Goal: Transaction & Acquisition: Book appointment/travel/reservation

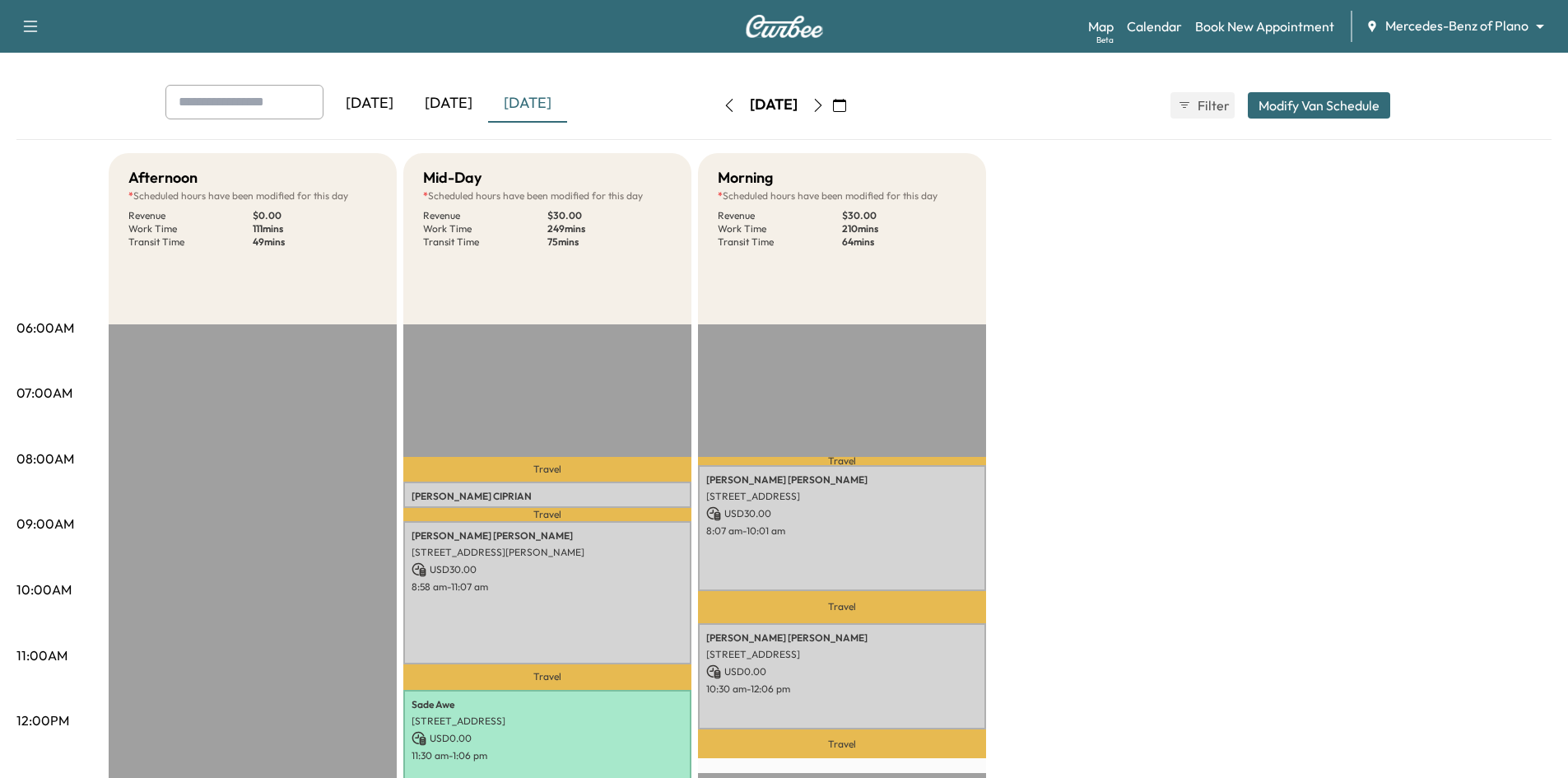
scroll to position [165, 0]
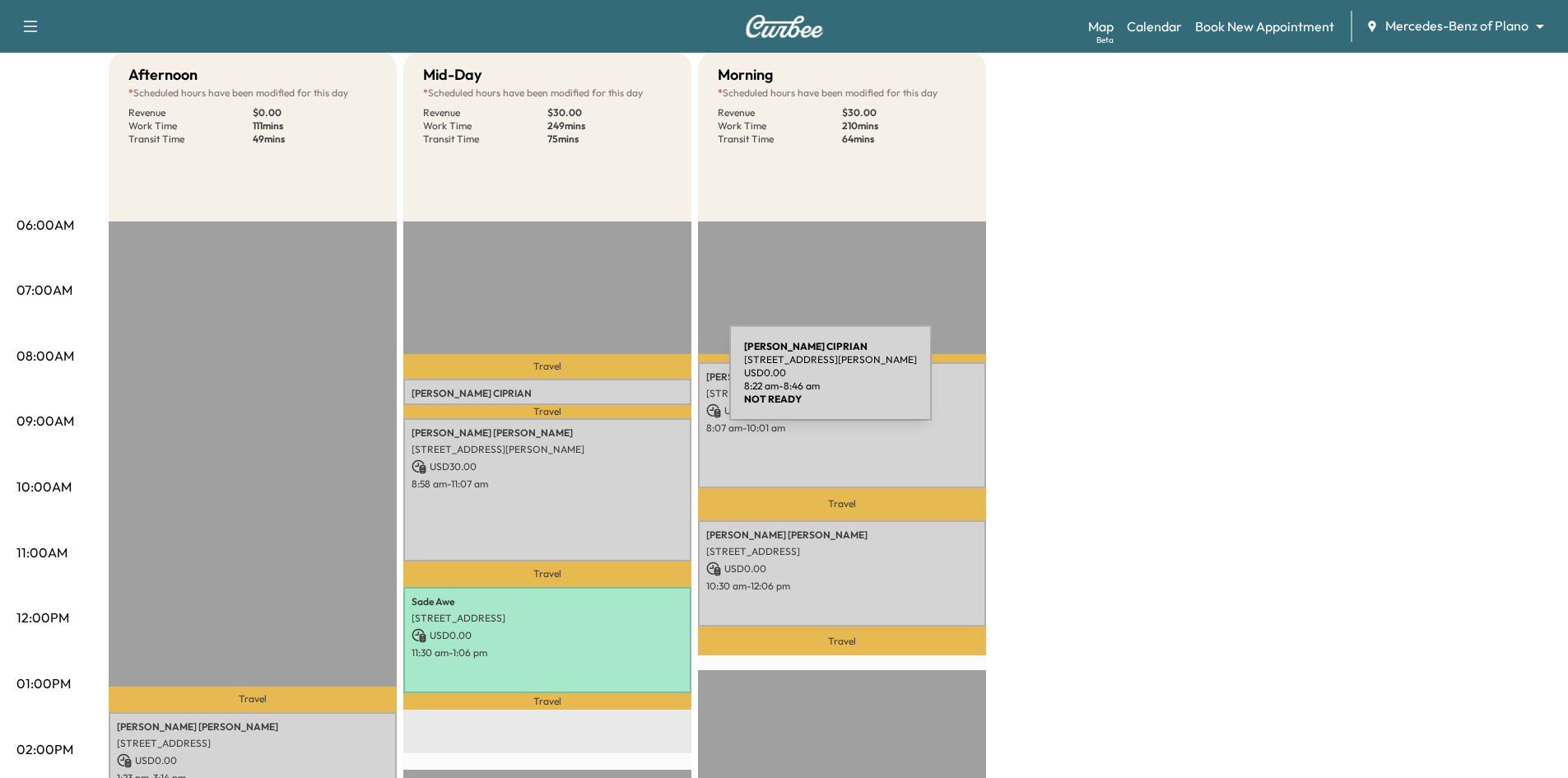
click at [606, 383] on div "WILSON CIPRIAN 2821 Lancer Ln, Garland, TX 75044, USA USD 0.00 8:22 am - 8:46 am" at bounding box center [547, 392] width 288 height 27
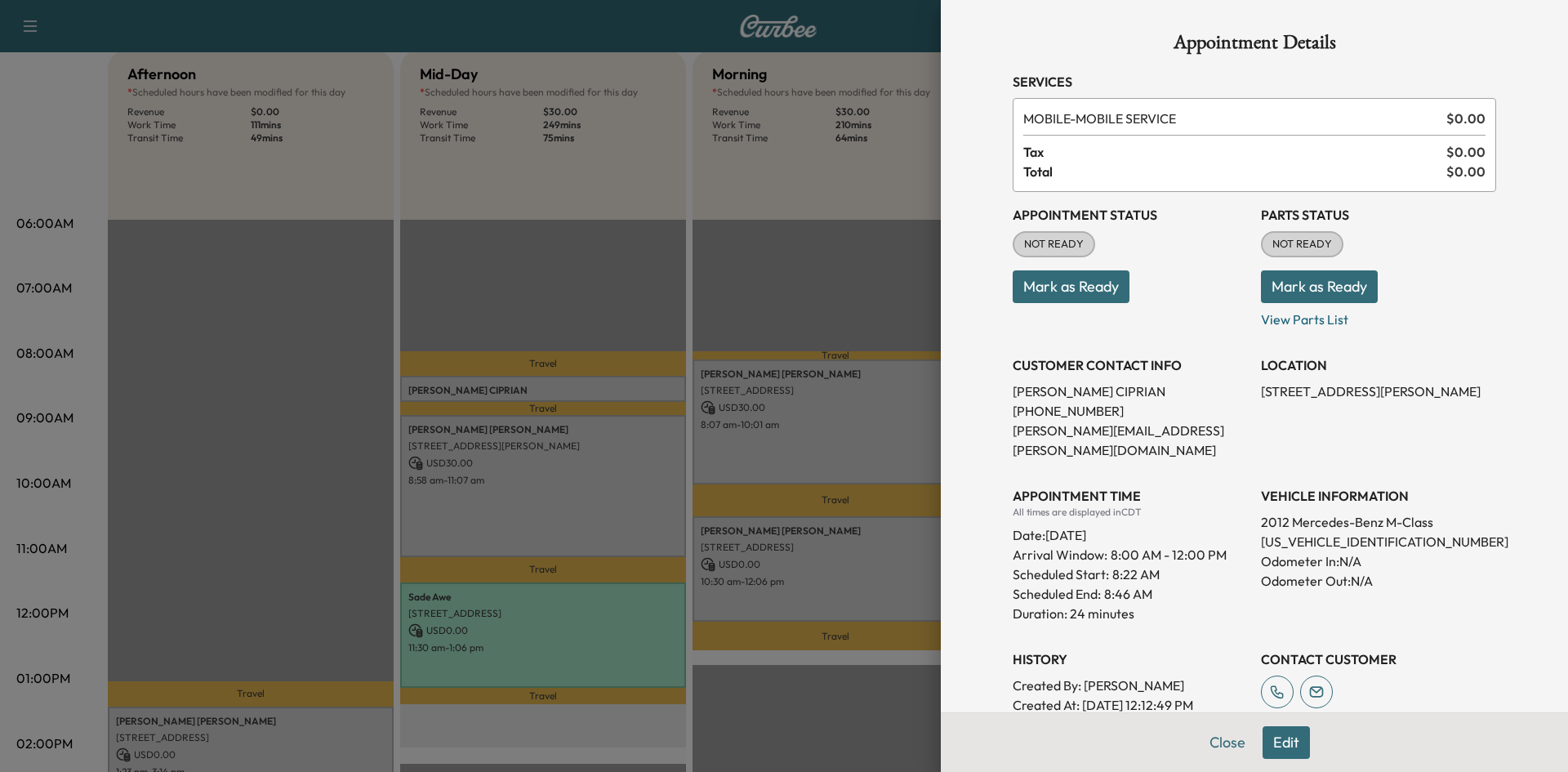
click at [1043, 290] on button "Mark as Ready" at bounding box center [1071, 287] width 116 height 33
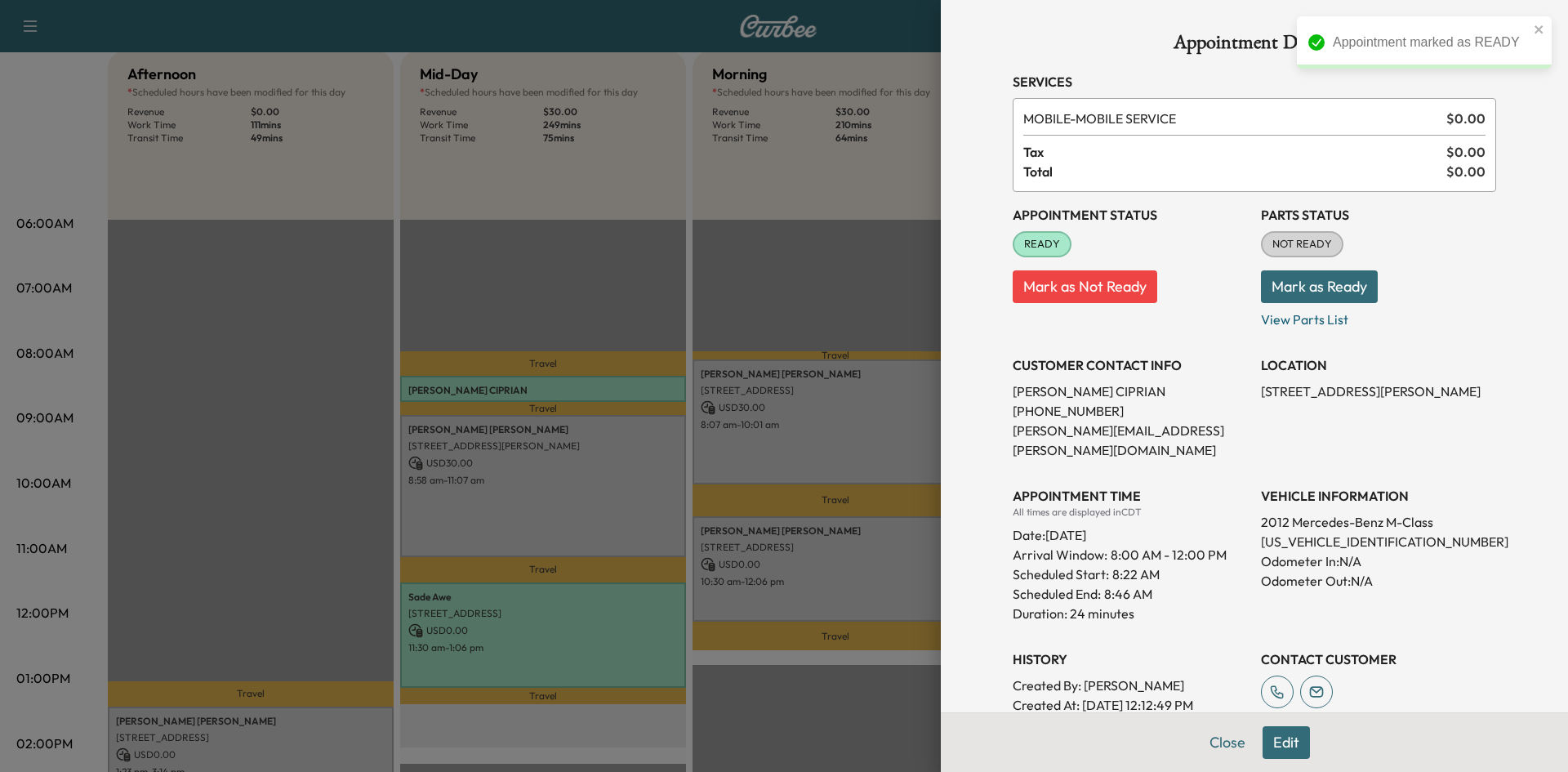
click at [799, 418] on div at bounding box center [784, 386] width 1568 height 772
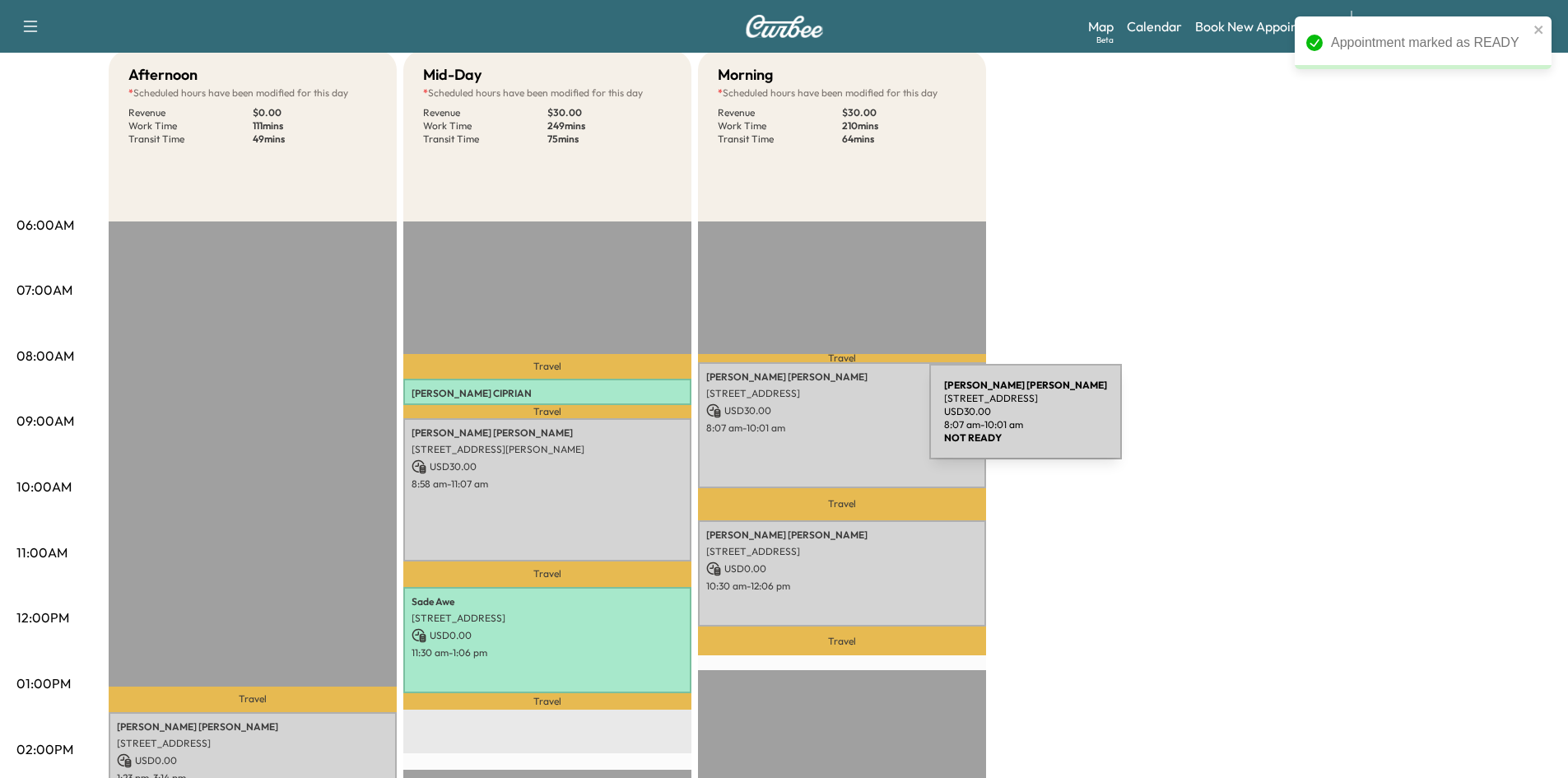
click at [805, 421] on p "8:07 am - 10:01 am" at bounding box center [842, 428] width 272 height 13
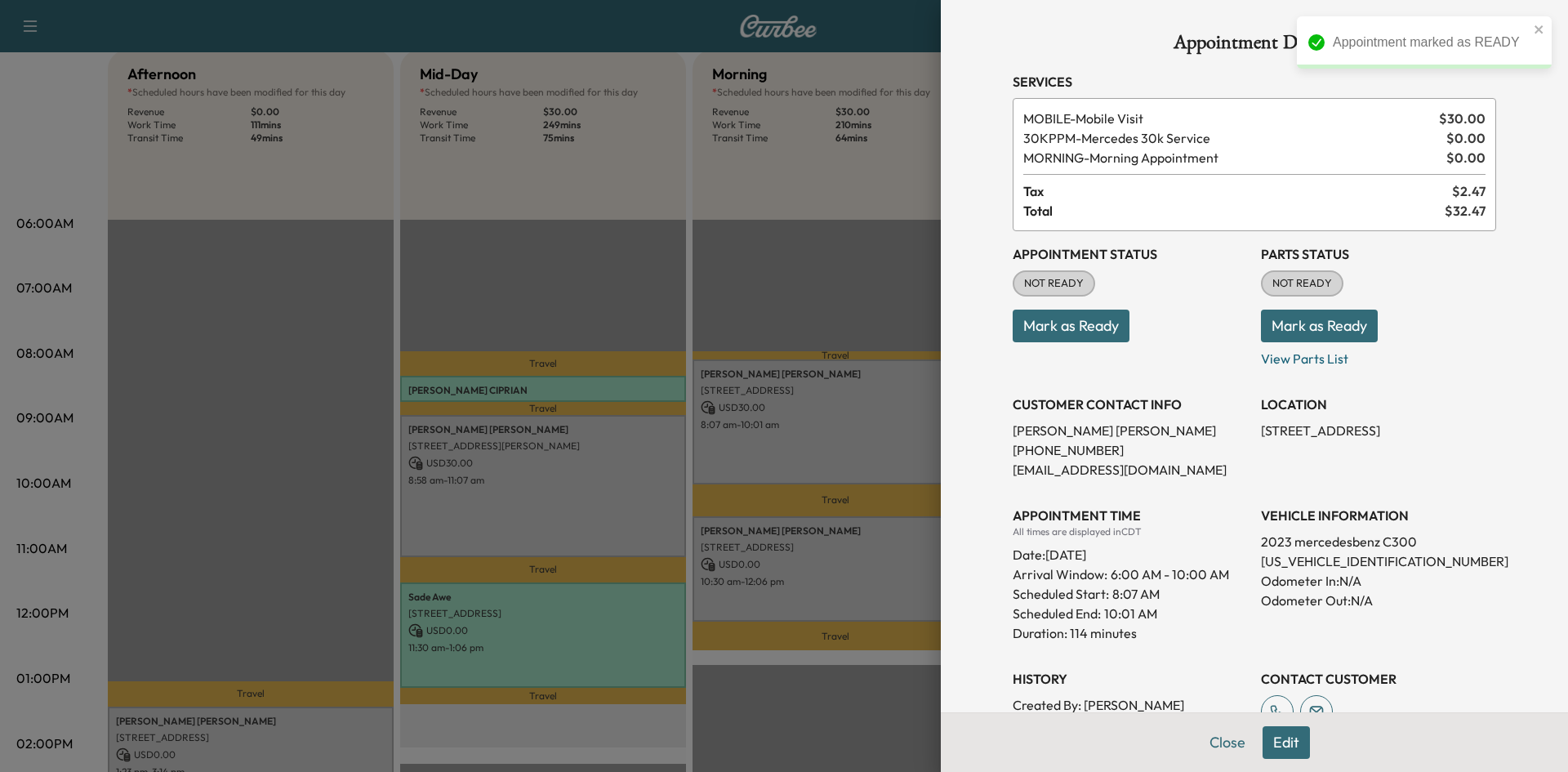
click at [1088, 320] on button "Mark as Ready" at bounding box center [1071, 325] width 116 height 33
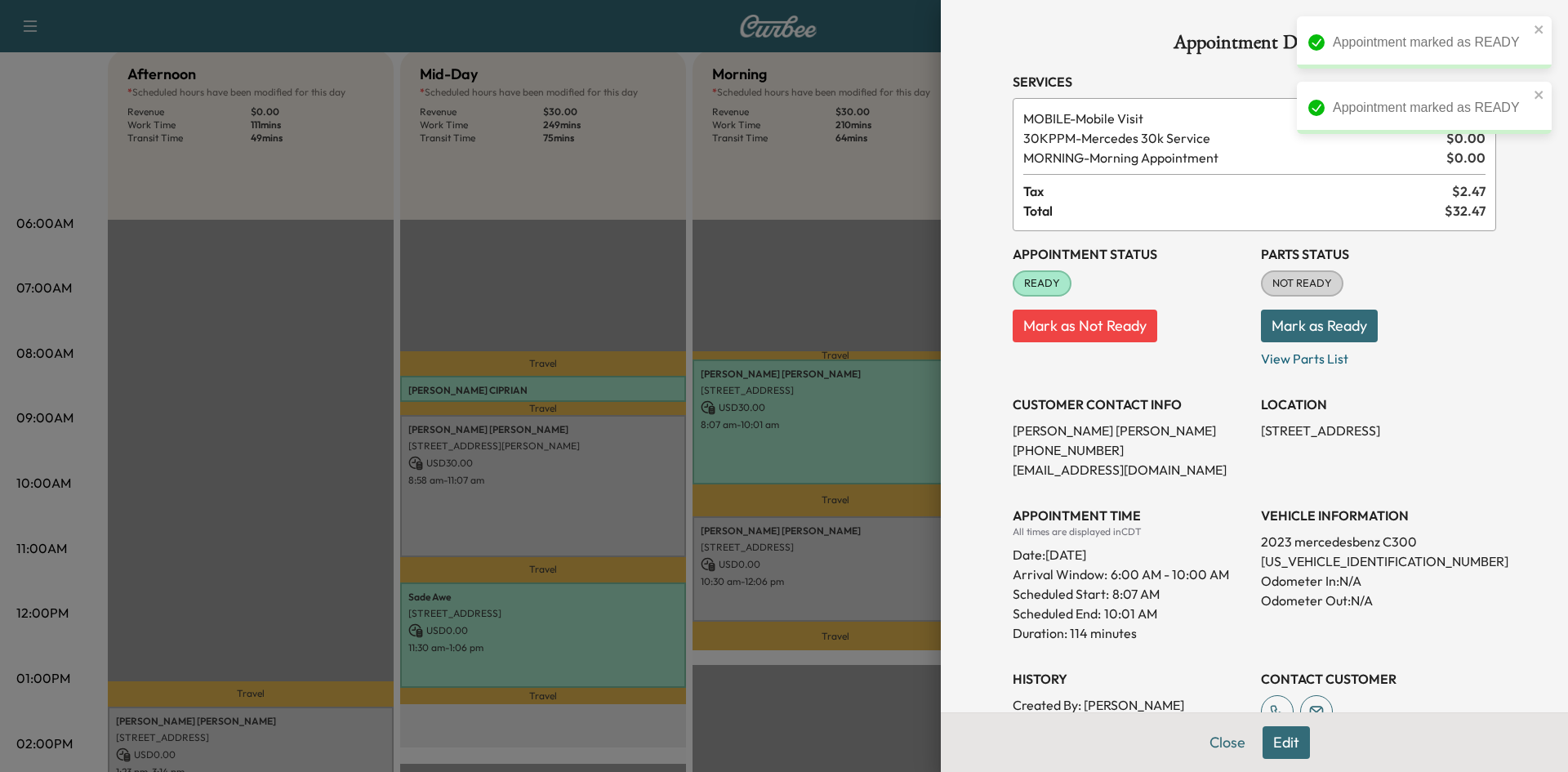
click at [664, 496] on div at bounding box center [784, 386] width 1568 height 772
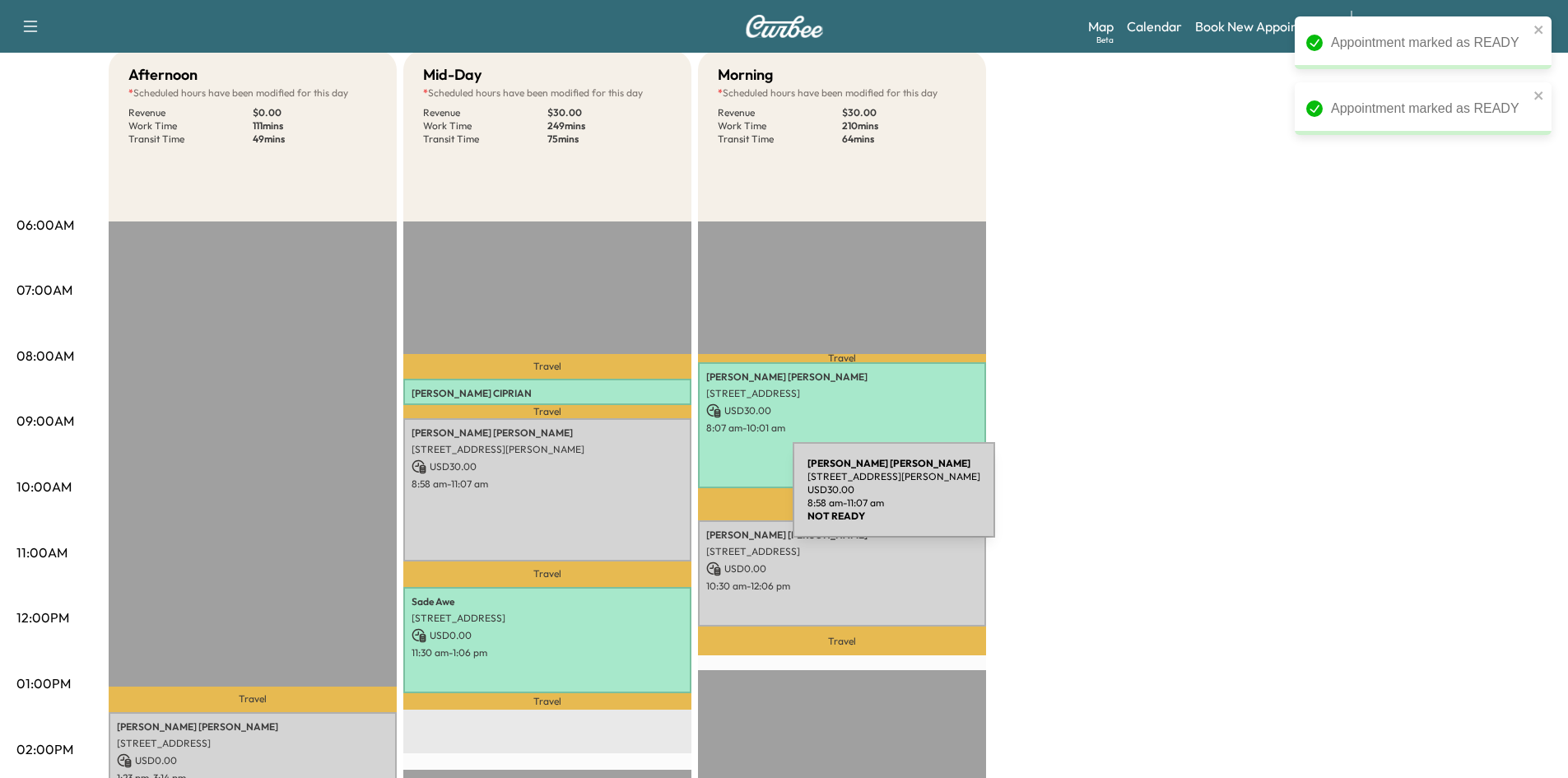
click at [669, 500] on div "Christina Arteaga 537 BRAMANTE DR, PLANO, TX 75075, USA USD 30.00 8:58 am - 11:…" at bounding box center [547, 490] width 288 height 143
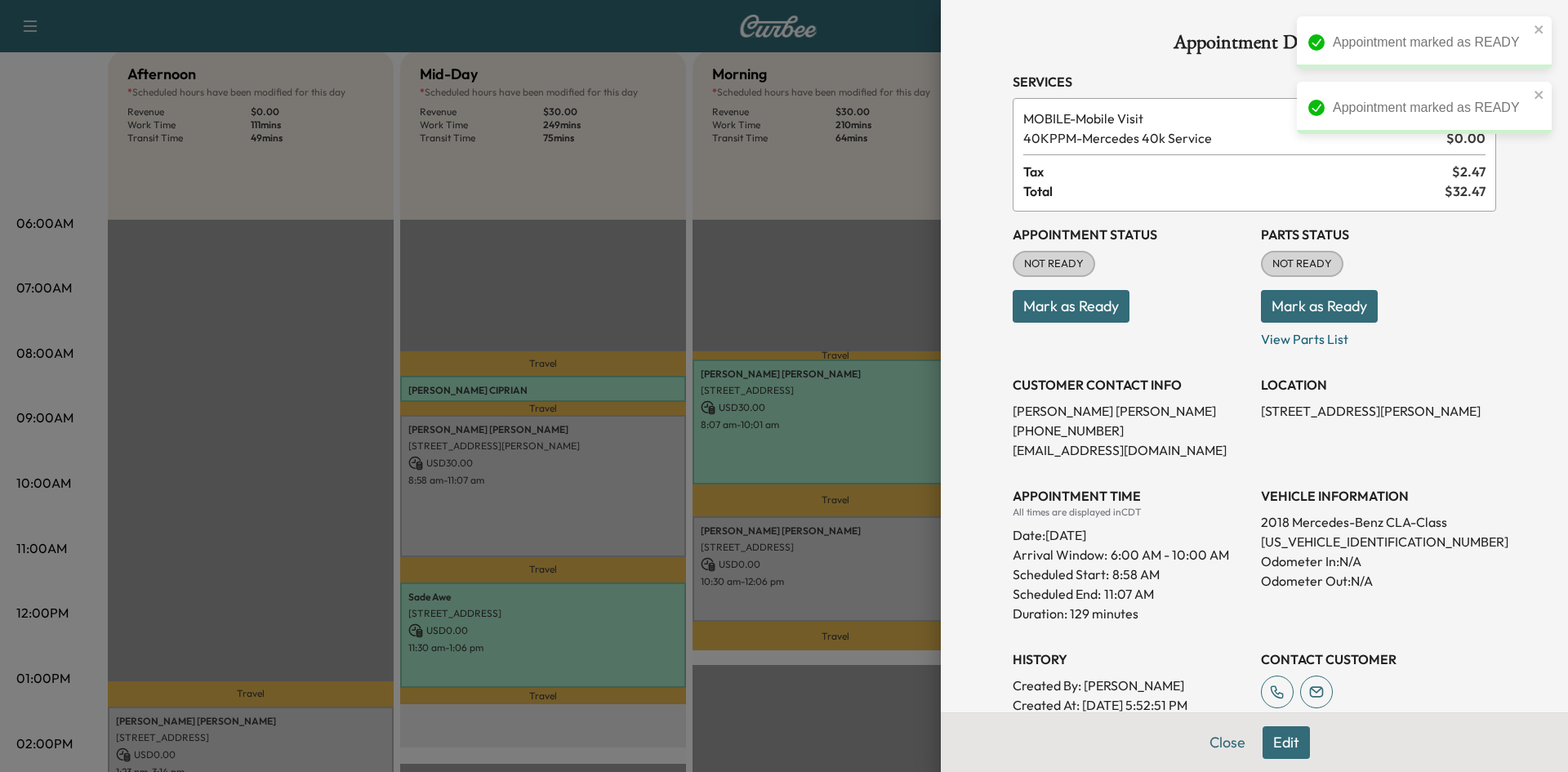
click at [1087, 307] on button "Mark as Ready" at bounding box center [1071, 307] width 116 height 33
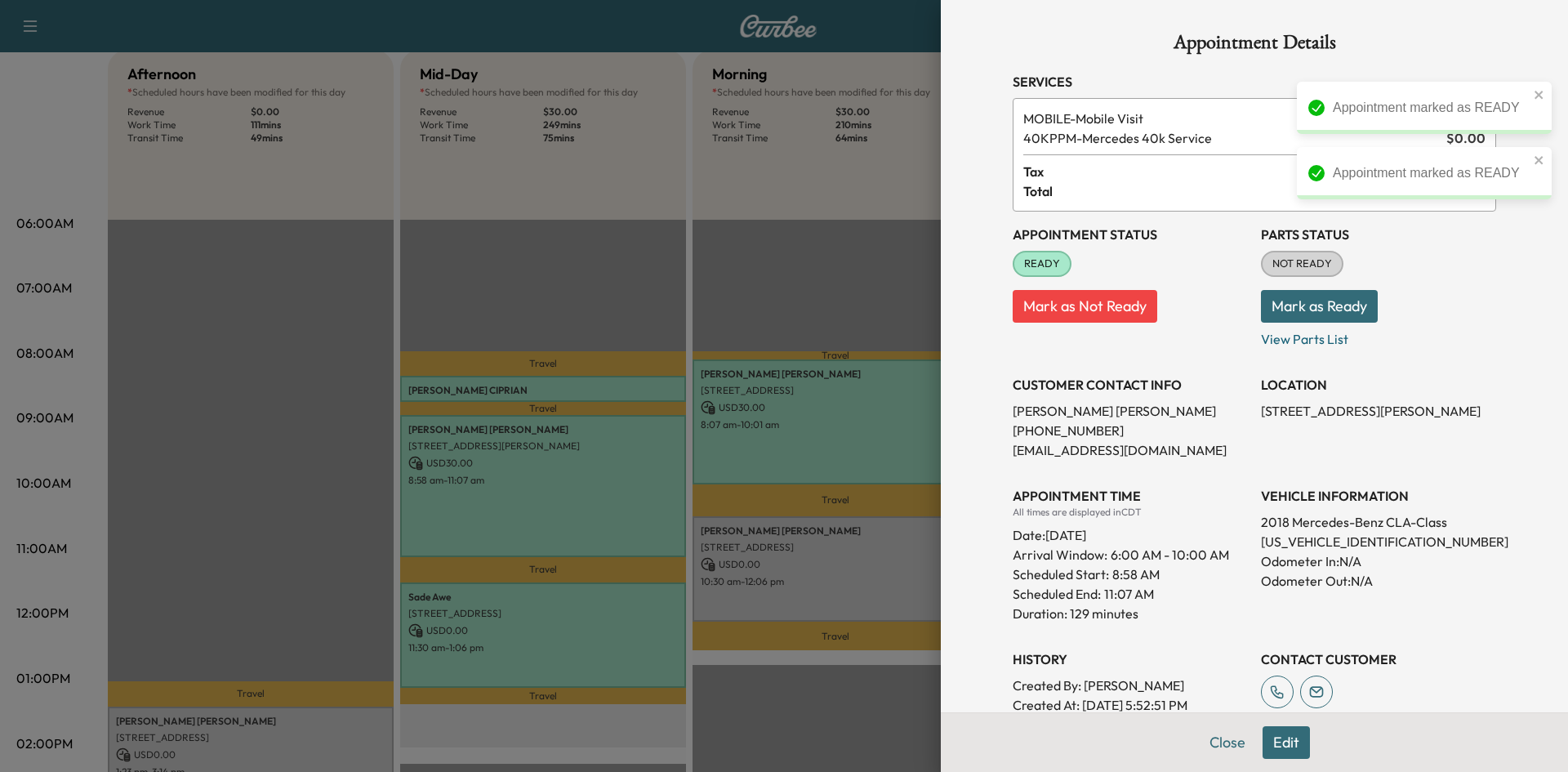
click at [824, 555] on div at bounding box center [784, 386] width 1568 height 772
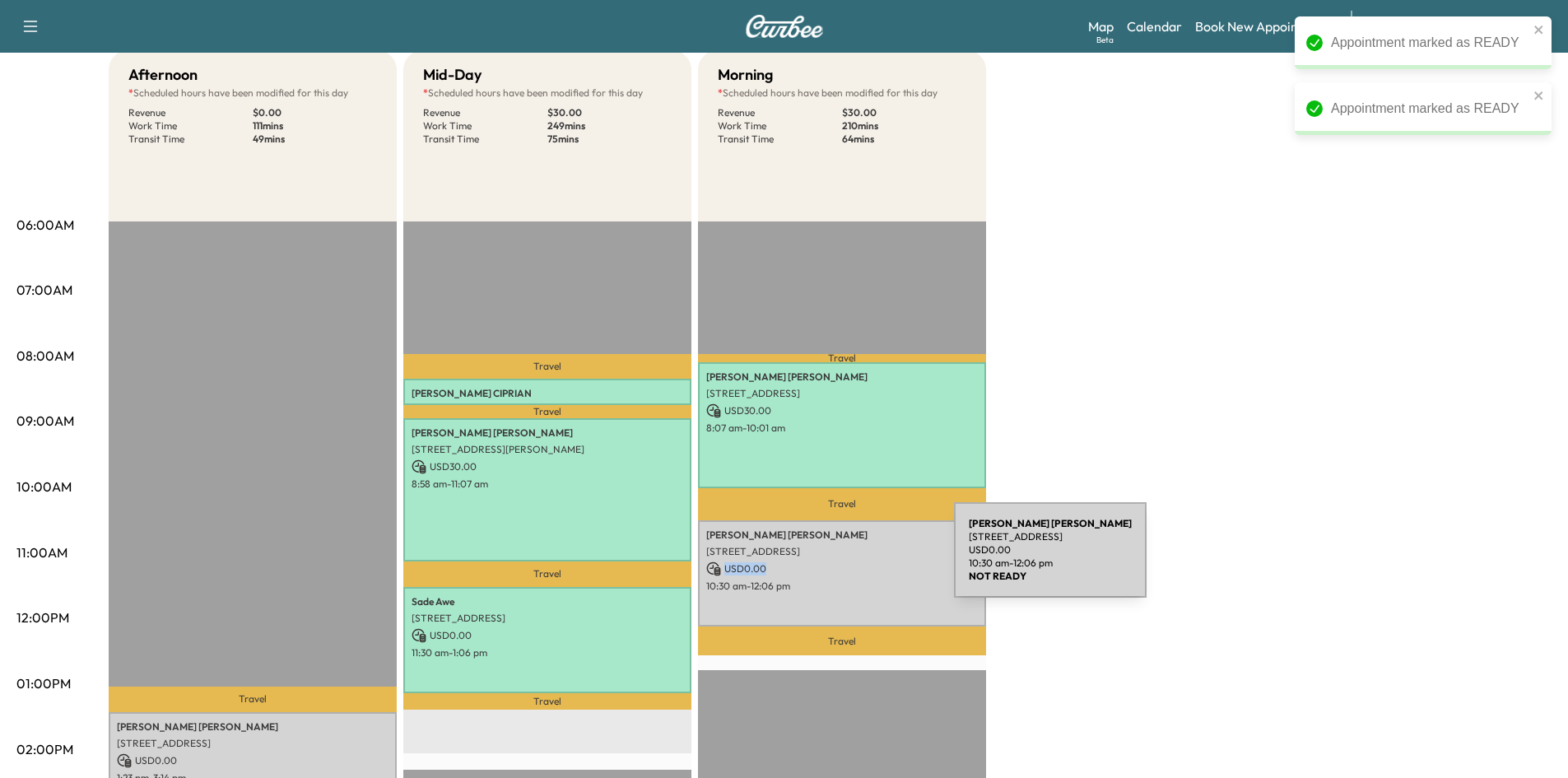
click at [830, 562] on p "USD 0.00" at bounding box center [842, 569] width 272 height 15
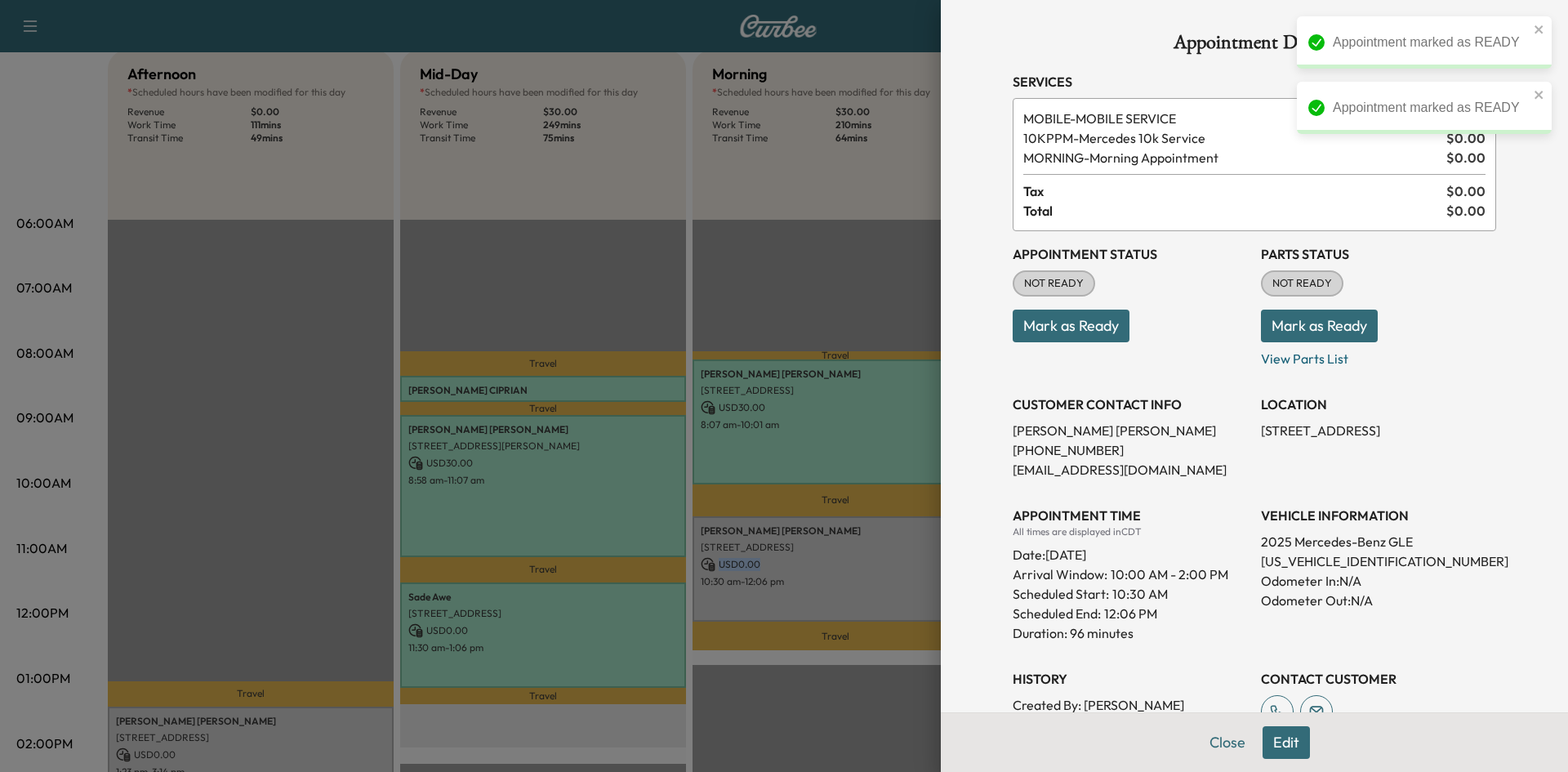
drag, startPoint x: 1058, startPoint y: 328, endPoint x: 960, endPoint y: 362, distance: 103.7
click at [1057, 329] on button "Mark as Ready" at bounding box center [1071, 325] width 116 height 33
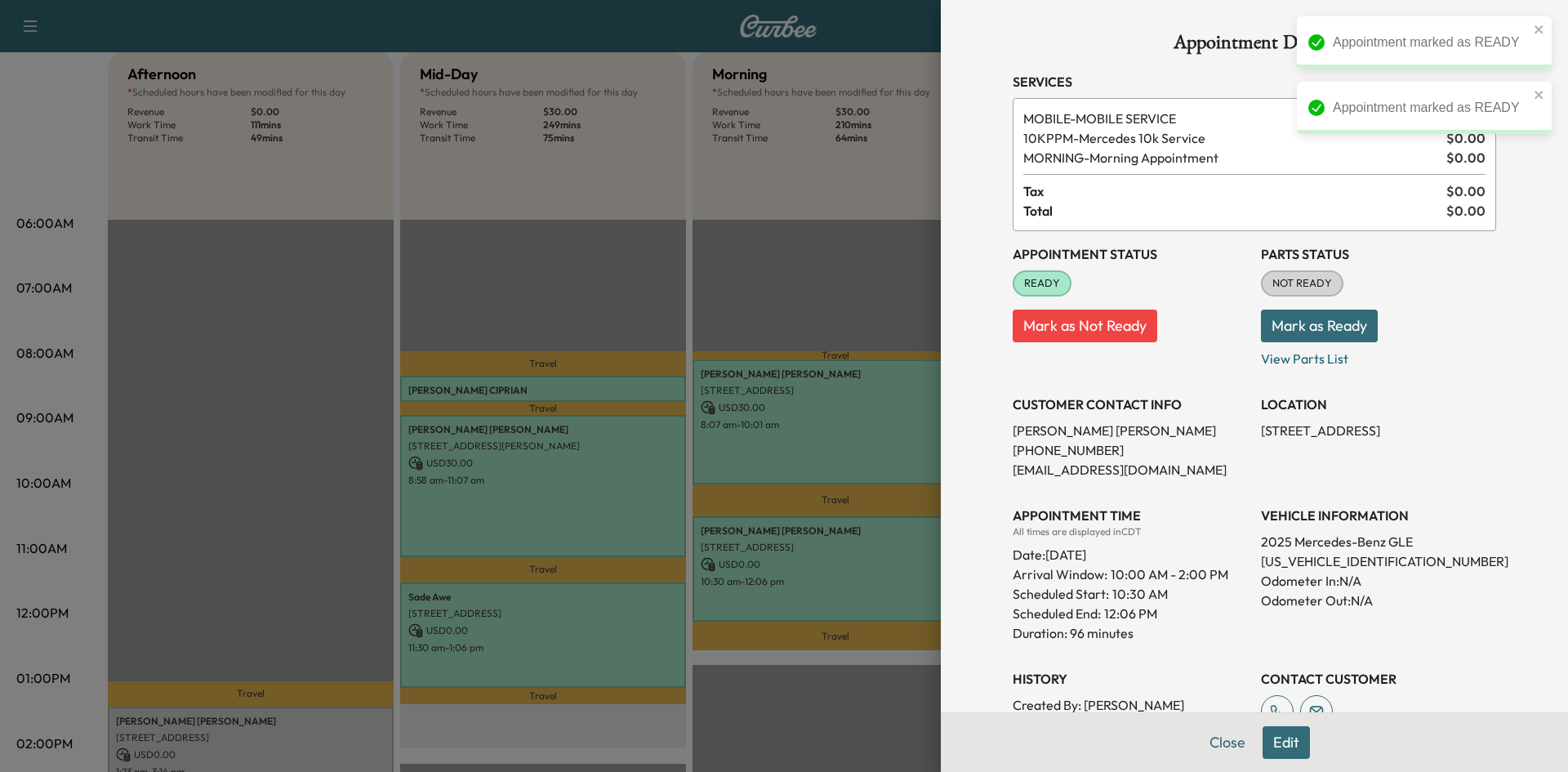
click at [329, 720] on div at bounding box center [784, 386] width 1568 height 772
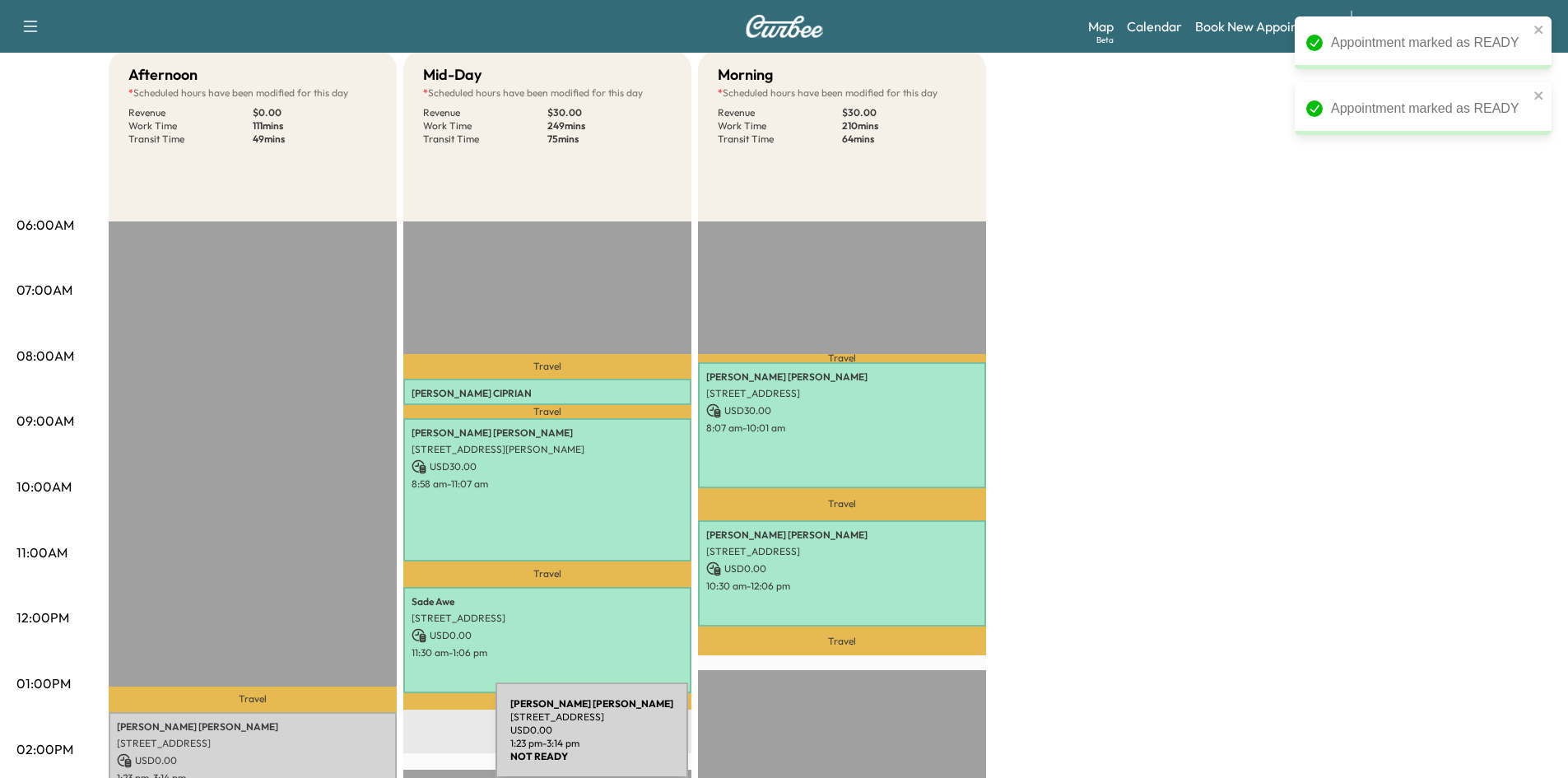
click at [372, 740] on p "3117 Greenbrier Dr, Dallas, TX 75225, USA" at bounding box center [253, 744] width 272 height 13
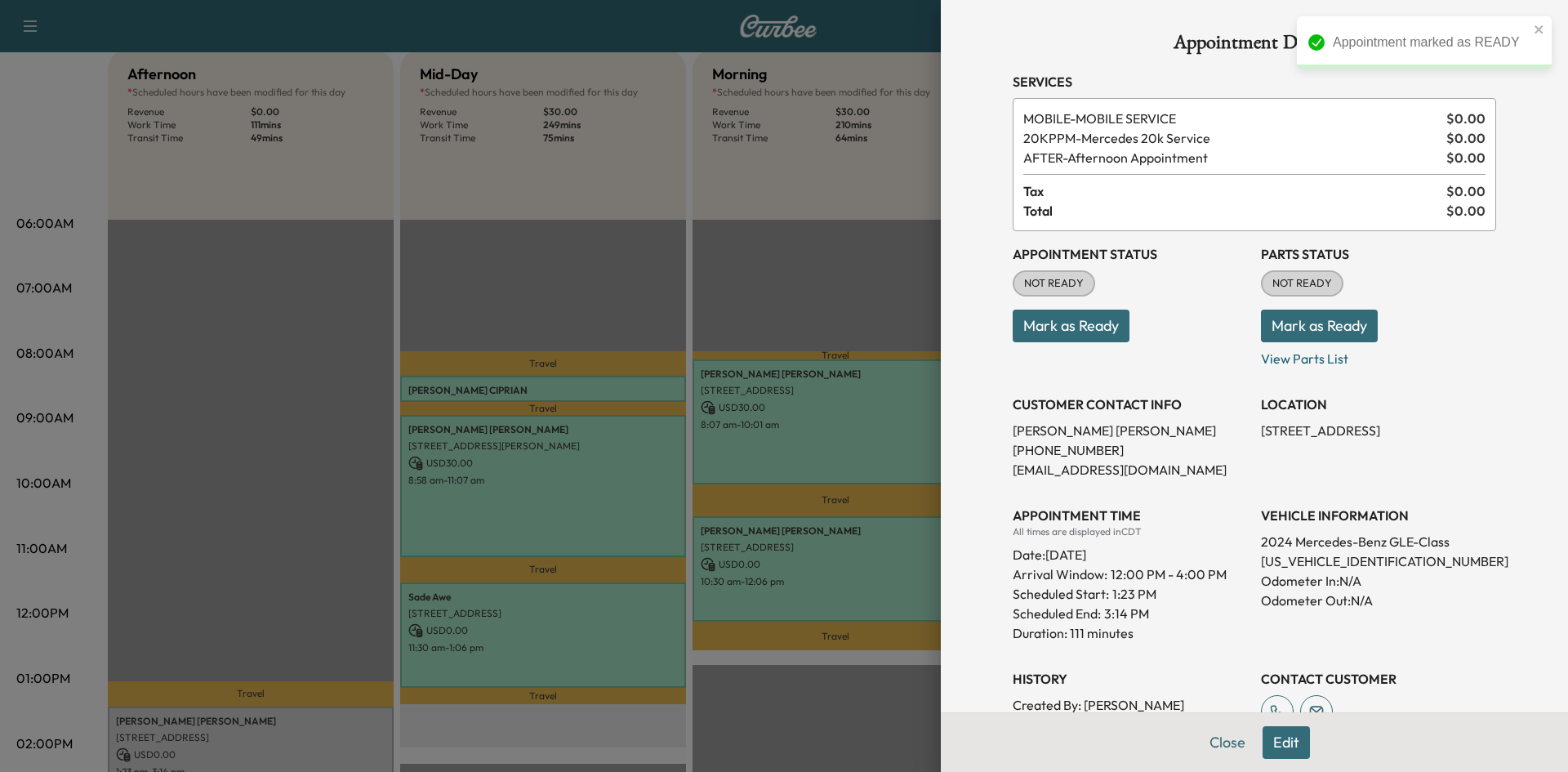
click at [1044, 332] on button "Mark as Ready" at bounding box center [1071, 325] width 116 height 33
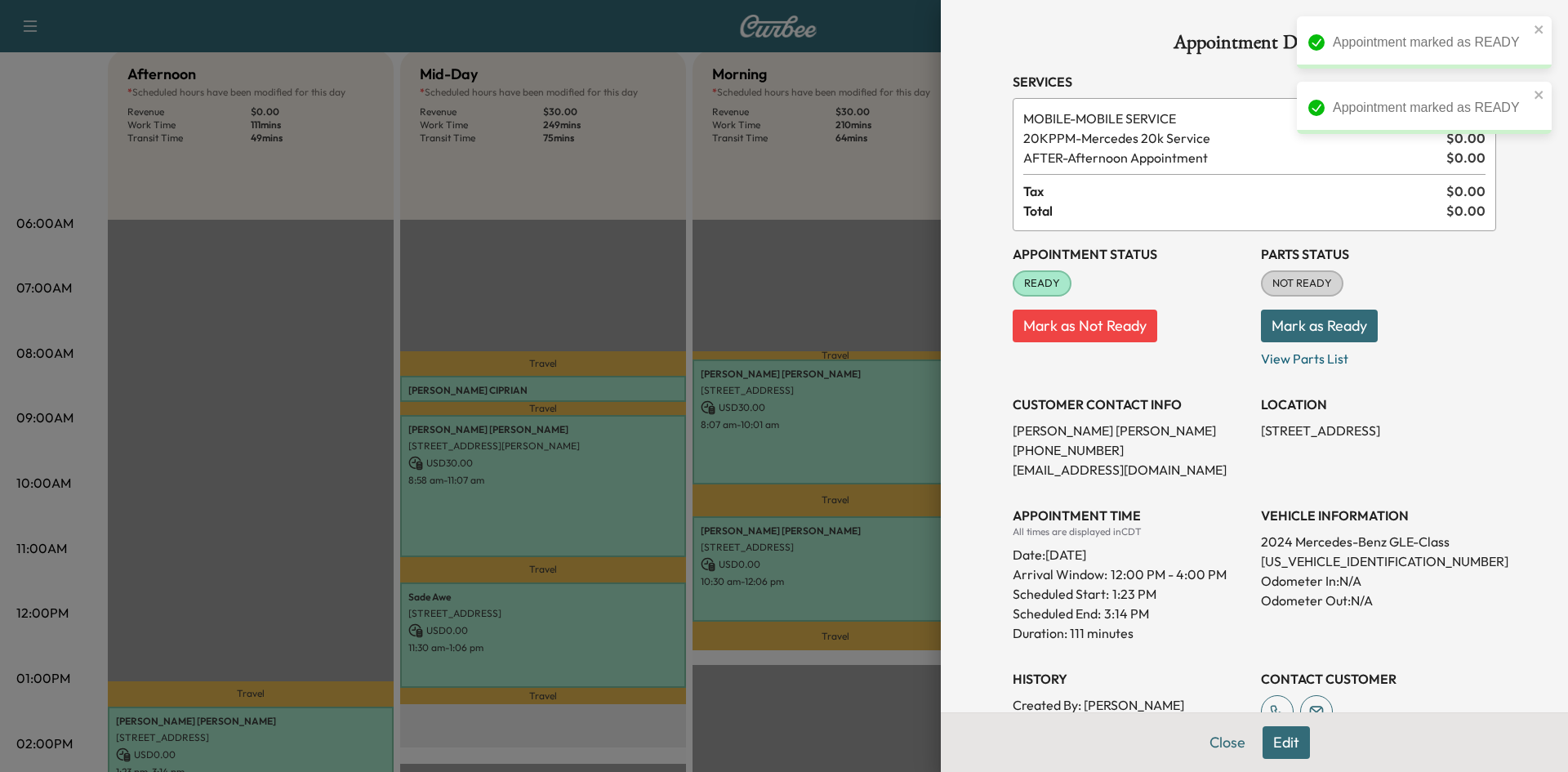
click at [735, 277] on div at bounding box center [784, 386] width 1568 height 772
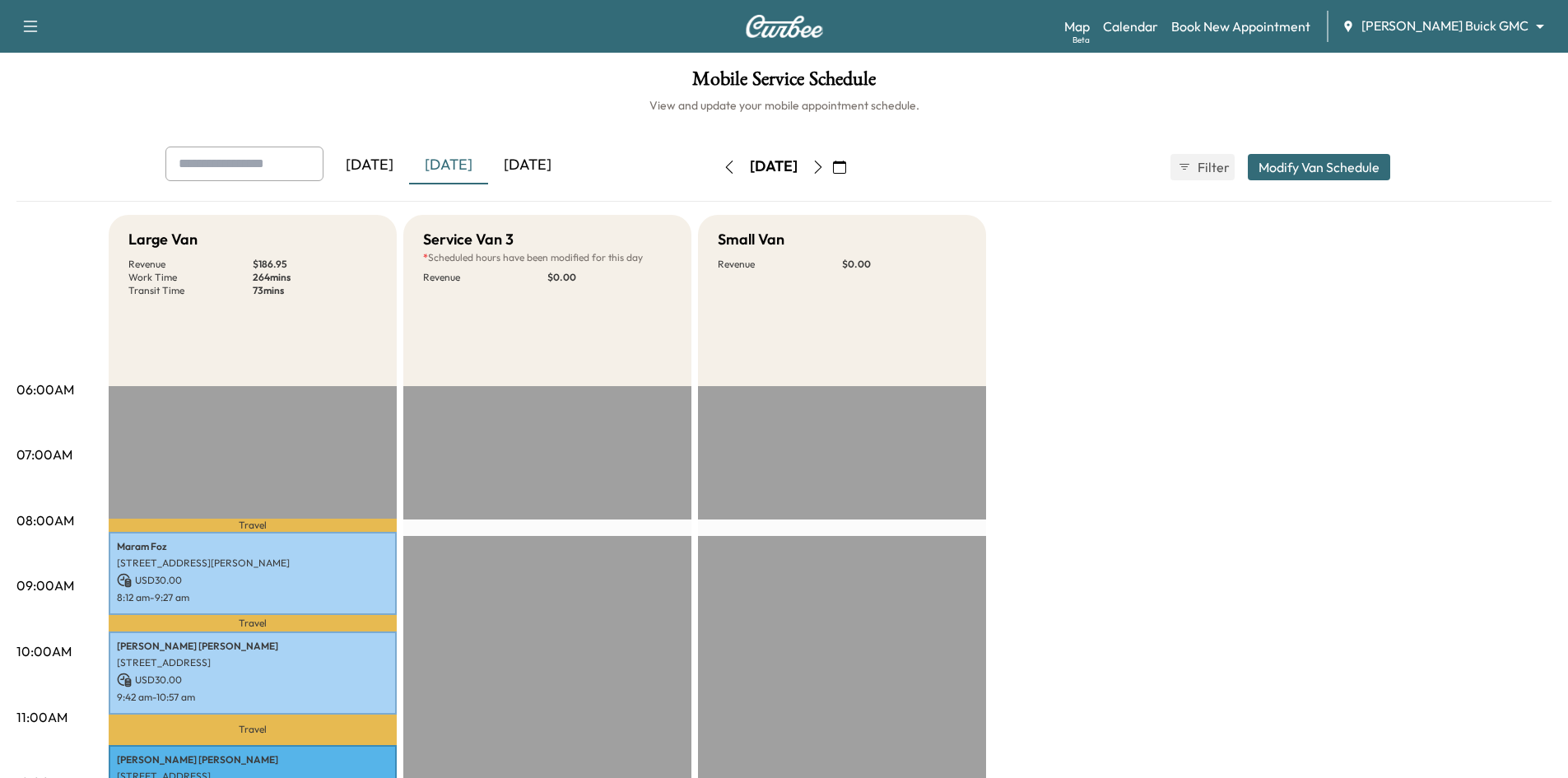
click at [567, 167] on div "[DATE]" at bounding box center [527, 166] width 79 height 38
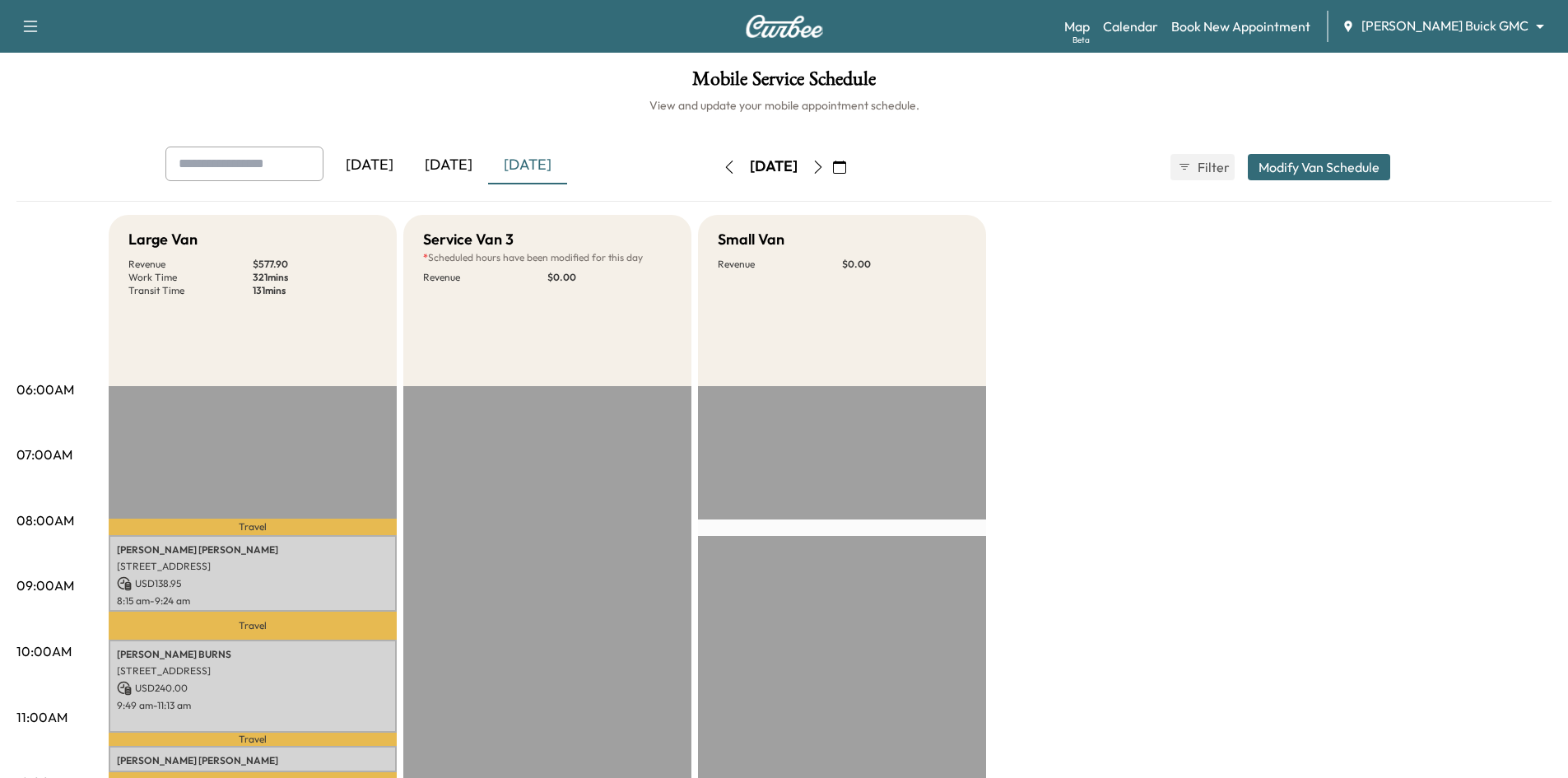
click at [846, 168] on icon "button" at bounding box center [840, 167] width 13 height 13
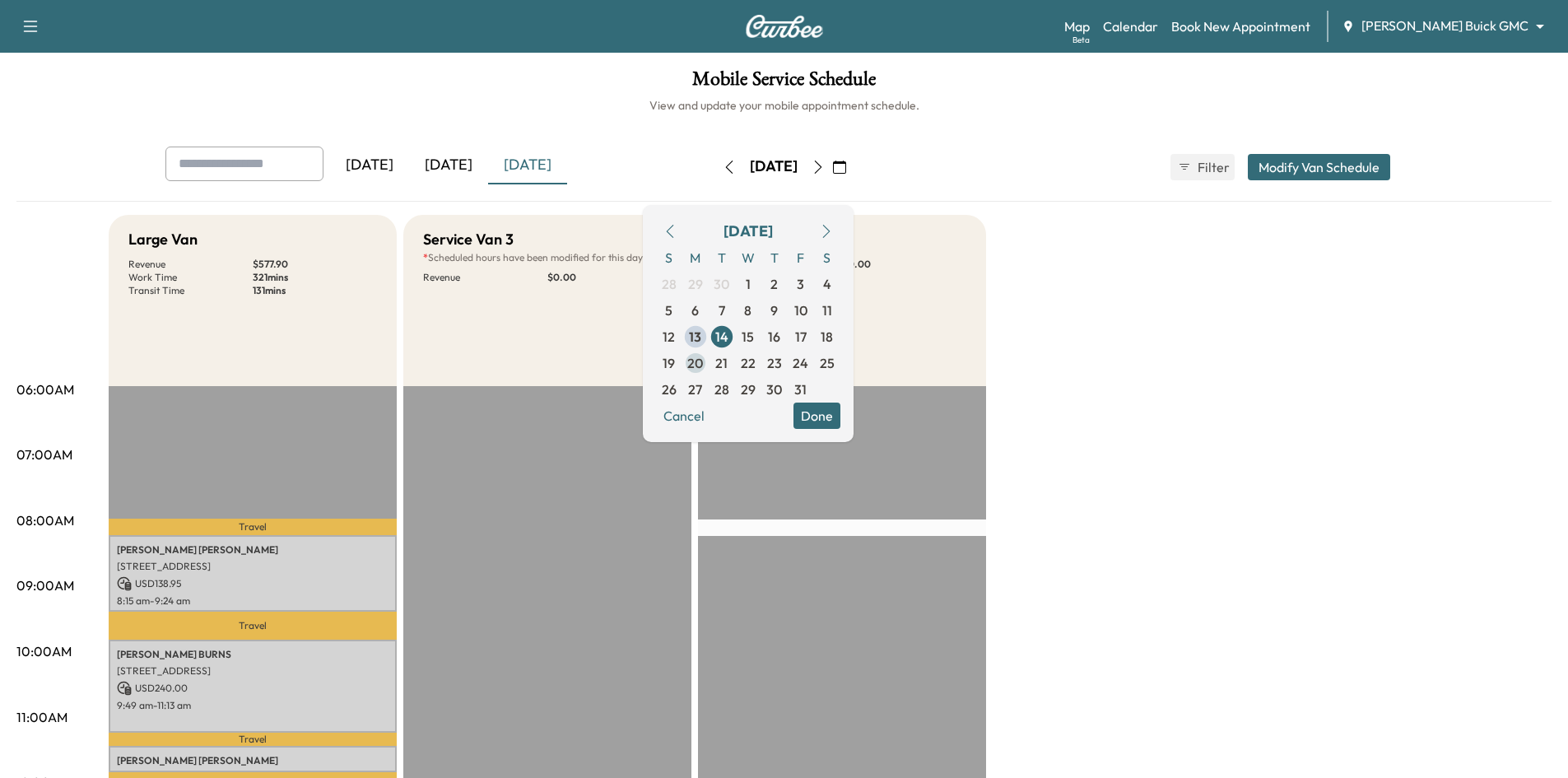
click at [703, 359] on span "20" at bounding box center [695, 362] width 15 height 20
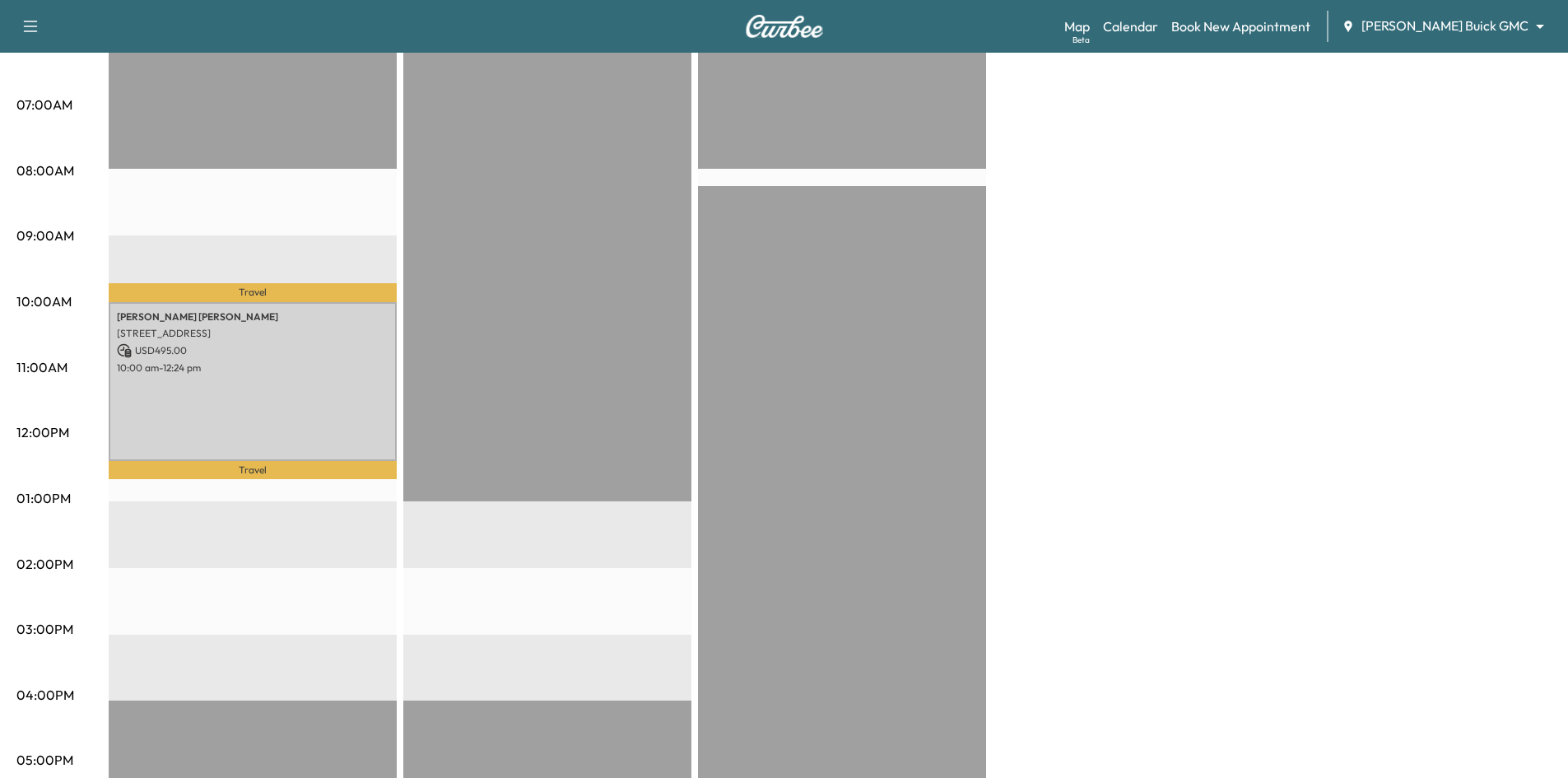
scroll to position [82, 0]
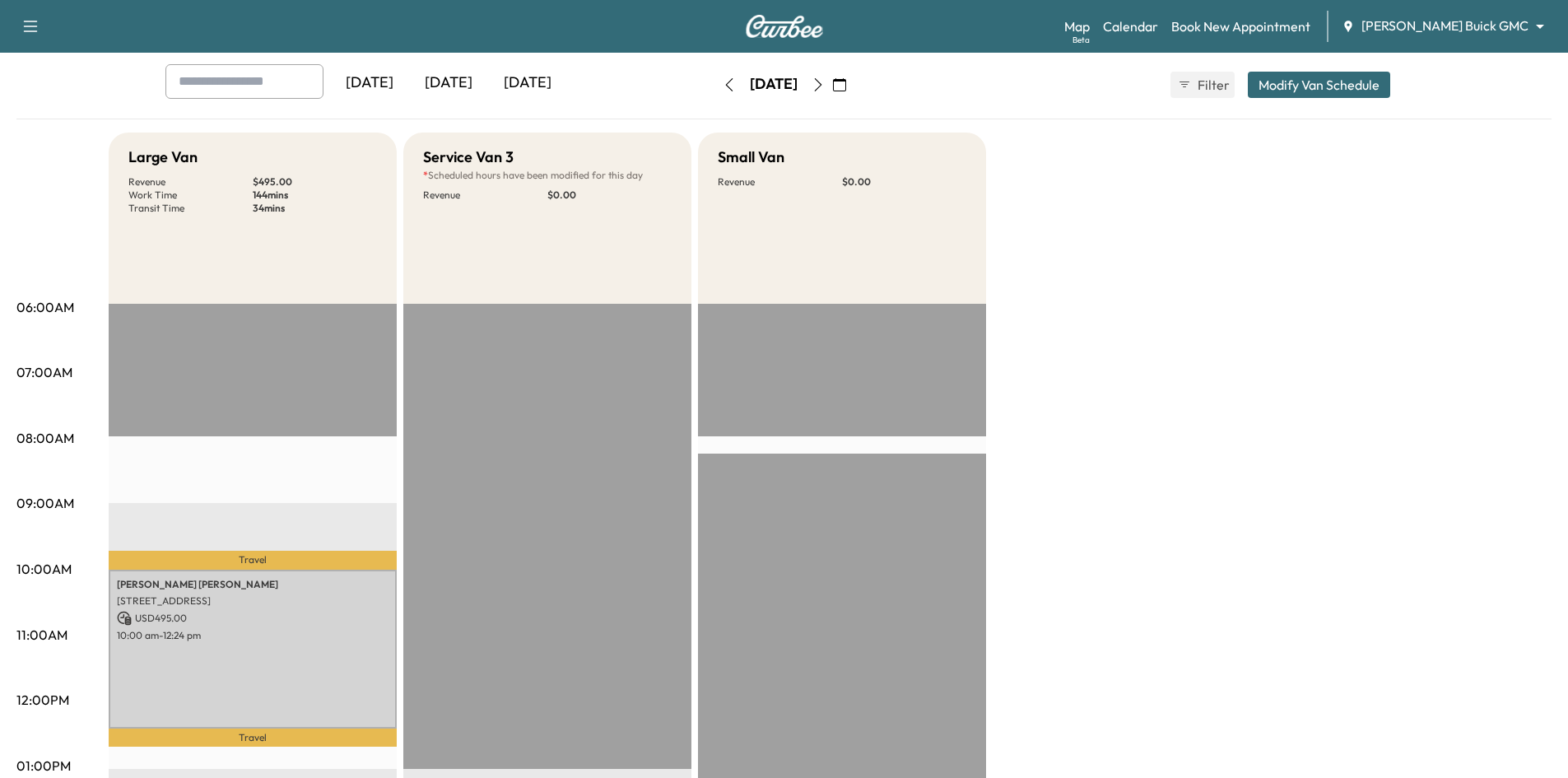
click at [825, 83] on icon "button" at bounding box center [818, 85] width 13 height 13
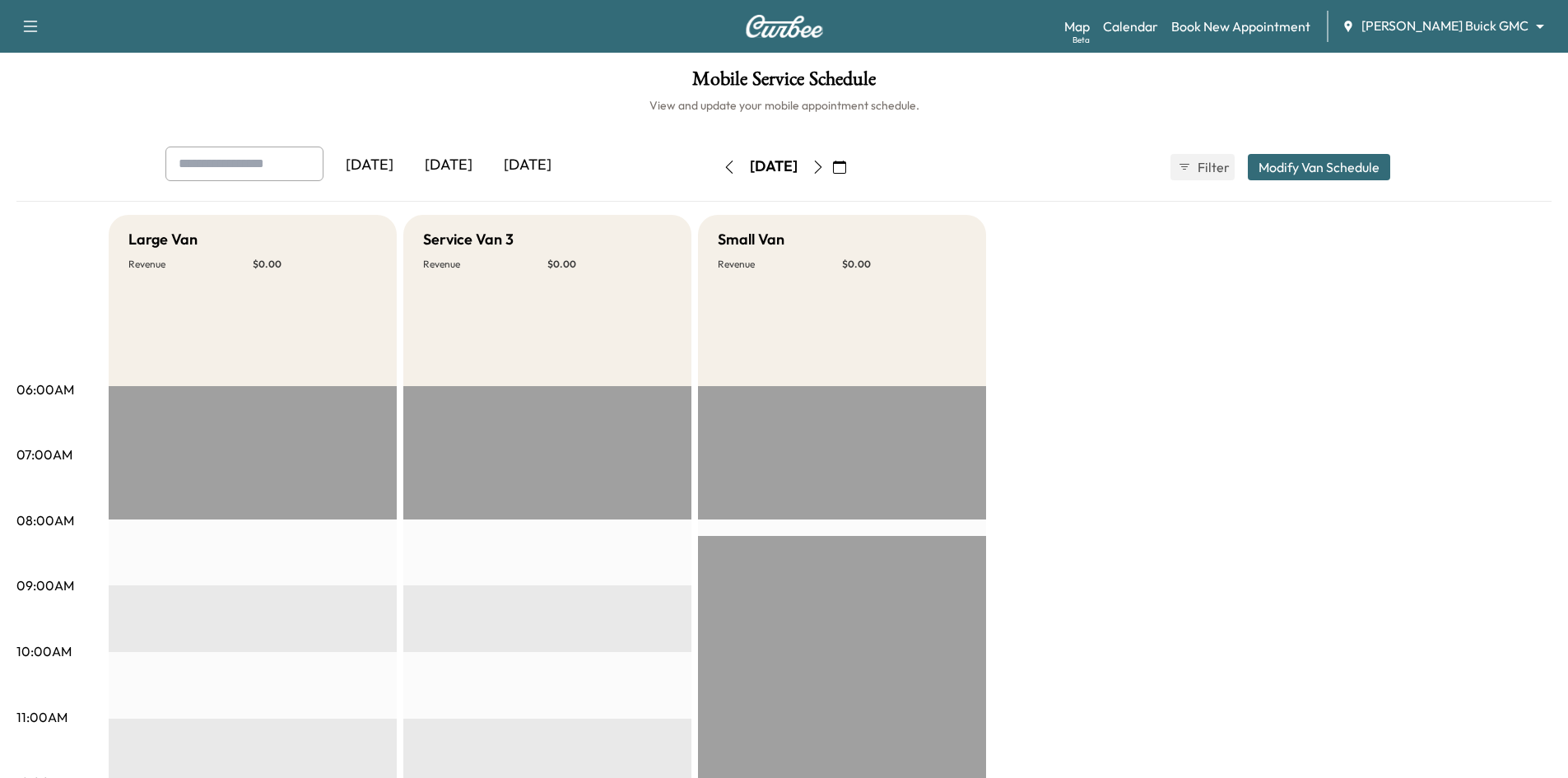
click at [825, 162] on icon "button" at bounding box center [818, 167] width 13 height 13
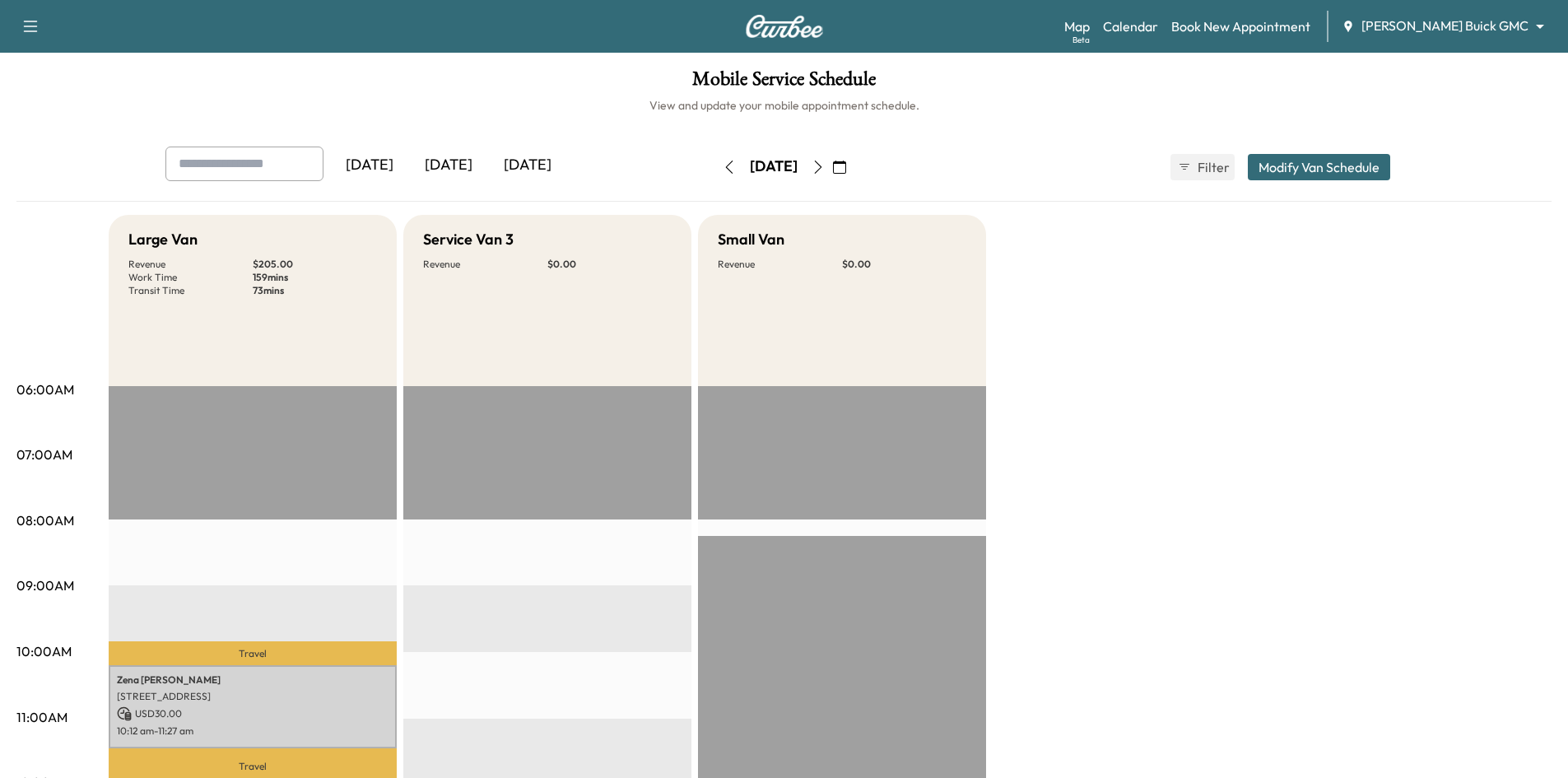
click at [825, 166] on icon "button" at bounding box center [818, 167] width 13 height 13
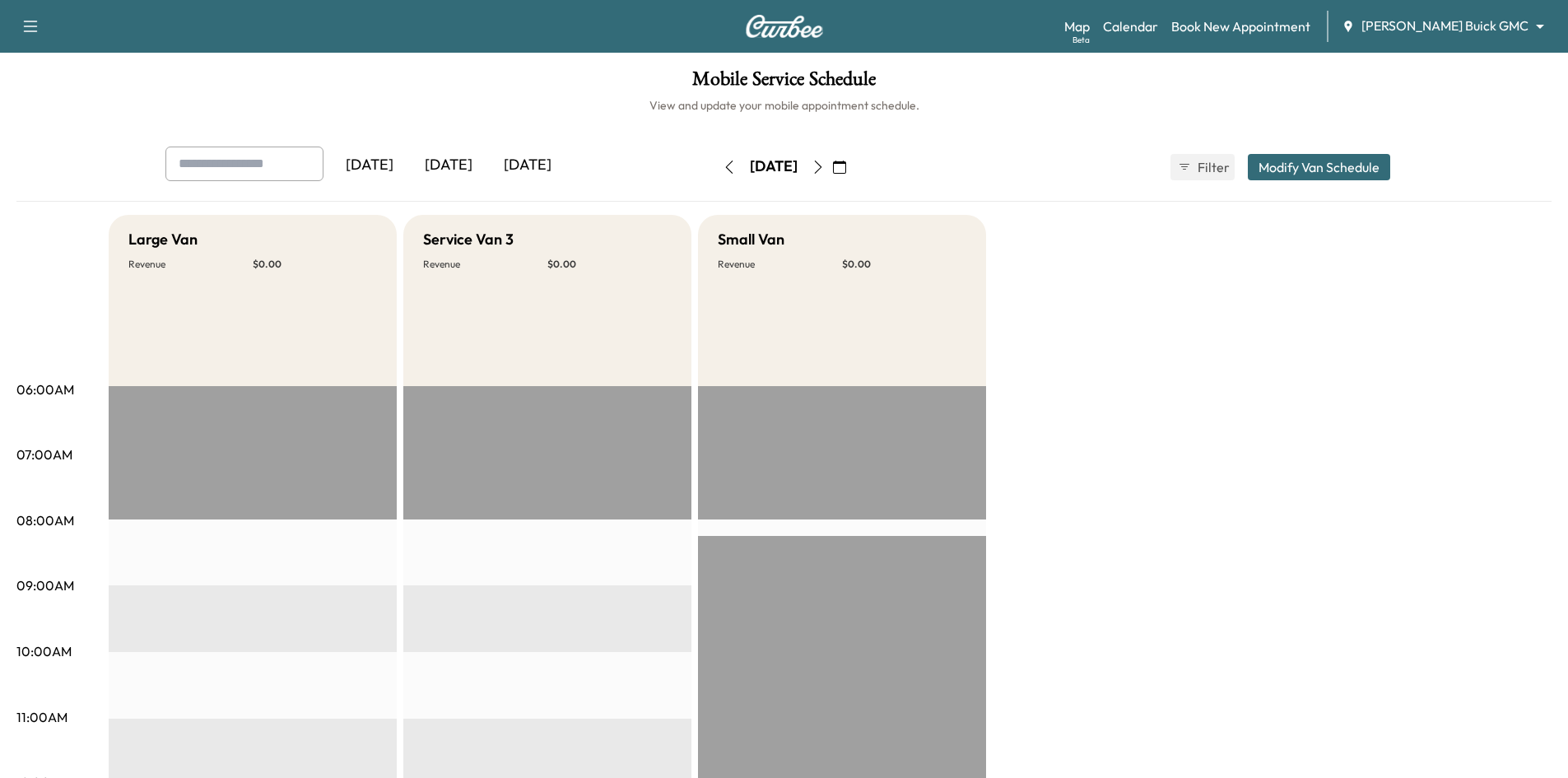
click at [832, 174] on button "button" at bounding box center [818, 167] width 28 height 27
click at [552, 165] on div "[DATE]" at bounding box center [527, 166] width 79 height 38
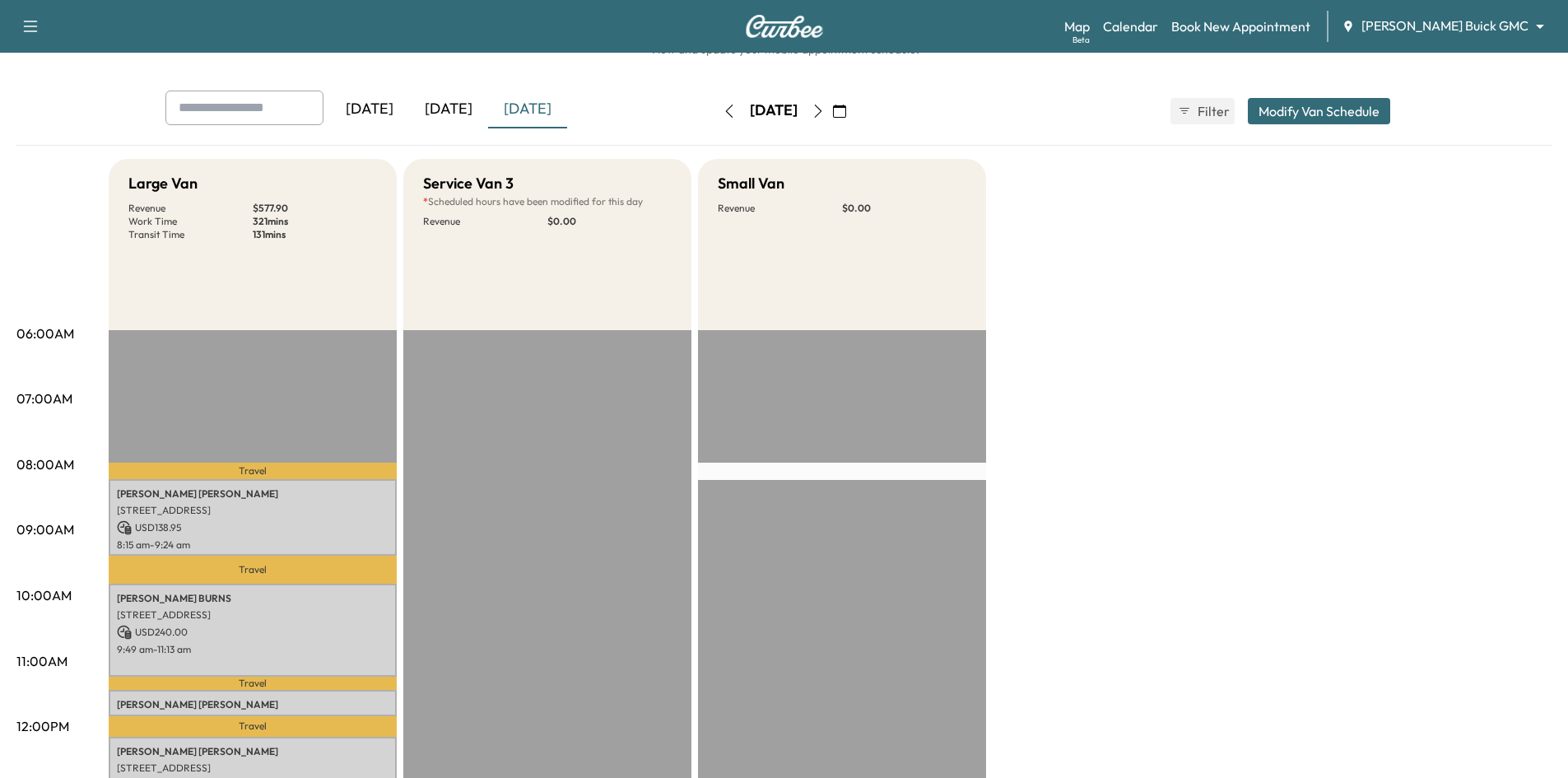
scroll to position [165, 0]
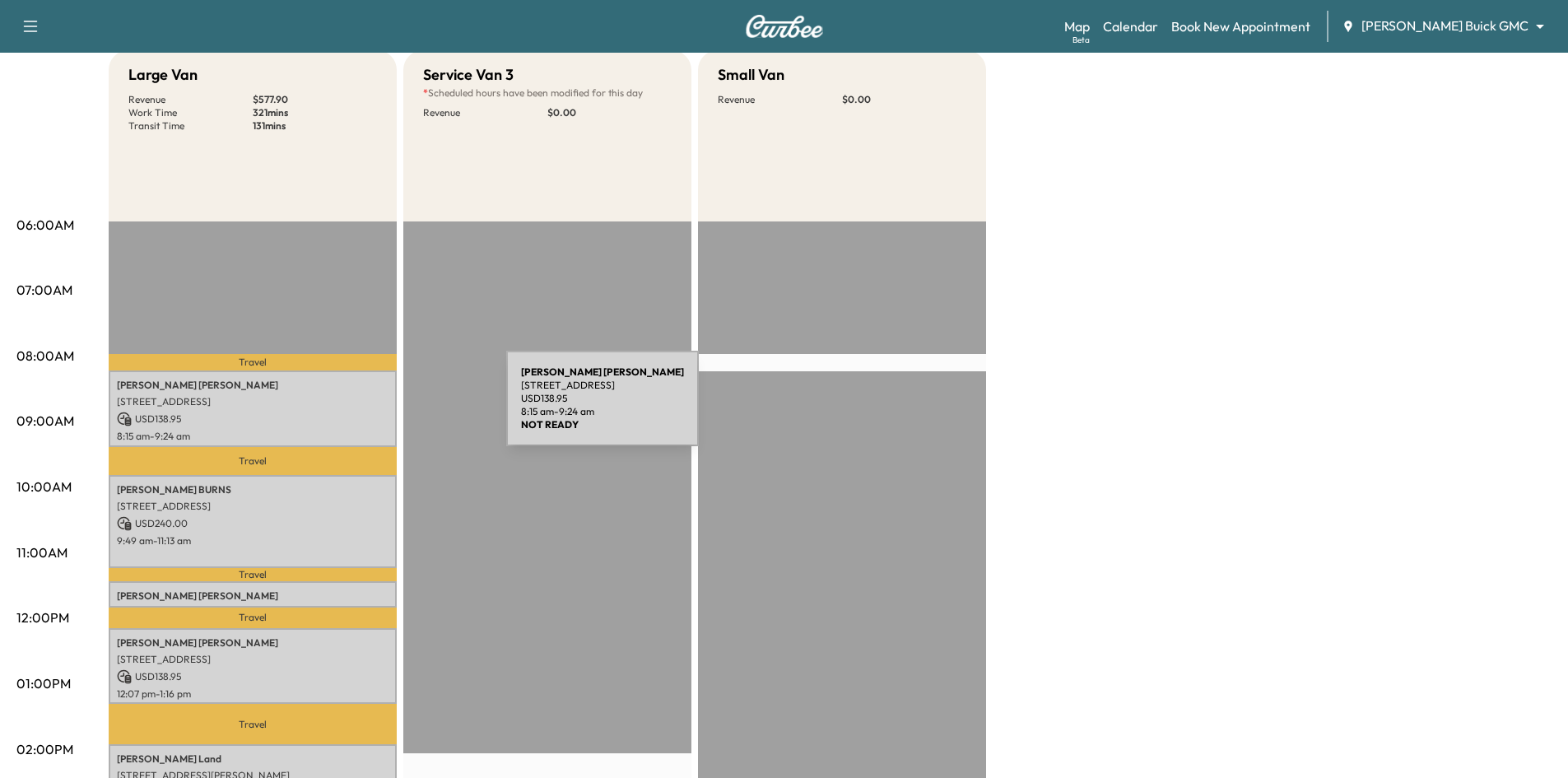
click at [383, 408] on div "[PERSON_NAME] [STREET_ADDRESS] USD 138.95 8:15 am - 9:24 am" at bounding box center [253, 409] width 288 height 76
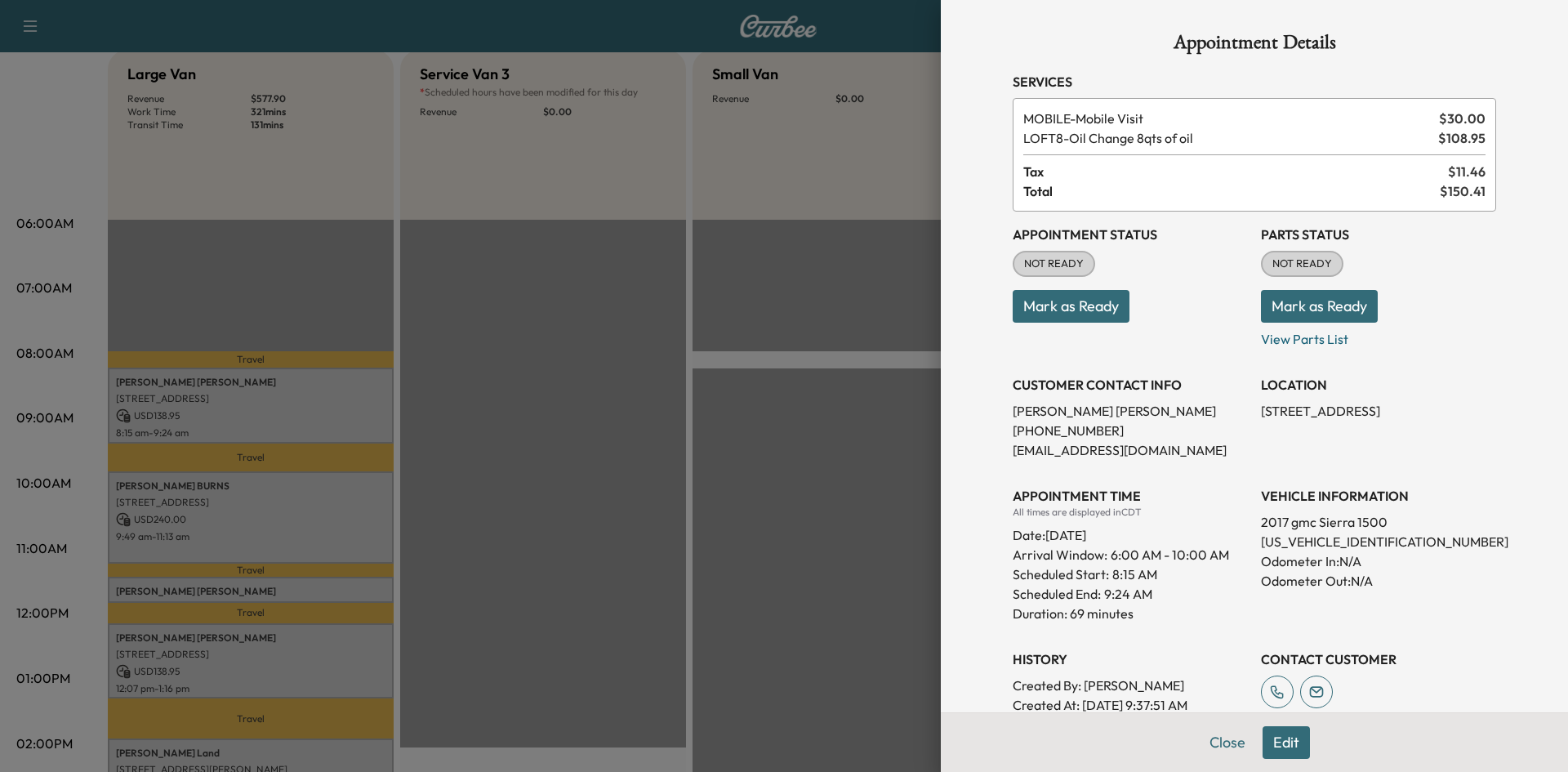
click at [1075, 314] on button "Mark as Ready" at bounding box center [1071, 307] width 116 height 33
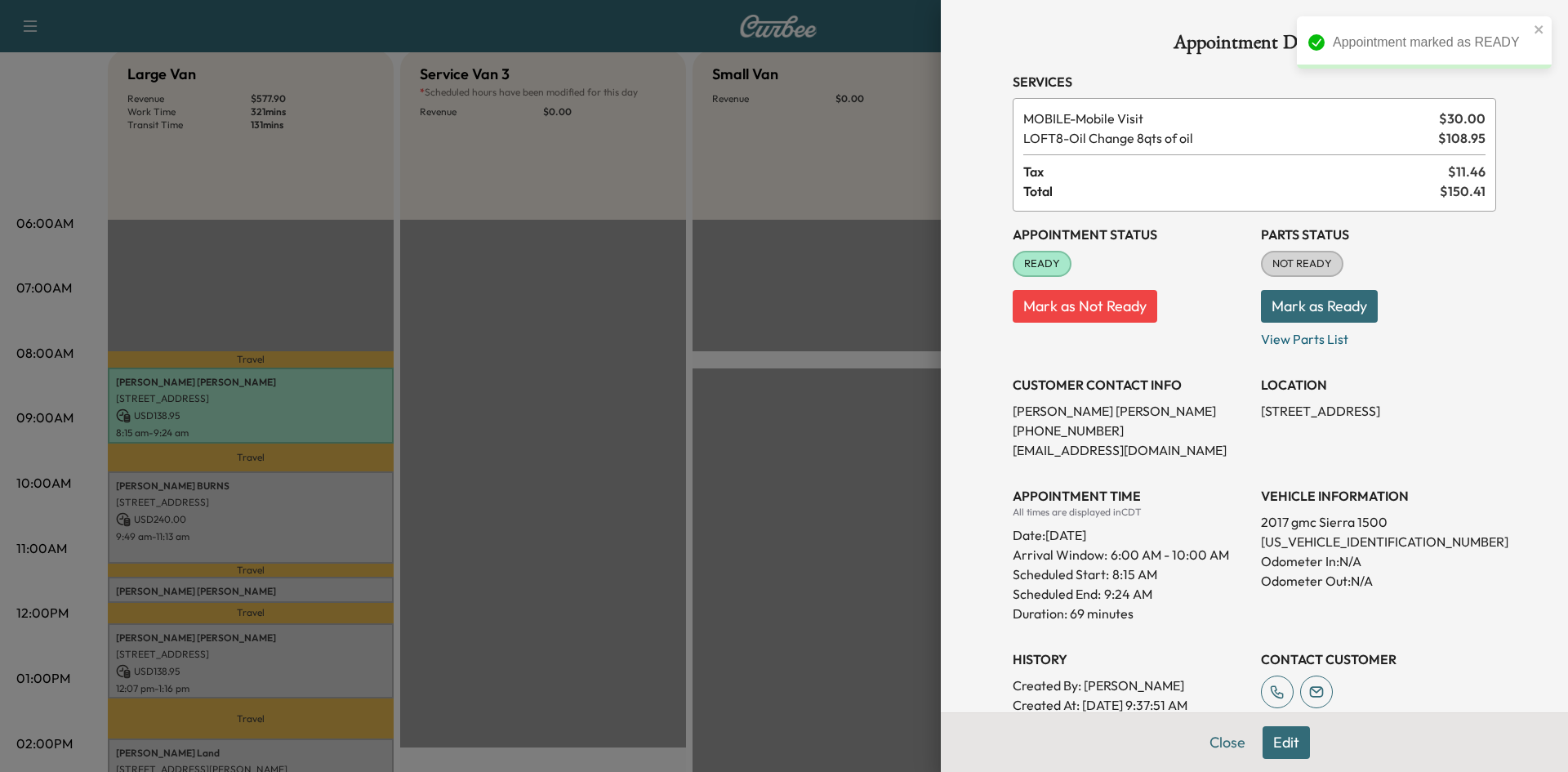
click at [598, 358] on div at bounding box center [784, 386] width 1568 height 772
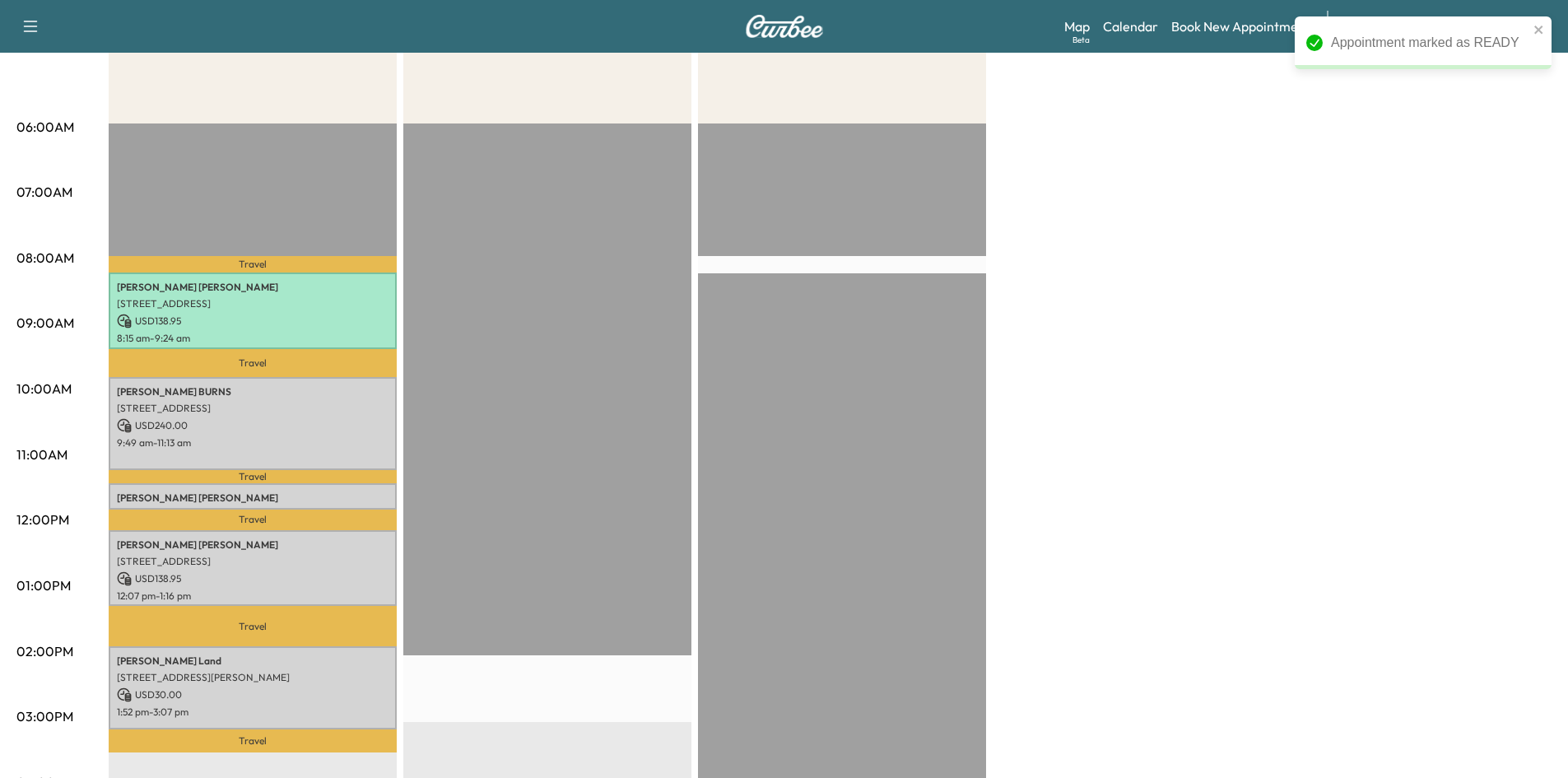
scroll to position [412, 0]
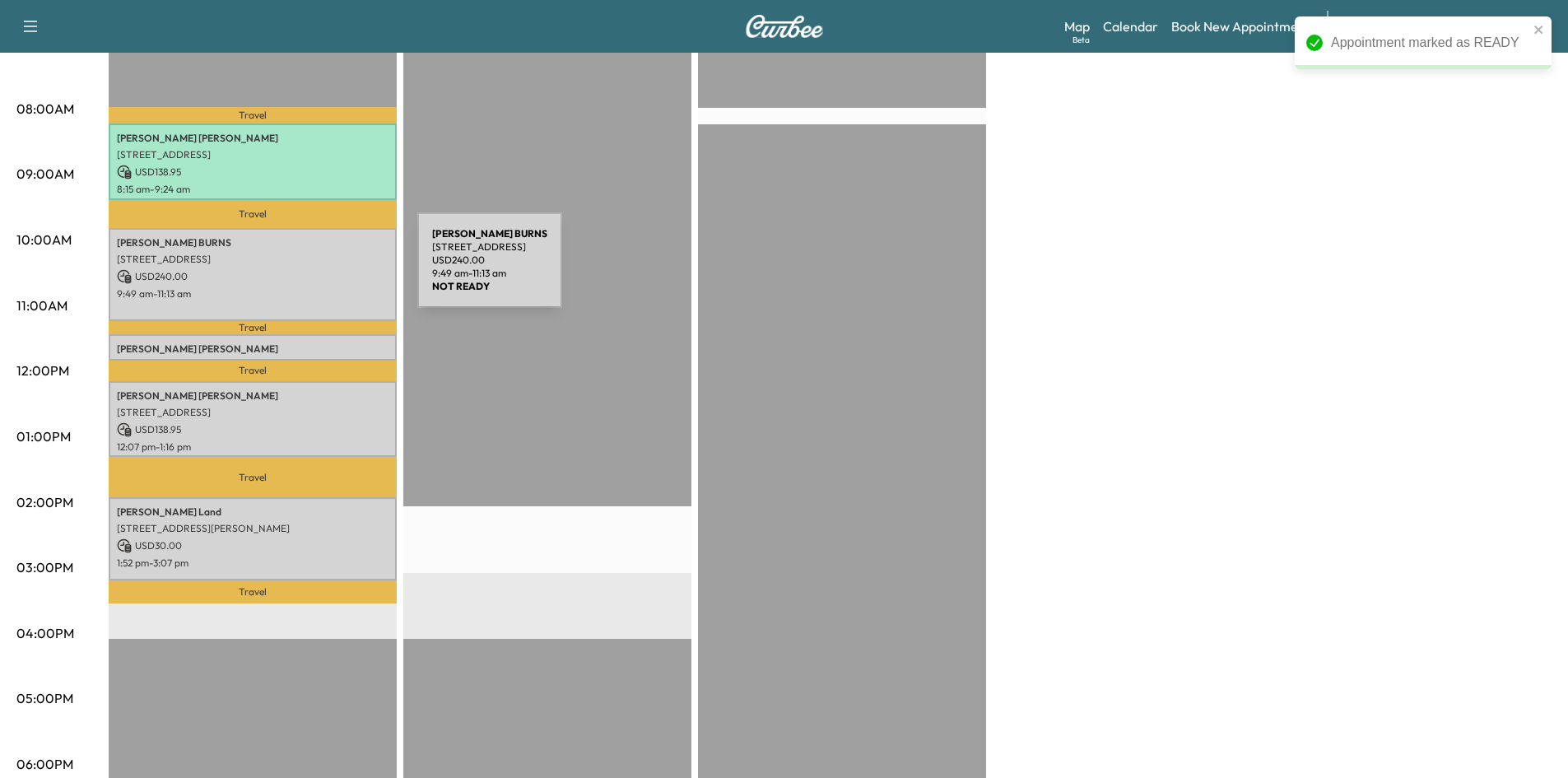
click at [294, 270] on p "USD 240.00" at bounding box center [253, 276] width 272 height 15
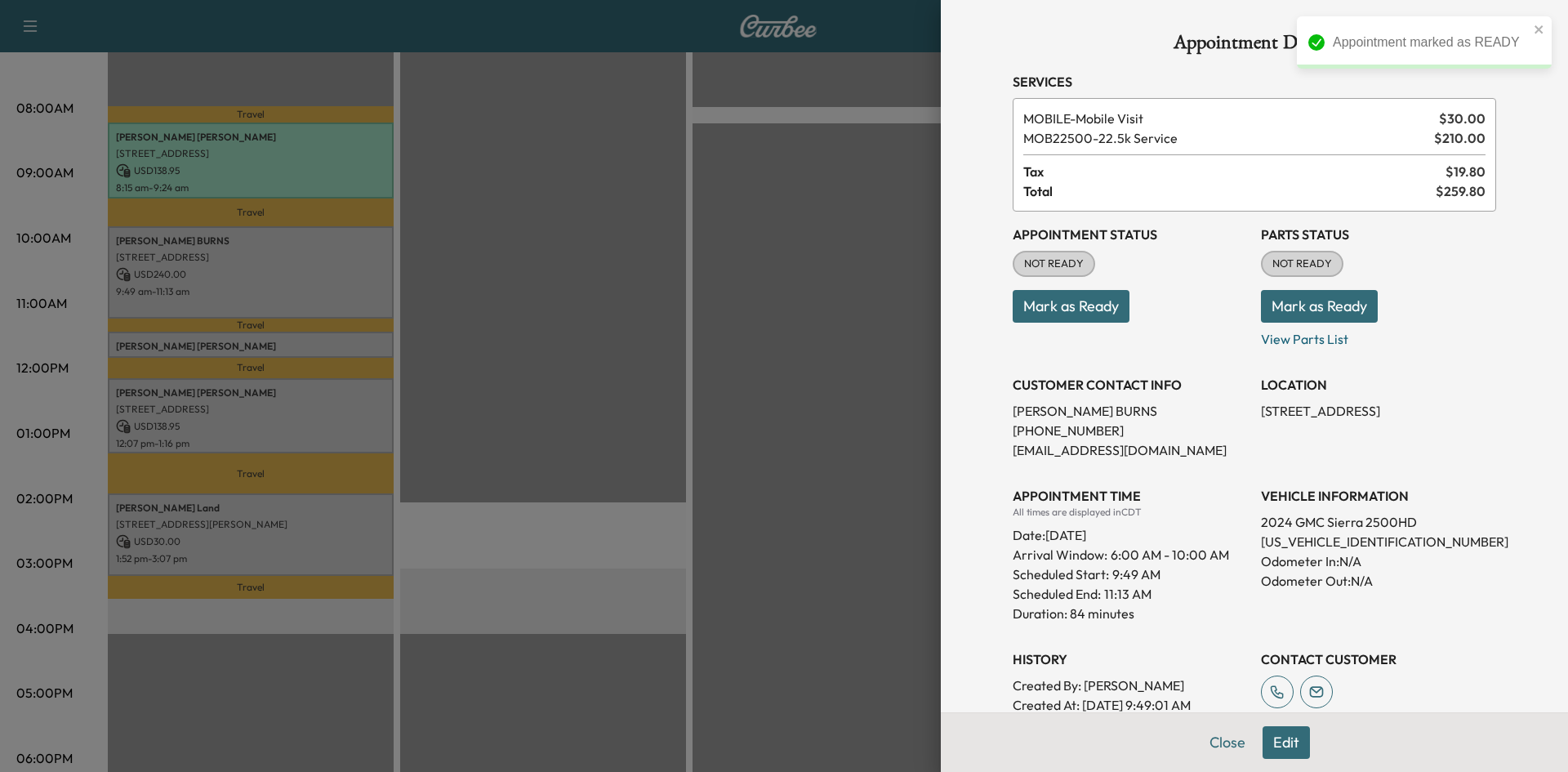
drag, startPoint x: 1090, startPoint y: 317, endPoint x: 1057, endPoint y: 313, distance: 33.2
click at [1089, 317] on button "Mark as Ready" at bounding box center [1071, 307] width 116 height 33
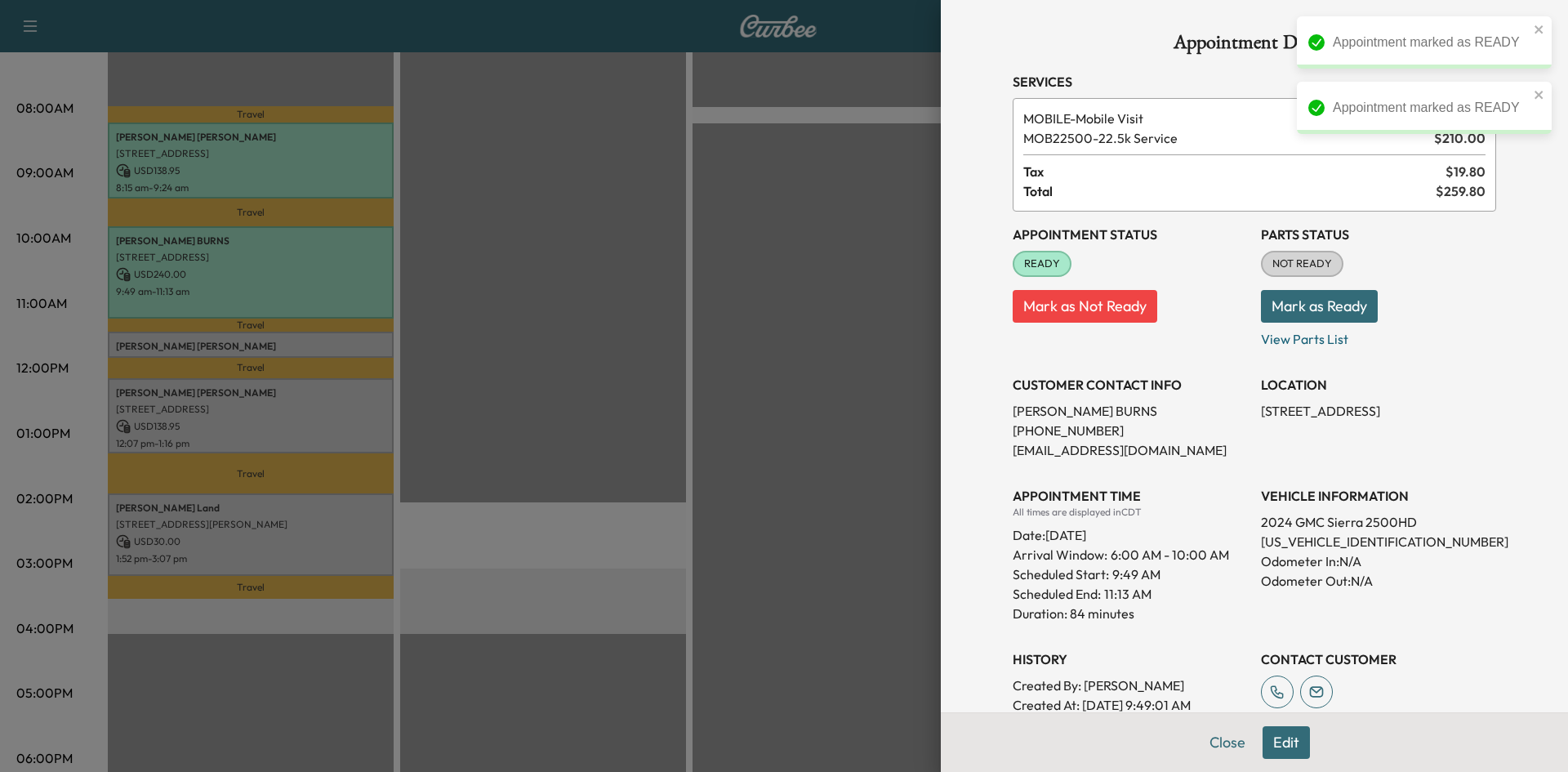
click at [543, 391] on div at bounding box center [784, 386] width 1568 height 772
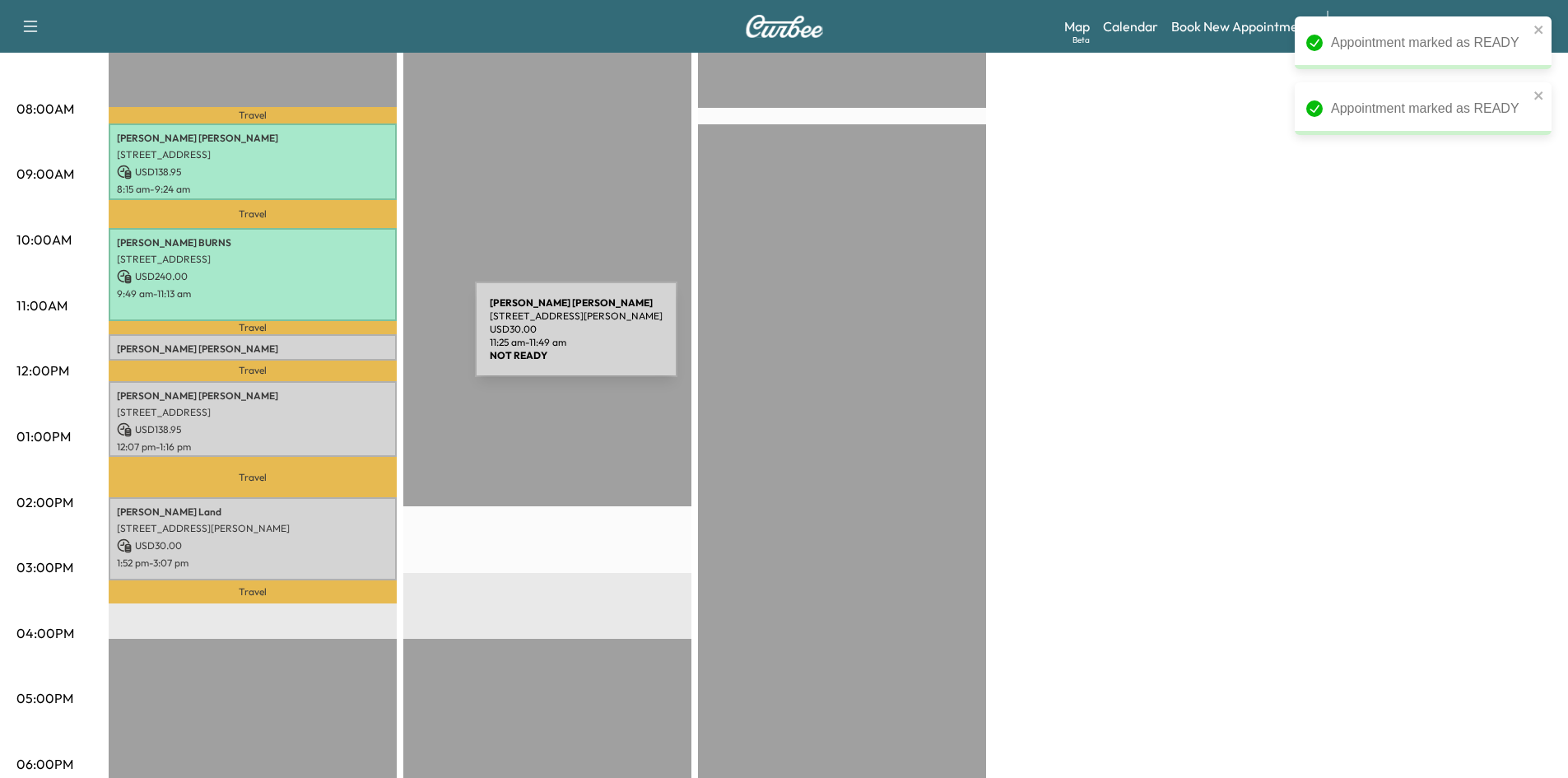
click at [352, 342] on p "Vickie Jones-johnson" at bounding box center [253, 349] width 272 height 13
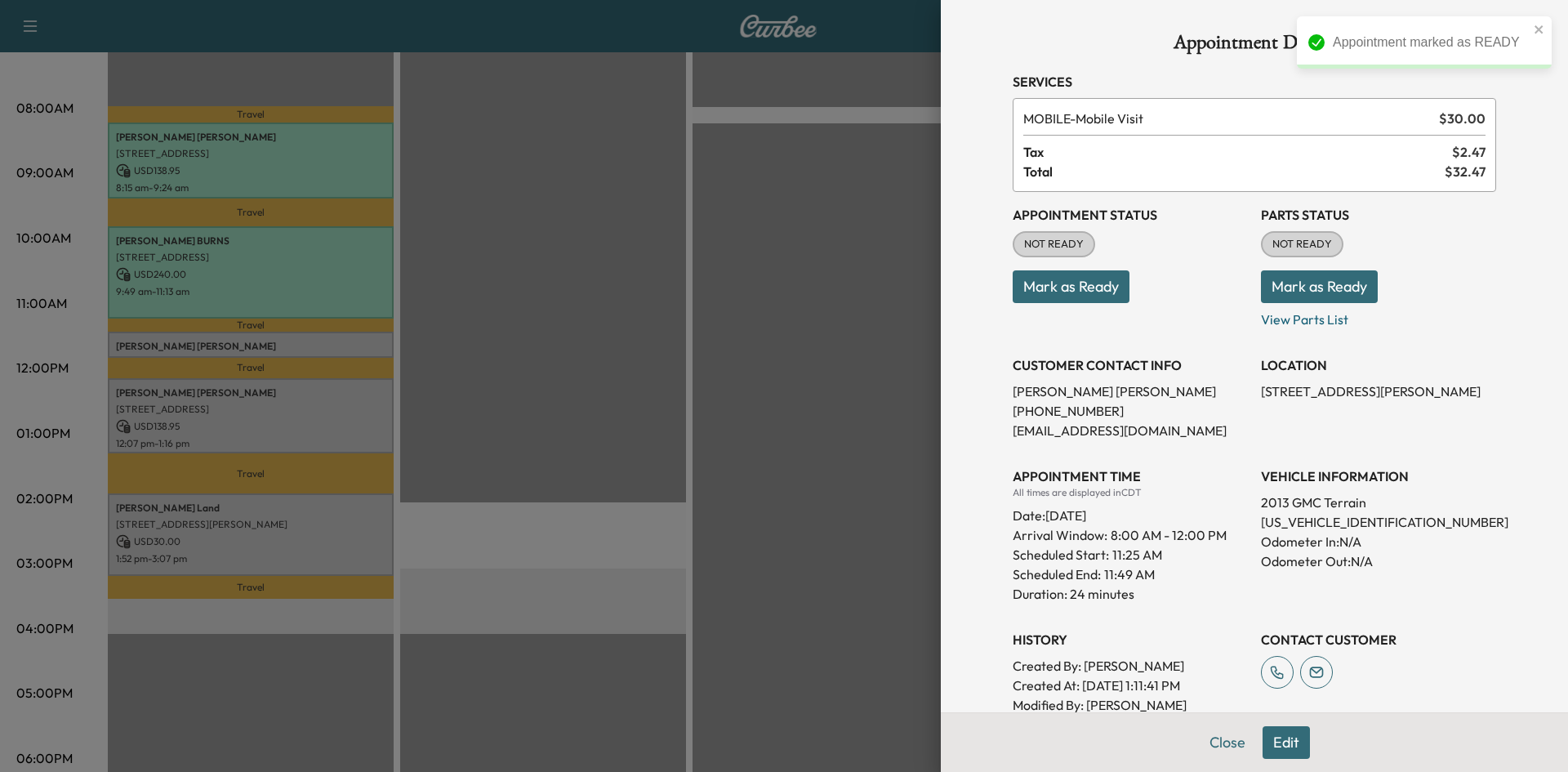
click at [1093, 290] on button "Mark as Ready" at bounding box center [1071, 287] width 116 height 33
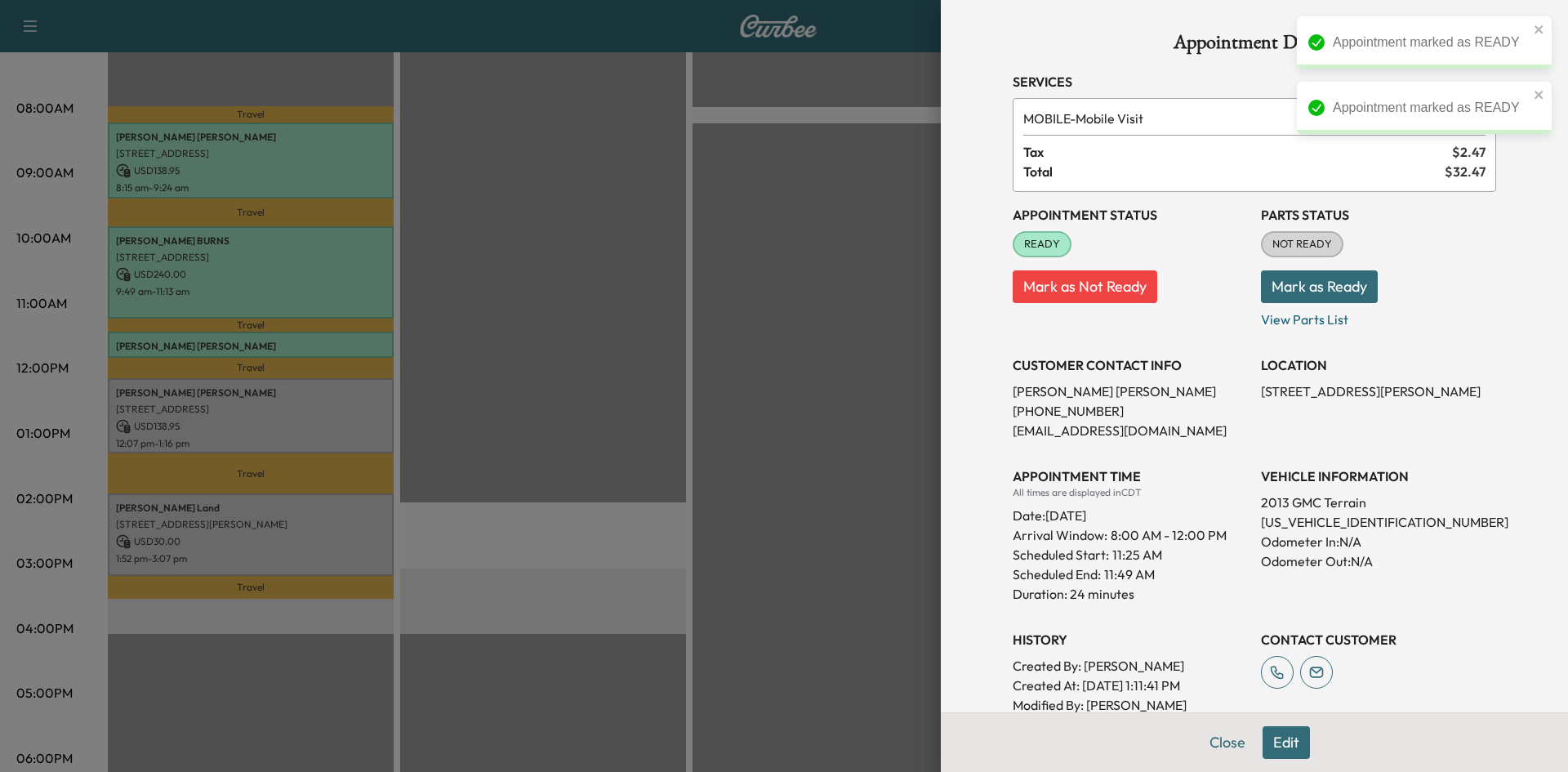
drag, startPoint x: 575, startPoint y: 403, endPoint x: 564, endPoint y: 404, distance: 11.0
click at [562, 411] on div at bounding box center [784, 386] width 1568 height 772
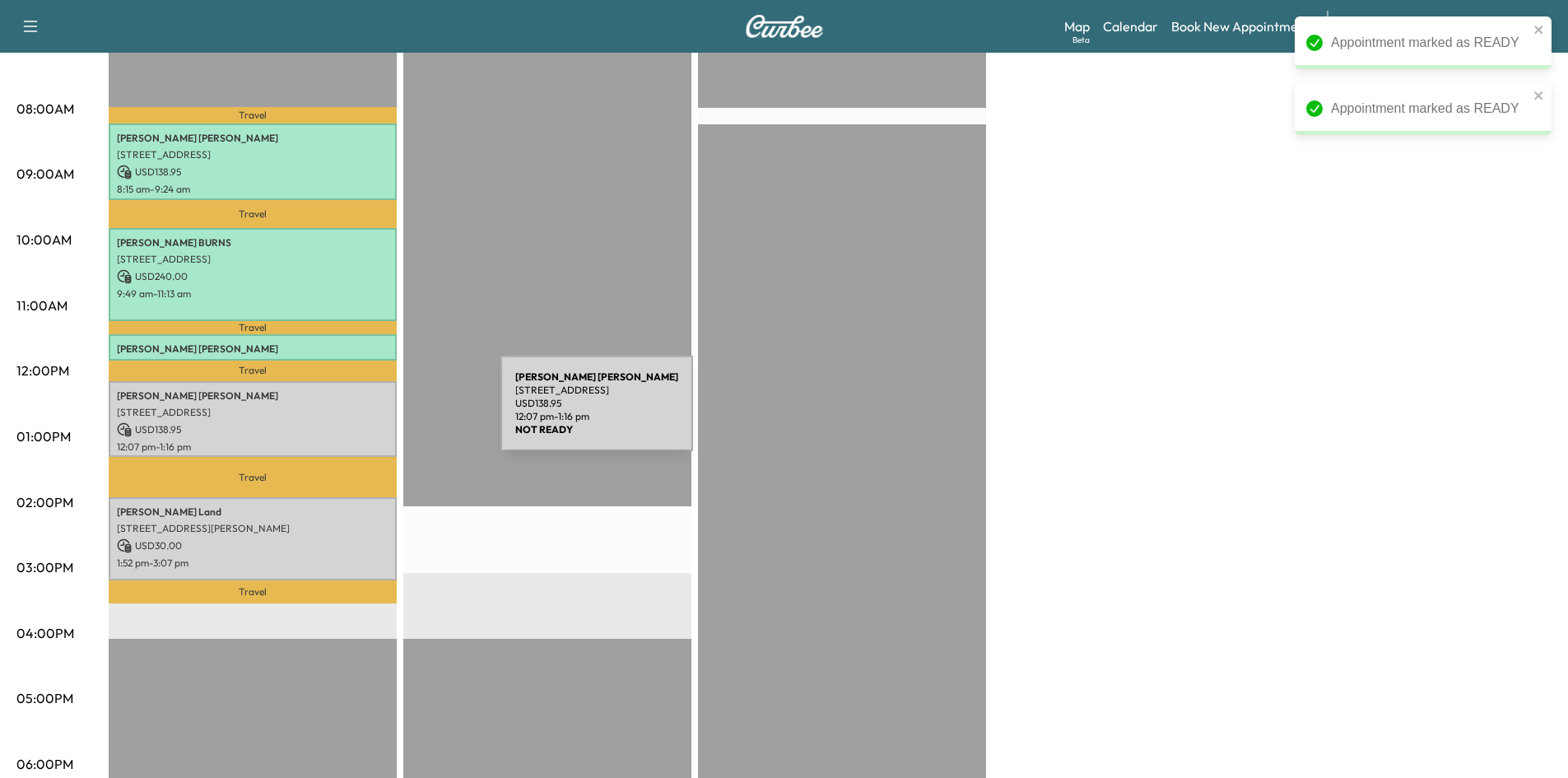
click at [381, 413] on p "1718 Trinity Valley Dr, Carrollton, TX 75006, USA" at bounding box center [253, 413] width 272 height 13
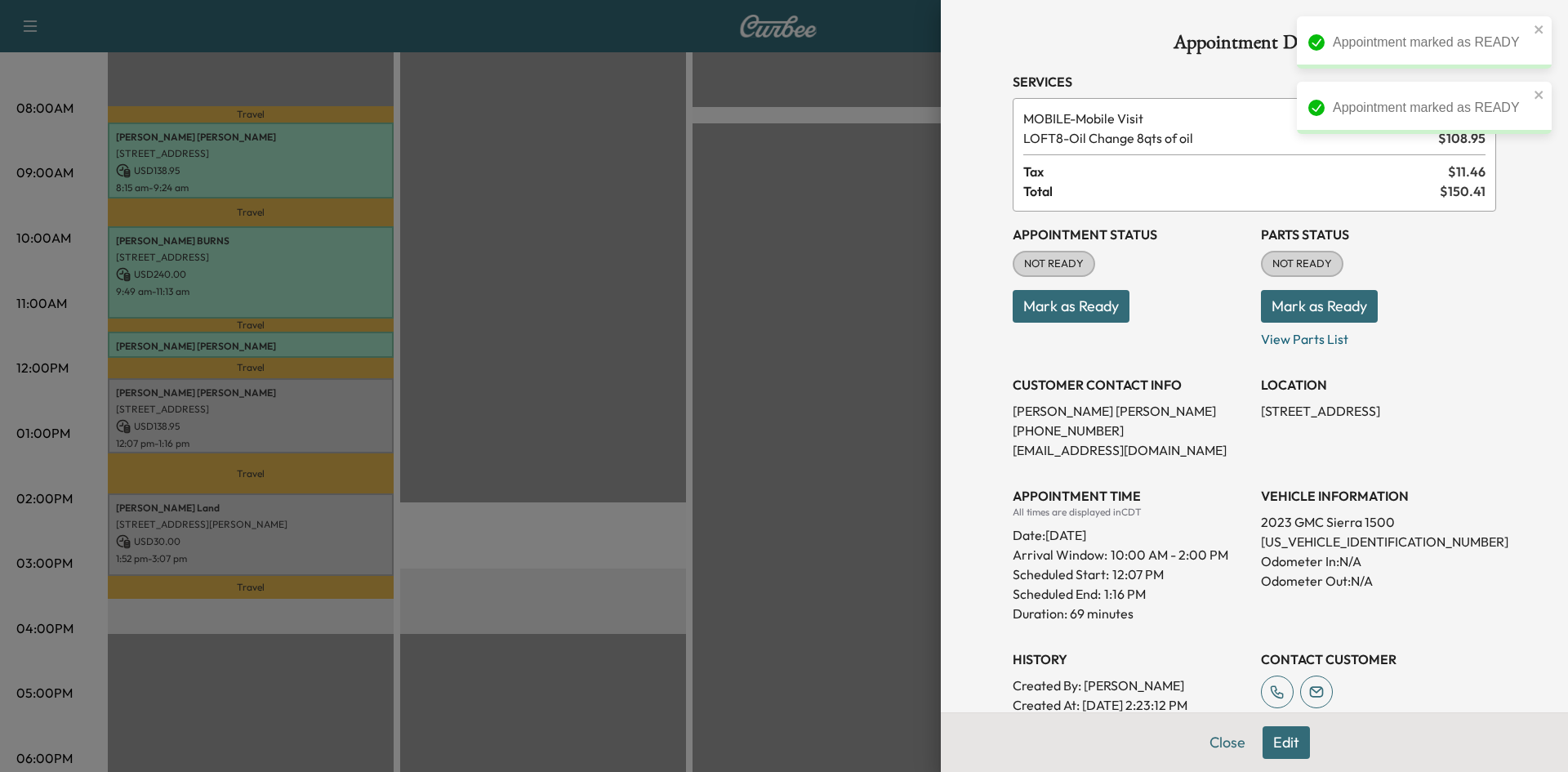
click at [1033, 312] on button "Mark as Ready" at bounding box center [1071, 307] width 116 height 33
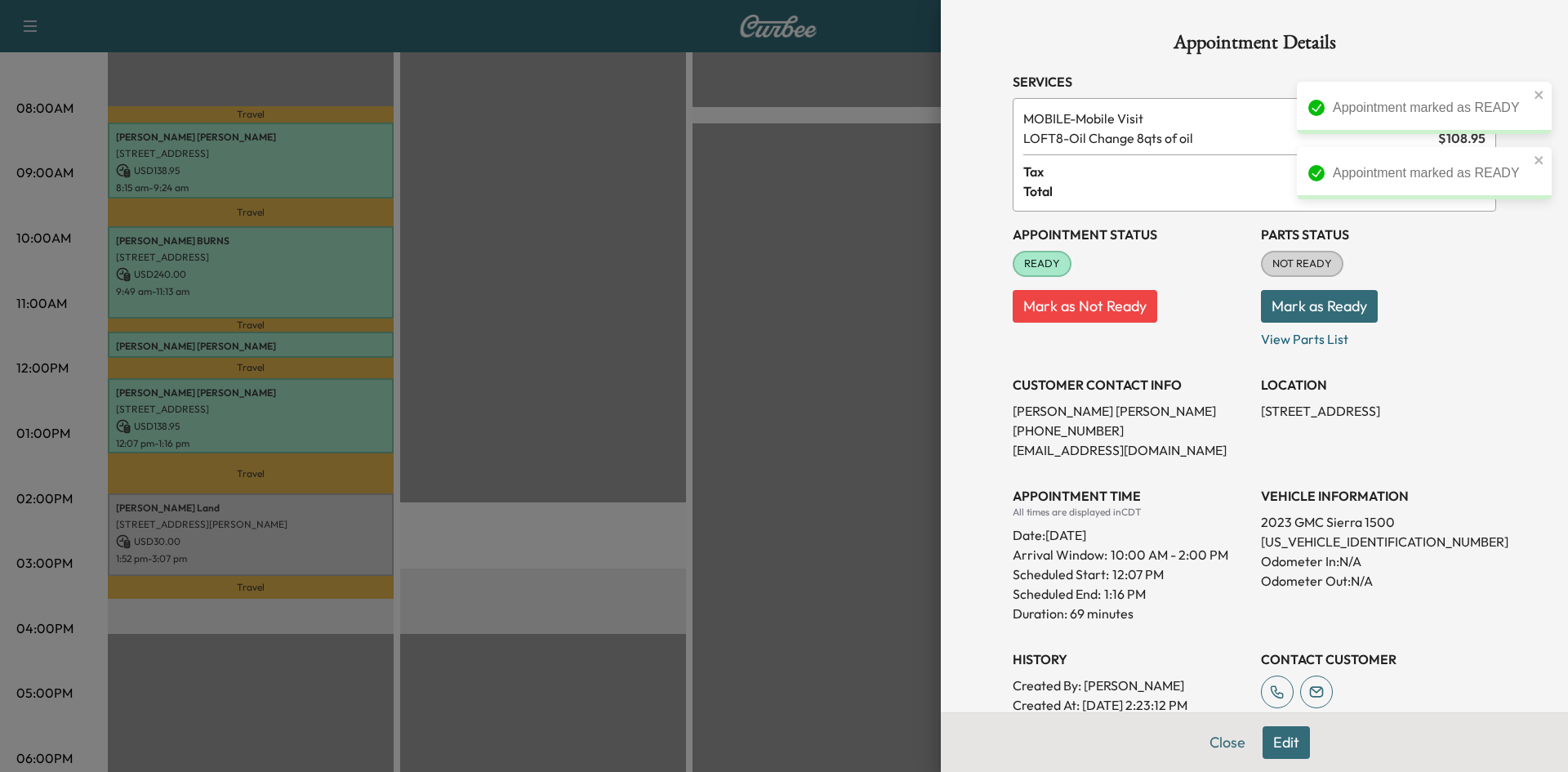
click at [618, 411] on div at bounding box center [784, 386] width 1568 height 772
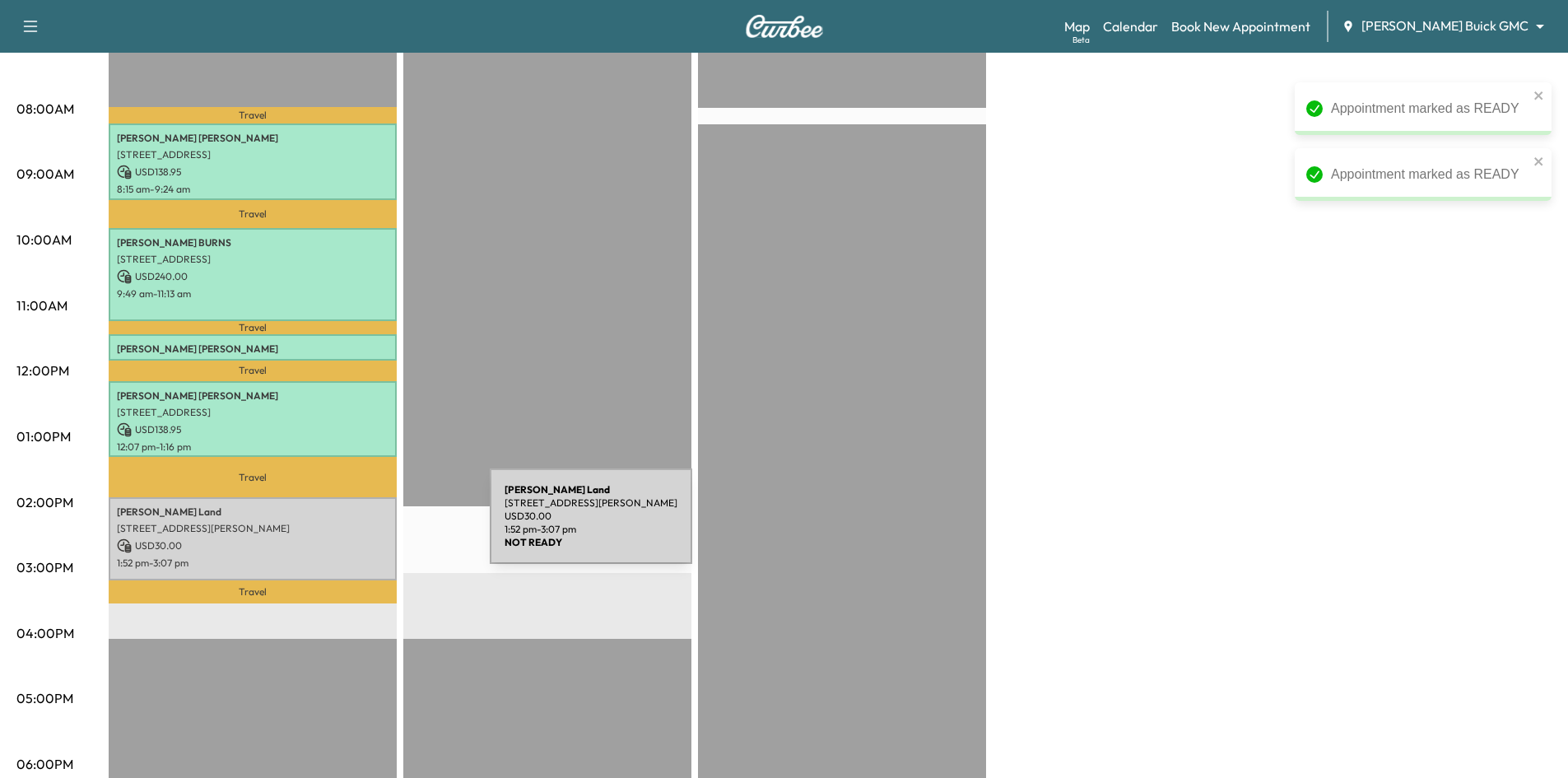
click at [360, 530] on div "Aaron Land 1000 N Preston Rd suite 40, Prosper, TX 75078, USA USD 30.00 1:52 pm…" at bounding box center [253, 539] width 288 height 83
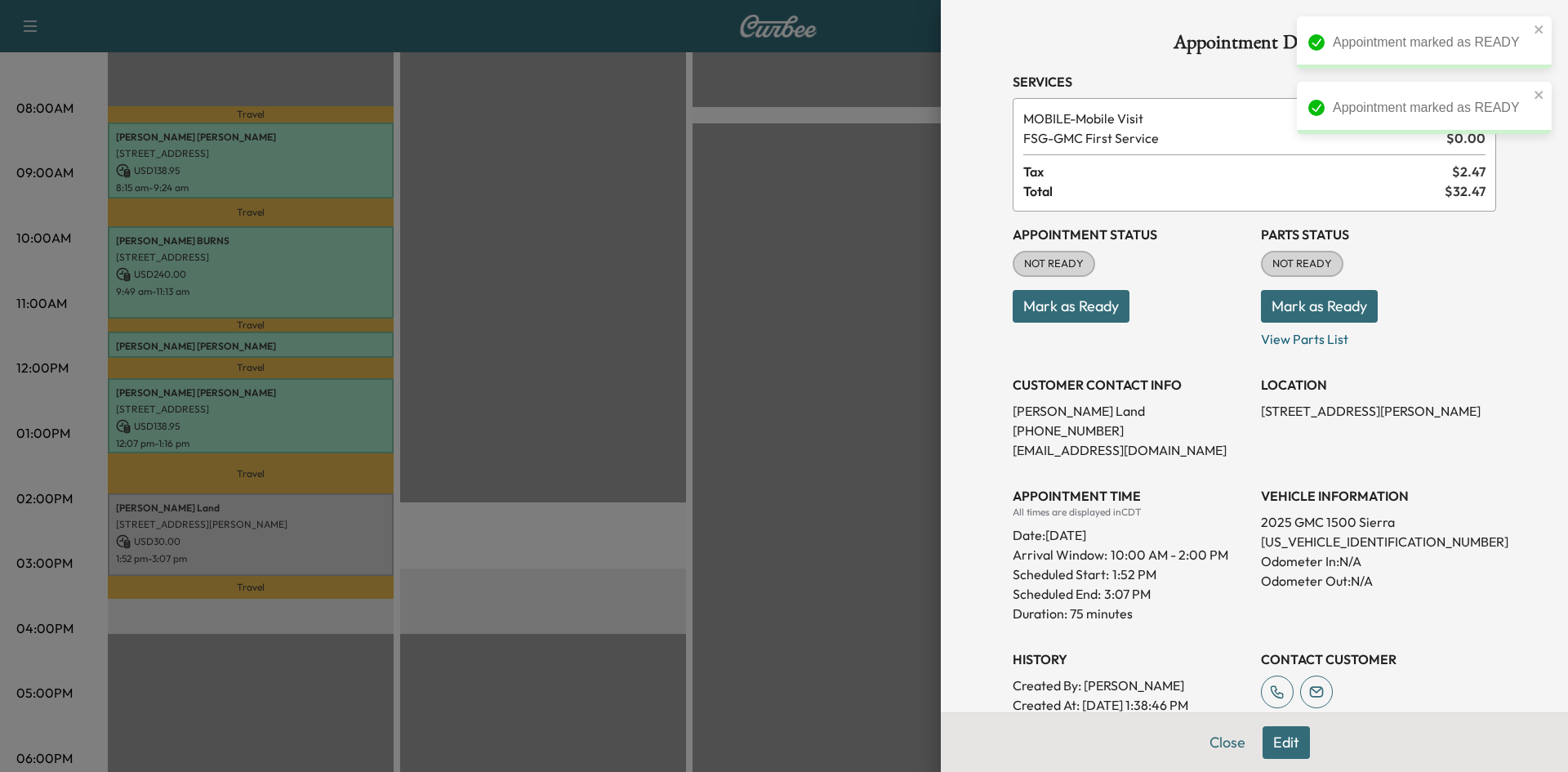
click at [1109, 304] on button "Mark as Ready" at bounding box center [1071, 307] width 116 height 33
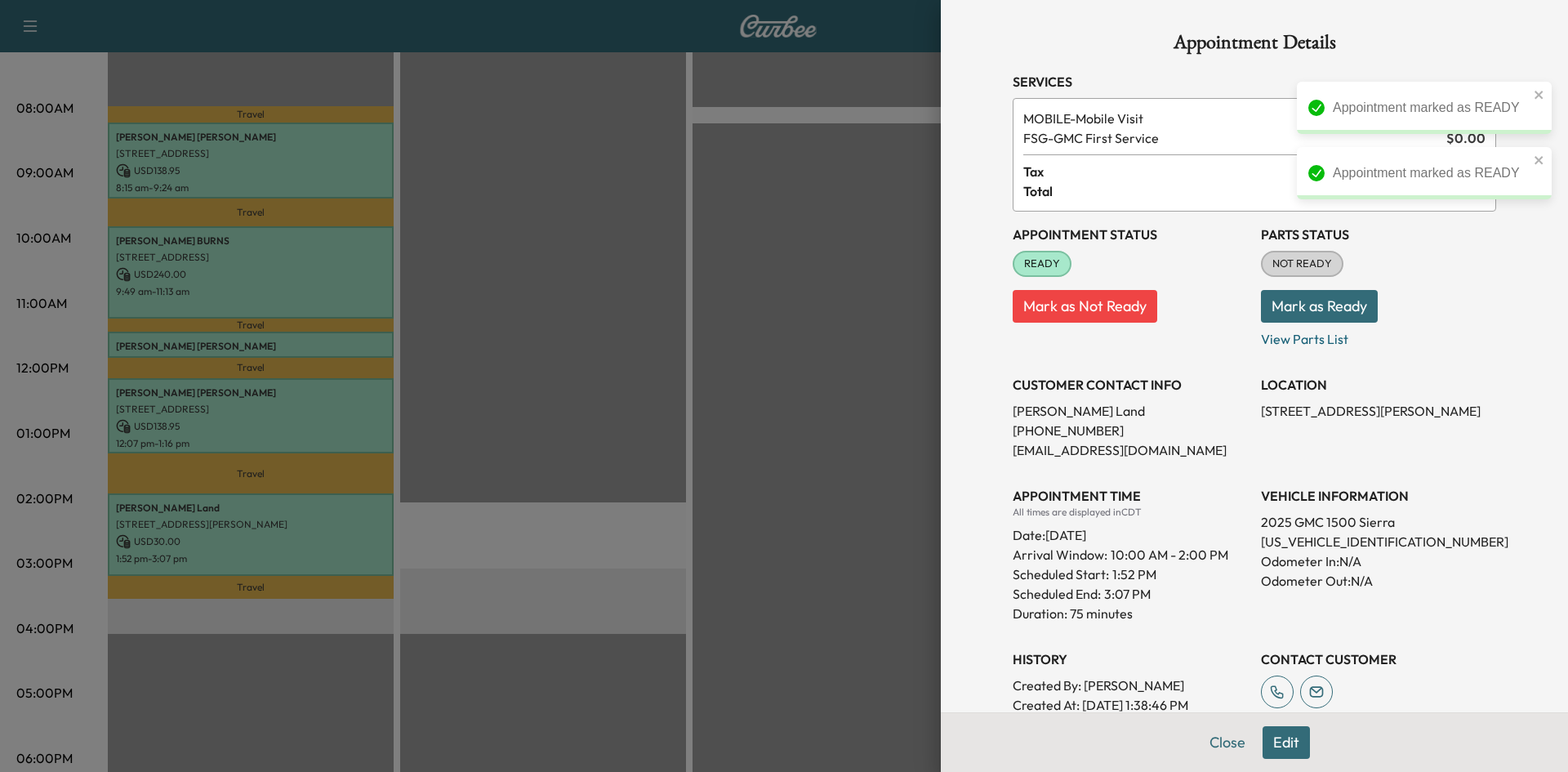
click at [644, 336] on div at bounding box center [784, 386] width 1568 height 772
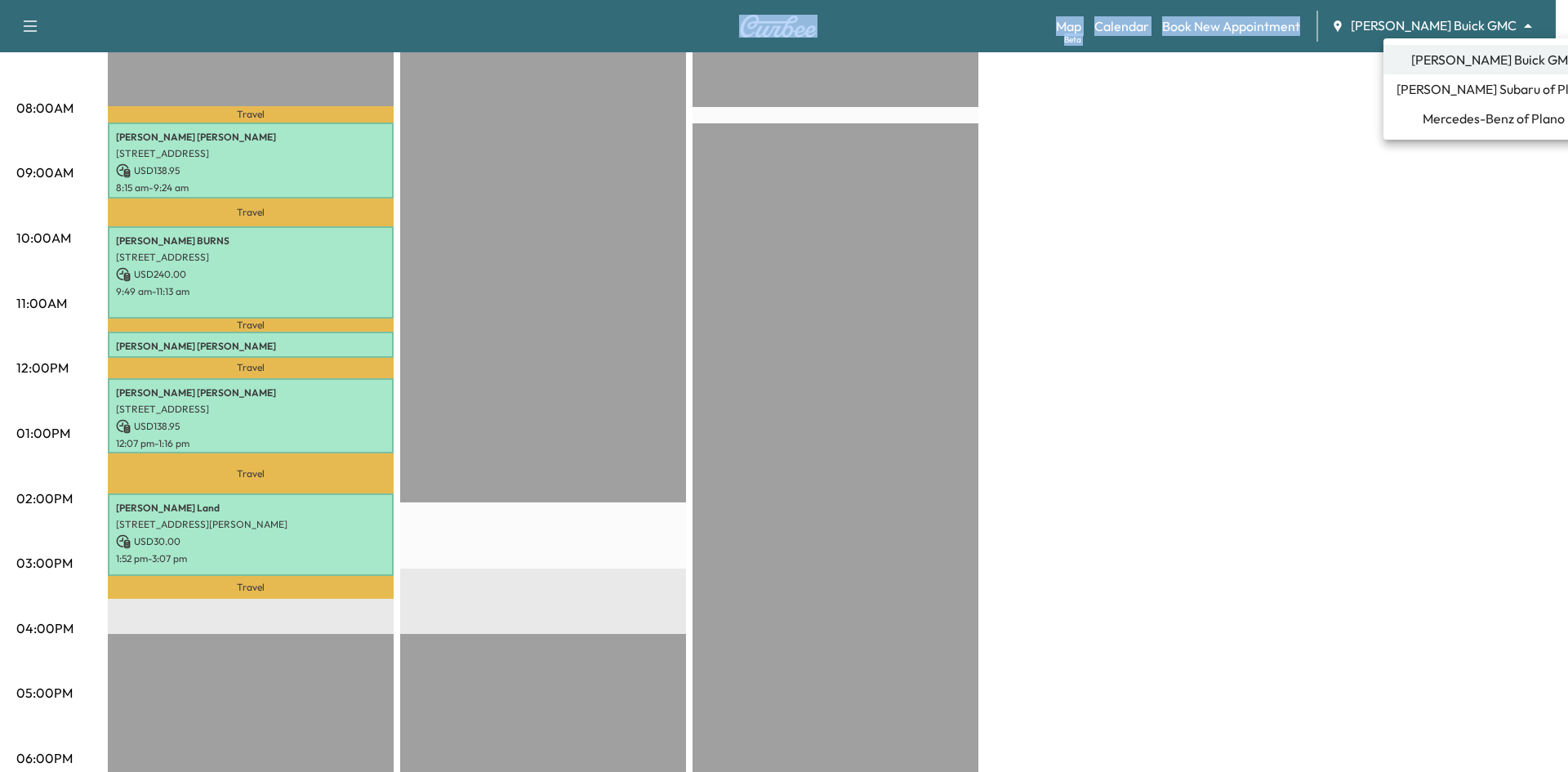
click at [1444, 116] on span "Mercedes-Benz of Plano" at bounding box center [1493, 118] width 142 height 20
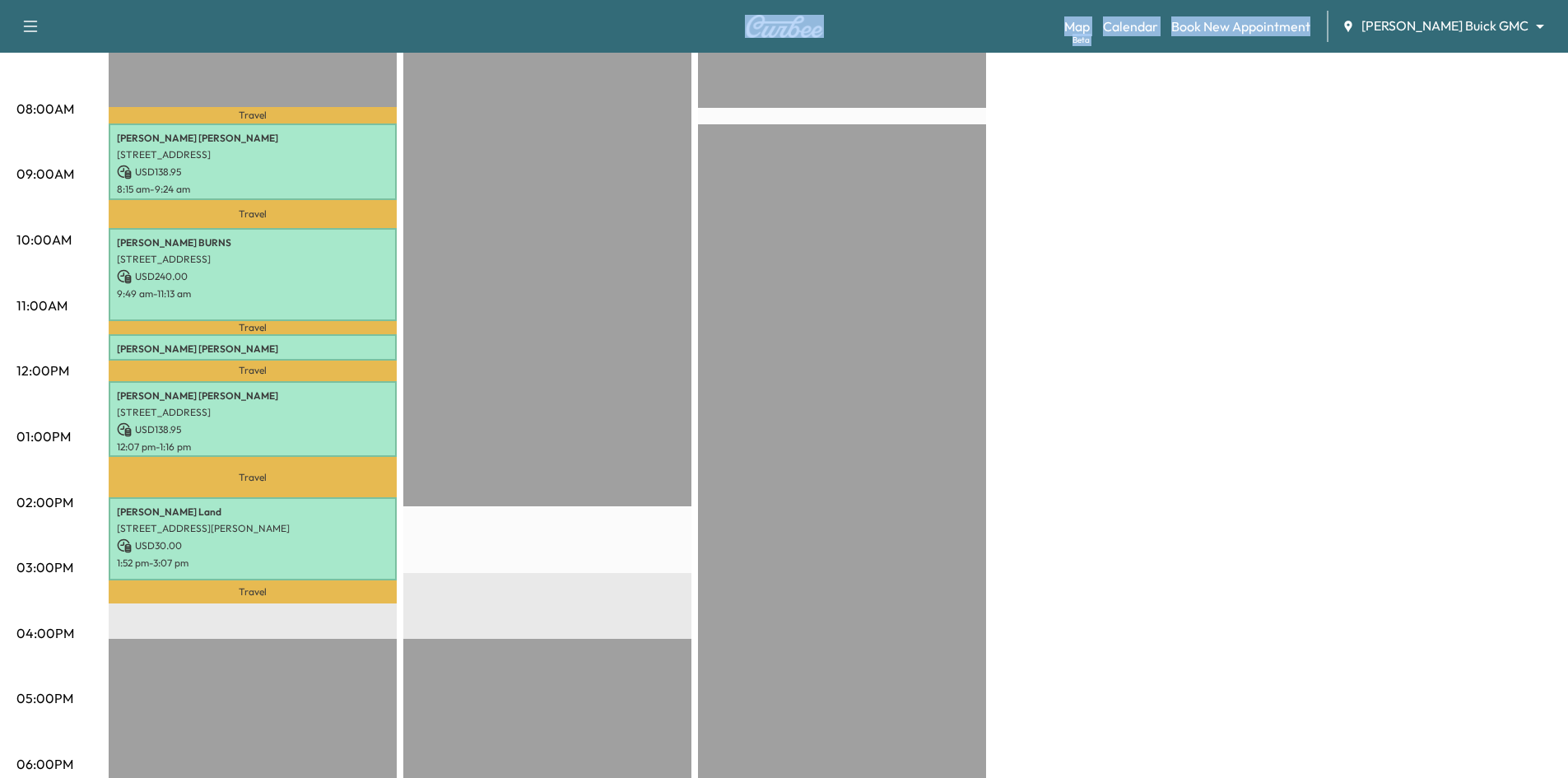
scroll to position [0, 0]
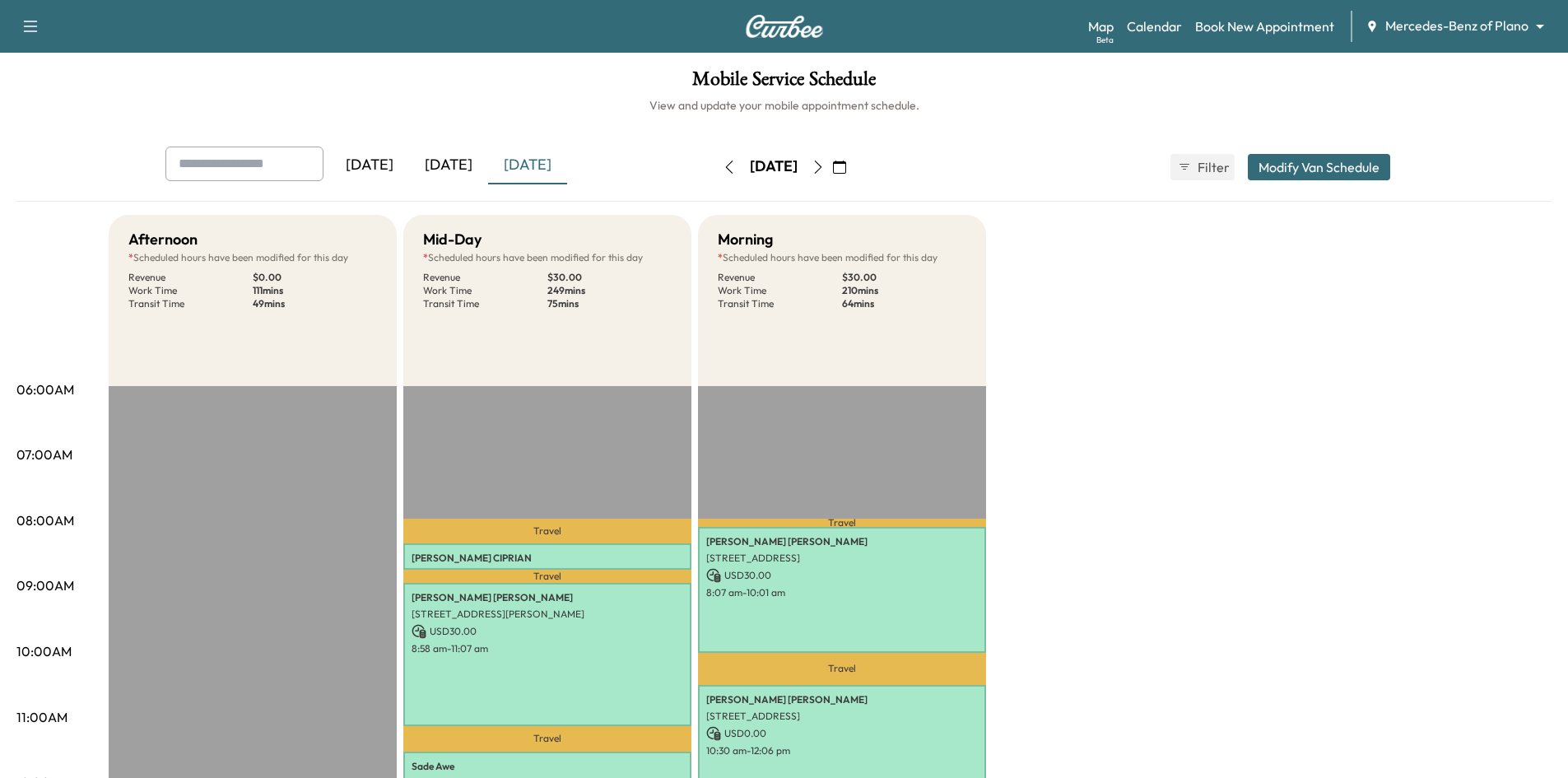
click at [846, 172] on icon "button" at bounding box center [840, 167] width 13 height 13
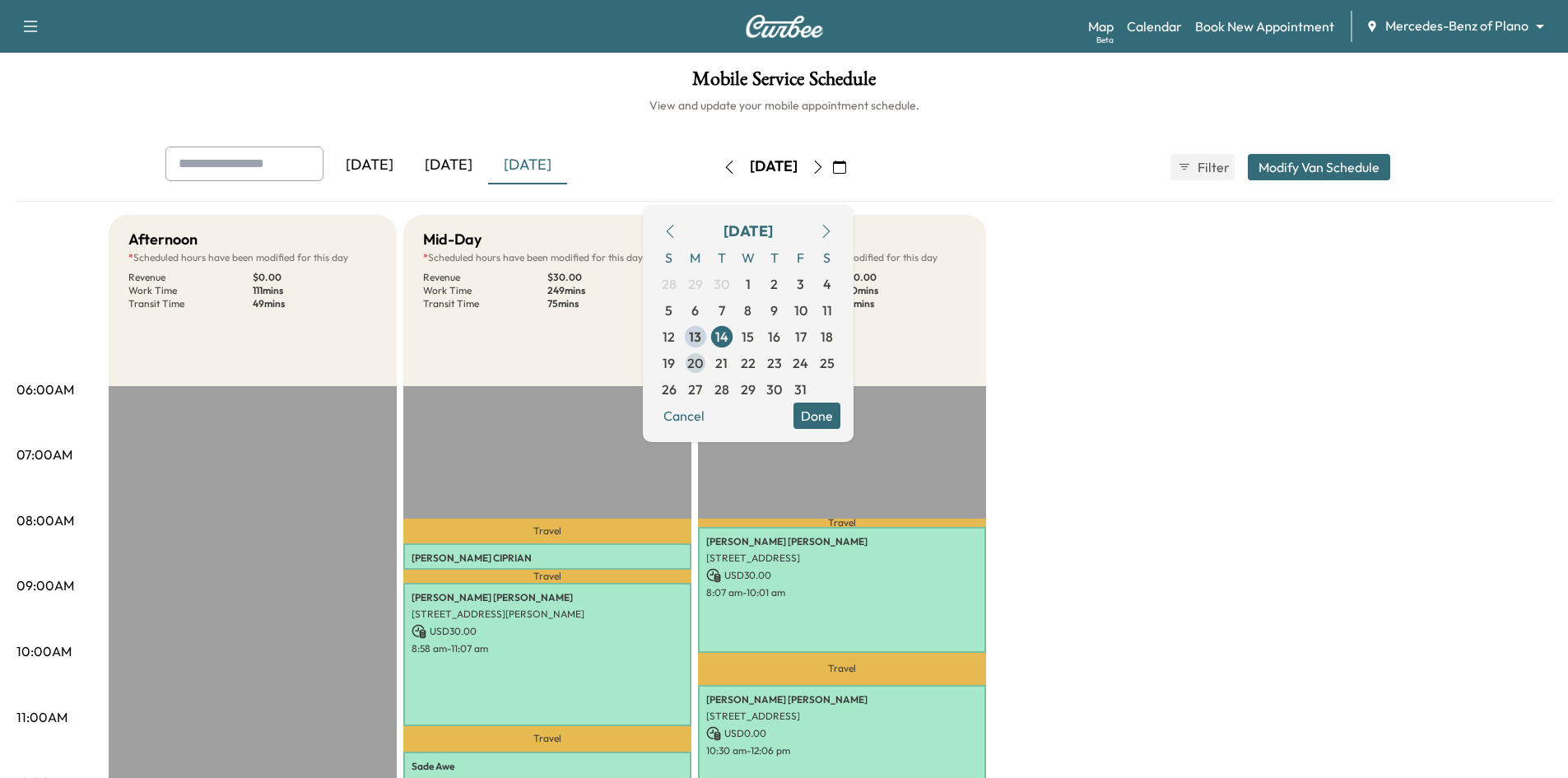
click at [709, 358] on span "20" at bounding box center [696, 363] width 27 height 27
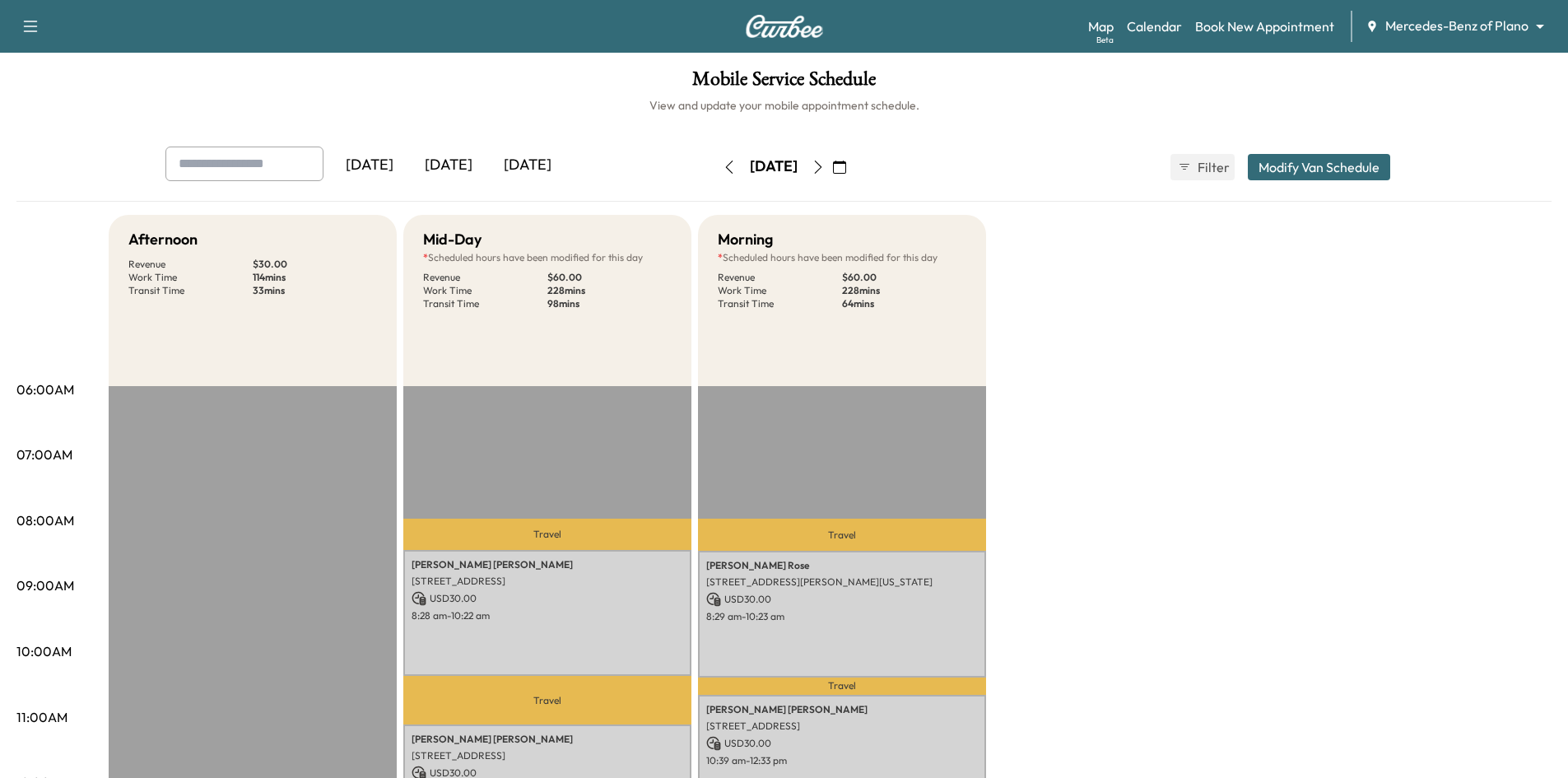
click at [822, 162] on icon "button" at bounding box center [818, 167] width 8 height 13
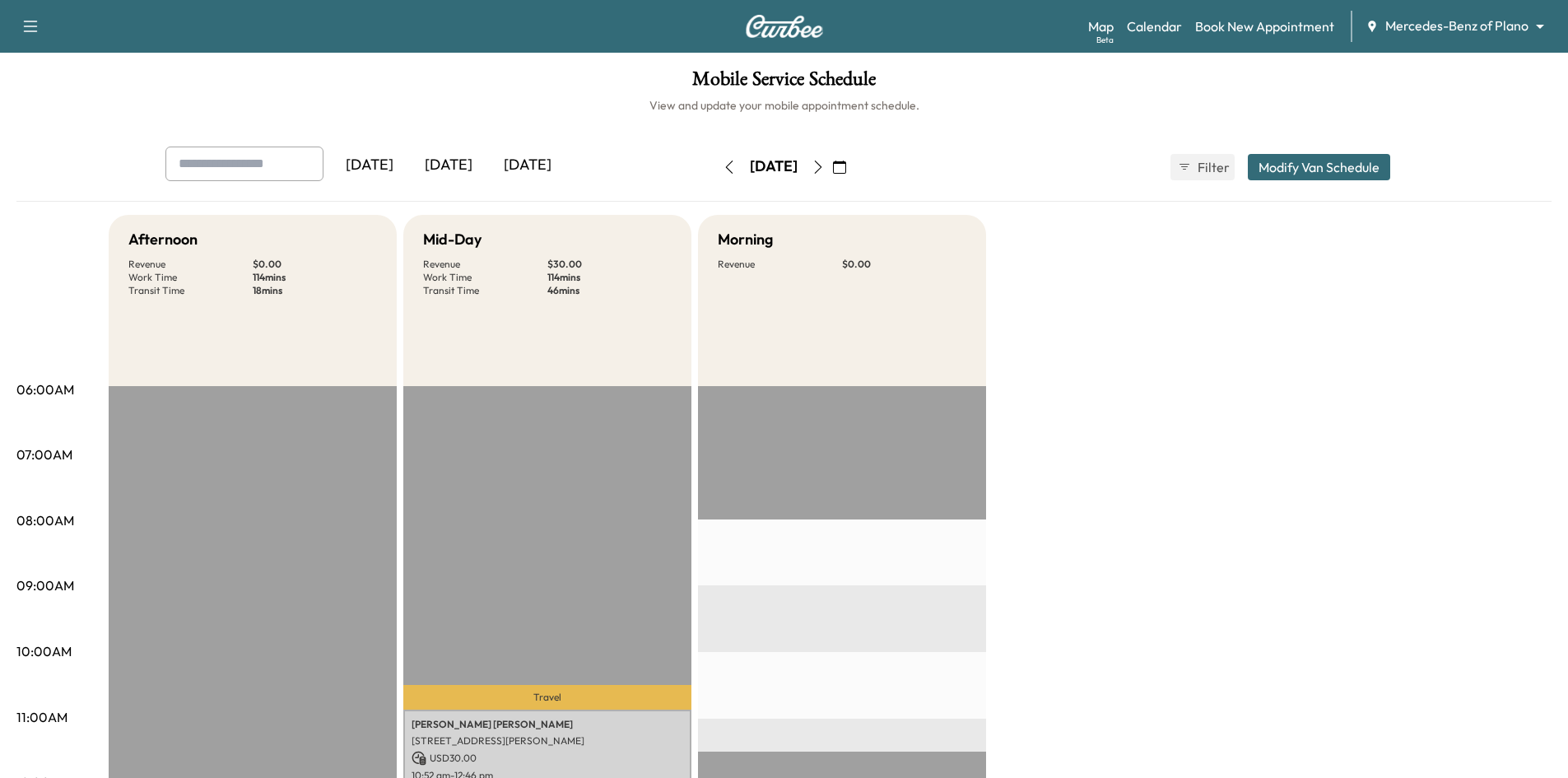
click at [832, 168] on button "button" at bounding box center [818, 167] width 28 height 27
click at [450, 165] on div "[DATE]" at bounding box center [448, 166] width 79 height 38
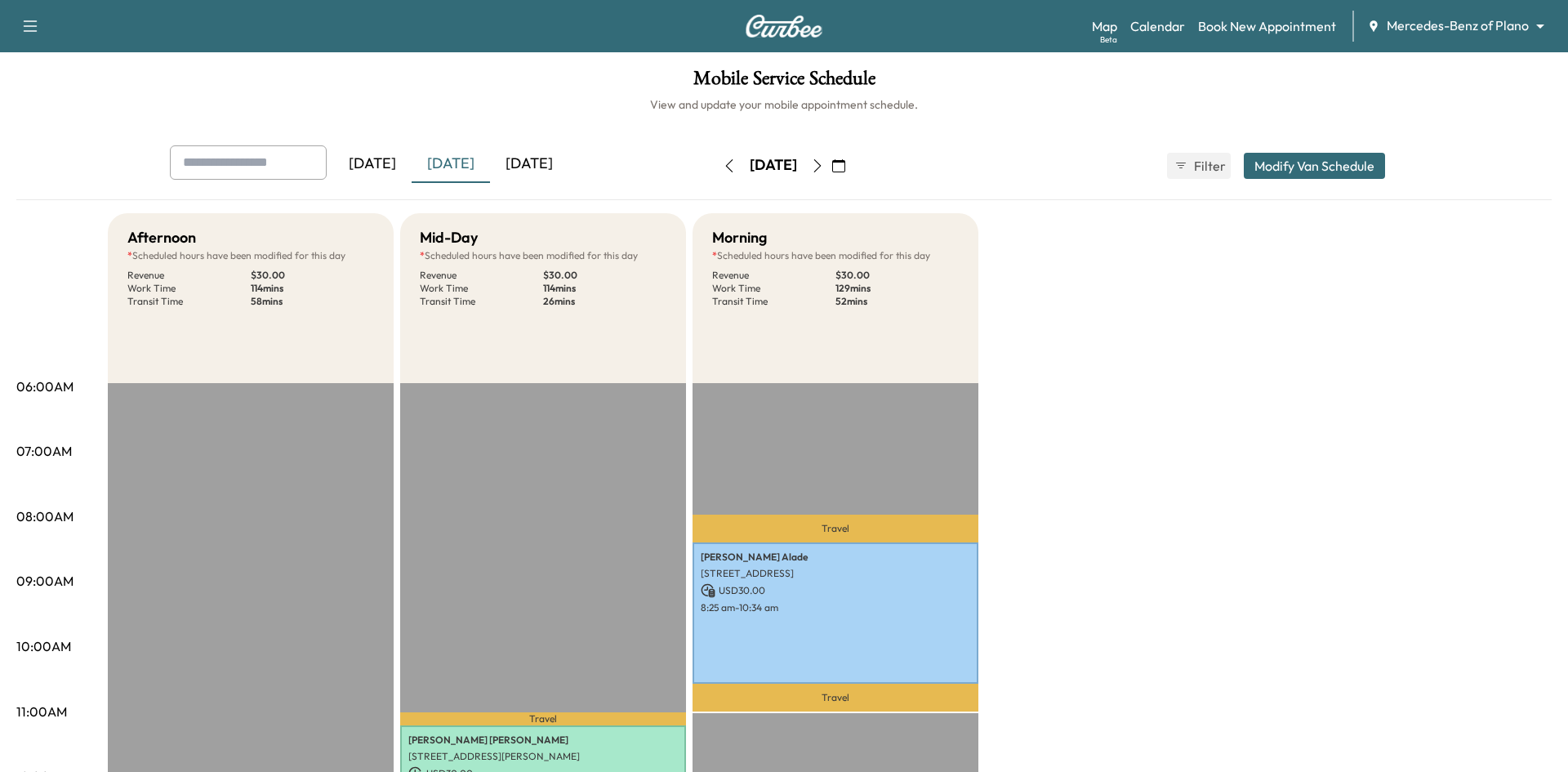
click at [1378, 24] on body "Support Log Out Map Beta Calendar Book New Appointment Mercedes-Benz of Plano *…" at bounding box center [784, 386] width 1568 height 772
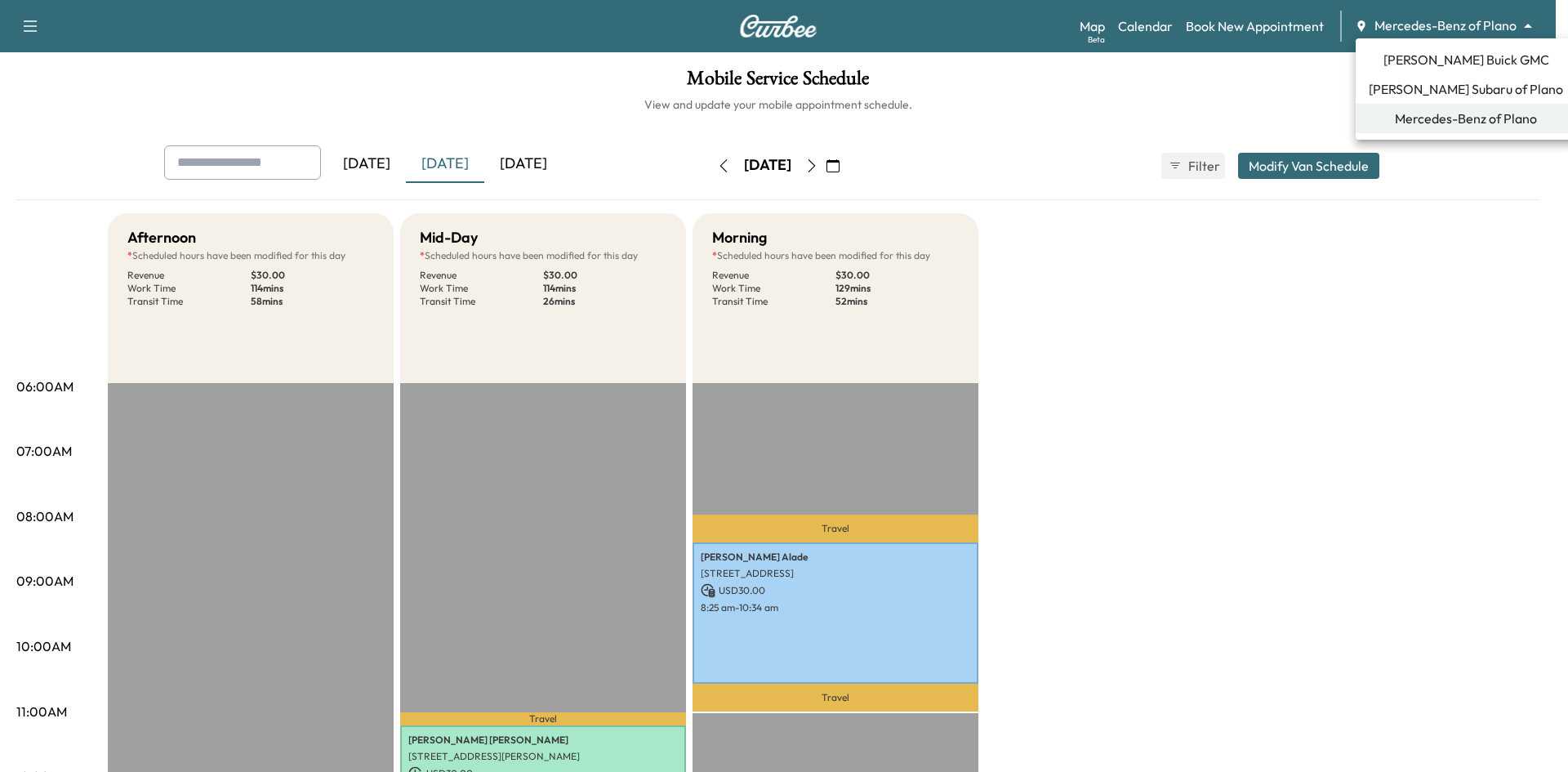
click at [1404, 62] on span "[PERSON_NAME] Buick GMC" at bounding box center [1466, 60] width 166 height 20
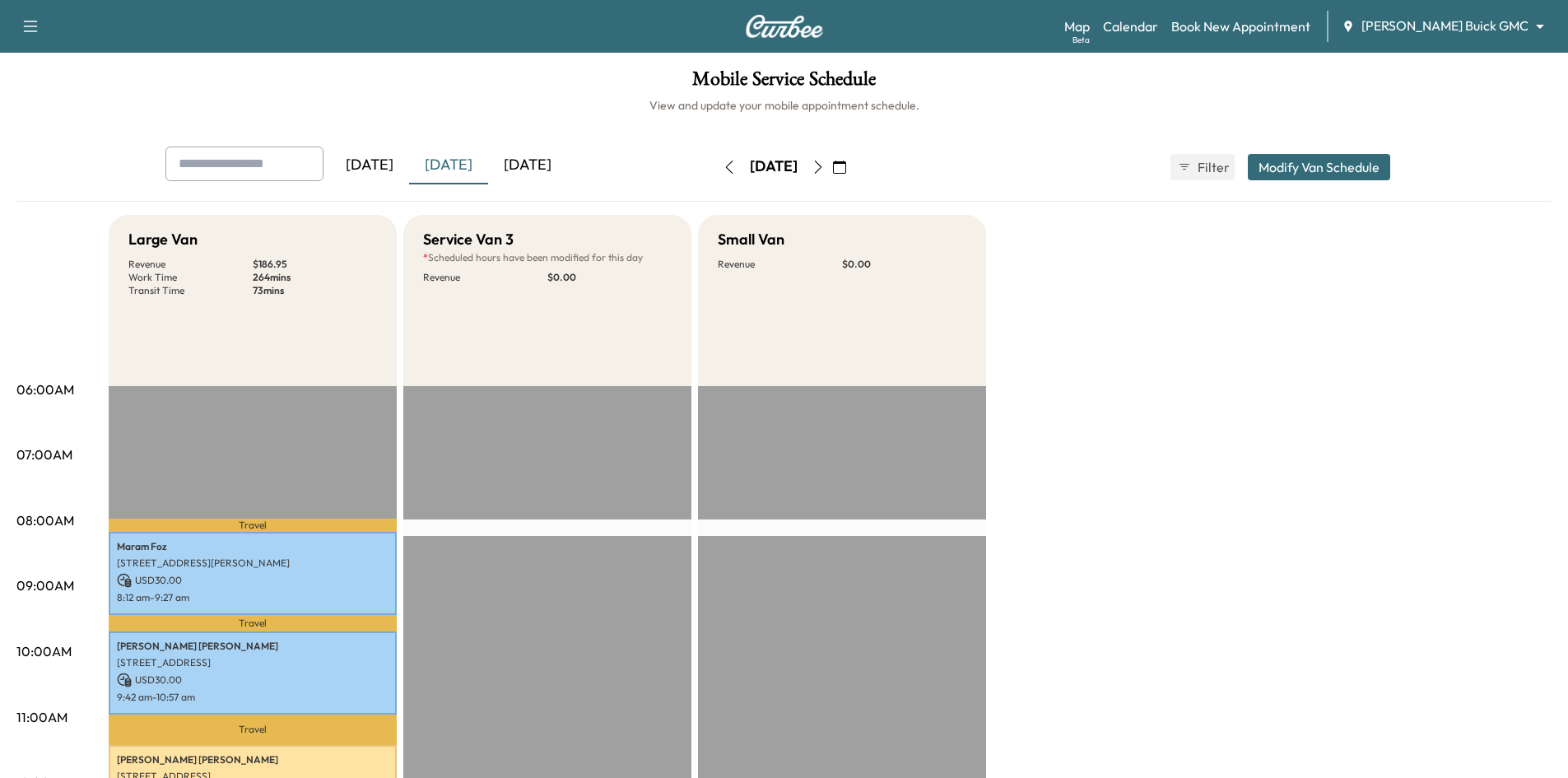
click at [541, 160] on div "[DATE]" at bounding box center [527, 166] width 79 height 38
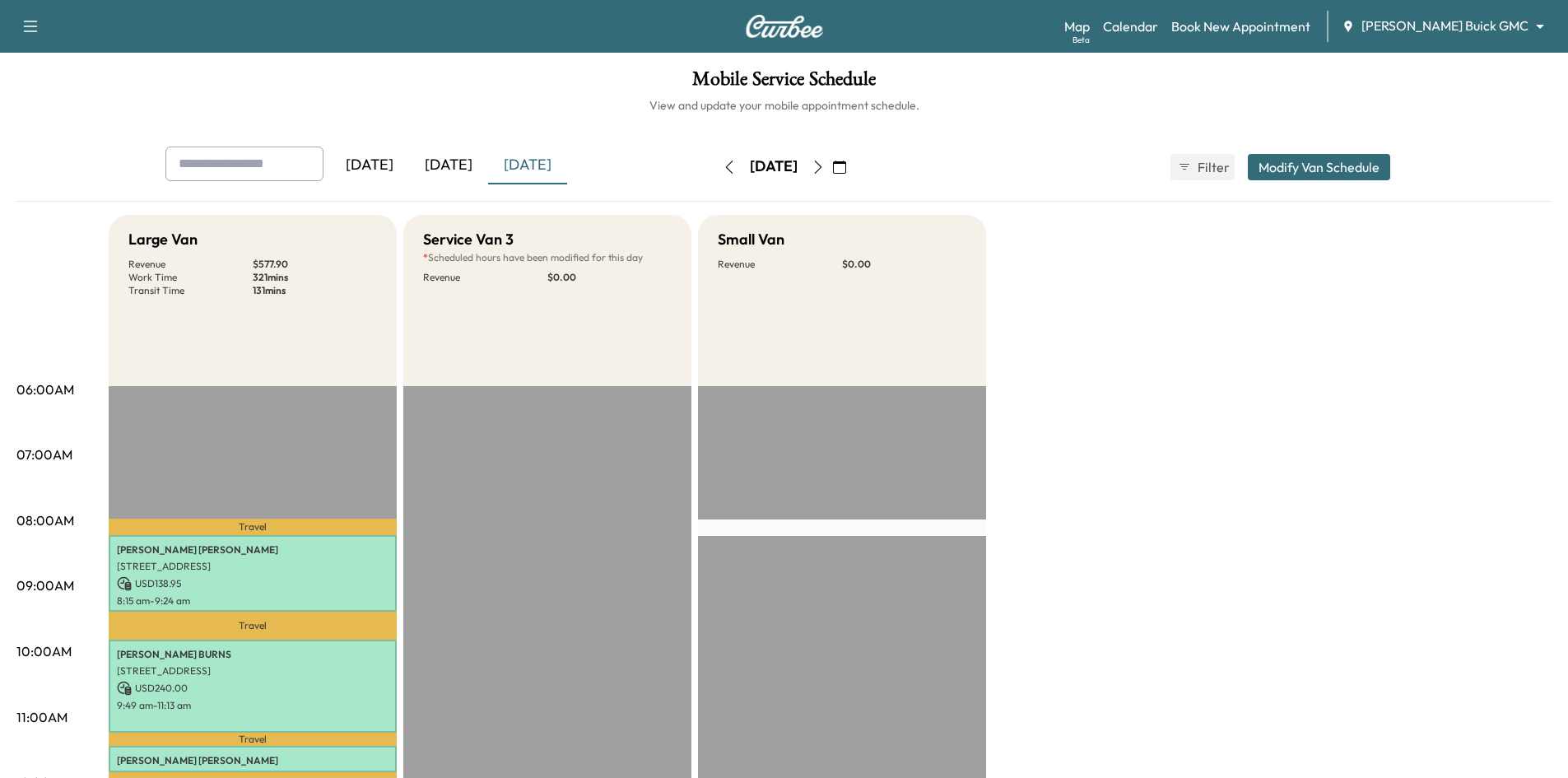
click at [825, 171] on icon "button" at bounding box center [818, 167] width 13 height 13
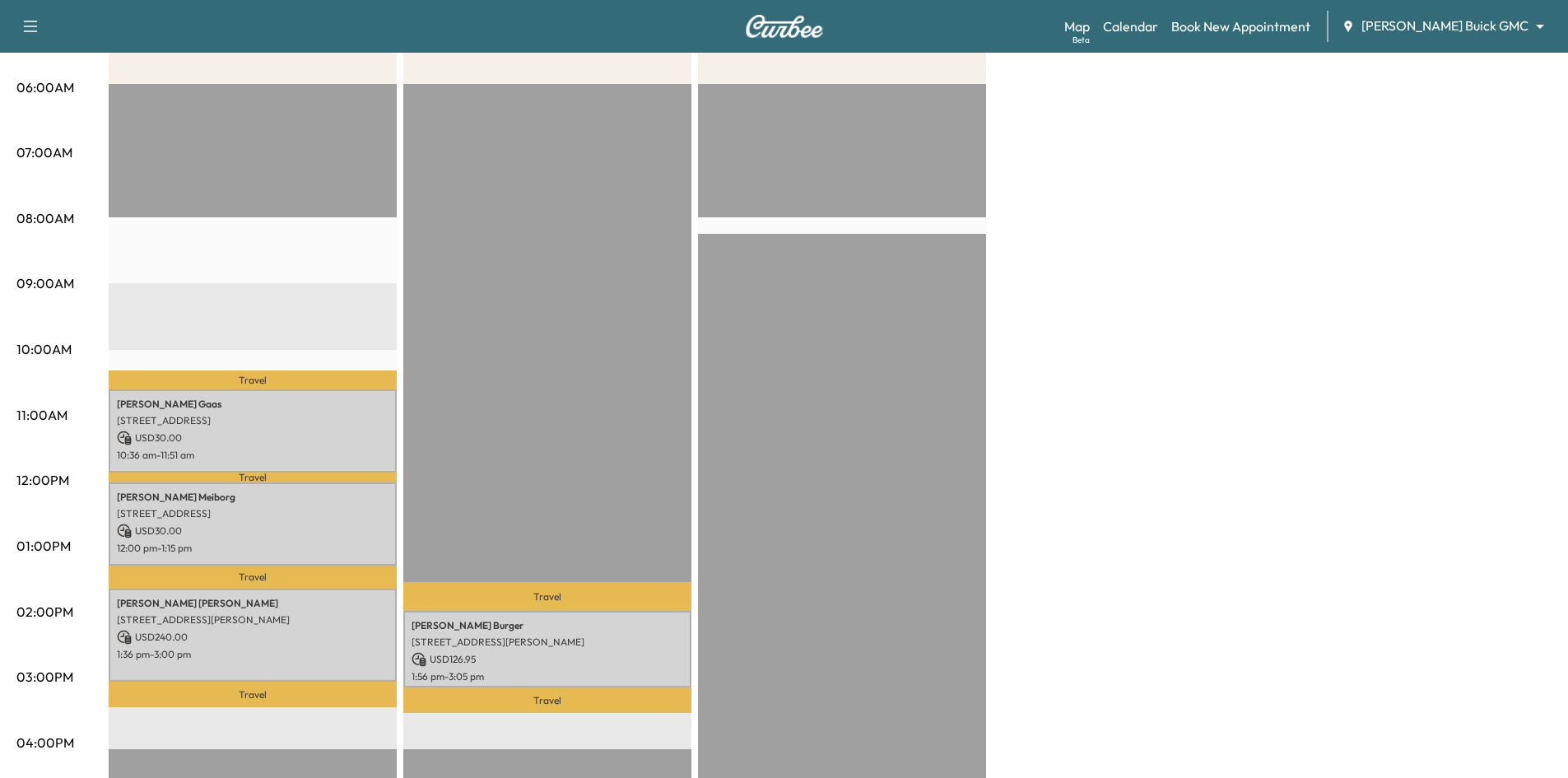
scroll to position [329, 0]
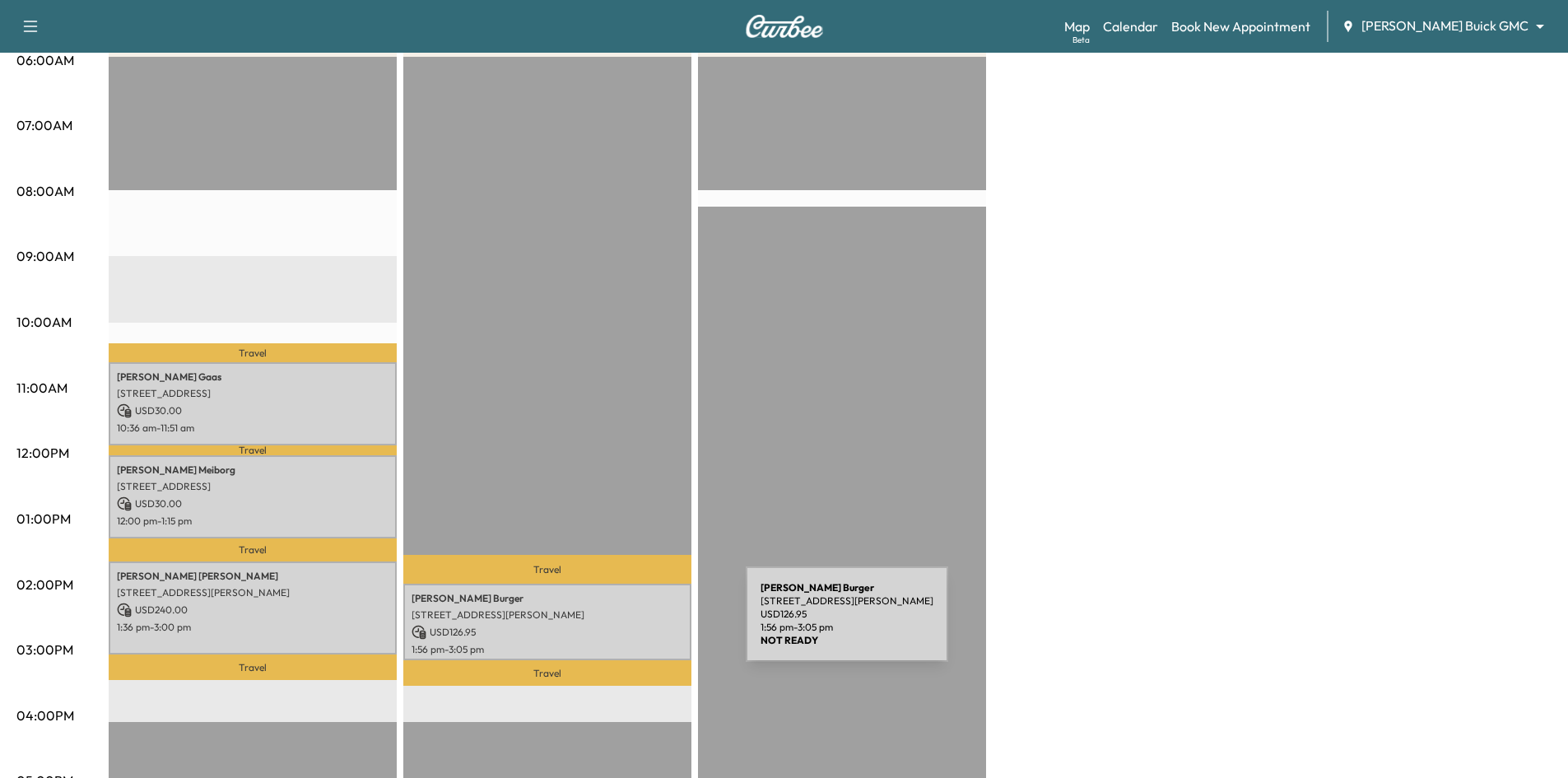
click at [621, 617] on div "Richard Burger 2312 SAN GABRIEL DR, PLANO, TX 75074, USA USD 126.95 1:56 pm - 3…" at bounding box center [547, 622] width 288 height 76
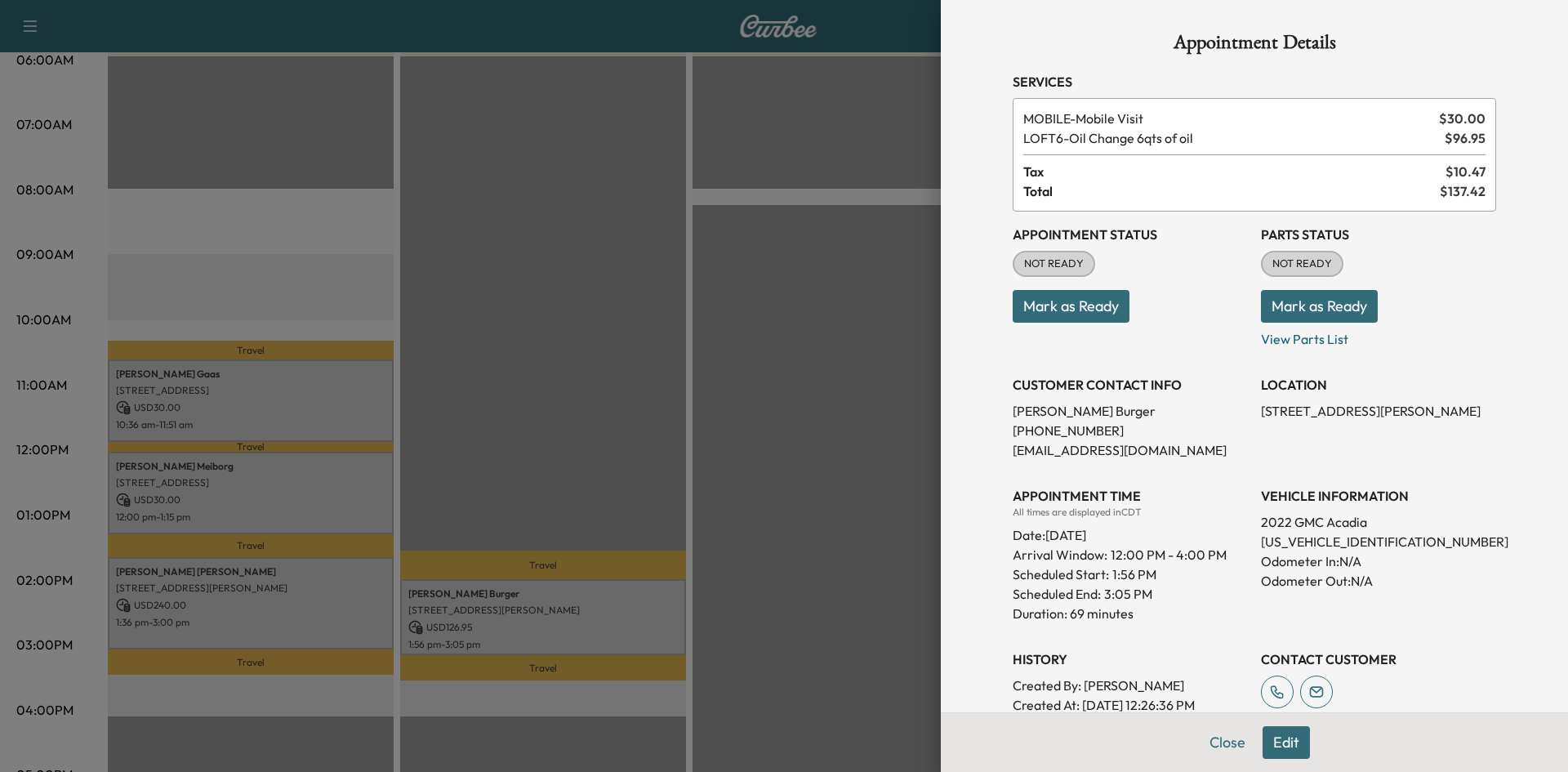
drag, startPoint x: 397, startPoint y: 397, endPoint x: 359, endPoint y: 398, distance: 38.0
click at [386, 398] on div at bounding box center [784, 386] width 1568 height 772
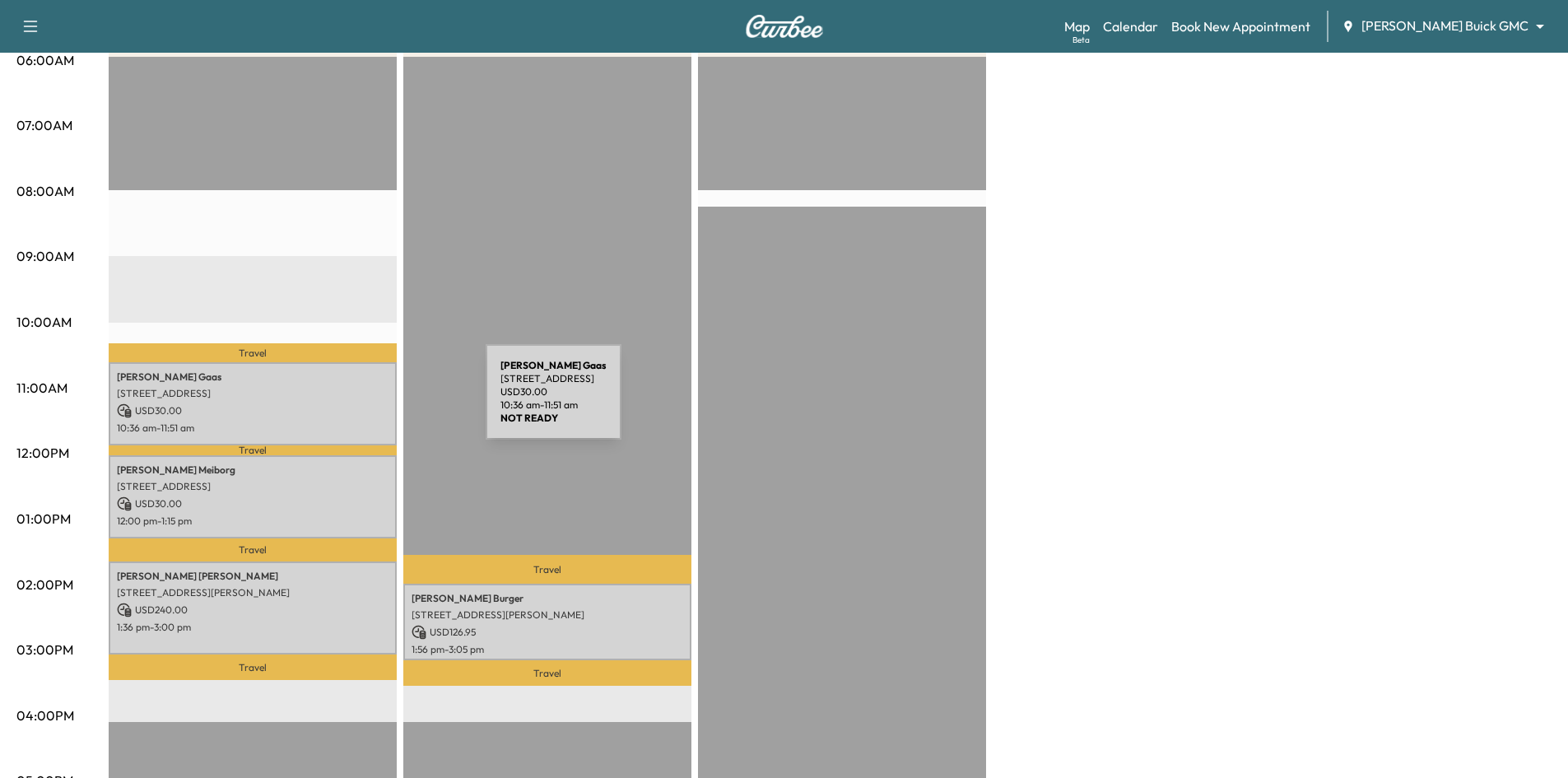
click at [362, 403] on p "USD 30.00" at bounding box center [253, 411] width 272 height 15
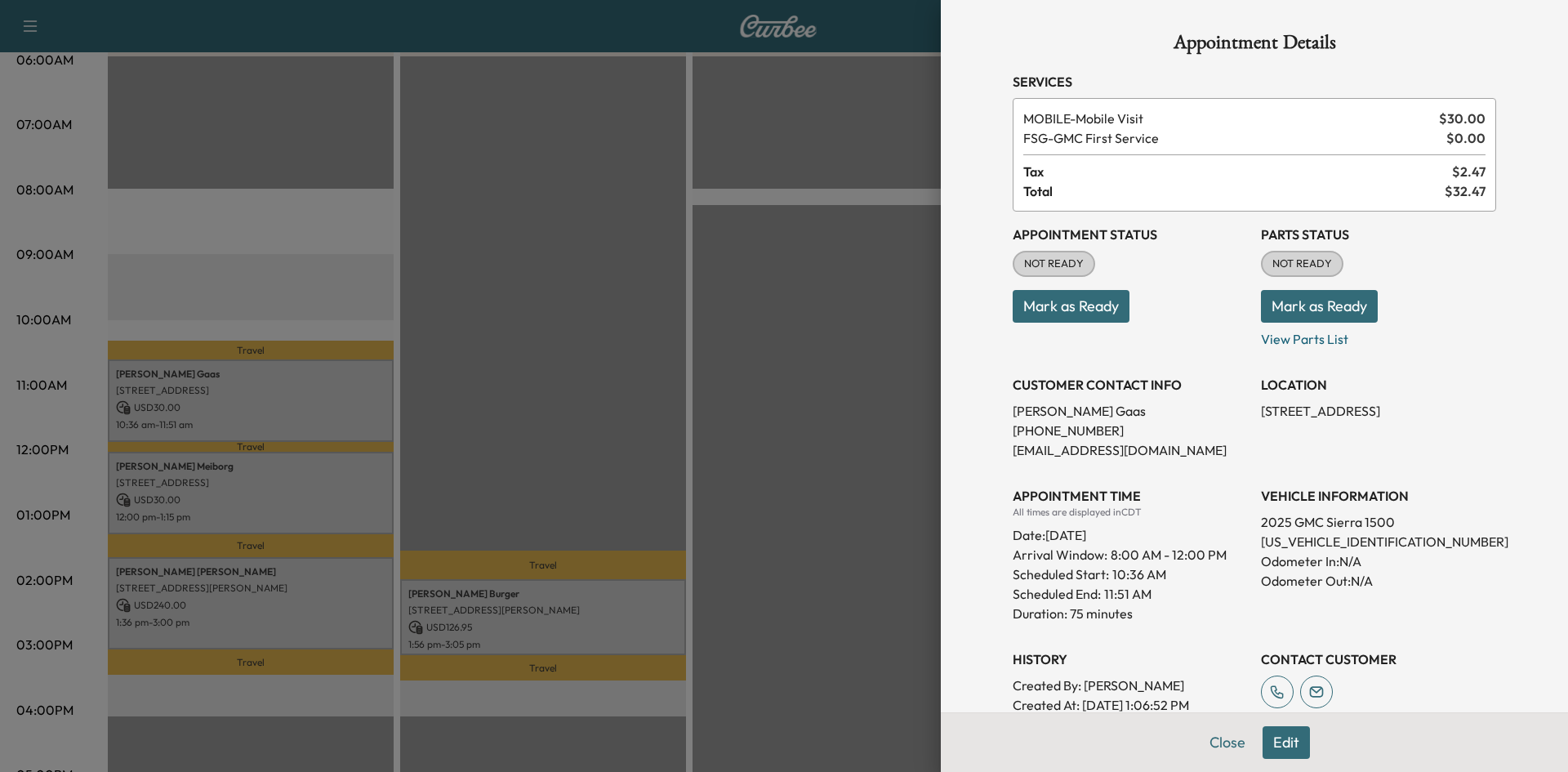
click at [555, 608] on div at bounding box center [784, 386] width 1568 height 772
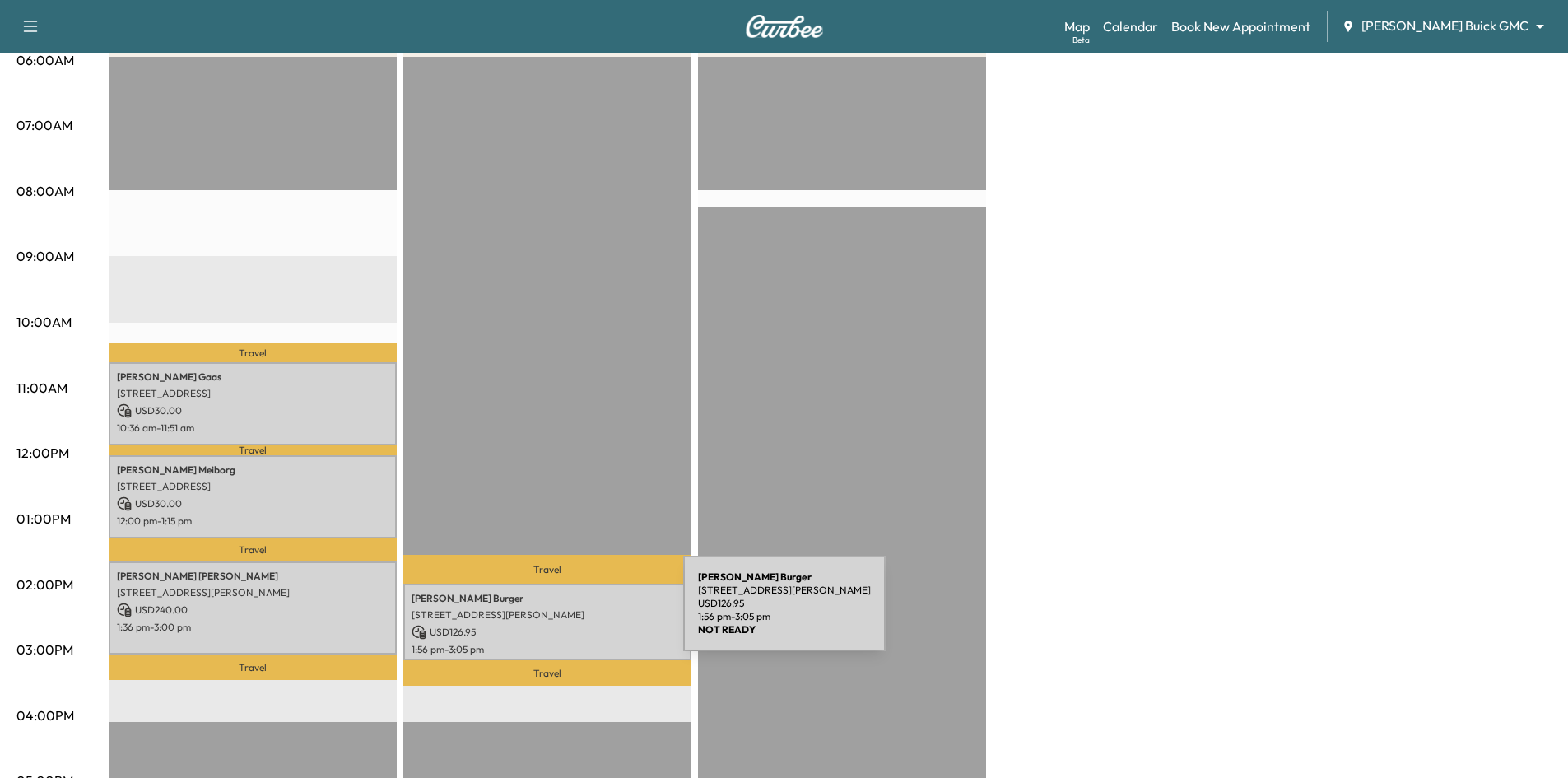
click at [560, 613] on p "[STREET_ADDRESS][PERSON_NAME]" at bounding box center [547, 615] width 272 height 13
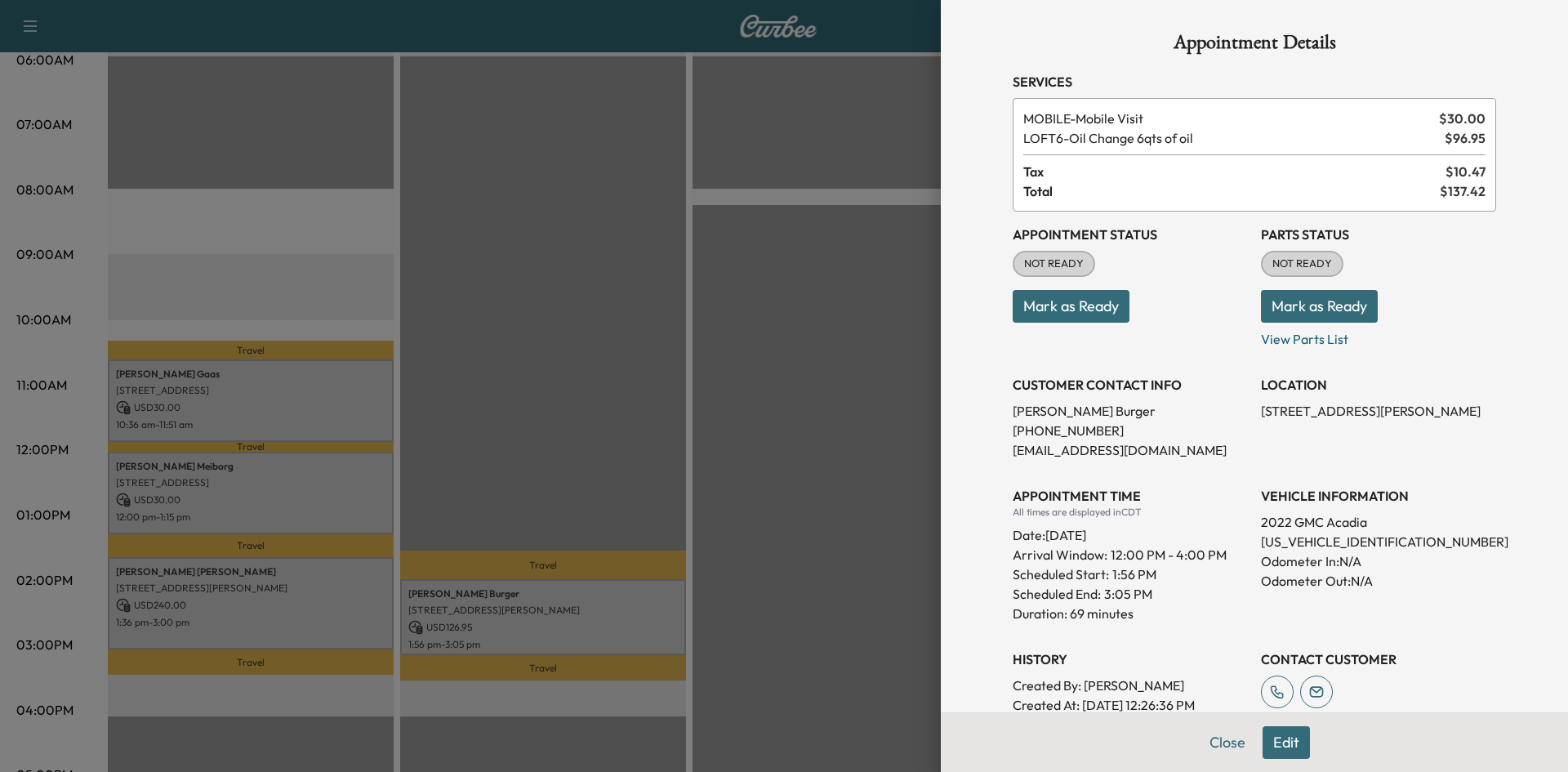
drag, startPoint x: 549, startPoint y: 524, endPoint x: 521, endPoint y: 524, distance: 28.0
click at [548, 524] on div at bounding box center [784, 386] width 1568 height 772
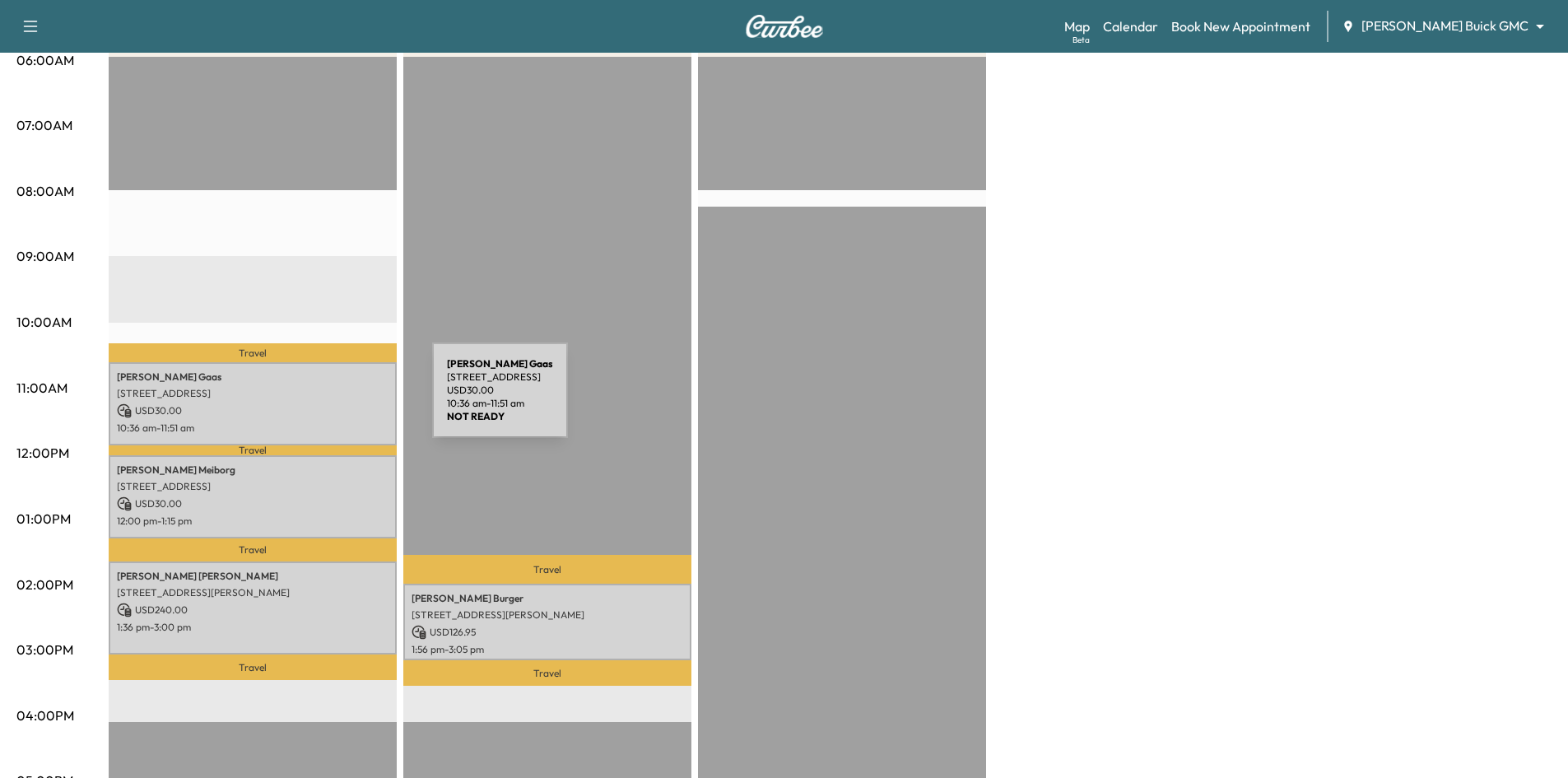
click at [309, 403] on p "USD 30.00" at bounding box center [253, 411] width 272 height 15
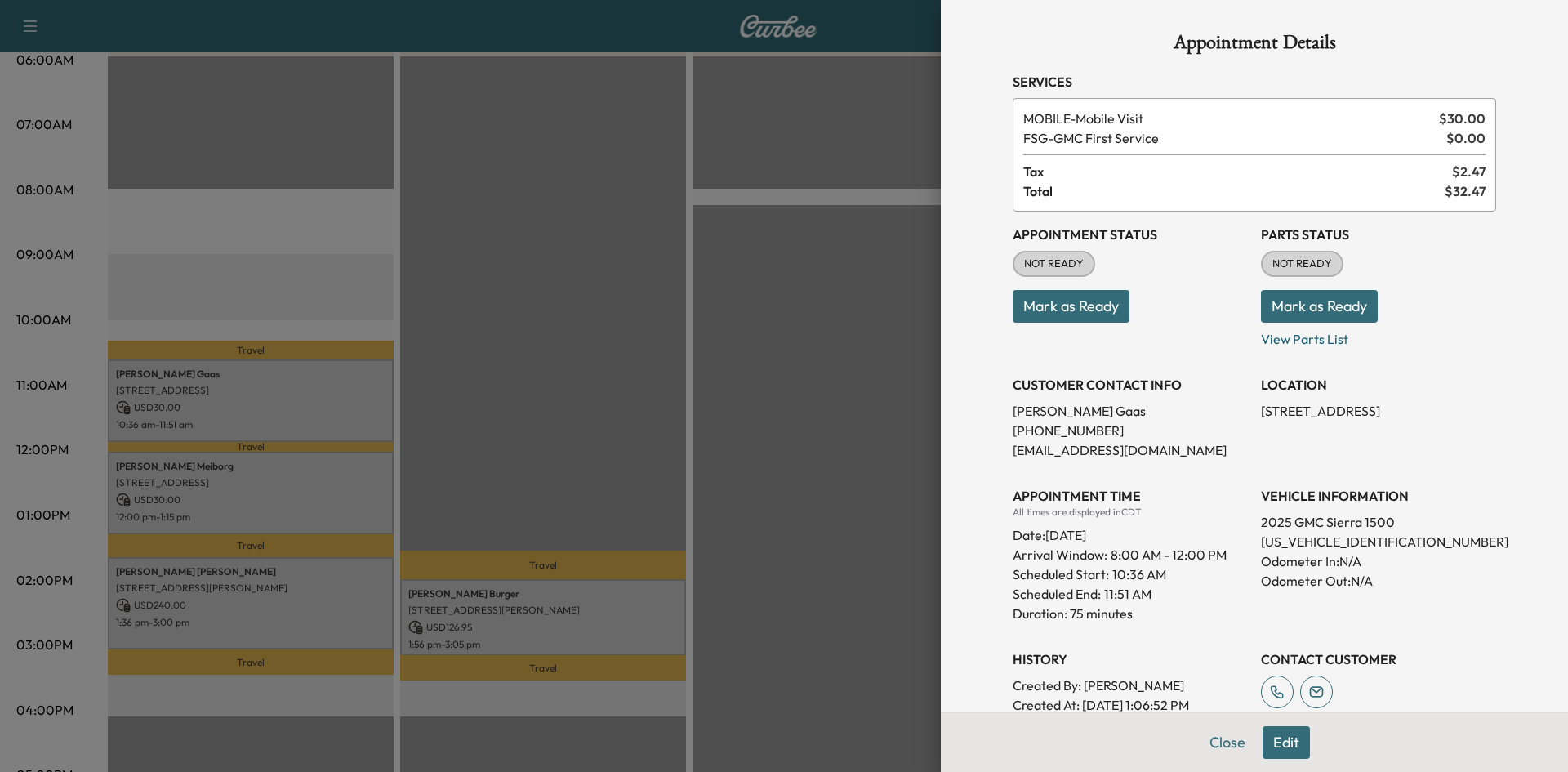
click at [585, 465] on div at bounding box center [784, 386] width 1568 height 772
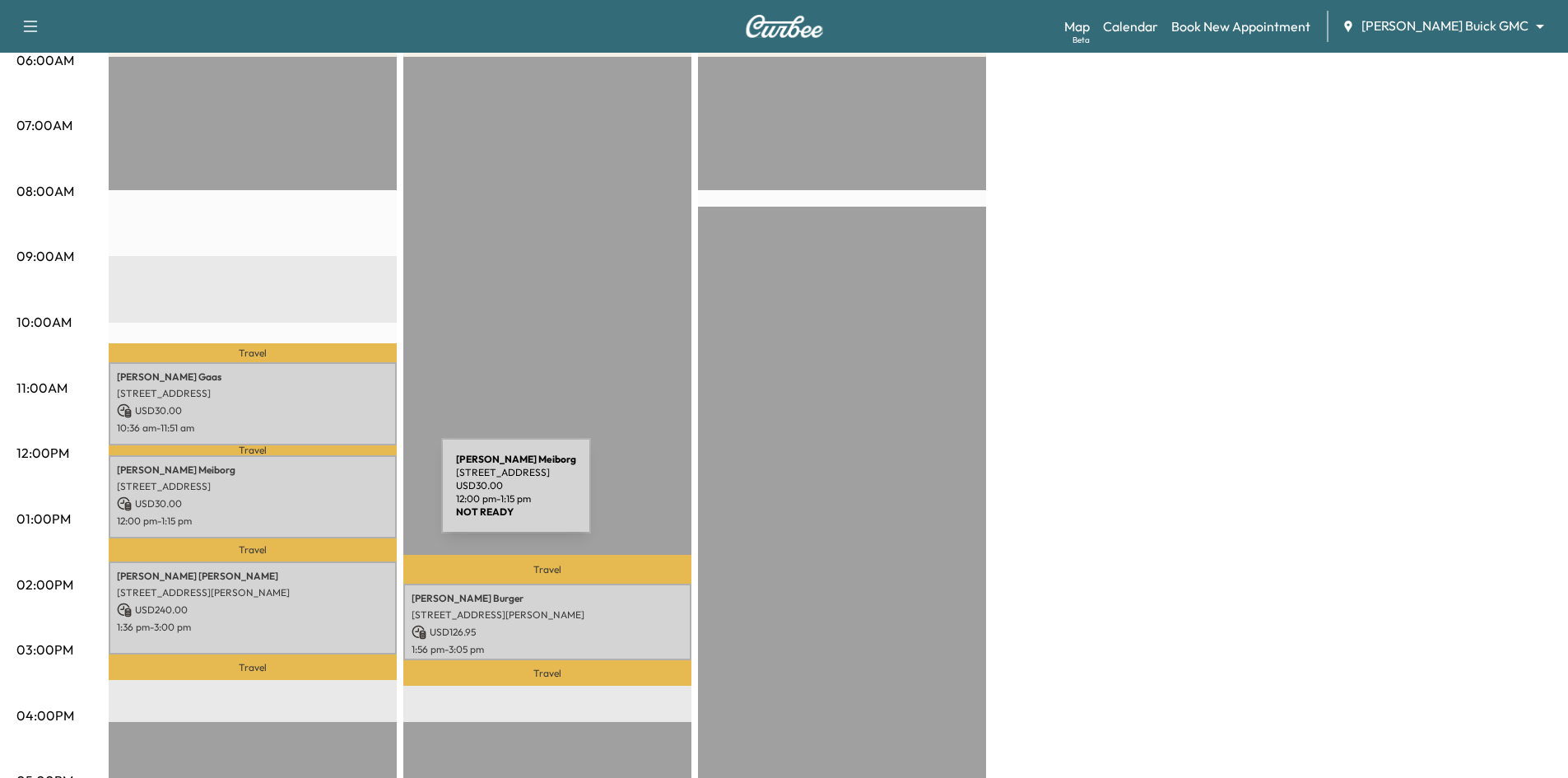
click at [317, 497] on p "USD 30.00" at bounding box center [253, 504] width 272 height 15
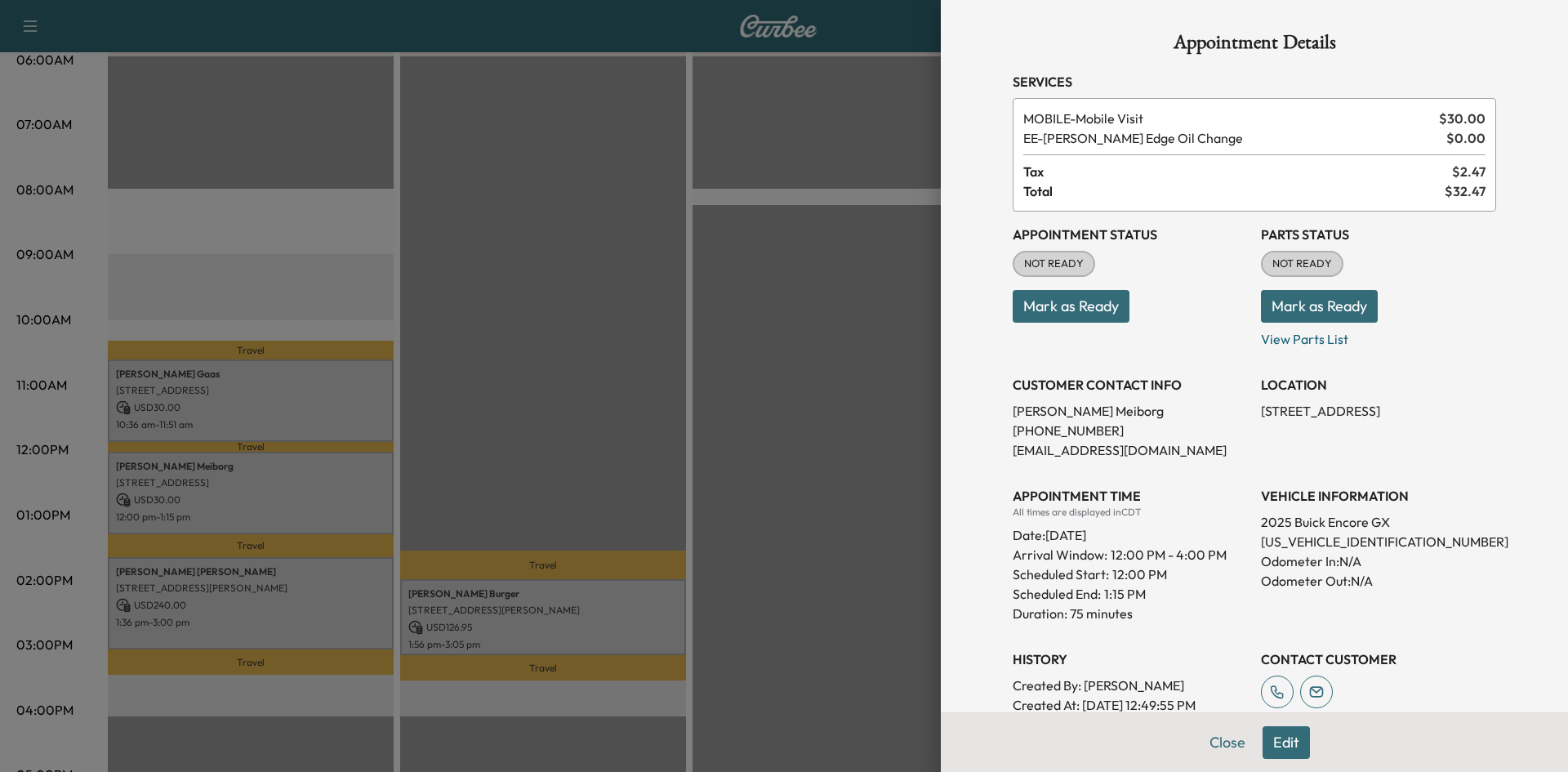
click at [270, 593] on div at bounding box center [784, 386] width 1568 height 772
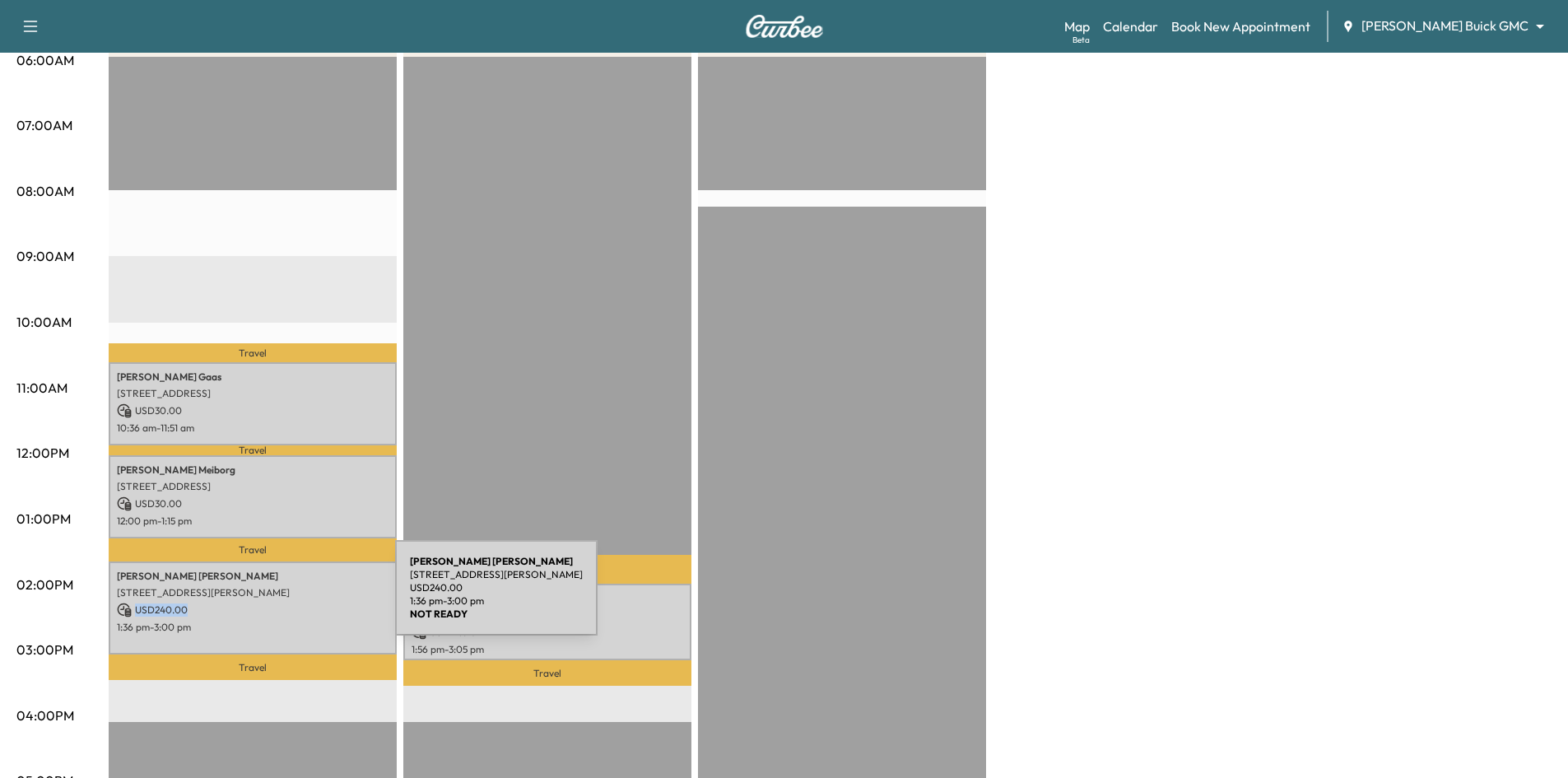
click at [272, 603] on p "USD 240.00" at bounding box center [253, 610] width 272 height 15
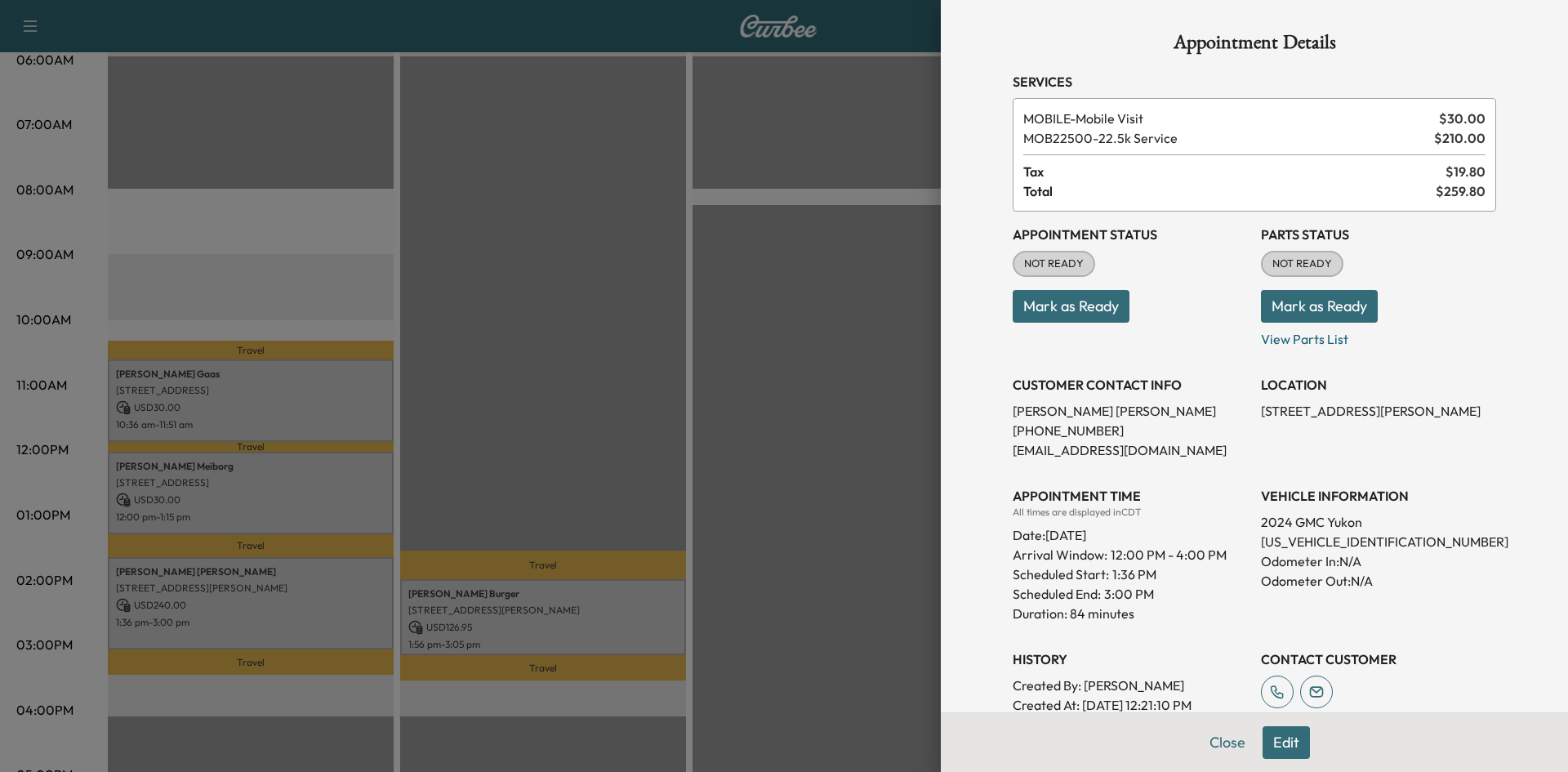
click at [539, 443] on div at bounding box center [784, 386] width 1568 height 772
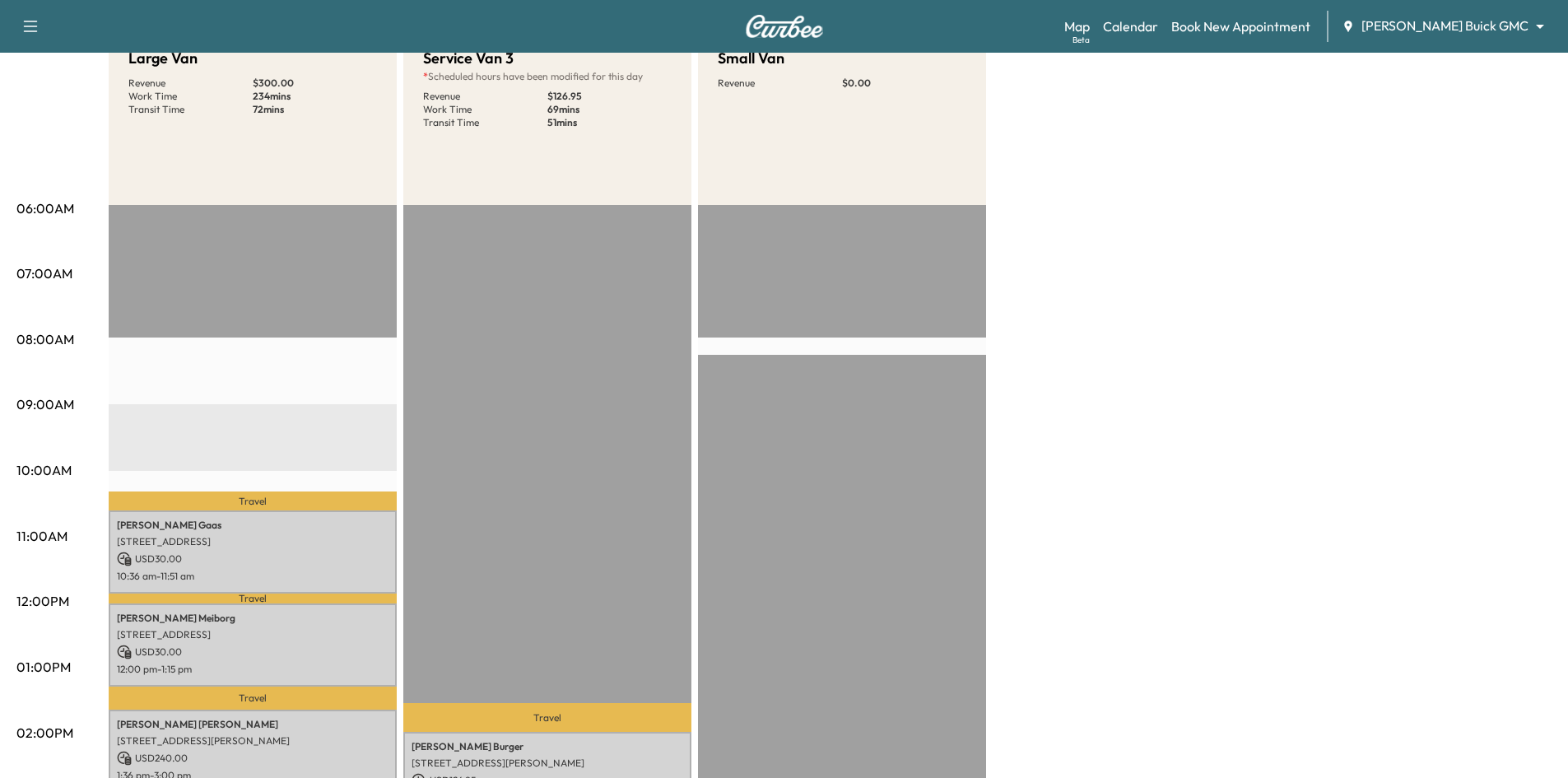
scroll to position [165, 0]
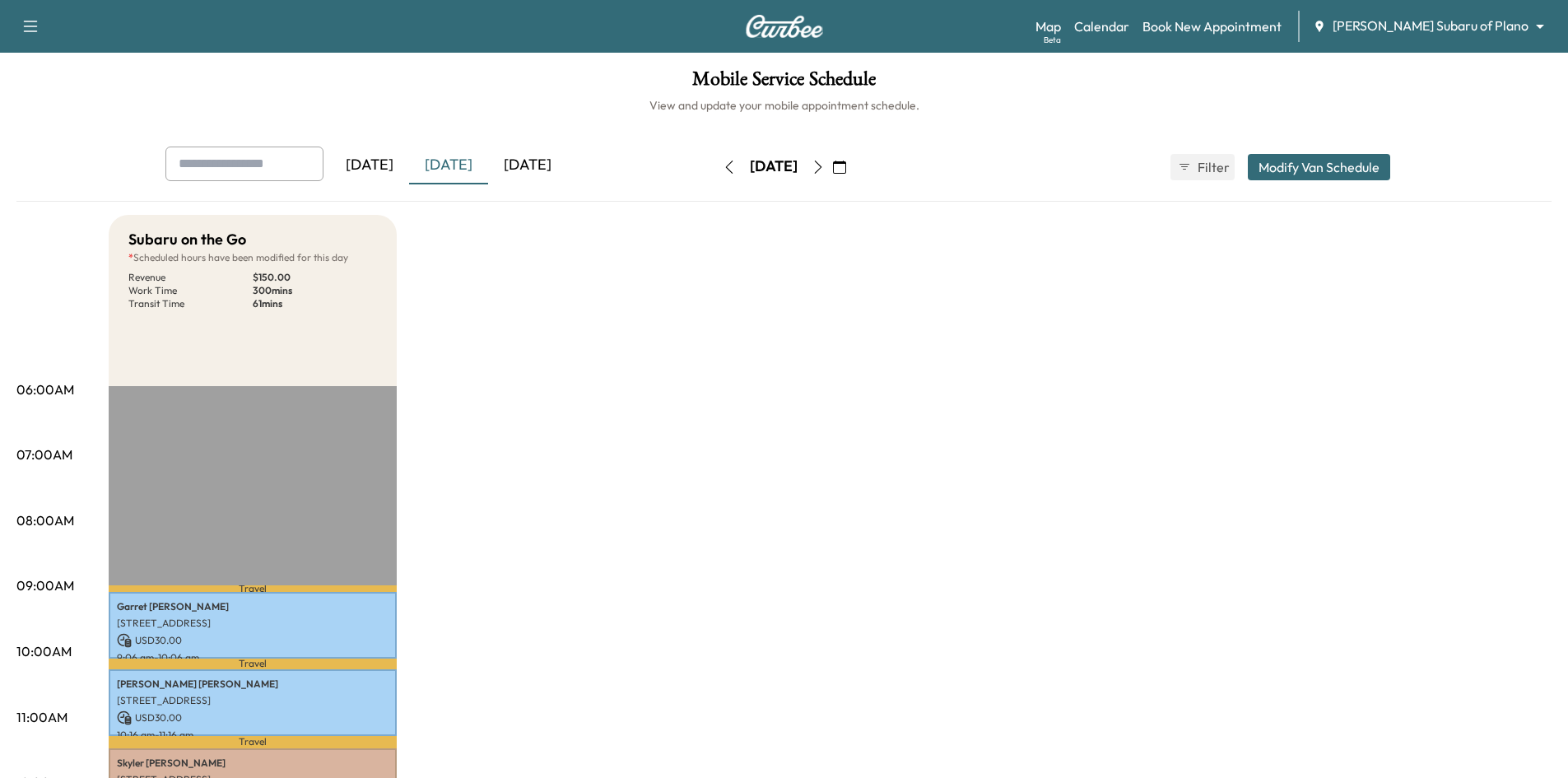
click at [549, 164] on div "[DATE]" at bounding box center [527, 166] width 79 height 38
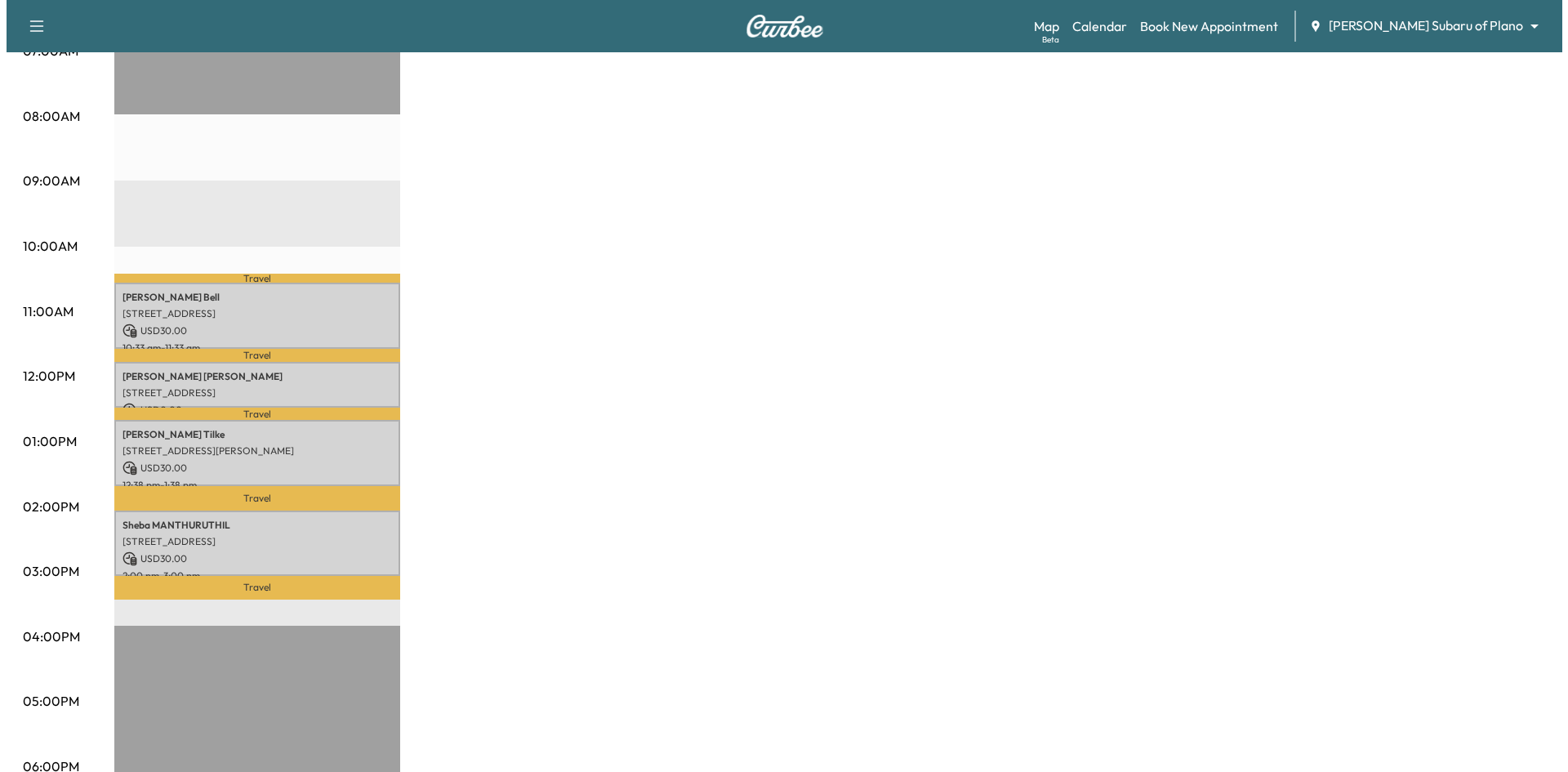
scroll to position [409, 0]
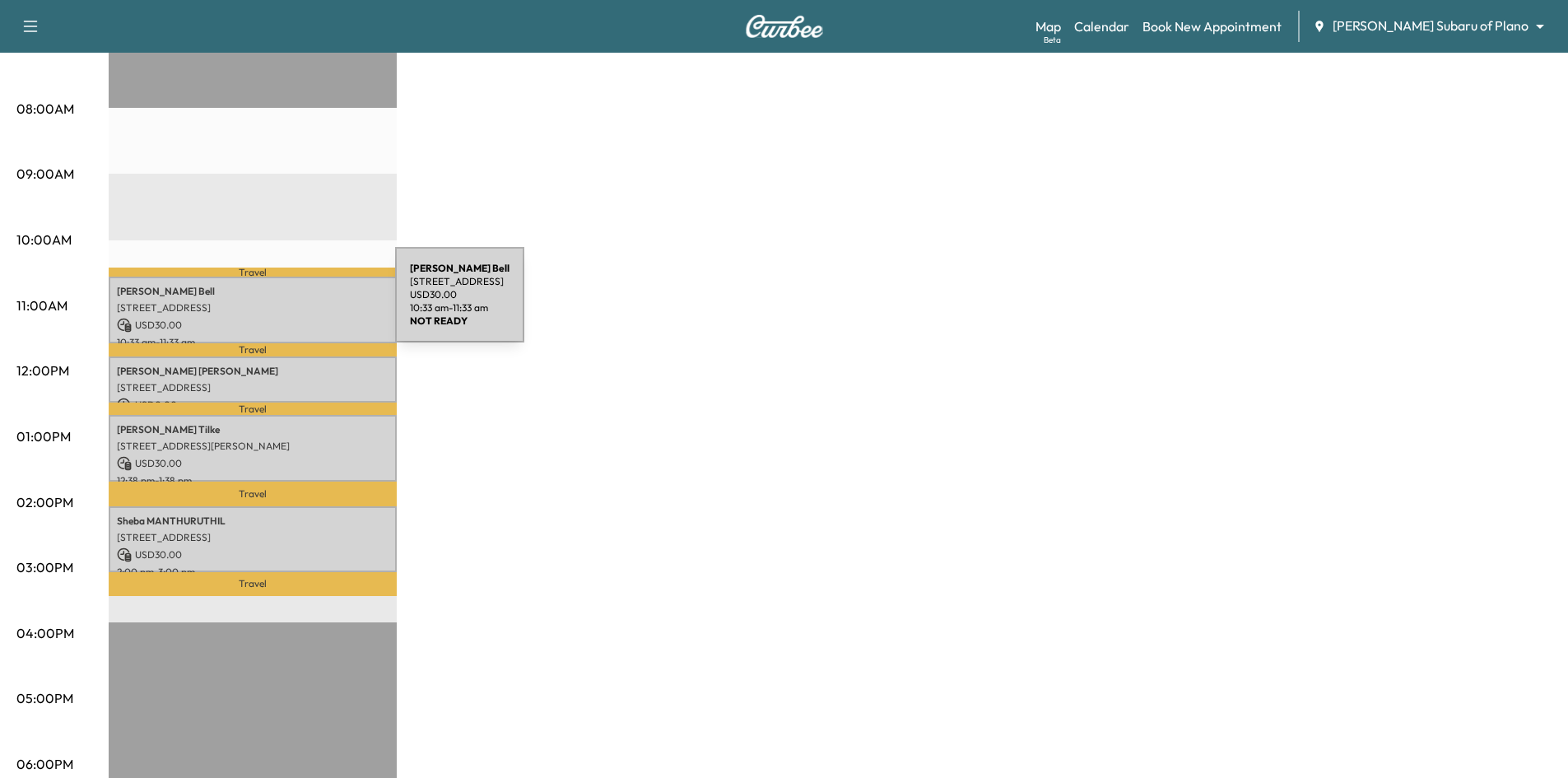
click at [271, 305] on p "1309 Shetland Rd, Plano, TX 75093, US" at bounding box center [253, 308] width 272 height 13
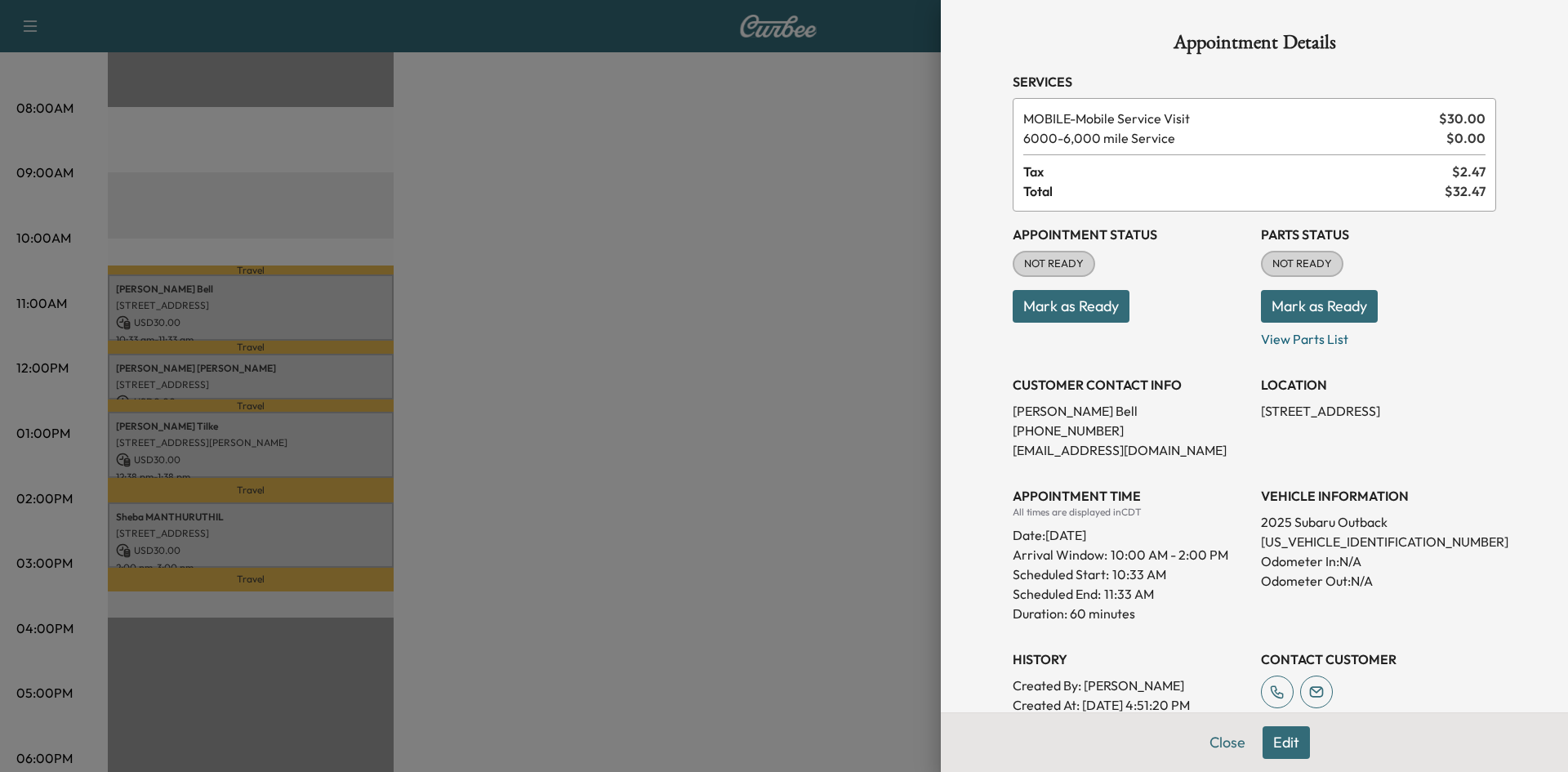
click at [283, 373] on div at bounding box center [784, 386] width 1568 height 772
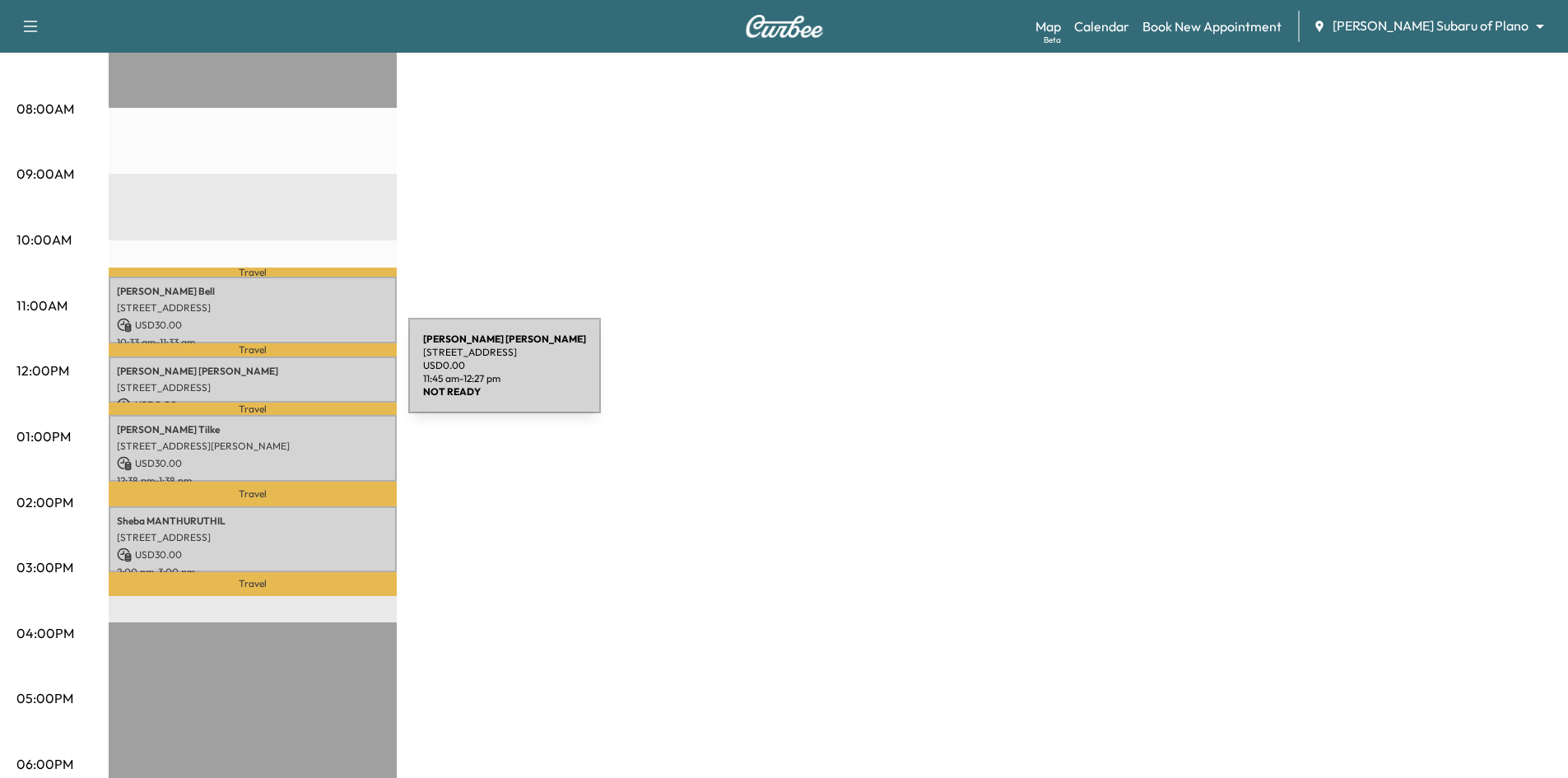
click at [285, 376] on div "Julie Shrell 7619 Dunleer Way, Dallas, TX 75248, USA USD 0.00 11:45 am - 12:27 …" at bounding box center [253, 379] width 288 height 47
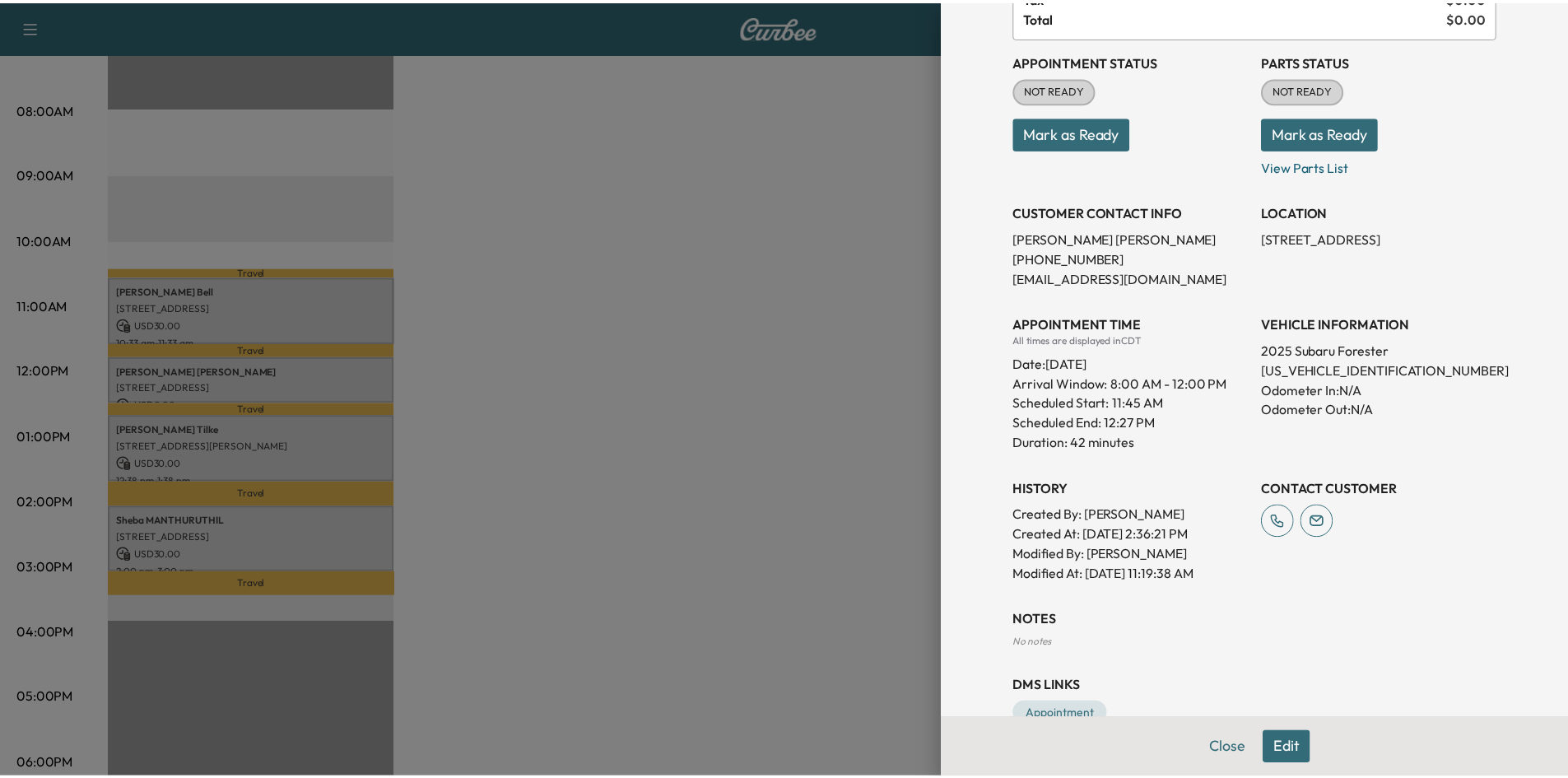
scroll to position [216, 0]
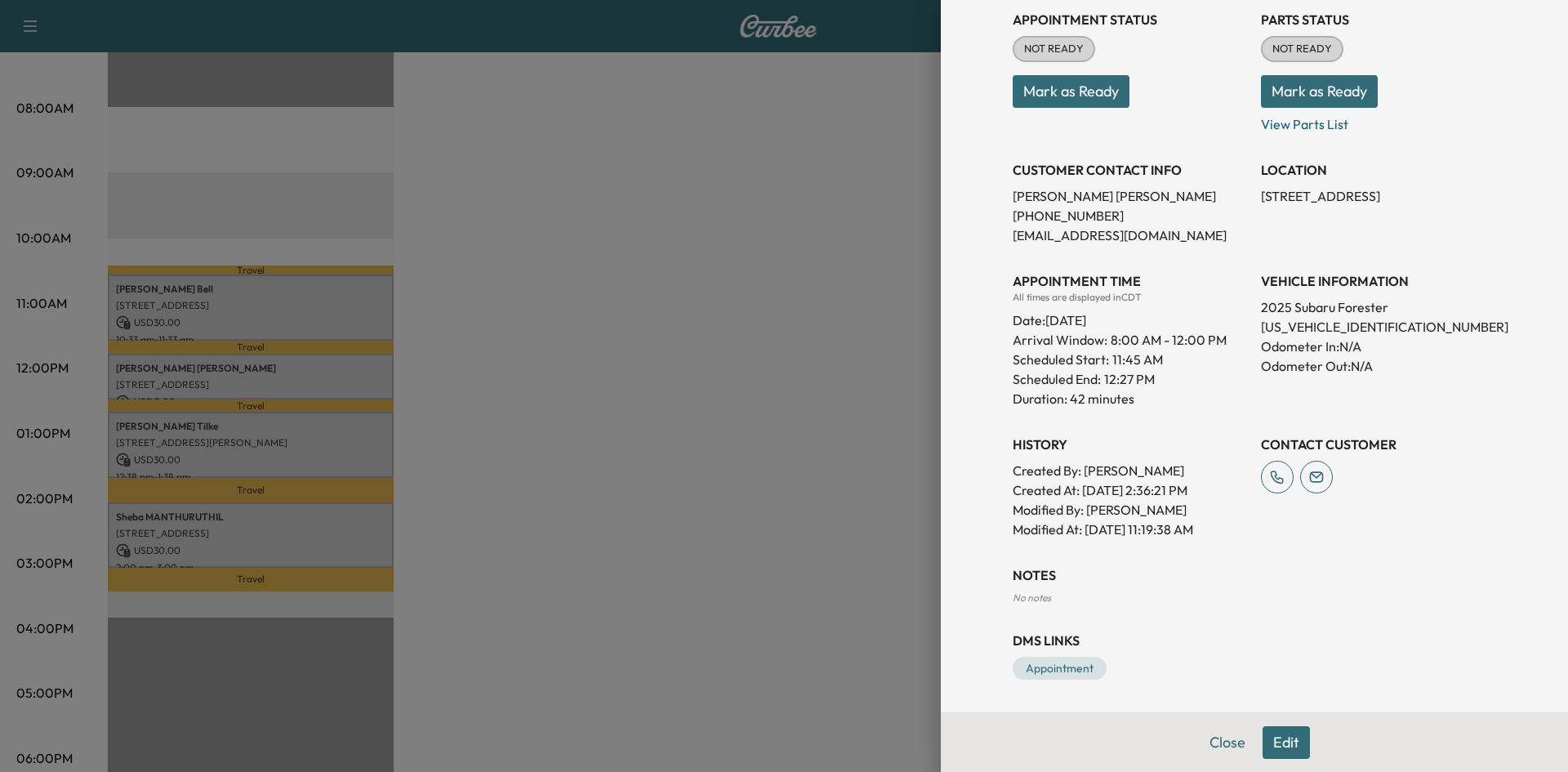
click at [670, 460] on div at bounding box center [784, 386] width 1568 height 772
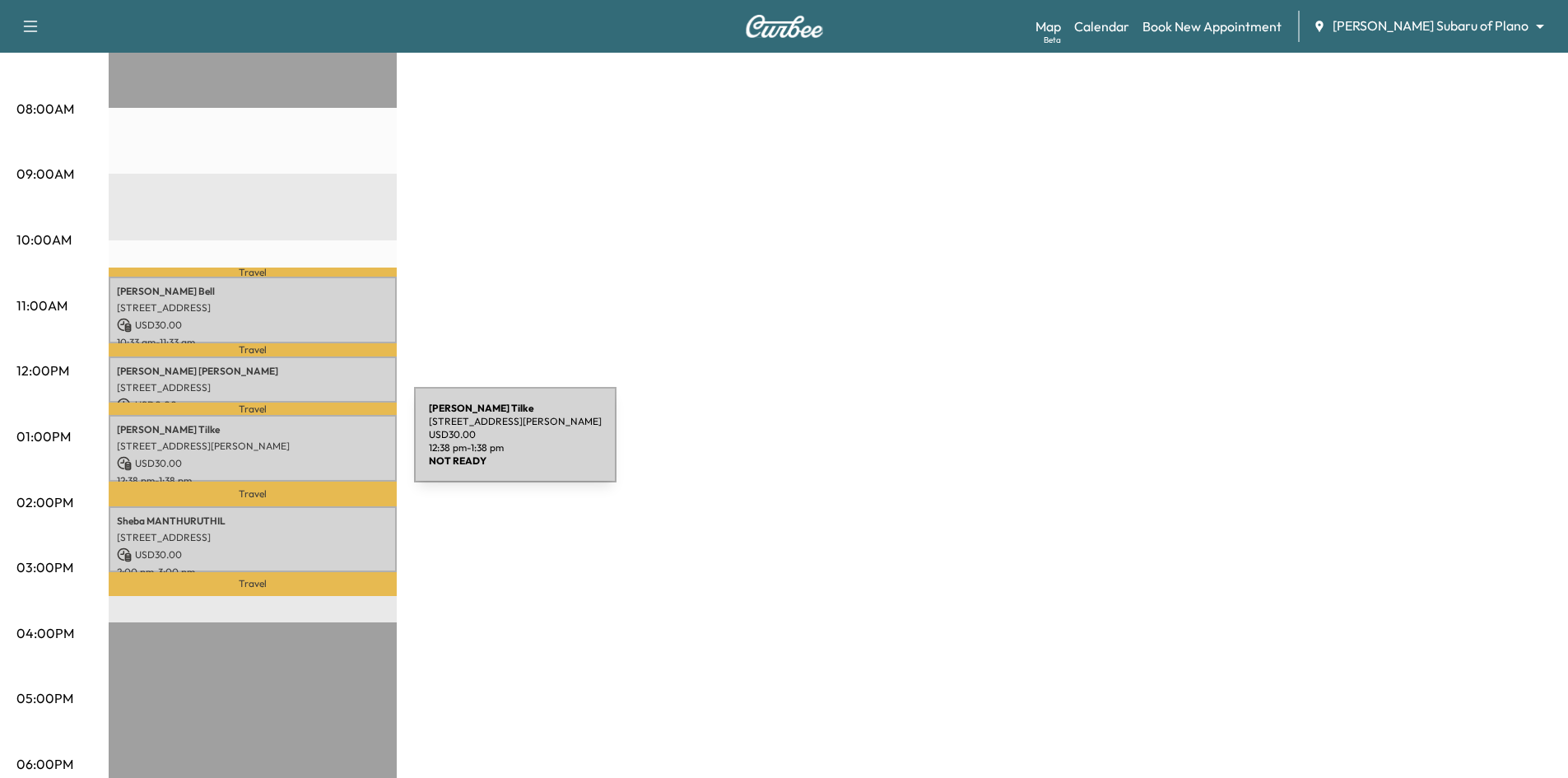
click at [291, 444] on p "5353 Keller Springs Rd, Dallas, TX 75248, USA" at bounding box center [253, 446] width 272 height 13
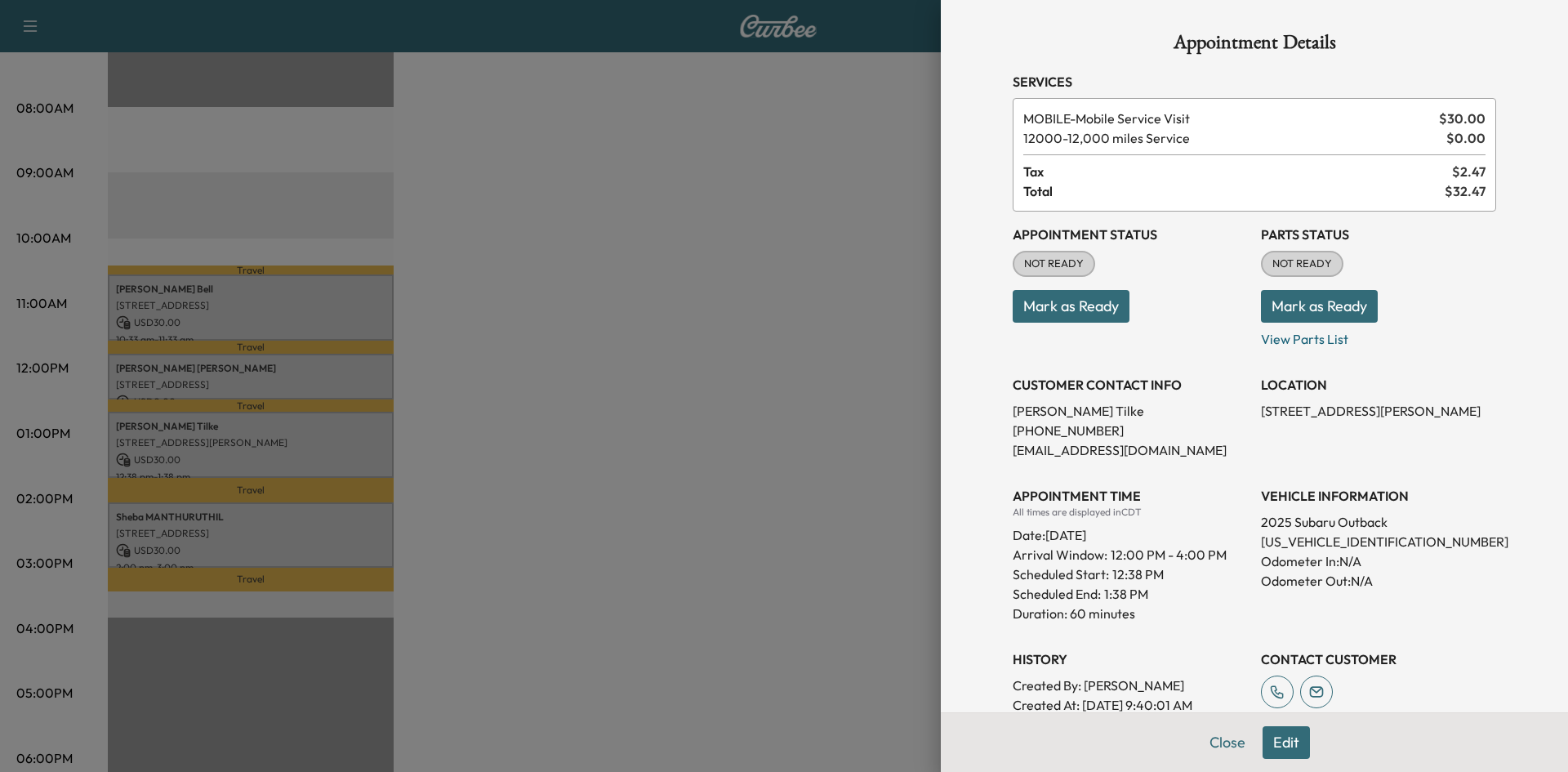
click at [584, 487] on div at bounding box center [784, 386] width 1568 height 772
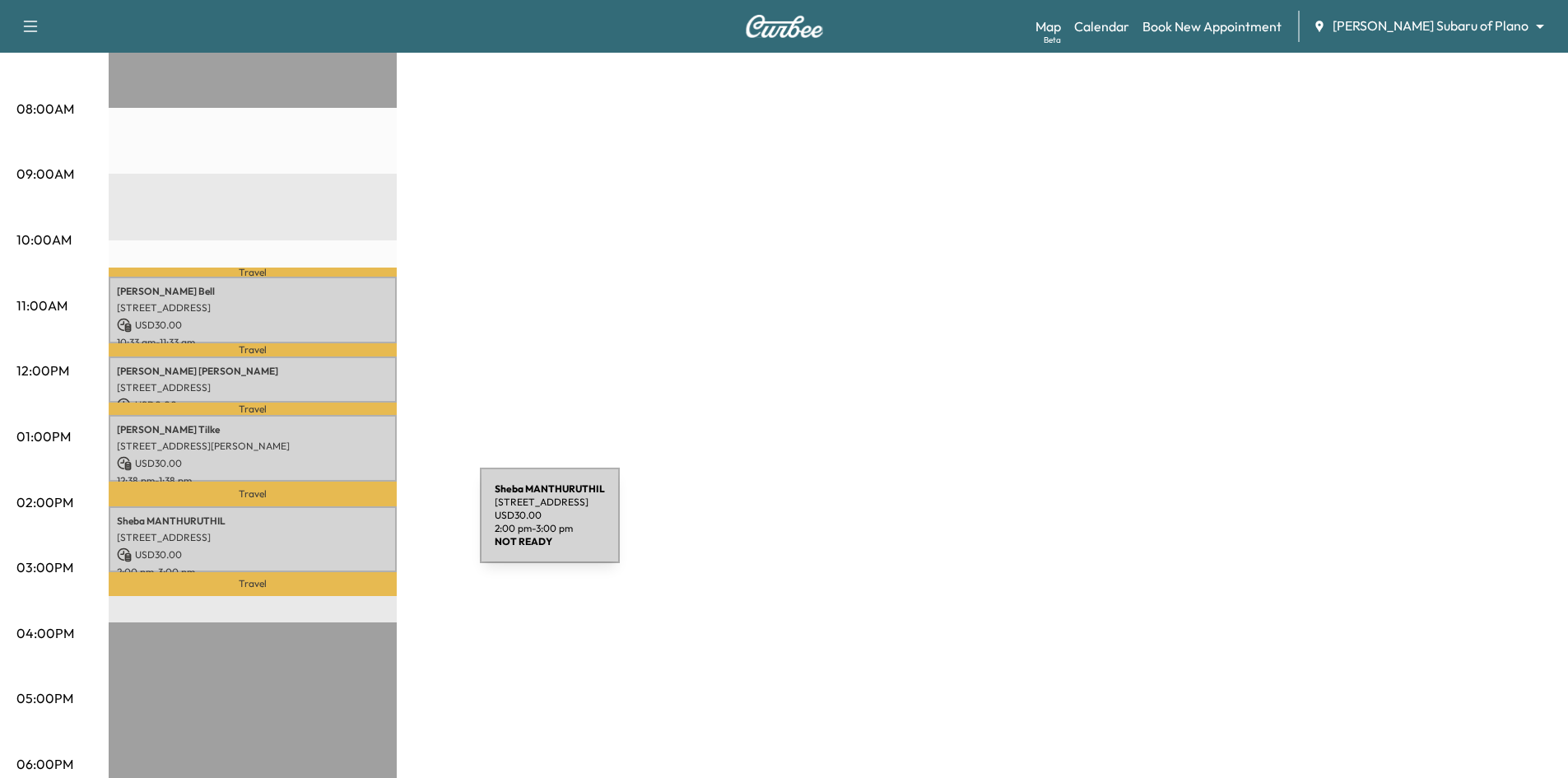
click at [356, 531] on p "138 Whispering Hills, Coppell, TX 75019, US" at bounding box center [253, 538] width 272 height 13
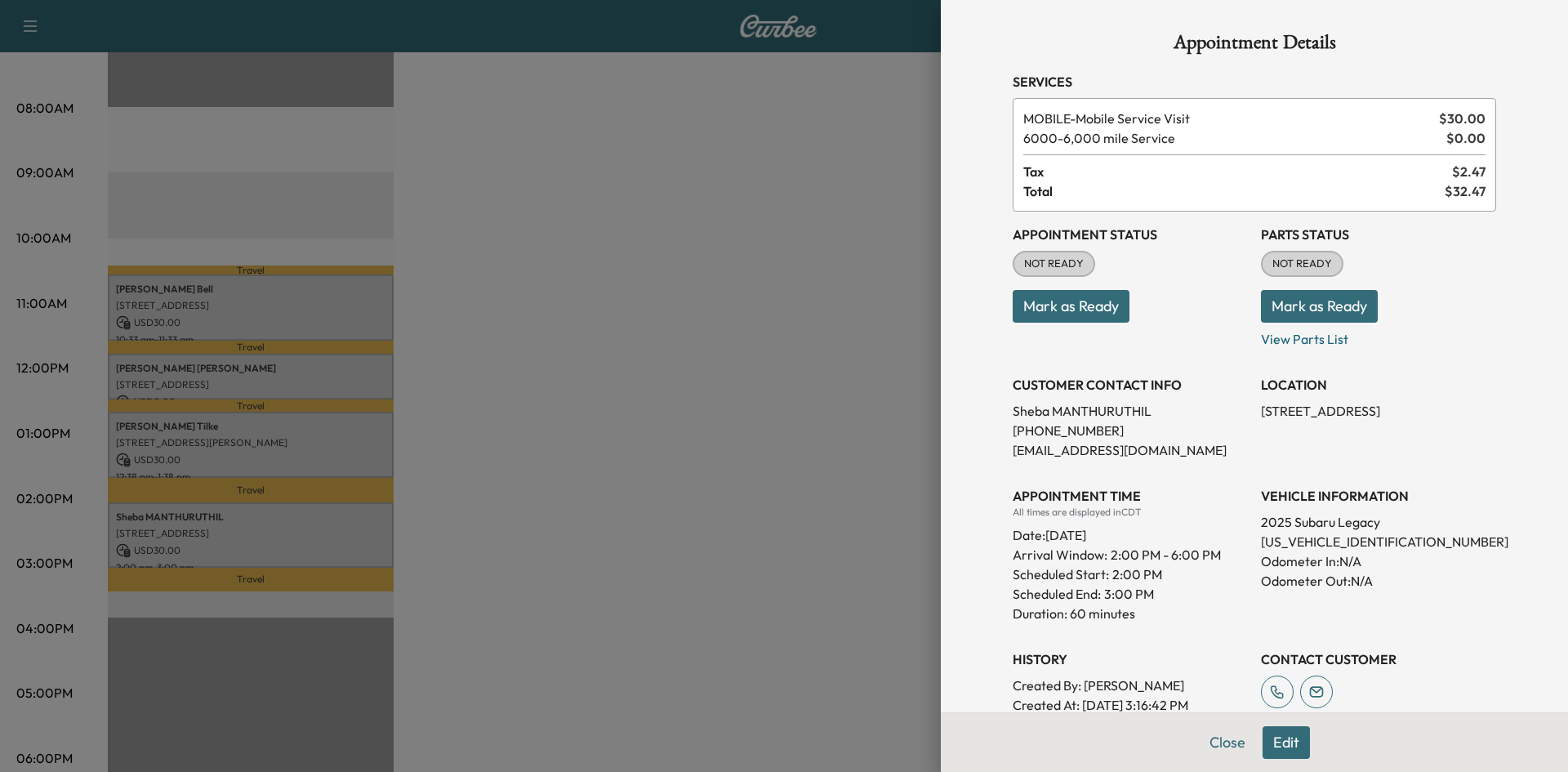
click at [342, 449] on div at bounding box center [784, 386] width 1568 height 772
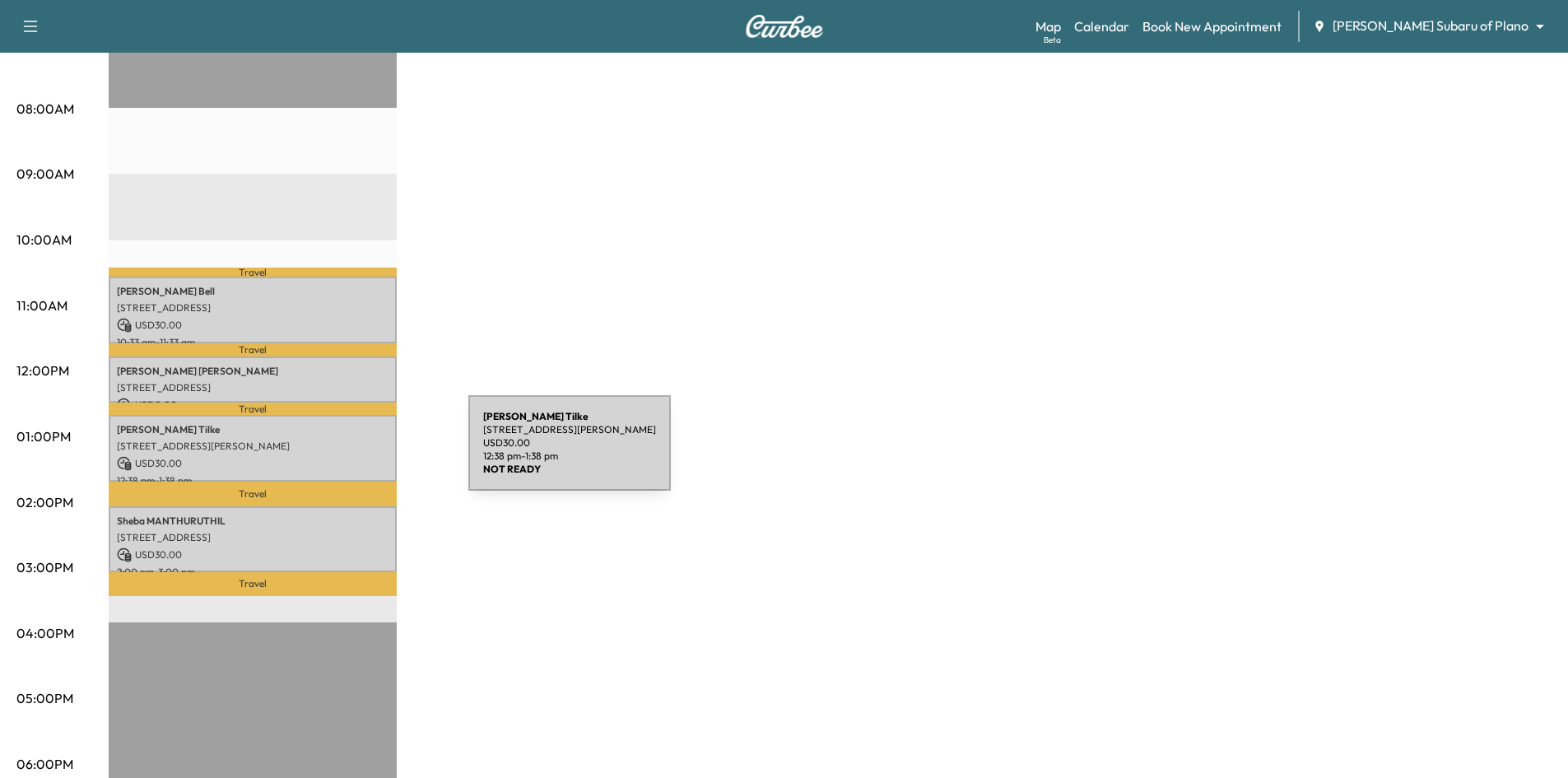
click at [345, 456] on p "USD 30.00" at bounding box center [253, 463] width 272 height 15
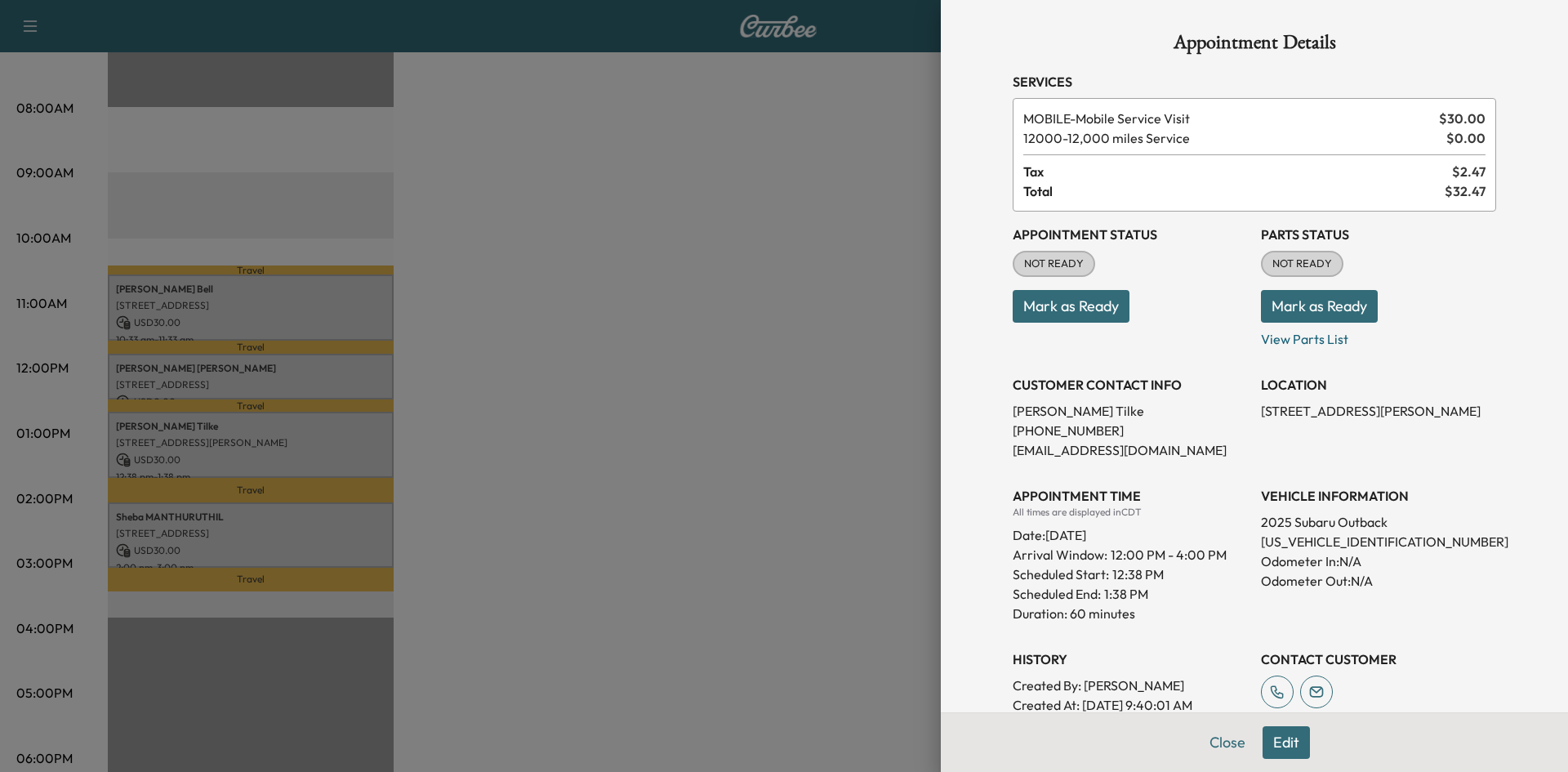
click at [941, 568] on div "Appointment Details Services MOBILE - Mobile Service Visit $ 30.00 12000 - 12,0…" at bounding box center [1254, 386] width 627 height 772
click at [653, 512] on div at bounding box center [784, 386] width 1568 height 772
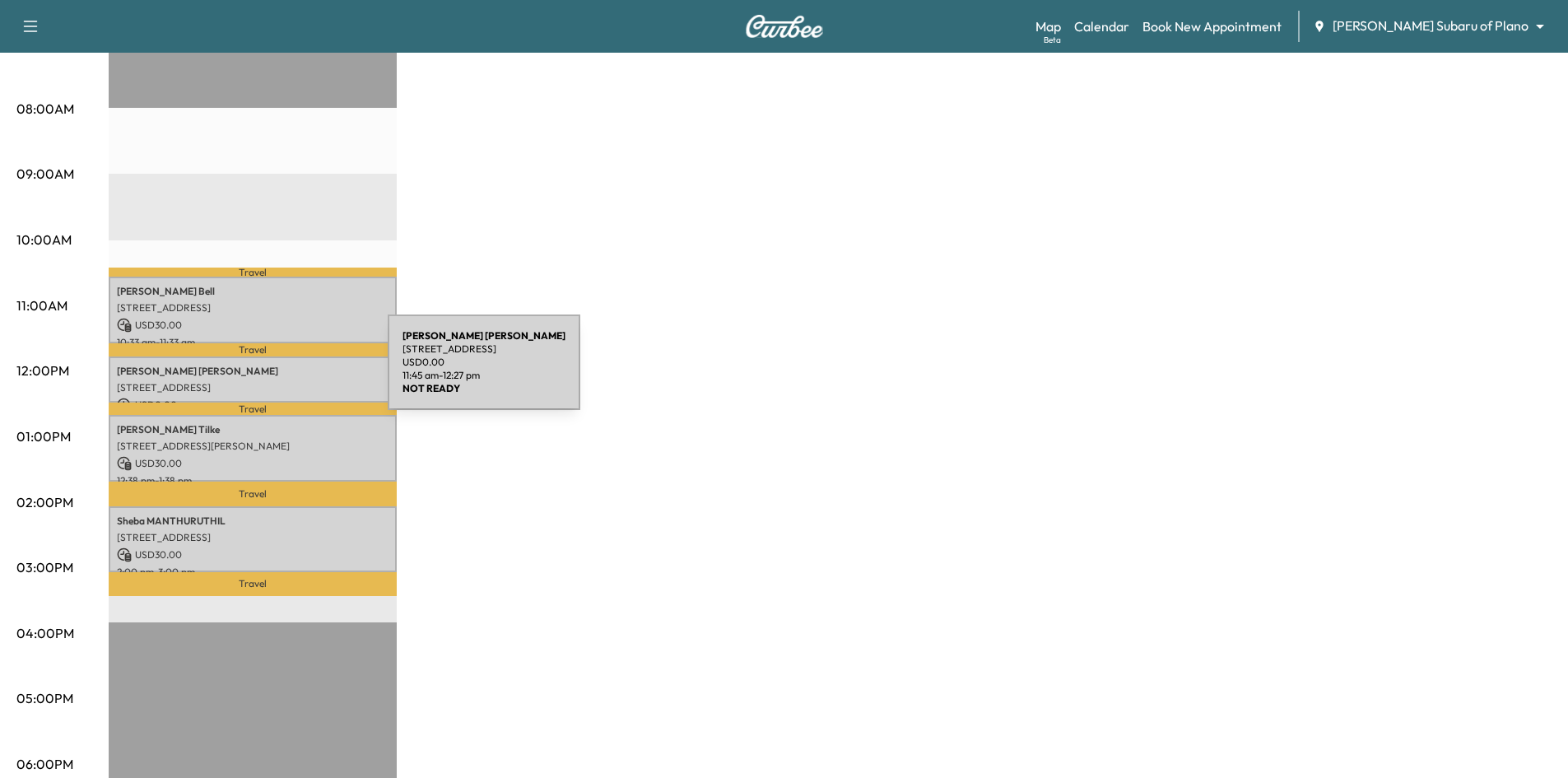
click at [265, 372] on p "Julie Shrell" at bounding box center [253, 372] width 272 height 13
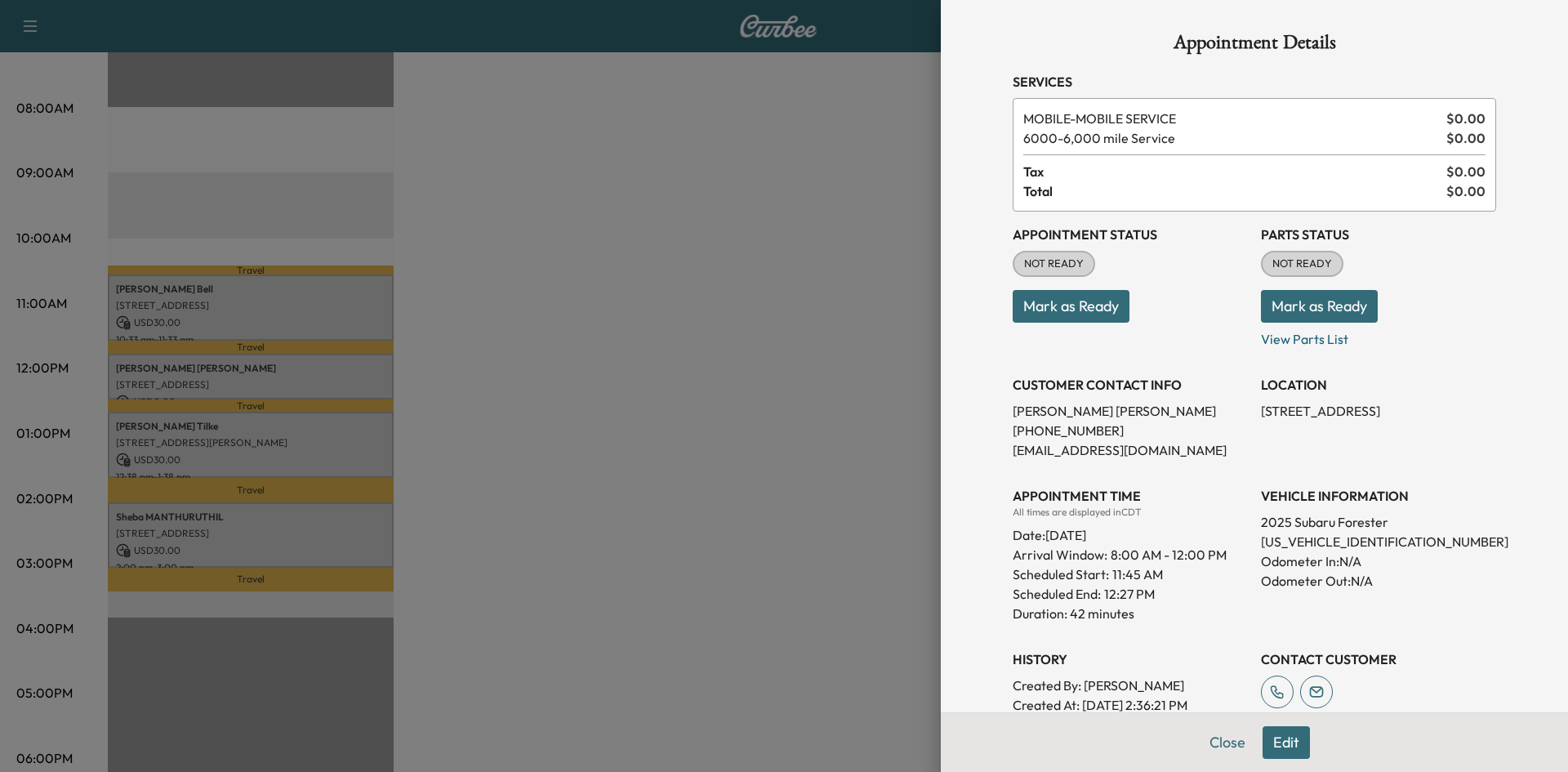
click at [330, 308] on div at bounding box center [784, 386] width 1568 height 772
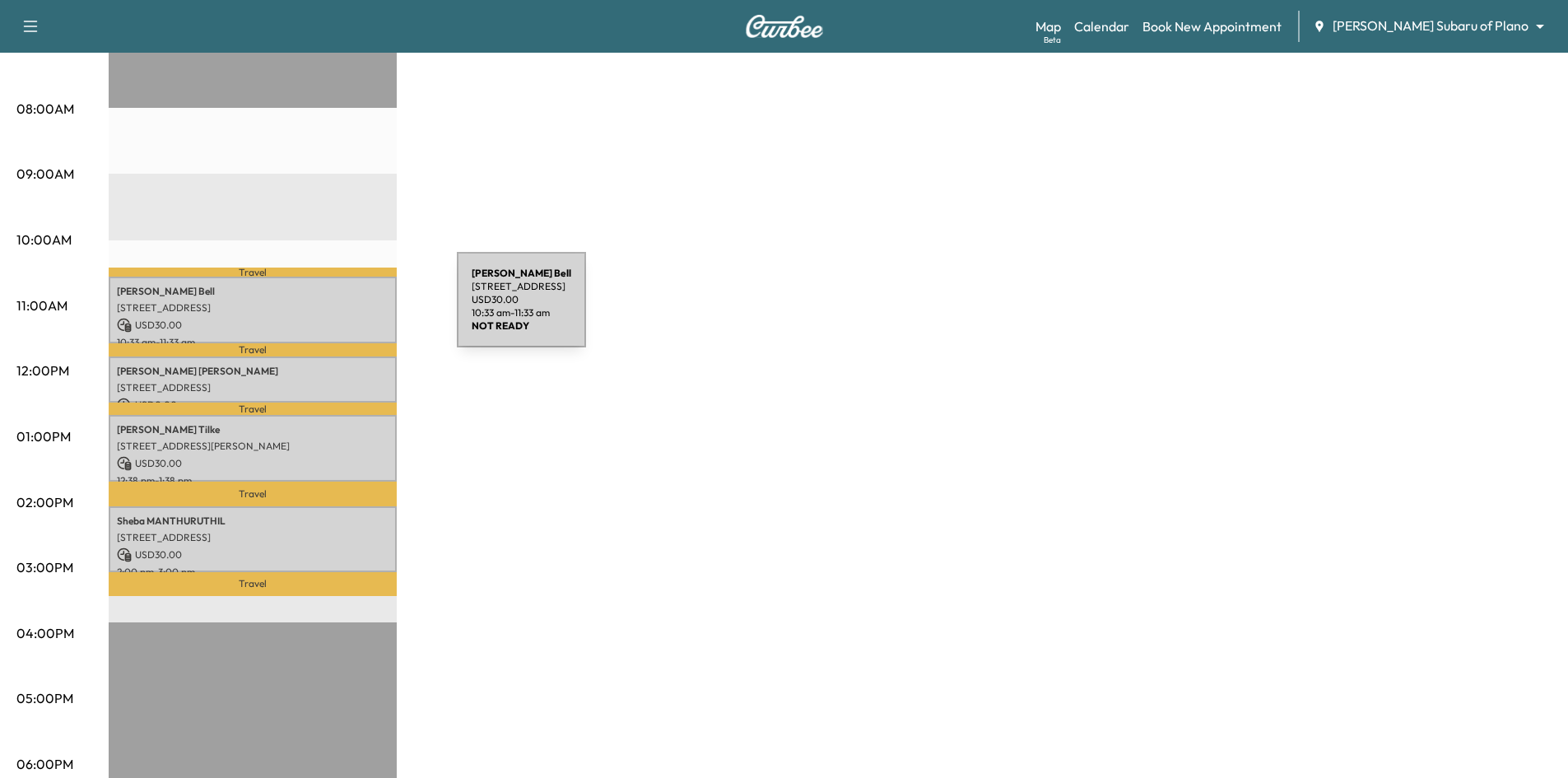
click at [334, 310] on p "1309 Shetland Rd, Plano, TX 75093, US" at bounding box center [253, 308] width 272 height 13
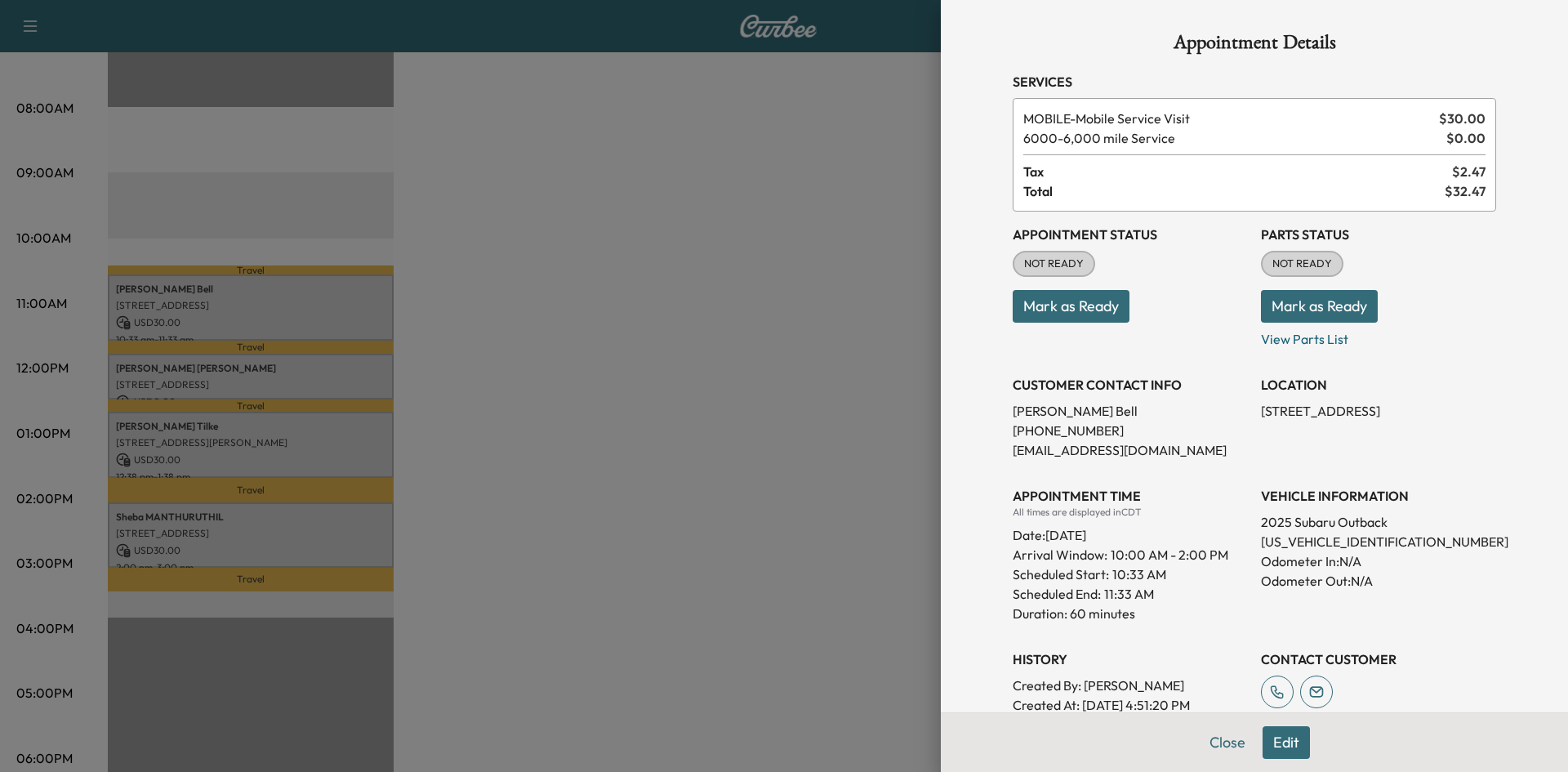
click at [802, 325] on div at bounding box center [784, 386] width 1568 height 772
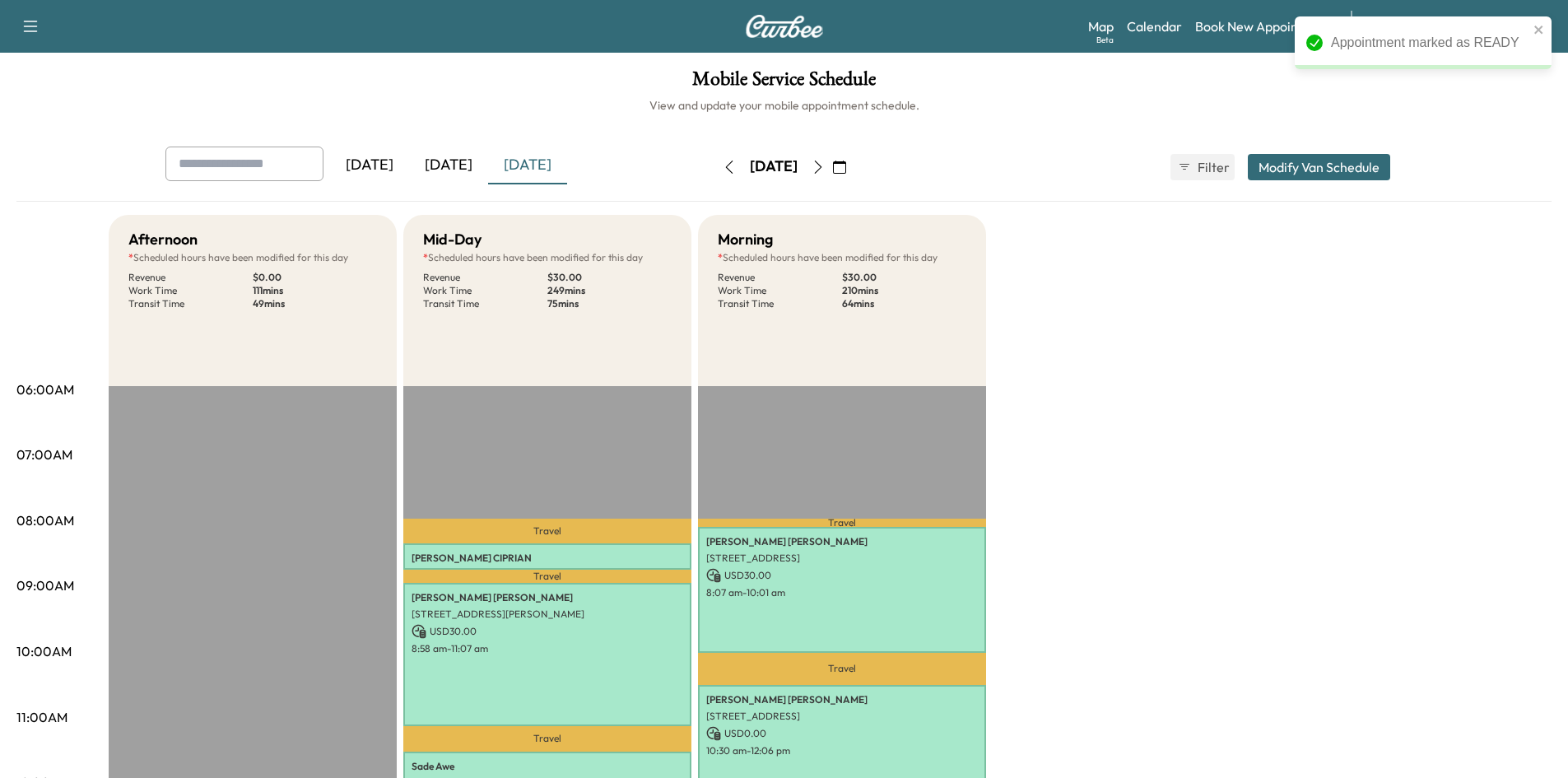
click at [846, 167] on icon "button" at bounding box center [840, 167] width 13 height 13
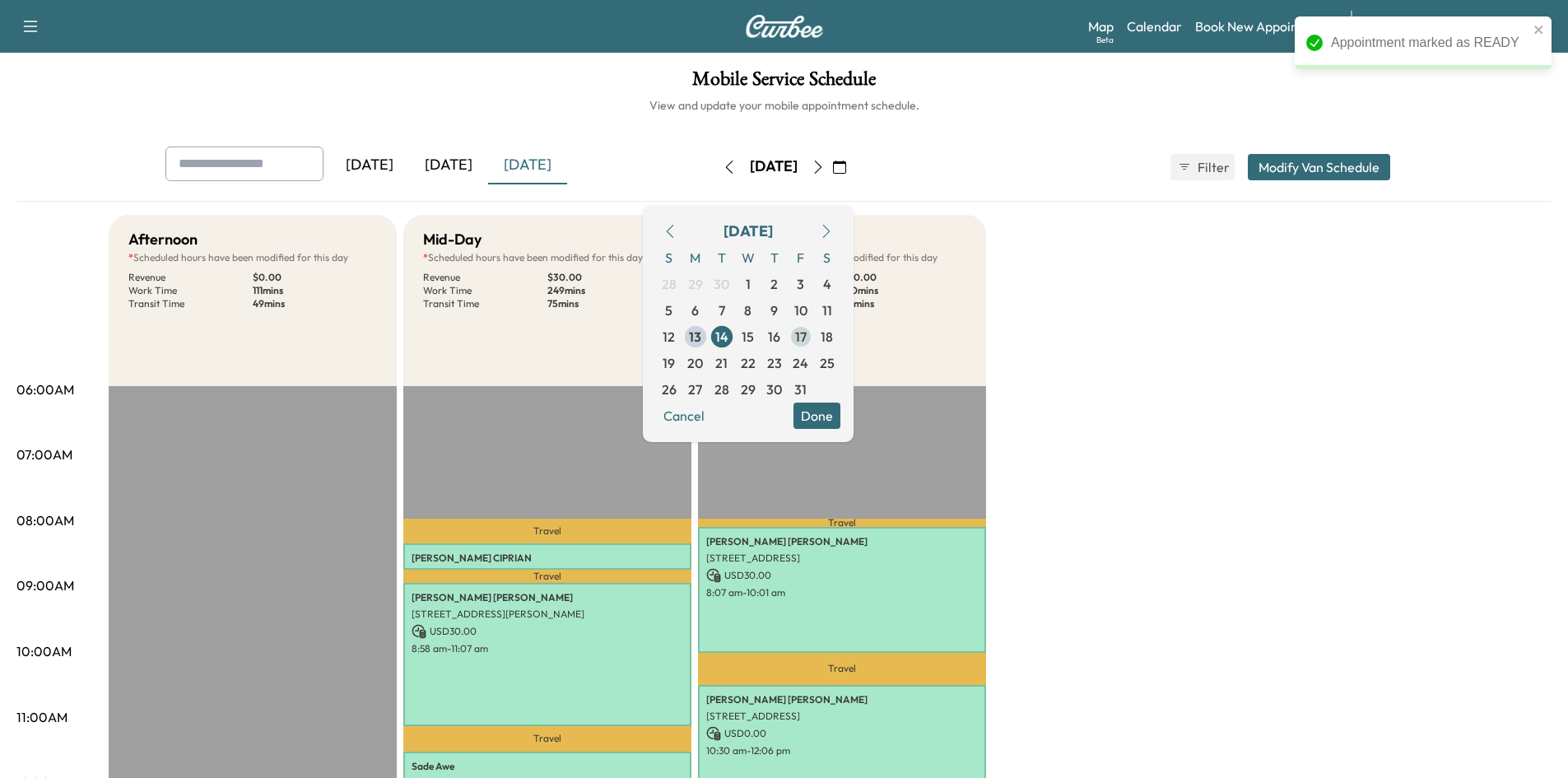
click at [806, 345] on span "17" at bounding box center [801, 337] width 11 height 20
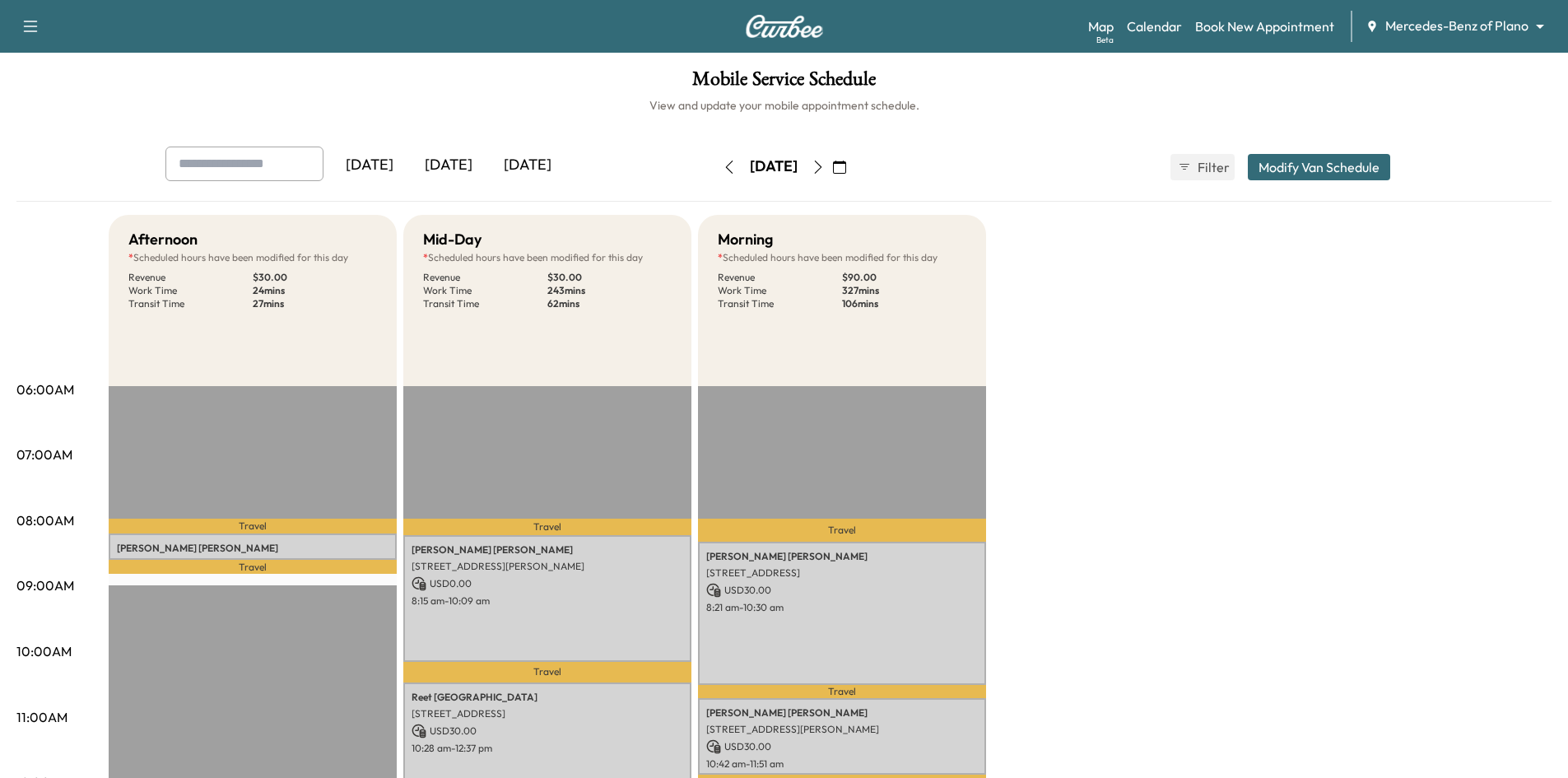
click at [723, 172] on icon "button" at bounding box center [729, 167] width 13 height 13
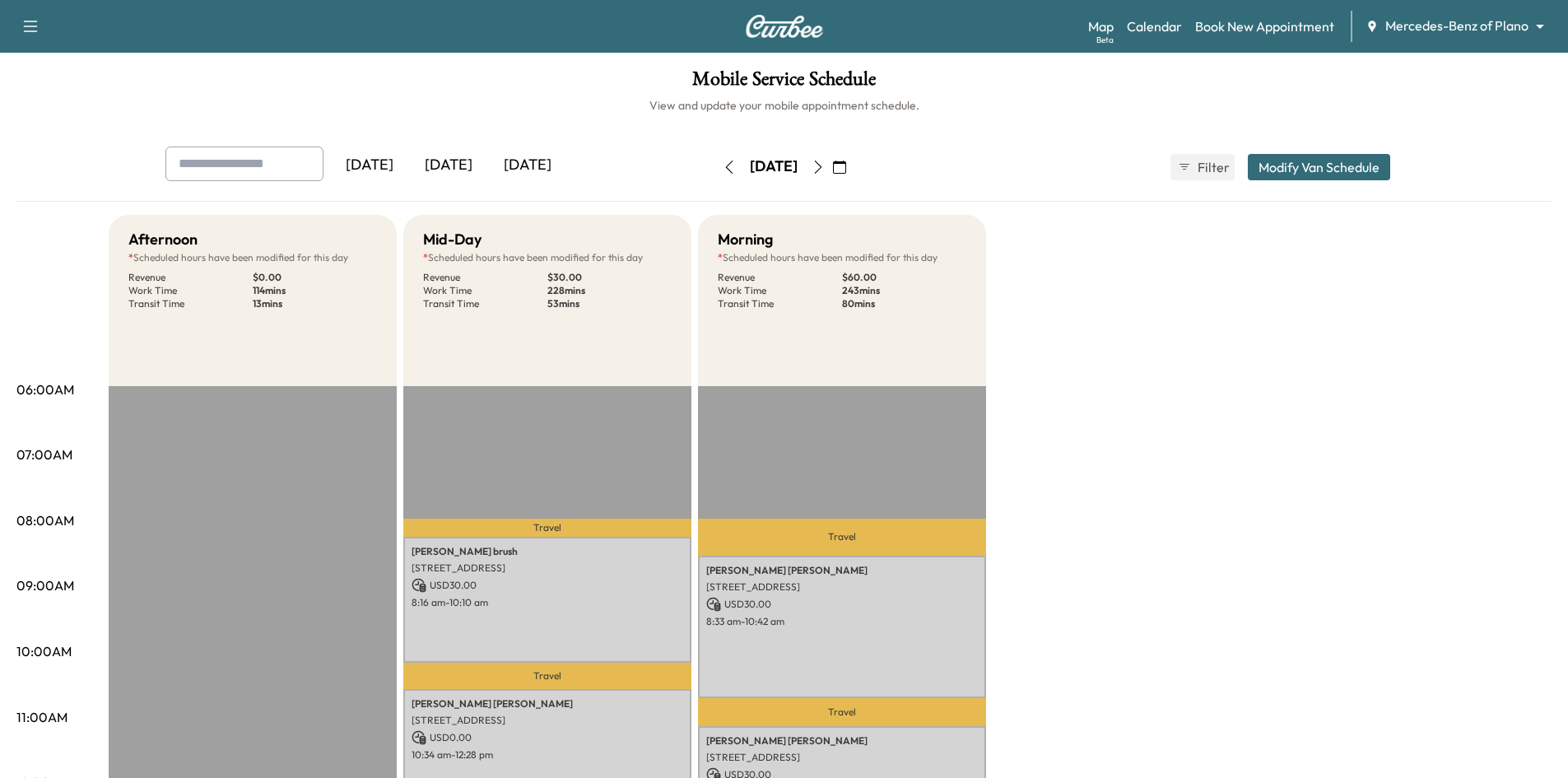
click at [454, 162] on div "[DATE]" at bounding box center [448, 166] width 79 height 38
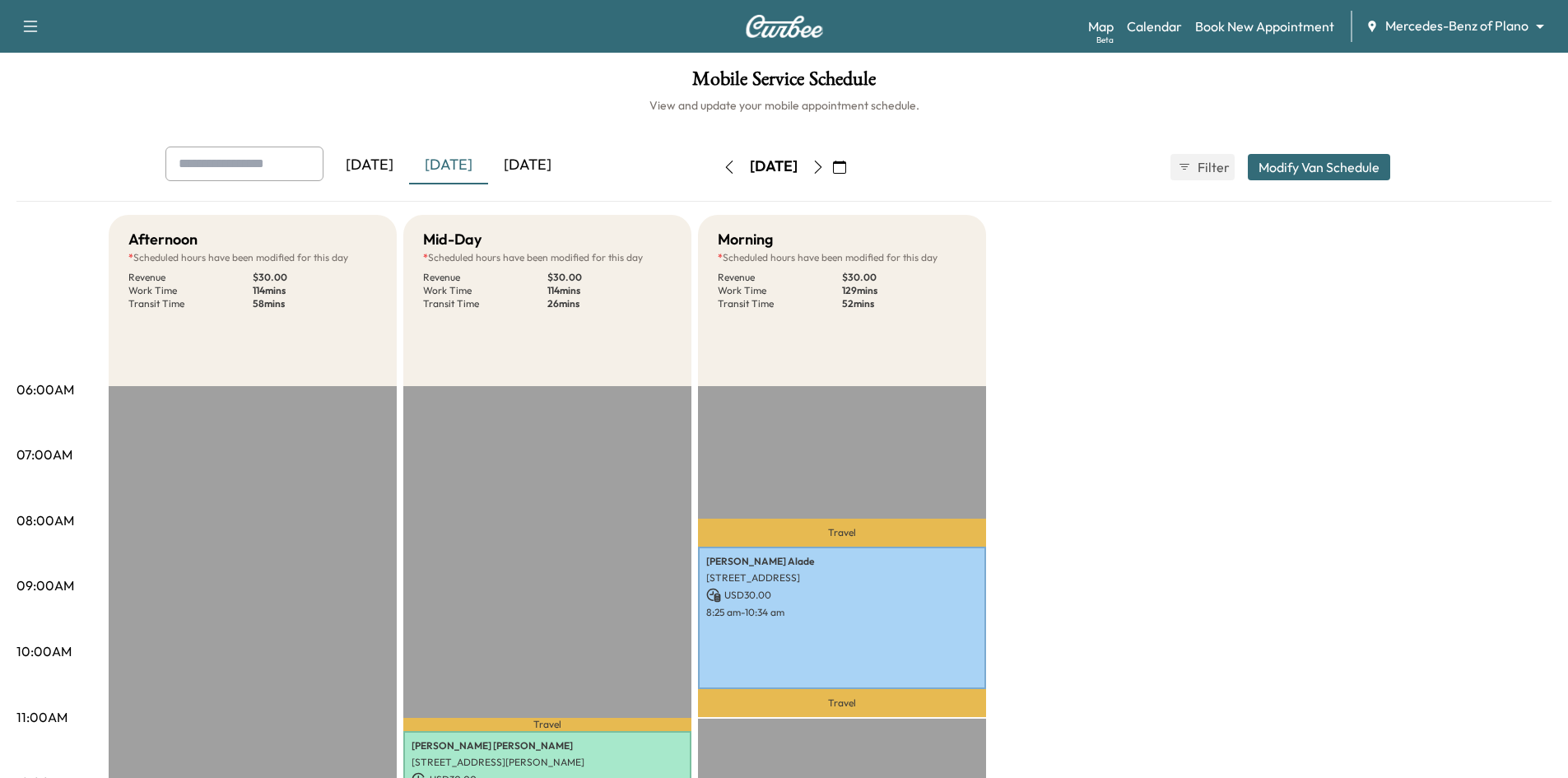
click at [532, 167] on div "[DATE]" at bounding box center [527, 166] width 79 height 38
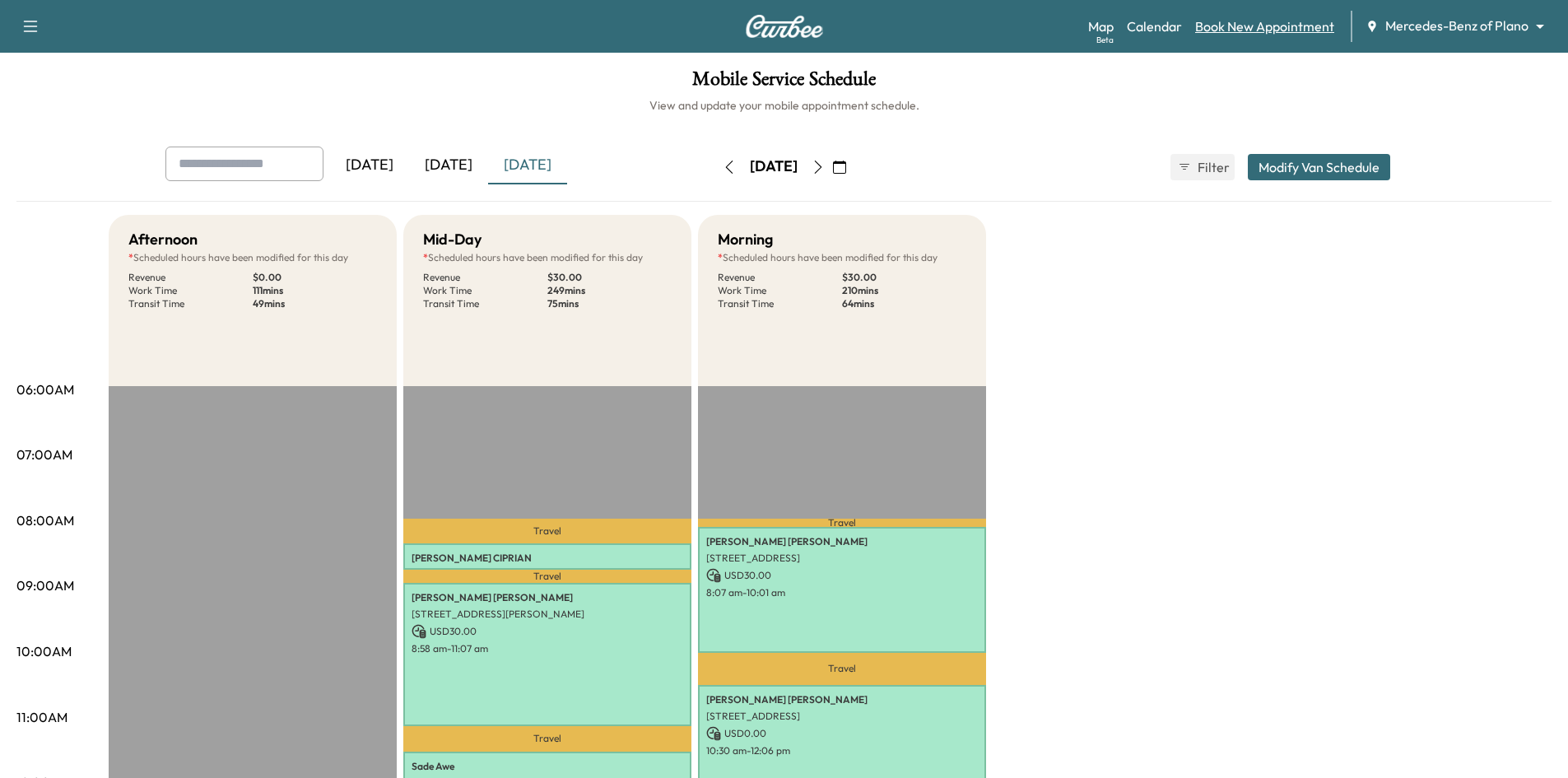
click at [1284, 27] on link "Book New Appointment" at bounding box center [1265, 26] width 139 height 20
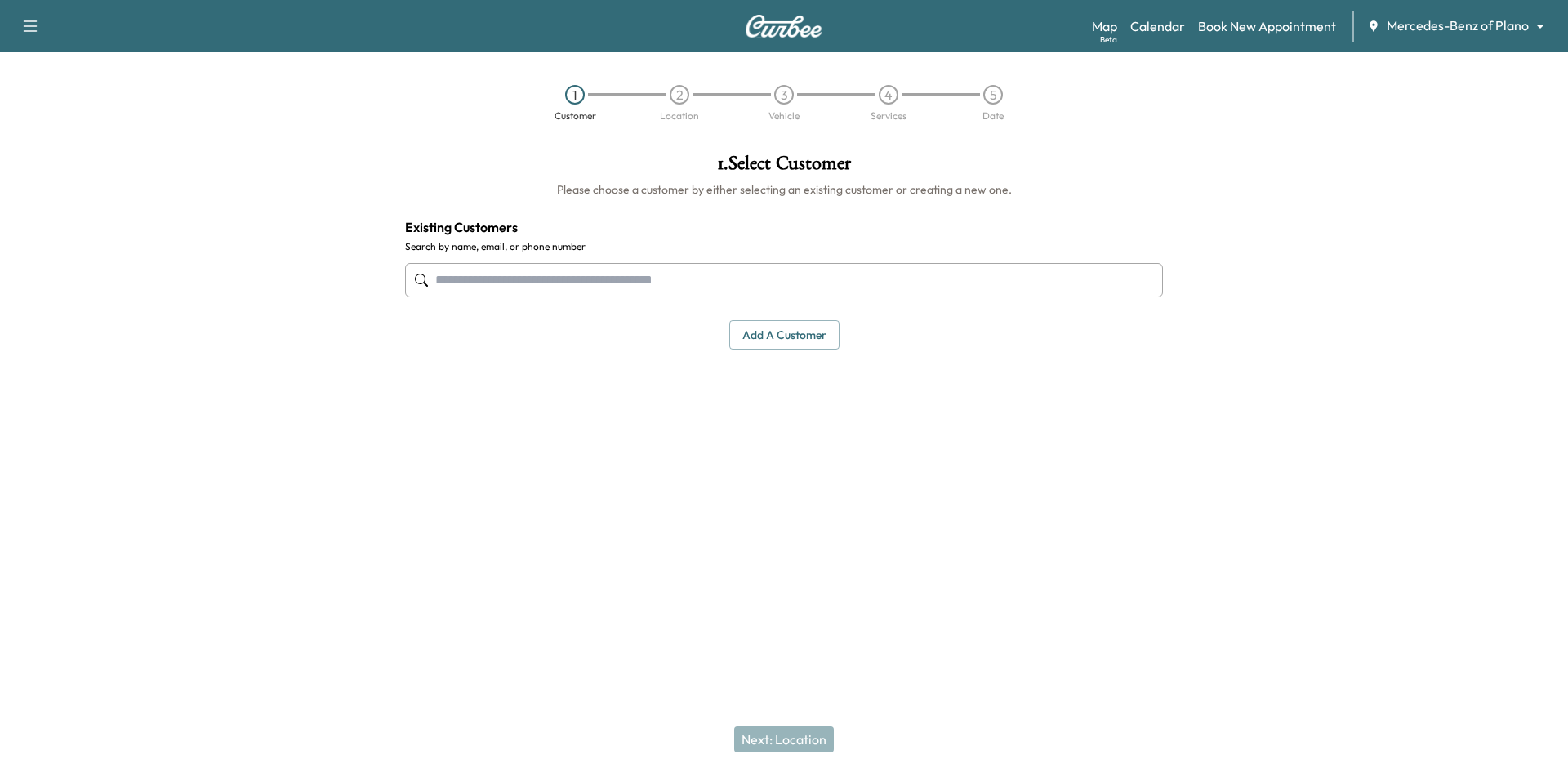
click at [880, 274] on input "text" at bounding box center [783, 280] width 758 height 34
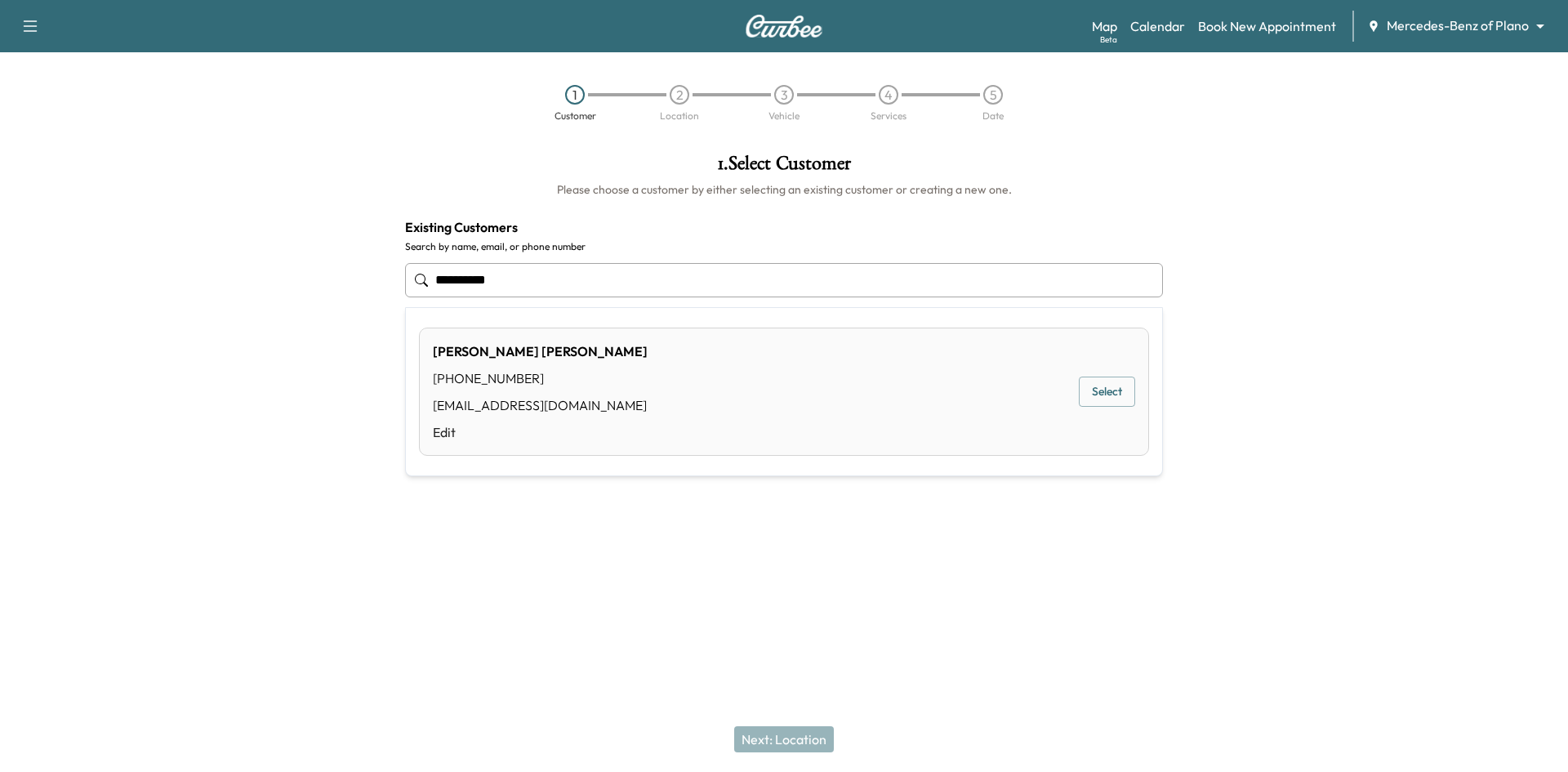
click at [1126, 390] on button "Select" at bounding box center [1107, 392] width 57 height 30
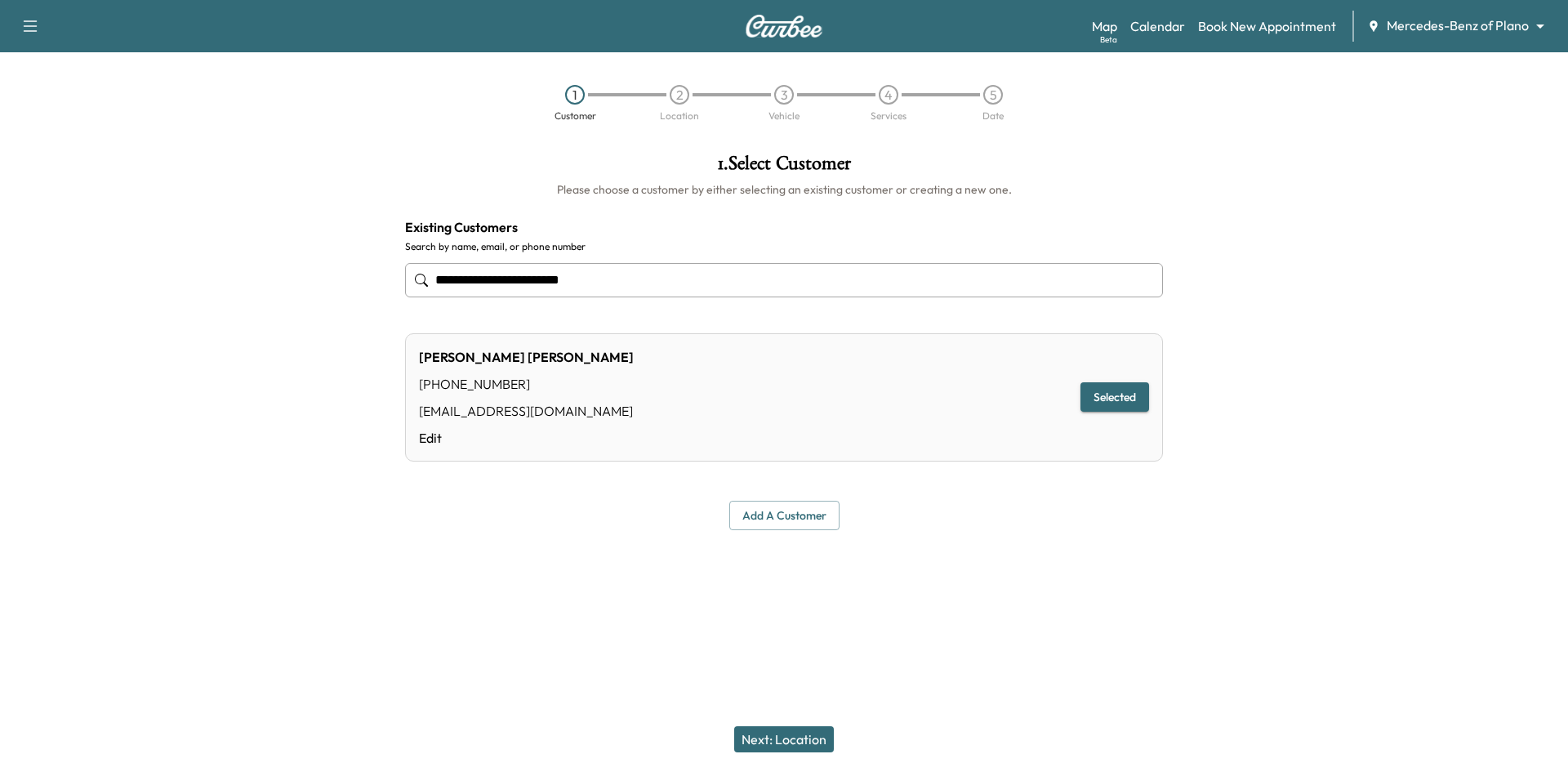
type input "**********"
click at [784, 746] on button "Next: Location" at bounding box center [783, 740] width 99 height 26
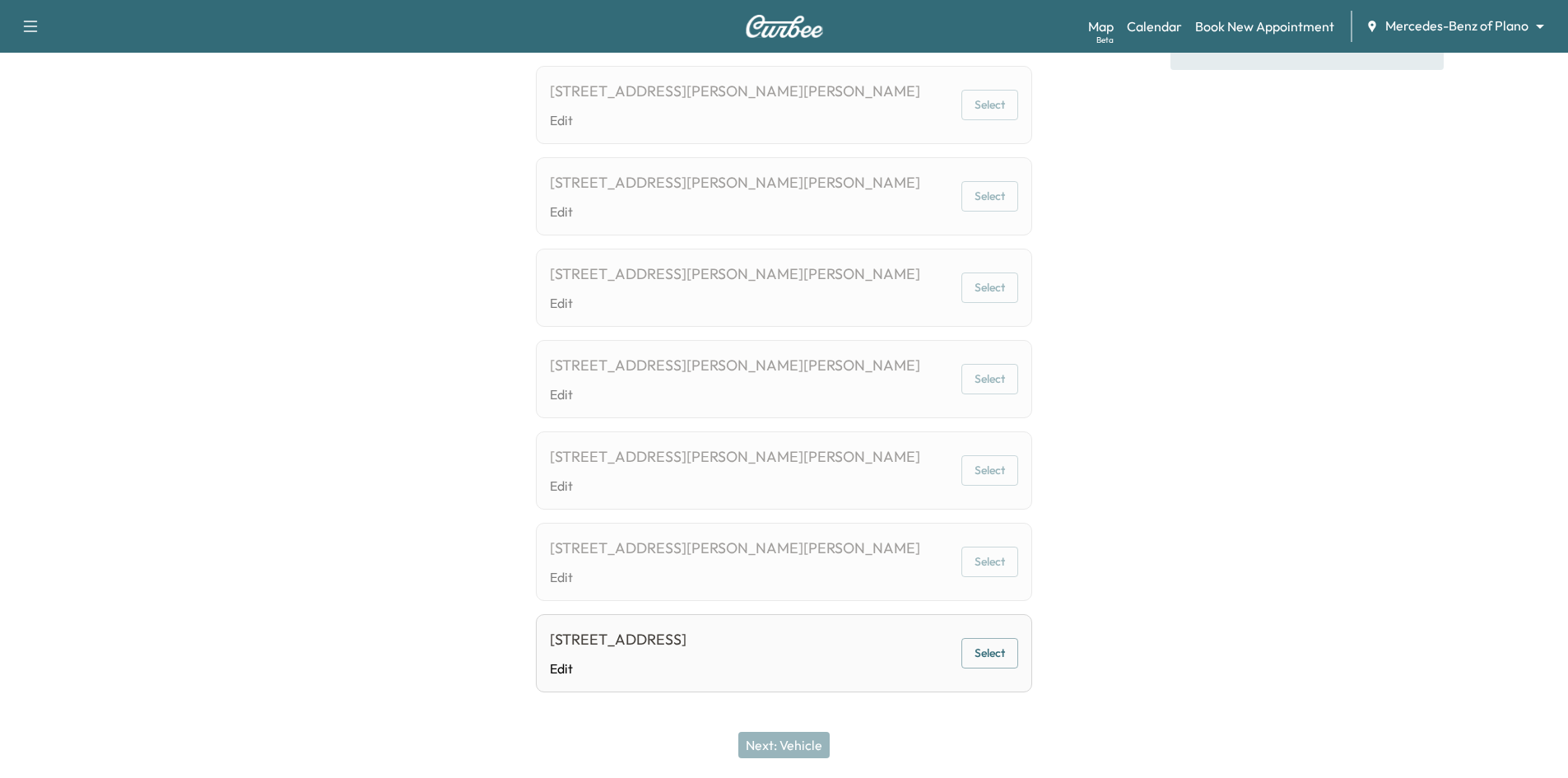
scroll to position [396, 0]
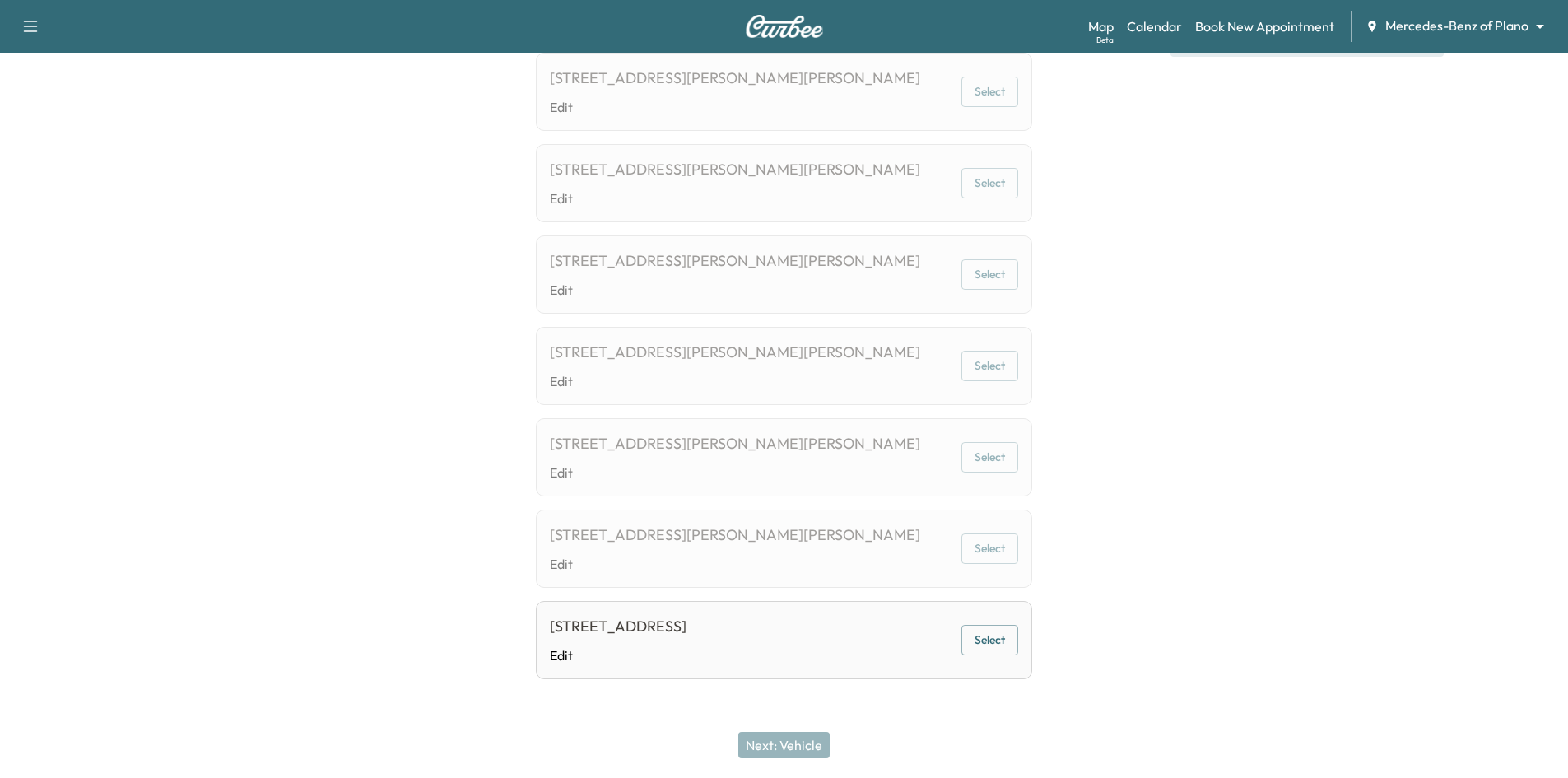
click at [976, 638] on button "Select" at bounding box center [990, 640] width 57 height 31
click at [805, 751] on button "Next: Vehicle" at bounding box center [784, 746] width 92 height 27
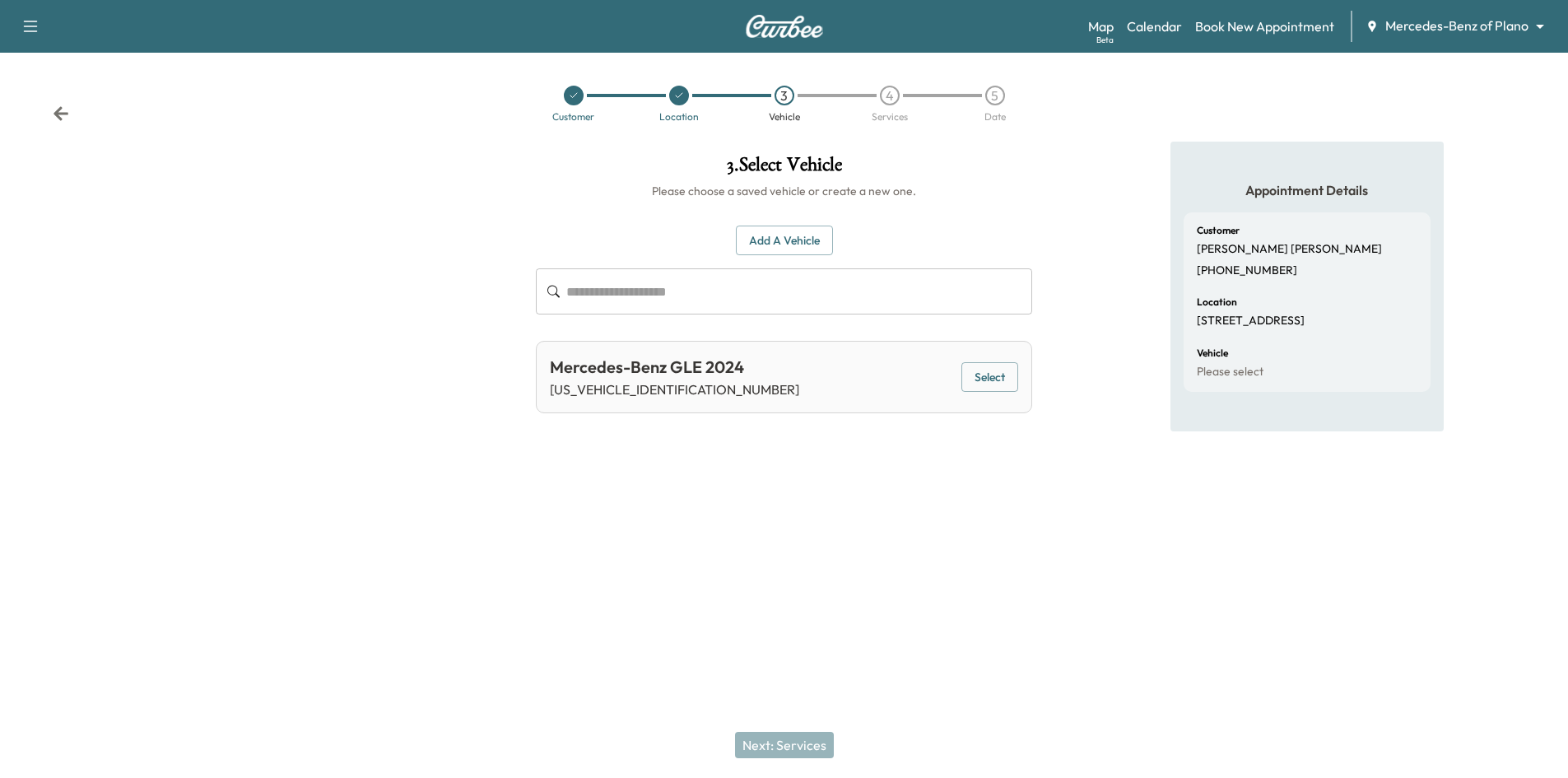
scroll to position [0, 0]
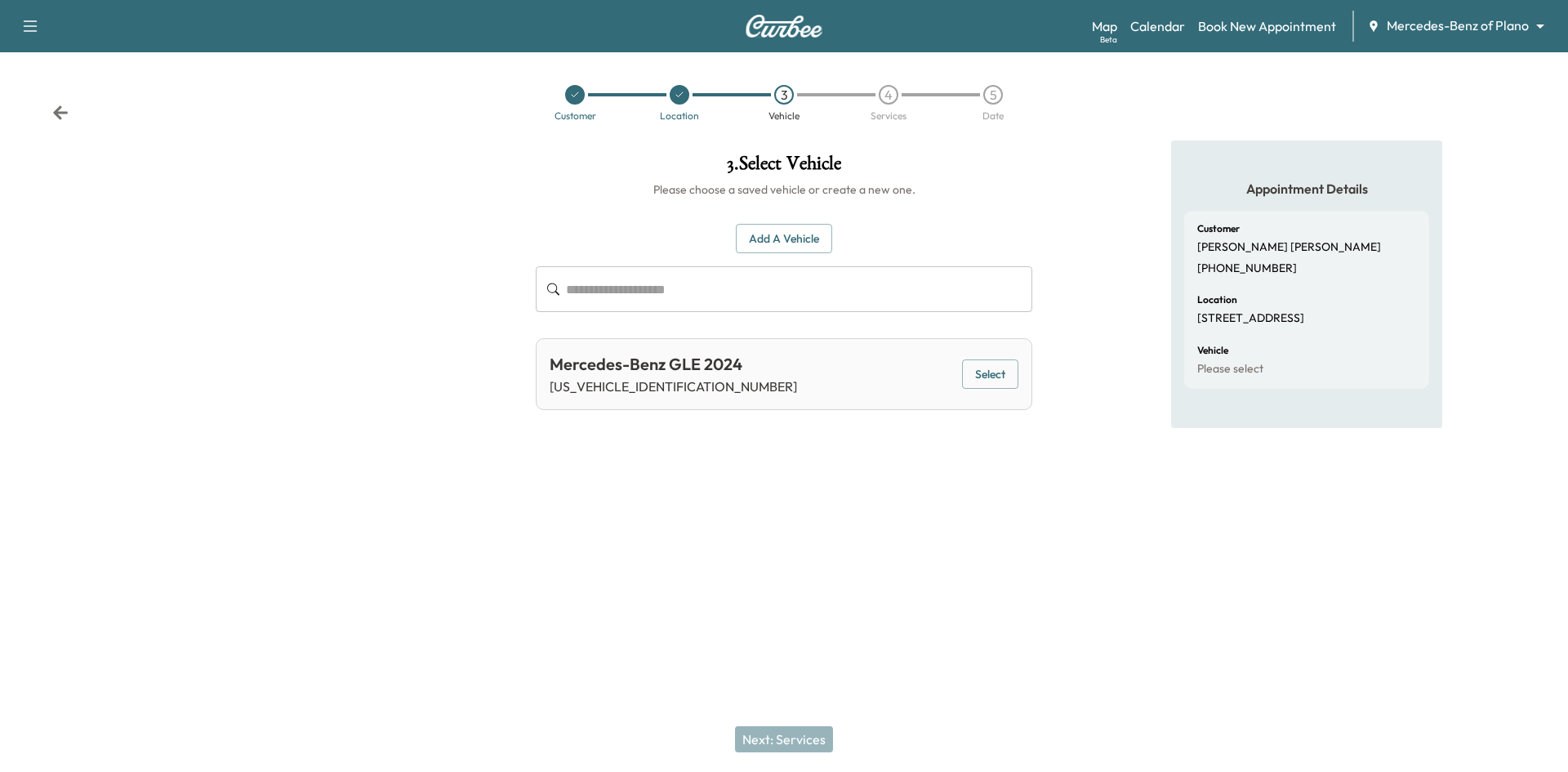
click at [998, 375] on button "Select" at bounding box center [990, 375] width 57 height 30
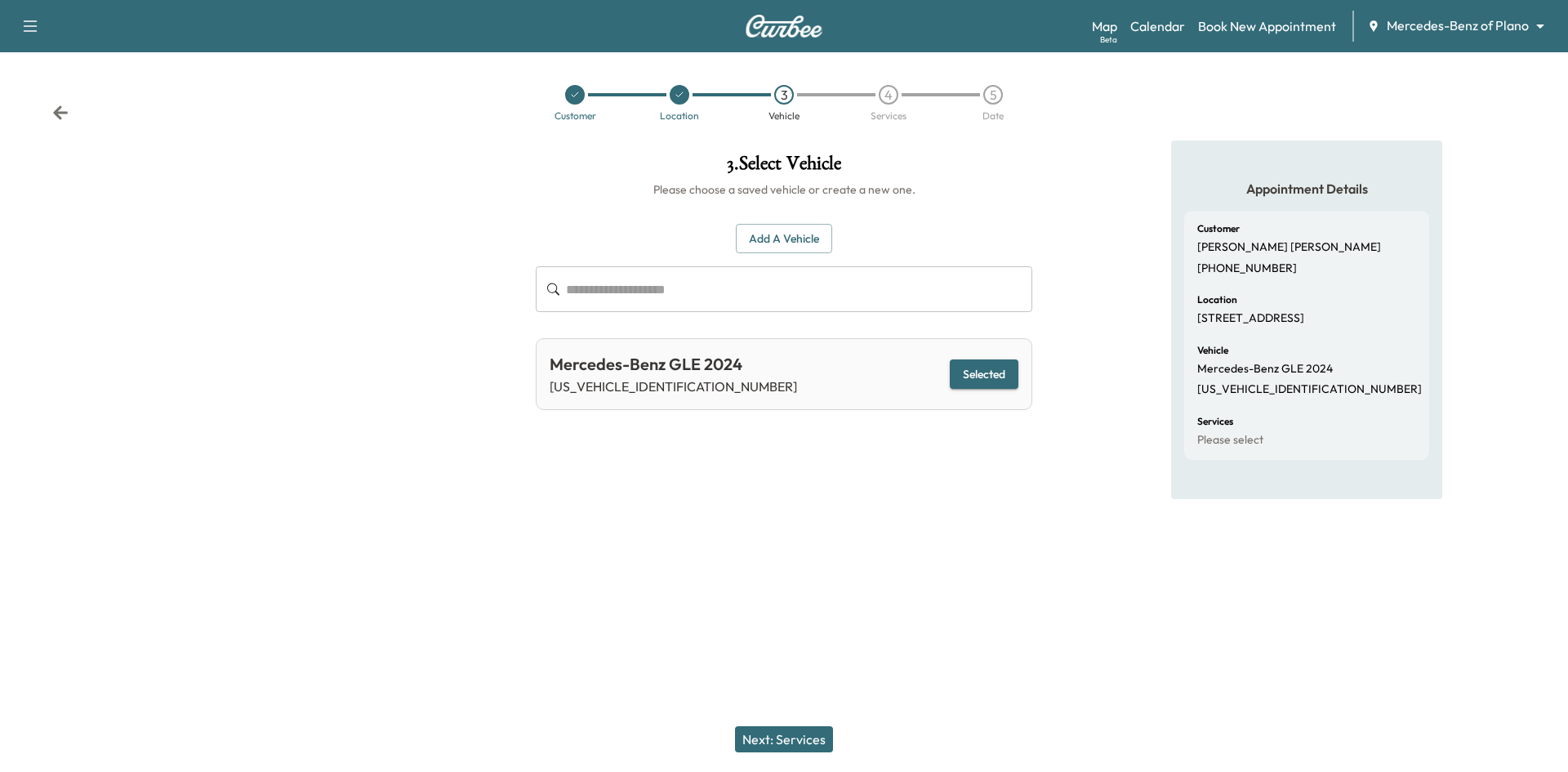
click at [783, 738] on button "Next: Services" at bounding box center [784, 740] width 98 height 26
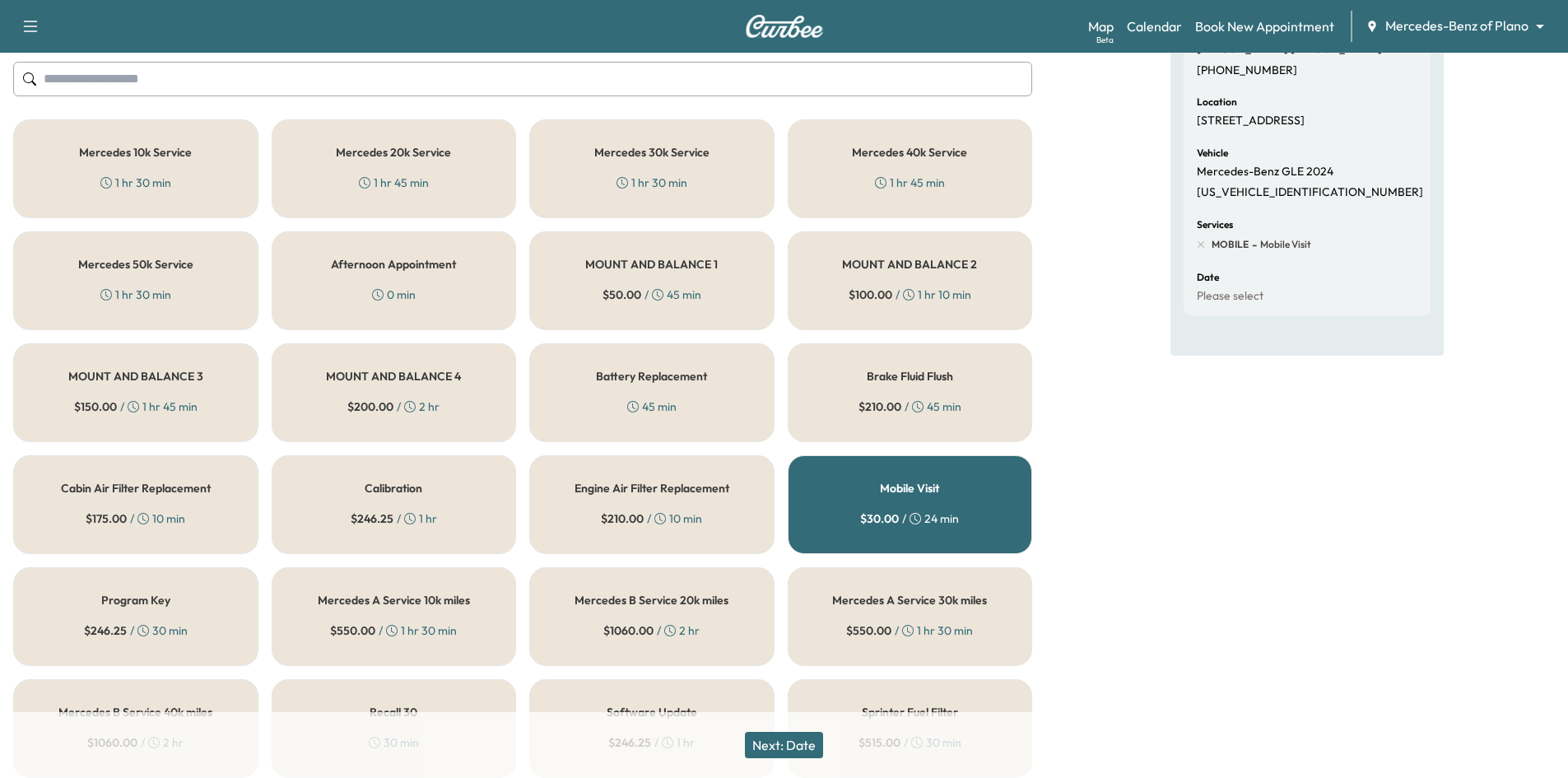
scroll to position [160, 0]
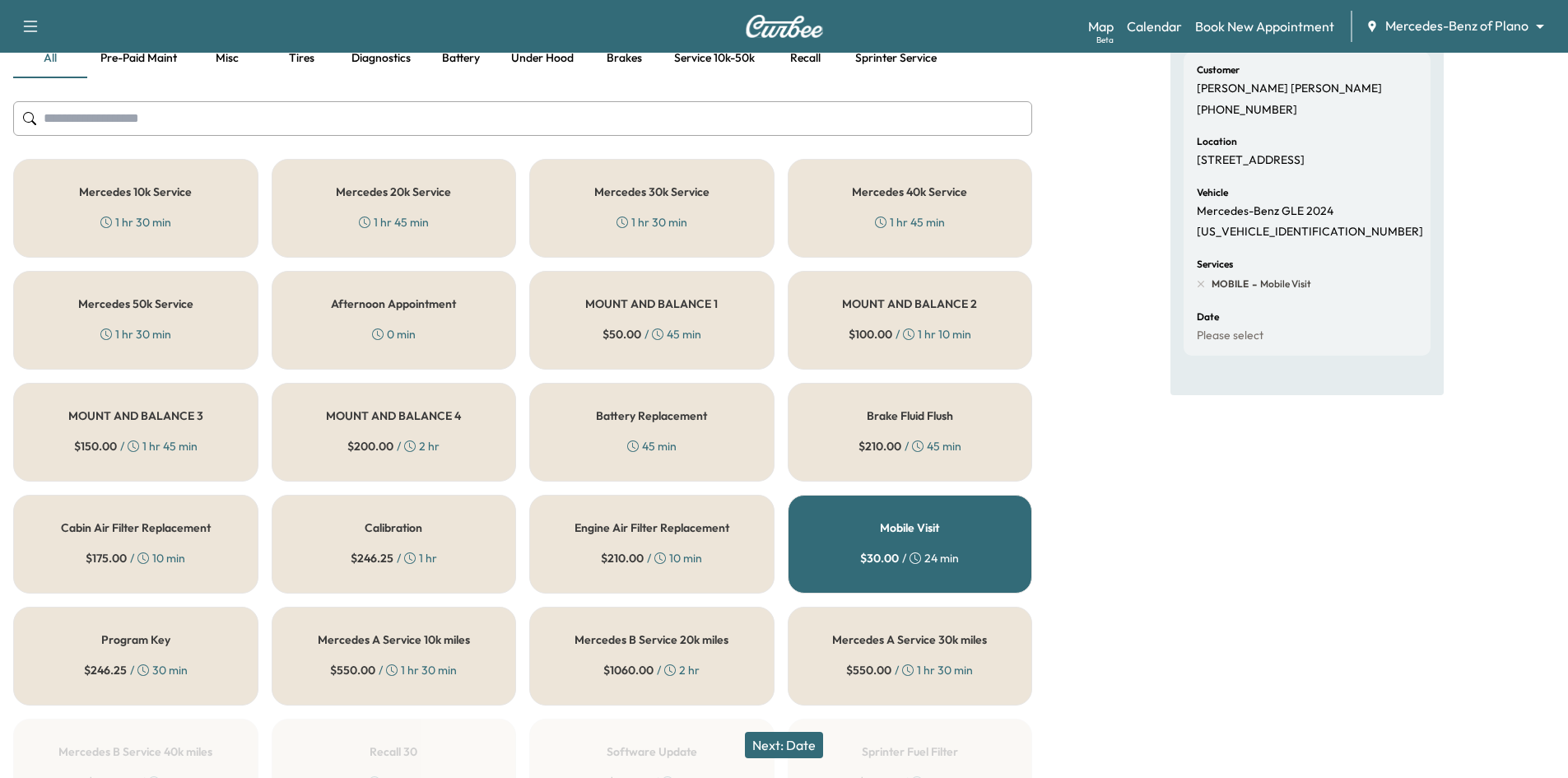
click at [993, 424] on div "Brake Fluid Flush $ 210.00 / 45 min" at bounding box center [909, 433] width 245 height 99
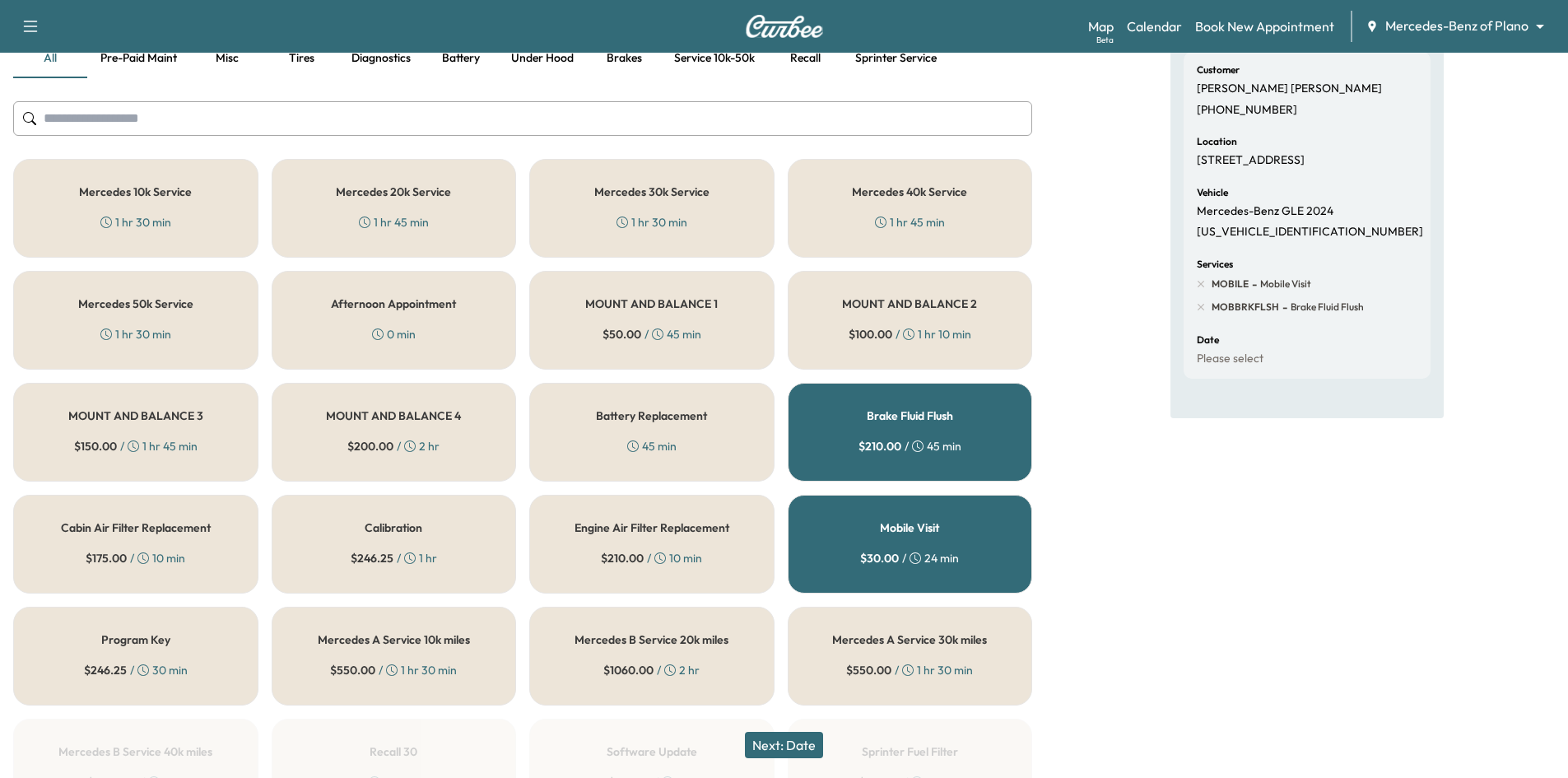
click at [740, 532] on div "Engine Air Filter Replacement $ 210.00 / 10 min" at bounding box center [651, 544] width 245 height 99
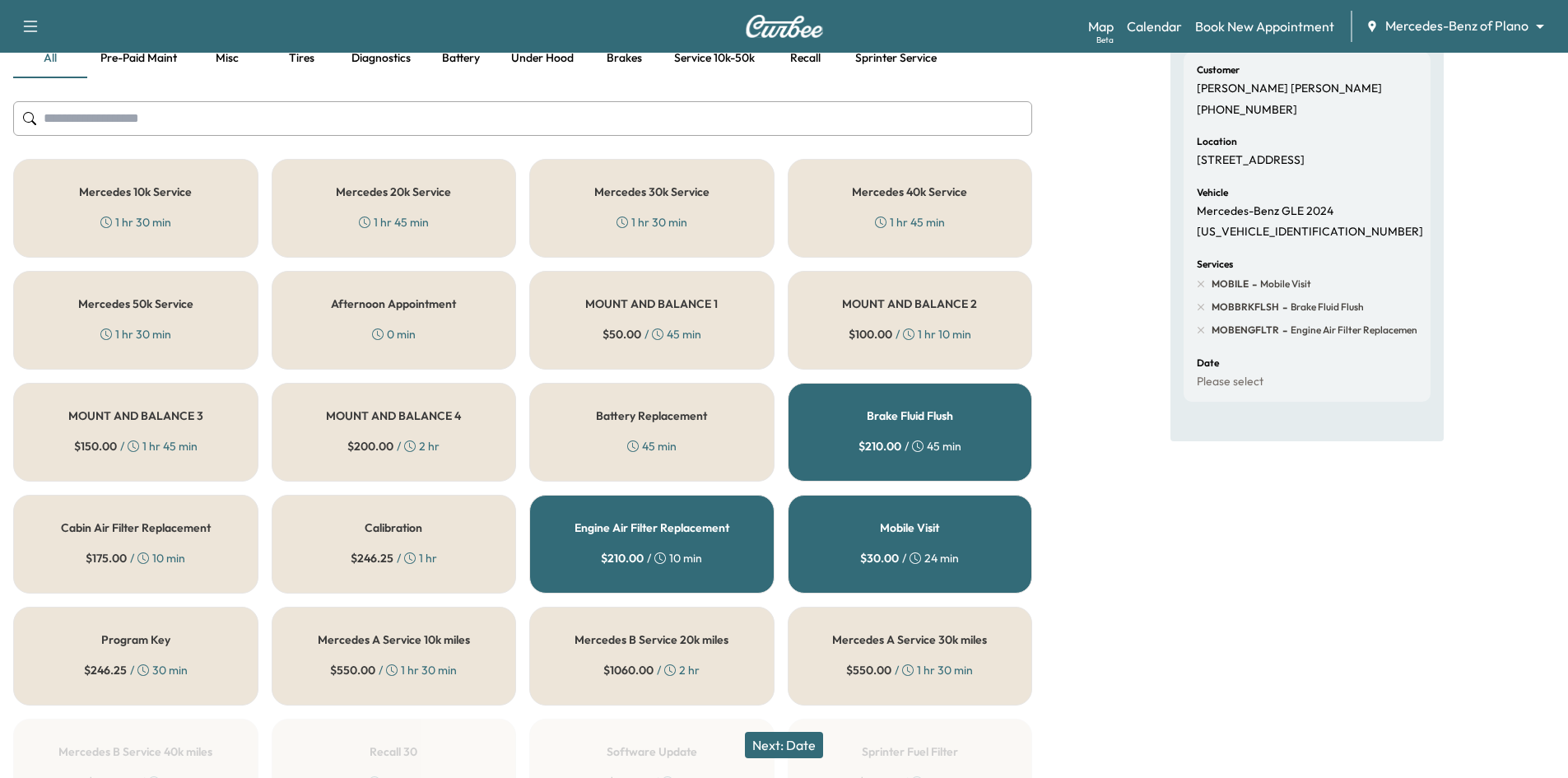
click at [793, 746] on button "Next: Date" at bounding box center [784, 746] width 78 height 27
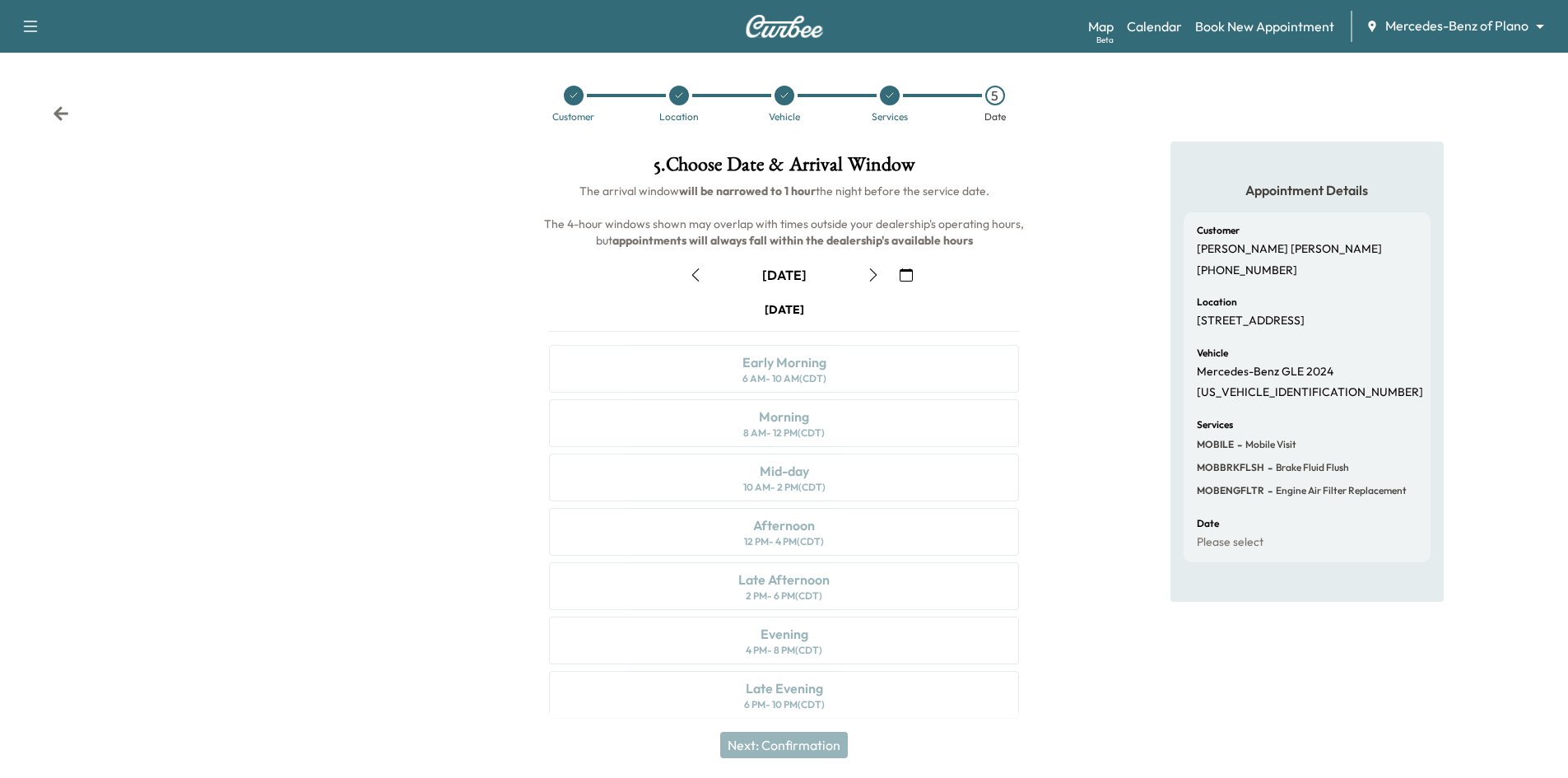
click at [914, 274] on button "button" at bounding box center [906, 276] width 28 height 27
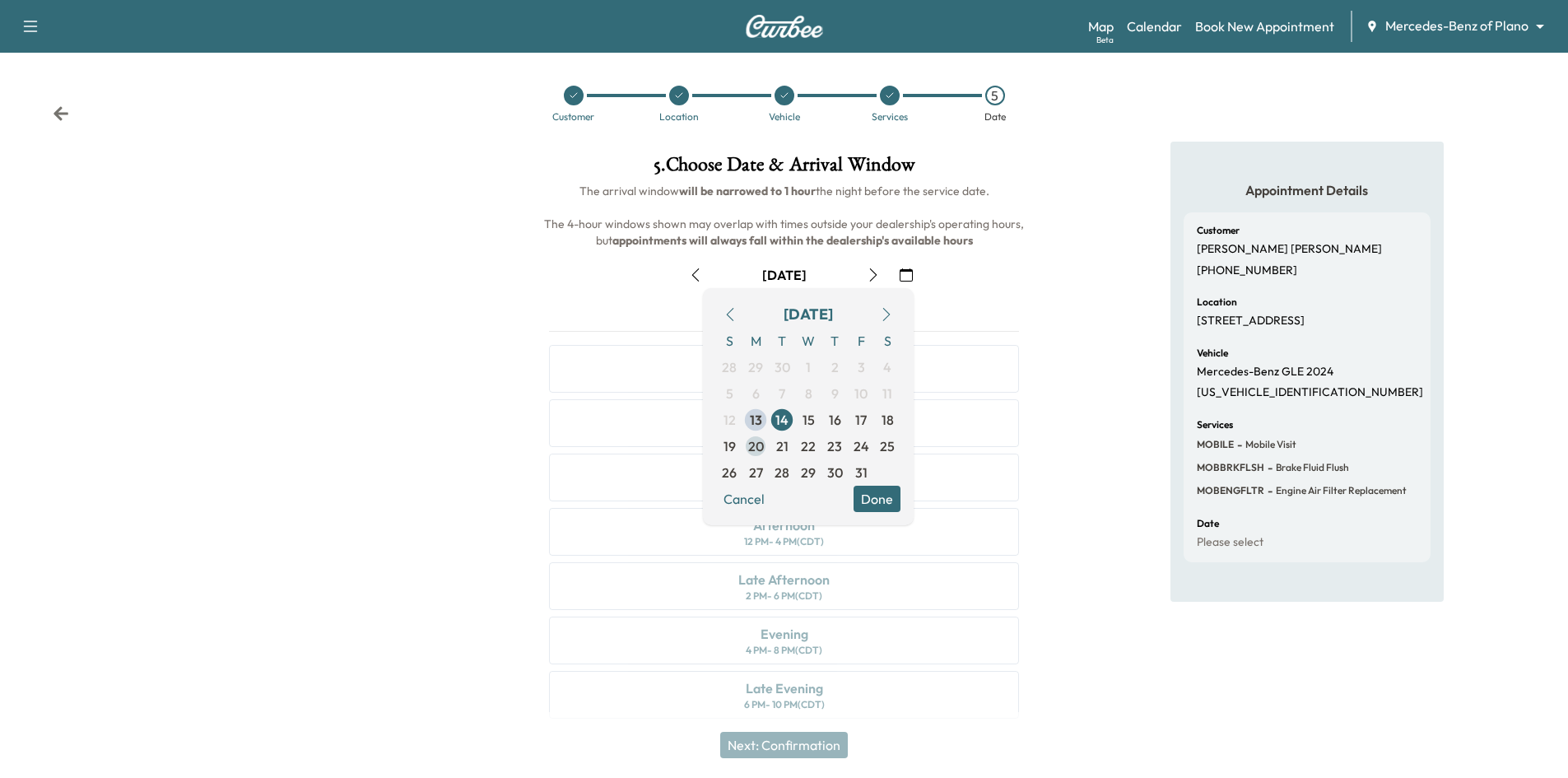
click at [757, 445] on span "20" at bounding box center [756, 446] width 15 height 20
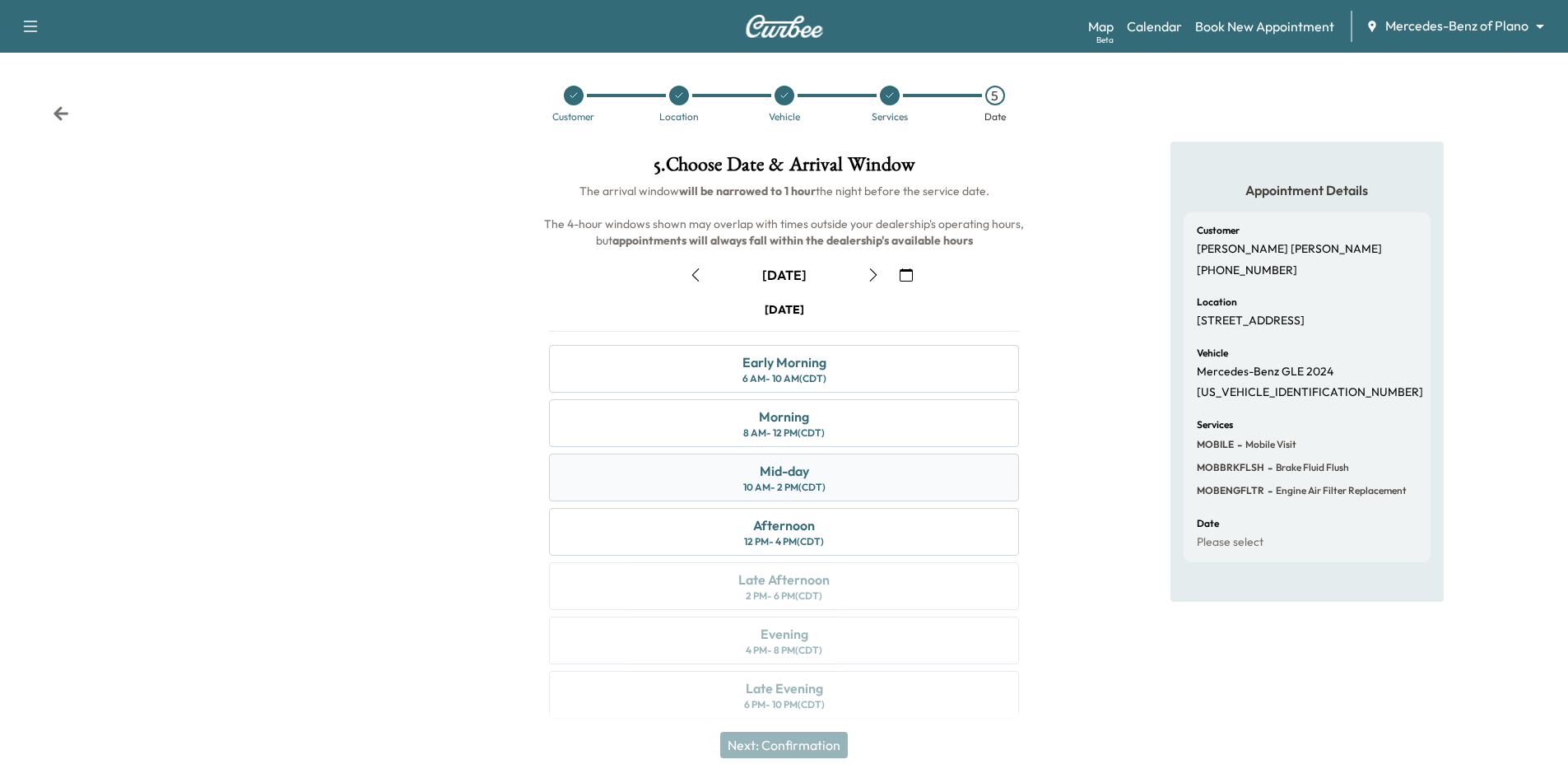
click at [908, 474] on div "Mid-day 10 AM - 2 PM (CDT)" at bounding box center [784, 478] width 470 height 48
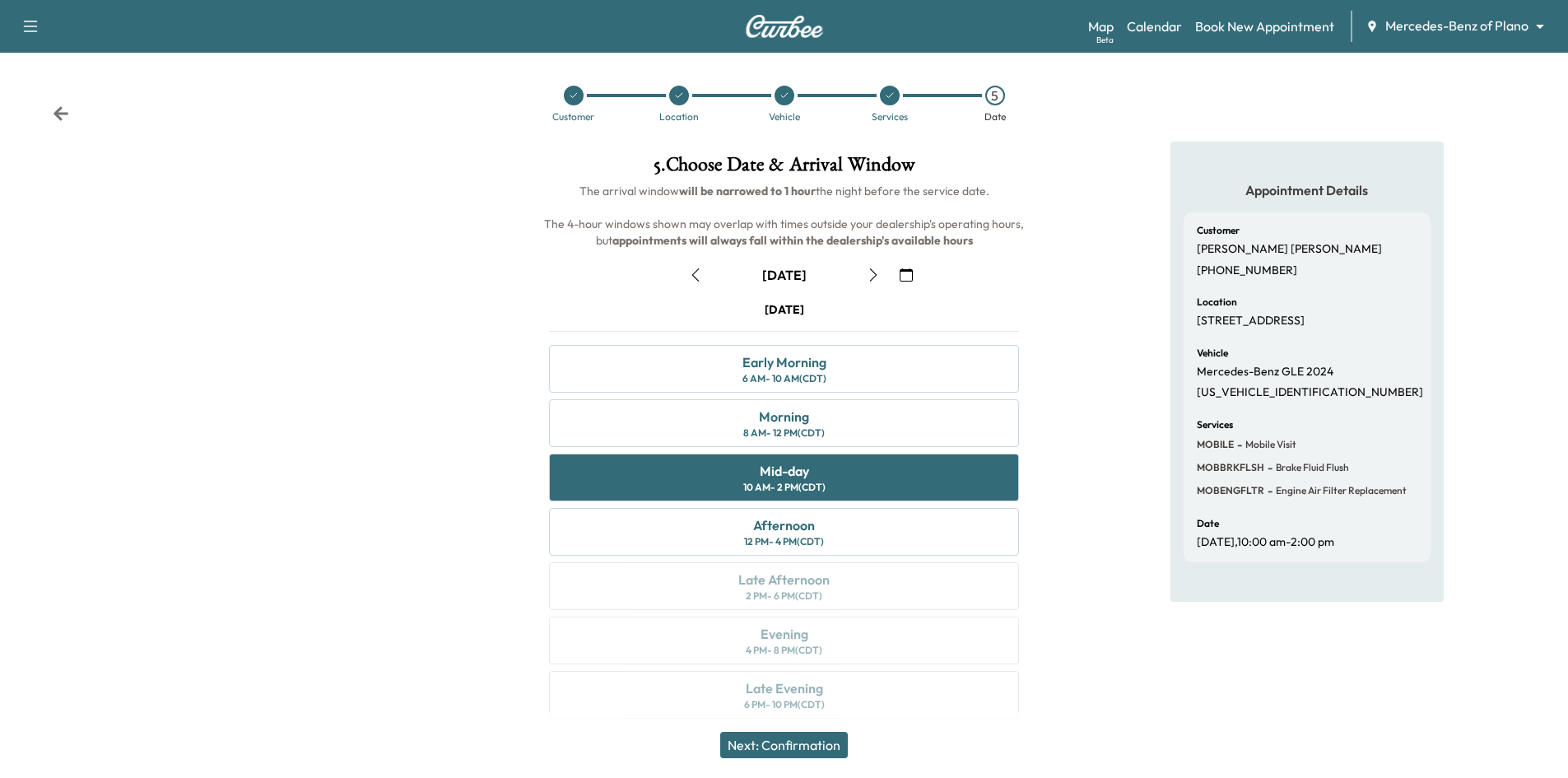
drag, startPoint x: 813, startPoint y: 747, endPoint x: 844, endPoint y: 730, distance: 35.4
click at [813, 747] on button "Next: Confirmation" at bounding box center [784, 746] width 128 height 27
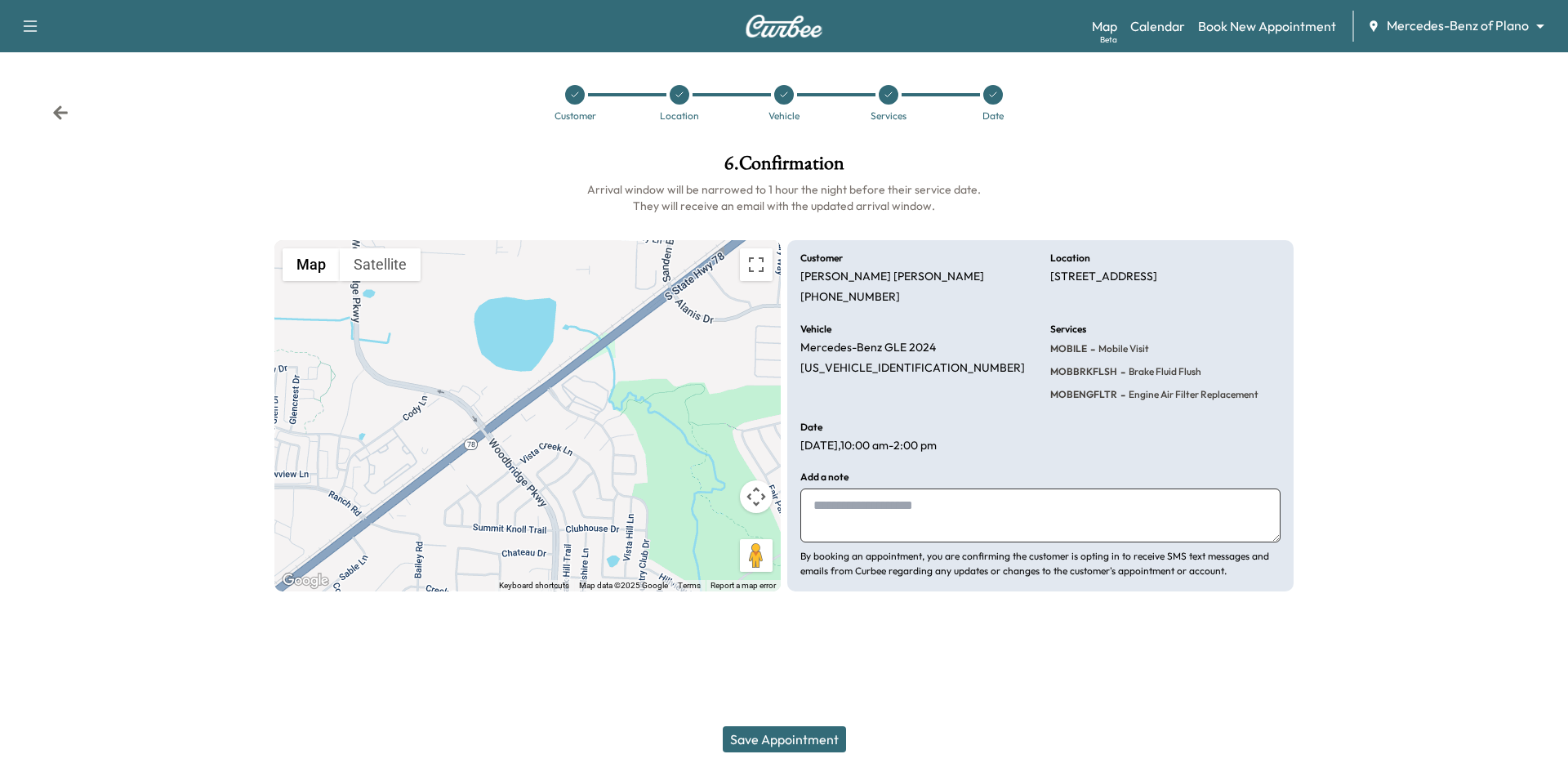
click at [1048, 501] on textarea at bounding box center [1040, 515] width 480 height 54
click at [909, 506] on textarea "**********" at bounding box center [1040, 515] width 480 height 54
type textarea "*"
type textarea "**********"
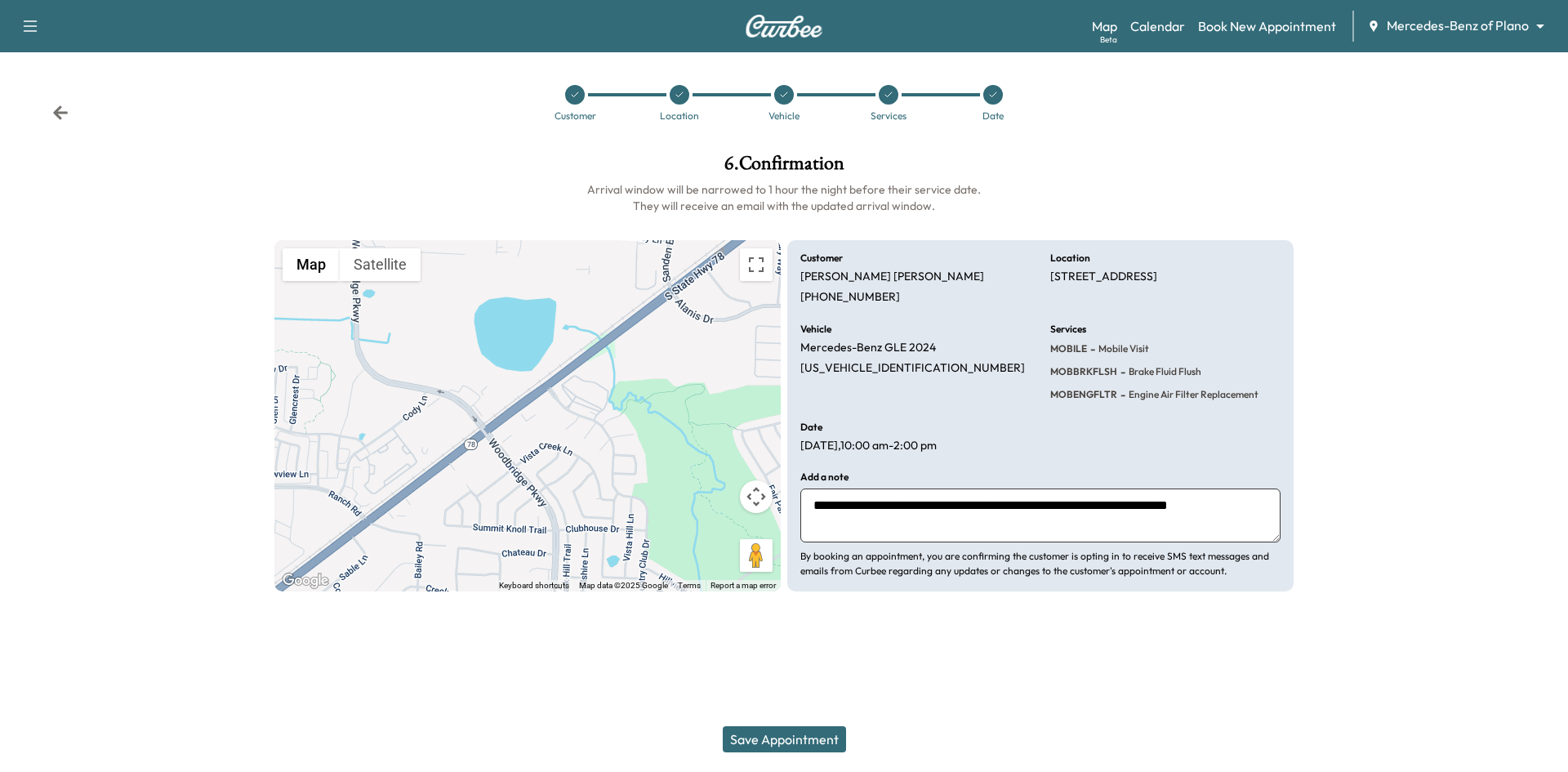
click at [824, 745] on button "Save Appointment" at bounding box center [784, 740] width 123 height 26
click at [886, 94] on icon at bounding box center [888, 95] width 9 height 9
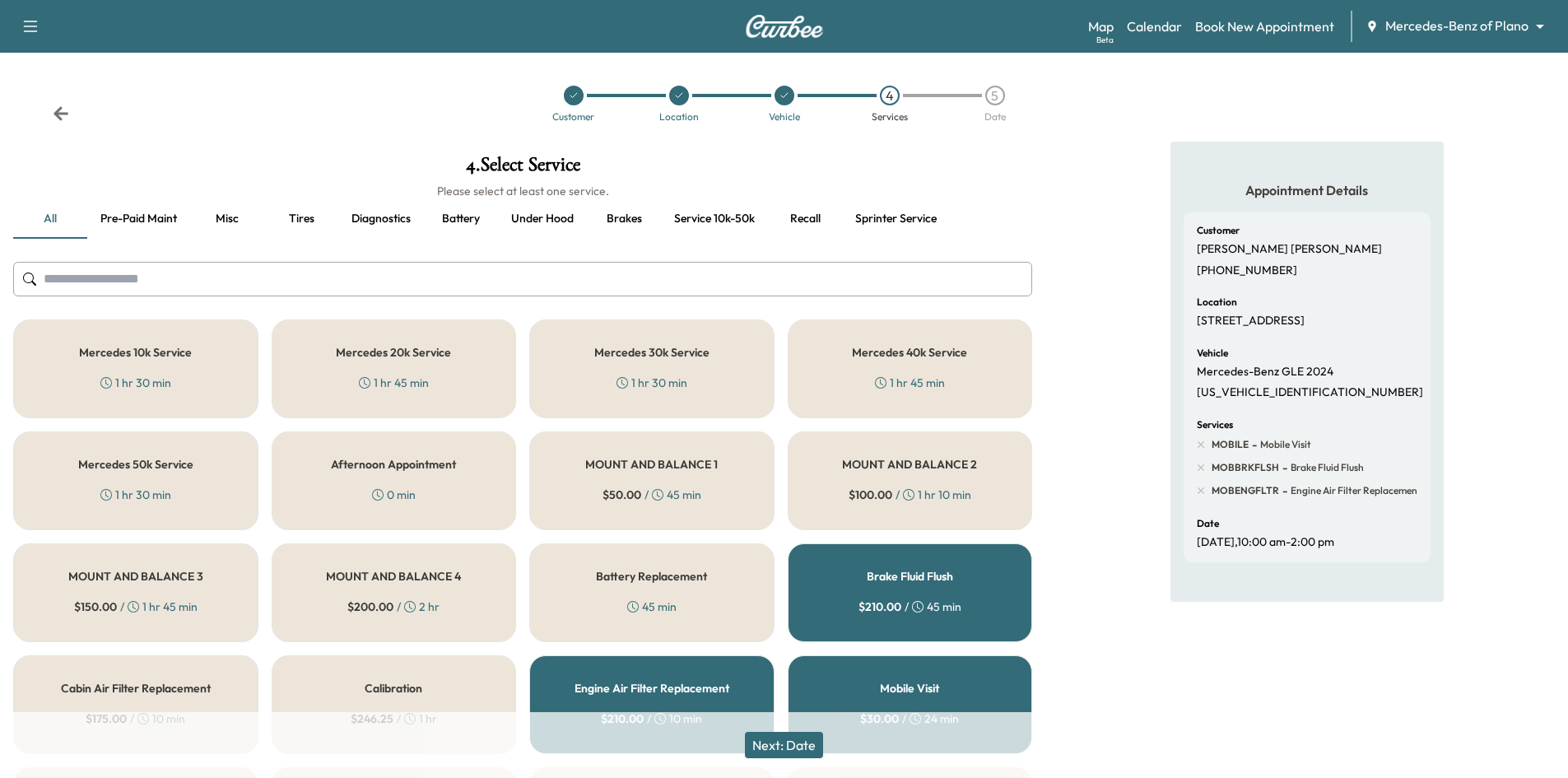
click at [997, 92] on div "5" at bounding box center [995, 95] width 20 height 20
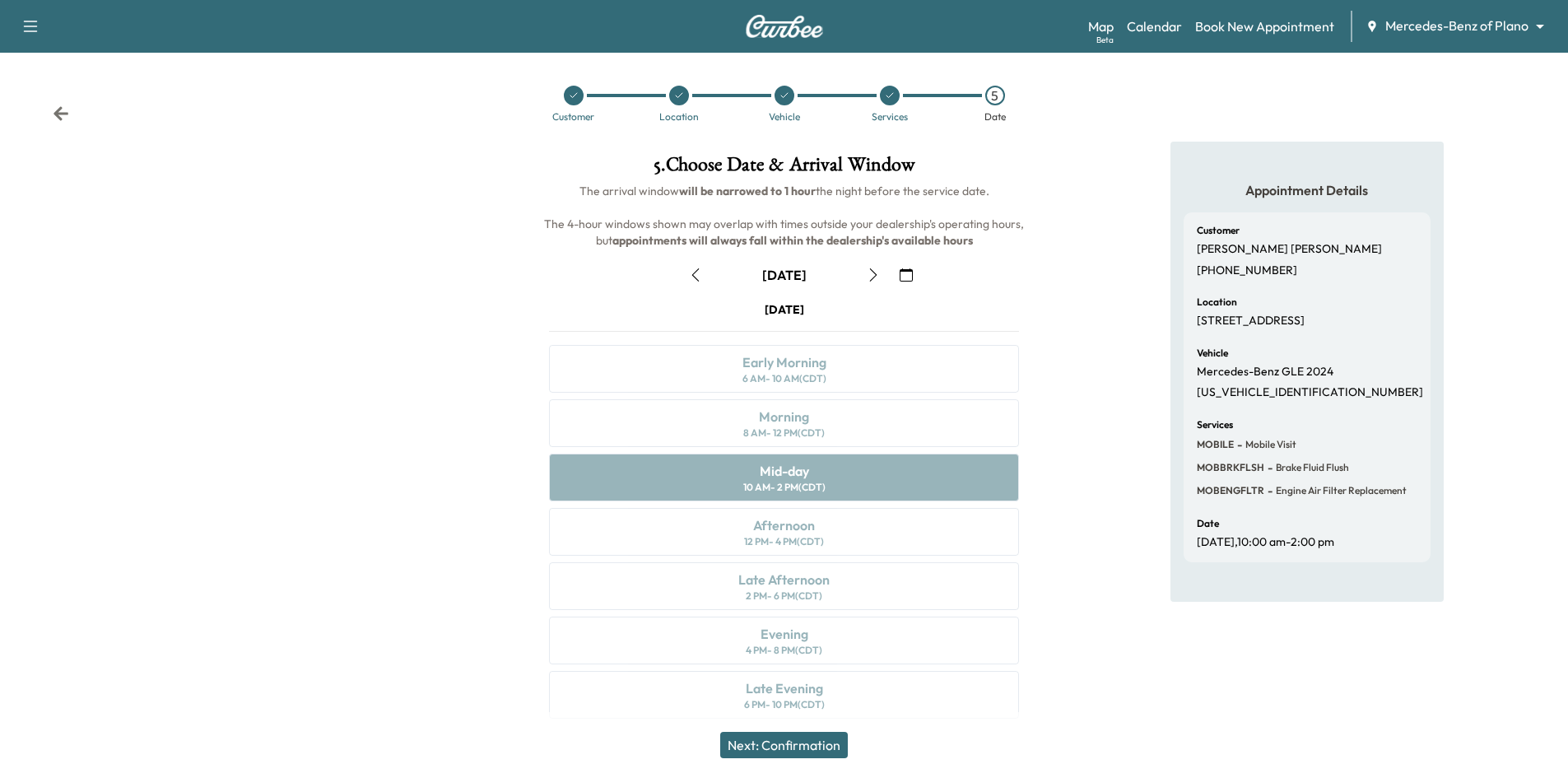
click at [908, 277] on icon "button" at bounding box center [906, 276] width 13 height 13
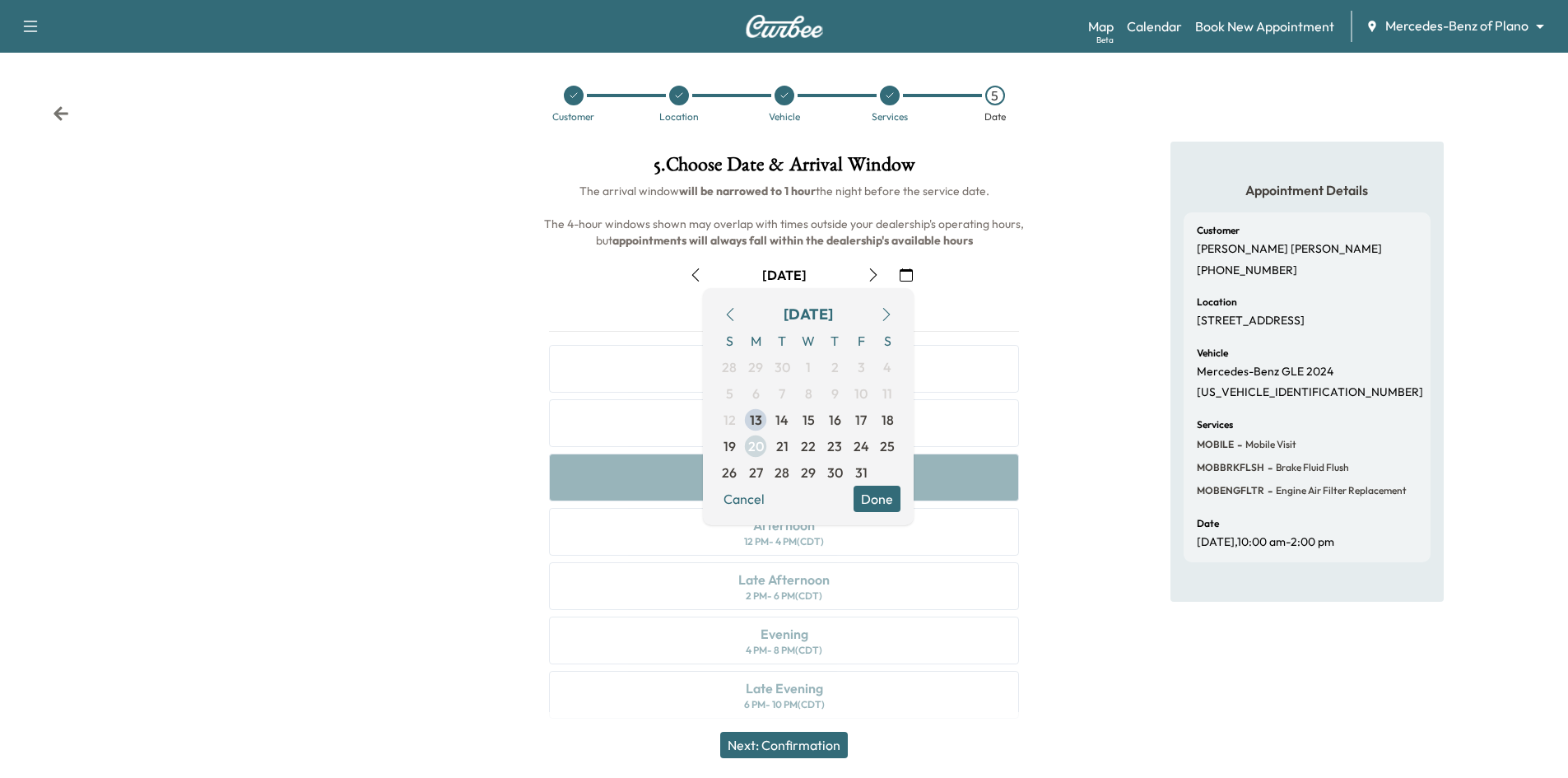
click at [761, 443] on span "20" at bounding box center [756, 446] width 15 height 20
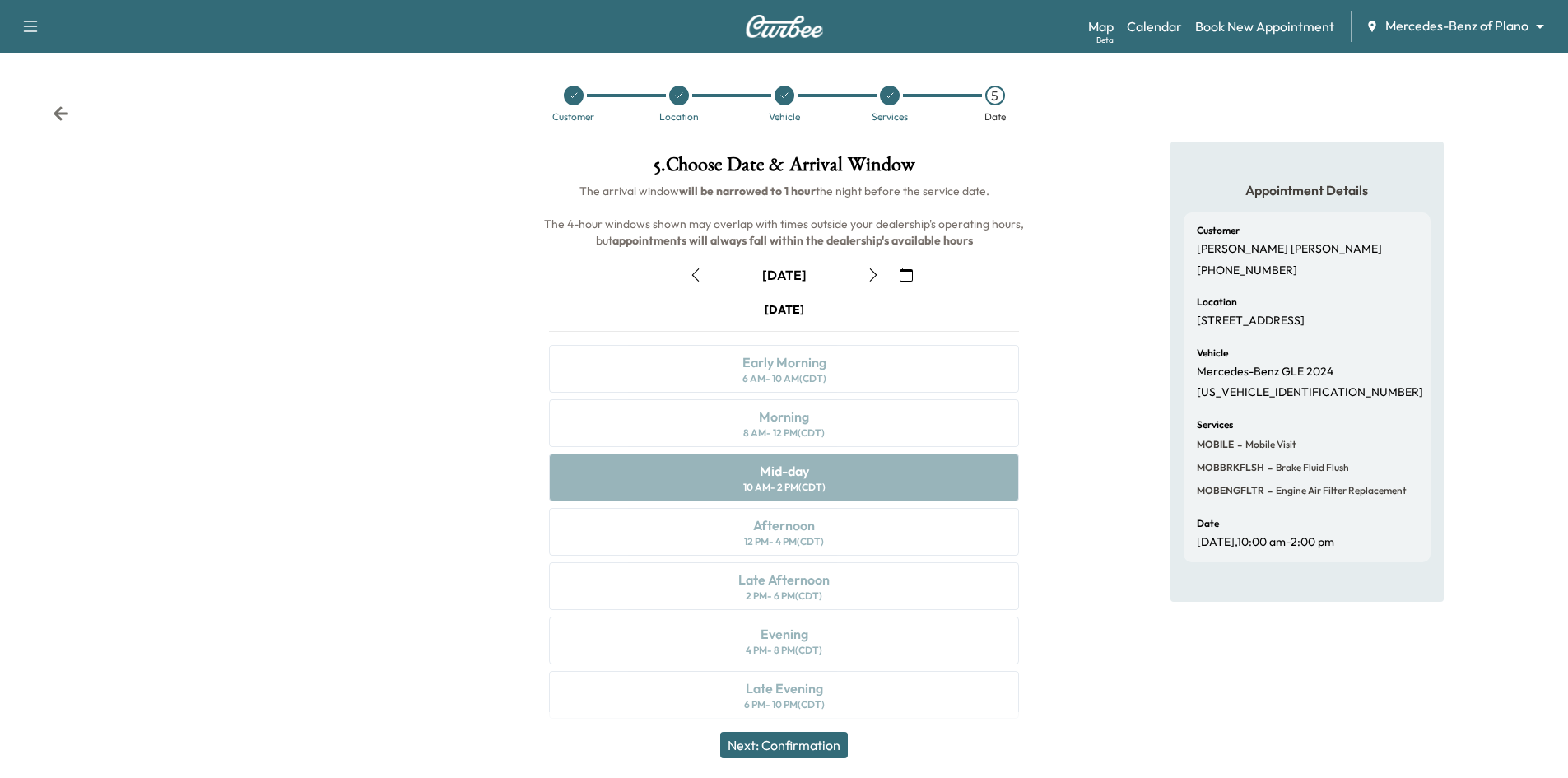
click at [872, 280] on icon "button" at bounding box center [873, 276] width 13 height 13
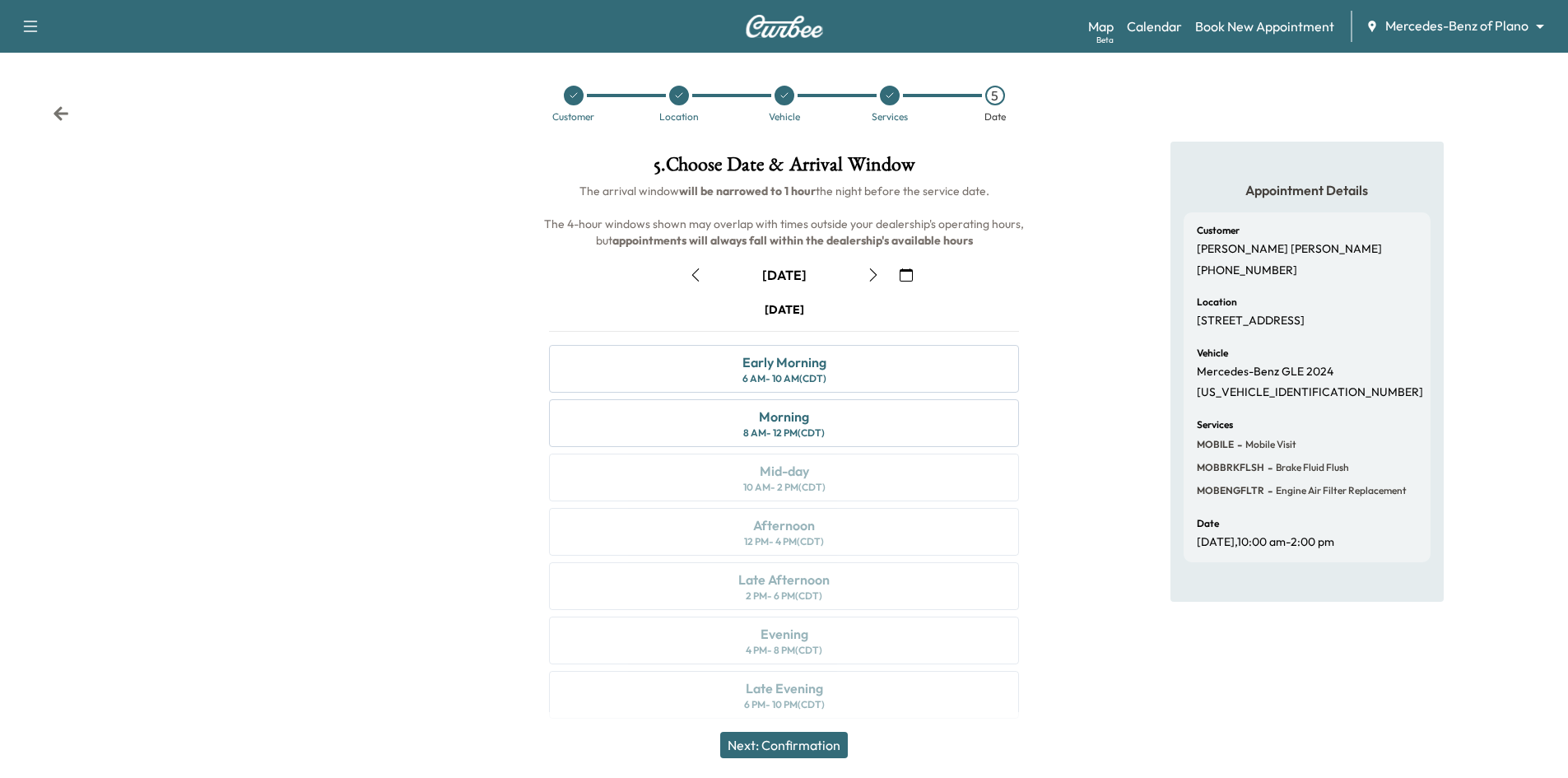
click at [872, 276] on icon "button" at bounding box center [873, 276] width 13 height 13
click at [862, 478] on div "Mid-day 10 AM - 2 PM (CDT)" at bounding box center [784, 478] width 470 height 48
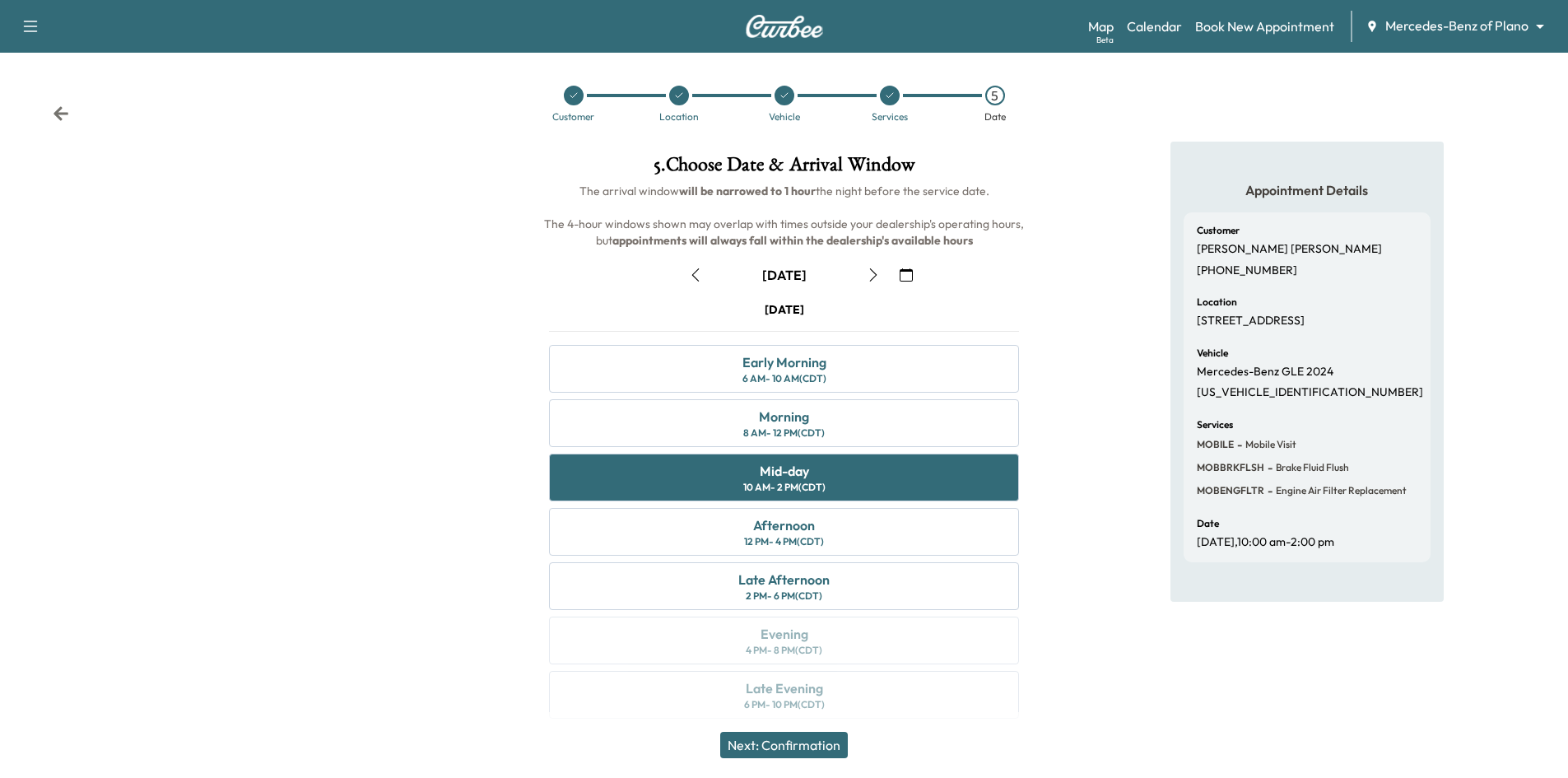
click at [820, 746] on button "Next: Confirmation" at bounding box center [784, 746] width 128 height 27
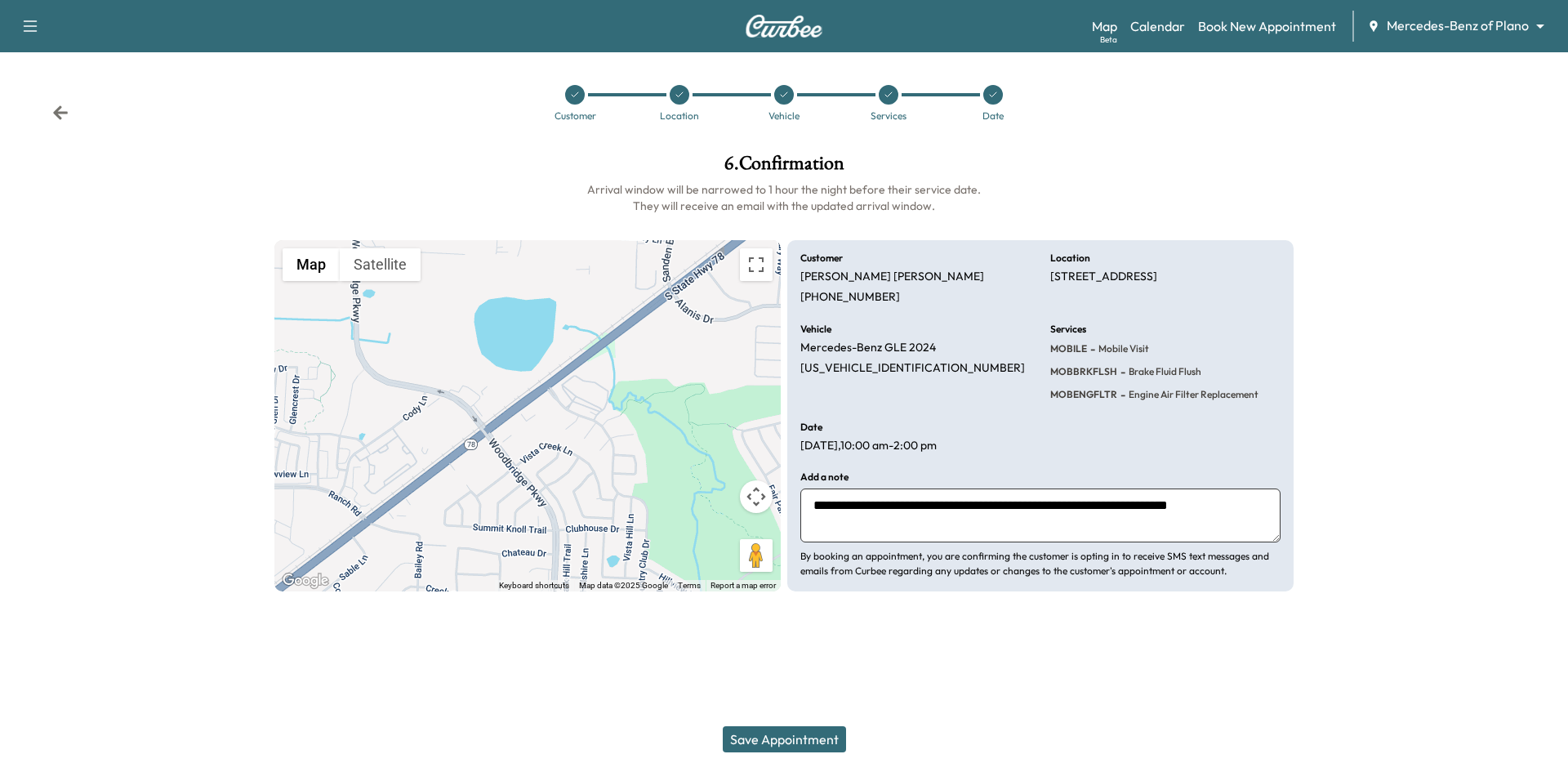
click at [809, 739] on button "Save Appointment" at bounding box center [784, 740] width 123 height 26
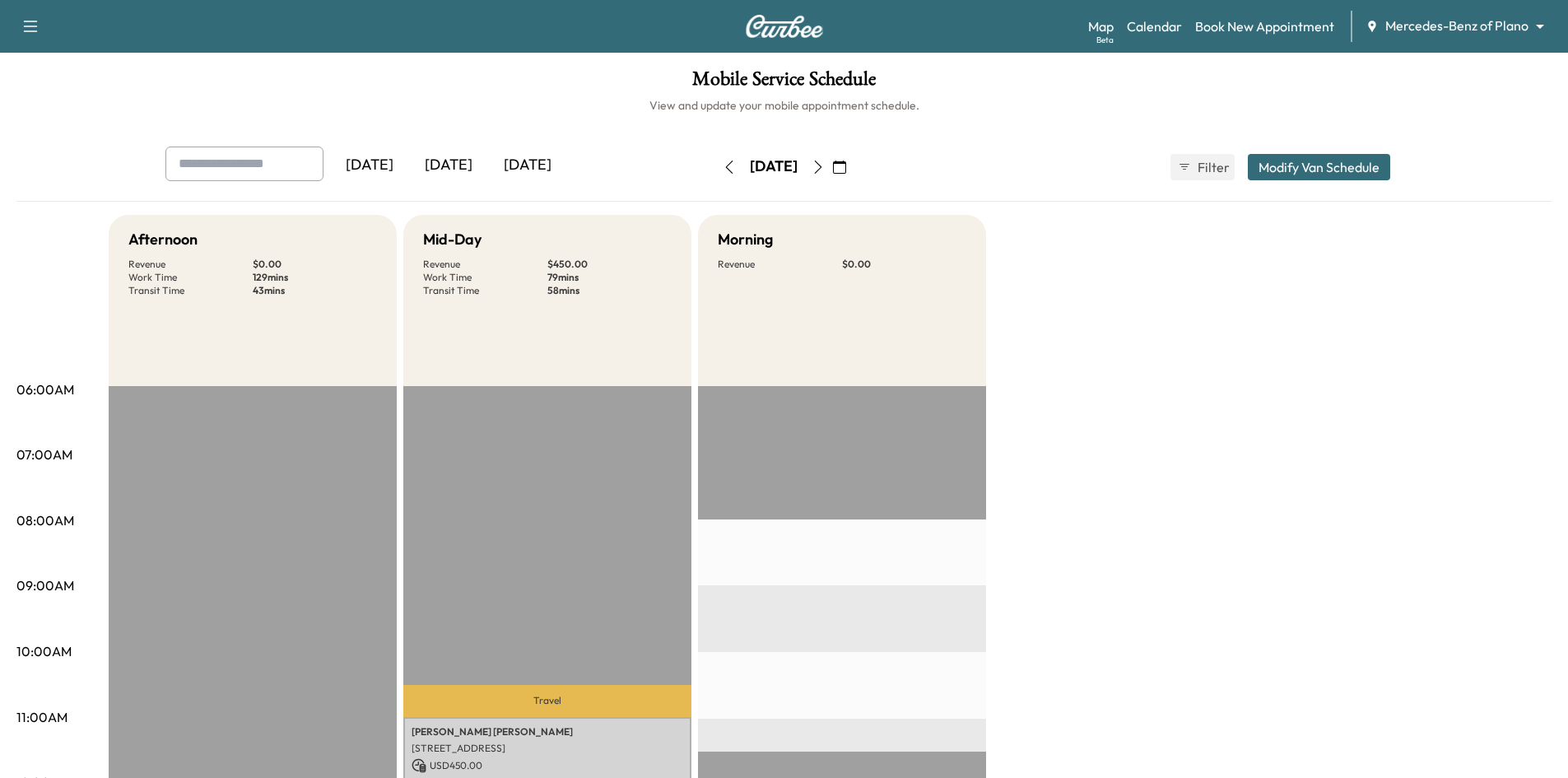
click at [725, 167] on icon "button" at bounding box center [729, 167] width 8 height 13
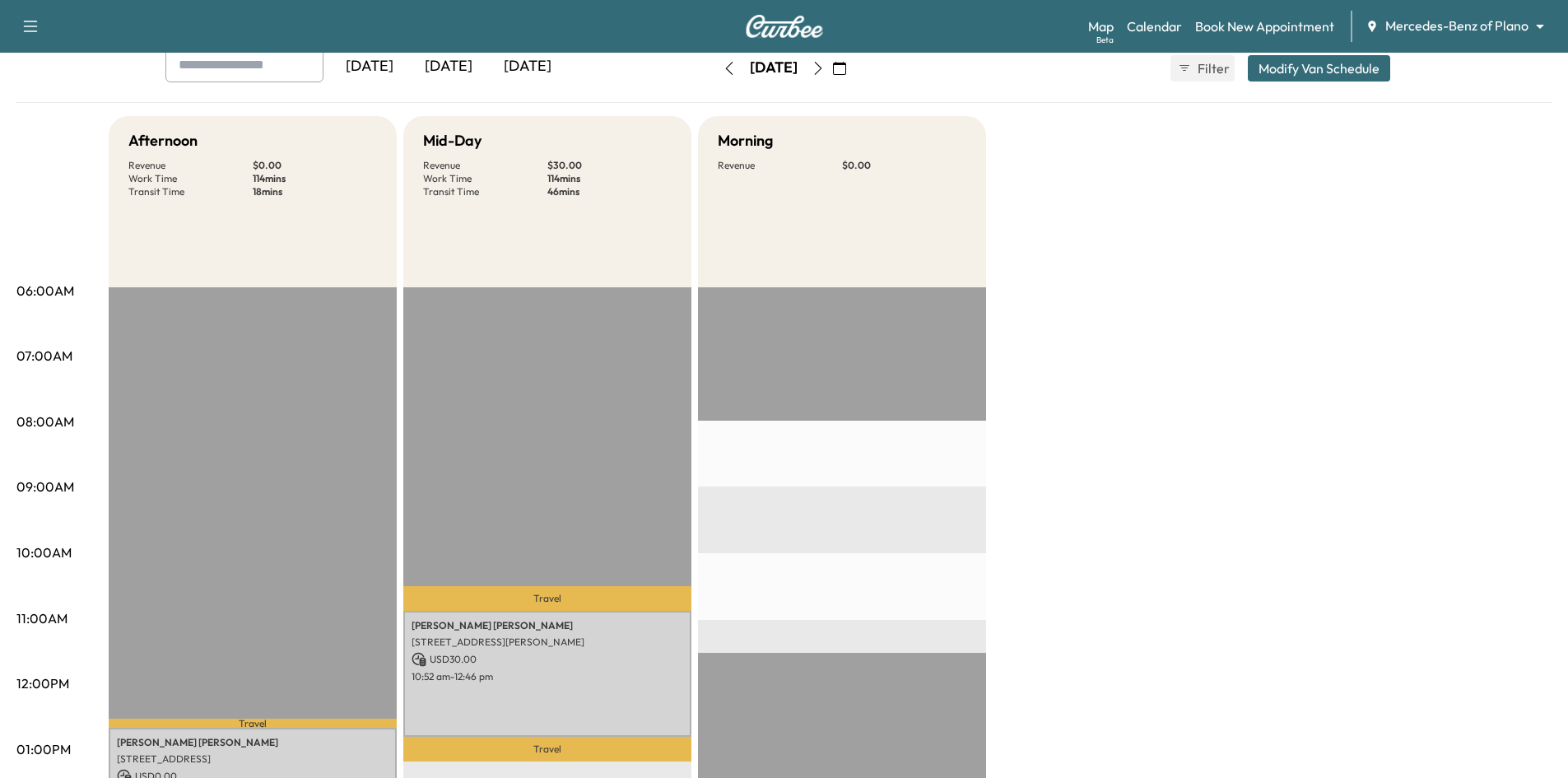
scroll to position [82, 0]
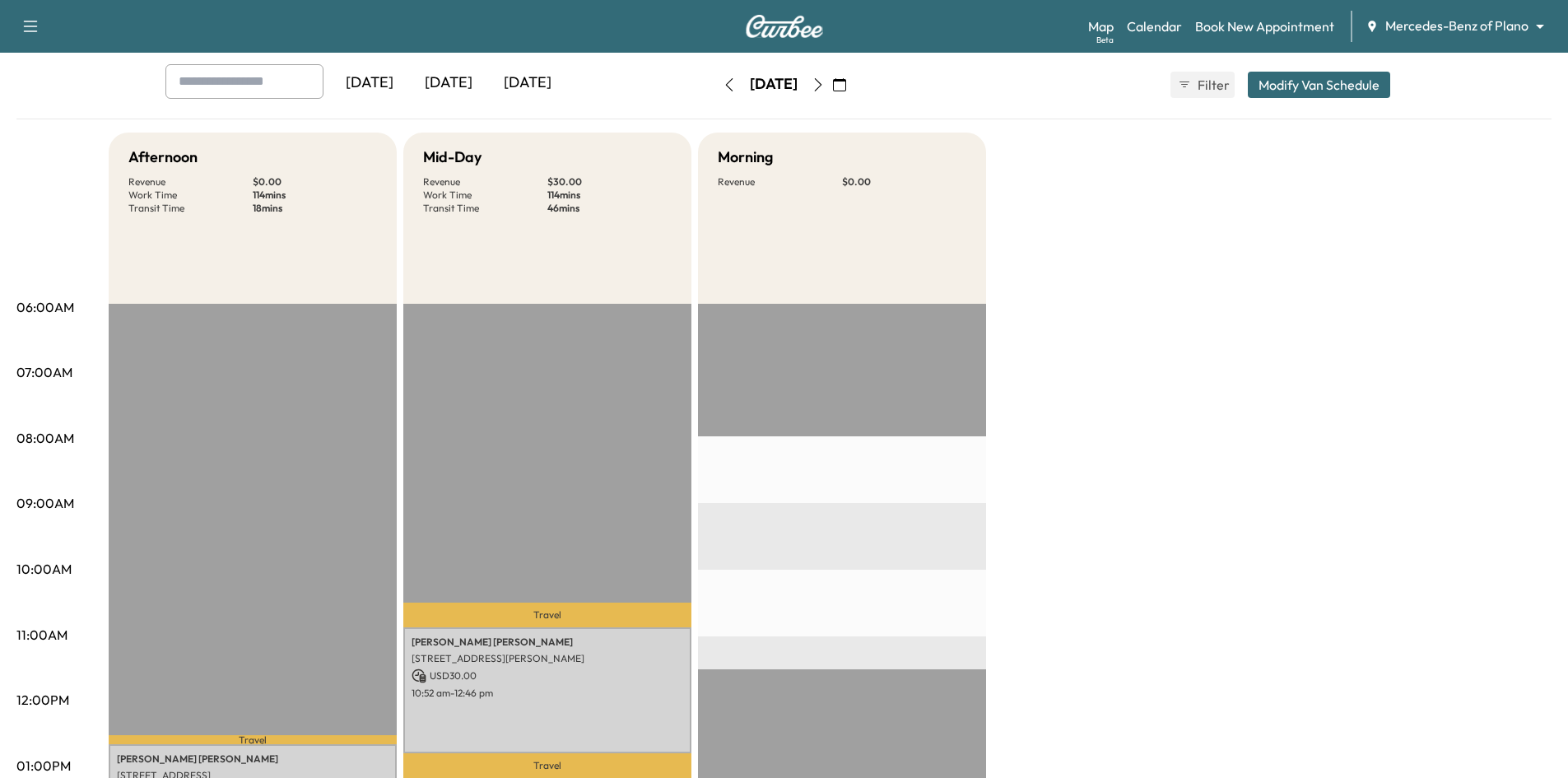
click at [723, 84] on icon "button" at bounding box center [729, 85] width 13 height 13
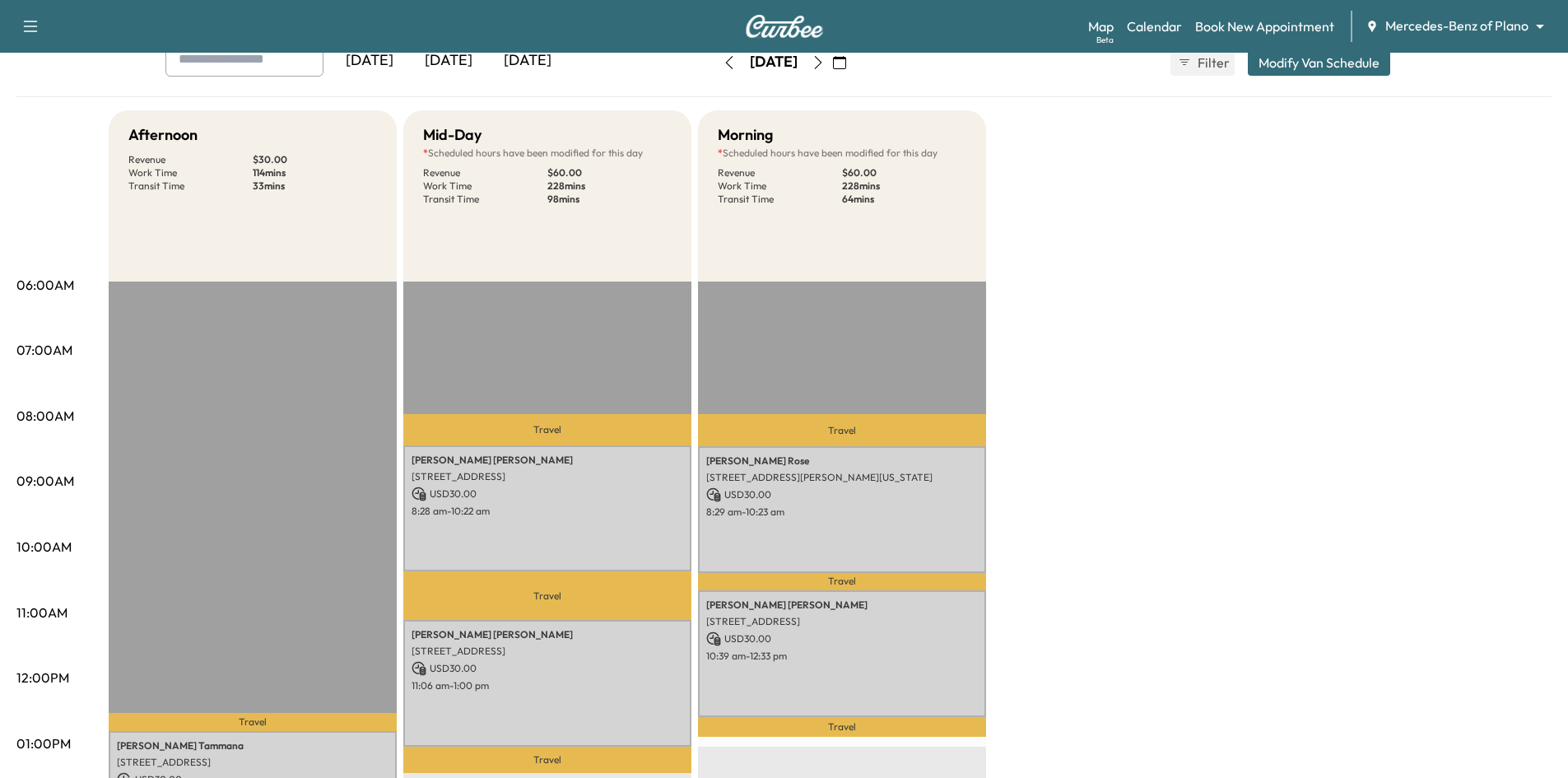
scroll to position [82, 0]
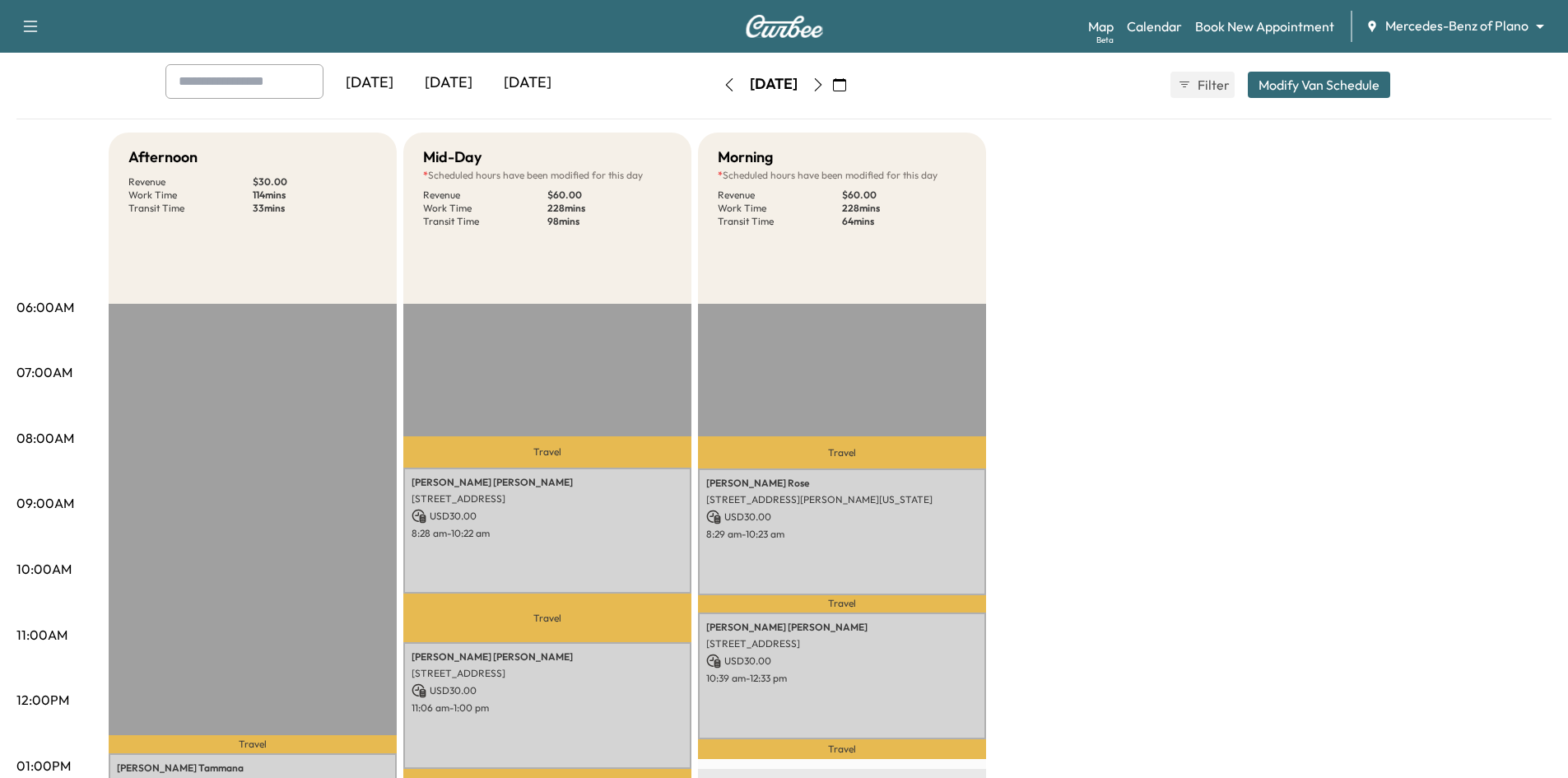
click at [832, 88] on button "button" at bounding box center [818, 85] width 28 height 27
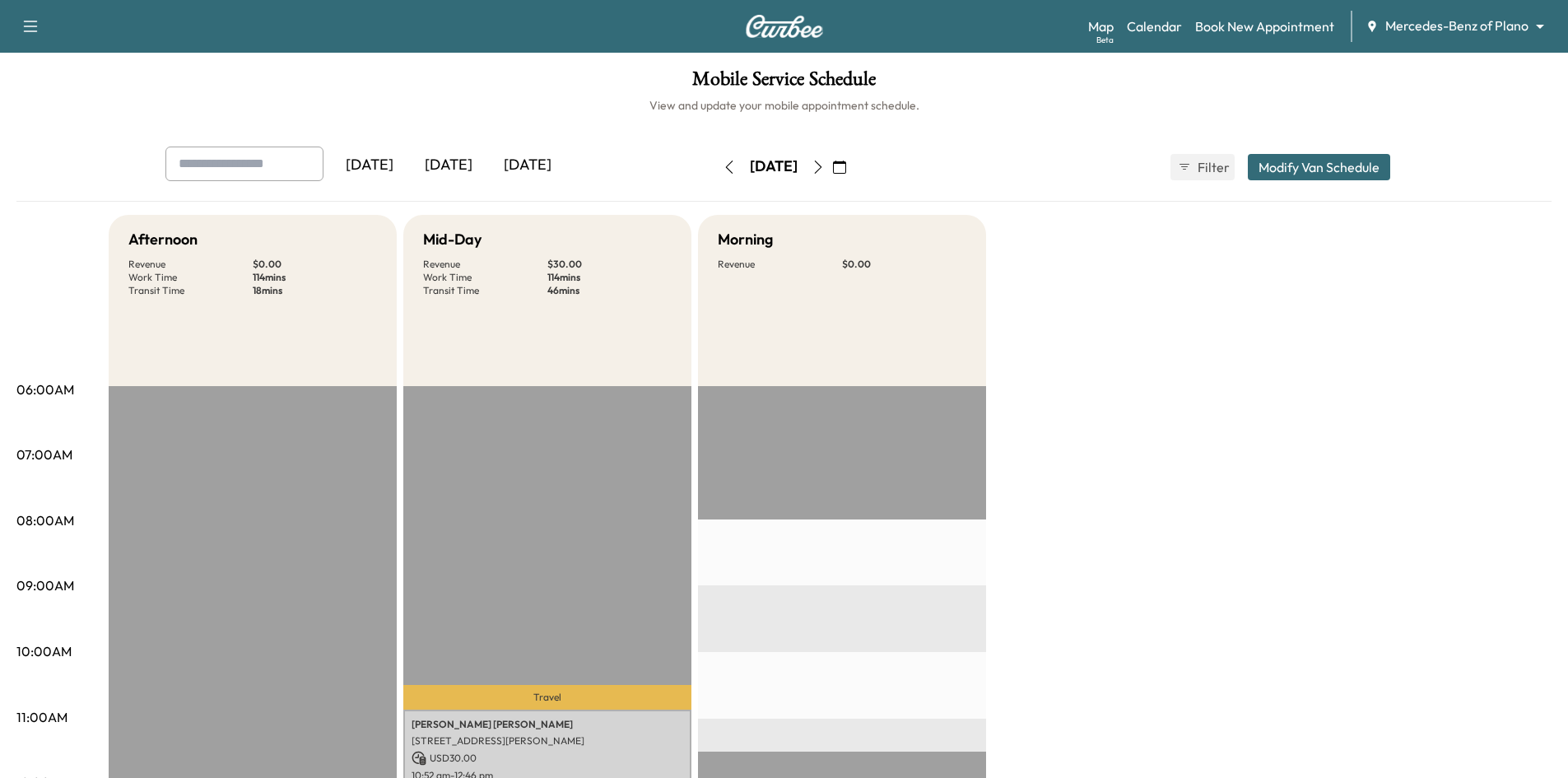
click at [822, 170] on icon "button" at bounding box center [818, 167] width 8 height 13
click at [825, 166] on icon "button" at bounding box center [818, 167] width 13 height 13
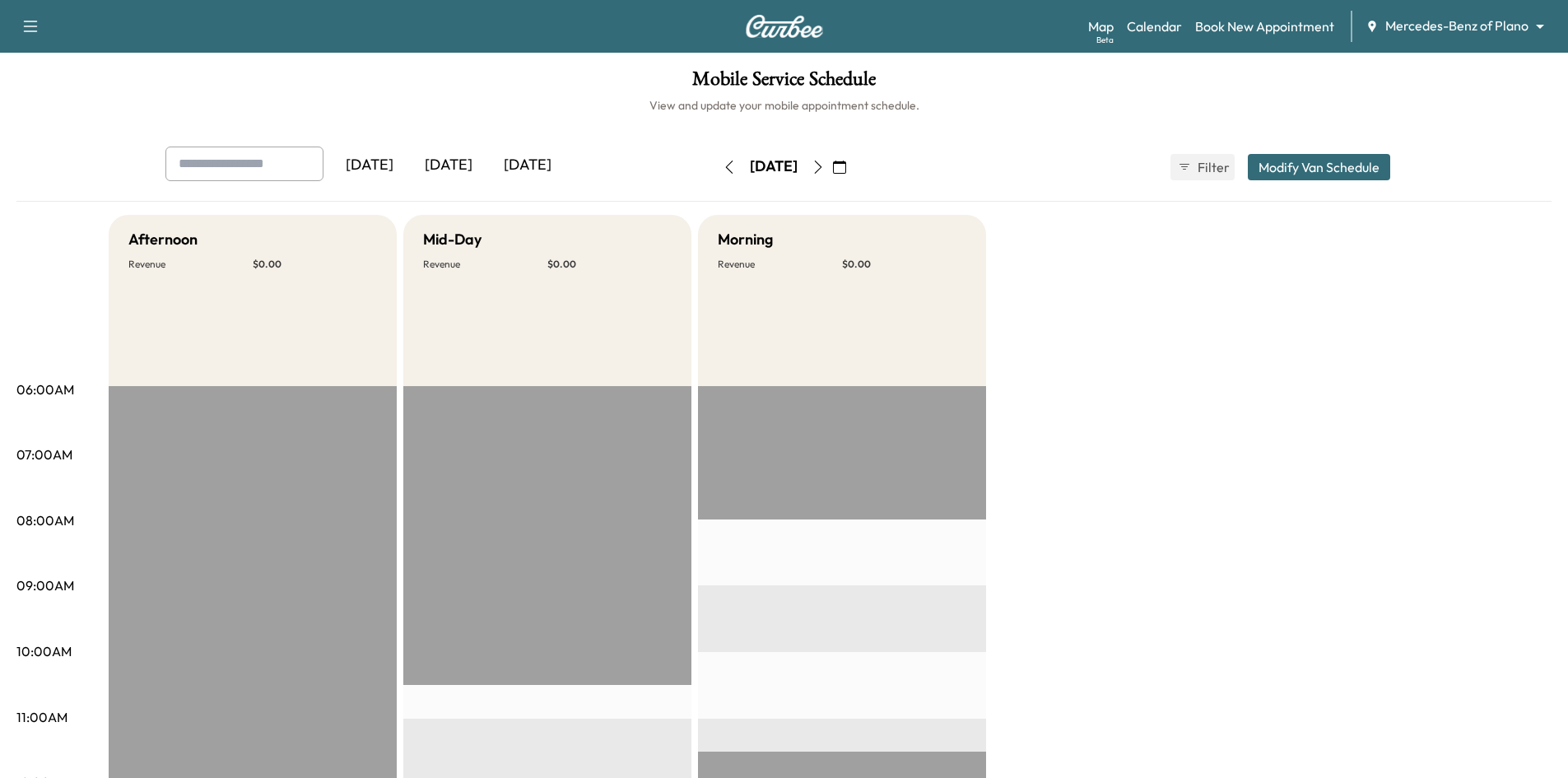
click at [822, 160] on icon "button" at bounding box center [818, 167] width 8 height 13
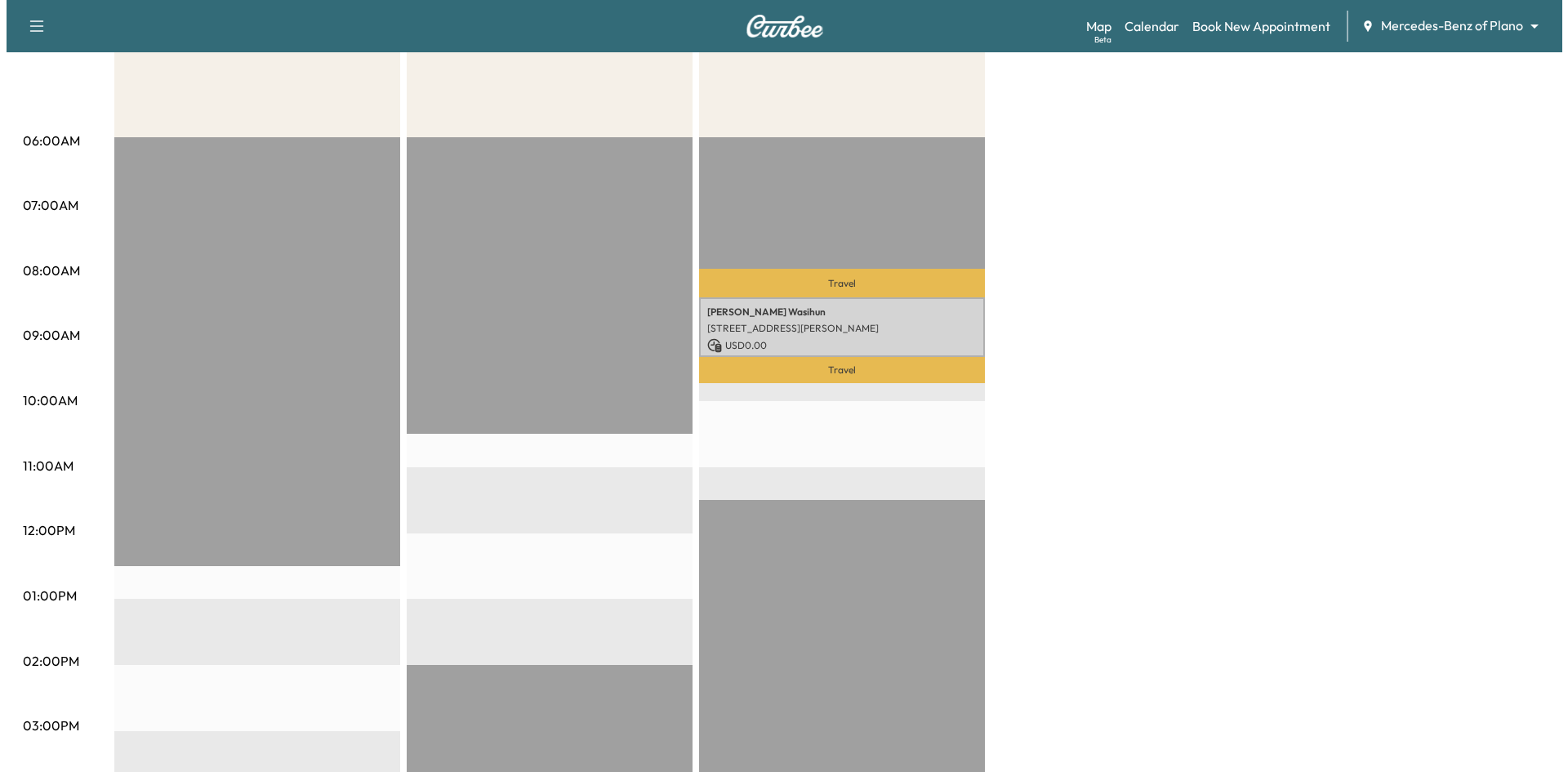
scroll to position [245, 0]
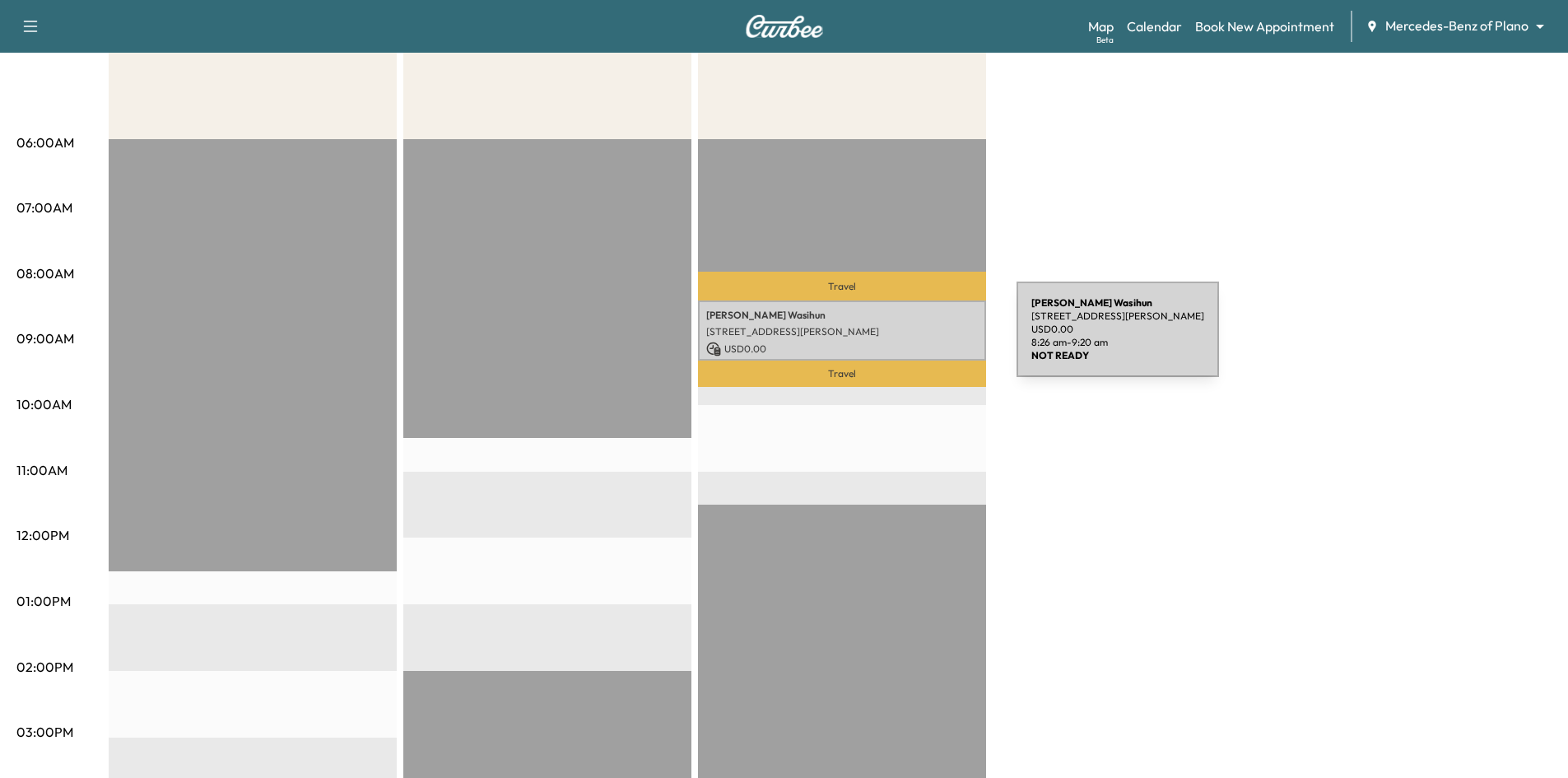
click at [893, 341] on p "USD 0.00" at bounding box center [842, 349] width 272 height 15
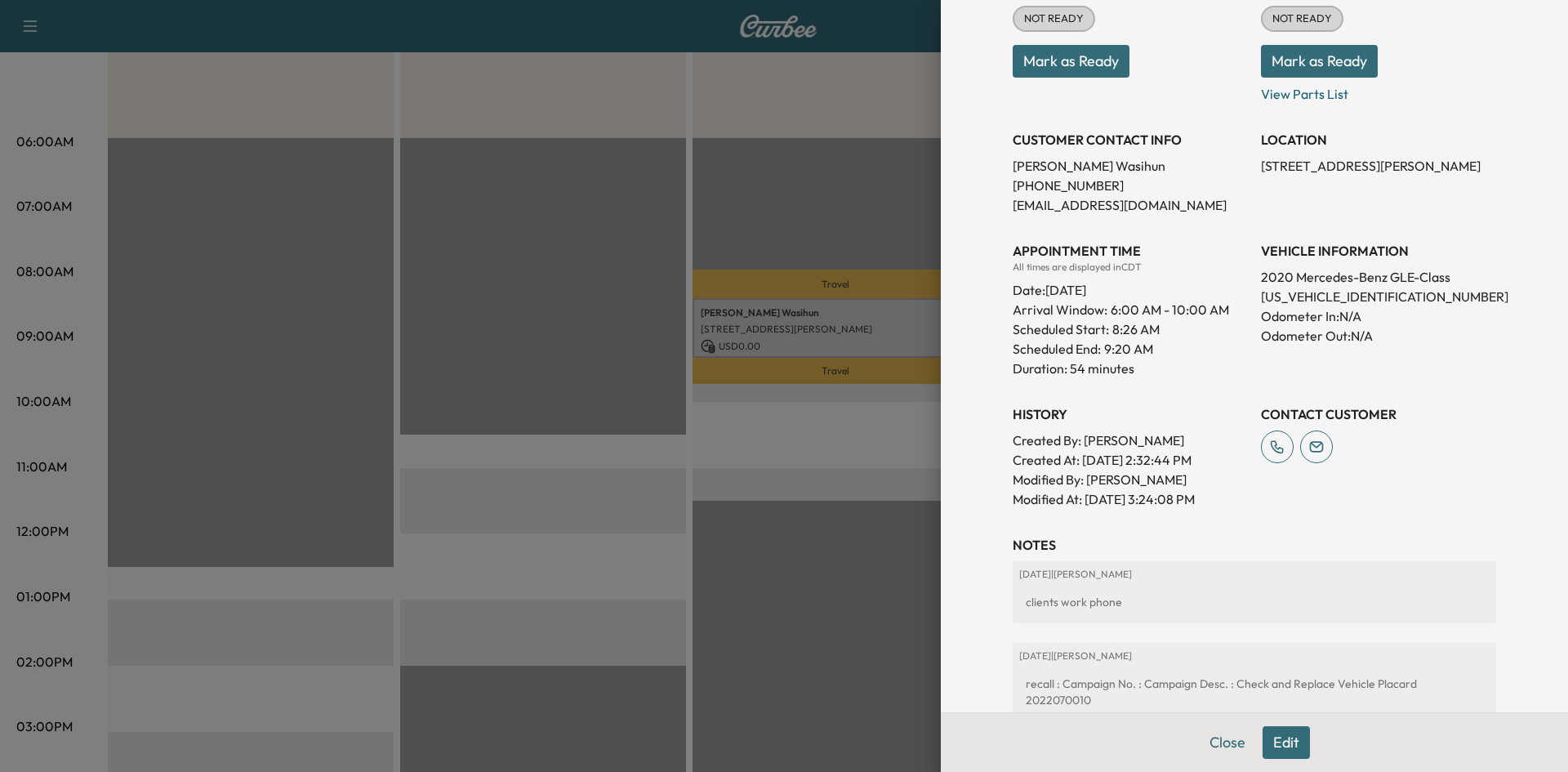
drag, startPoint x: 468, startPoint y: 242, endPoint x: 512, endPoint y: 155, distance: 97.5
click at [470, 242] on div at bounding box center [784, 386] width 1568 height 772
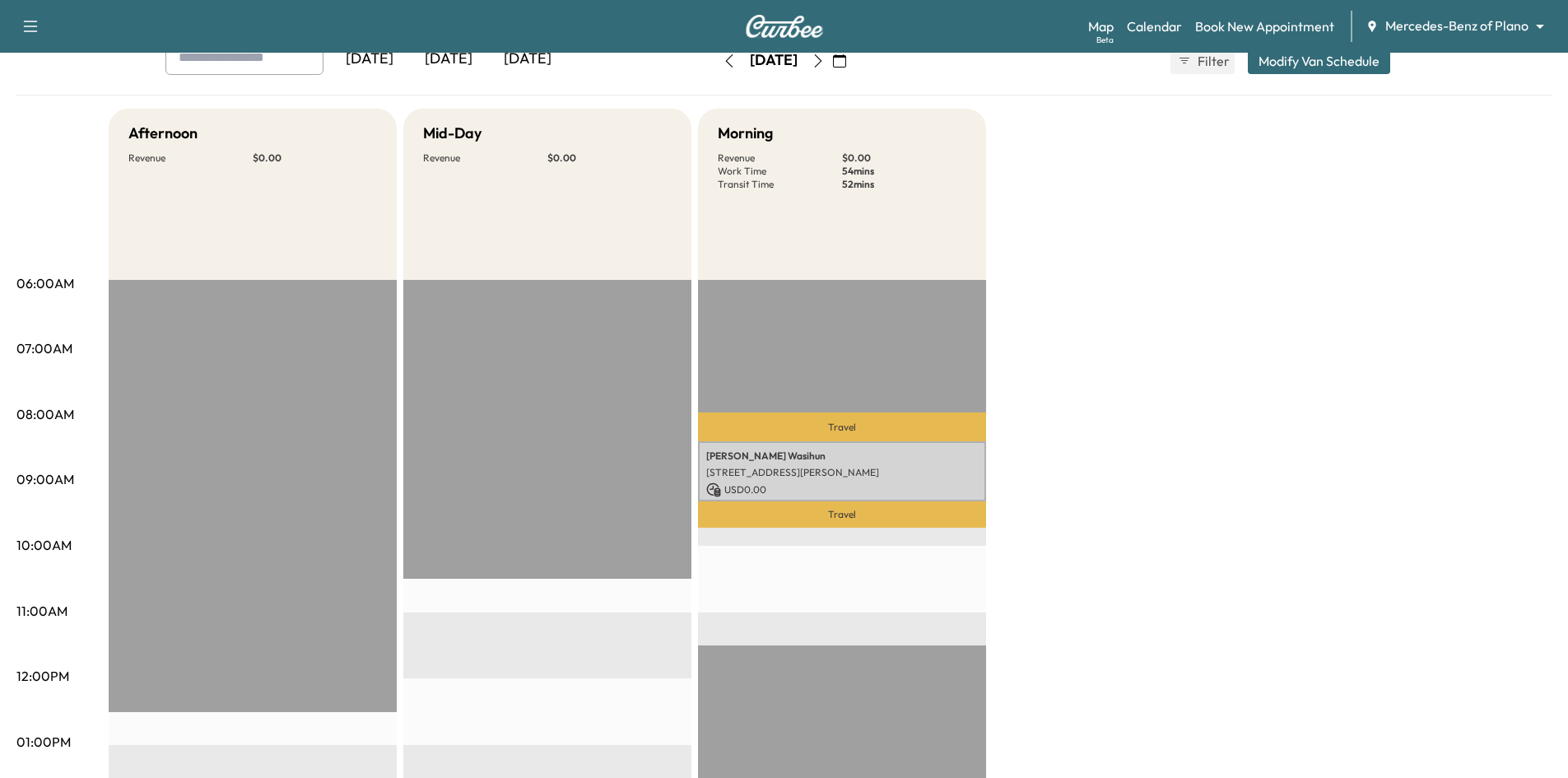
scroll to position [0, 0]
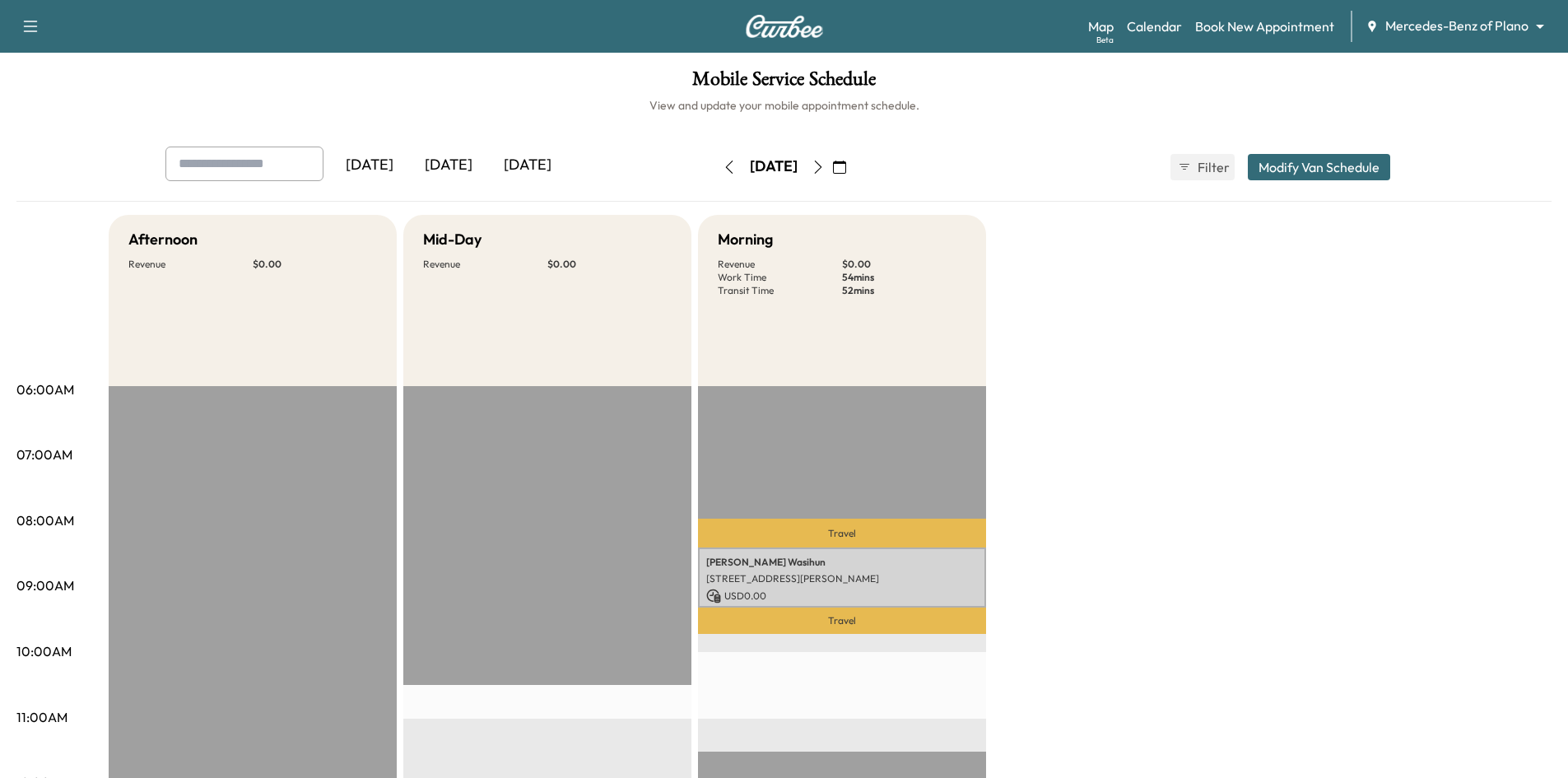
click at [452, 171] on div "[DATE]" at bounding box center [448, 166] width 79 height 38
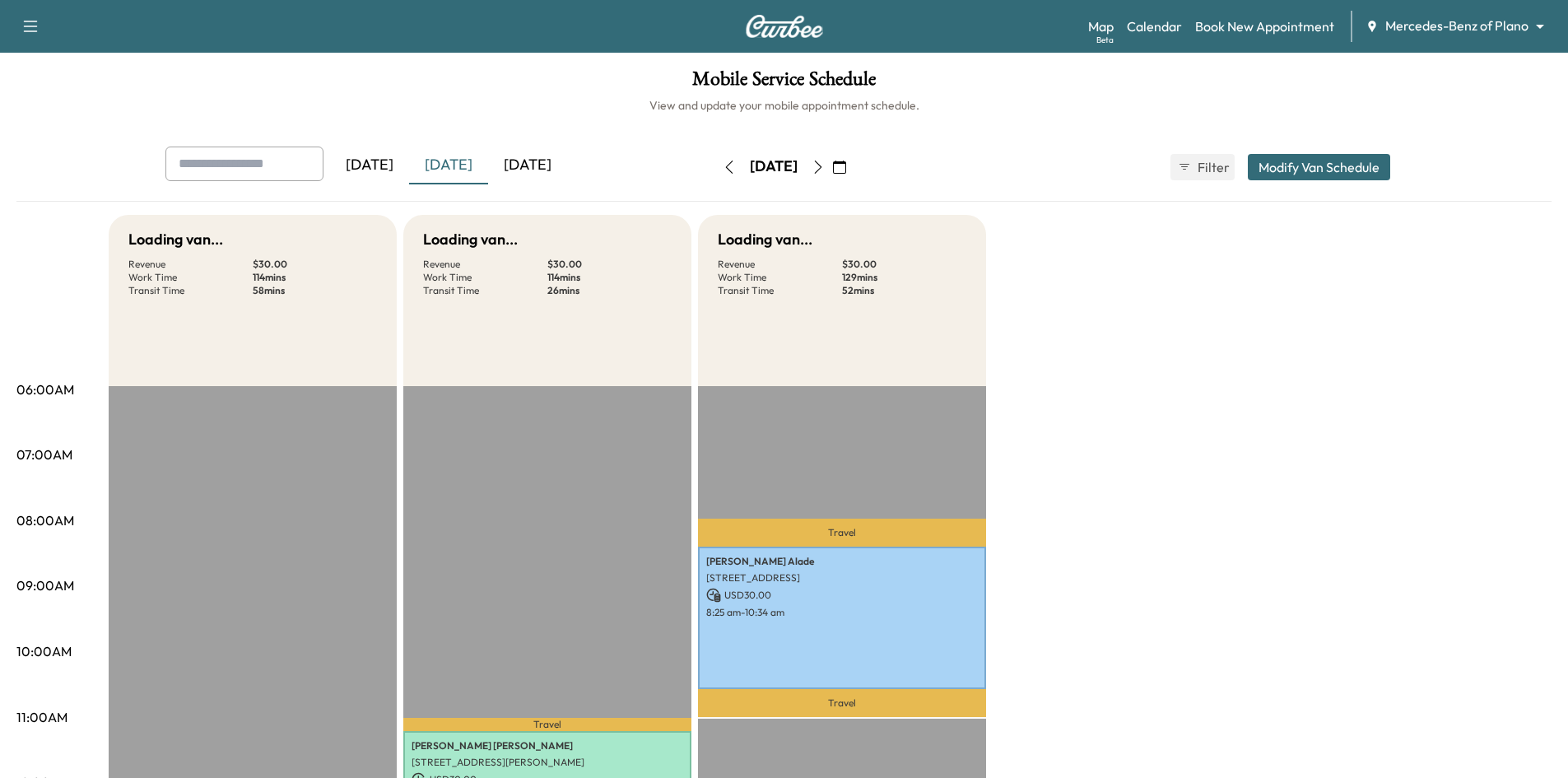
drag, startPoint x: 527, startPoint y: 105, endPoint x: 538, endPoint y: 98, distance: 13.0
click at [528, 104] on h6 "View and update your mobile appointment schedule." at bounding box center [784, 105] width 1536 height 16
click at [846, 169] on icon "button" at bounding box center [840, 167] width 13 height 13
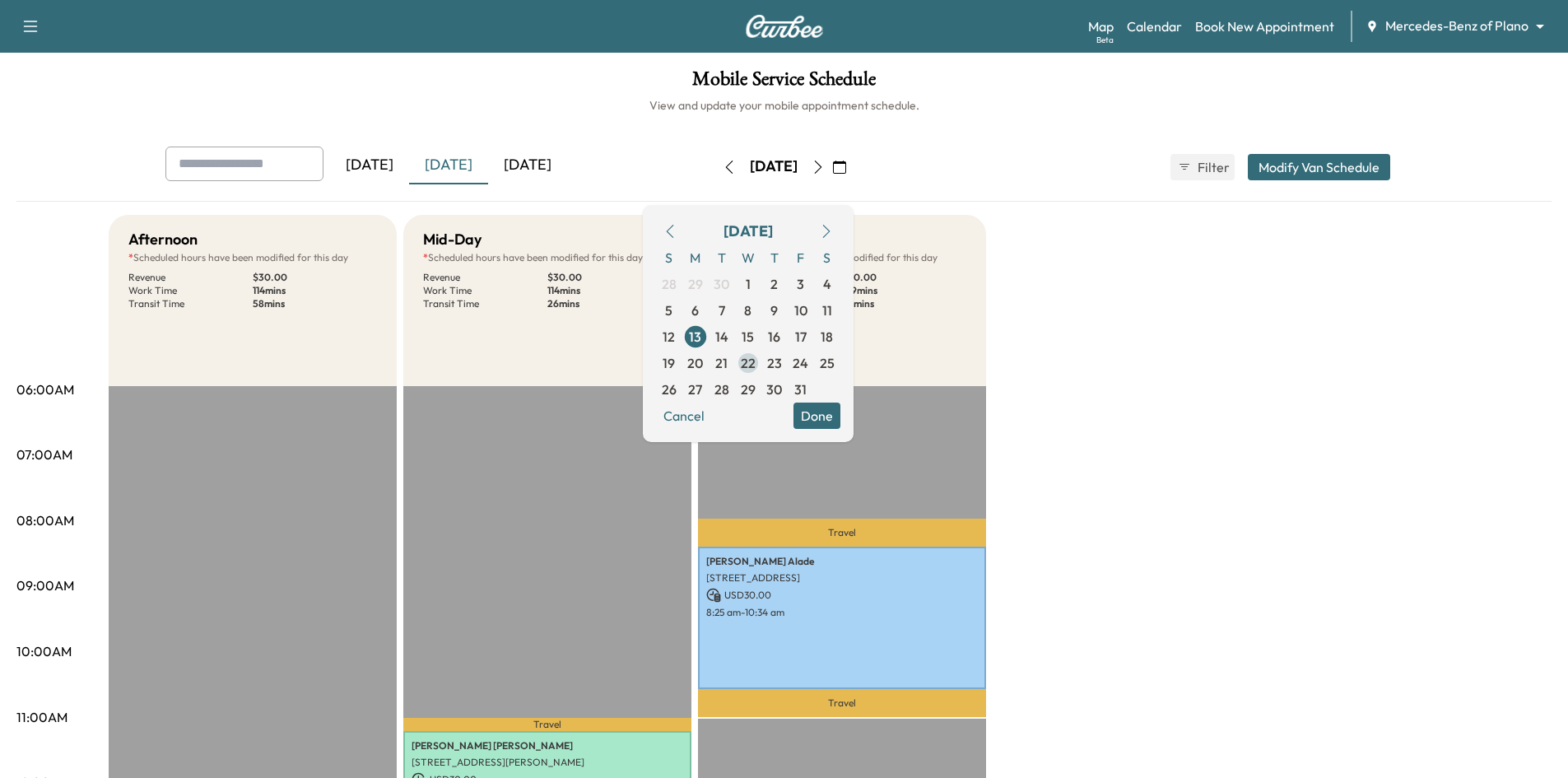
click at [756, 362] on span "22" at bounding box center [748, 362] width 15 height 20
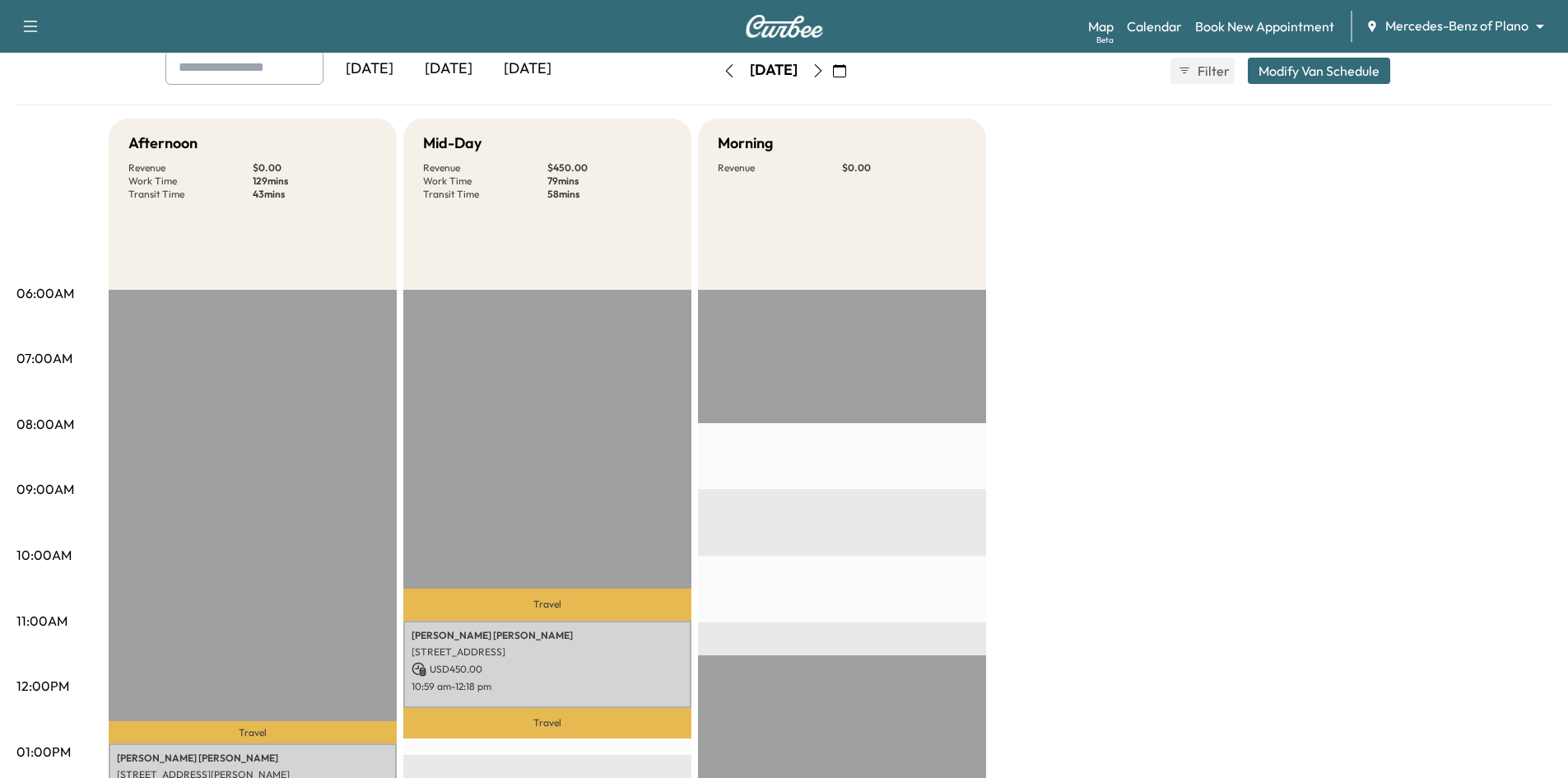
scroll to position [247, 0]
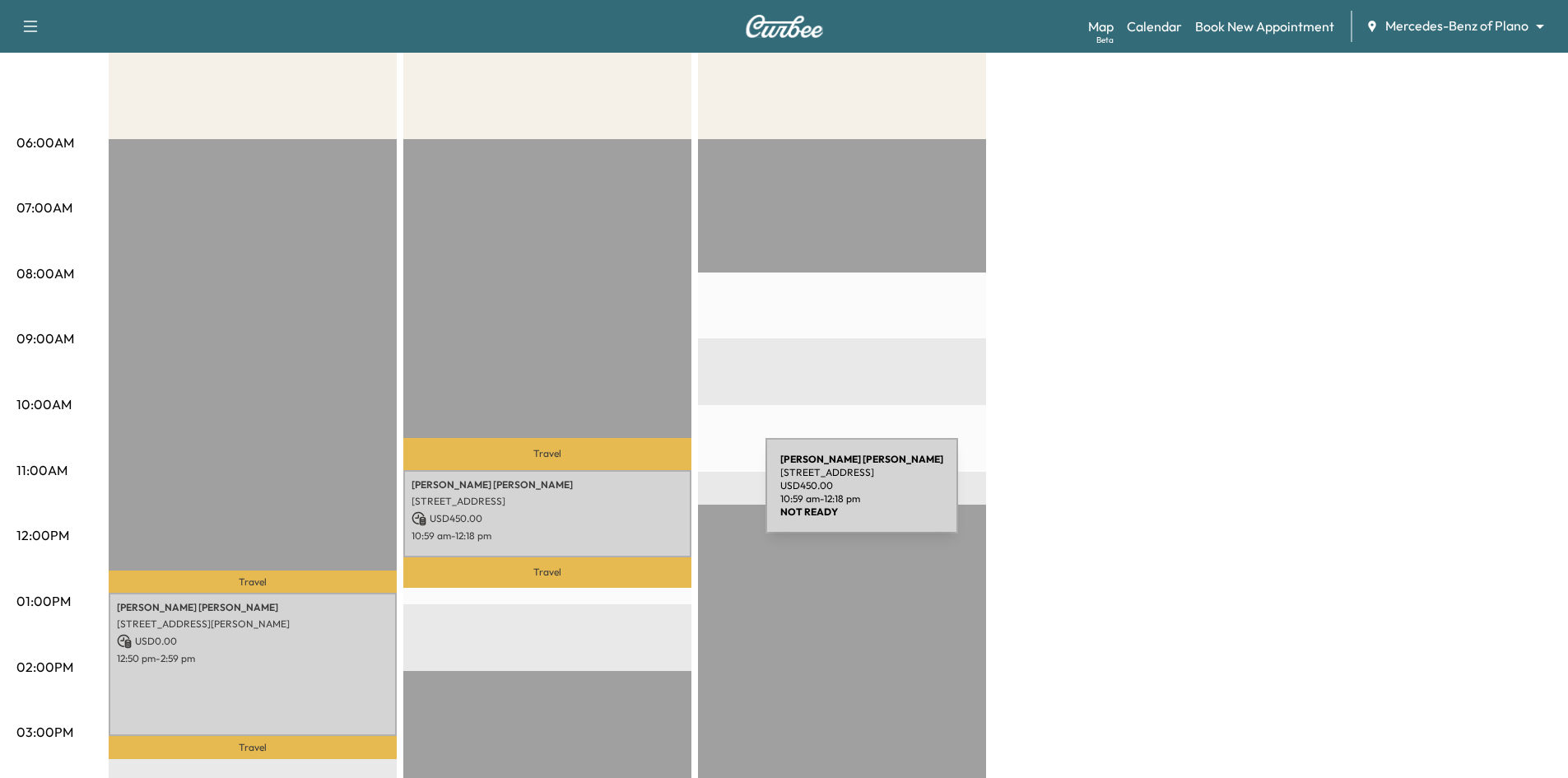
click at [641, 497] on p "7910 S State Hwy 78, Sachse, TX 75048, USA" at bounding box center [547, 502] width 272 height 13
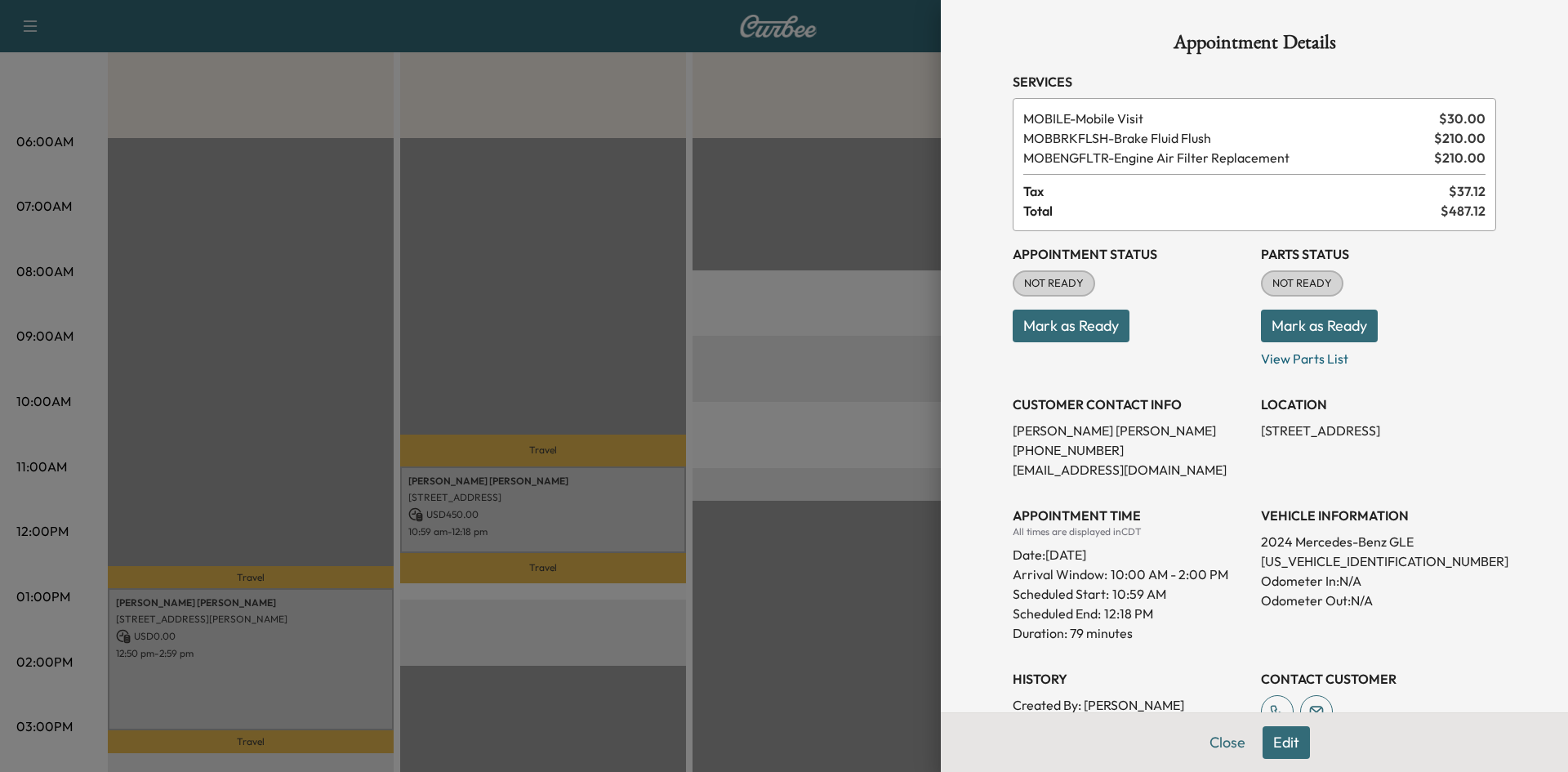
click at [603, 269] on div at bounding box center [784, 386] width 1568 height 772
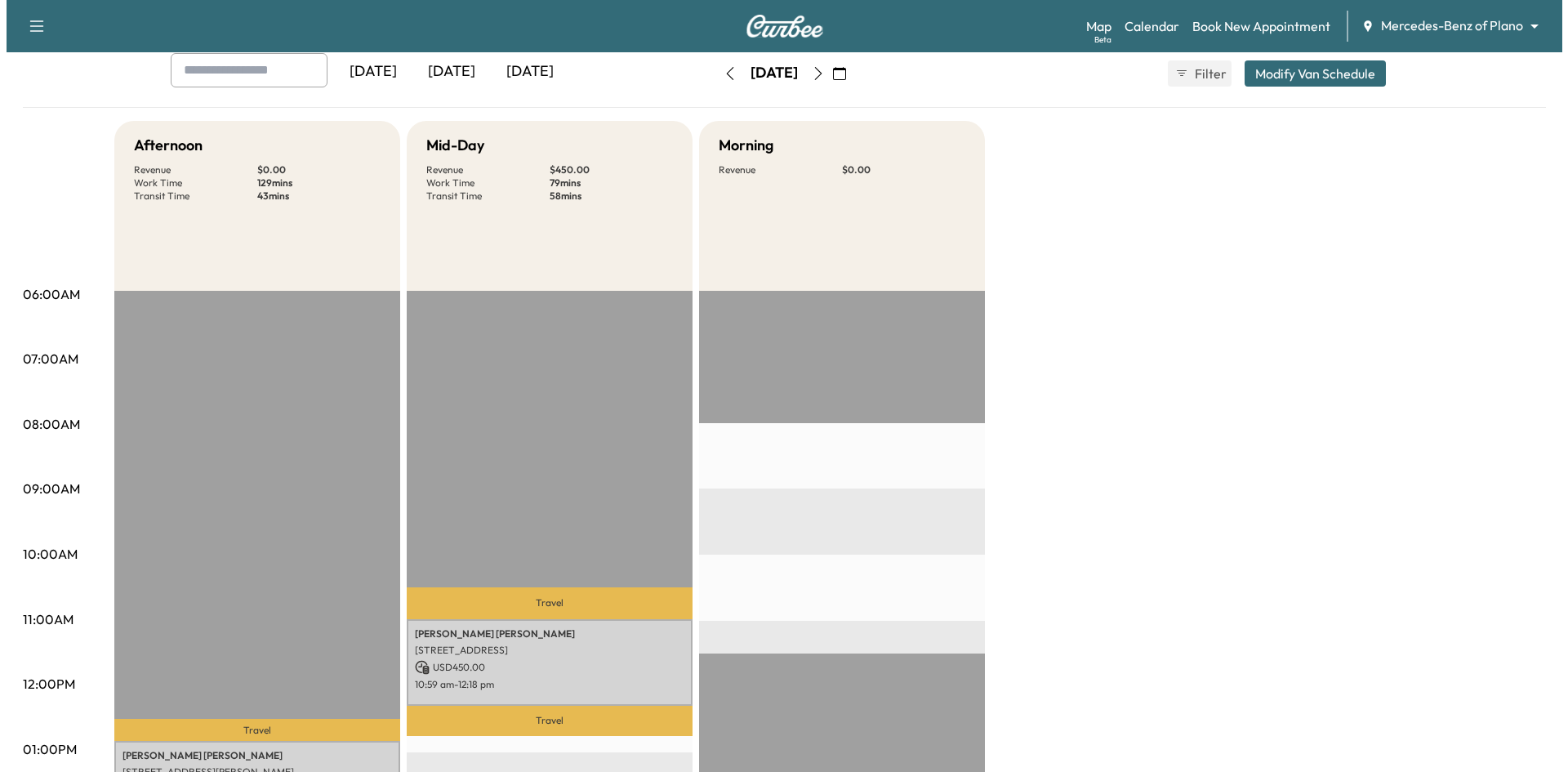
scroll to position [0, 0]
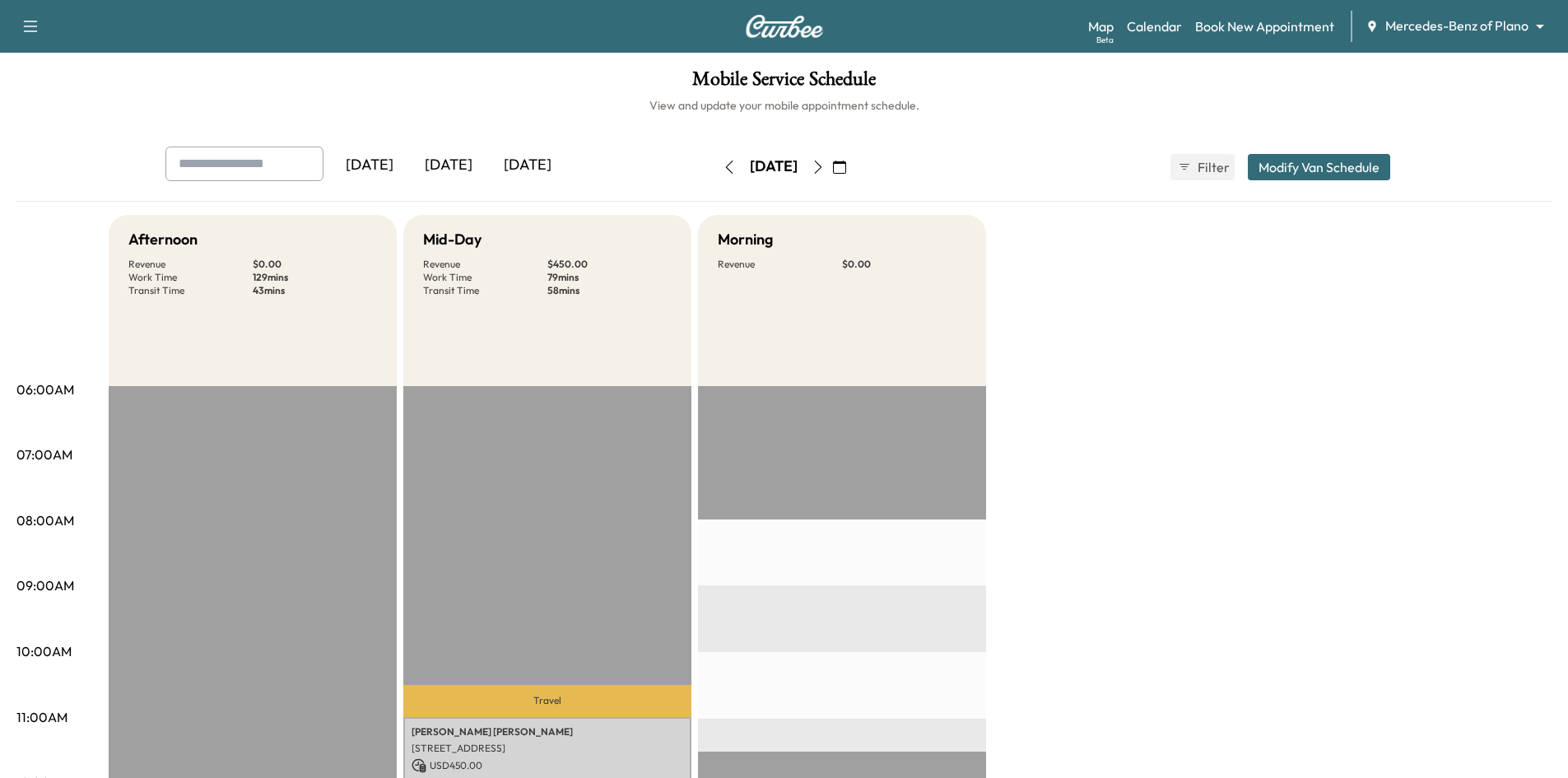
click at [550, 155] on div "[DATE]" at bounding box center [527, 166] width 79 height 38
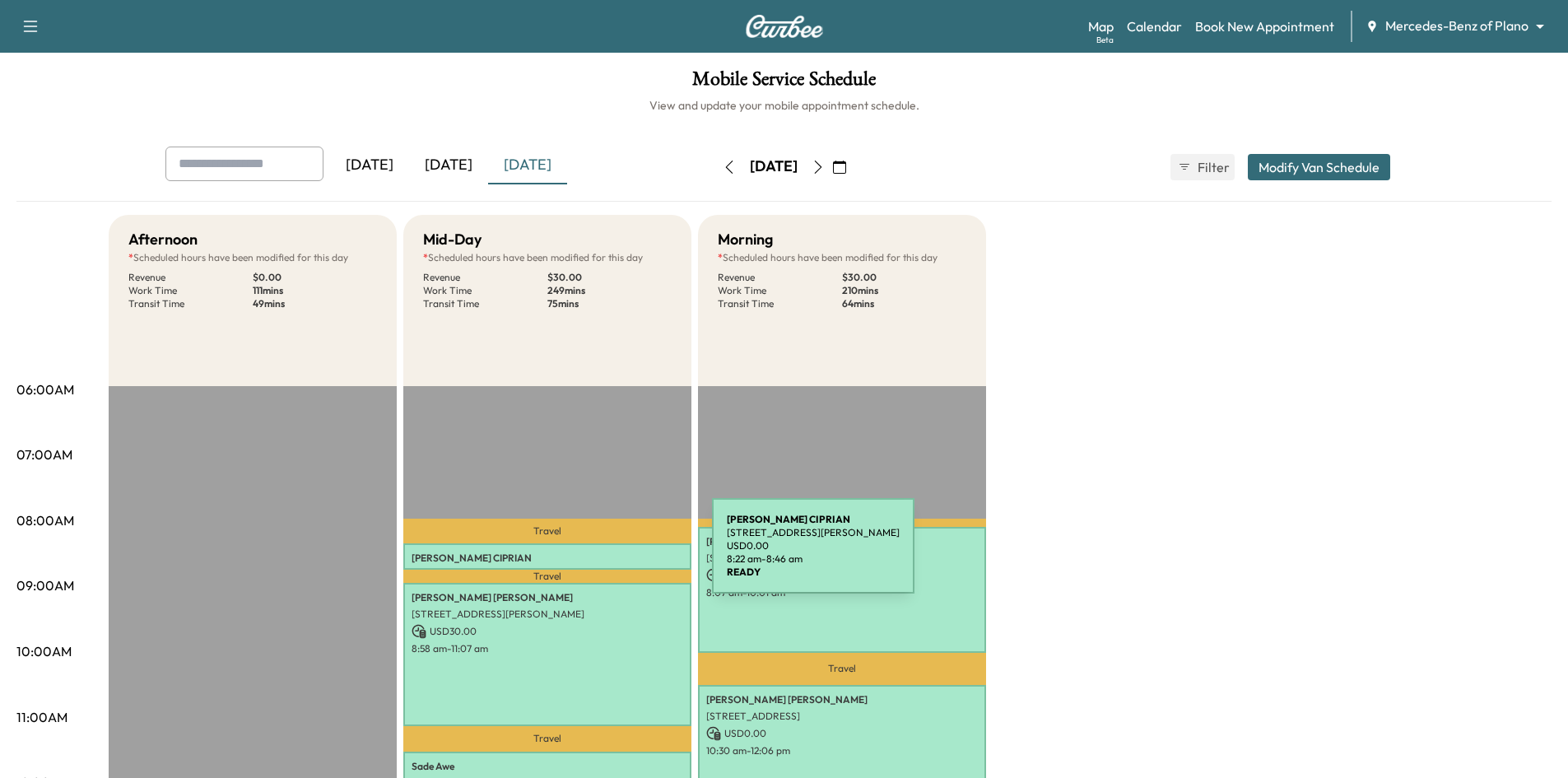
click at [588, 556] on p "WILSON CIPRIAN" at bounding box center [547, 559] width 272 height 13
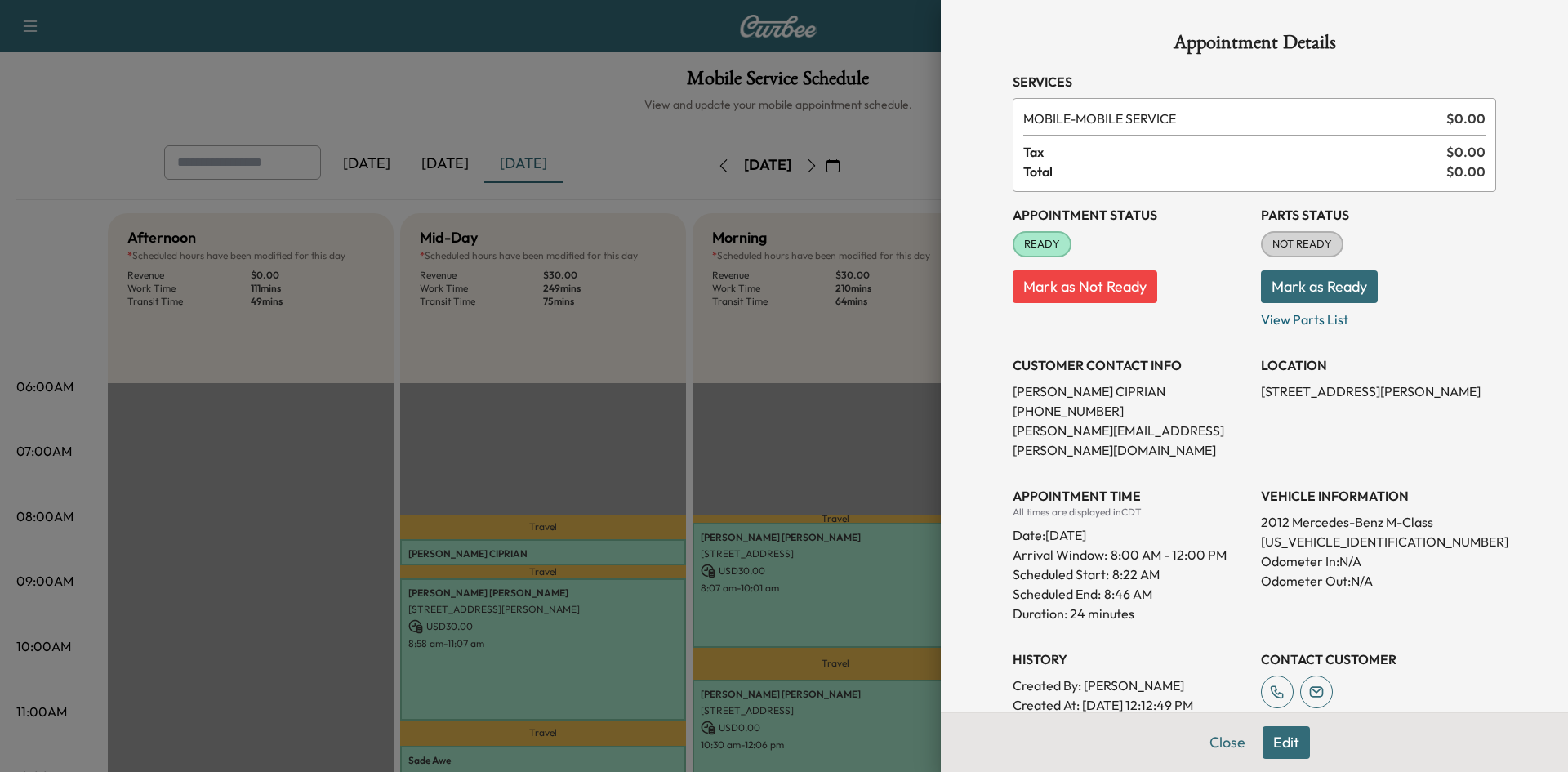
scroll to position [339, 0]
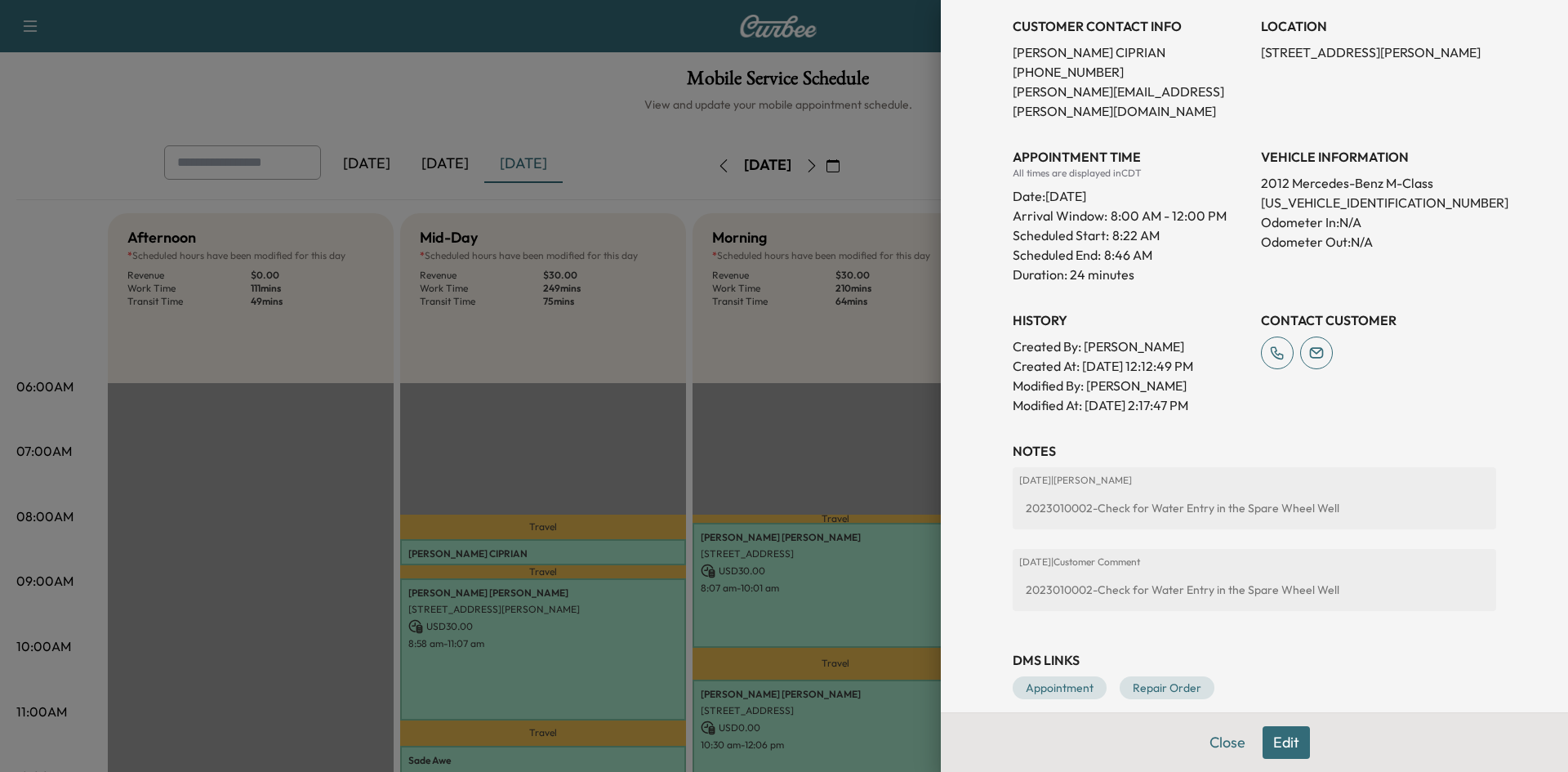
drag, startPoint x: 764, startPoint y: 413, endPoint x: 725, endPoint y: 412, distance: 39.0
click at [760, 411] on div at bounding box center [784, 386] width 1568 height 772
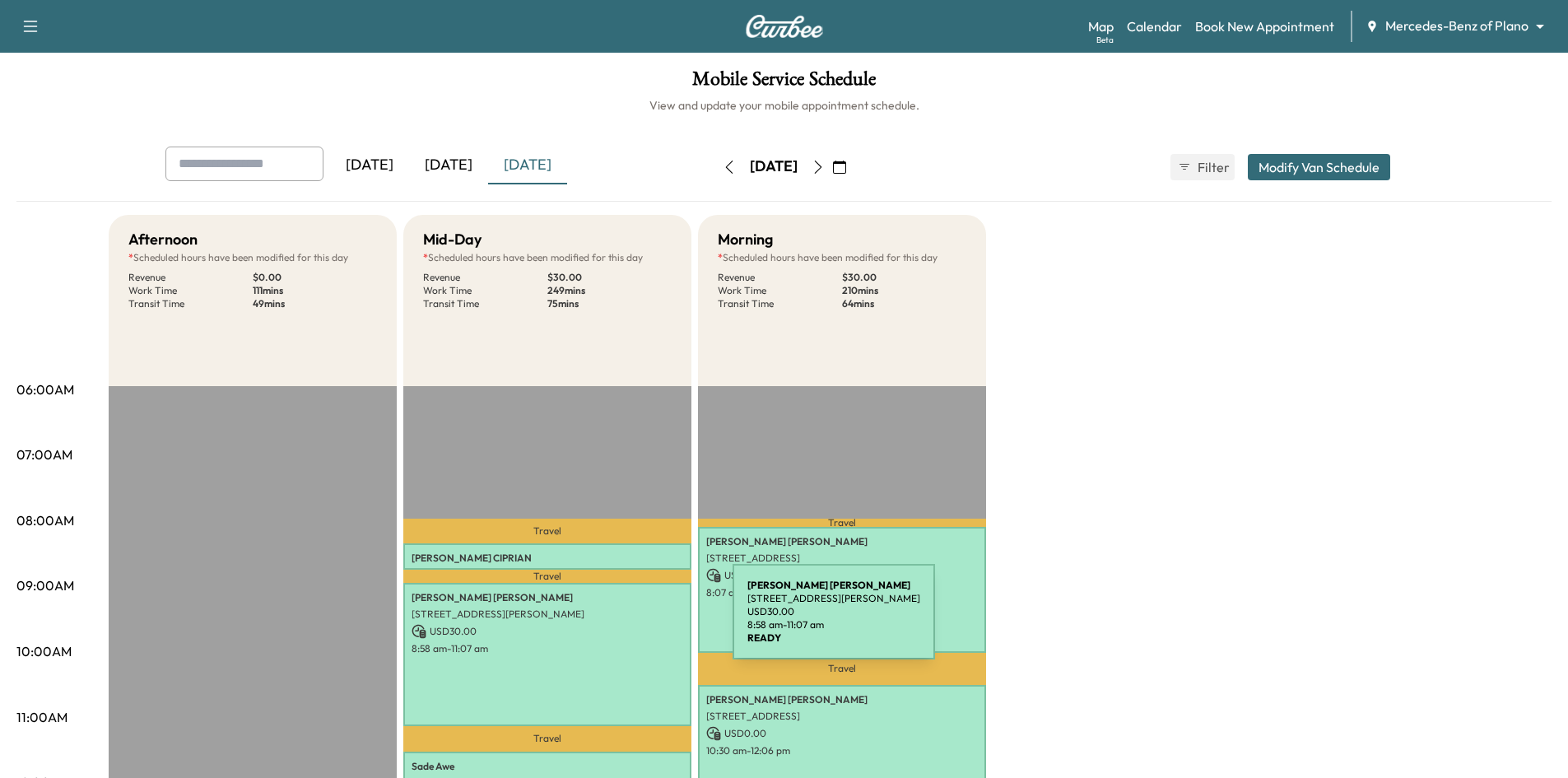
click at [609, 624] on p "USD 30.00" at bounding box center [547, 632] width 272 height 15
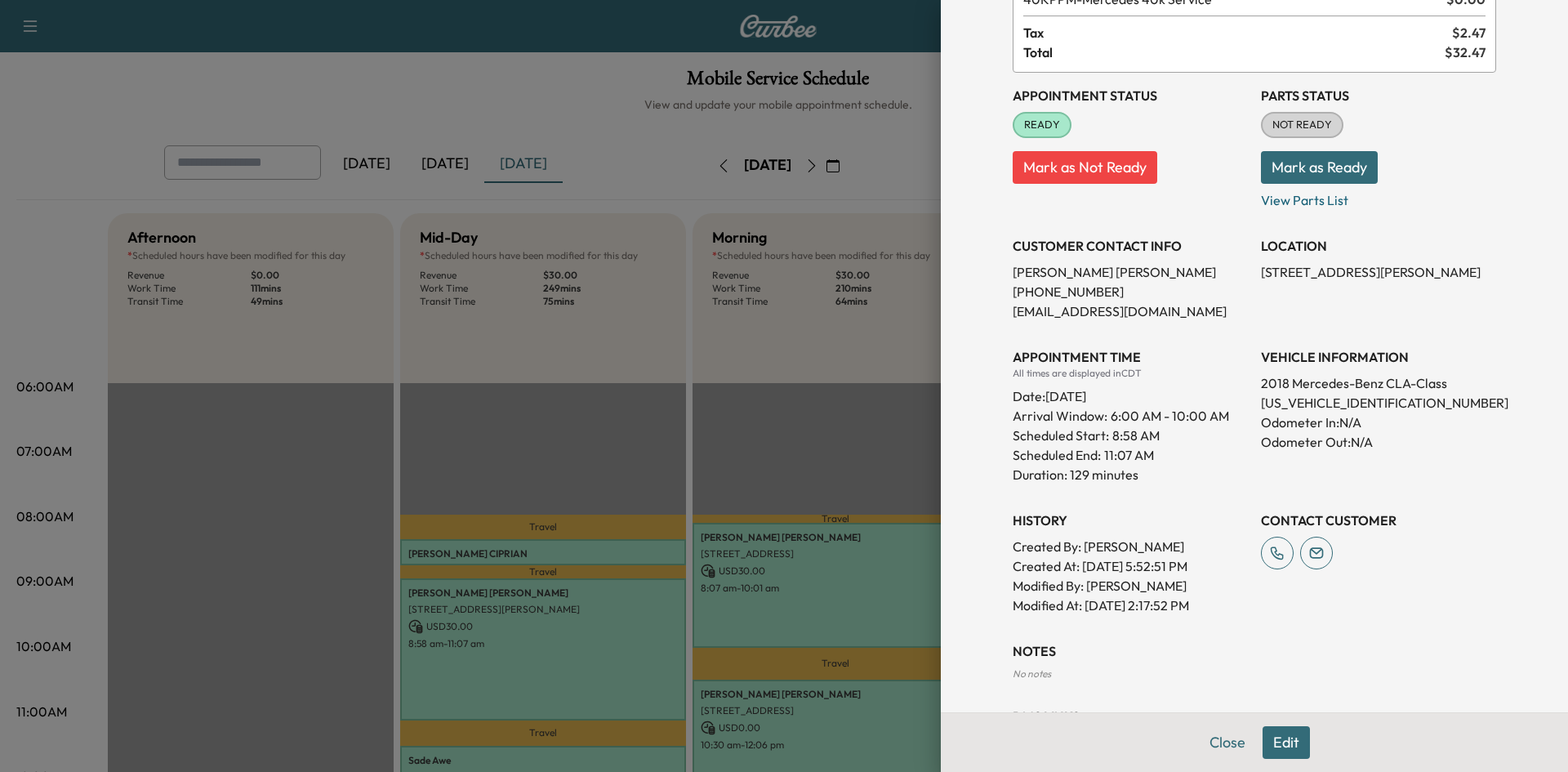
scroll to position [215, 0]
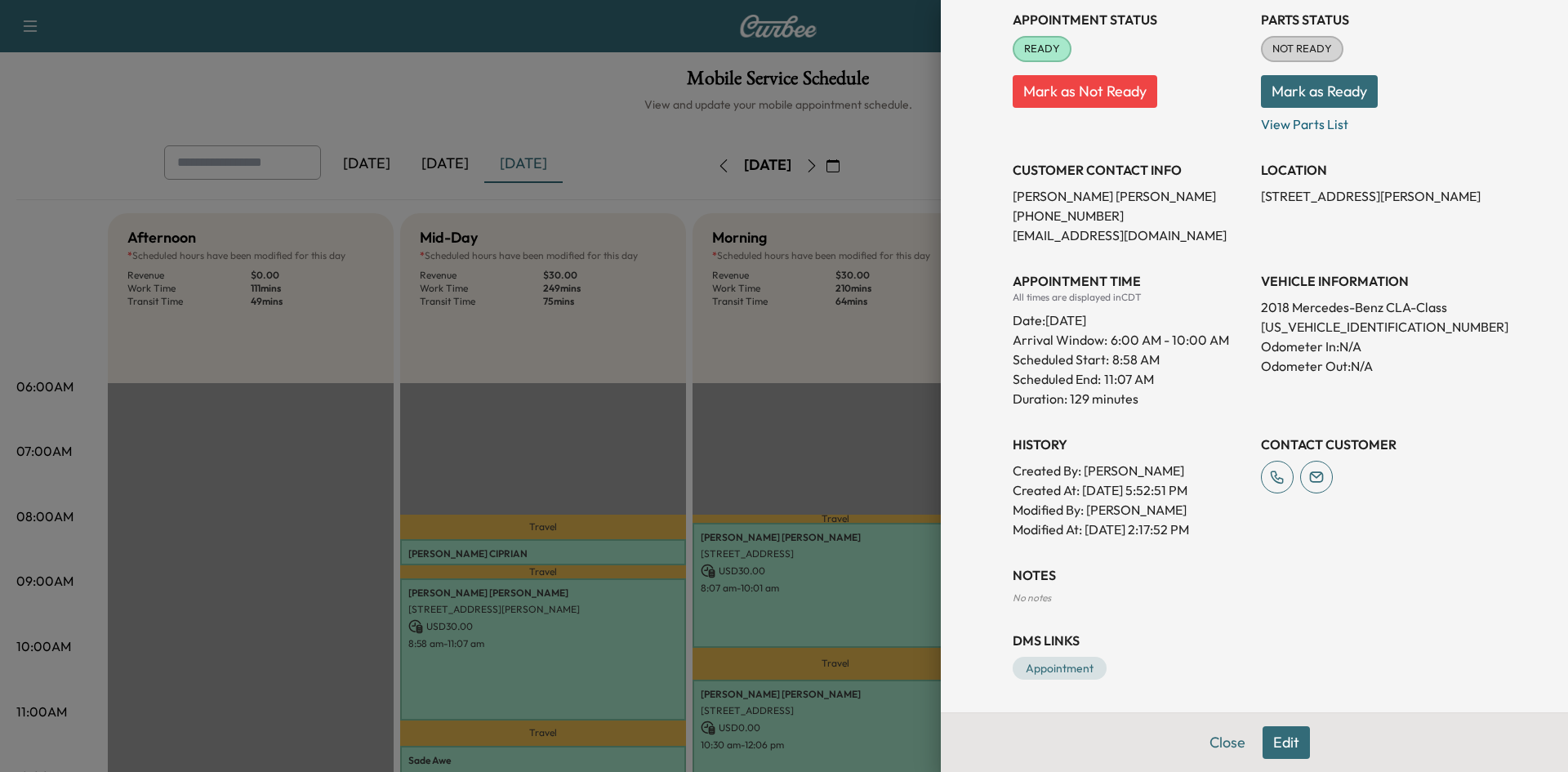
click at [859, 393] on div at bounding box center [784, 386] width 1568 height 772
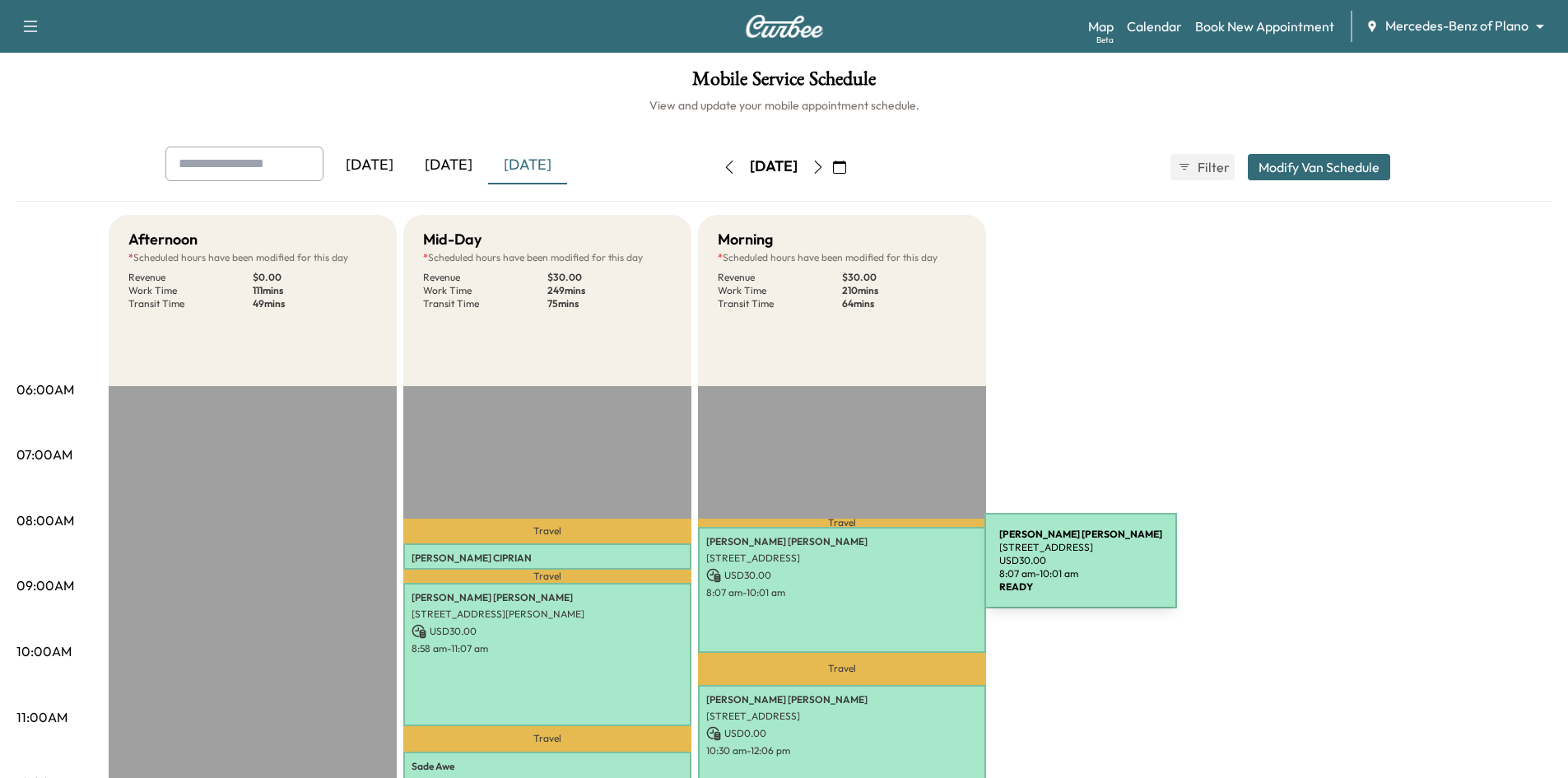
click at [861, 570] on p "USD 30.00" at bounding box center [842, 576] width 272 height 15
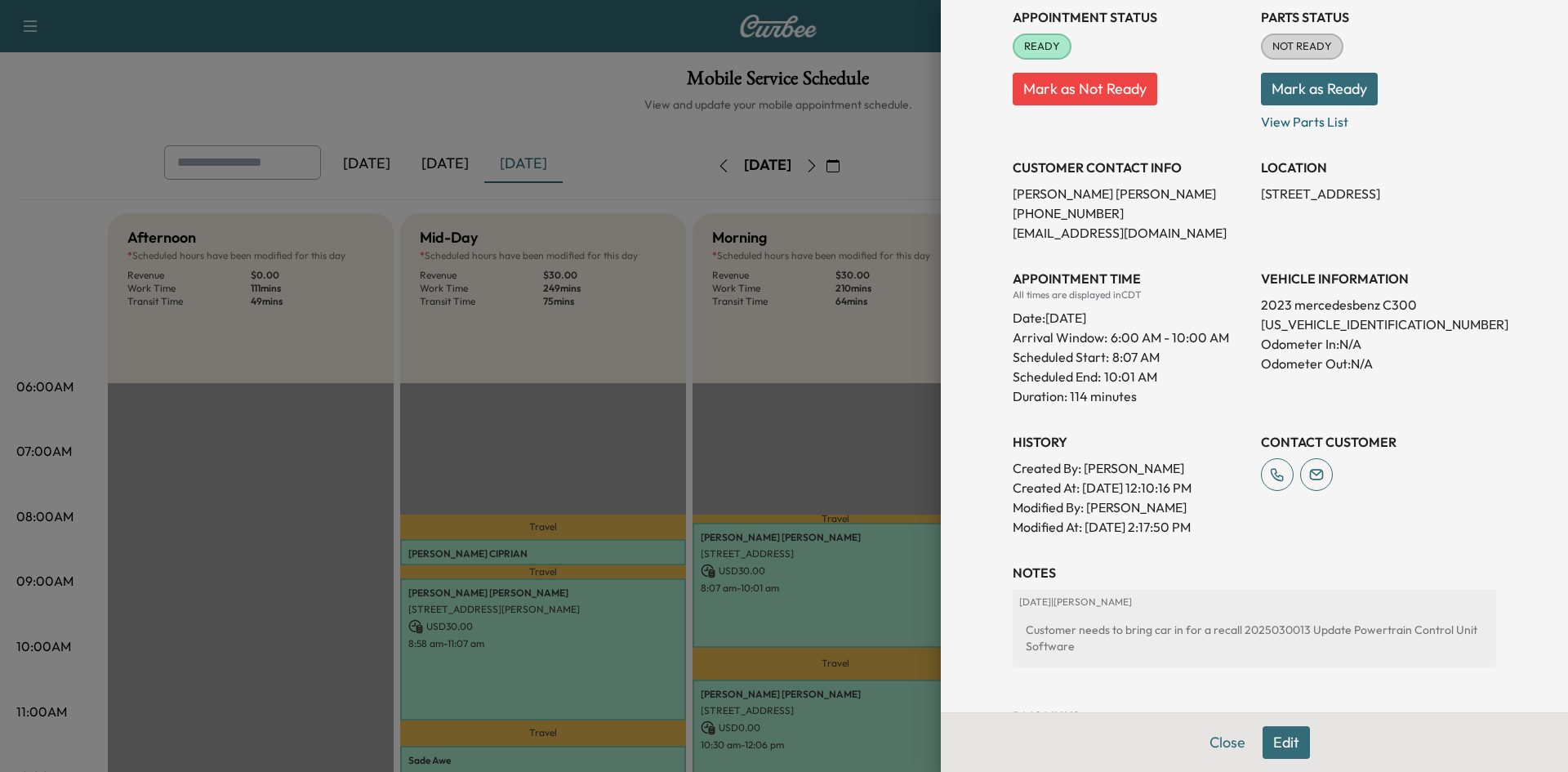
scroll to position [313, 0]
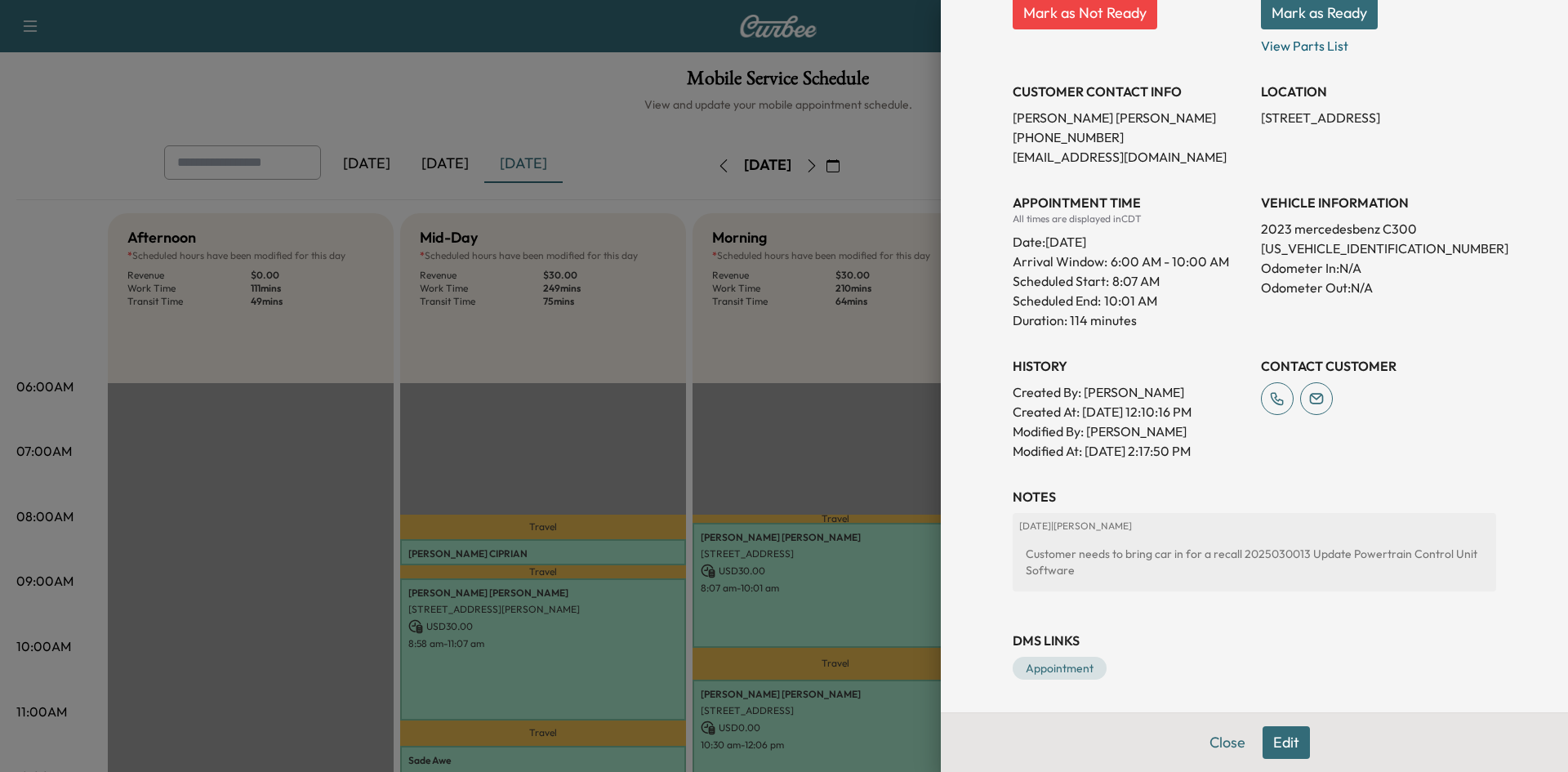
click at [805, 418] on div at bounding box center [784, 386] width 1568 height 772
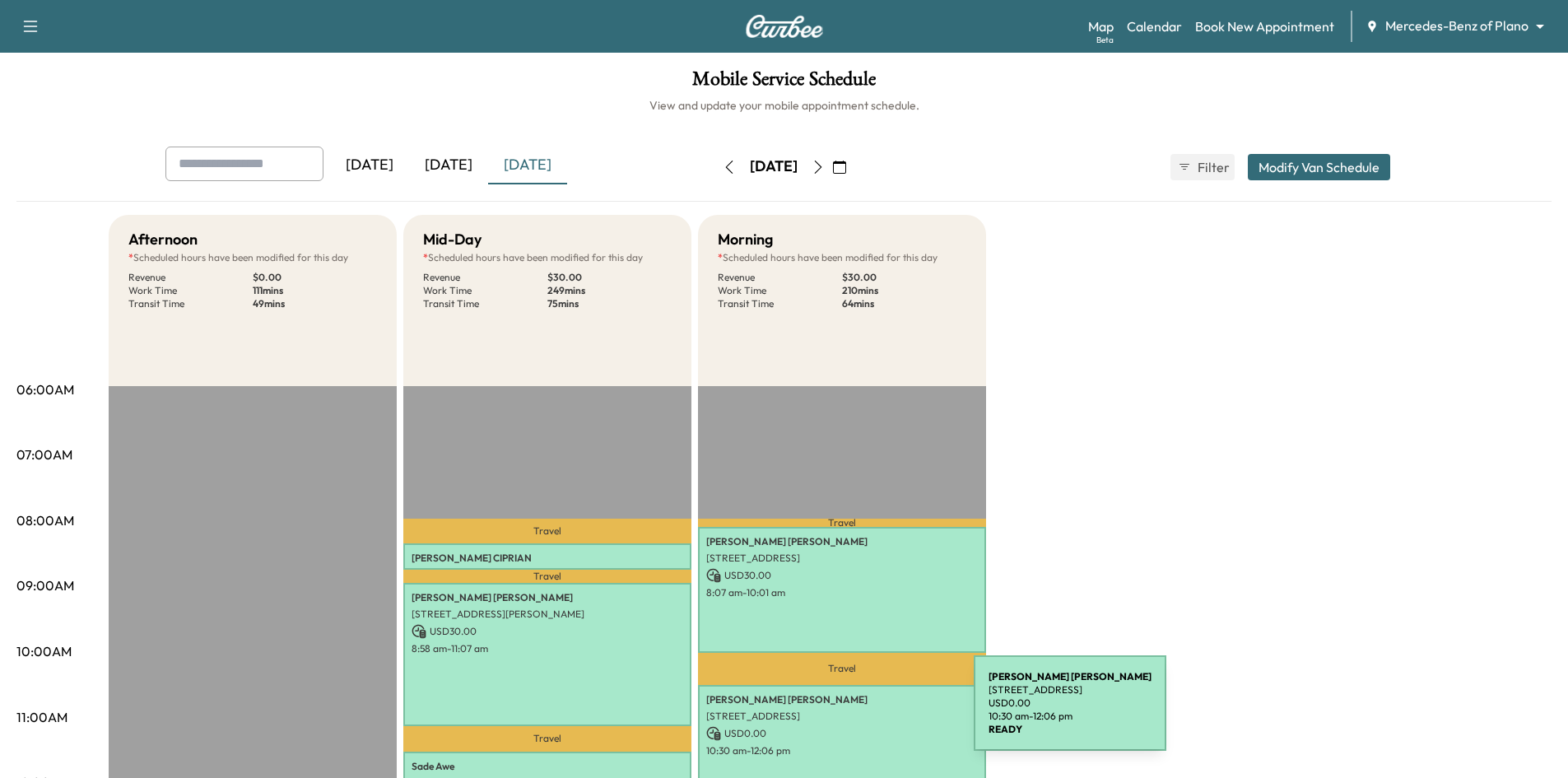
click at [850, 713] on p "4000 Heritage Trail, Celina, TX 75009, US" at bounding box center [842, 716] width 272 height 13
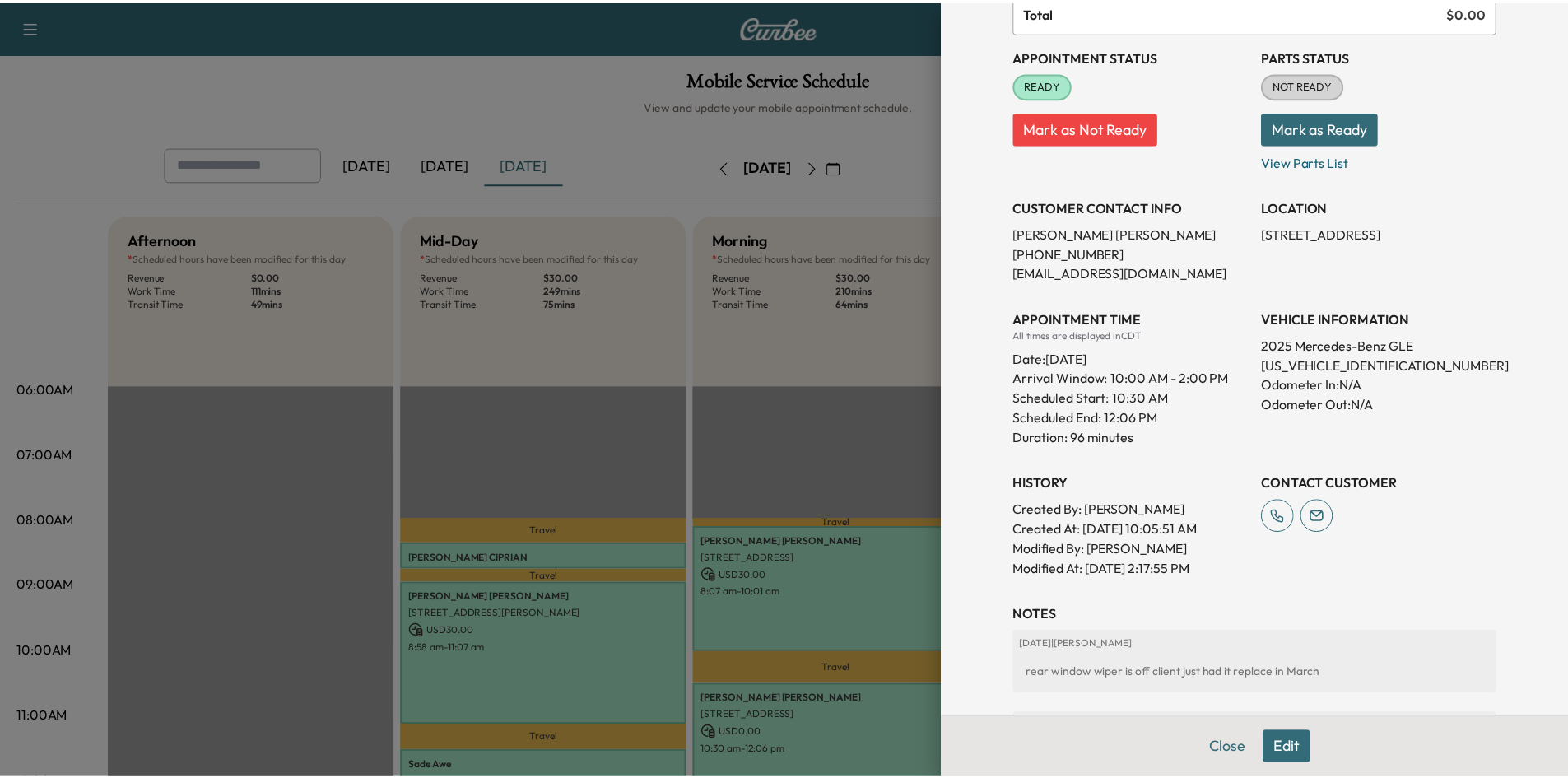
scroll to position [329, 0]
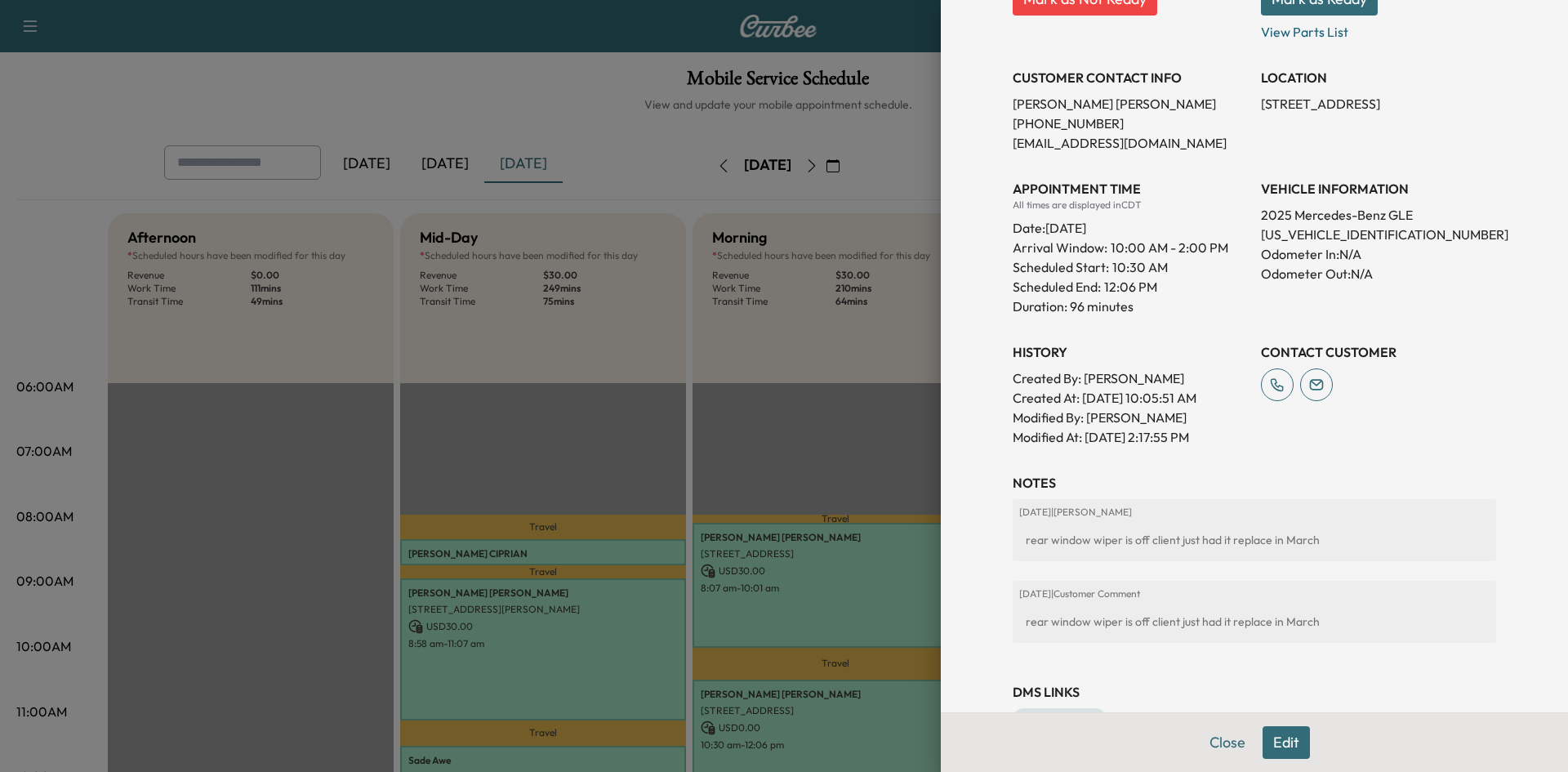
click at [518, 108] on div at bounding box center [784, 386] width 1568 height 772
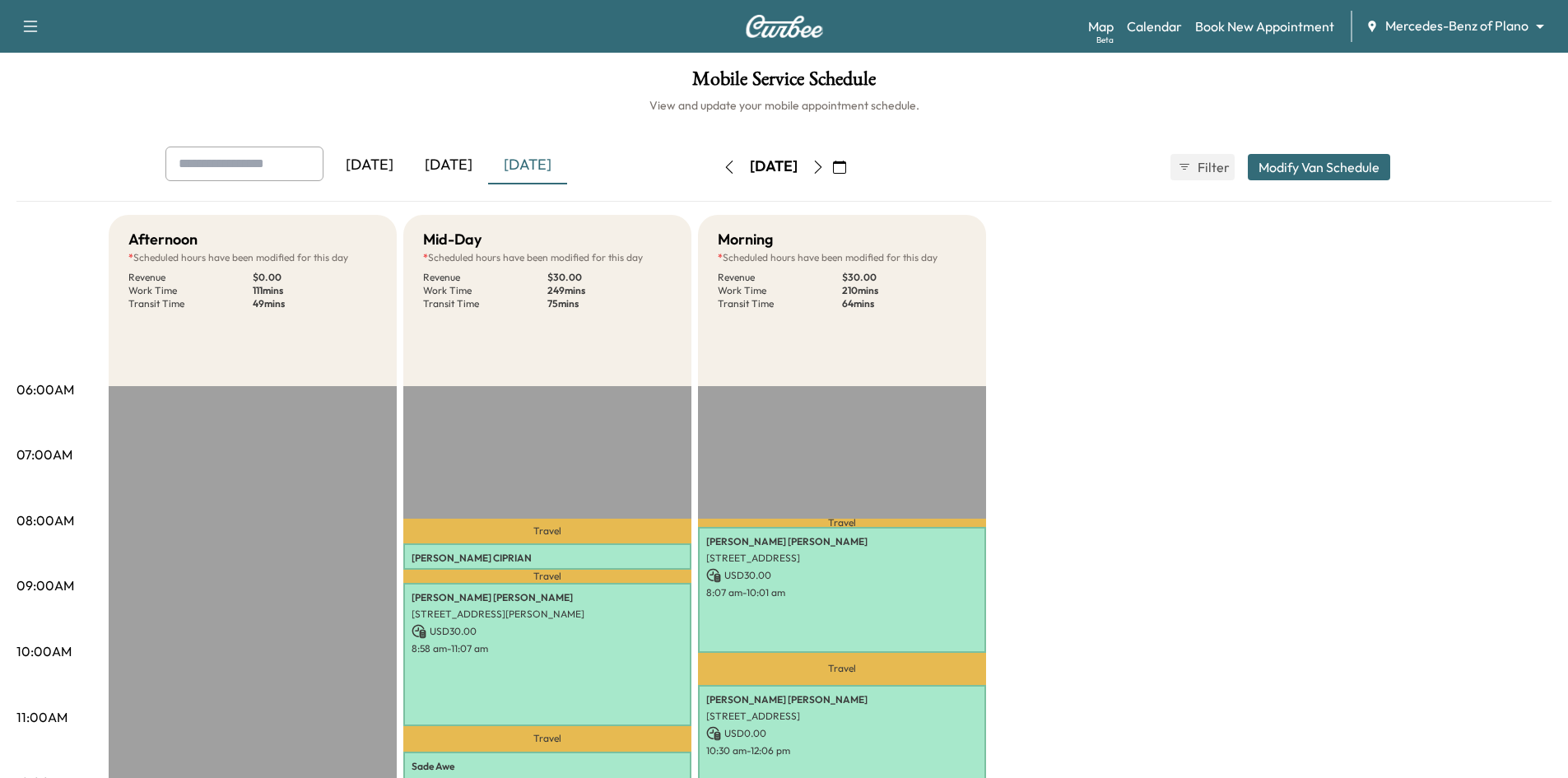
click at [825, 170] on icon "button" at bounding box center [818, 167] width 13 height 13
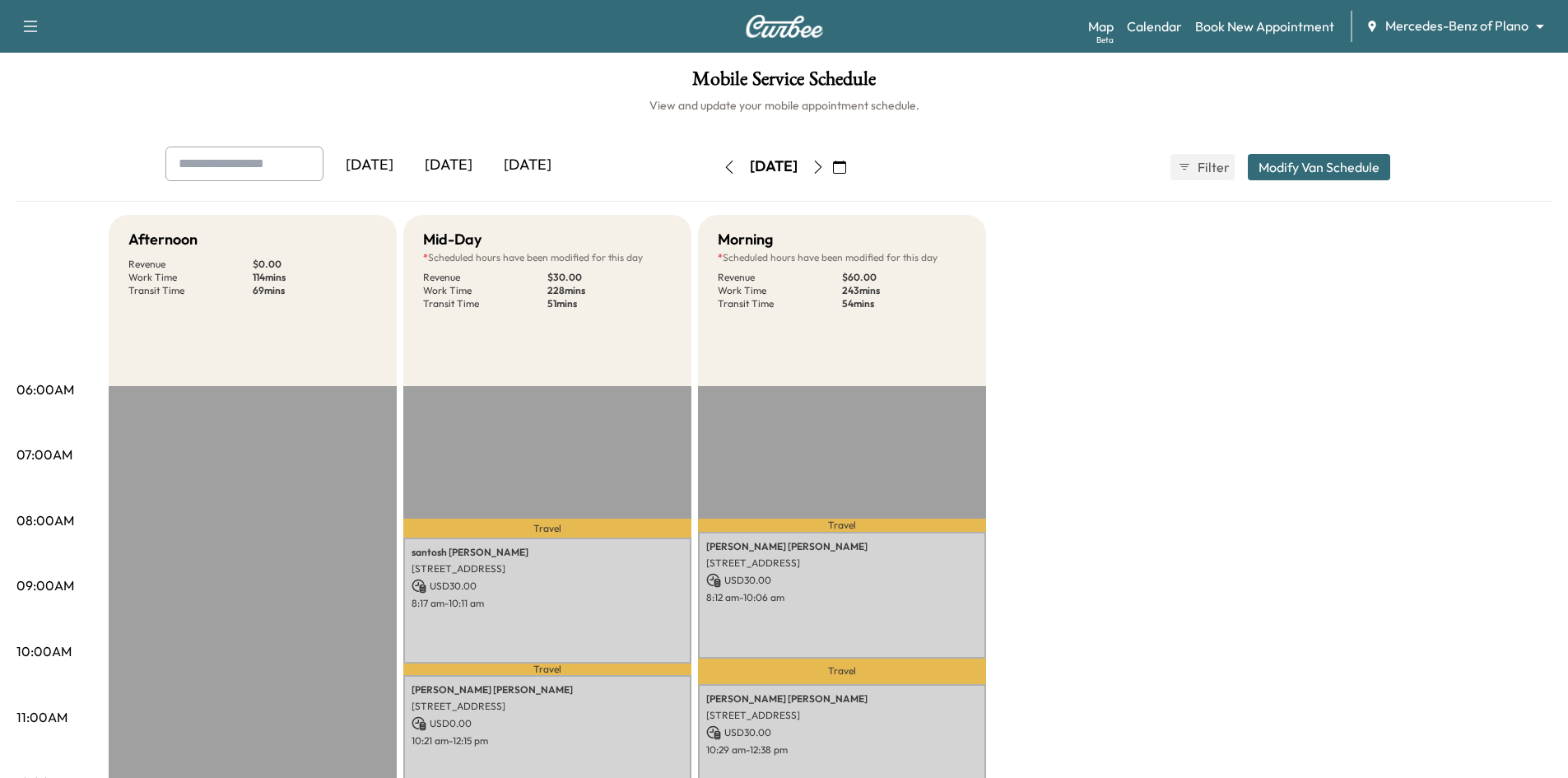
click at [846, 168] on icon "button" at bounding box center [840, 167] width 13 height 13
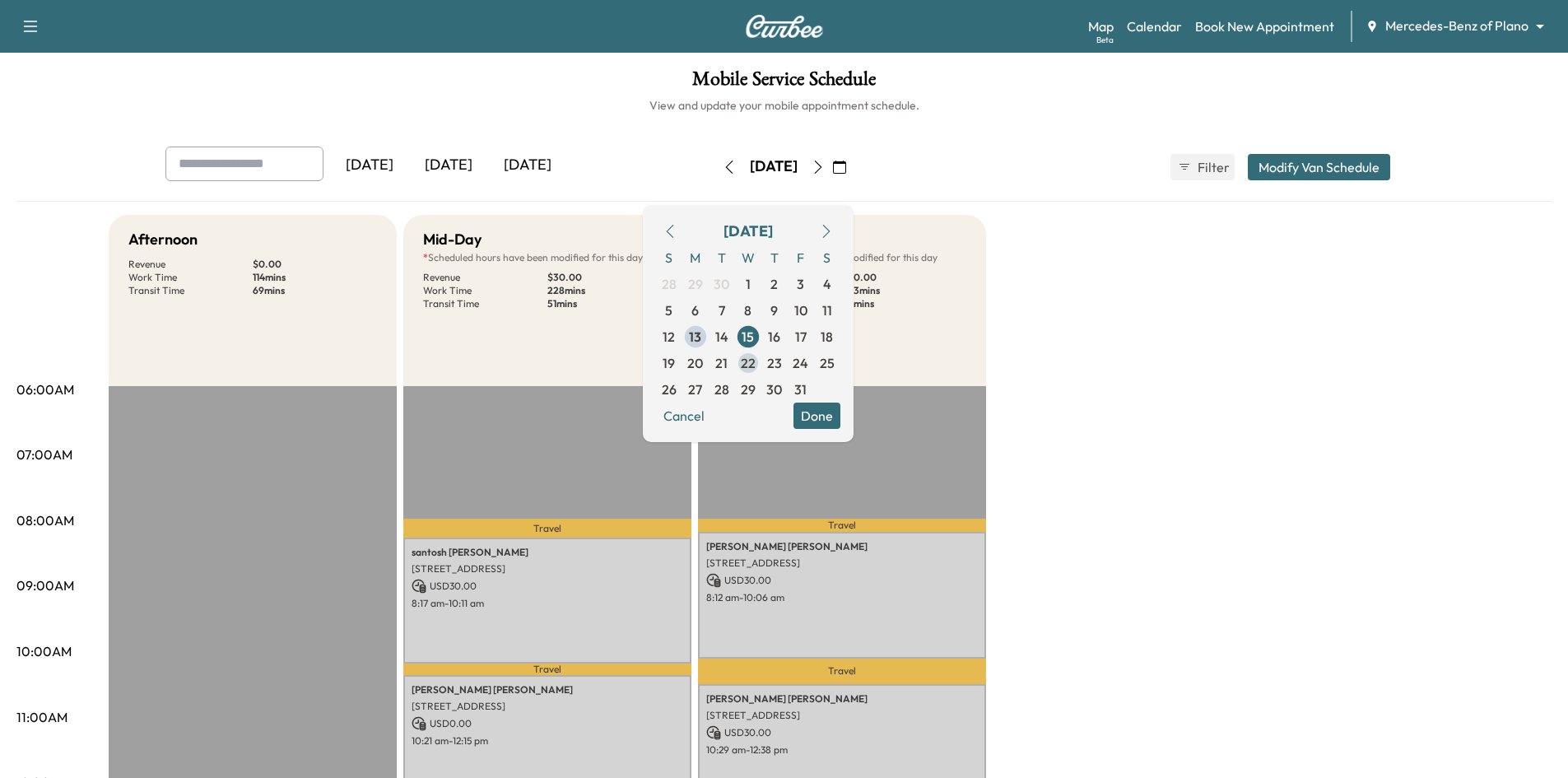
click at [756, 362] on span "22" at bounding box center [748, 362] width 15 height 20
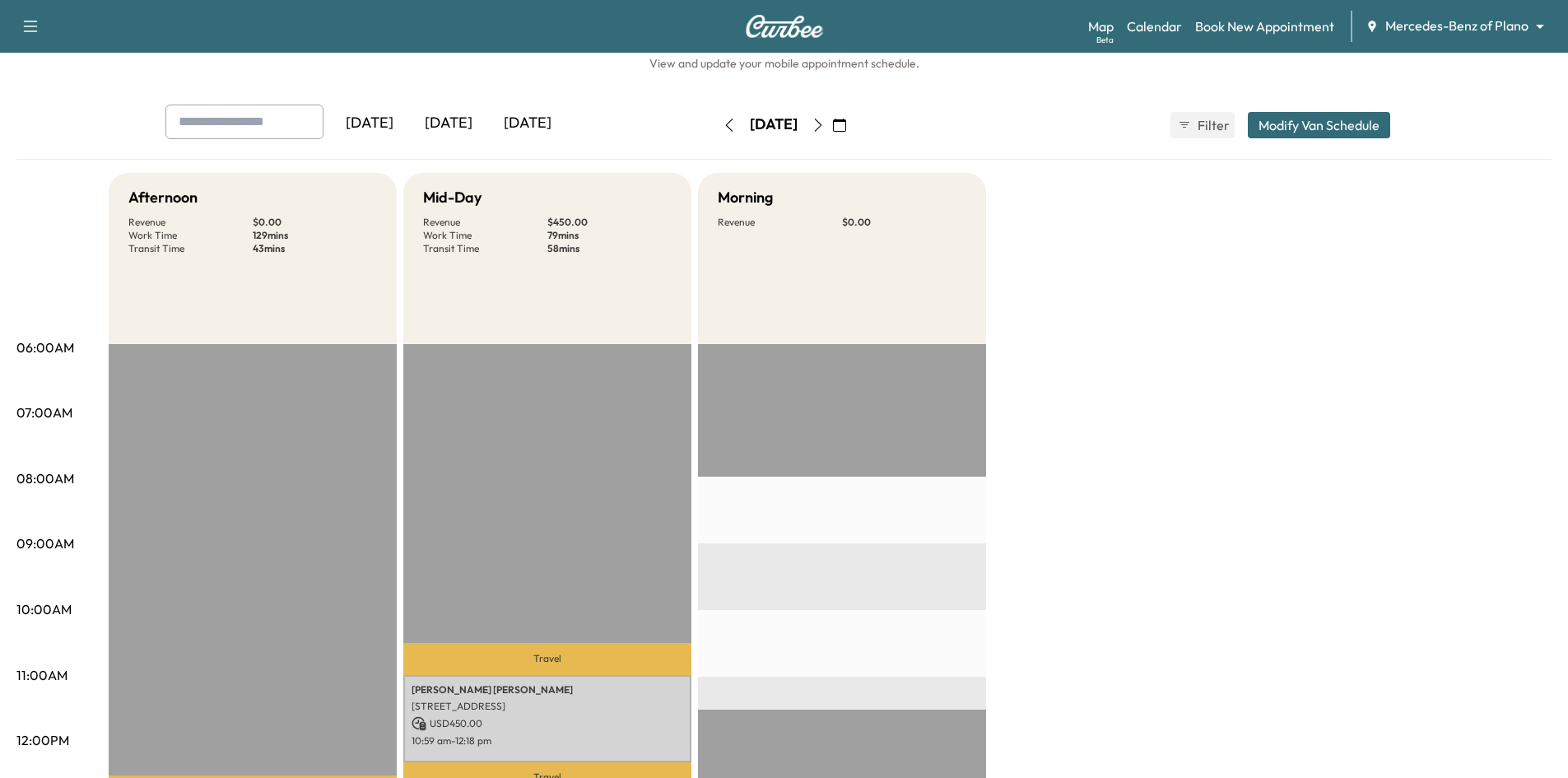
scroll to position [82, 0]
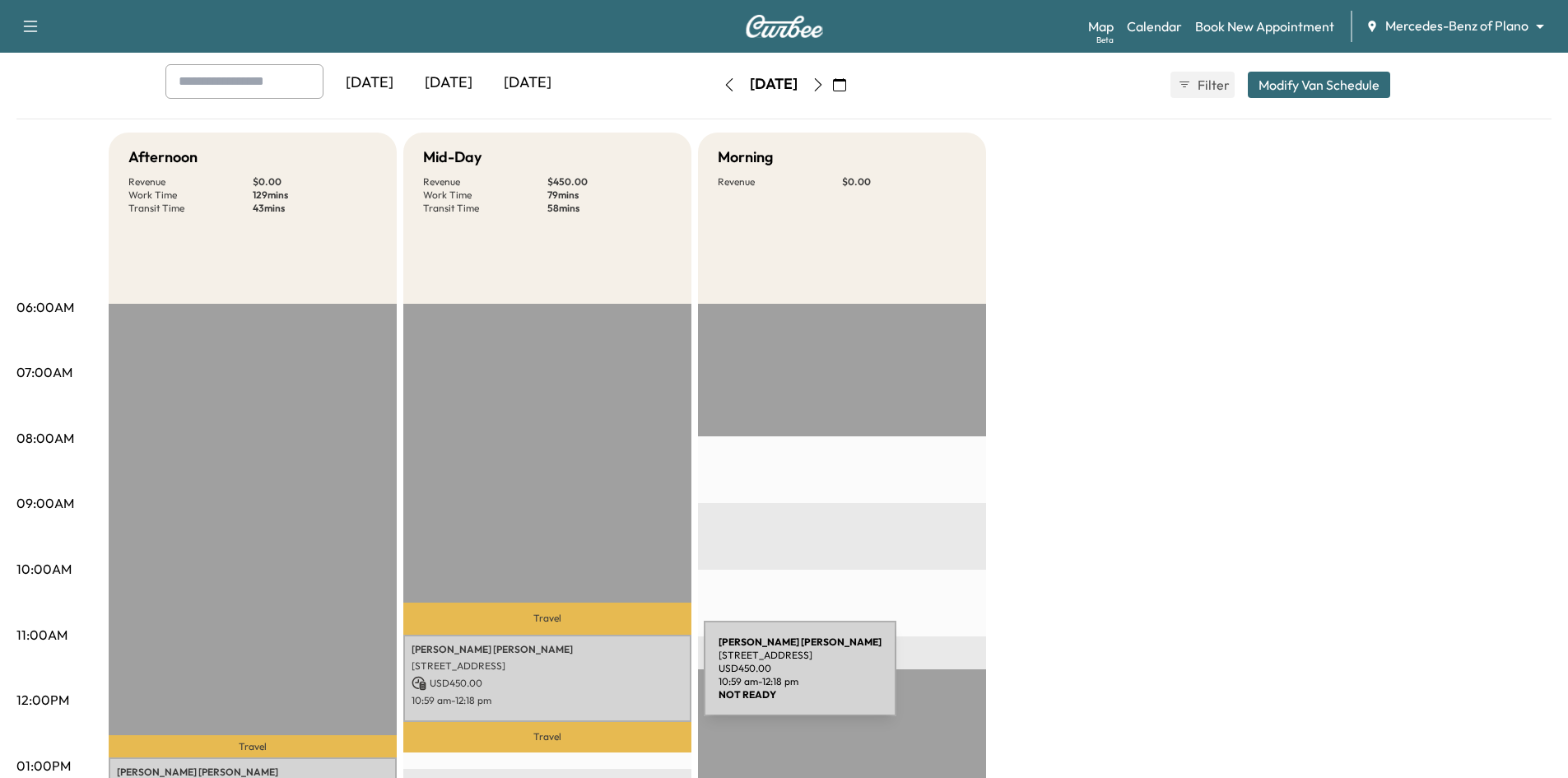
click at [584, 671] on div "DIEM PHAN THI NGOC NGUYEN 7910 S State Hwy 78, Sachse, TX 75048, USA USD 450.00…" at bounding box center [547, 679] width 288 height 88
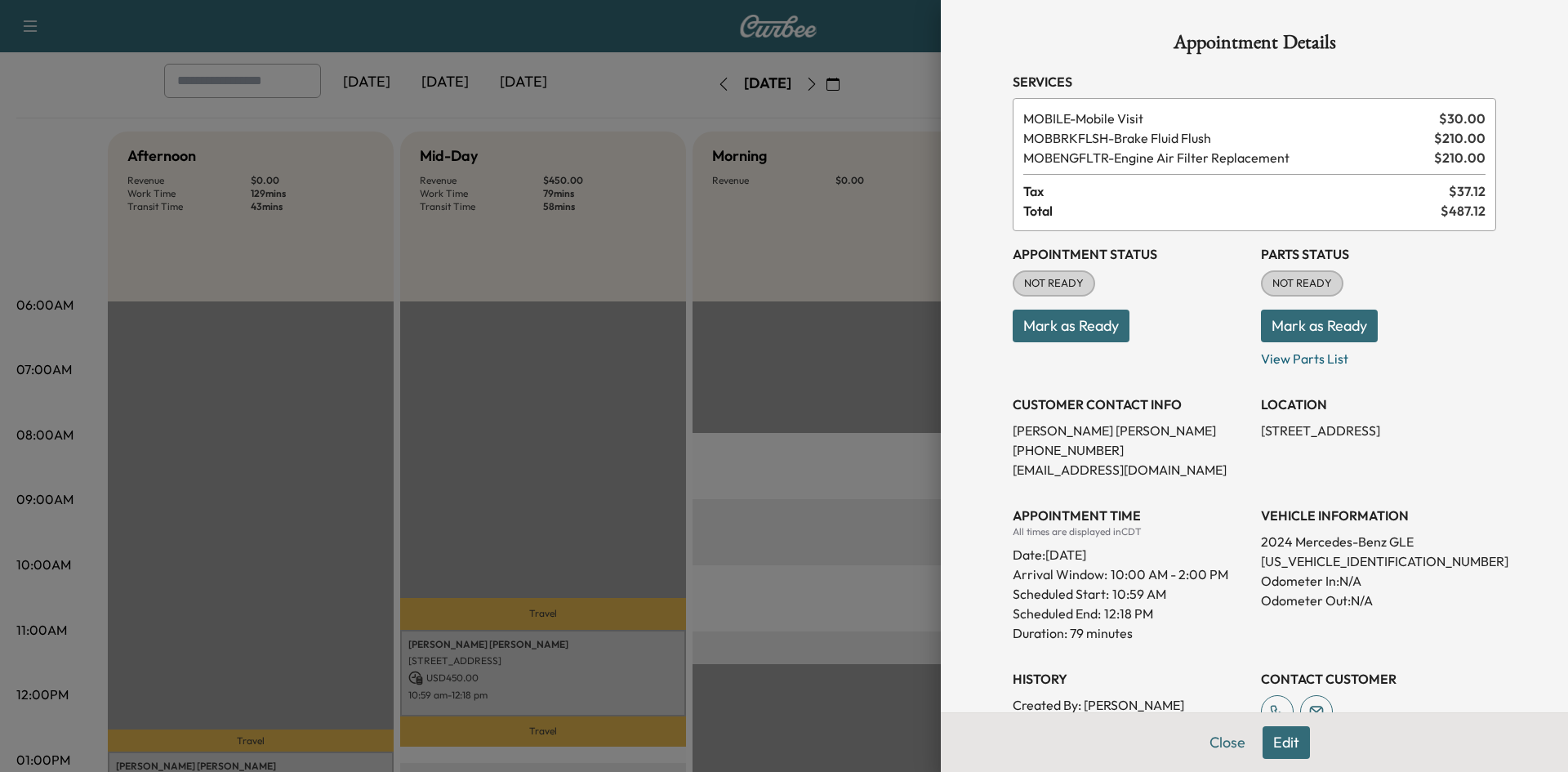
click at [1273, 738] on button "Edit" at bounding box center [1286, 743] width 47 height 33
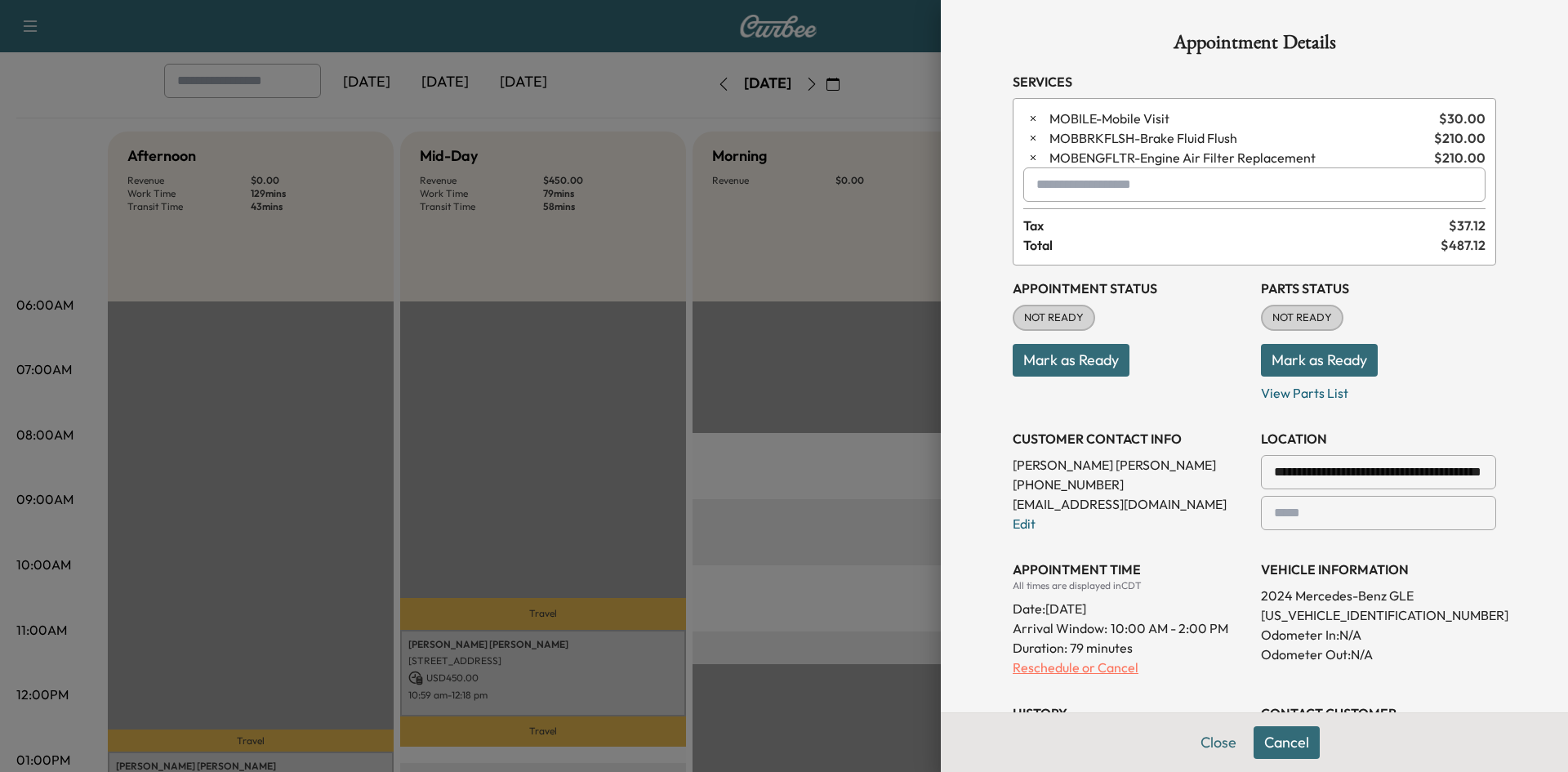
click at [1080, 666] on p "Reschedule or Cancel" at bounding box center [1130, 667] width 235 height 20
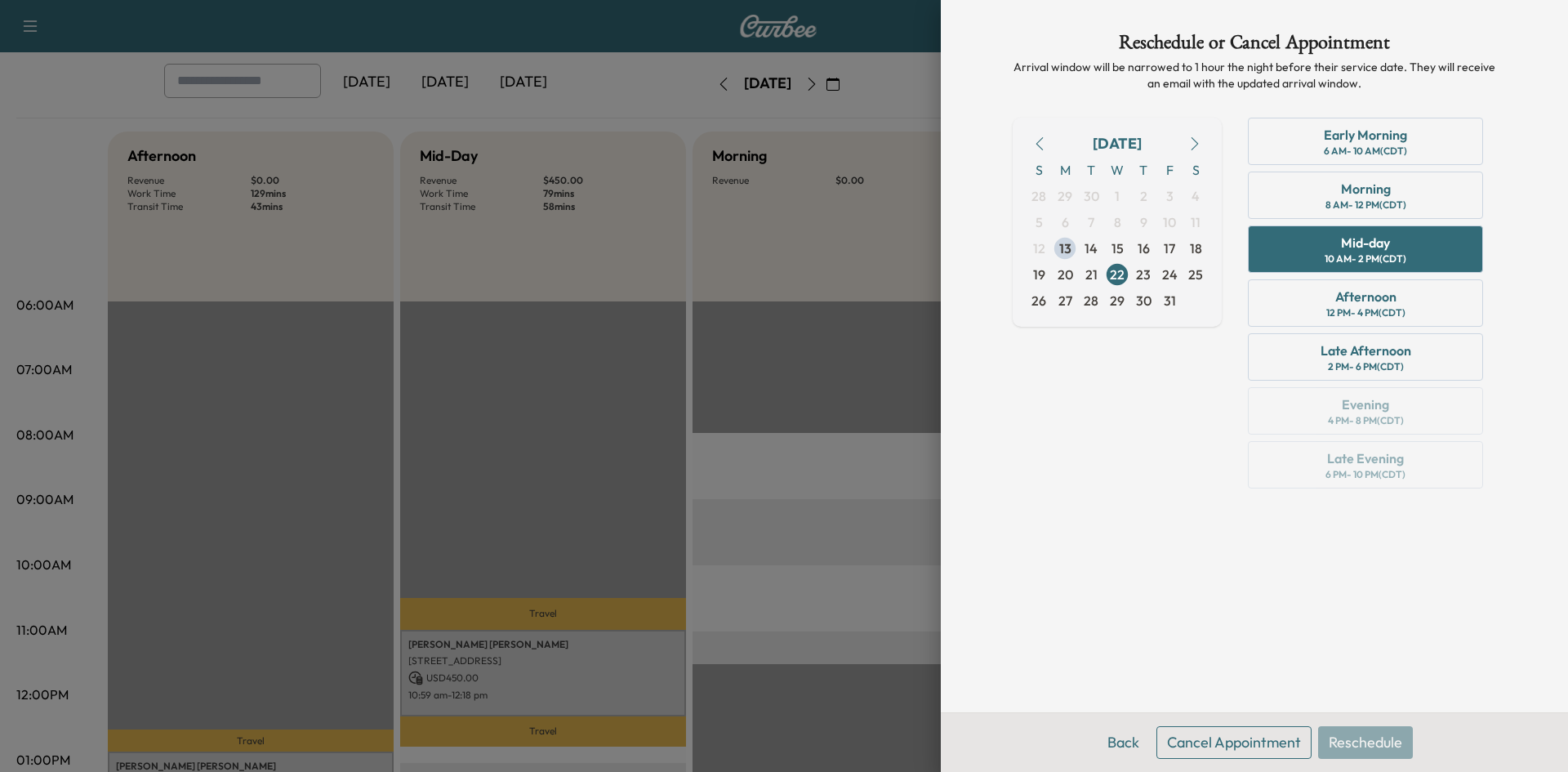
click at [1205, 744] on button "Cancel Appointment" at bounding box center [1234, 743] width 155 height 33
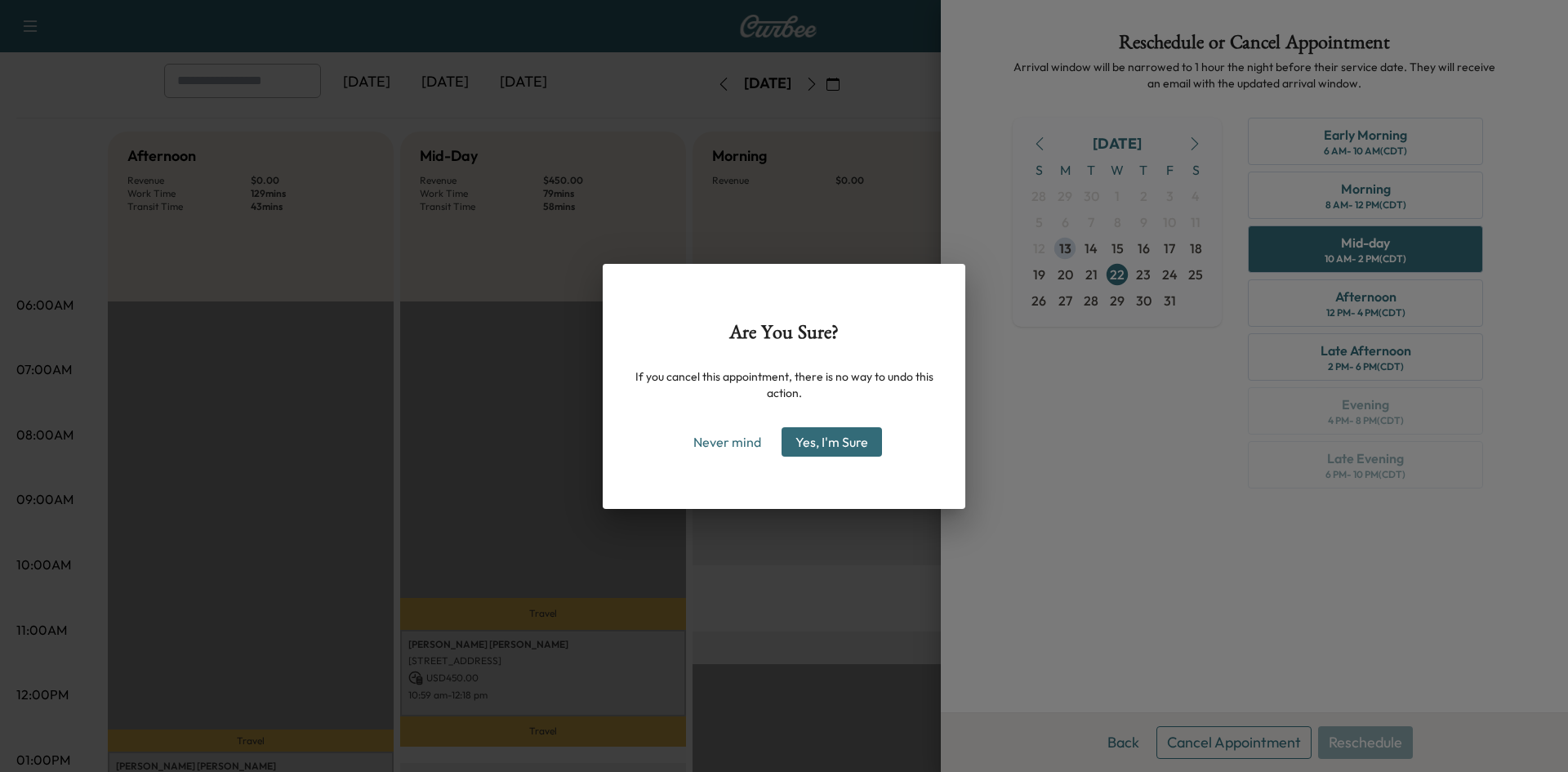
click at [849, 449] on button "Yes, I'm Sure" at bounding box center [831, 442] width 100 height 29
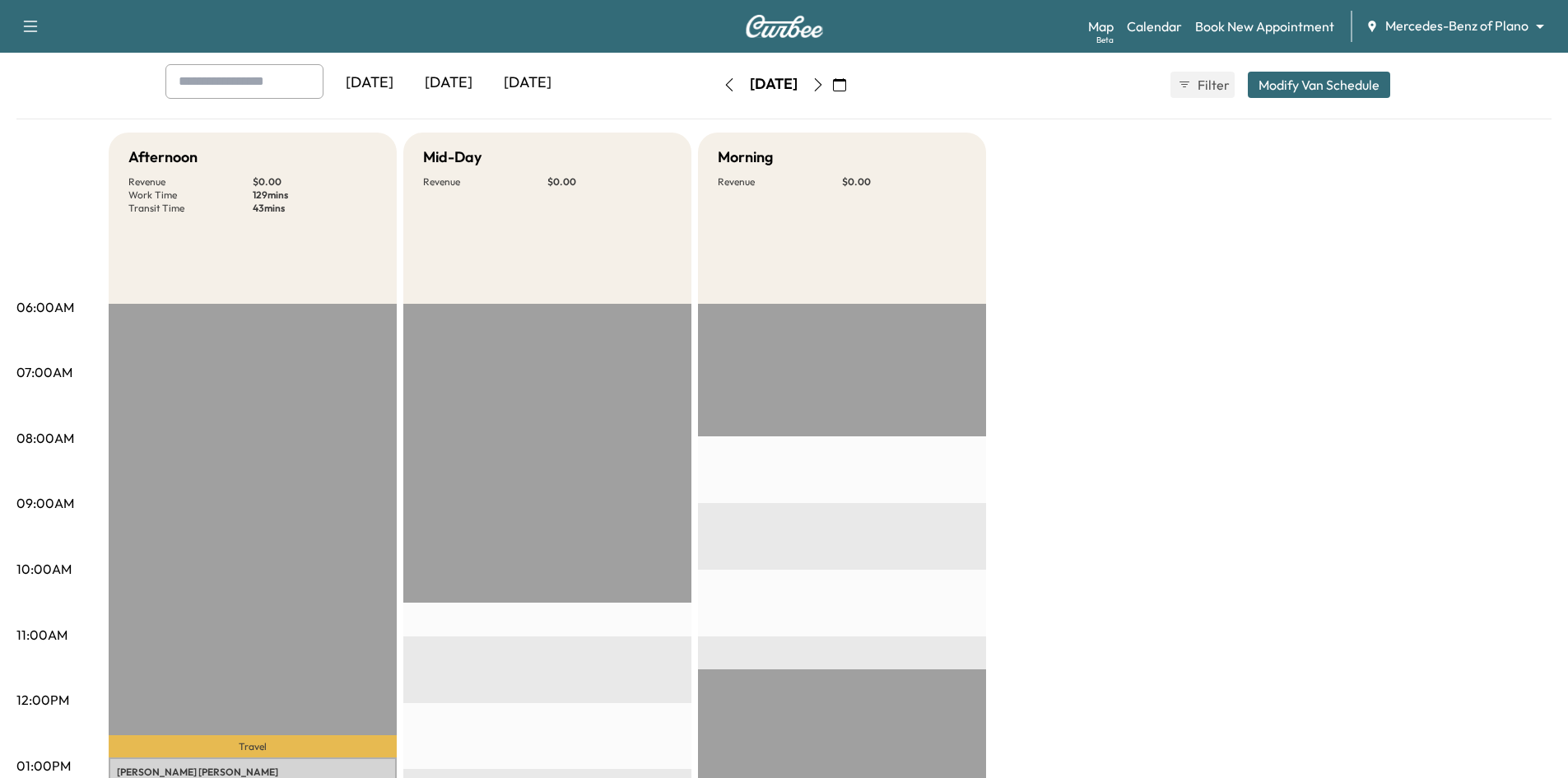
click at [534, 88] on div "[DATE]" at bounding box center [527, 83] width 79 height 38
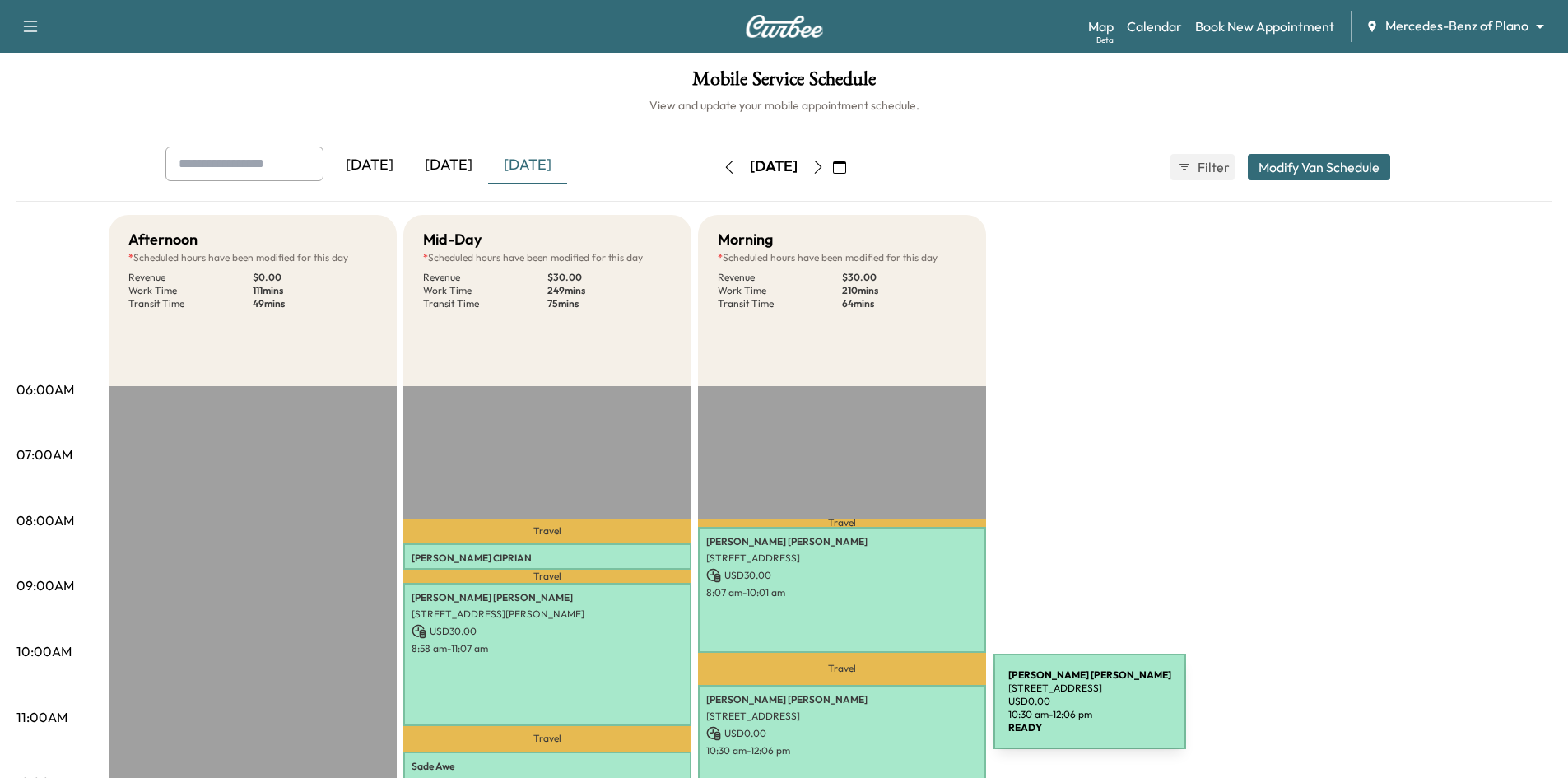
click at [870, 711] on p "4000 Heritage Trail, Celina, TX 75009, US" at bounding box center [842, 716] width 272 height 13
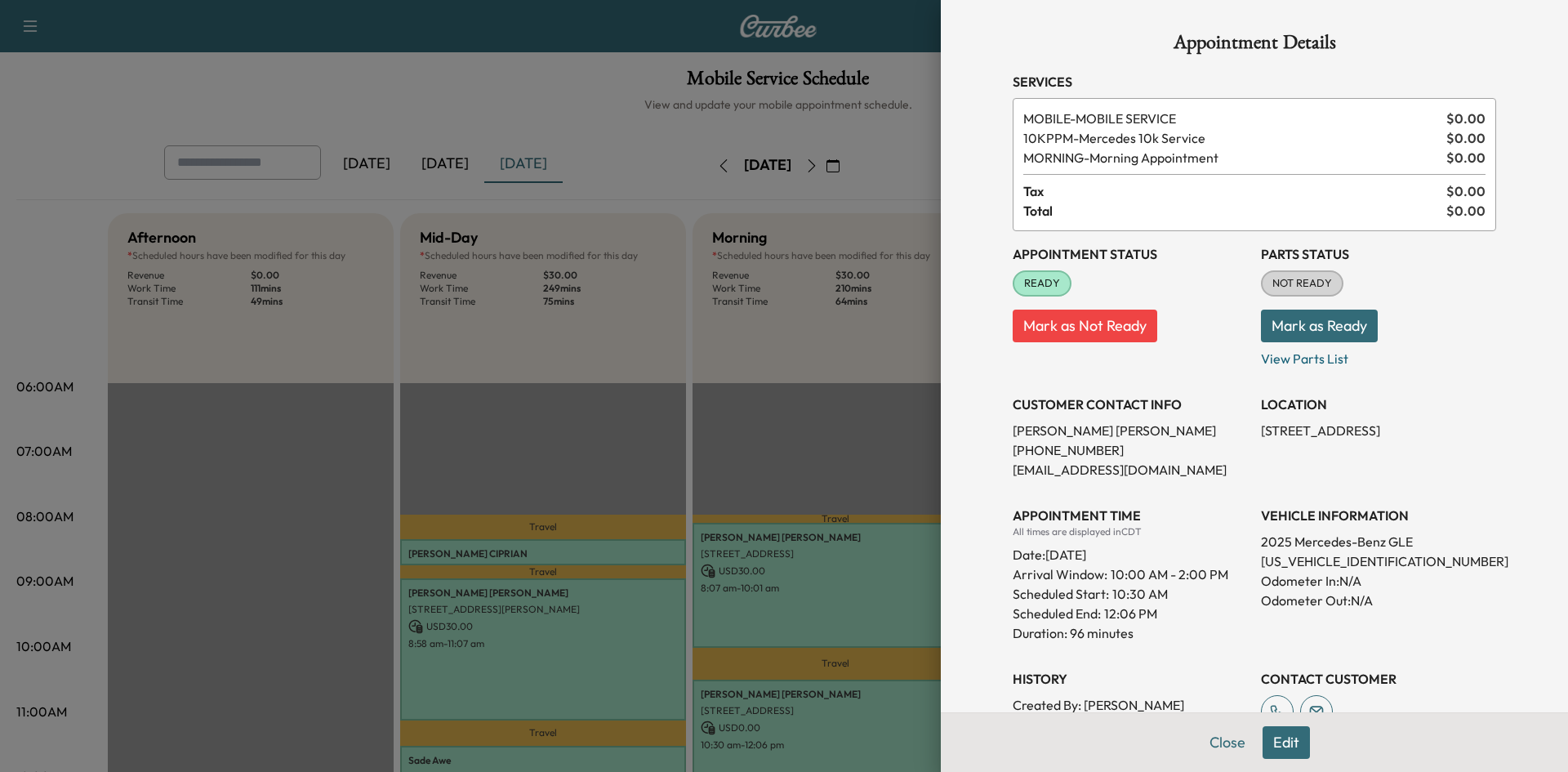
click at [895, 456] on div at bounding box center [784, 386] width 1568 height 772
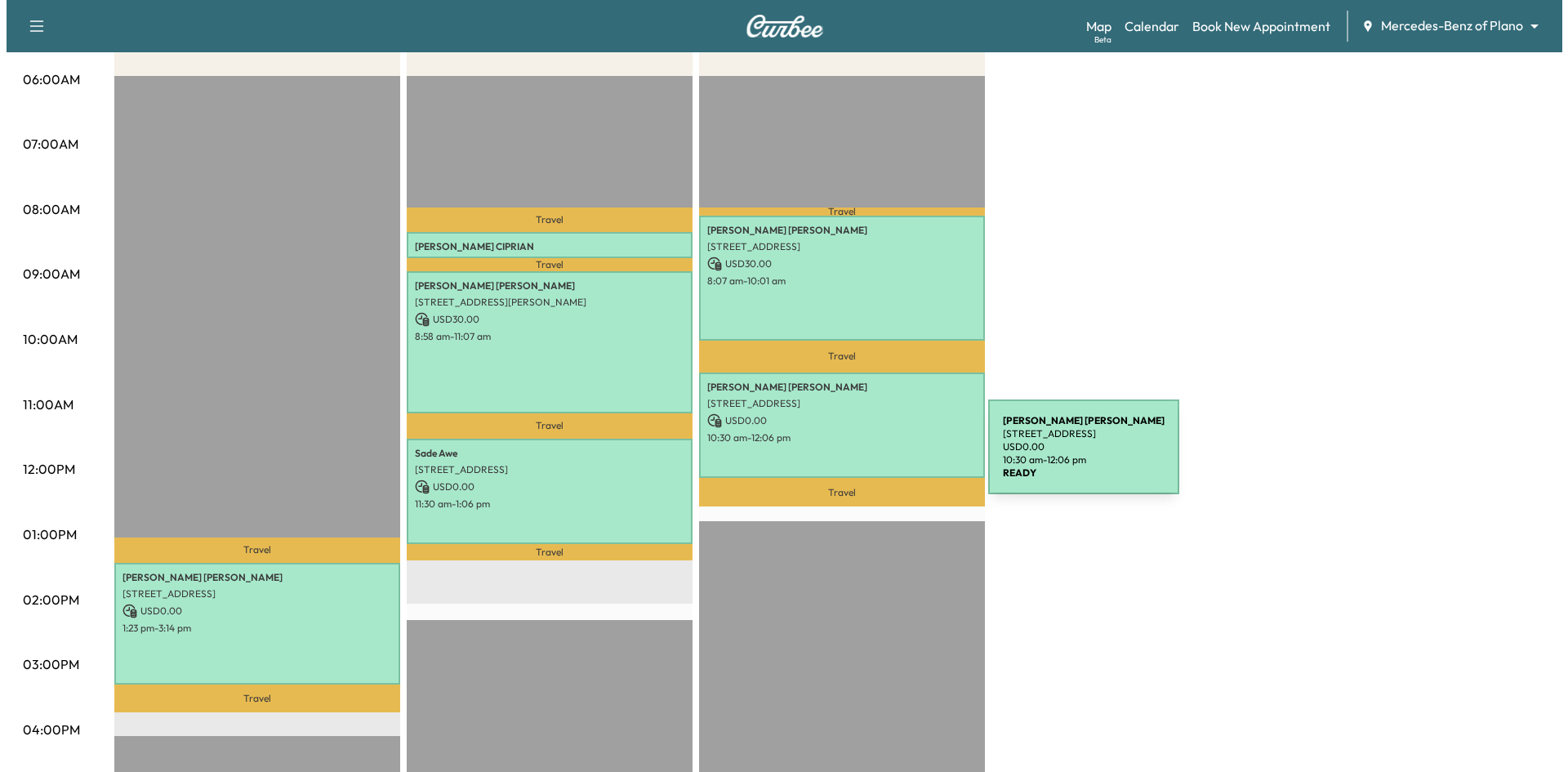
scroll to position [409, 0]
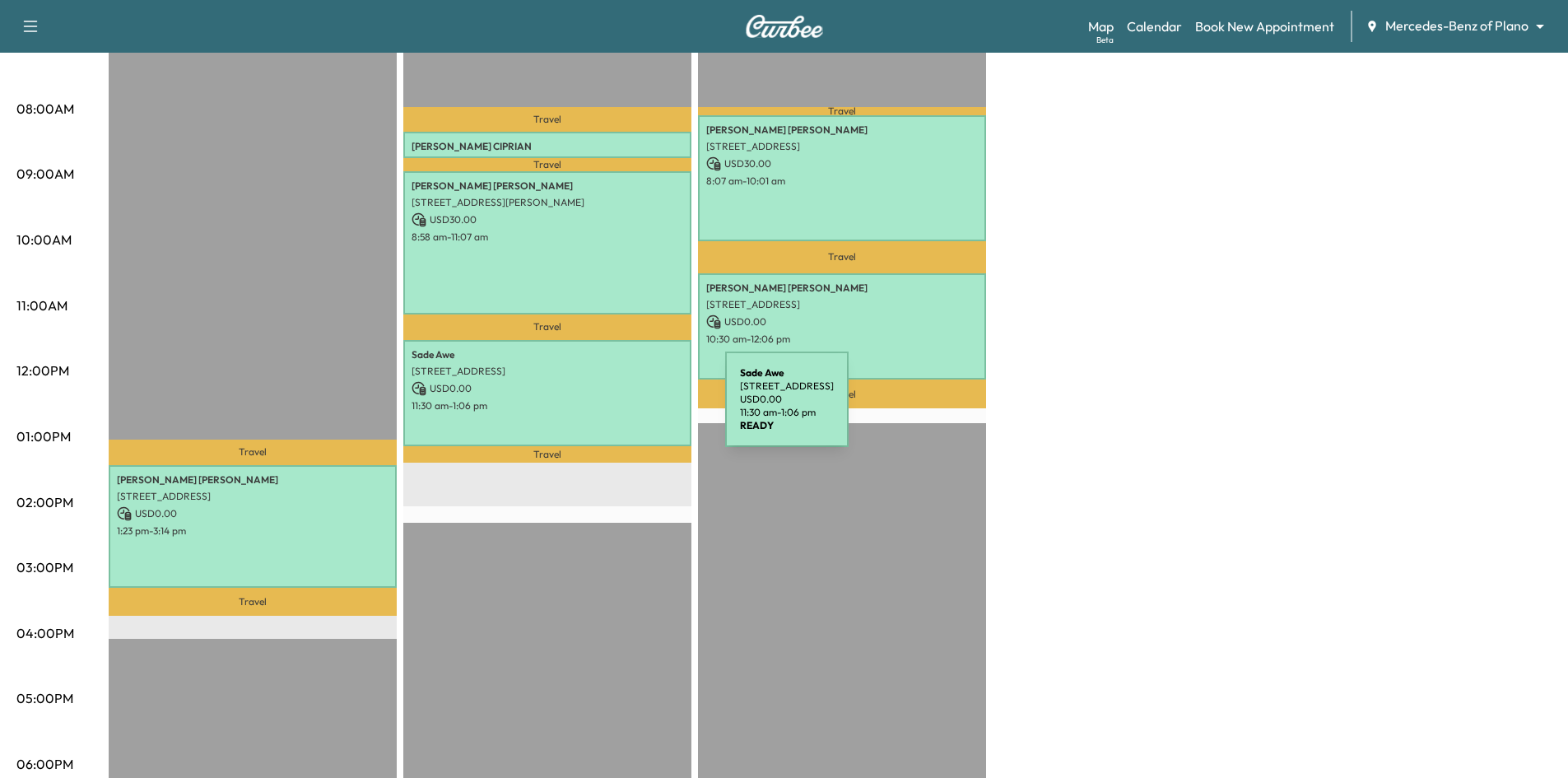
click at [574, 416] on div "Sade Awe 6963 Washakie Rd, Frisco, TX 75036, USA USD 0.00 11:30 am - 1:06 pm" at bounding box center [547, 393] width 288 height 106
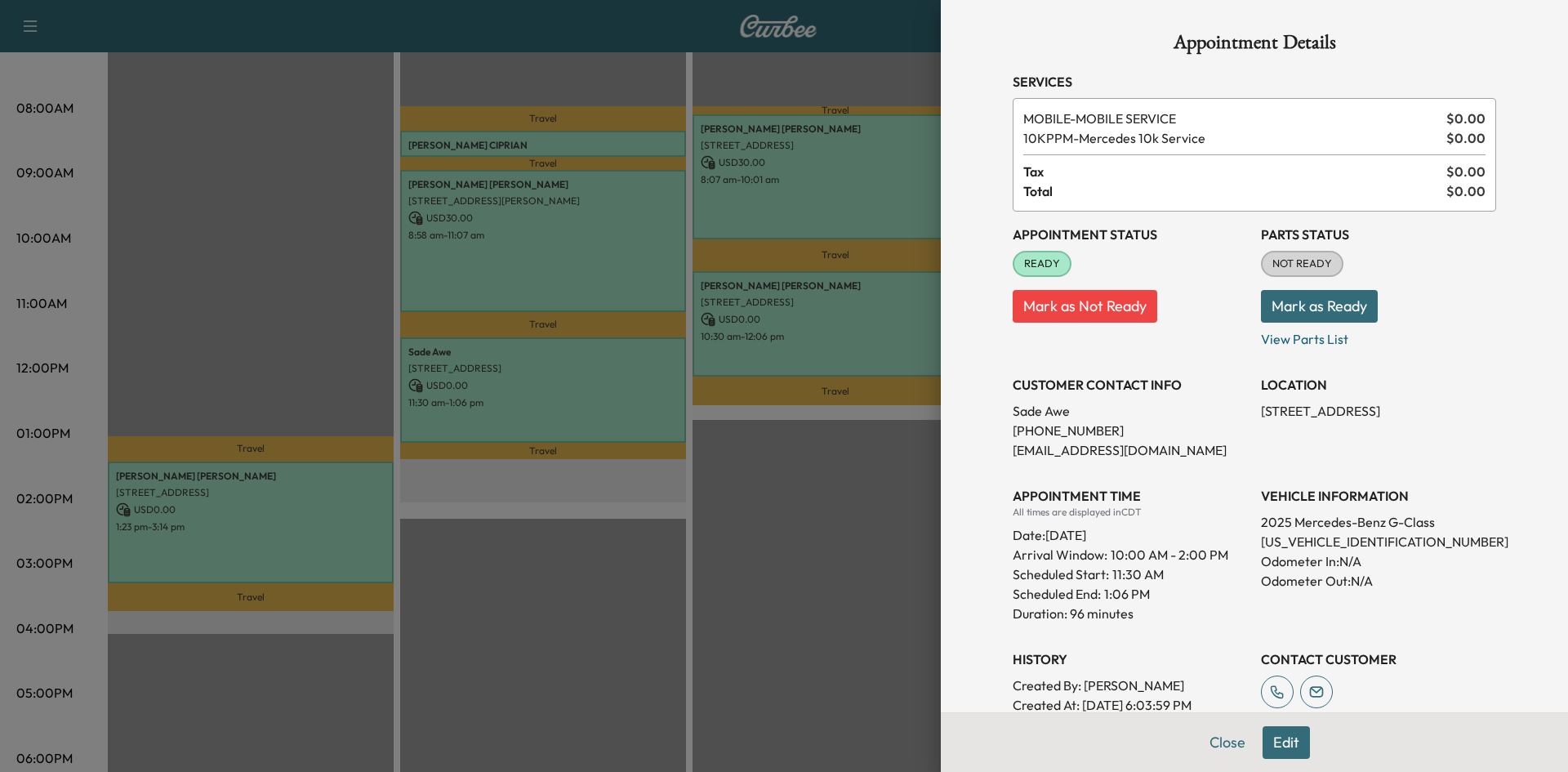
scroll to position [215, 0]
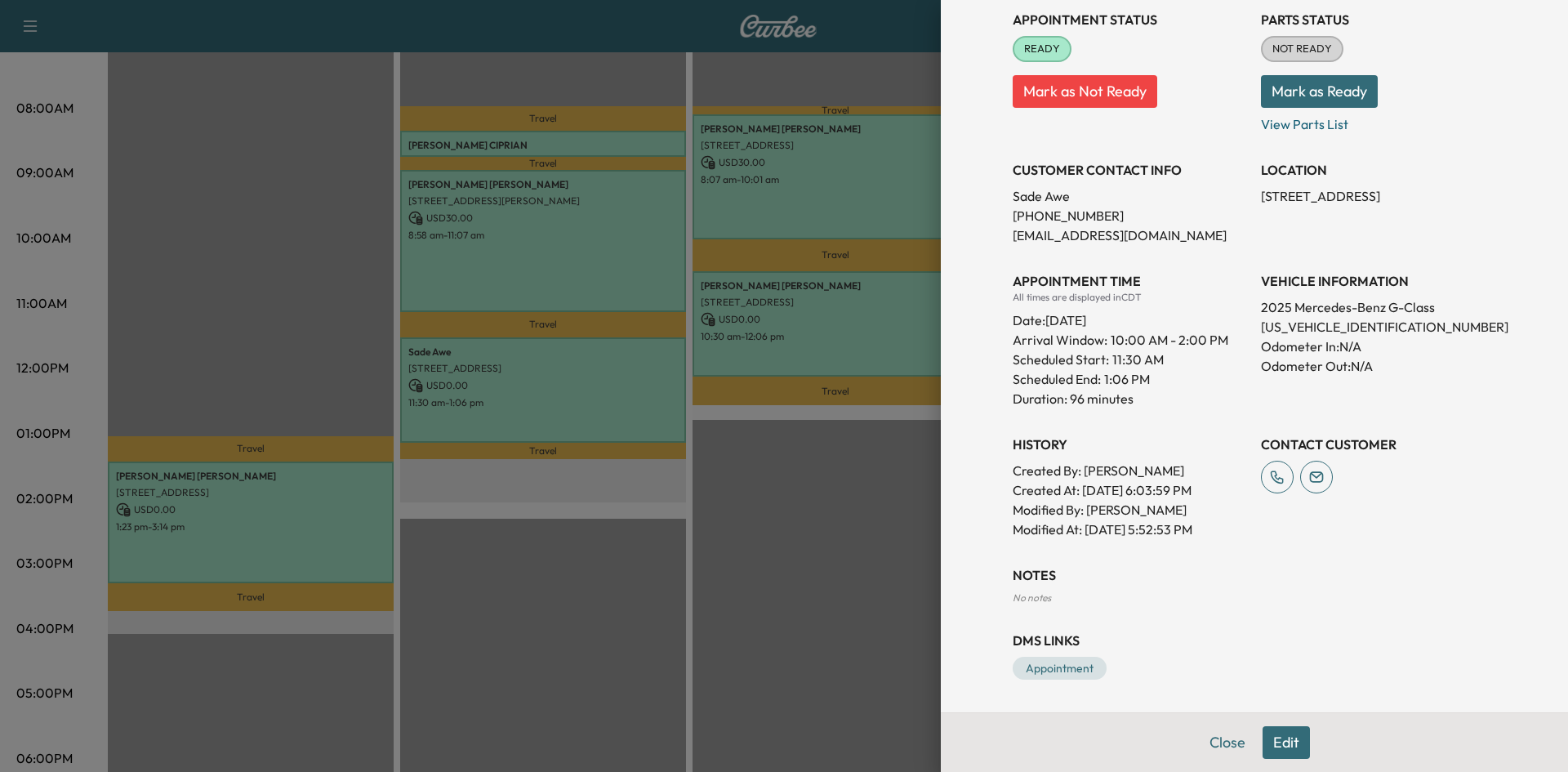
drag, startPoint x: 635, startPoint y: 572, endPoint x: 245, endPoint y: 542, distance: 391.2
click at [635, 572] on div at bounding box center [784, 386] width 1568 height 772
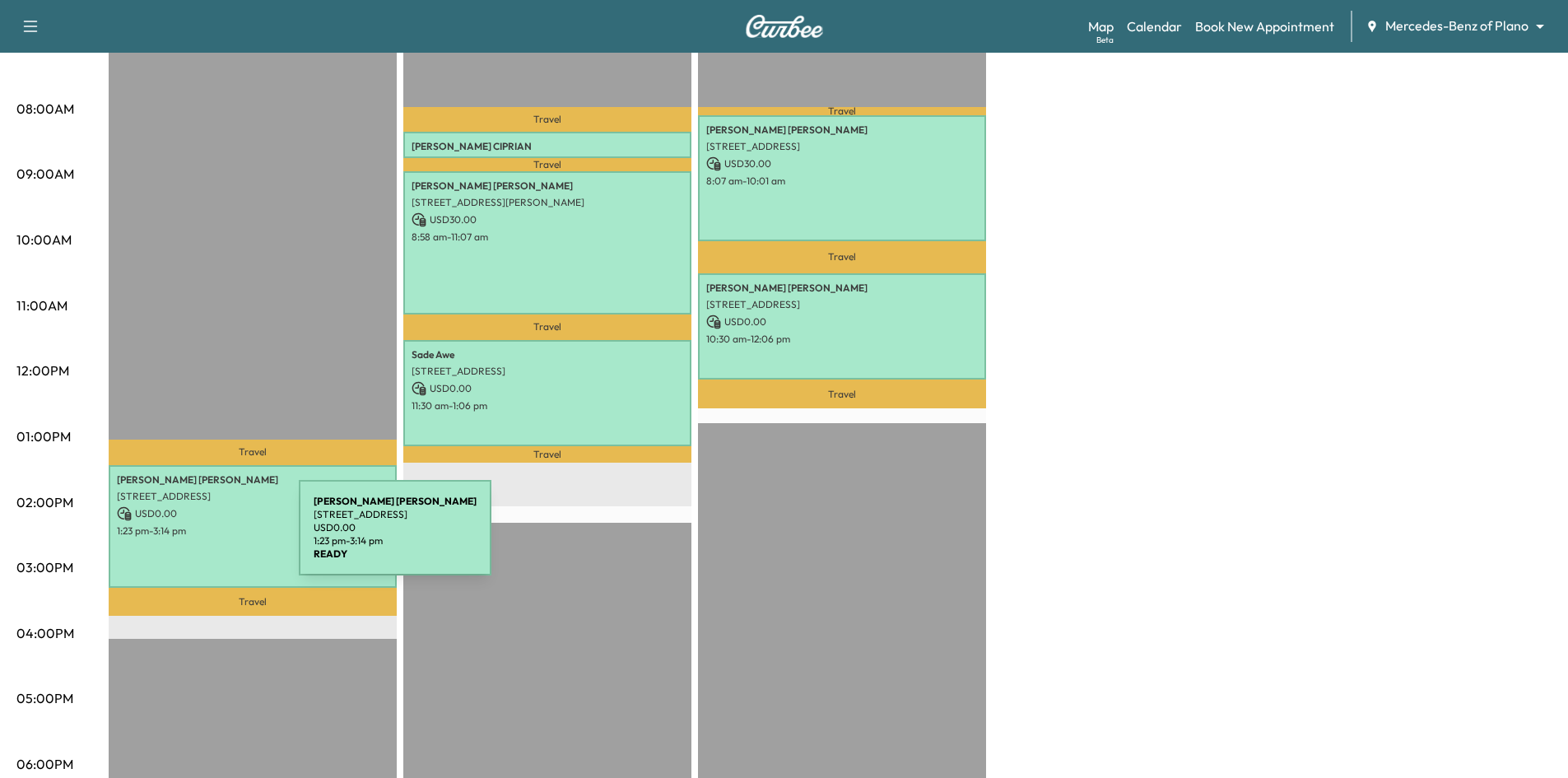
click at [138, 524] on p "1:23 pm - 3:14 pm" at bounding box center [253, 531] width 272 height 13
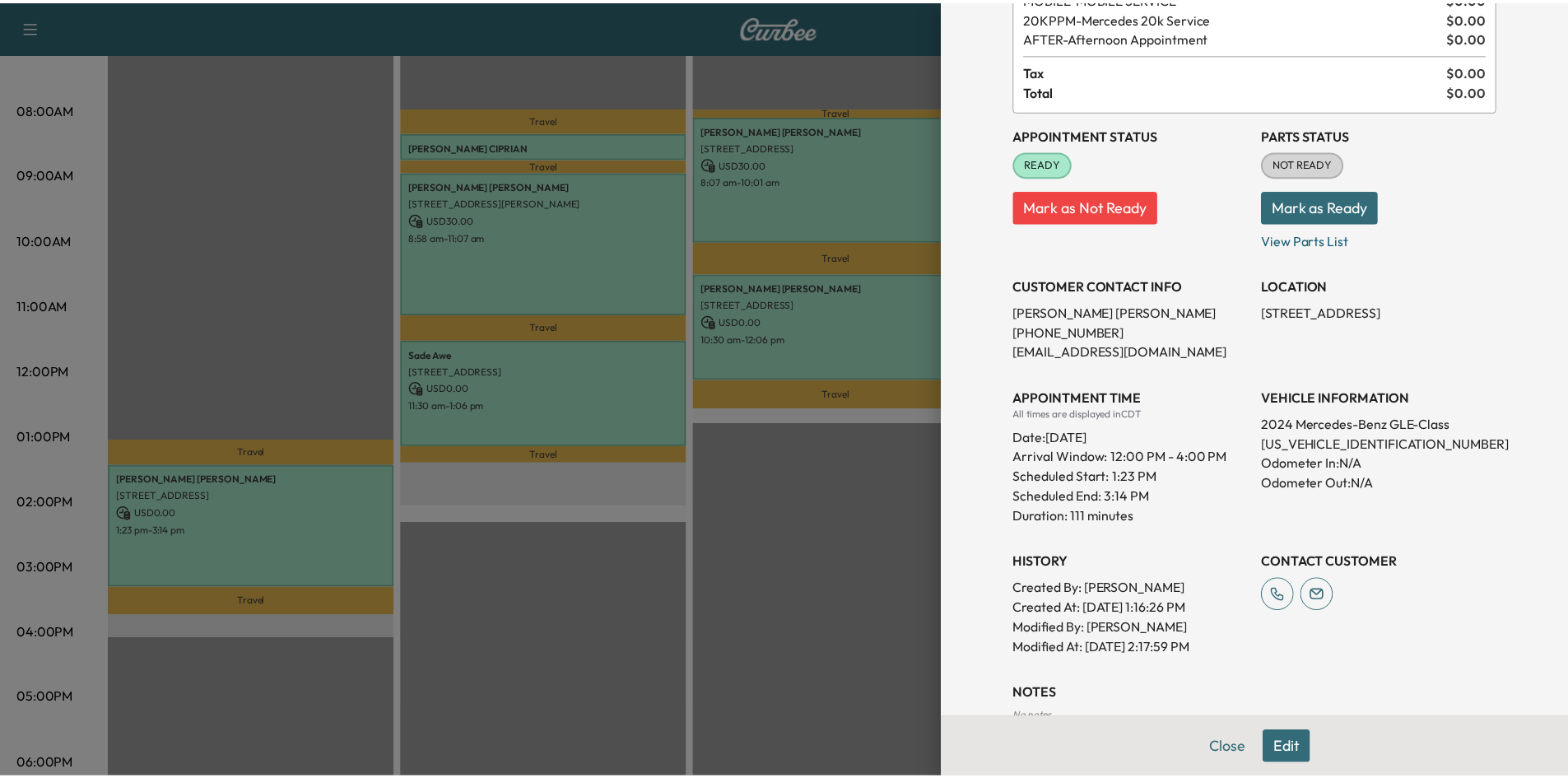
scroll to position [236, 0]
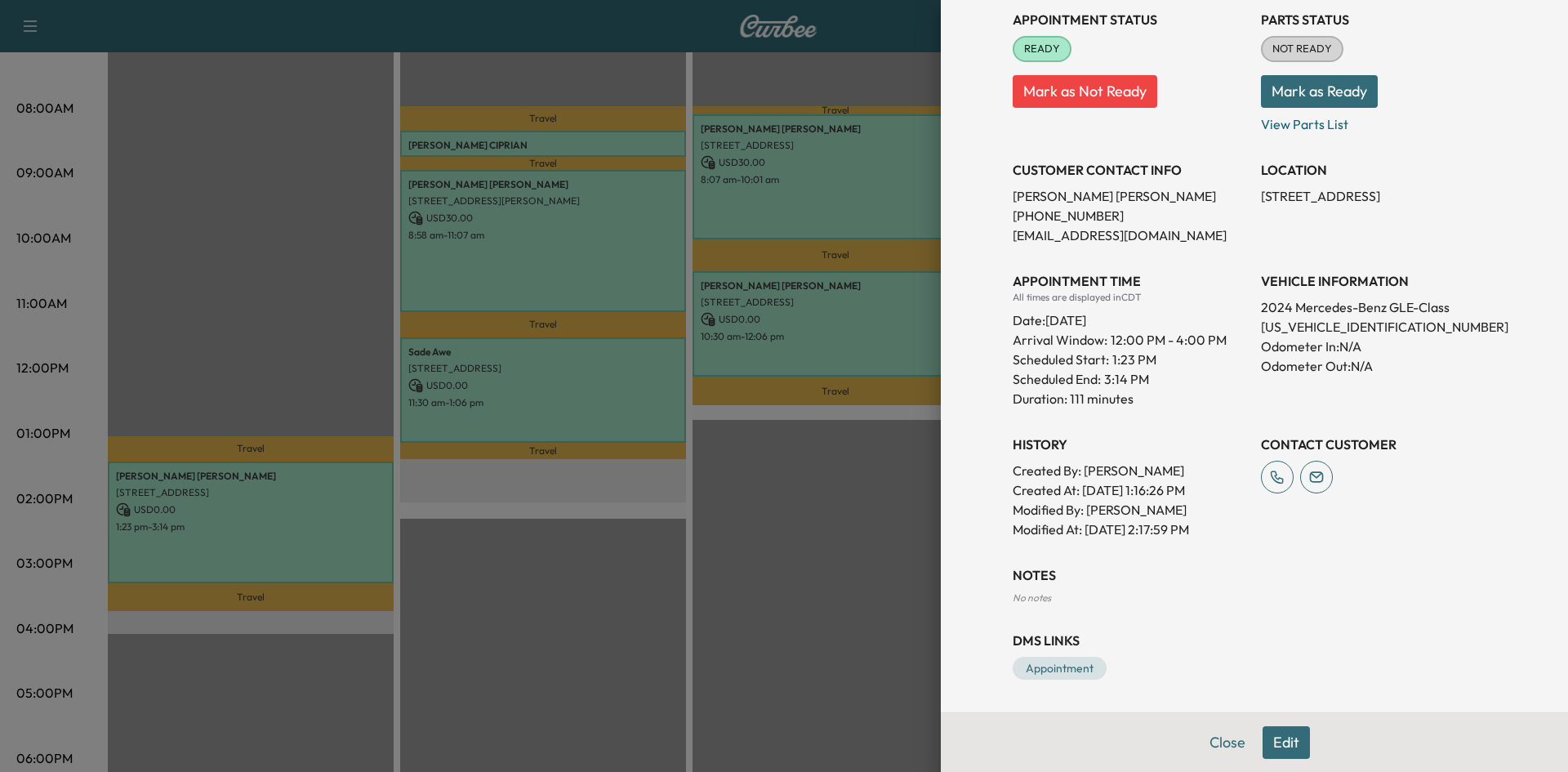
drag, startPoint x: 815, startPoint y: 634, endPoint x: 780, endPoint y: 537, distance: 103.1
click at [814, 634] on div at bounding box center [784, 386] width 1568 height 772
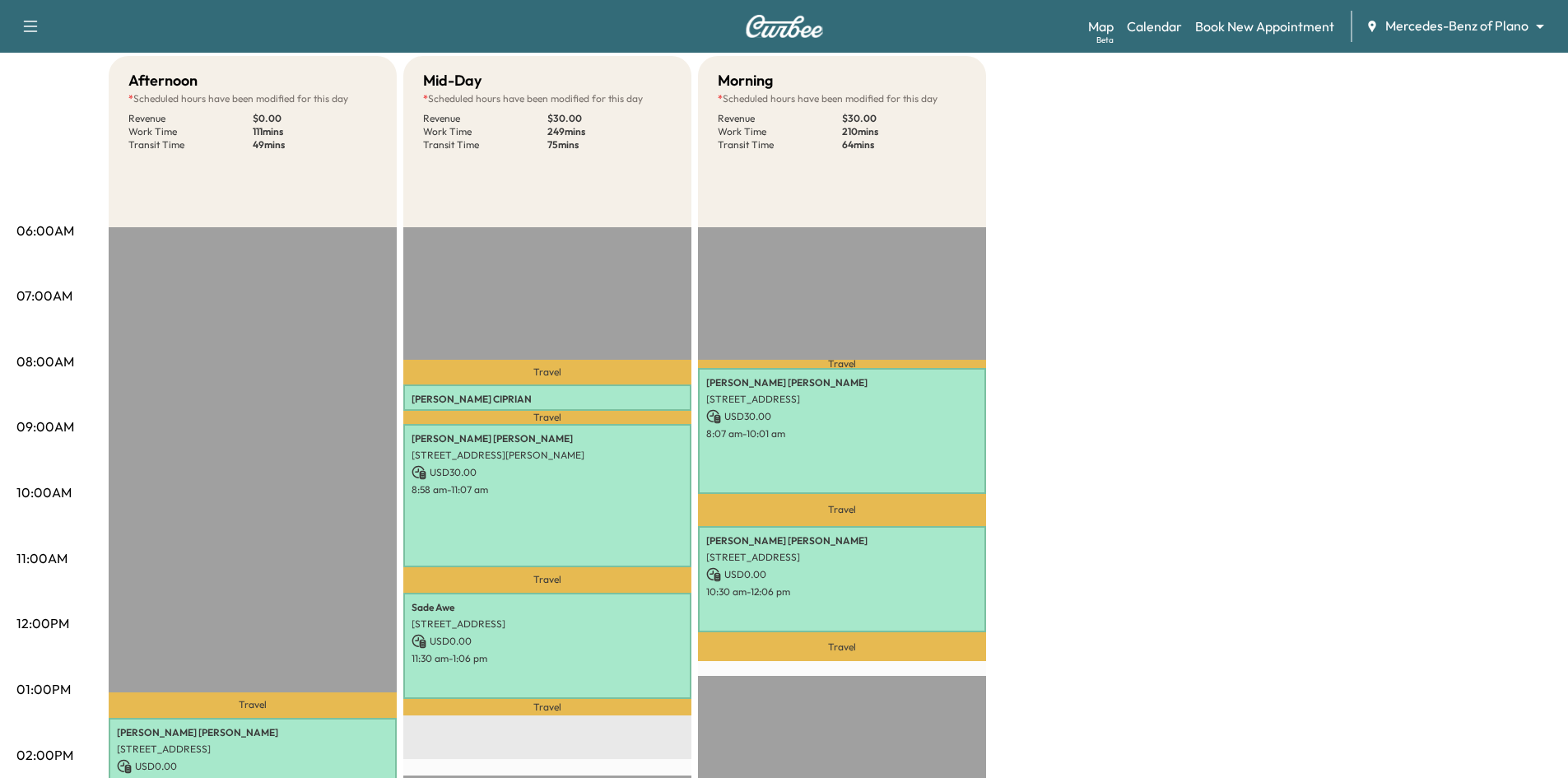
scroll to position [0, 0]
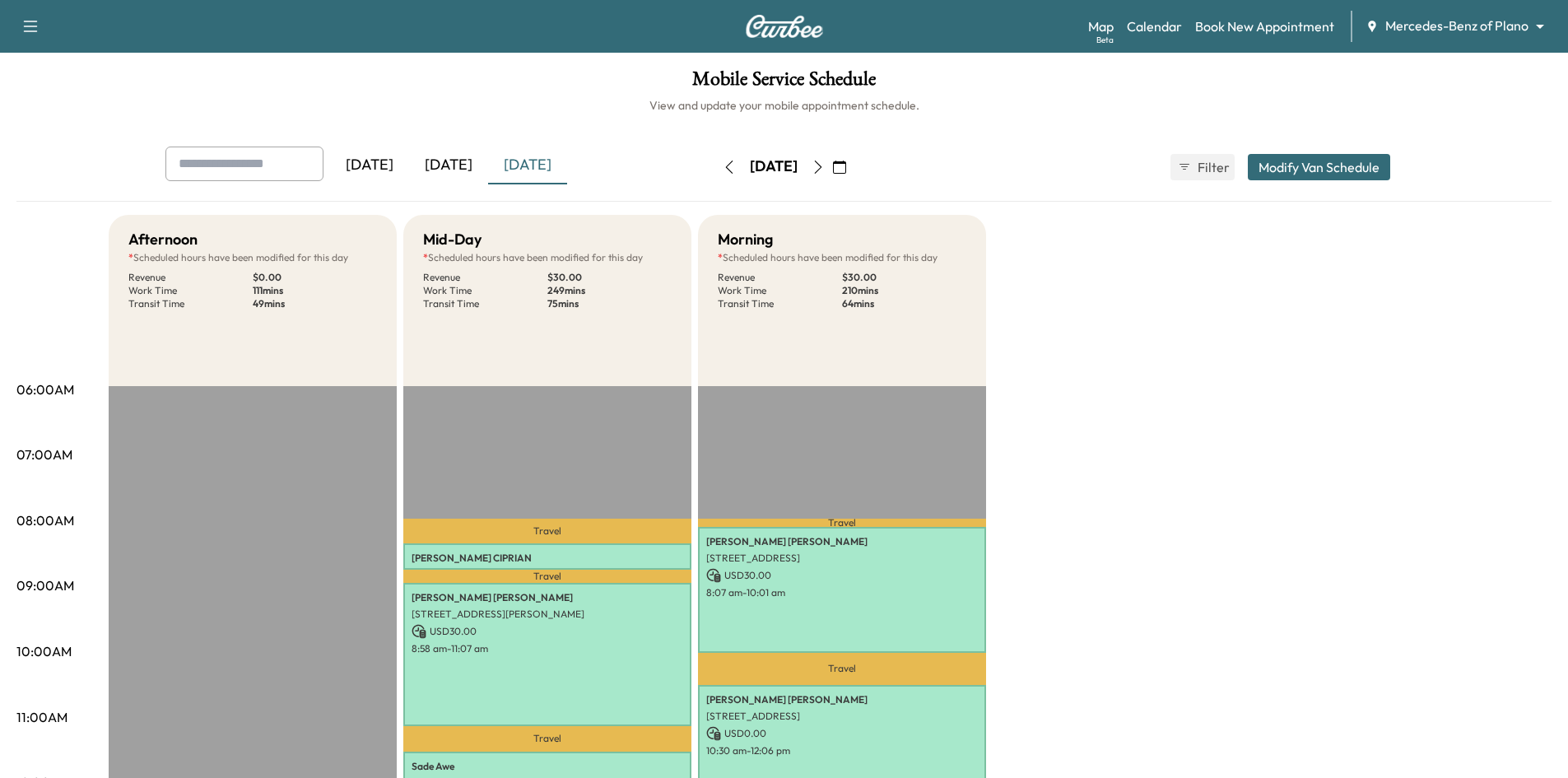
click at [846, 167] on icon "button" at bounding box center [840, 167] width 13 height 13
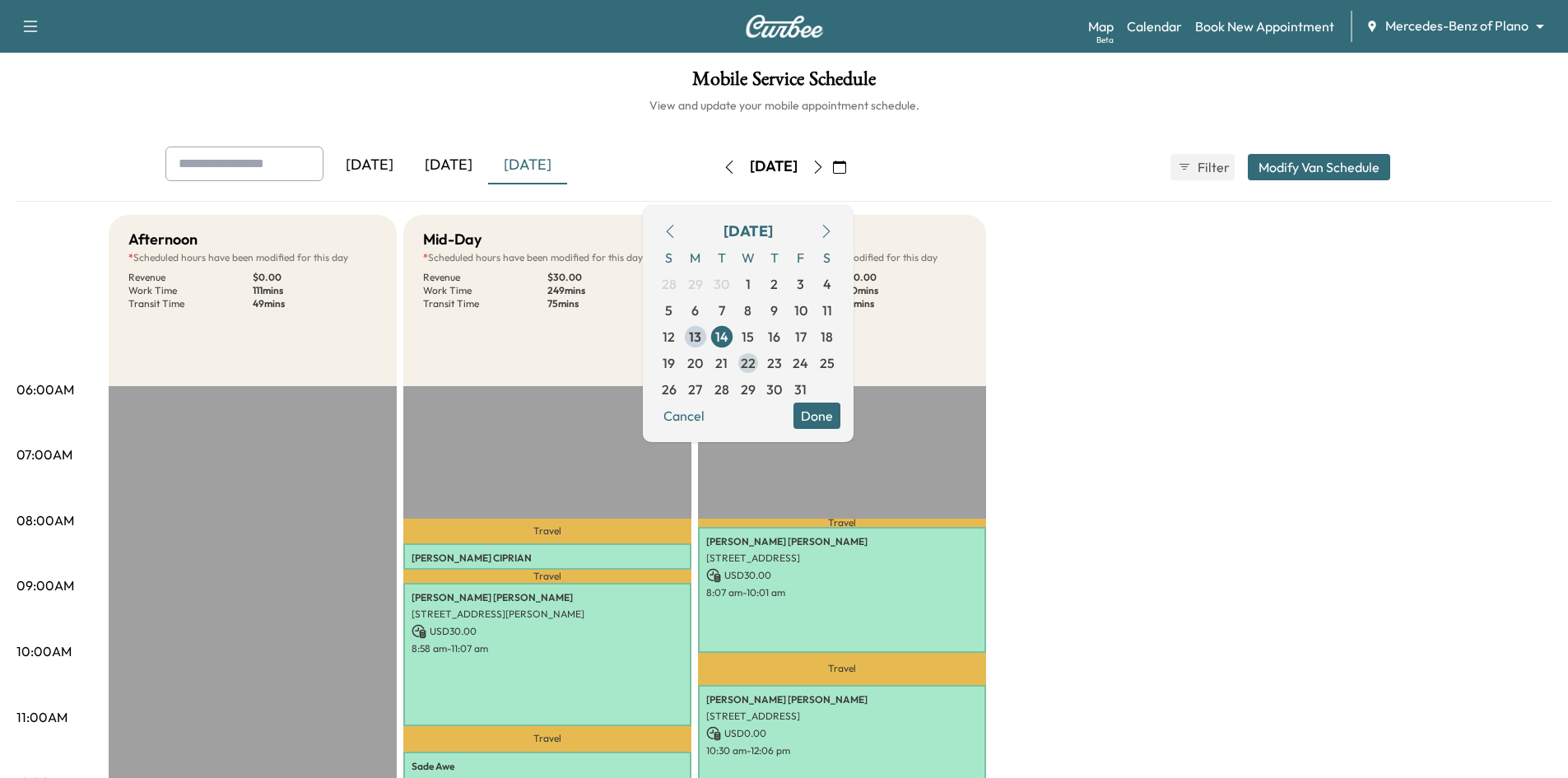
click at [756, 362] on span "22" at bounding box center [748, 362] width 15 height 20
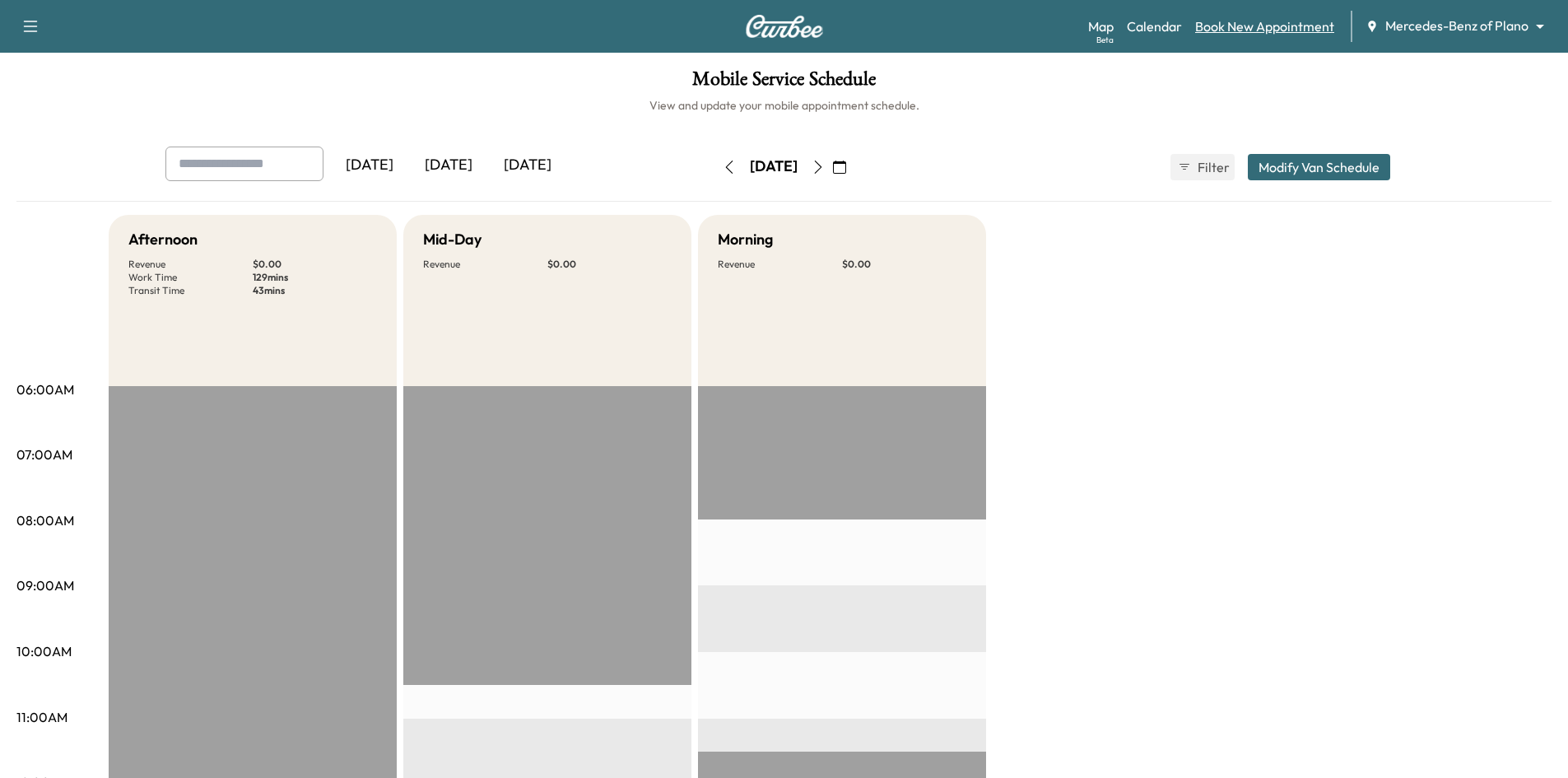
click at [1232, 29] on link "Book New Appointment" at bounding box center [1265, 26] width 139 height 20
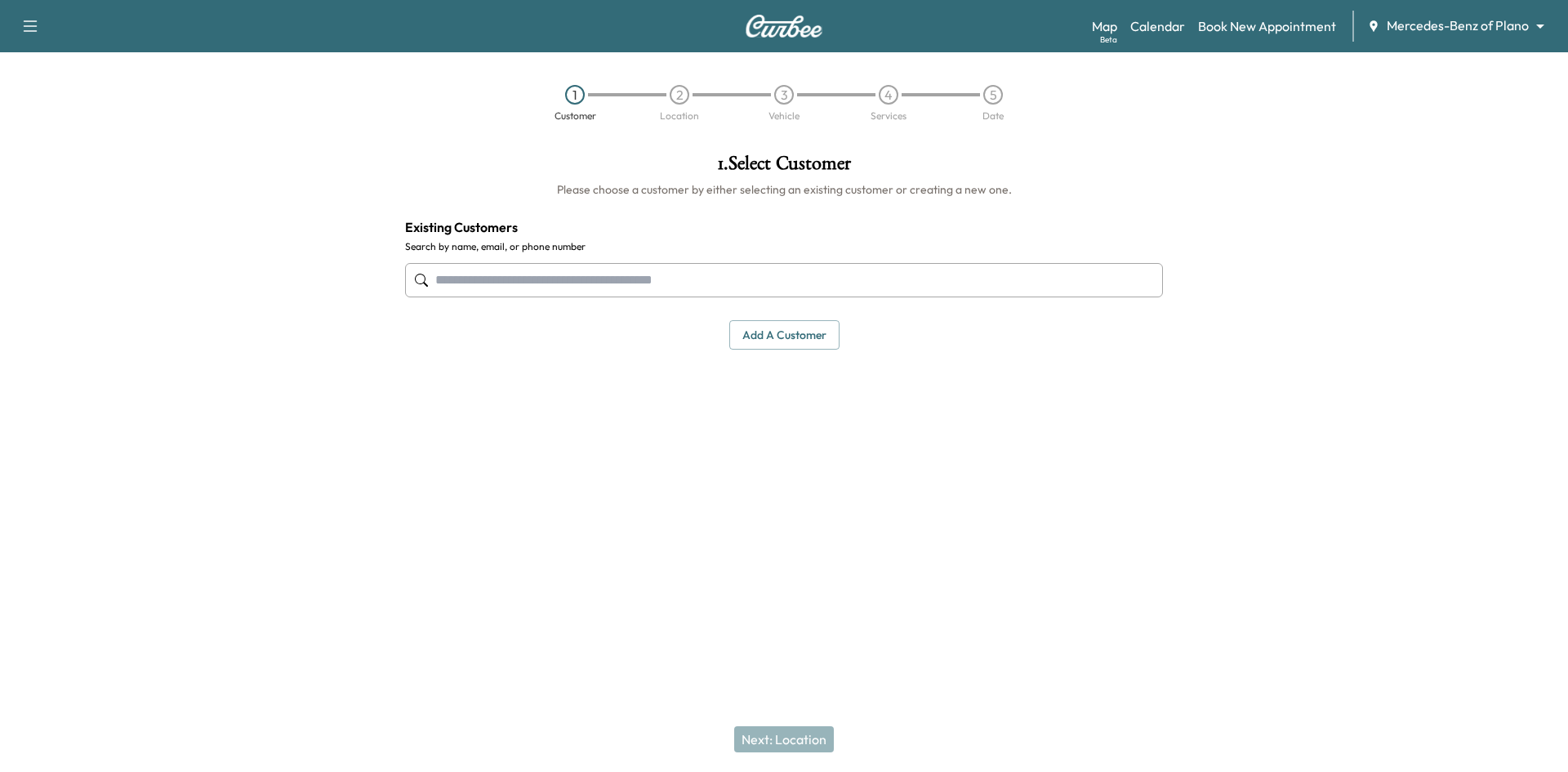
click at [779, 280] on input "text" at bounding box center [783, 280] width 758 height 34
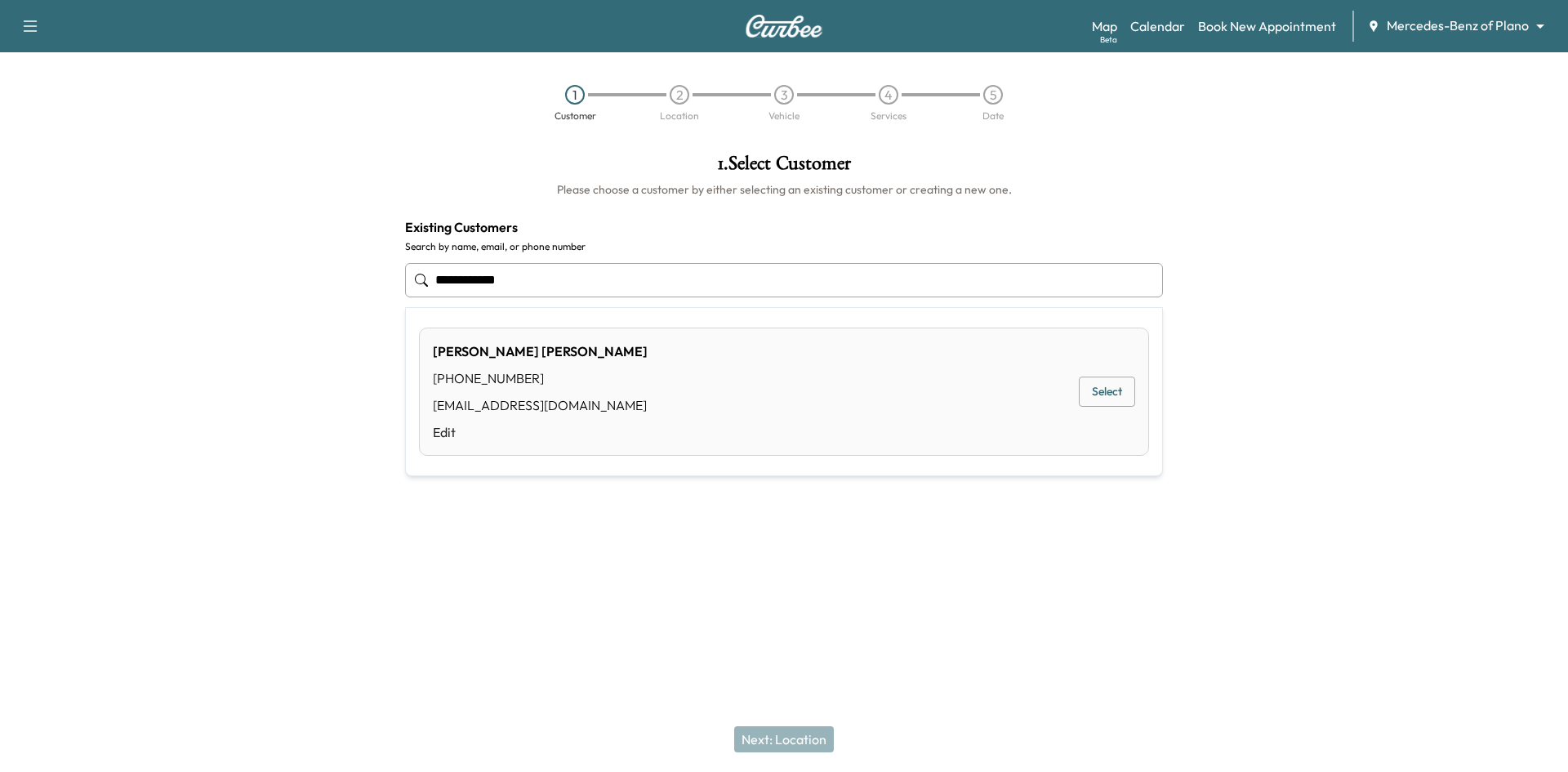
click at [1128, 392] on button "Select" at bounding box center [1107, 392] width 57 height 30
type input "**********"
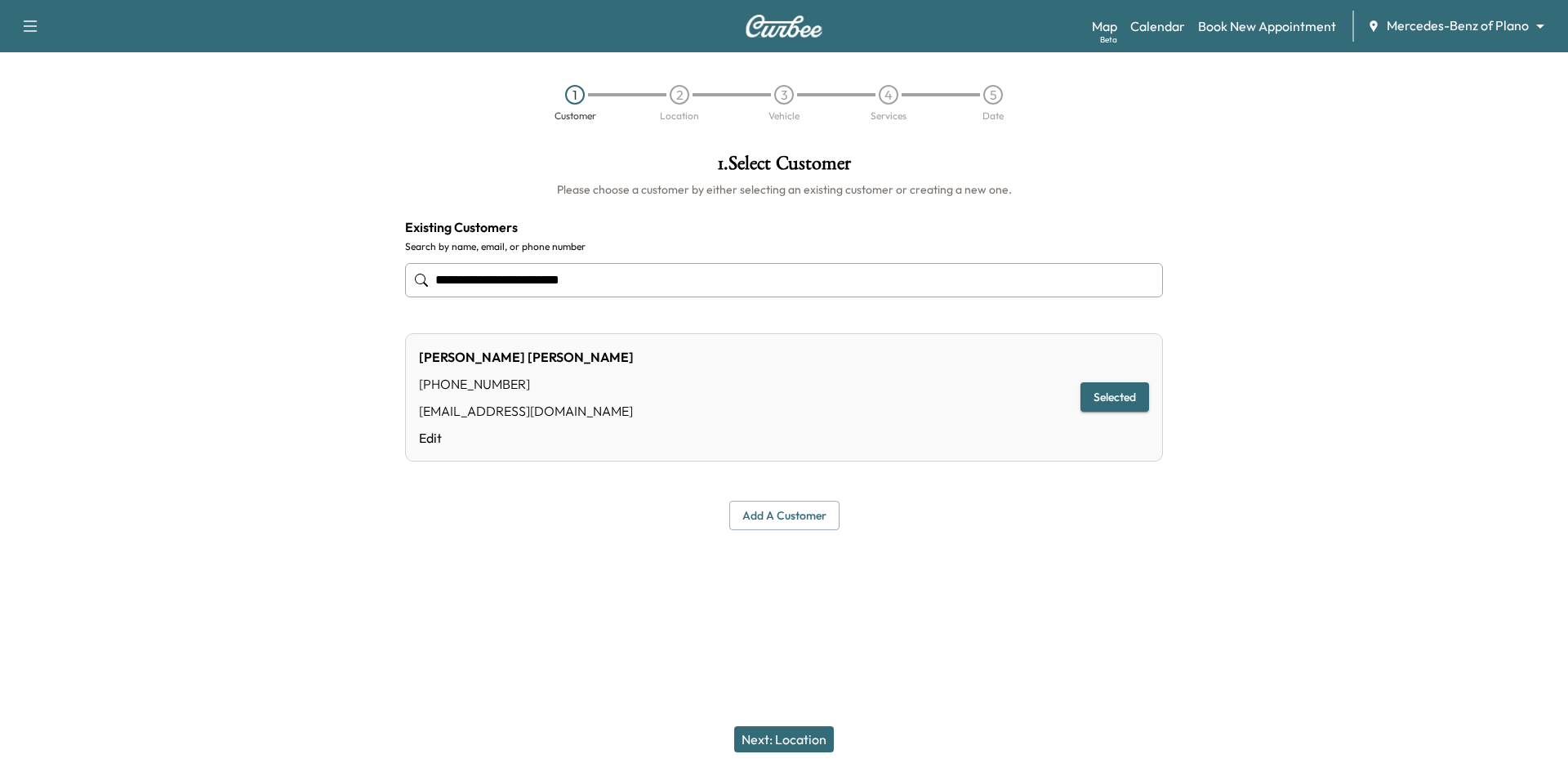
click at [814, 742] on button "Next: Location" at bounding box center [783, 740] width 99 height 26
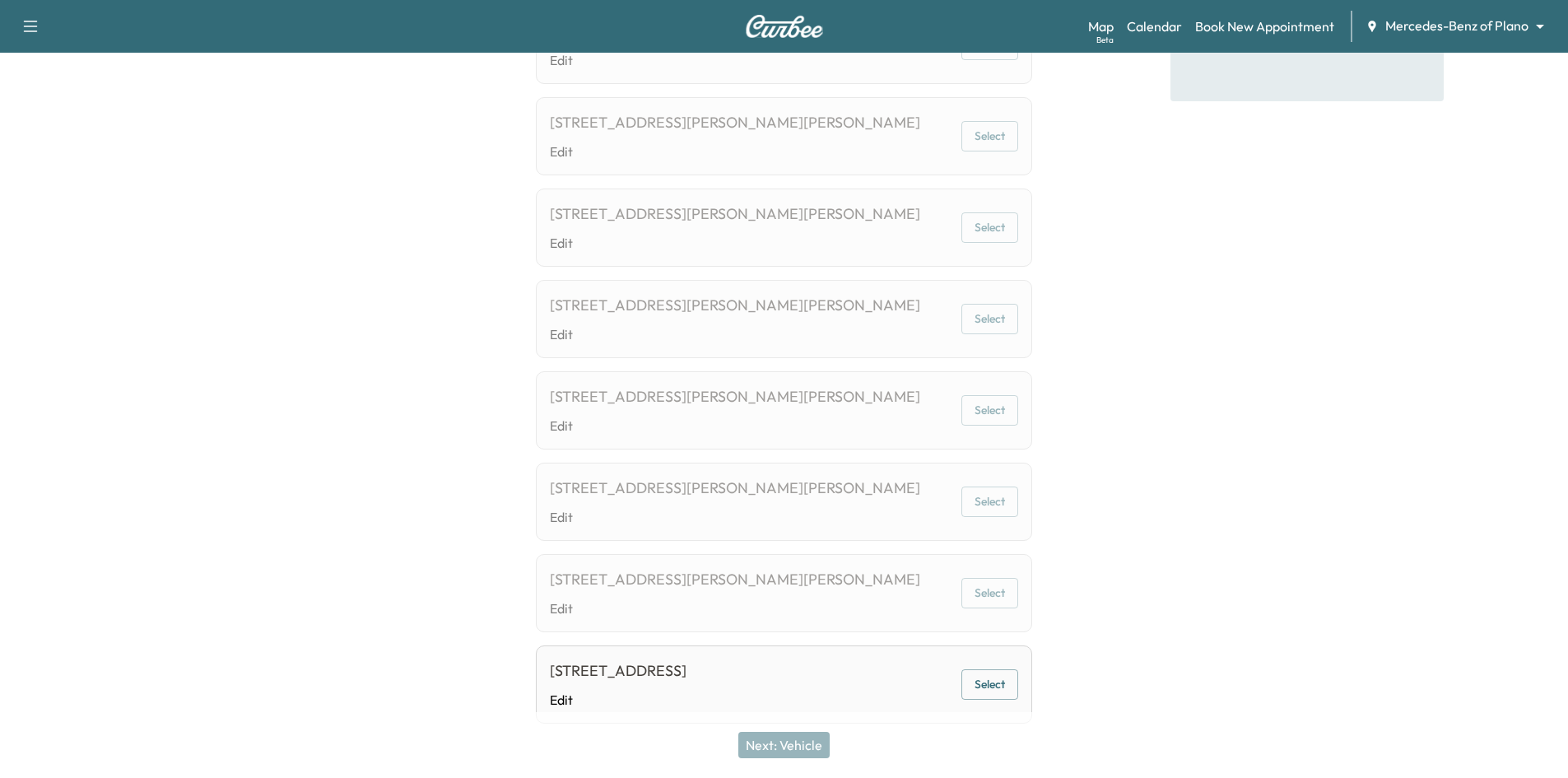
scroll to position [396, 0]
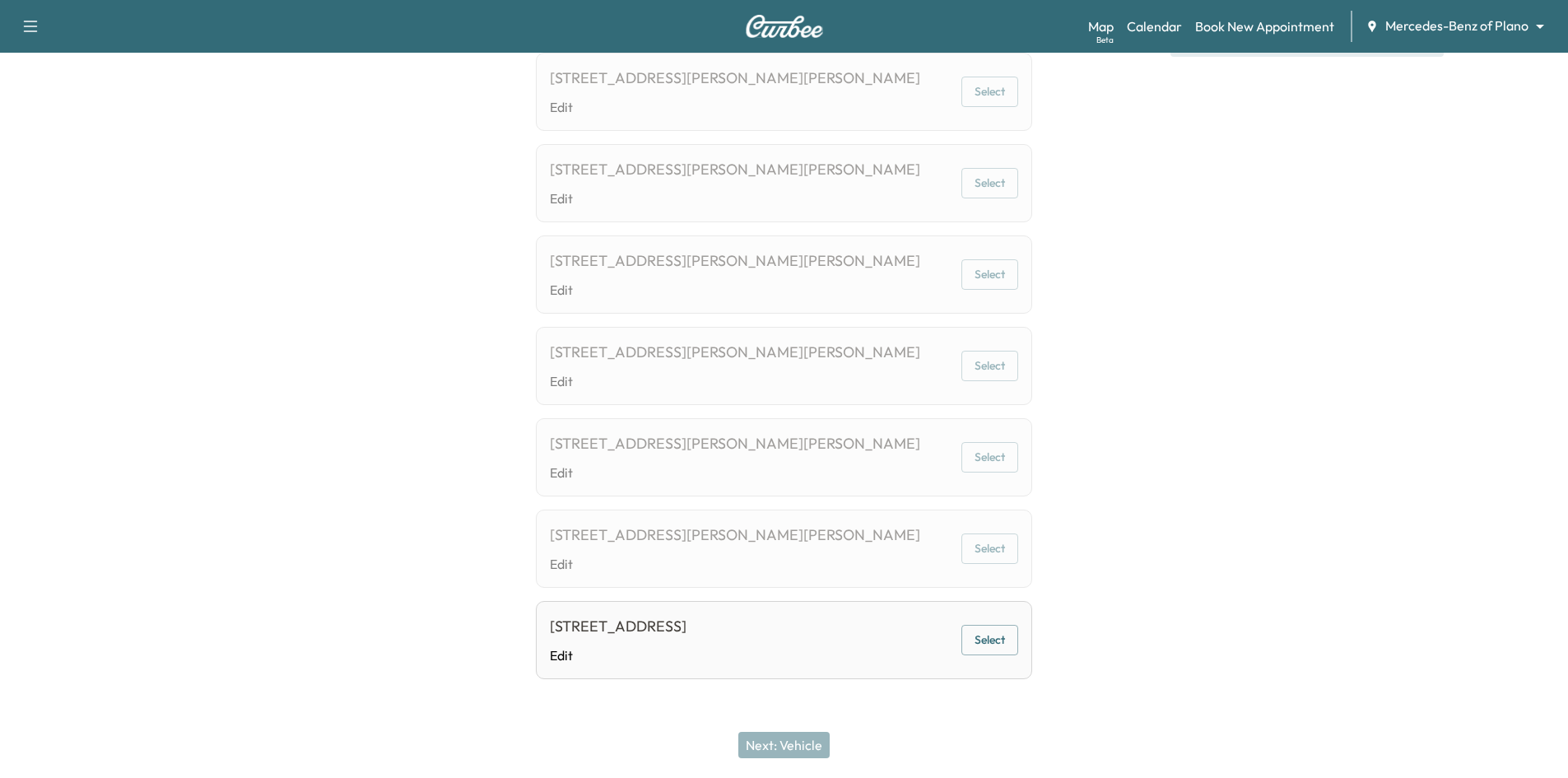
drag, startPoint x: 992, startPoint y: 643, endPoint x: 829, endPoint y: 716, distance: 178.6
click at [992, 643] on button "Select" at bounding box center [990, 640] width 57 height 31
click at [796, 757] on button "Next: Vehicle" at bounding box center [784, 746] width 92 height 27
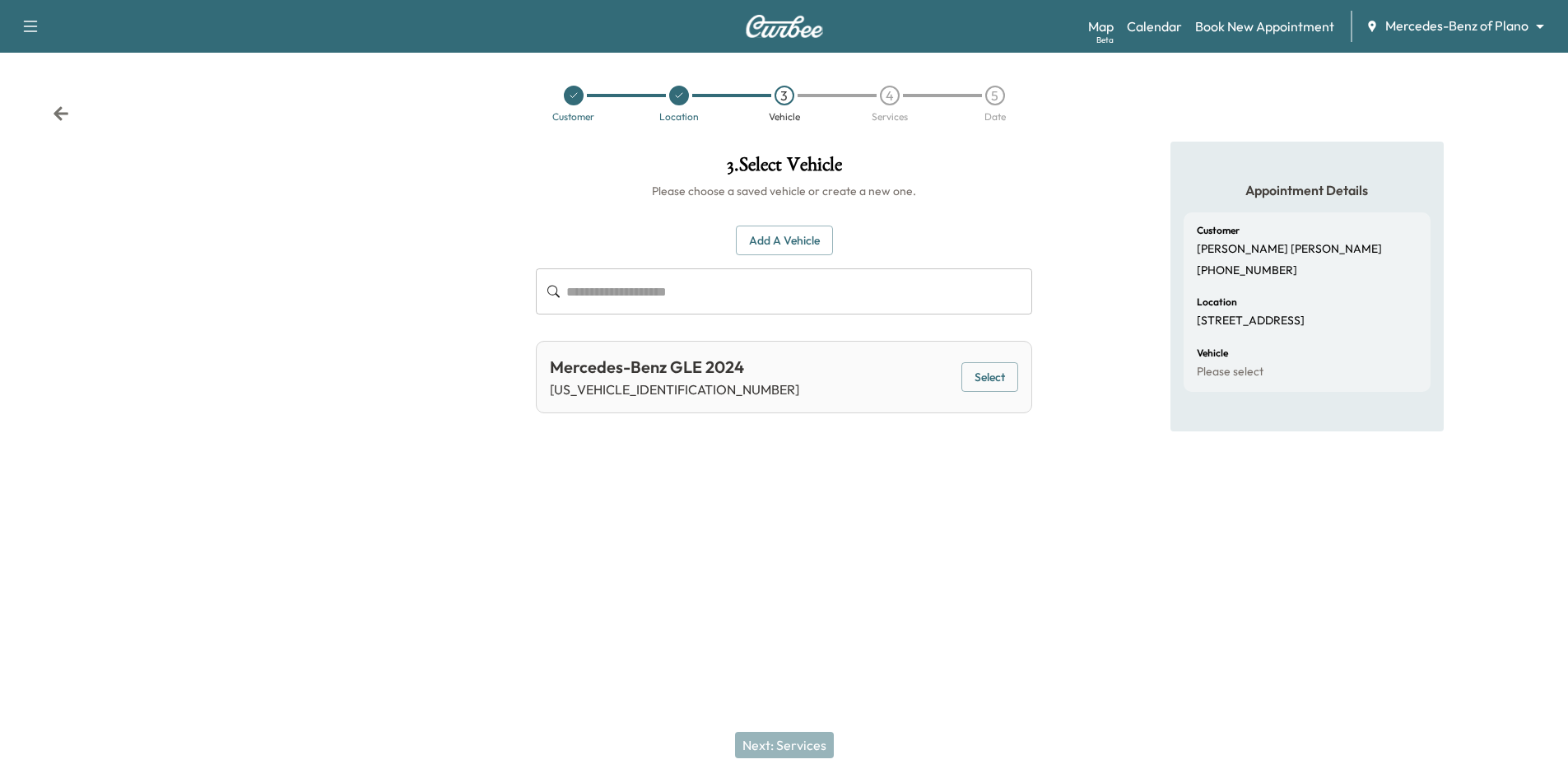
scroll to position [0, 0]
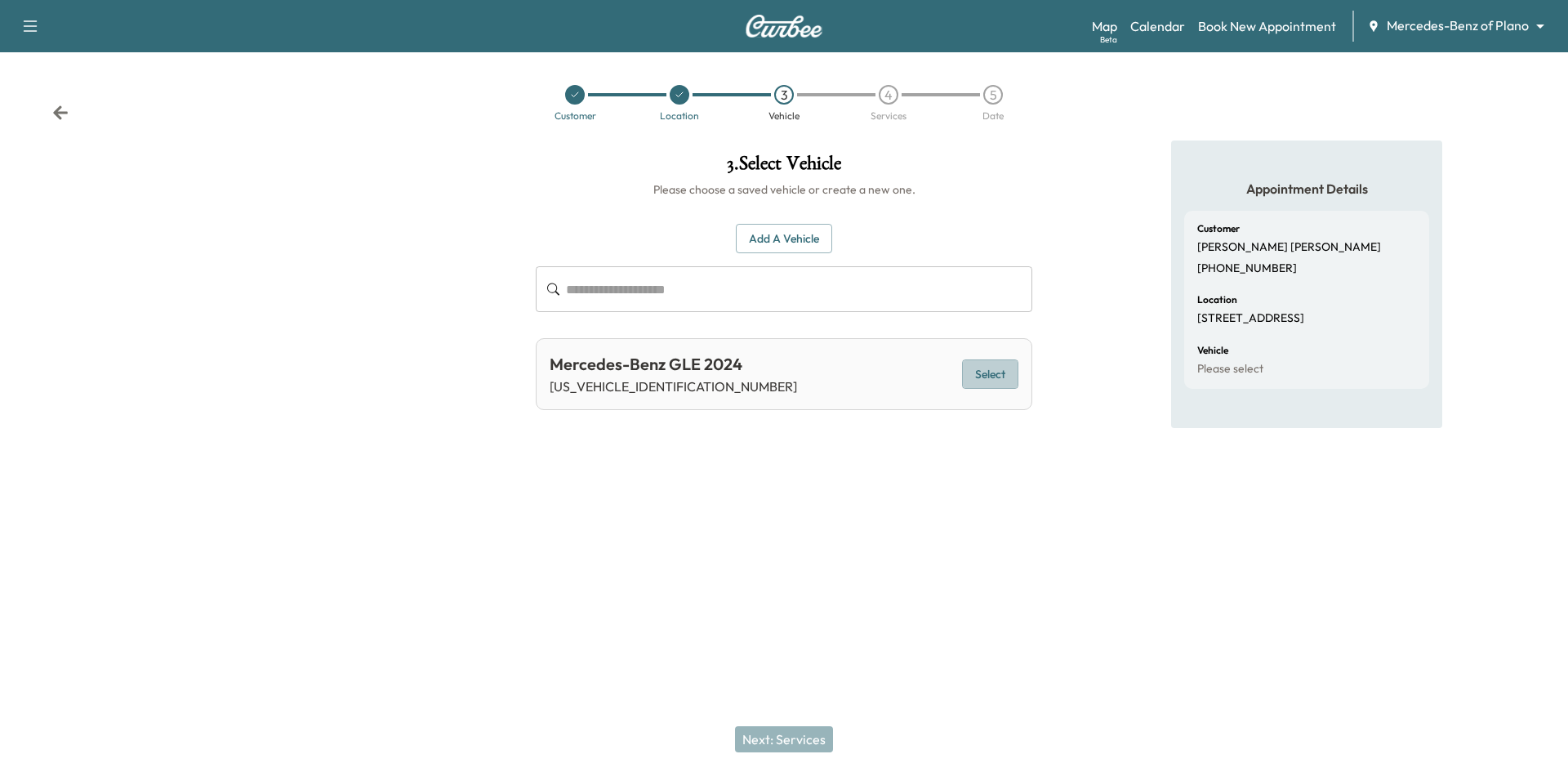
click at [991, 368] on button "Select" at bounding box center [990, 375] width 57 height 30
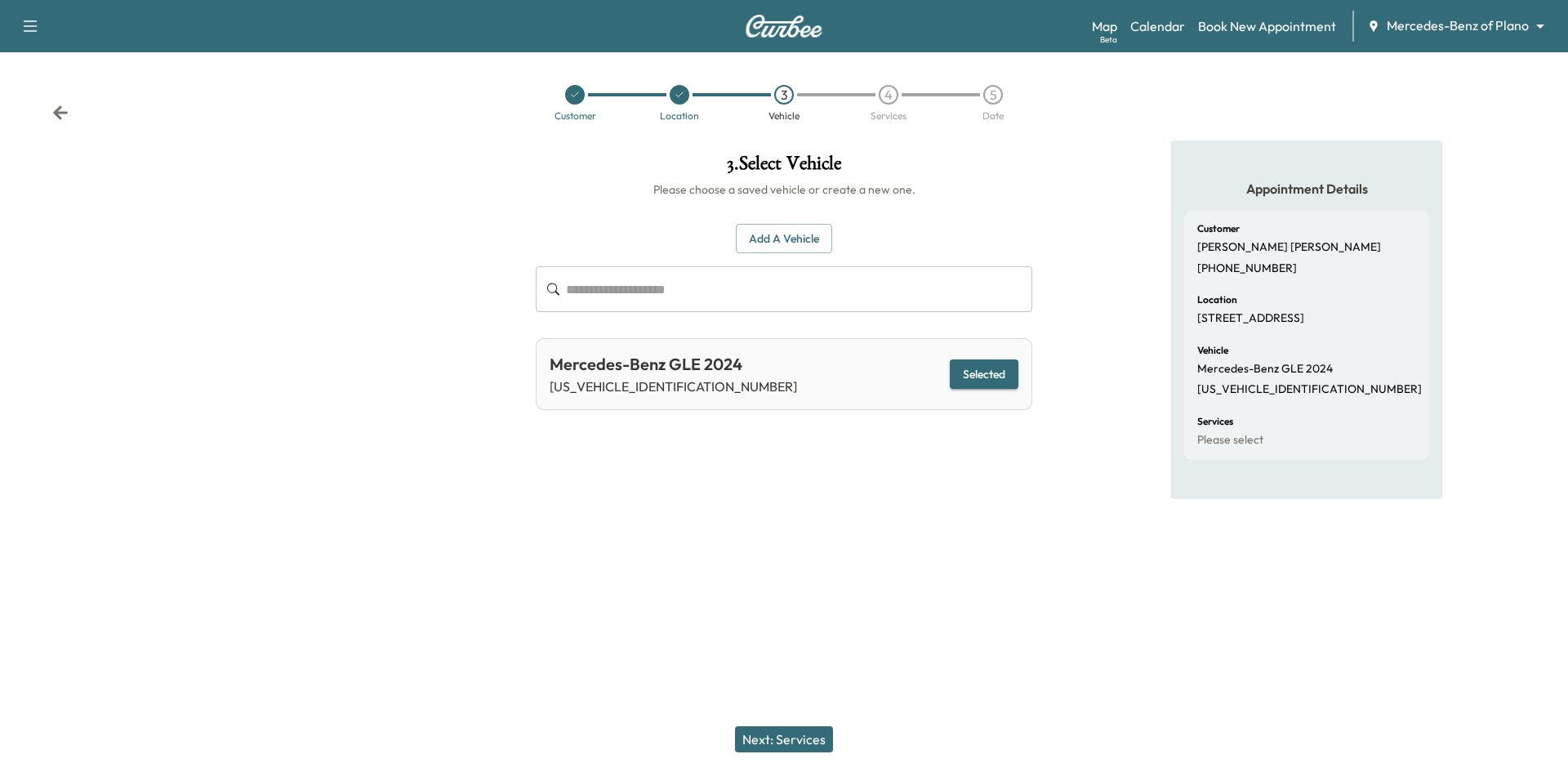
click at [773, 743] on button "Next: Services" at bounding box center [784, 740] width 98 height 26
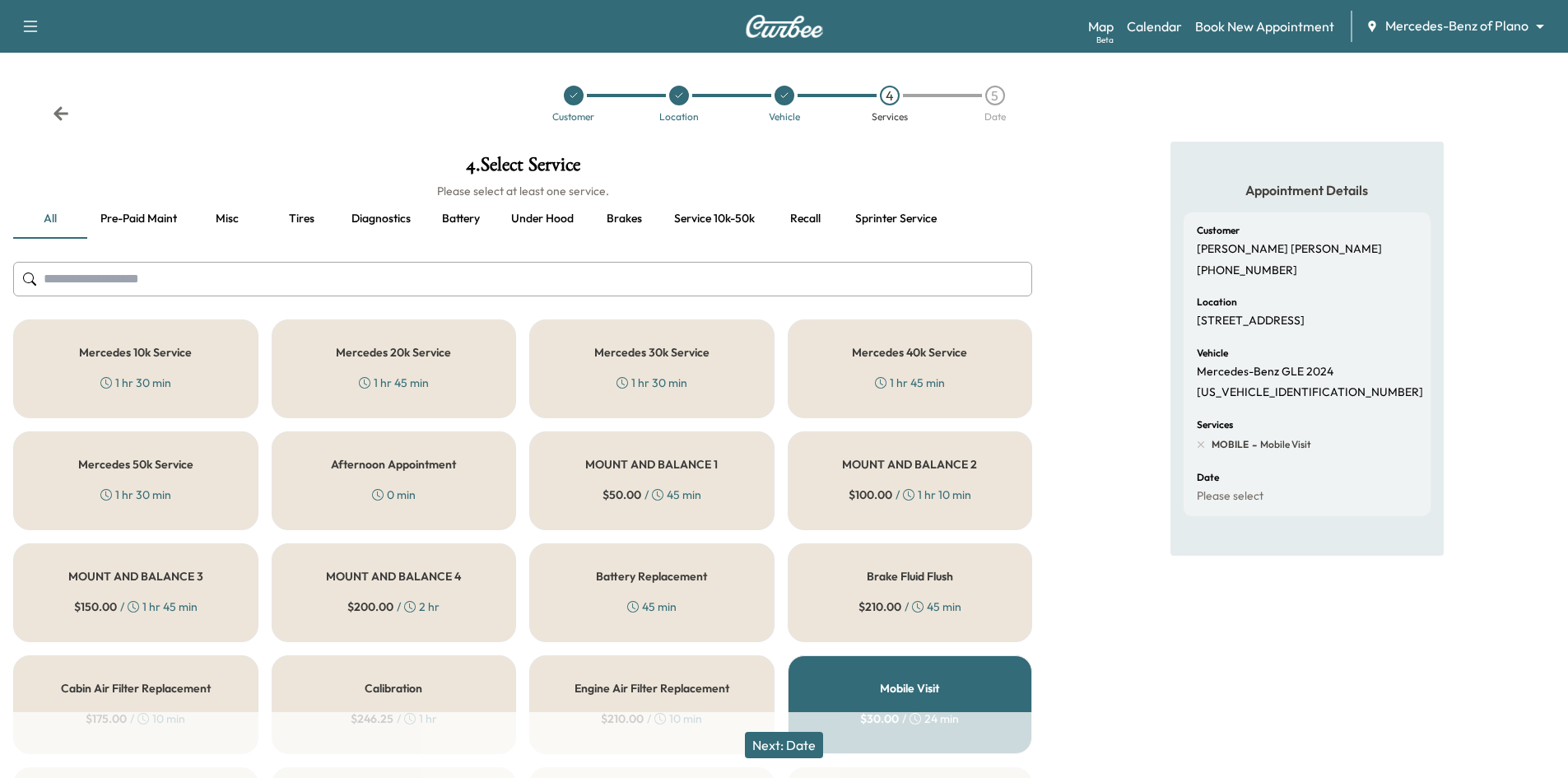
scroll to position [490, 0]
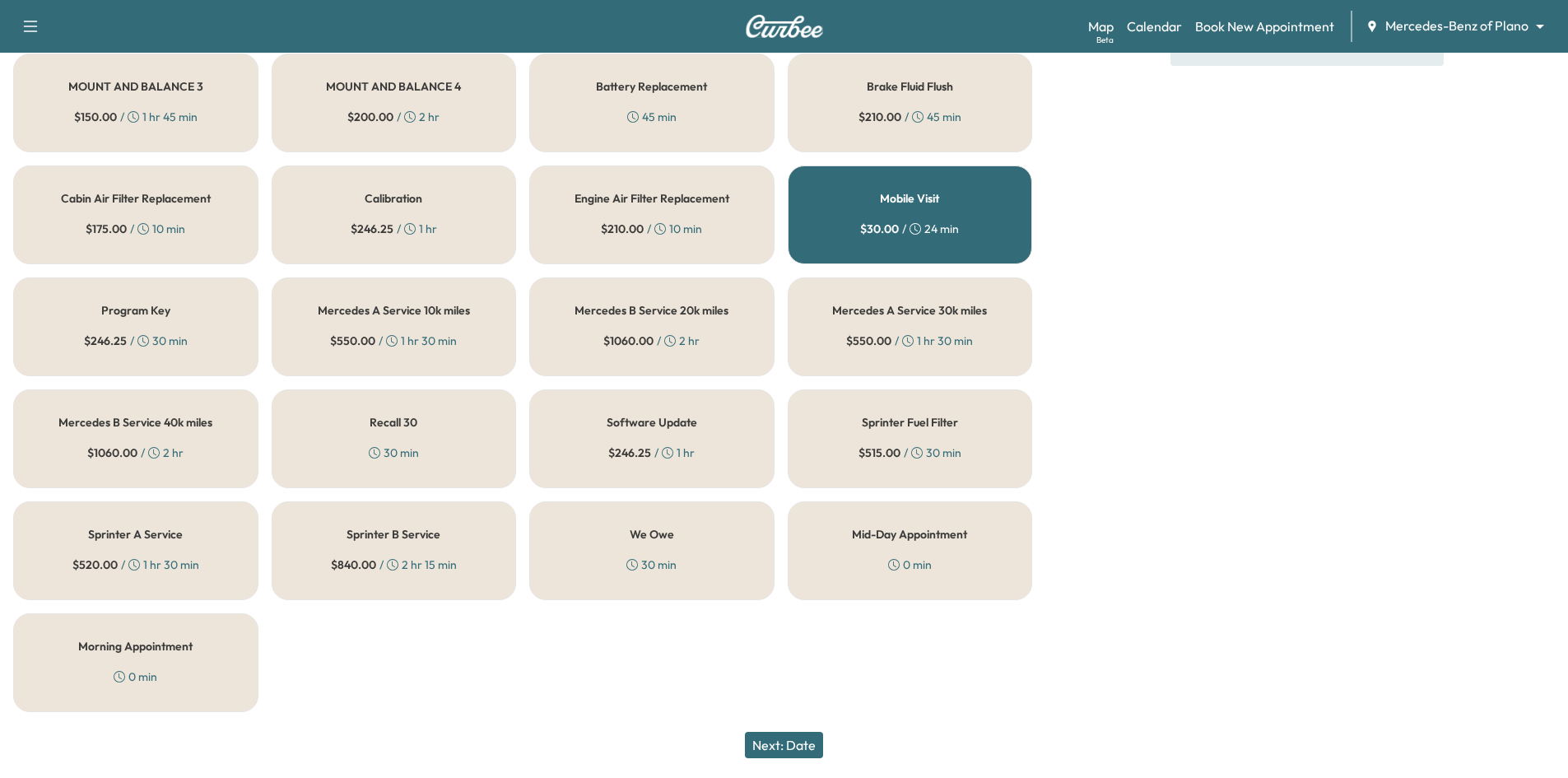
click at [917, 100] on div "Brake Fluid Flush $ 210.00 / 45 min" at bounding box center [909, 103] width 245 height 99
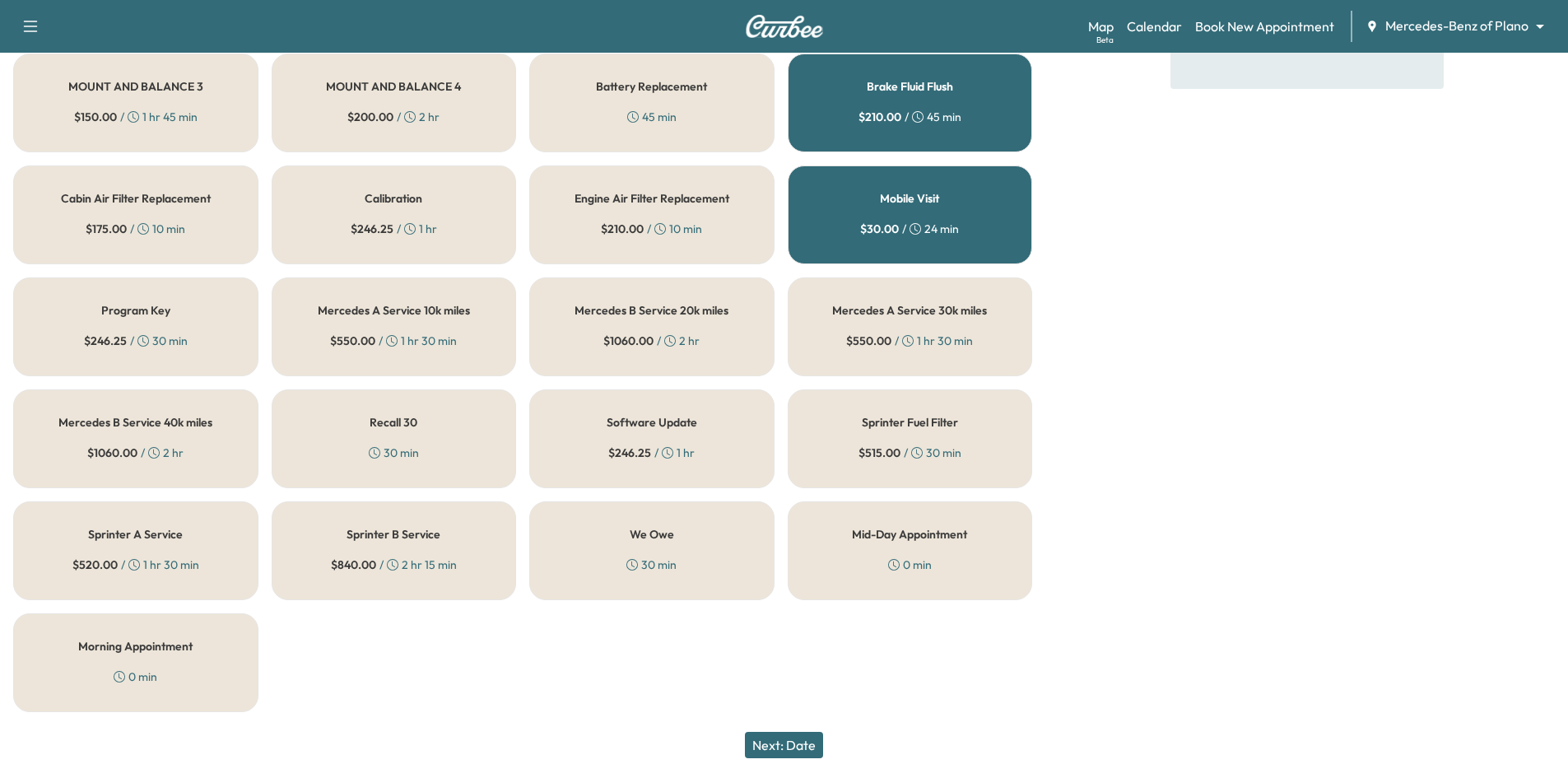
click at [655, 215] on div "Engine Air Filter Replacement $ 210.00 / 10 min" at bounding box center [651, 215] width 245 height 99
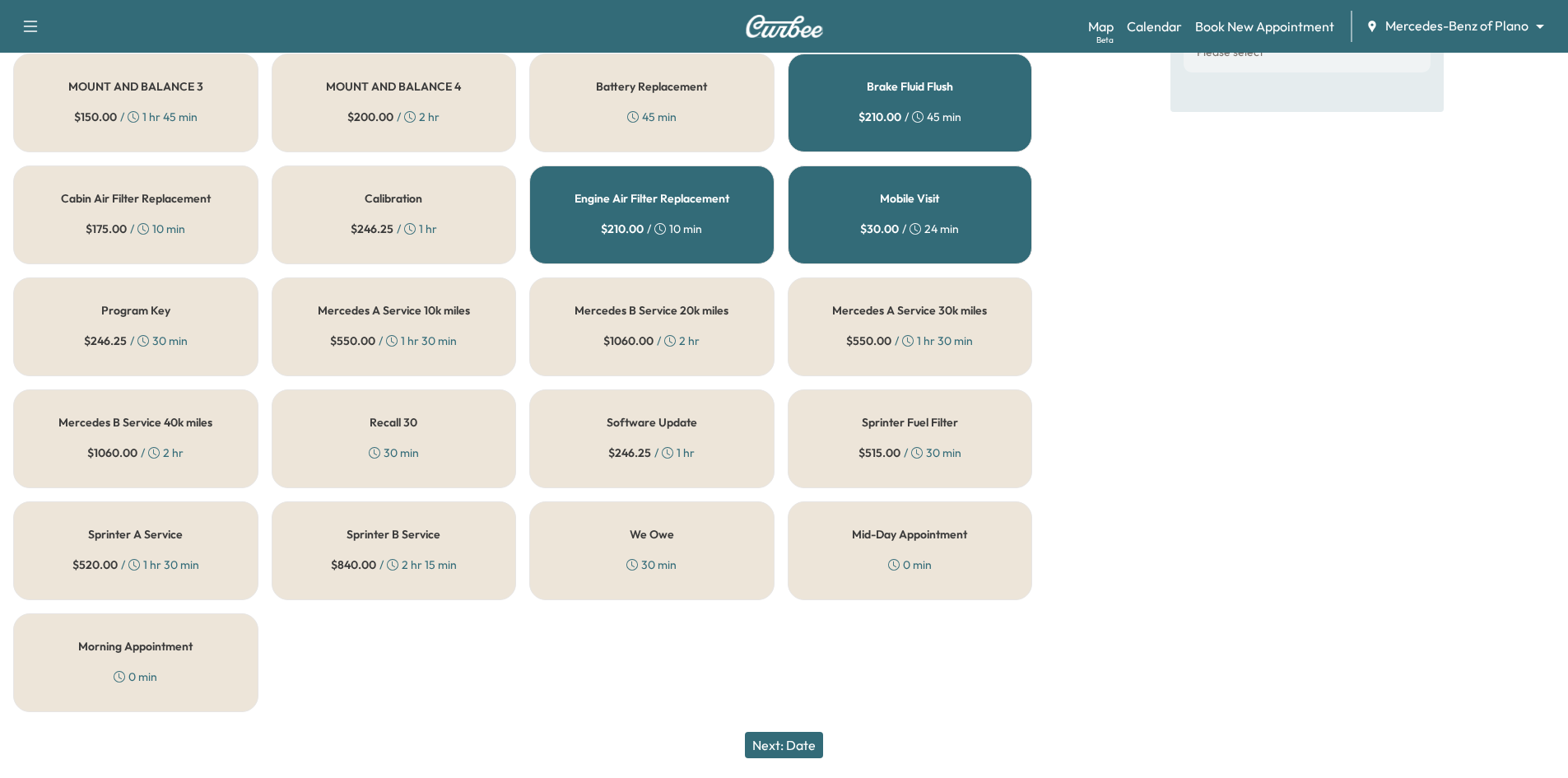
click at [789, 745] on button "Next: Date" at bounding box center [784, 746] width 78 height 27
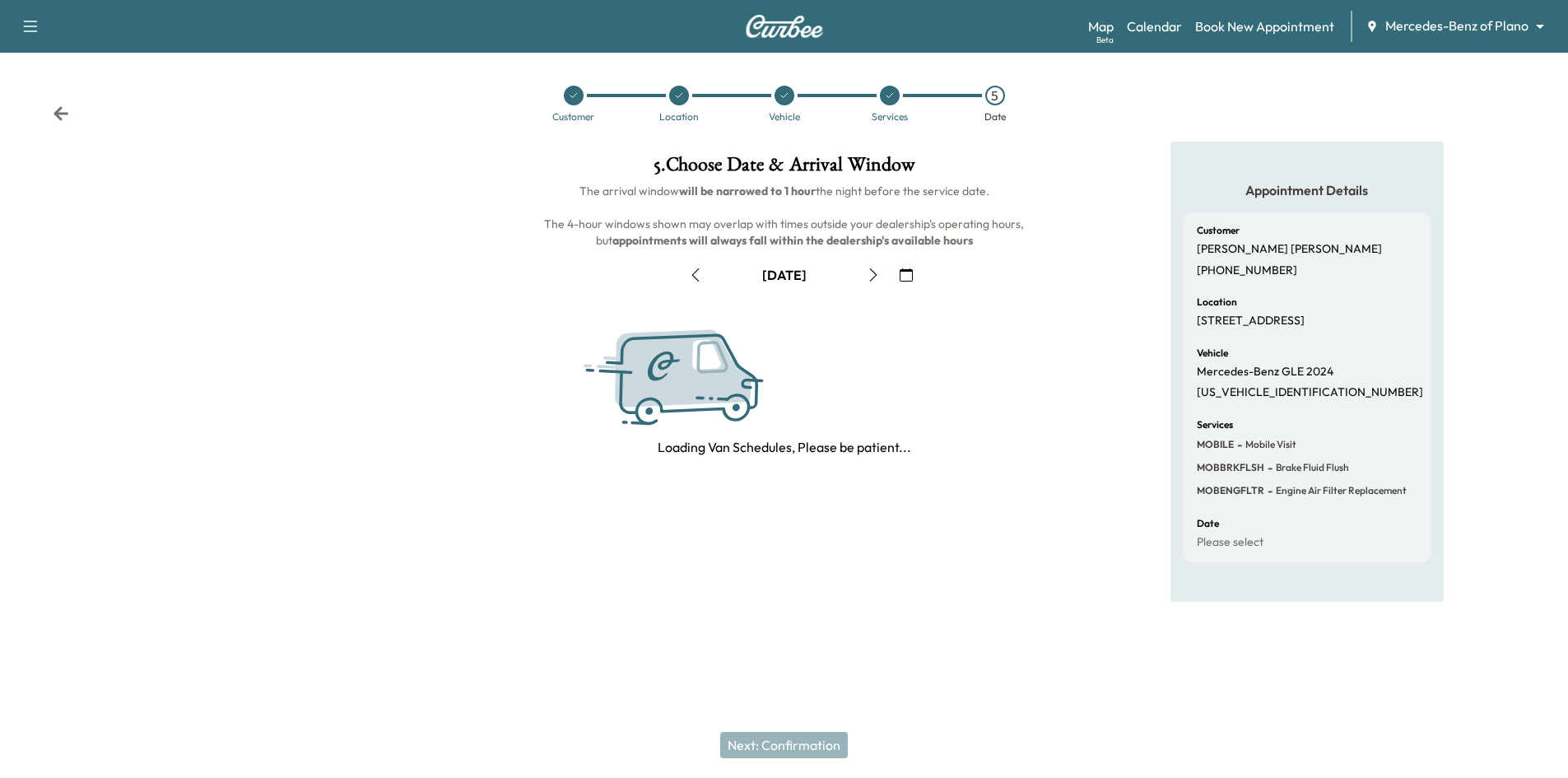
scroll to position [0, 0]
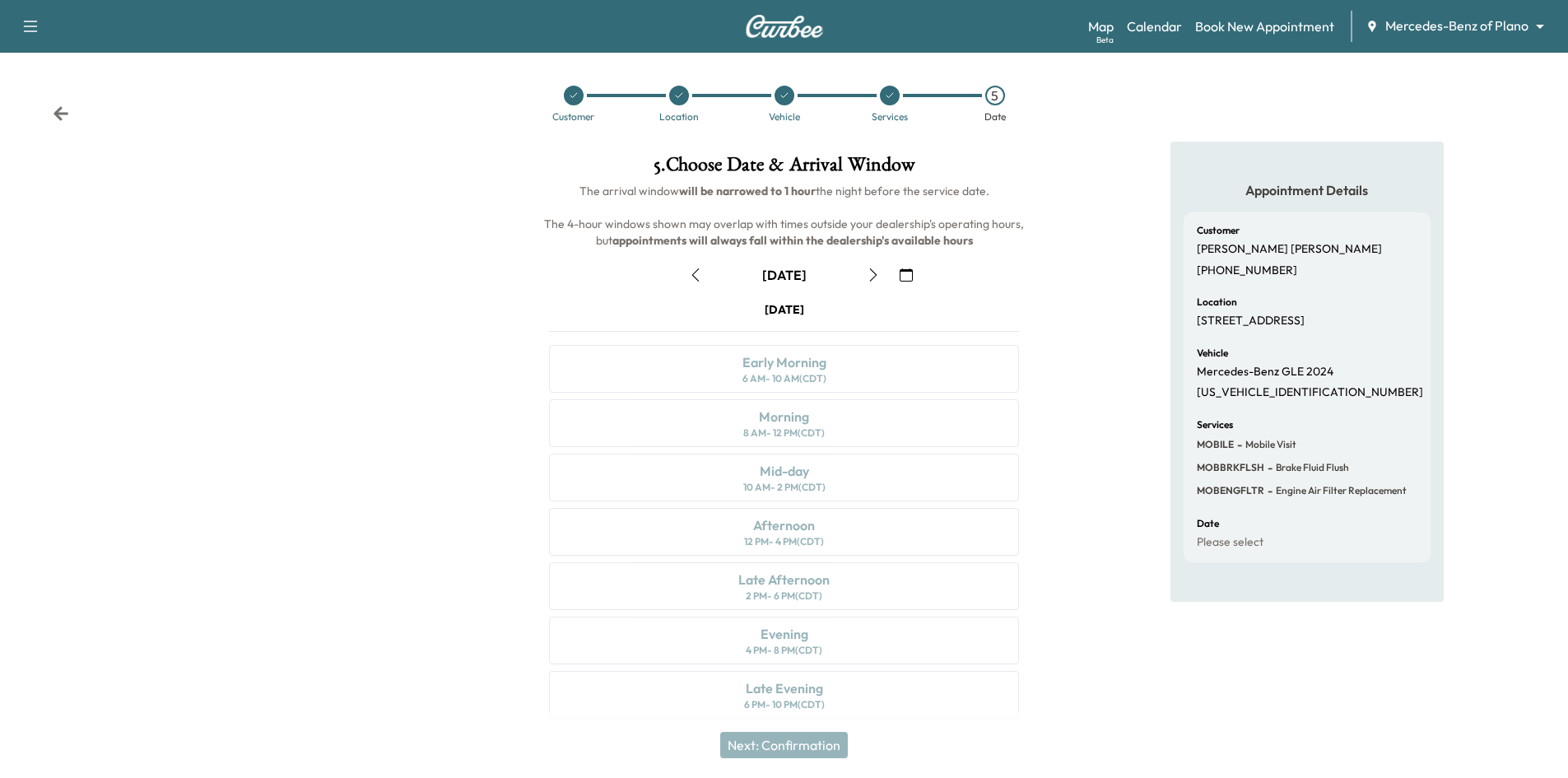
click at [906, 279] on icon "button" at bounding box center [906, 276] width 13 height 13
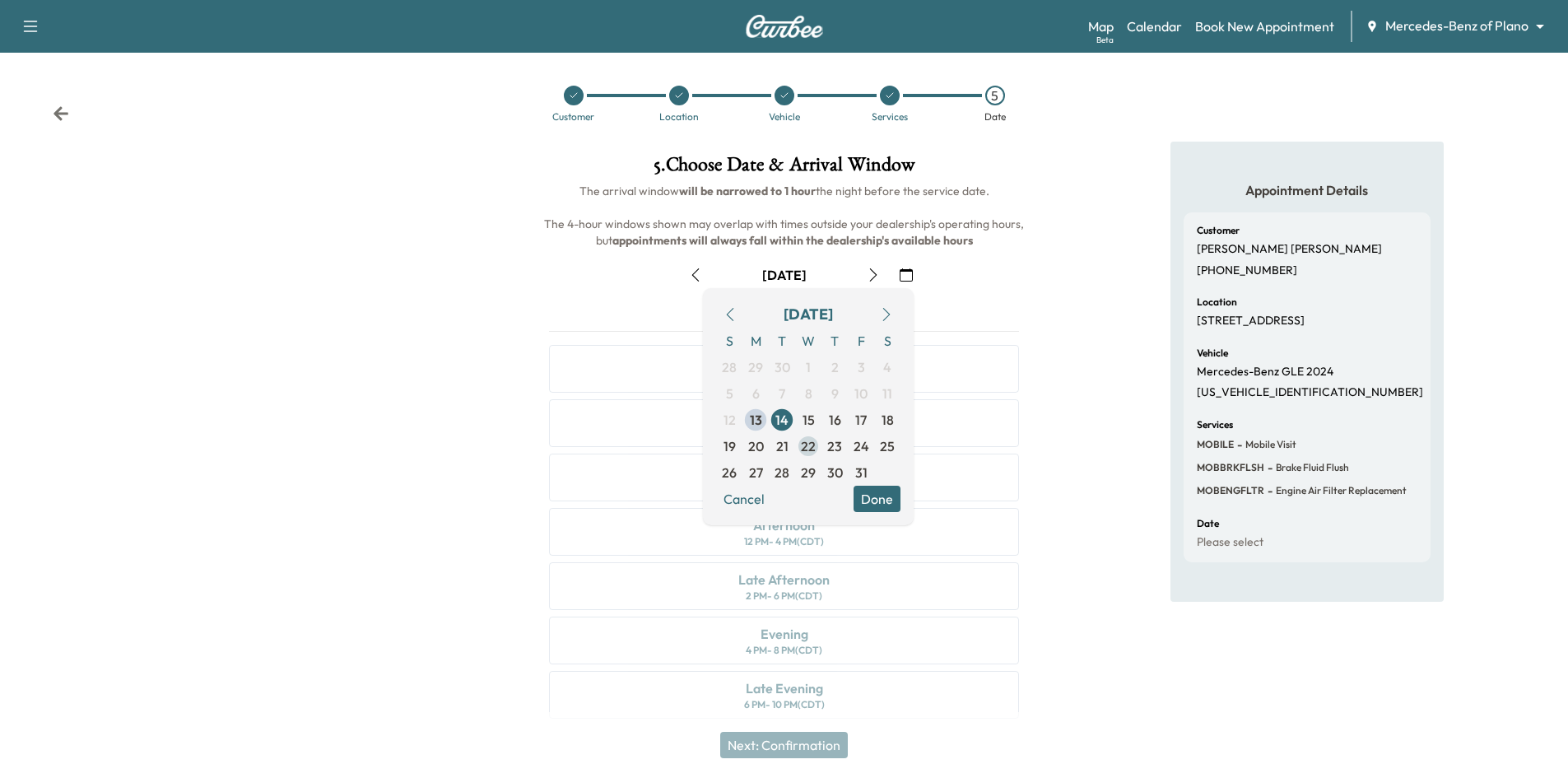
click at [809, 447] on span "22" at bounding box center [808, 446] width 15 height 20
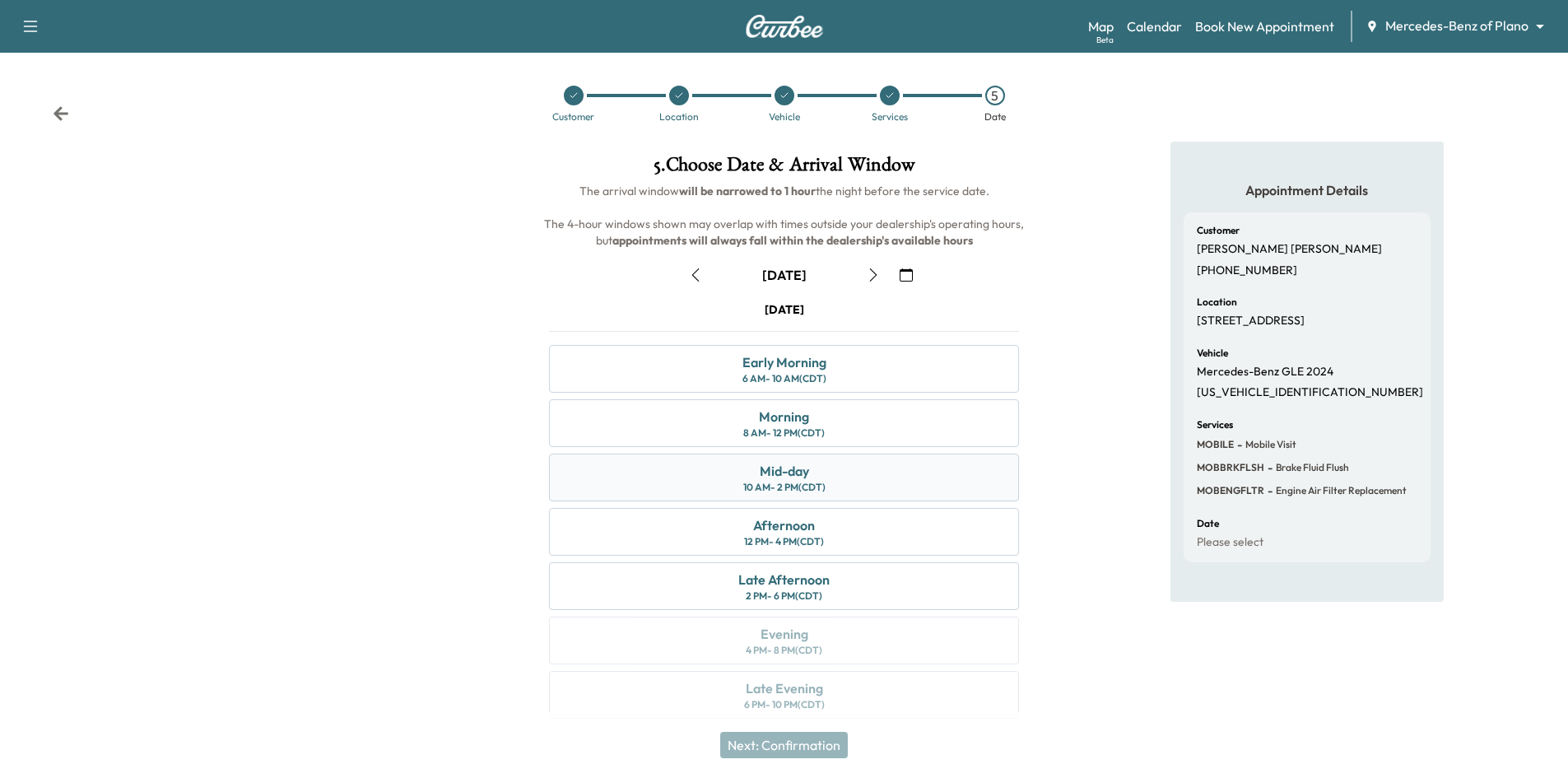
click at [798, 481] on div "10 AM - 2 PM (CDT)" at bounding box center [784, 487] width 82 height 13
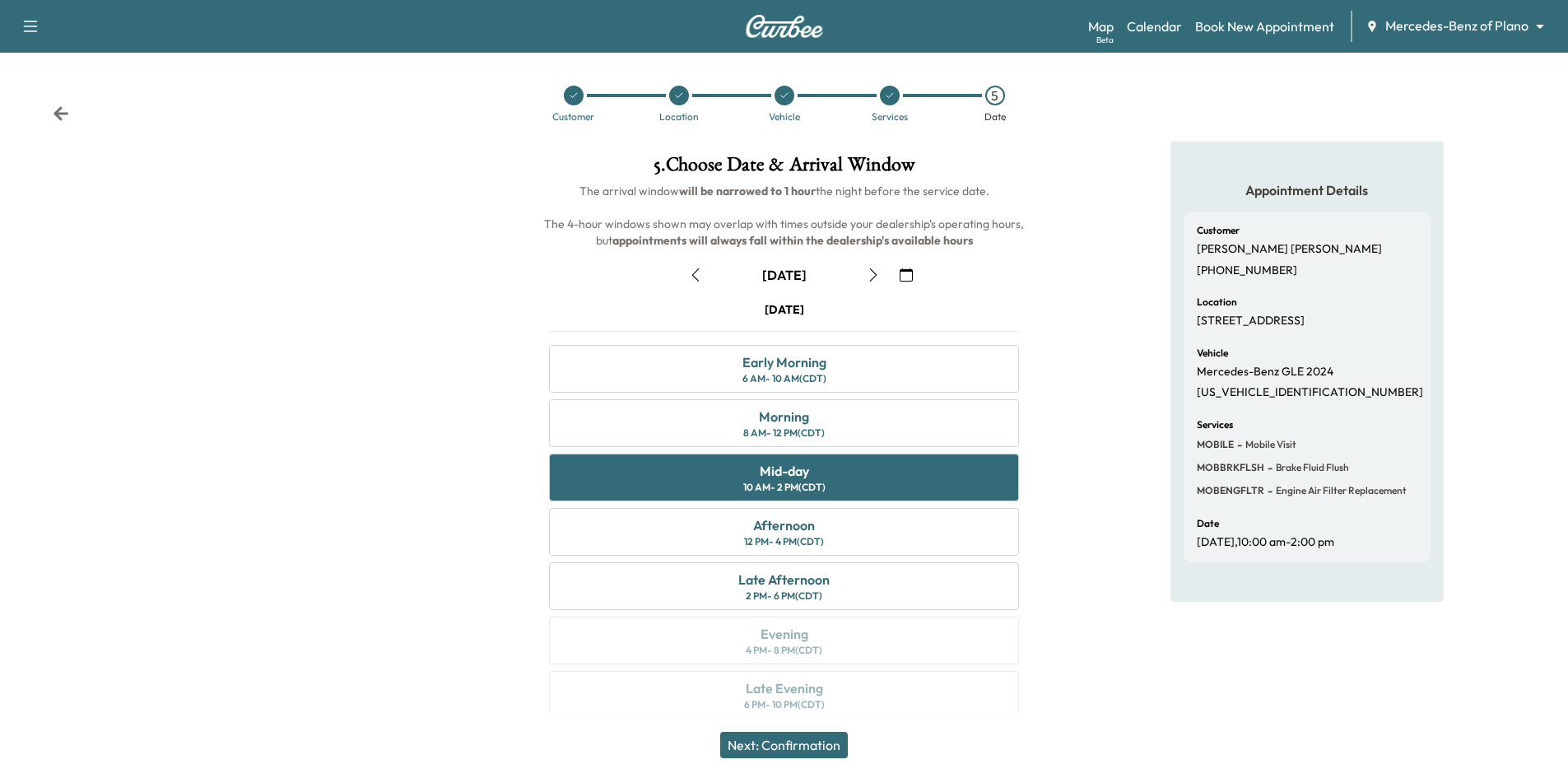
click at [806, 747] on button "Next: Confirmation" at bounding box center [784, 746] width 128 height 27
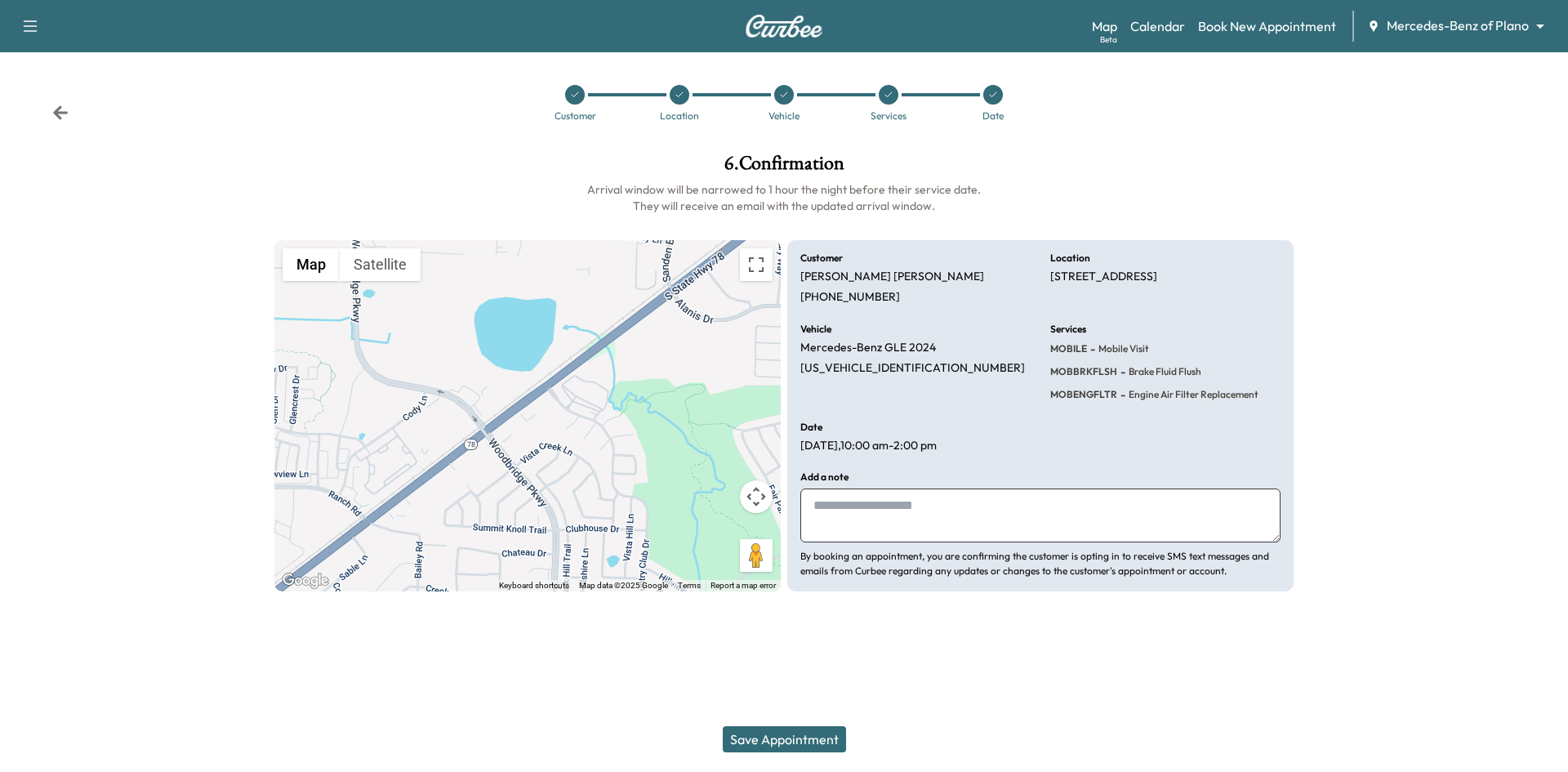
click at [793, 734] on button "Save Appointment" at bounding box center [784, 740] width 123 height 26
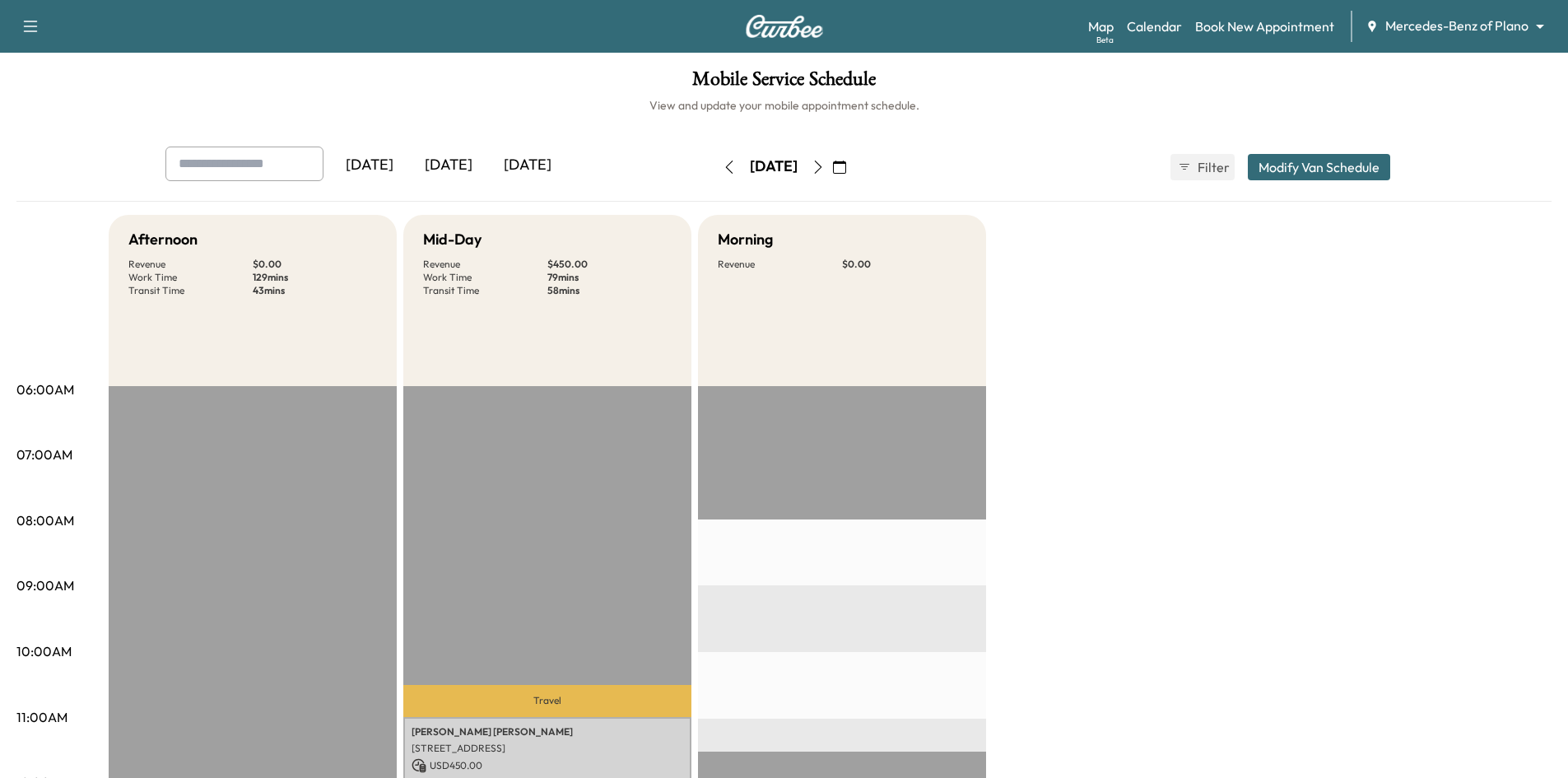
click at [522, 165] on div "[DATE]" at bounding box center [527, 166] width 79 height 38
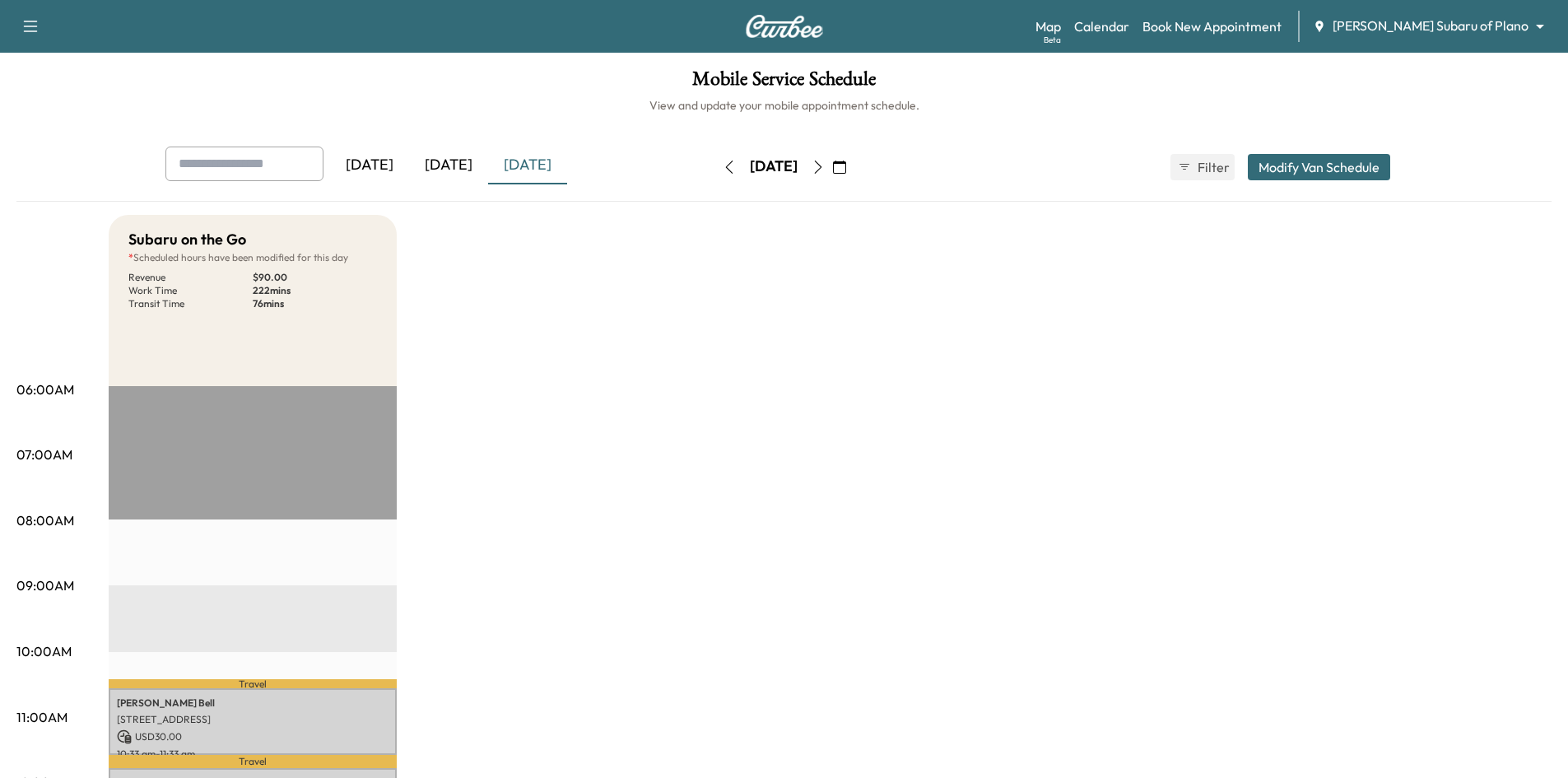
scroll to position [412, 0]
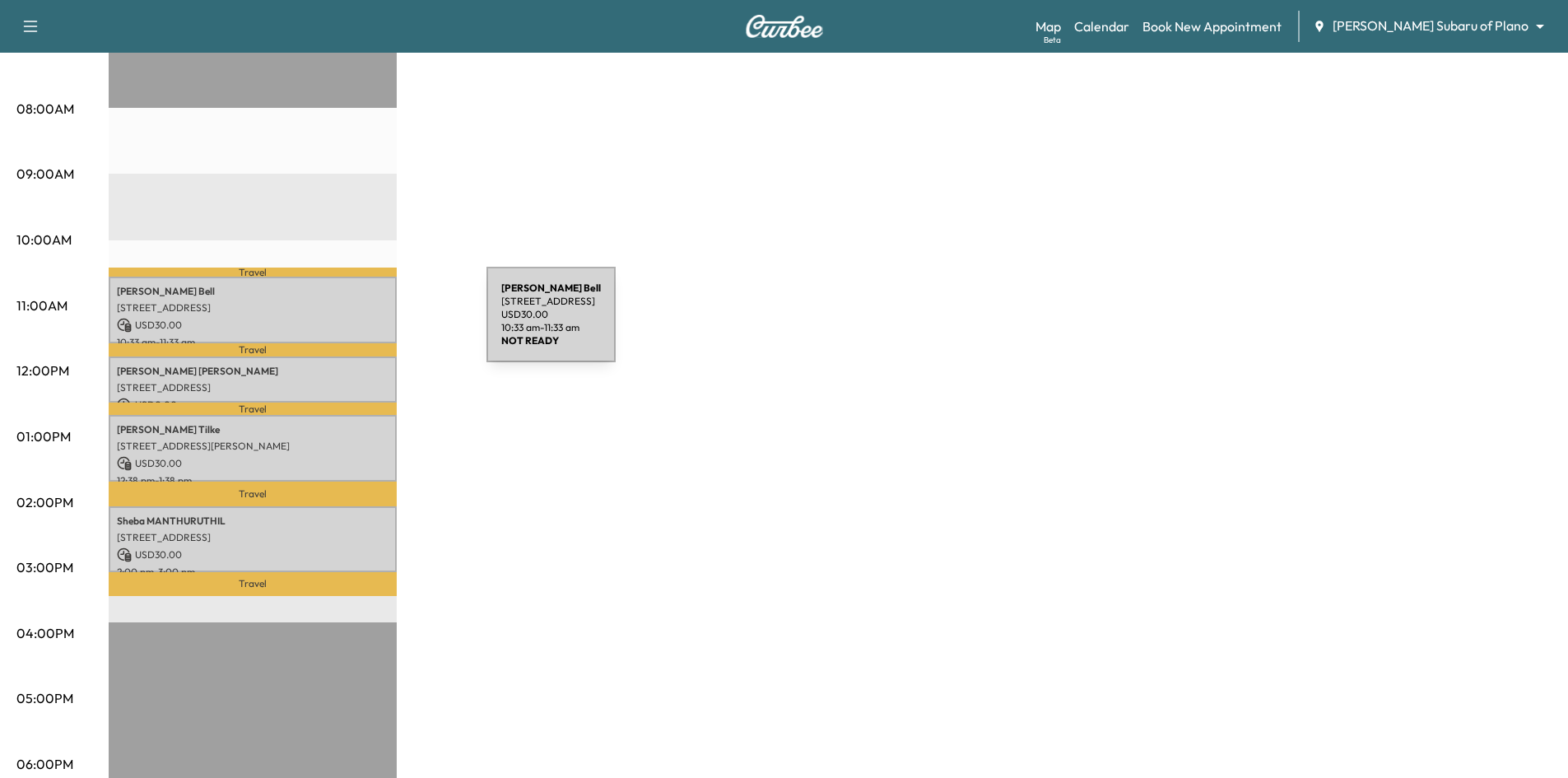
click at [363, 324] on p "USD 30.00" at bounding box center [253, 325] width 272 height 15
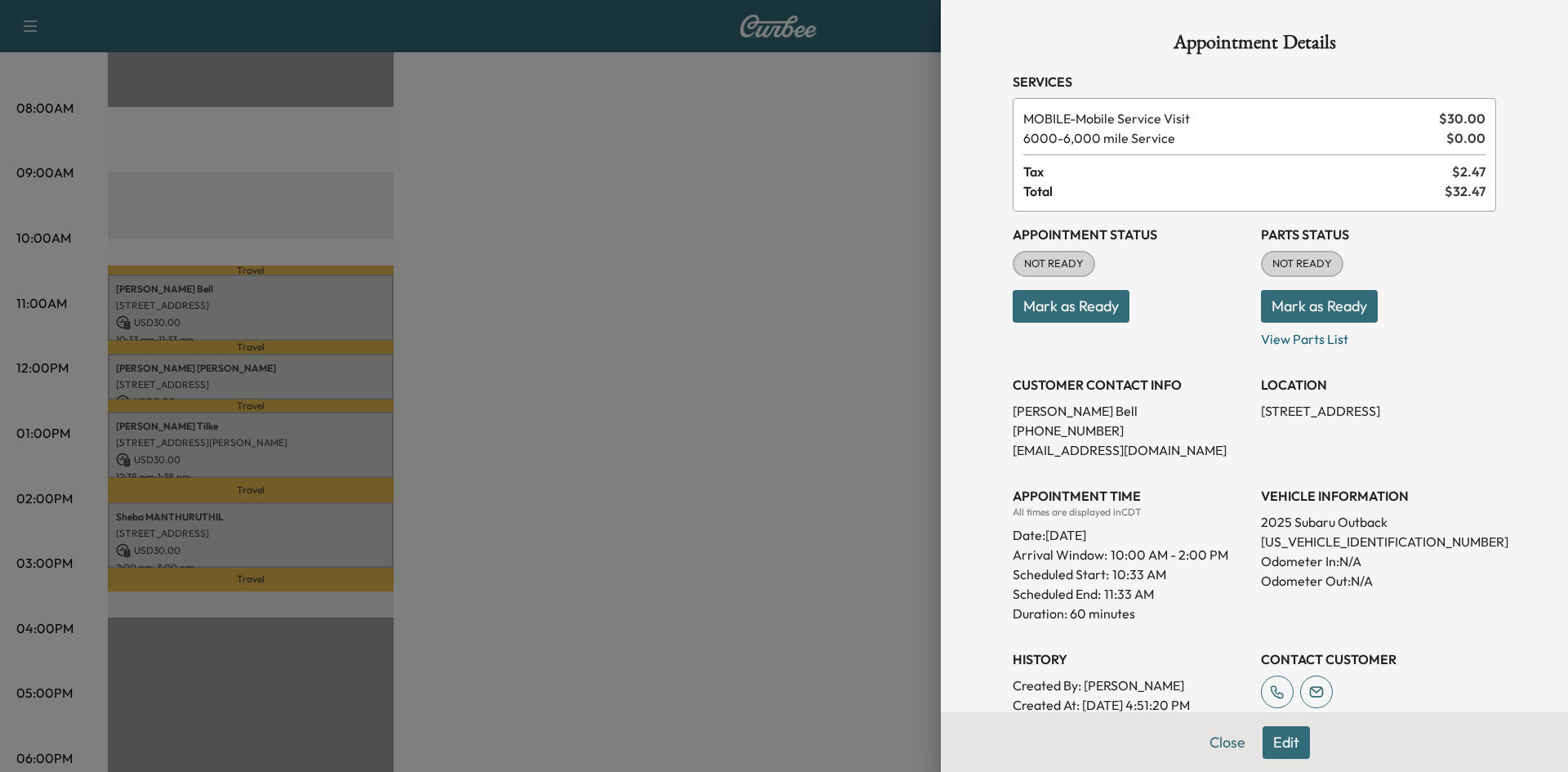
click at [1050, 320] on button "Mark as Ready" at bounding box center [1071, 307] width 116 height 33
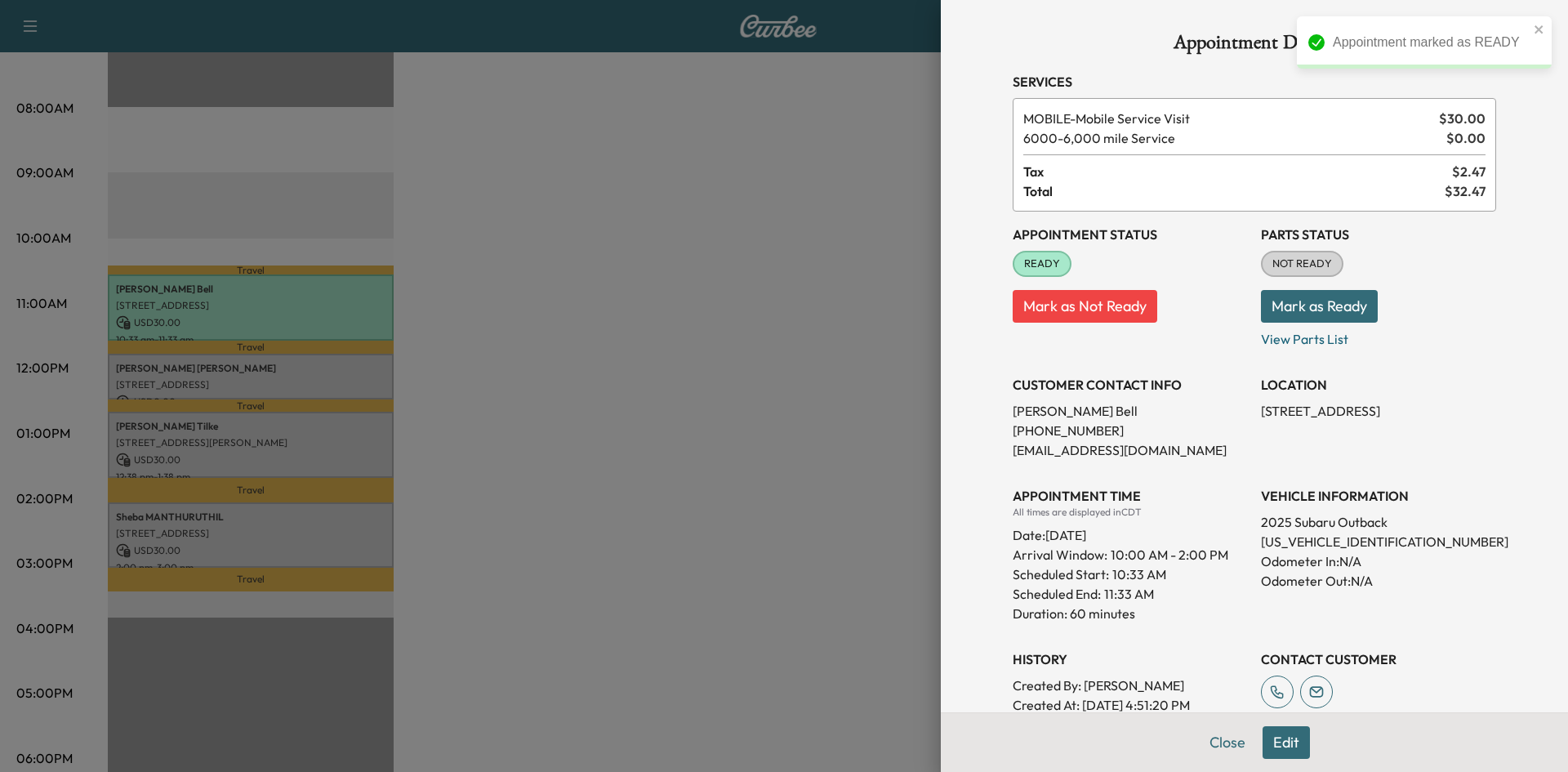
click at [583, 537] on div at bounding box center [784, 386] width 1568 height 772
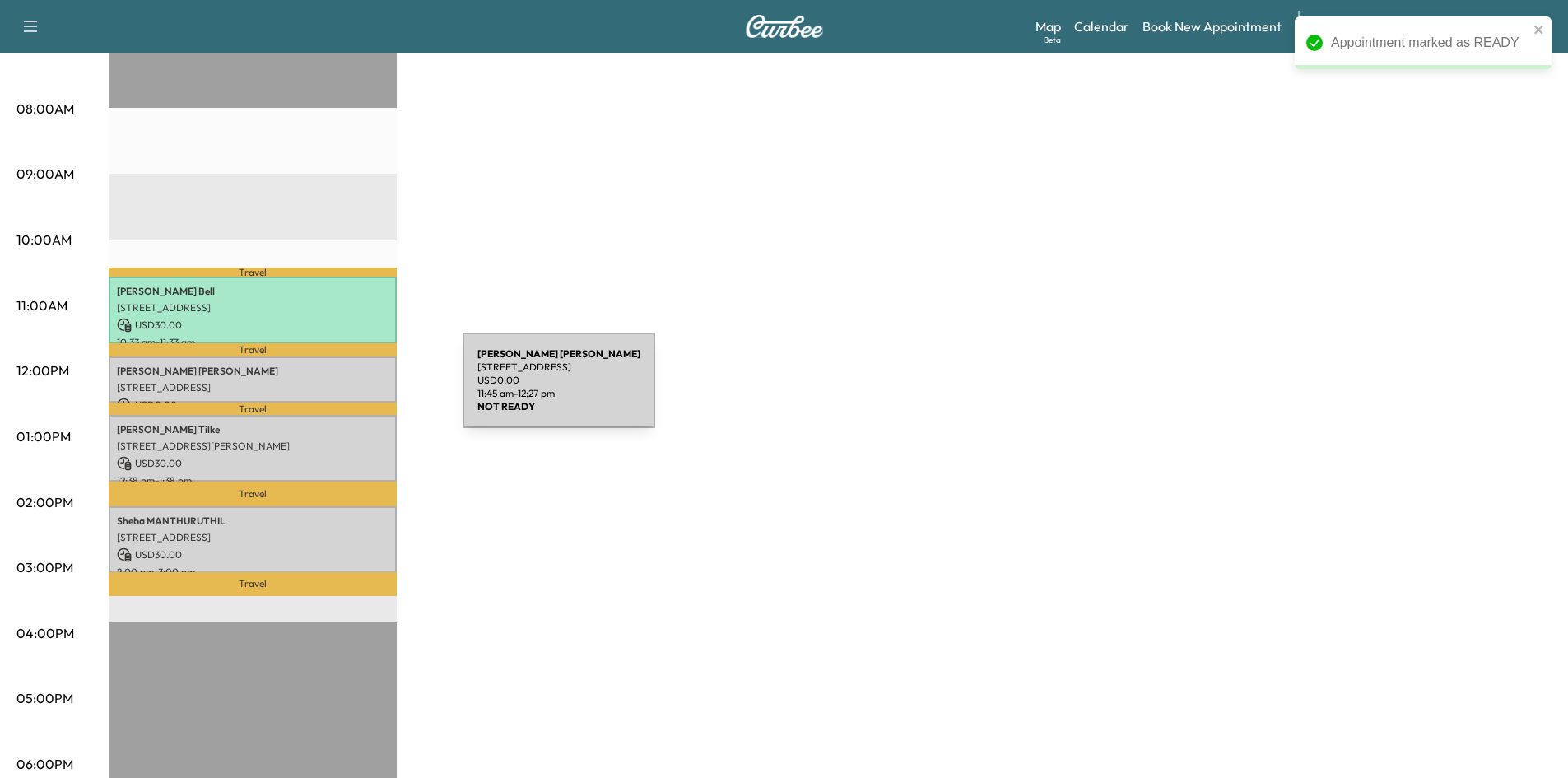
click at [339, 388] on p "[STREET_ADDRESS]" at bounding box center [253, 388] width 272 height 13
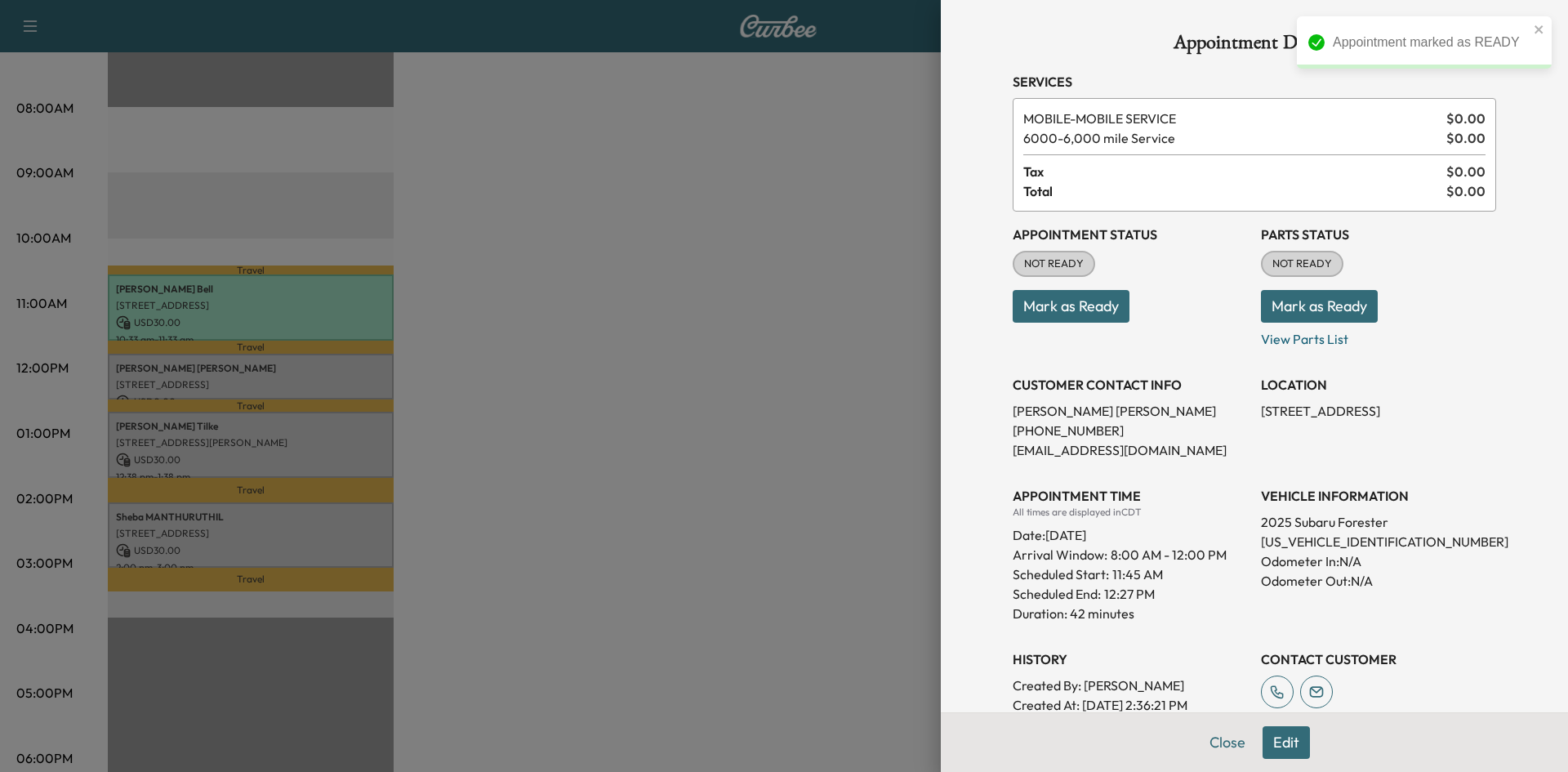
click at [1035, 310] on button "Mark as Ready" at bounding box center [1071, 307] width 116 height 33
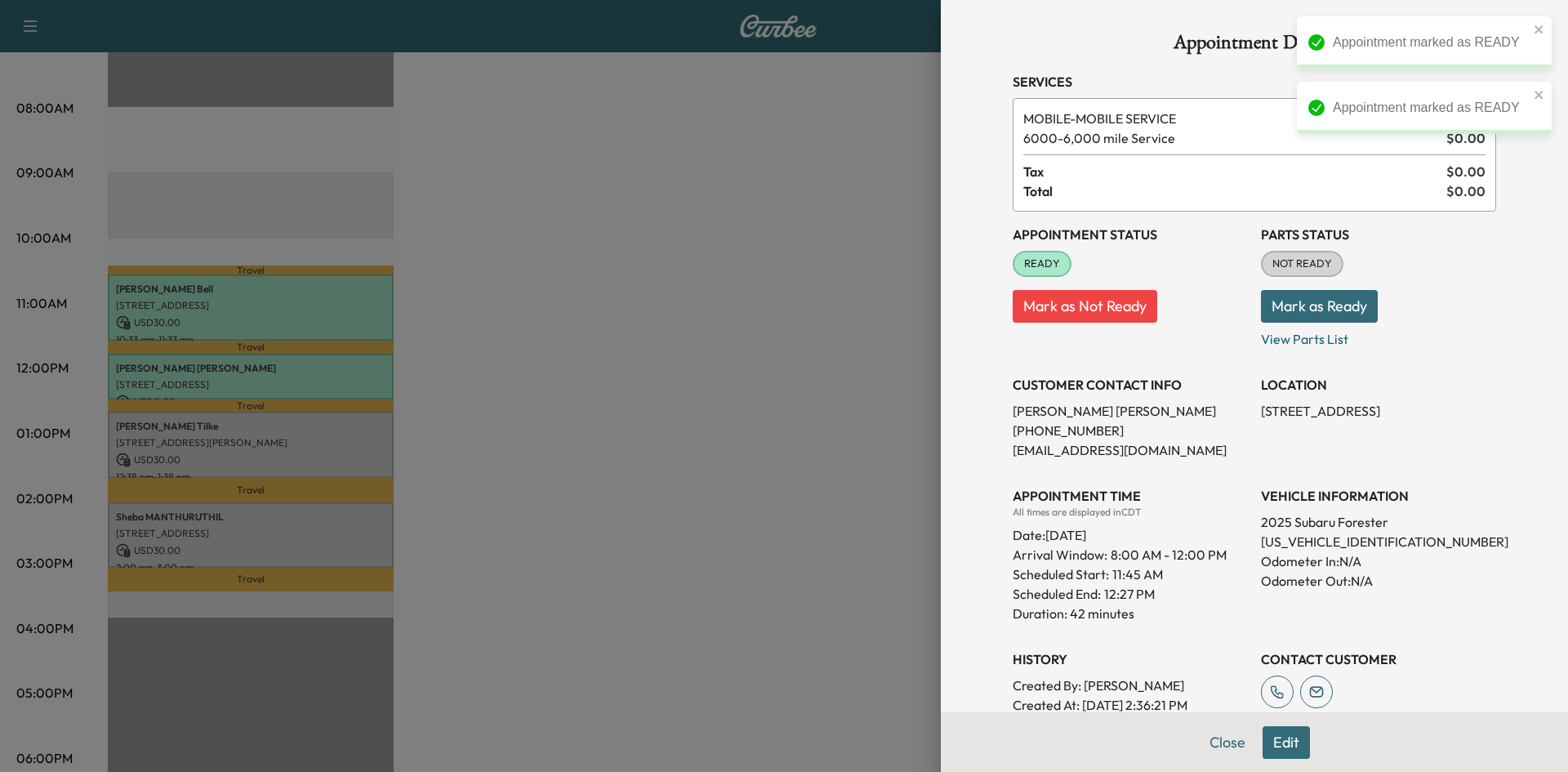
click at [609, 487] on div at bounding box center [784, 386] width 1568 height 772
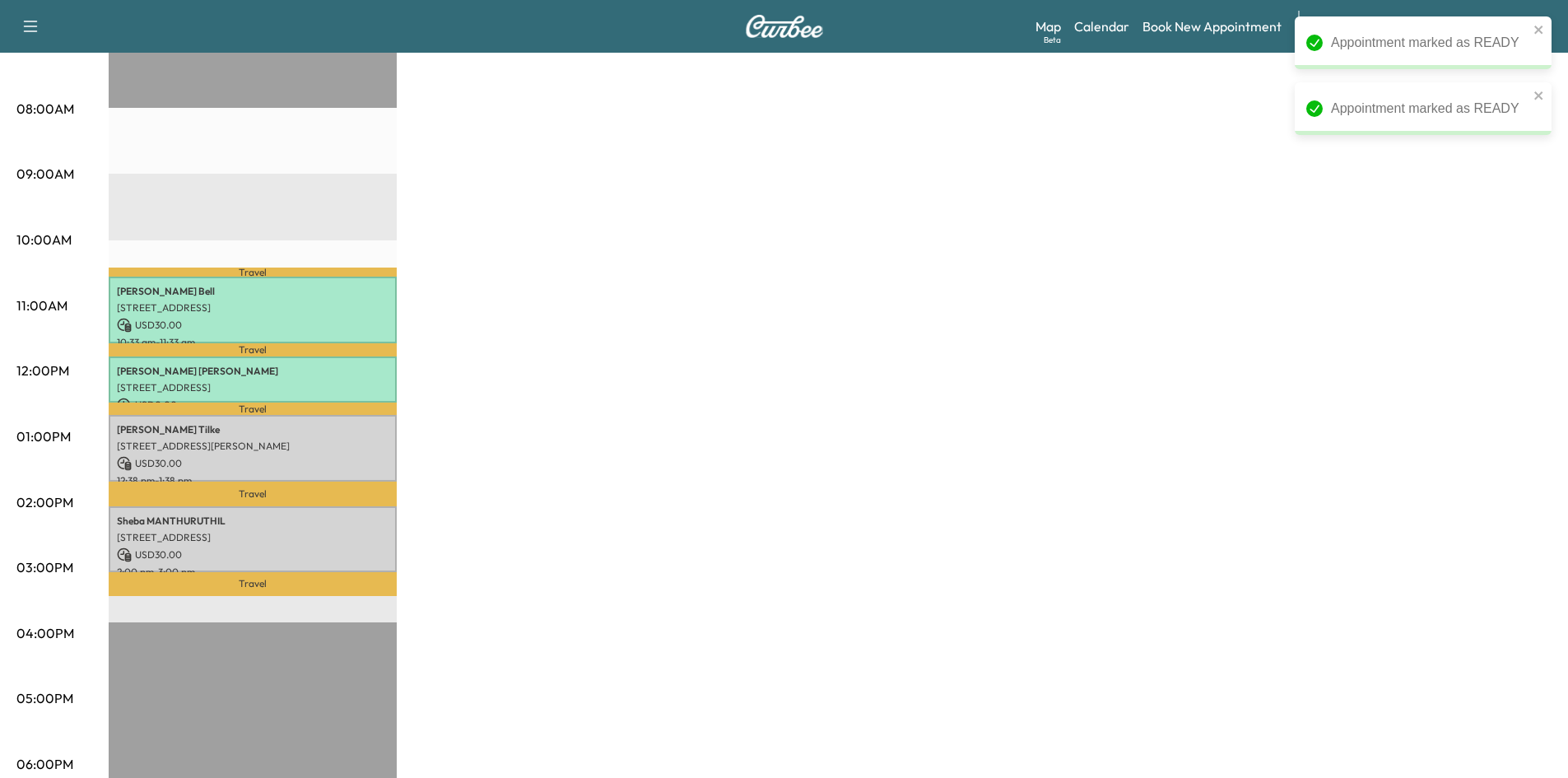
click at [377, 443] on p "[STREET_ADDRESS][PERSON_NAME]" at bounding box center [253, 446] width 272 height 13
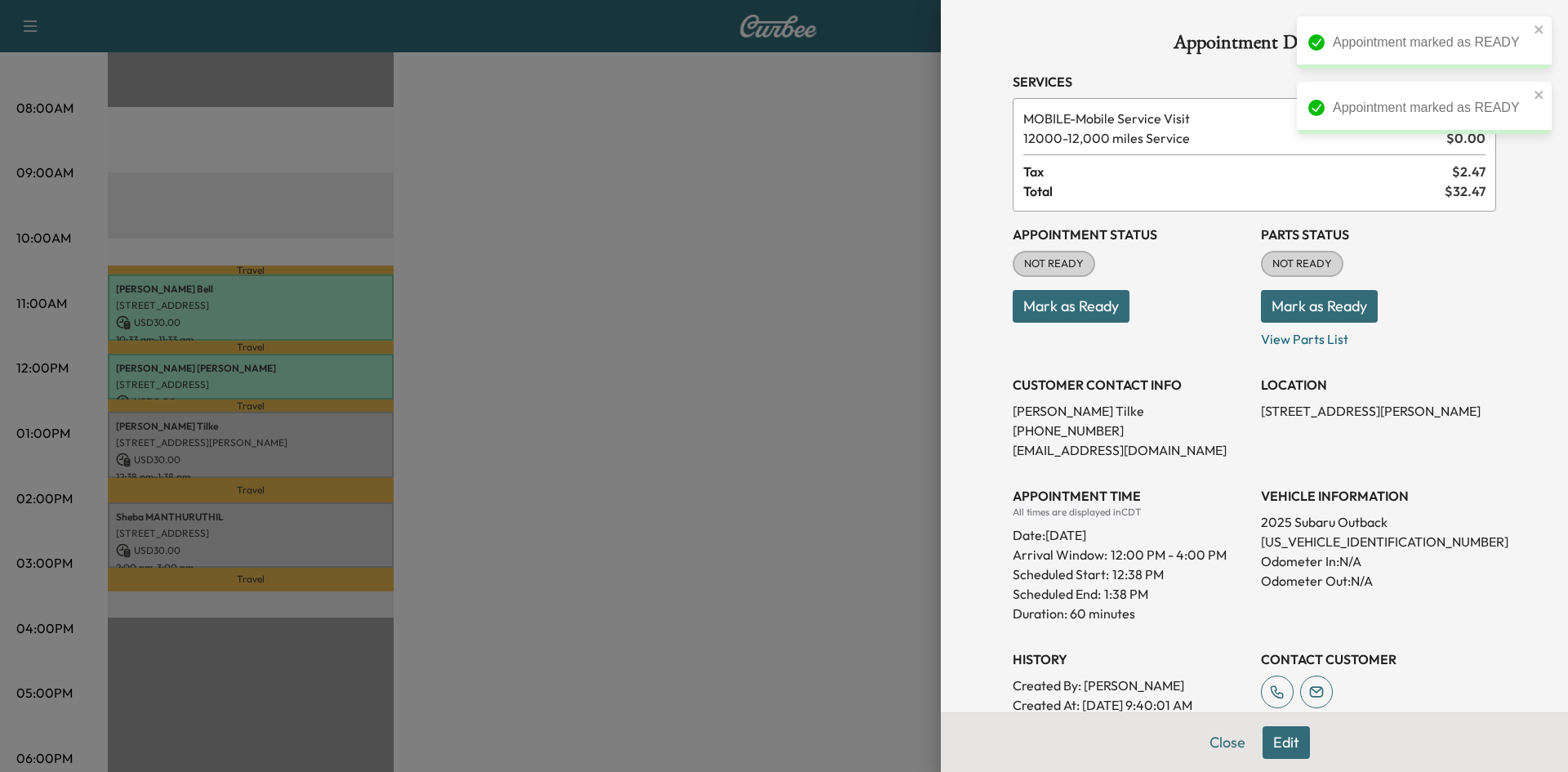
click at [1077, 303] on button "Mark as Ready" at bounding box center [1071, 307] width 116 height 33
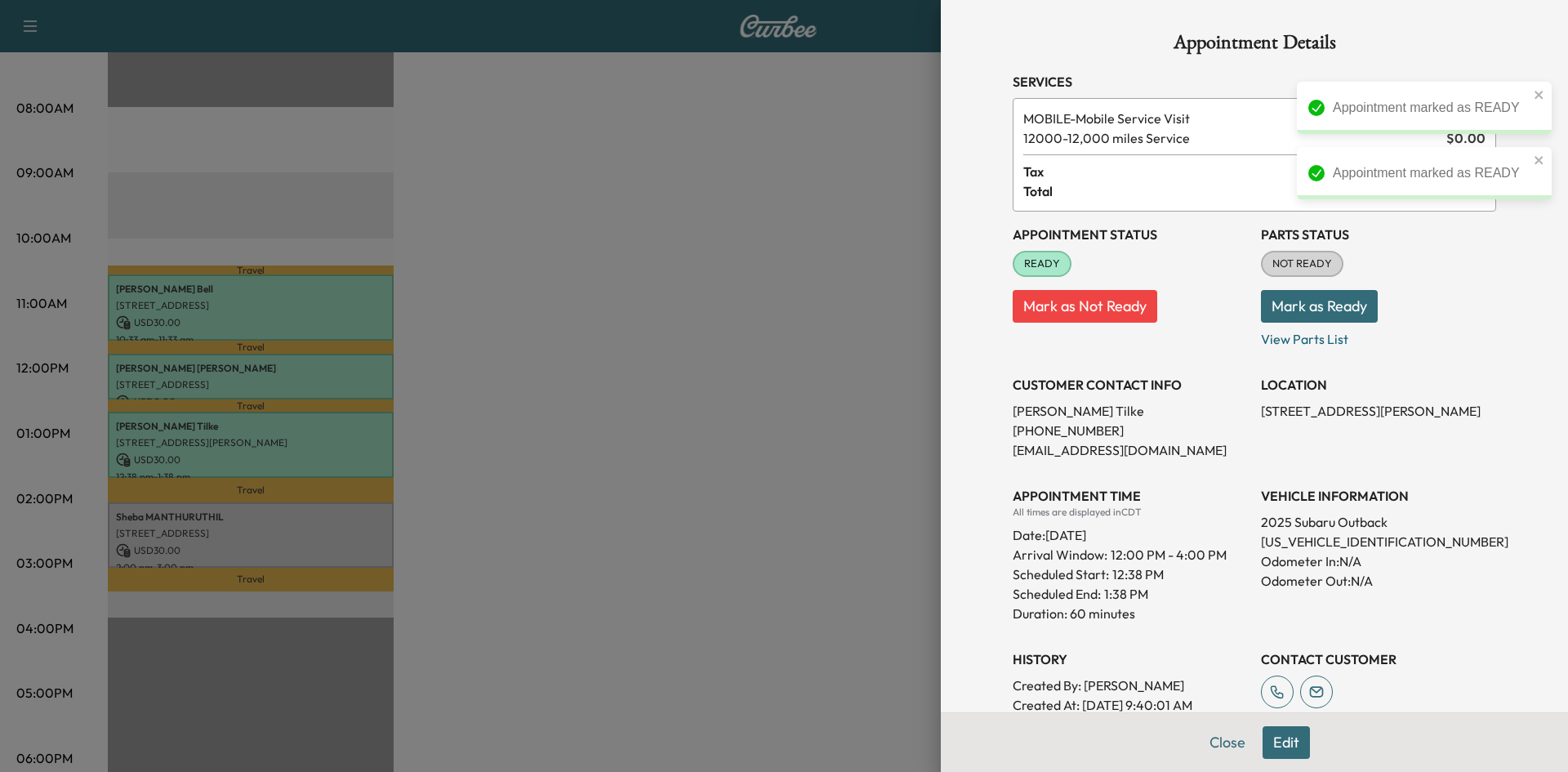
drag, startPoint x: 647, startPoint y: 434, endPoint x: 436, endPoint y: 503, distance: 222.0
click at [642, 437] on div at bounding box center [784, 386] width 1568 height 772
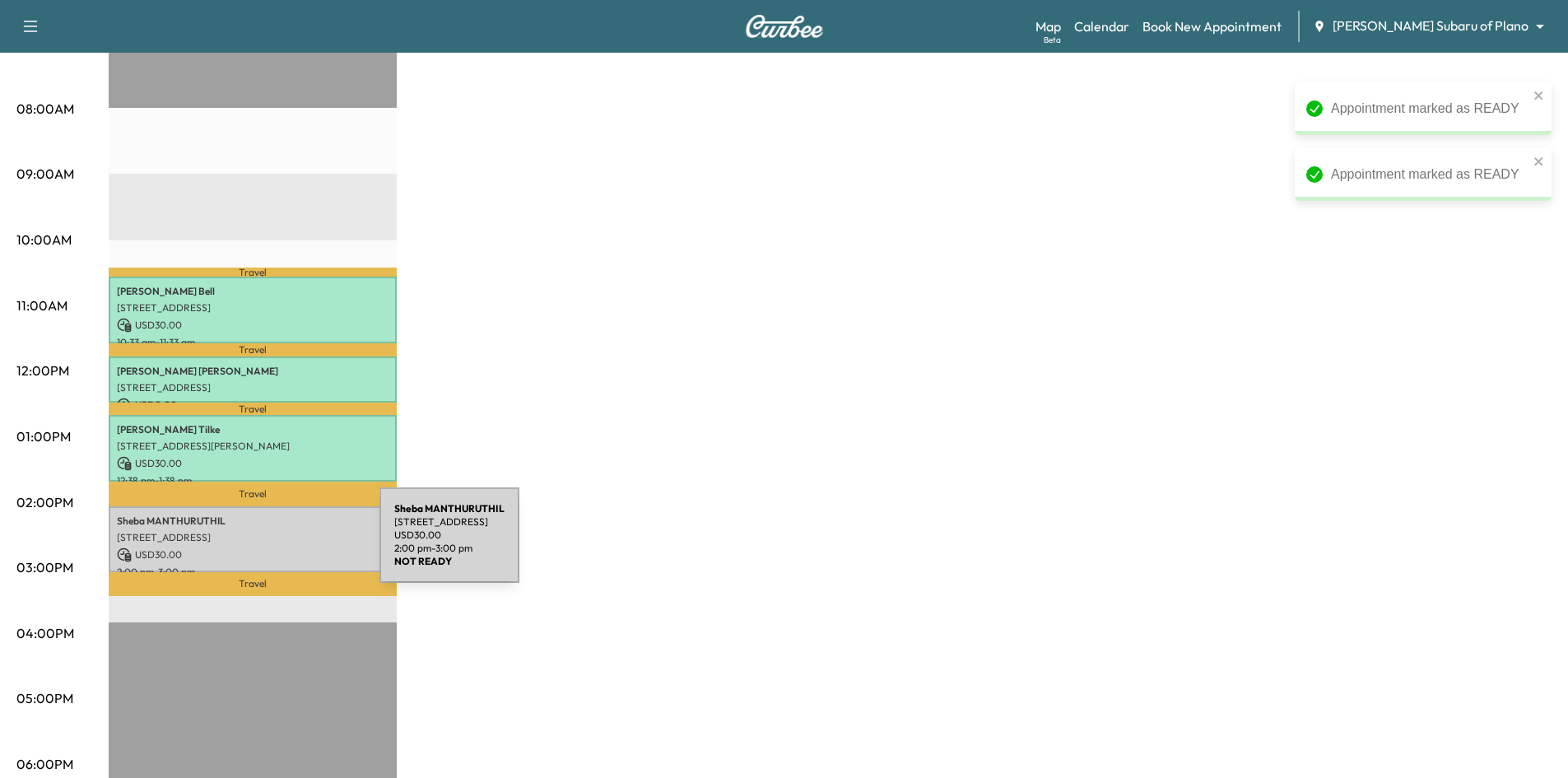
click at [249, 549] on p "USD 30.00" at bounding box center [253, 555] width 272 height 15
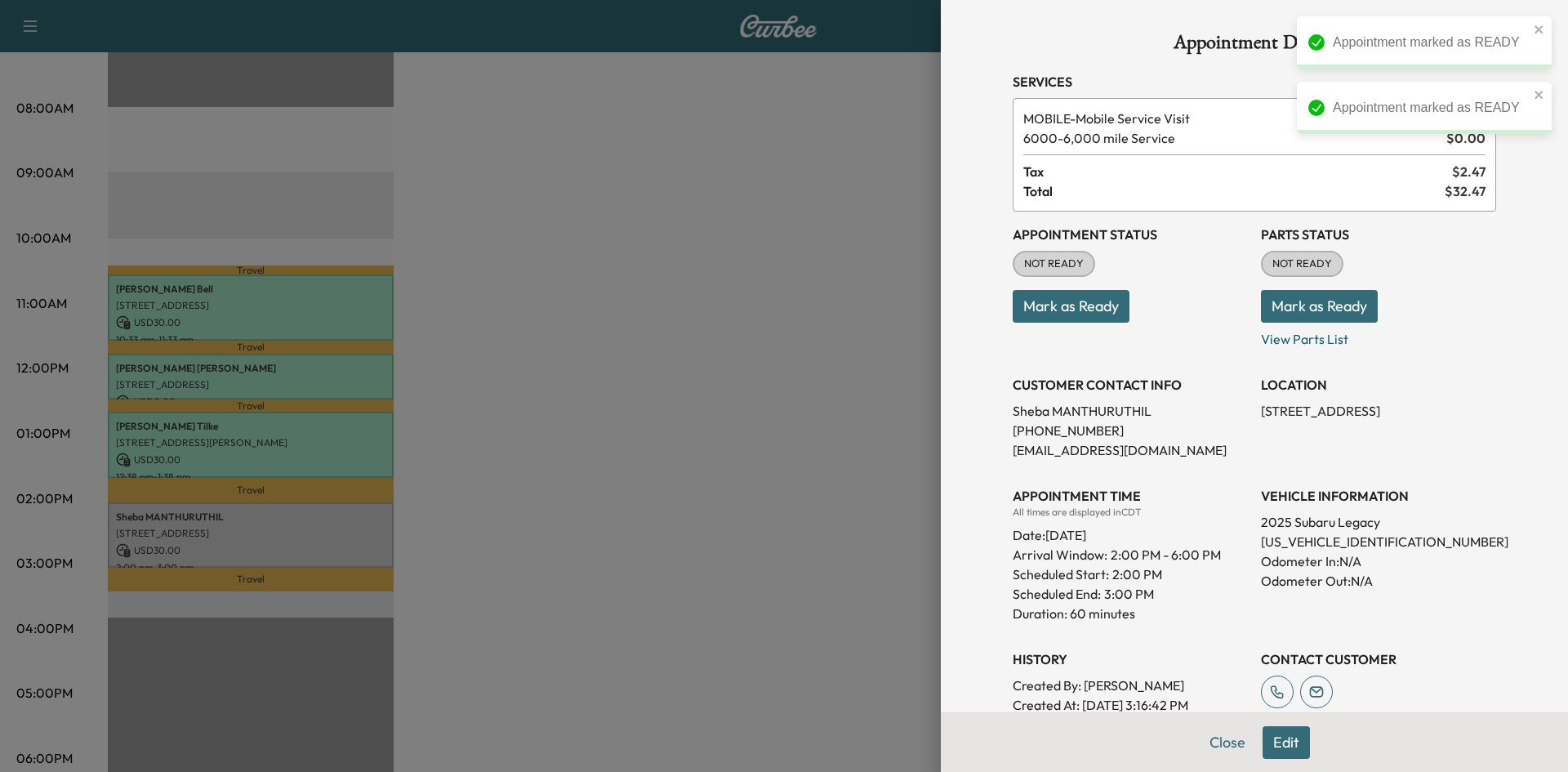
drag, startPoint x: 1058, startPoint y: 309, endPoint x: 1049, endPoint y: 315, distance: 10.8
click at [1058, 310] on button "Mark as Ready" at bounding box center [1071, 307] width 116 height 33
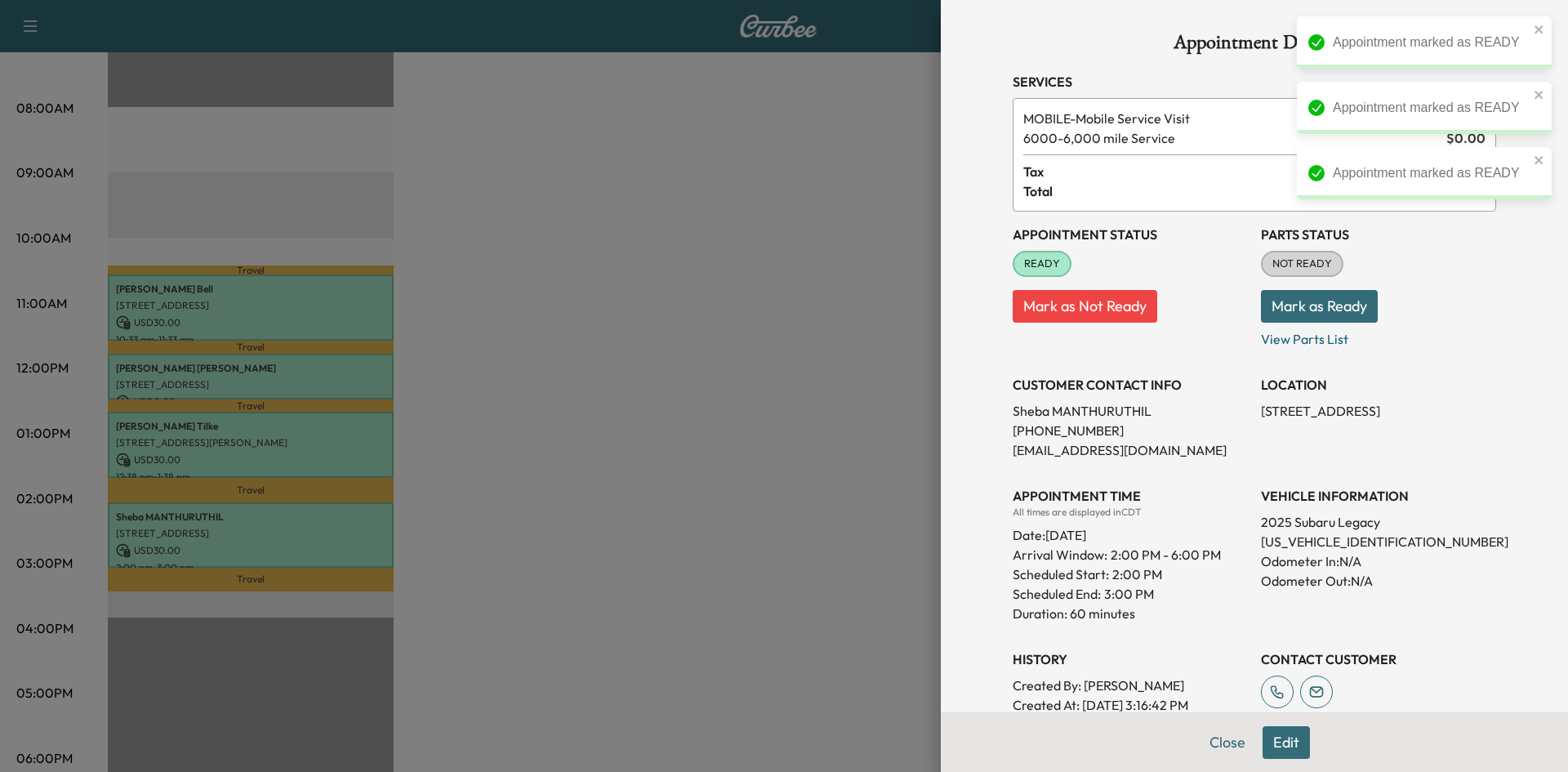
click at [701, 342] on div at bounding box center [784, 386] width 1568 height 772
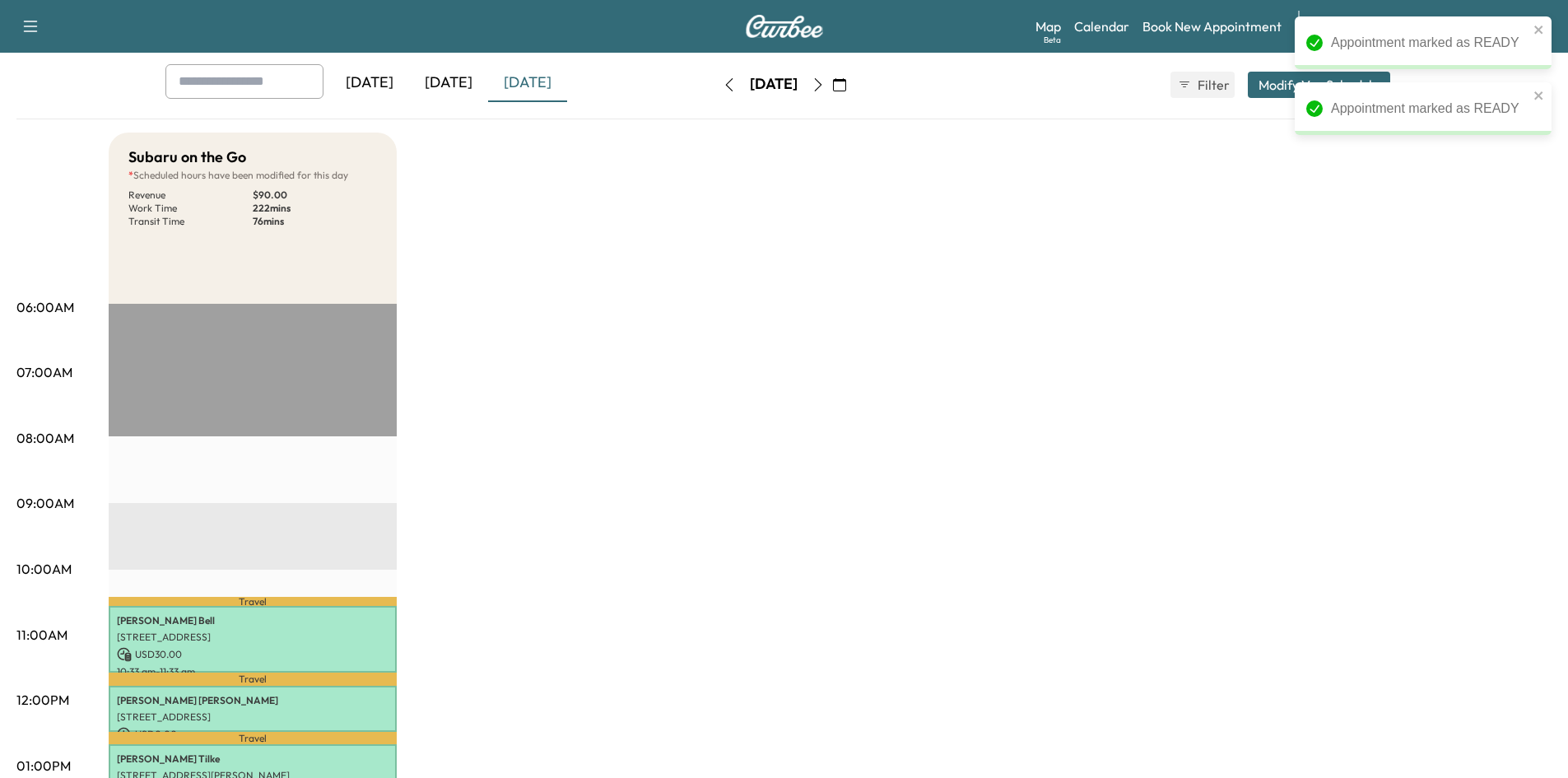
scroll to position [0, 0]
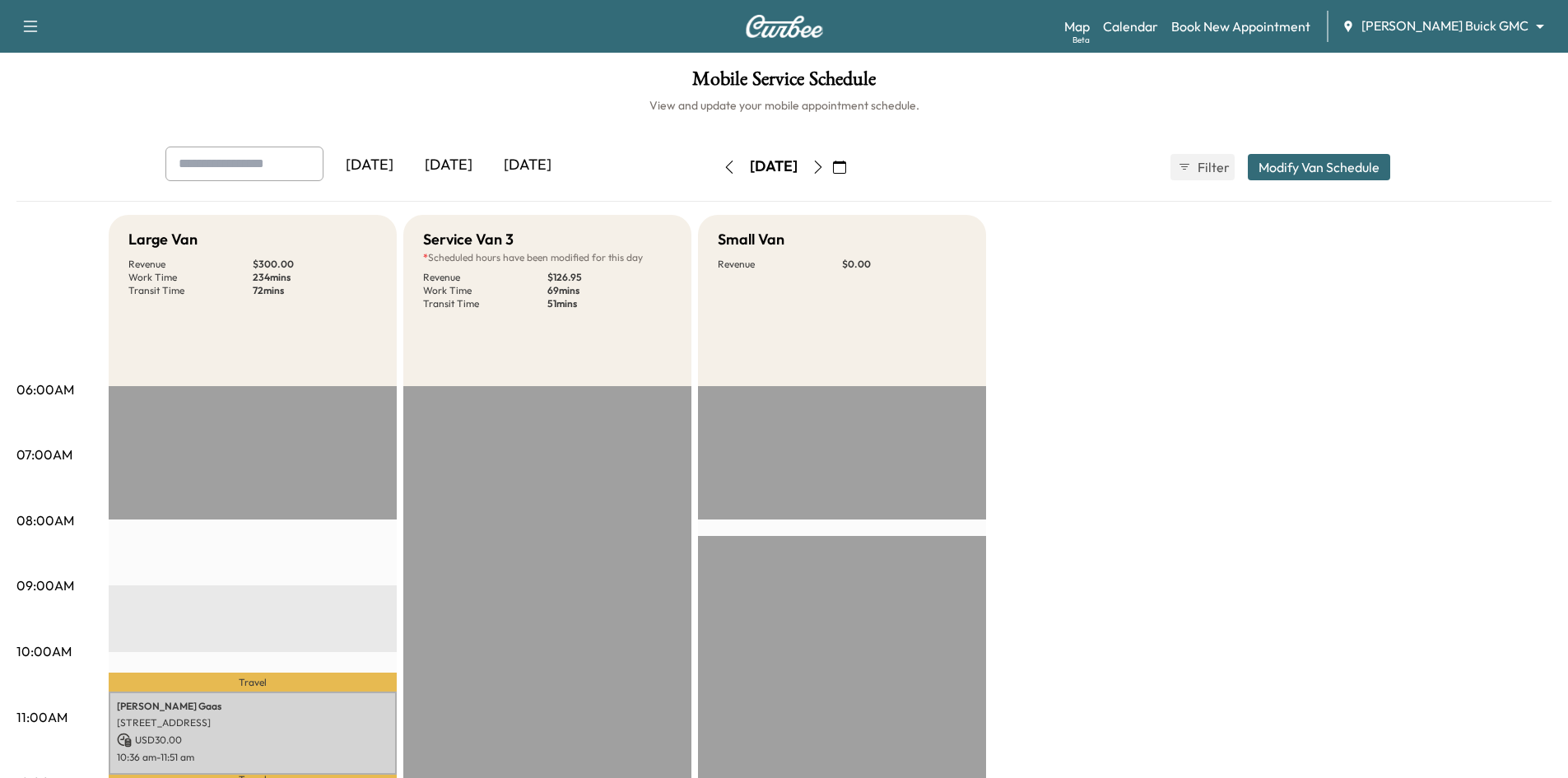
click at [463, 169] on div "[DATE]" at bounding box center [448, 166] width 79 height 38
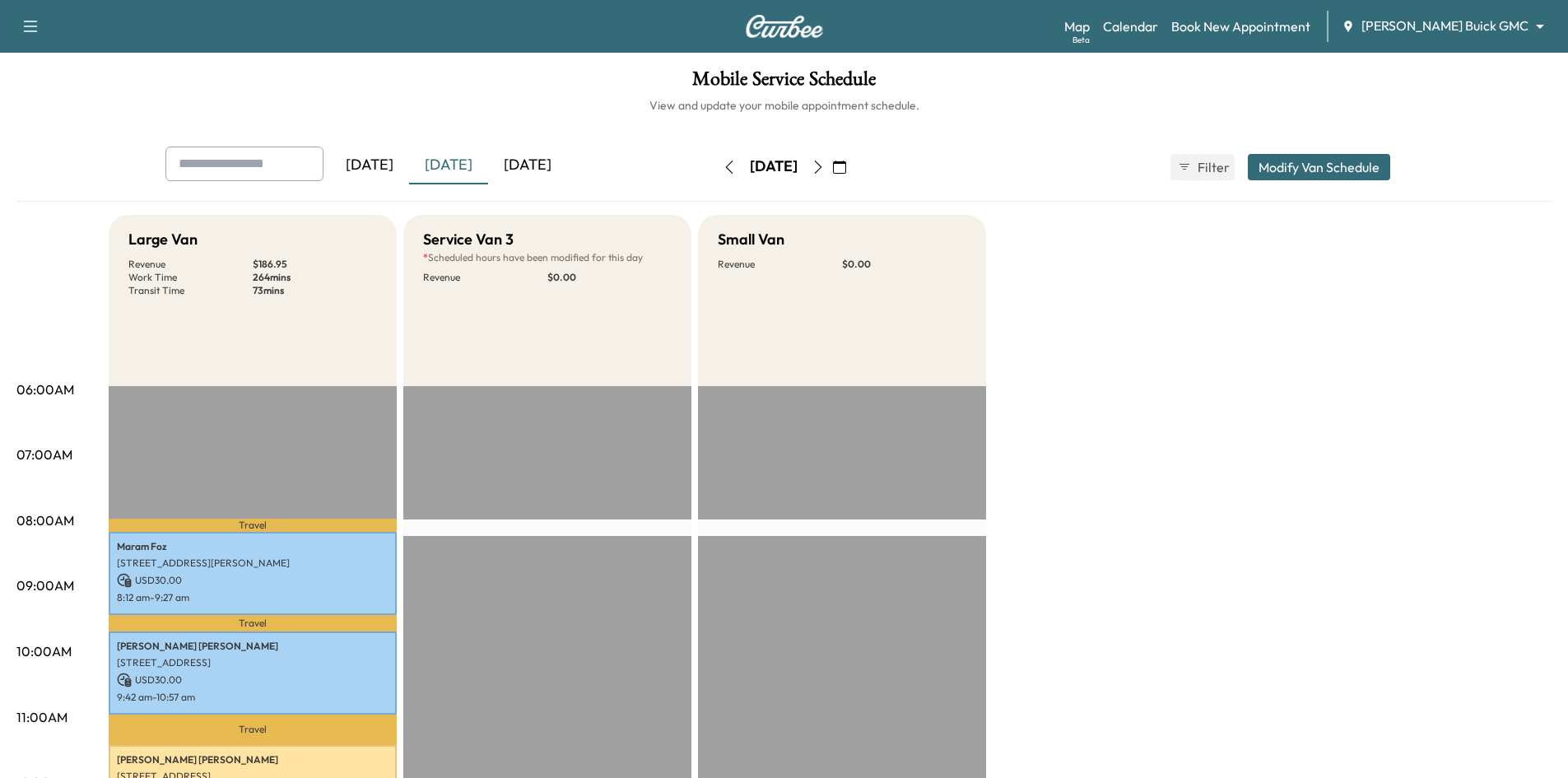
click at [542, 160] on div "[DATE]" at bounding box center [527, 166] width 79 height 38
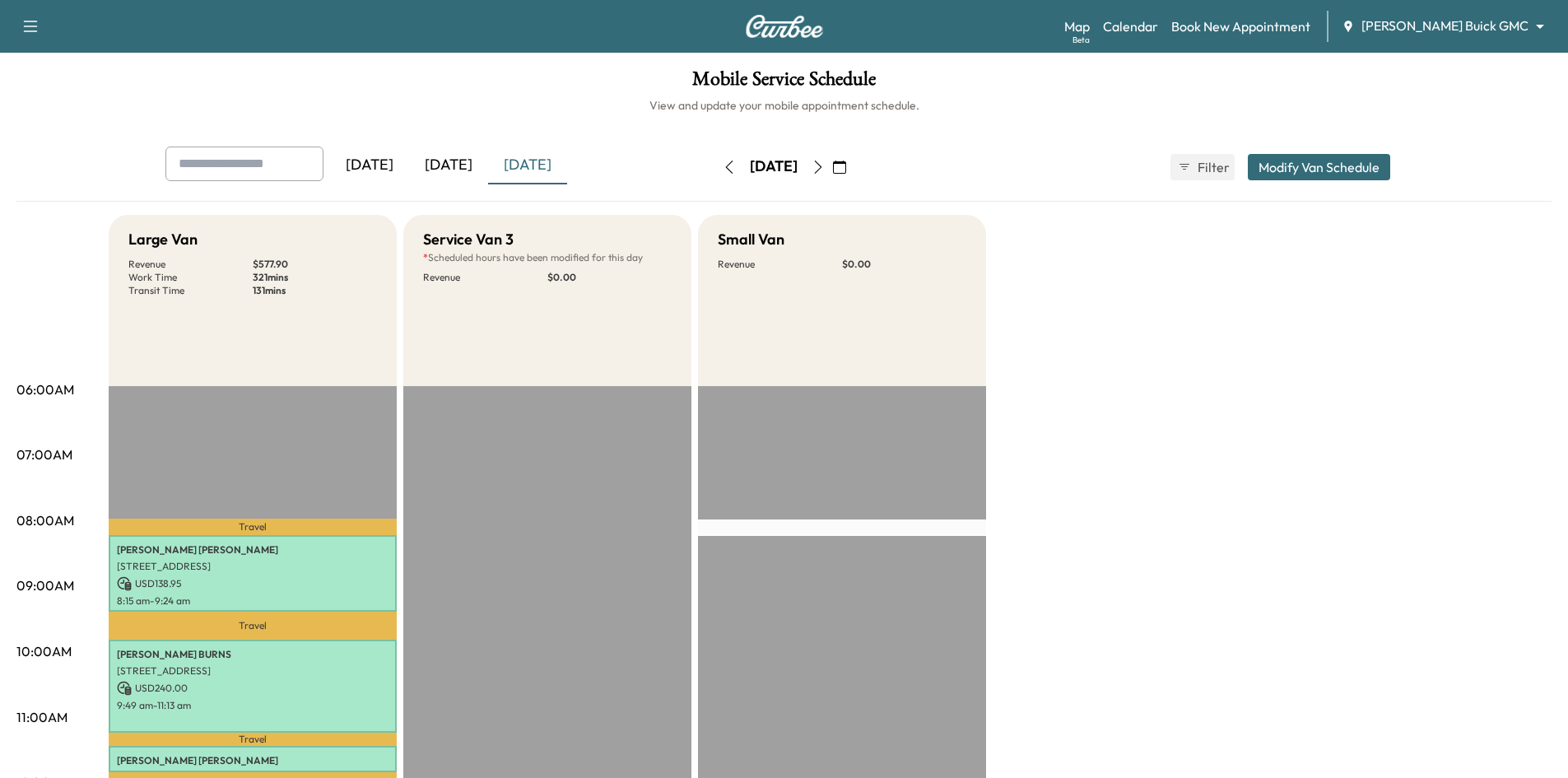
click at [832, 174] on button "button" at bounding box center [818, 167] width 28 height 27
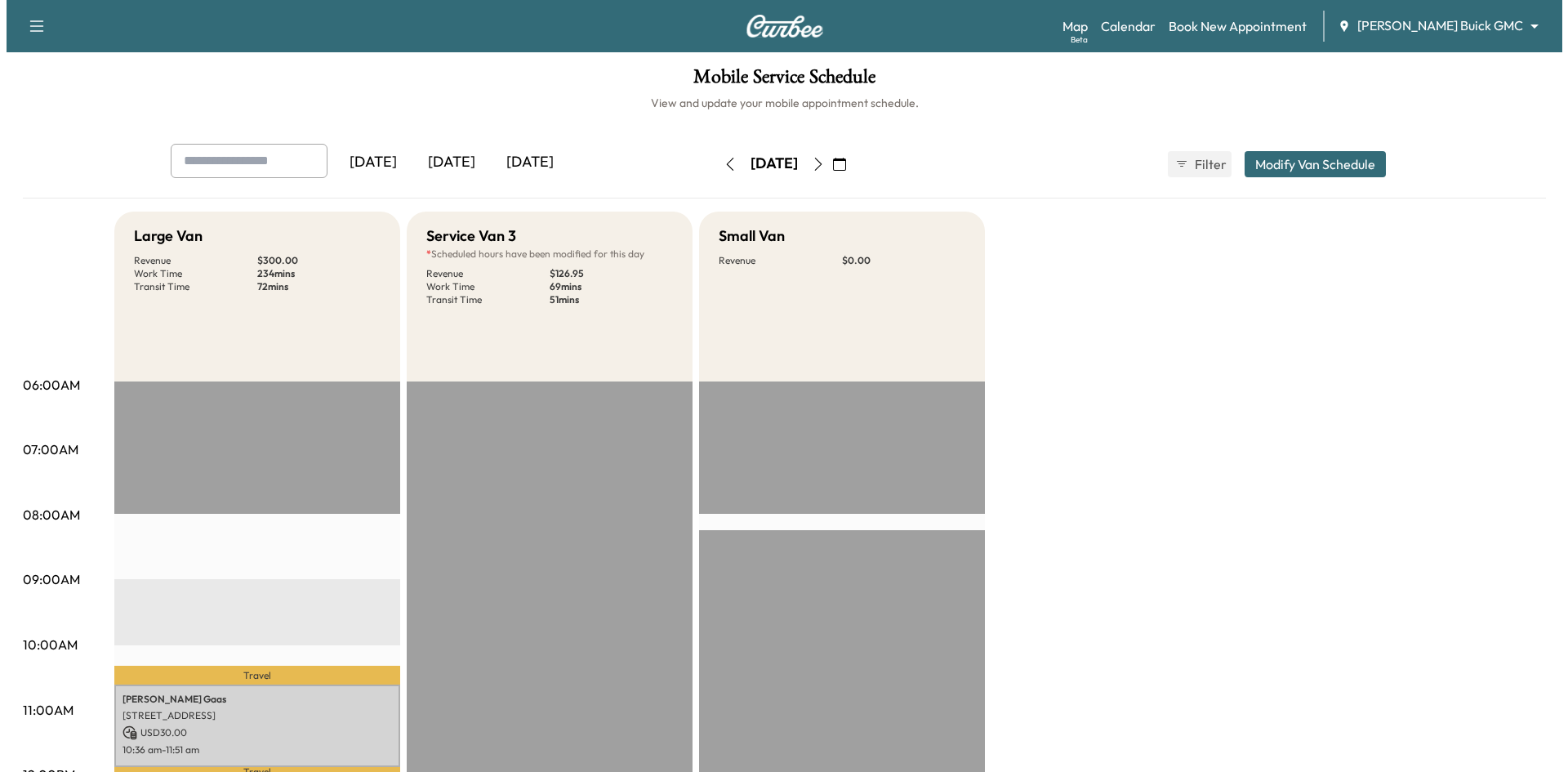
scroll to position [490, 0]
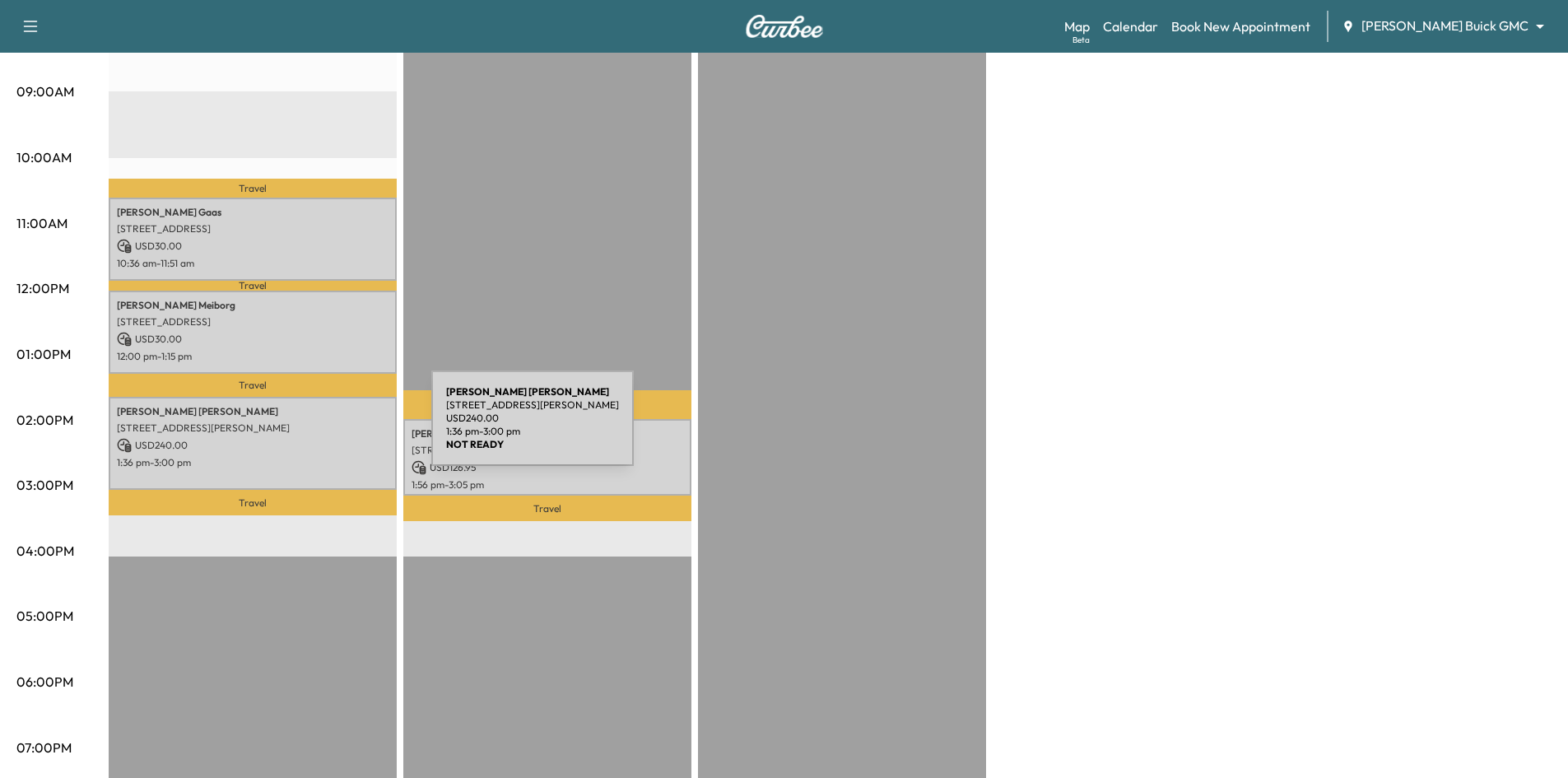
click at [308, 428] on p "[STREET_ADDRESS][PERSON_NAME]" at bounding box center [253, 428] width 272 height 13
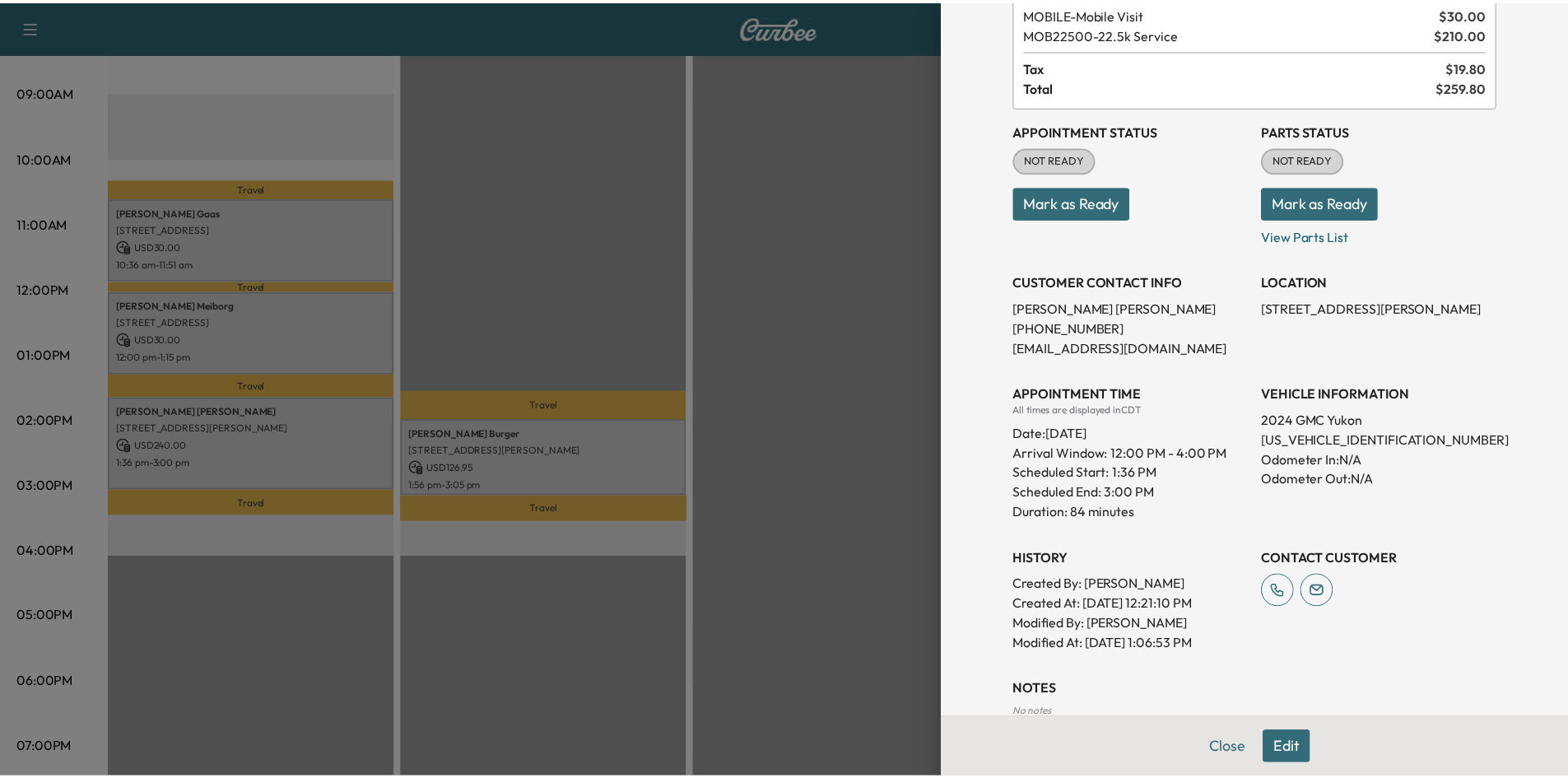
scroll to position [0, 0]
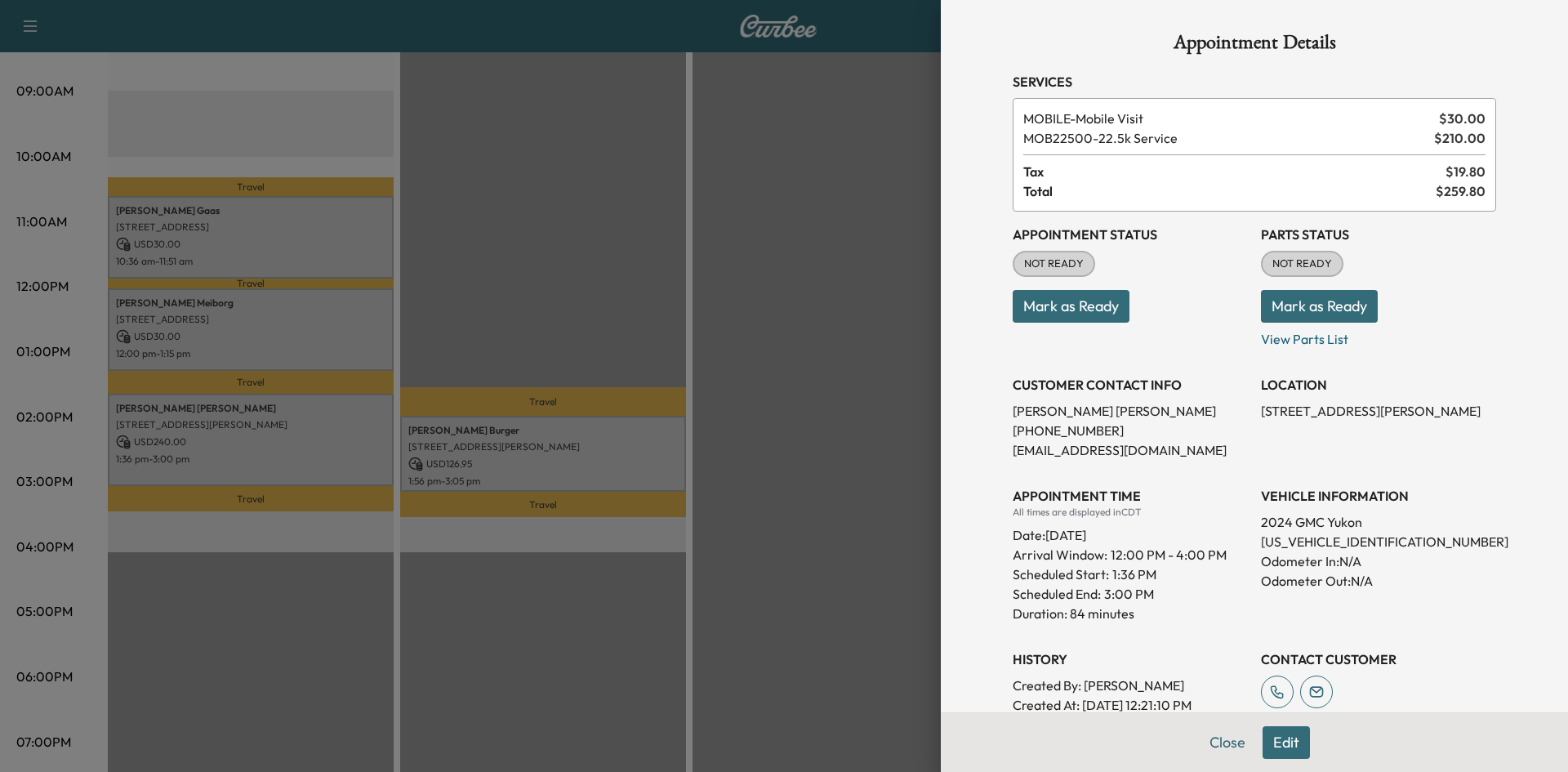
click at [599, 205] on div at bounding box center [784, 386] width 1568 height 772
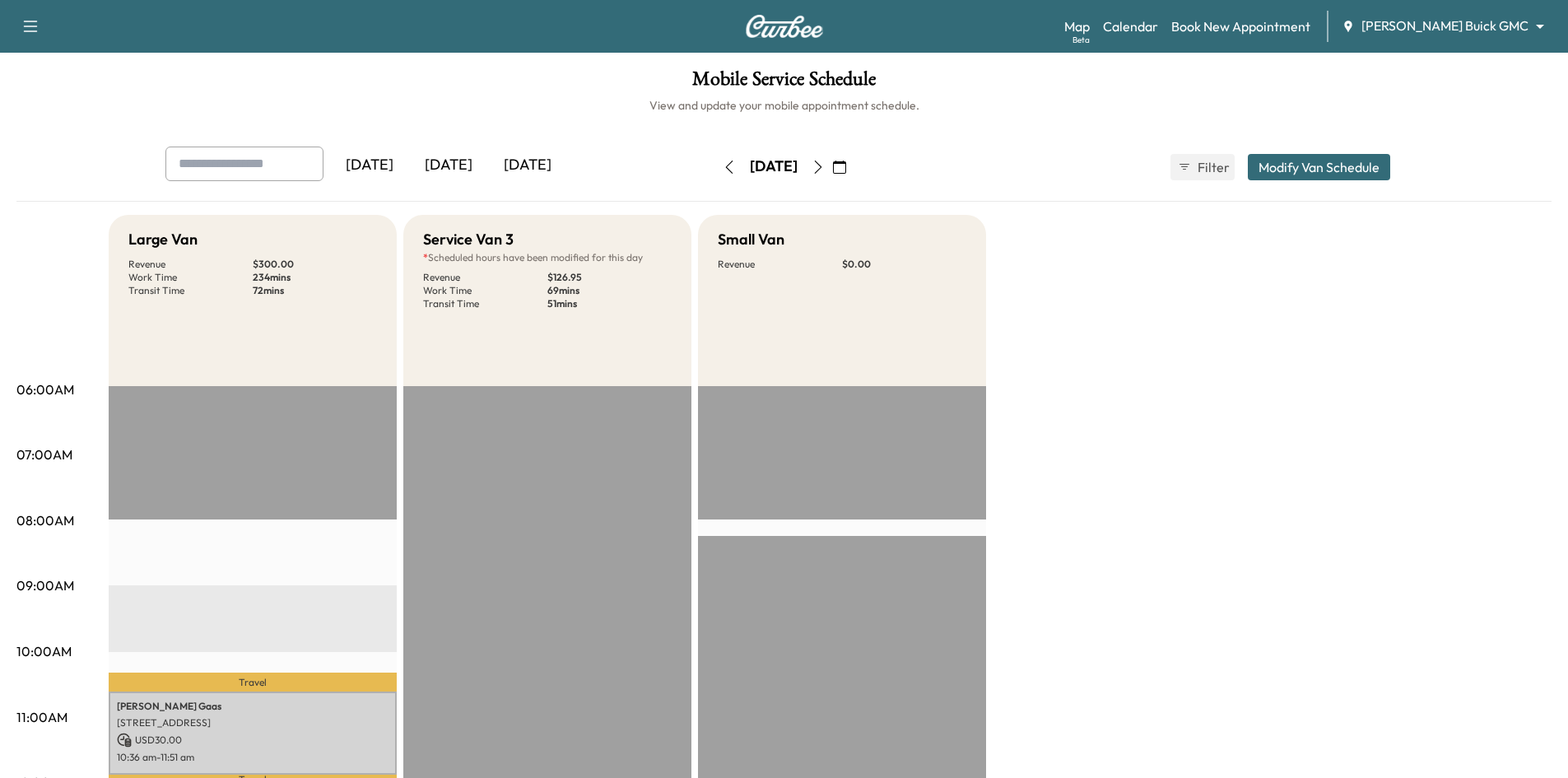
click at [519, 169] on div "[DATE]" at bounding box center [527, 166] width 79 height 38
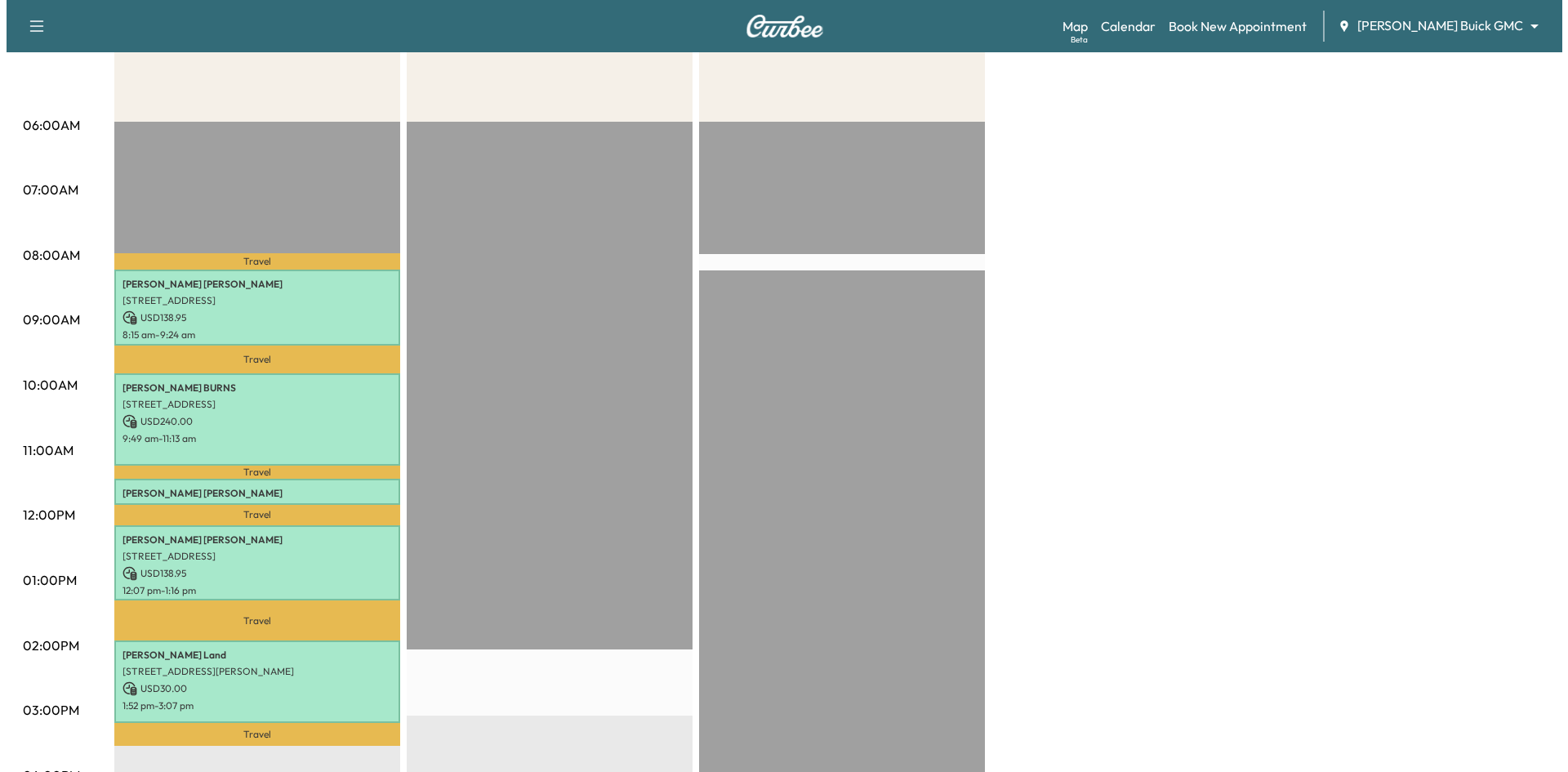
scroll to position [409, 0]
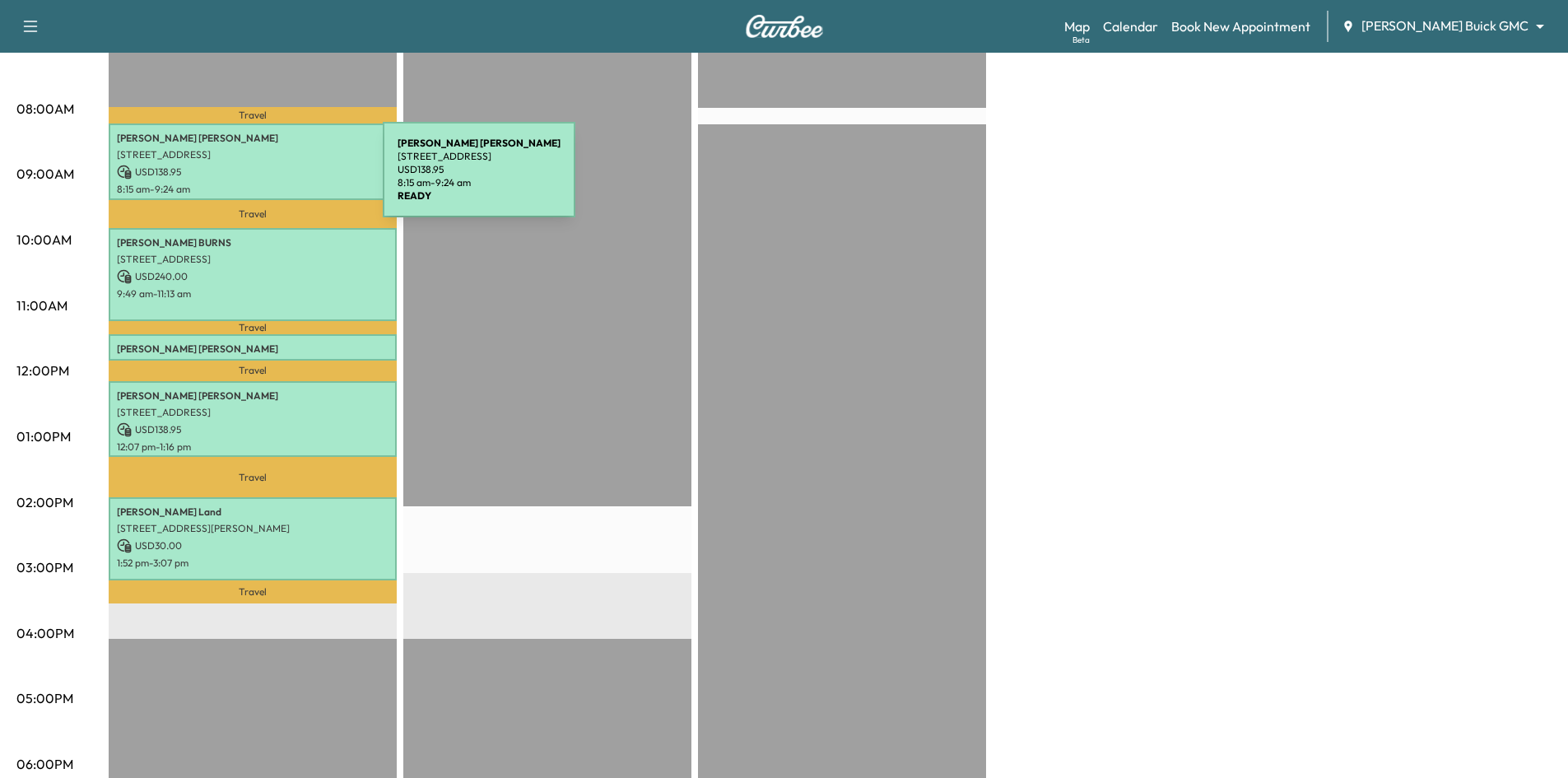
click at [256, 170] on p "USD 138.95" at bounding box center [253, 173] width 272 height 15
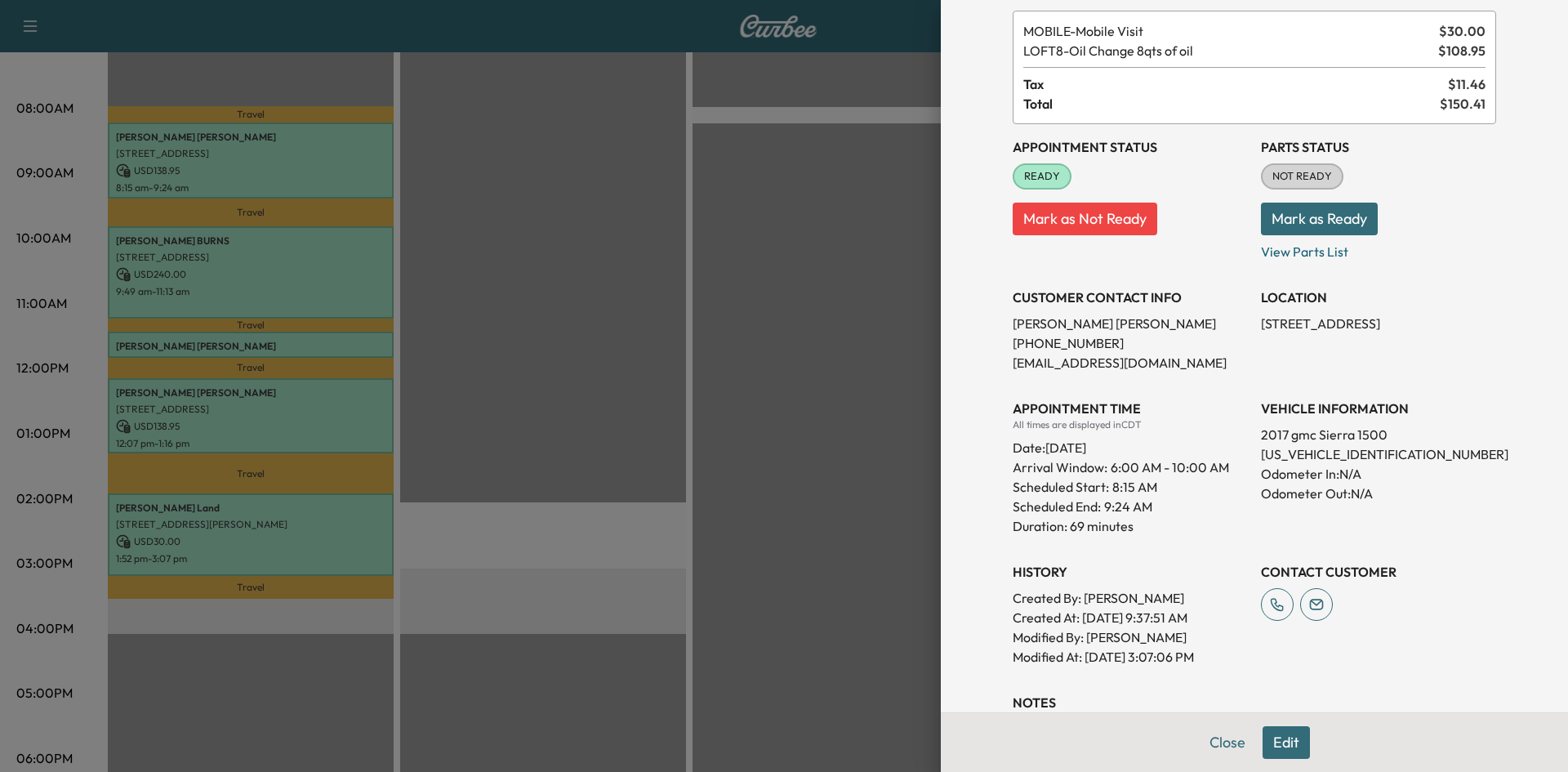
scroll to position [215, 0]
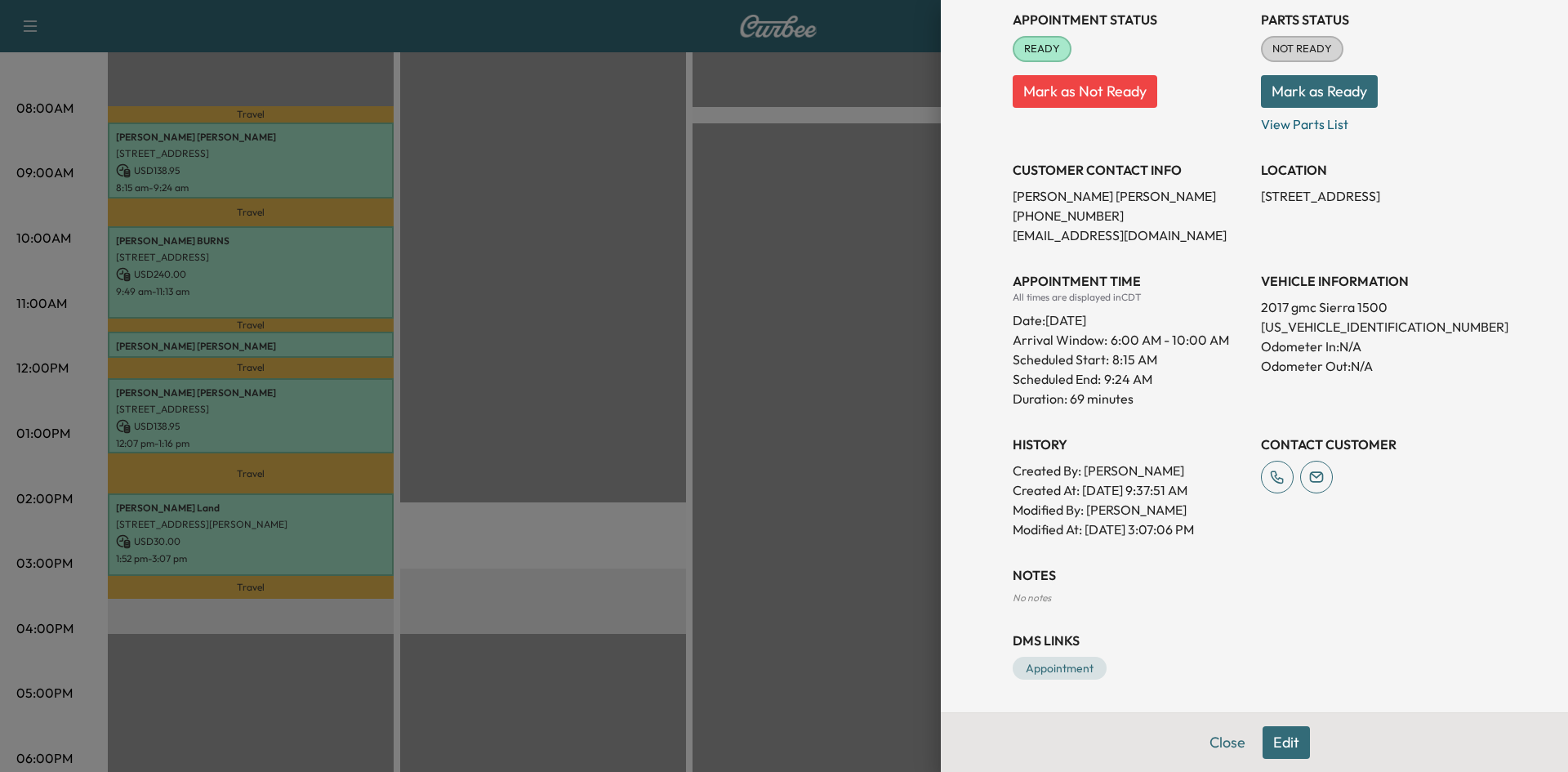
click at [352, 256] on div at bounding box center [784, 386] width 1568 height 772
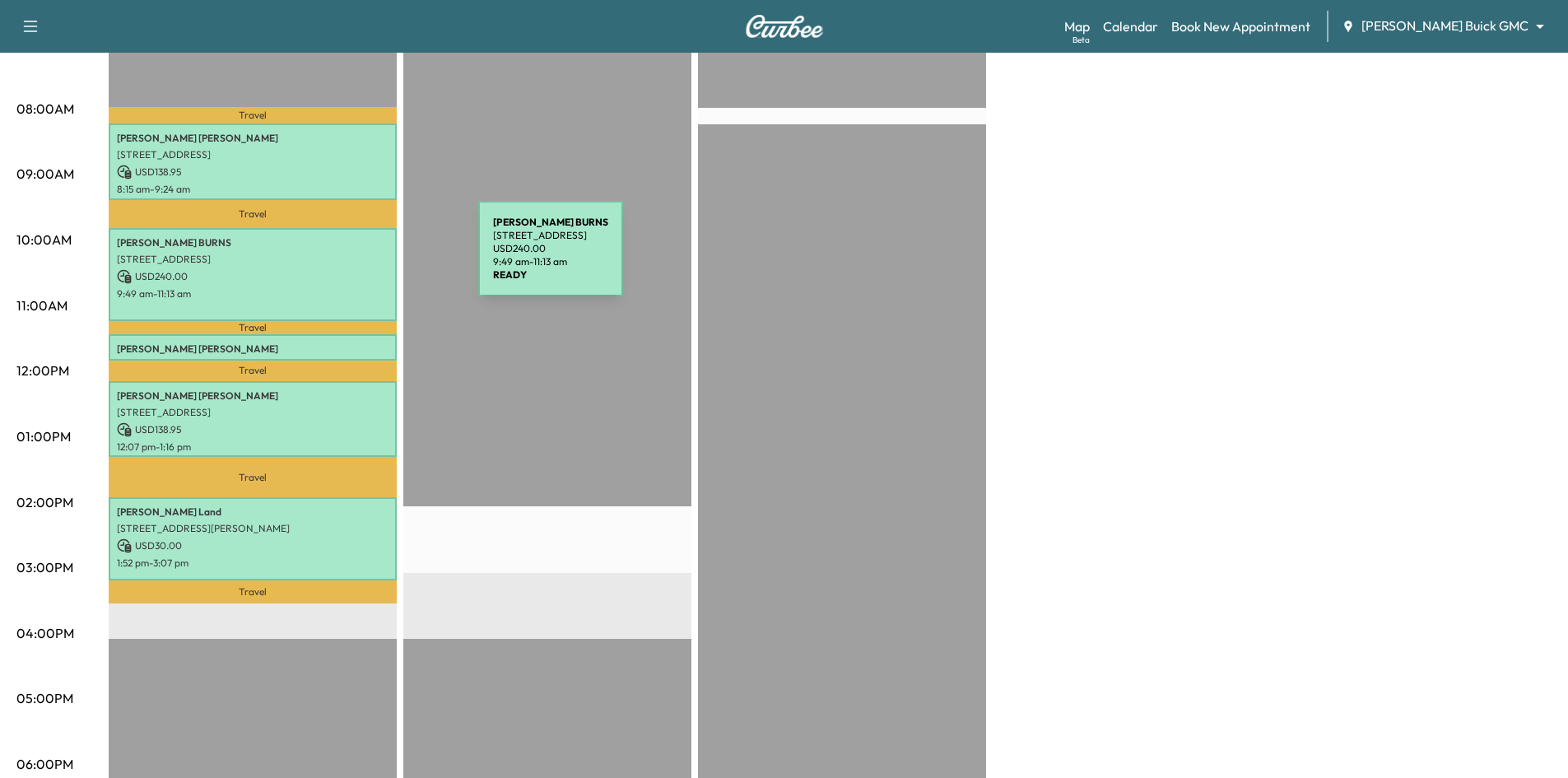
click at [355, 258] on p "[STREET_ADDRESS]" at bounding box center [253, 259] width 272 height 13
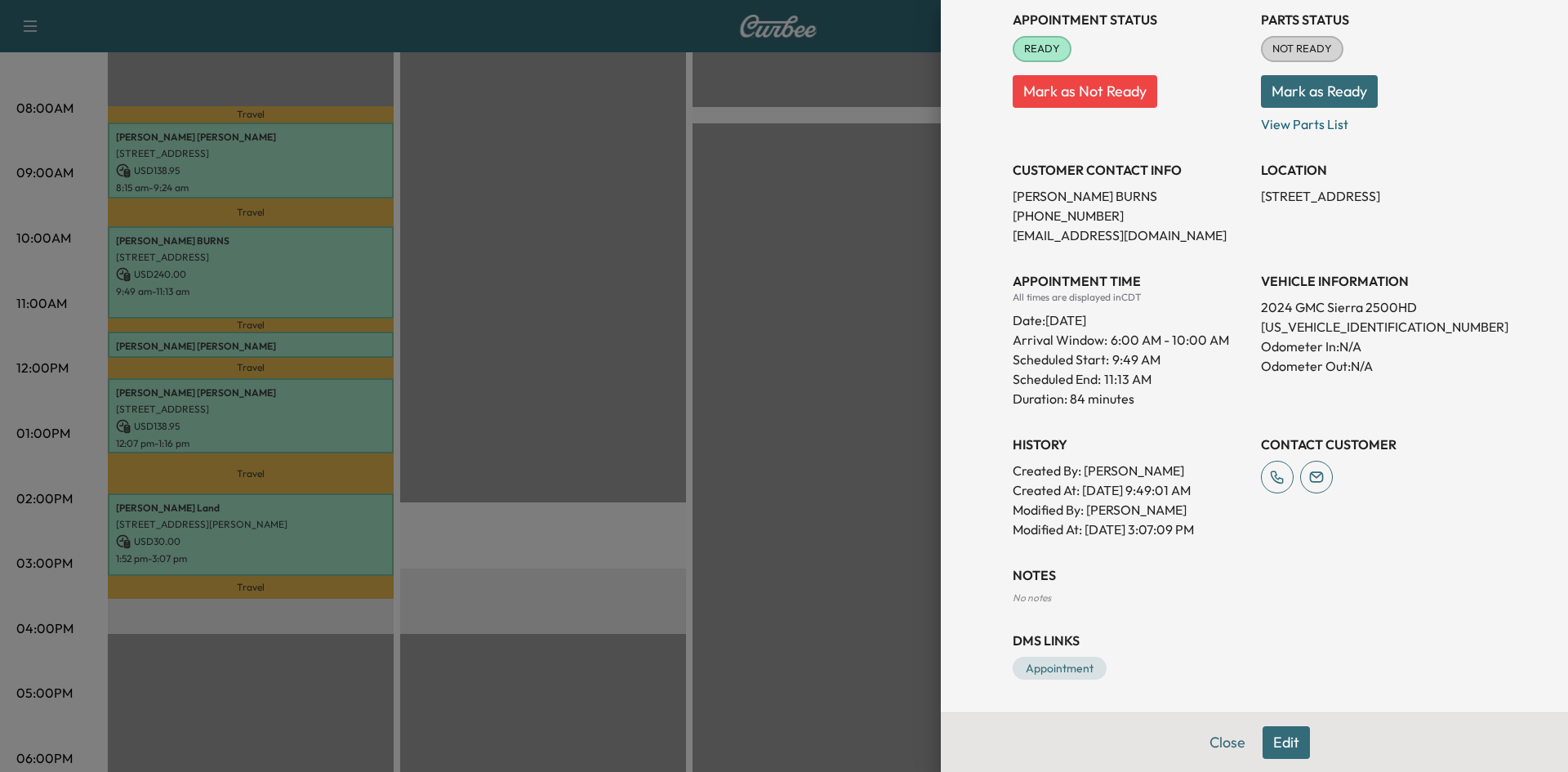
click at [524, 373] on div at bounding box center [784, 386] width 1568 height 772
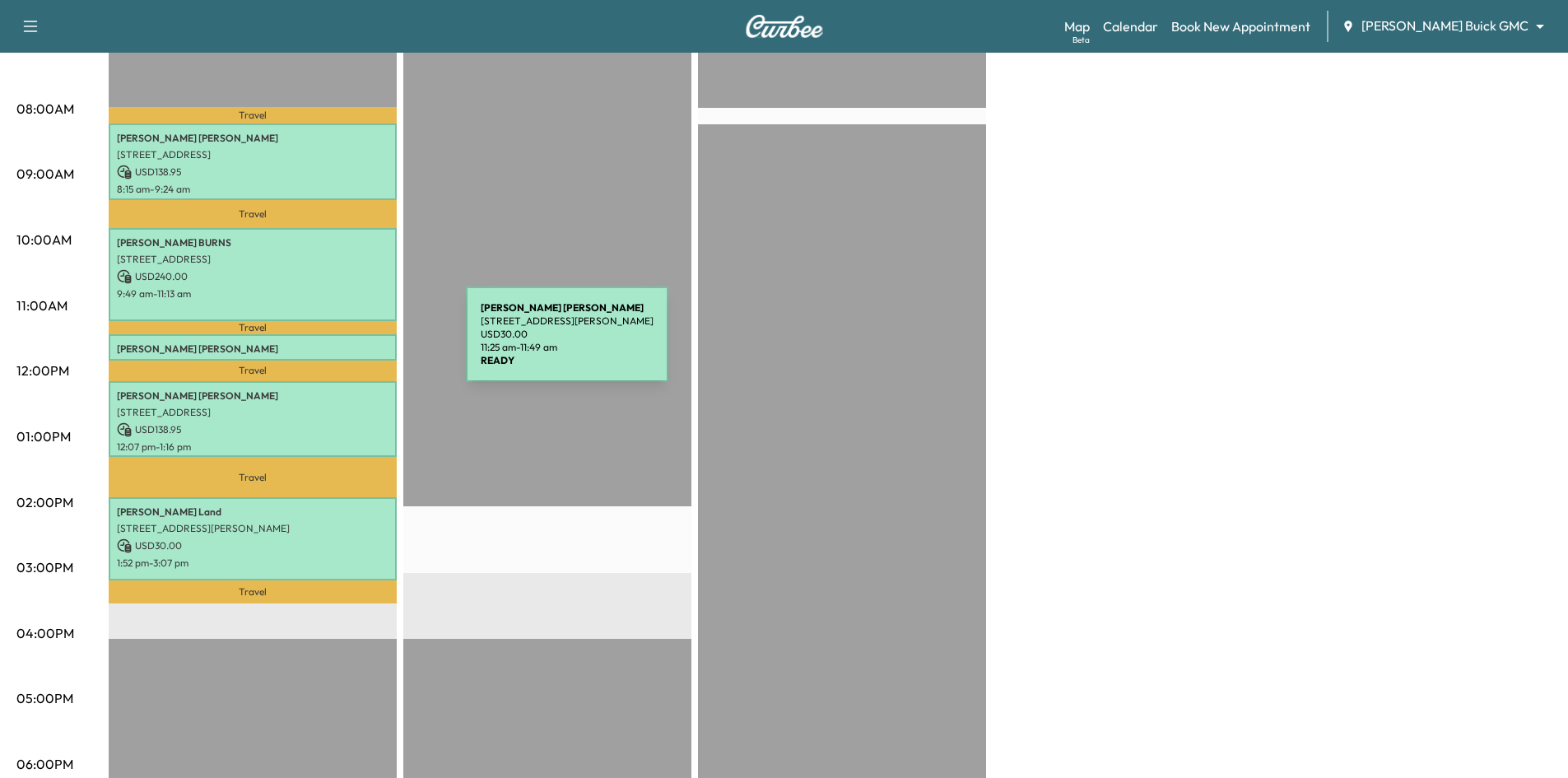
click at [343, 344] on p "[PERSON_NAME]" at bounding box center [253, 349] width 272 height 13
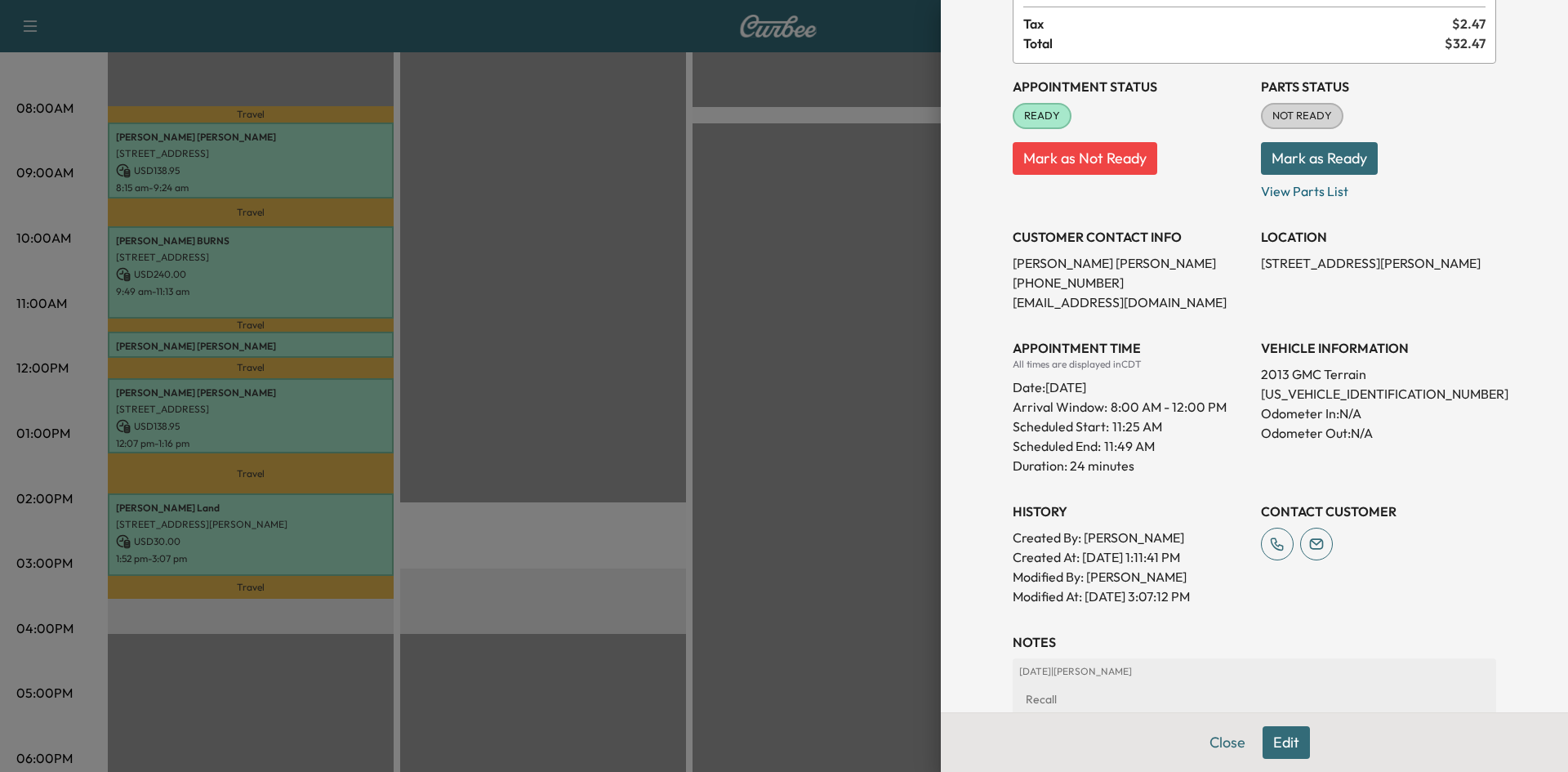
scroll to position [257, 0]
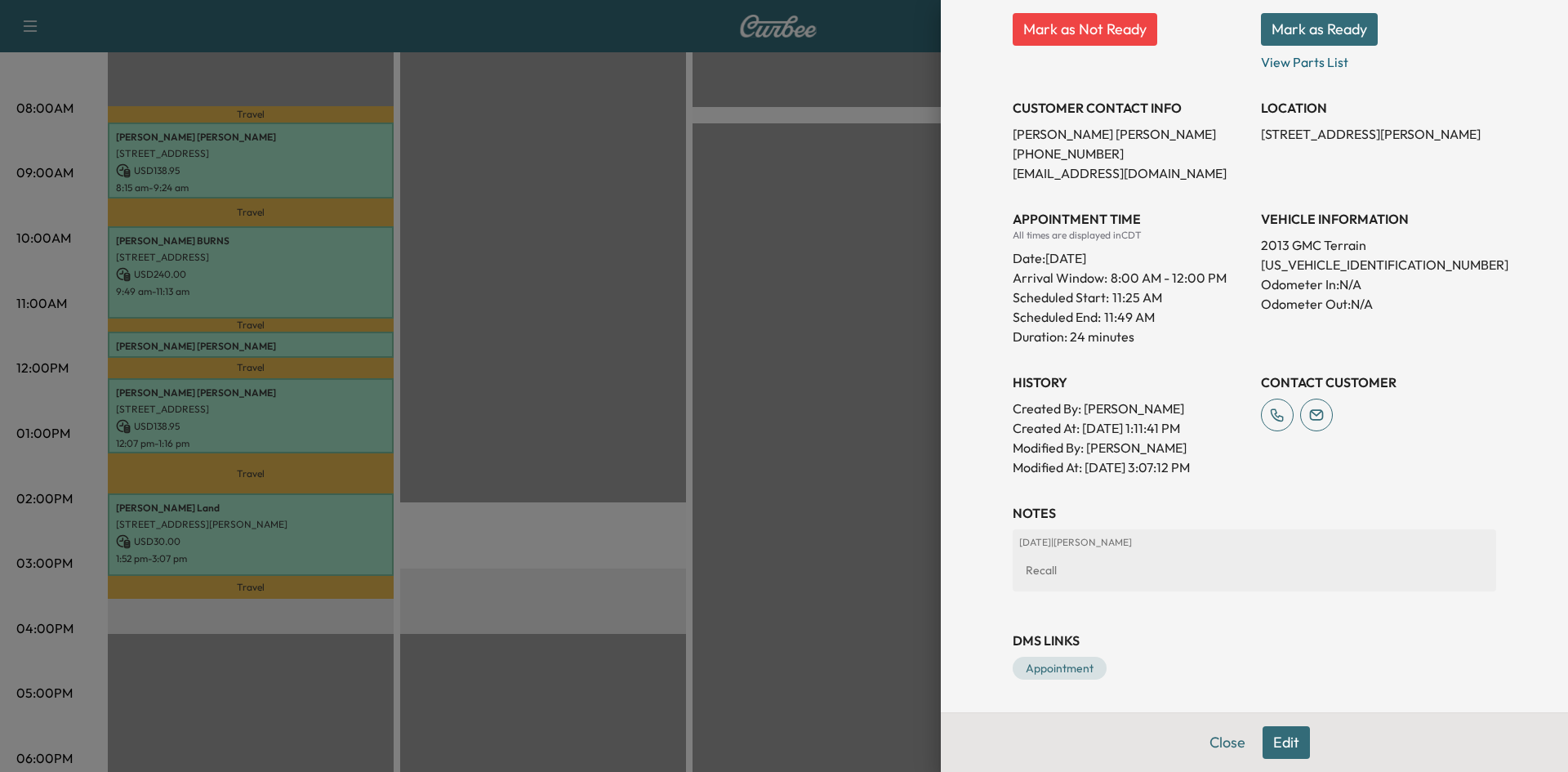
click at [653, 448] on div at bounding box center [784, 386] width 1568 height 772
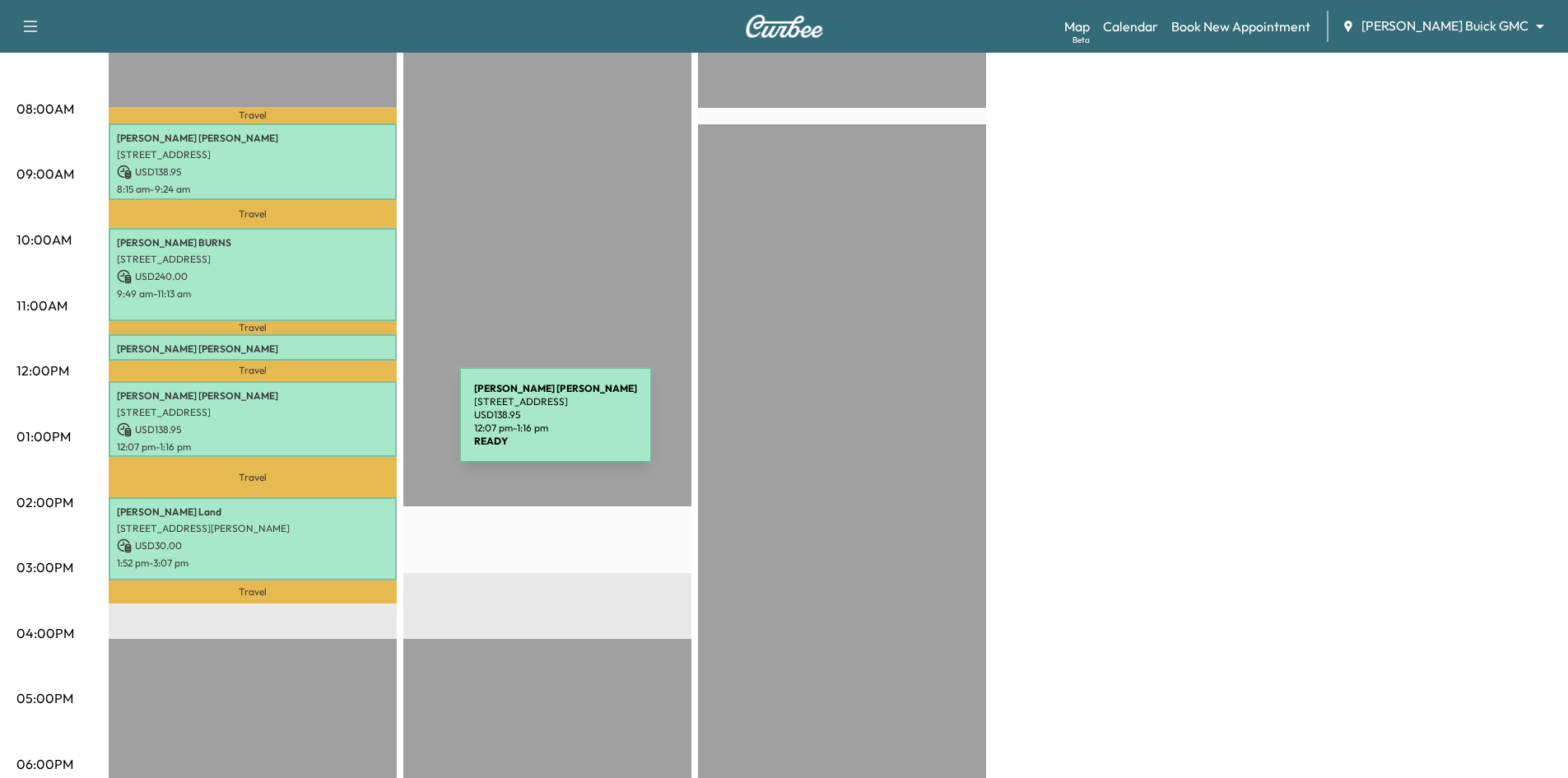
click at [336, 425] on p "USD 138.95" at bounding box center [253, 430] width 272 height 15
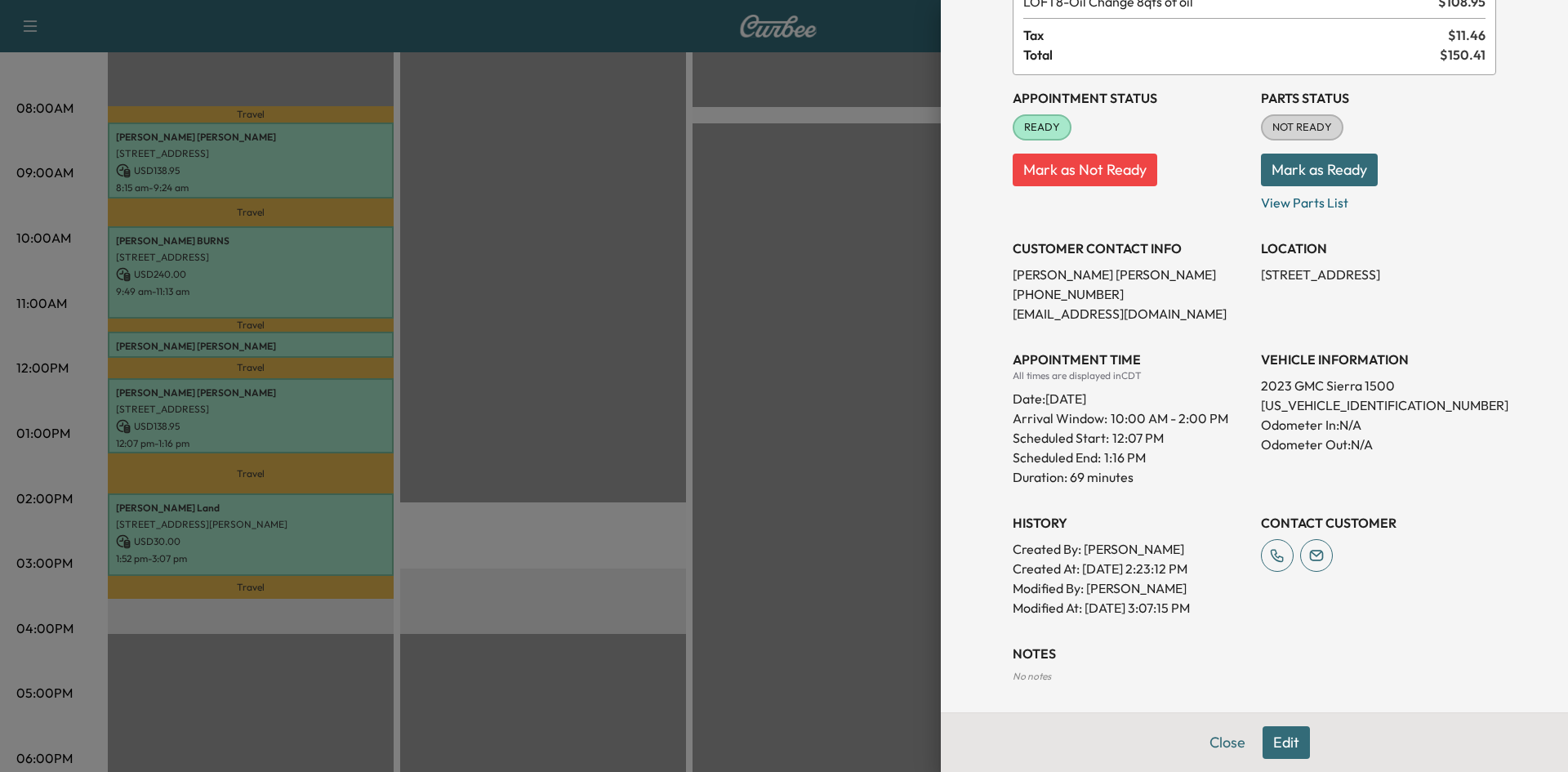
scroll to position [215, 0]
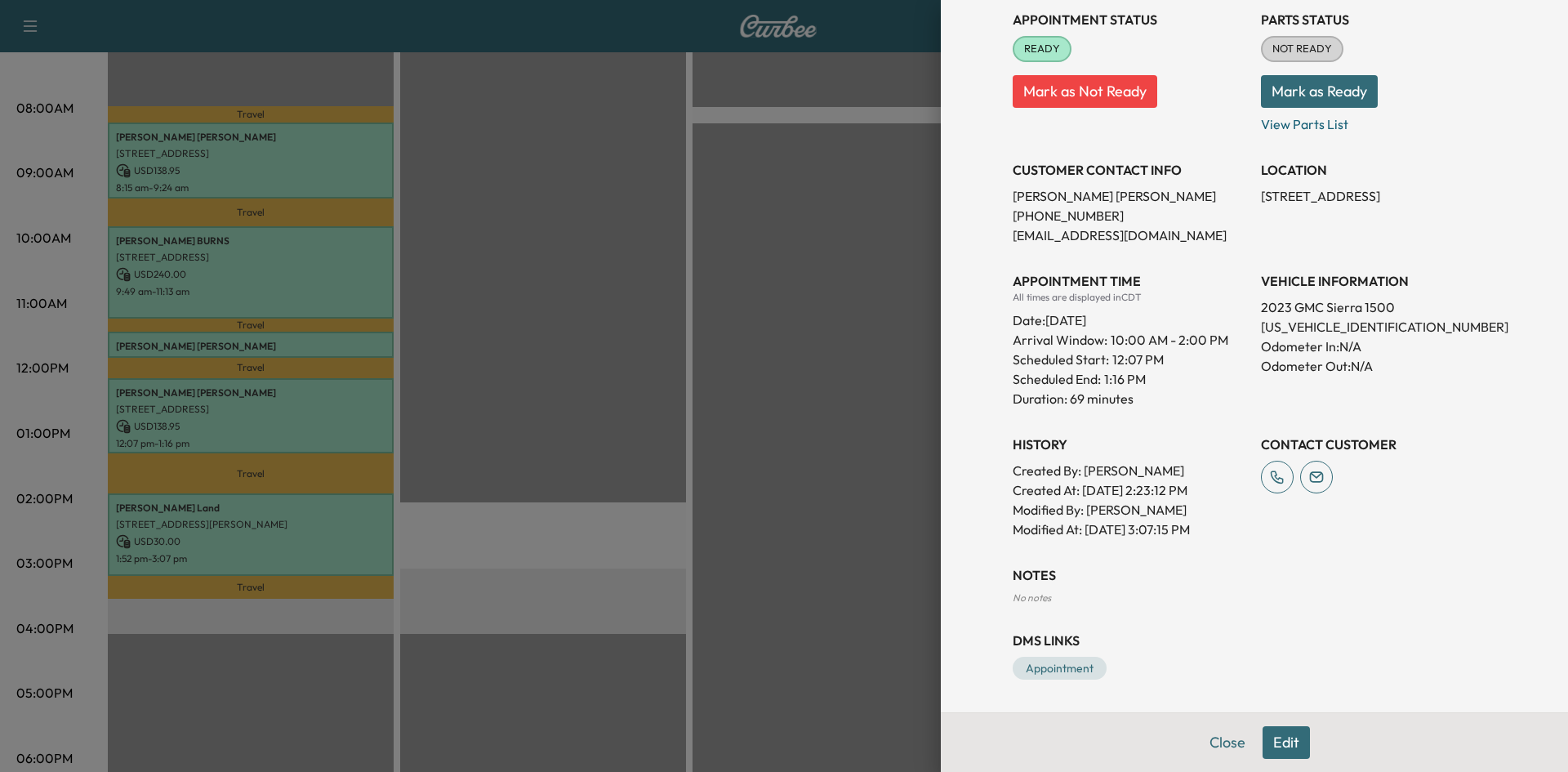
click at [253, 554] on div at bounding box center [784, 386] width 1568 height 772
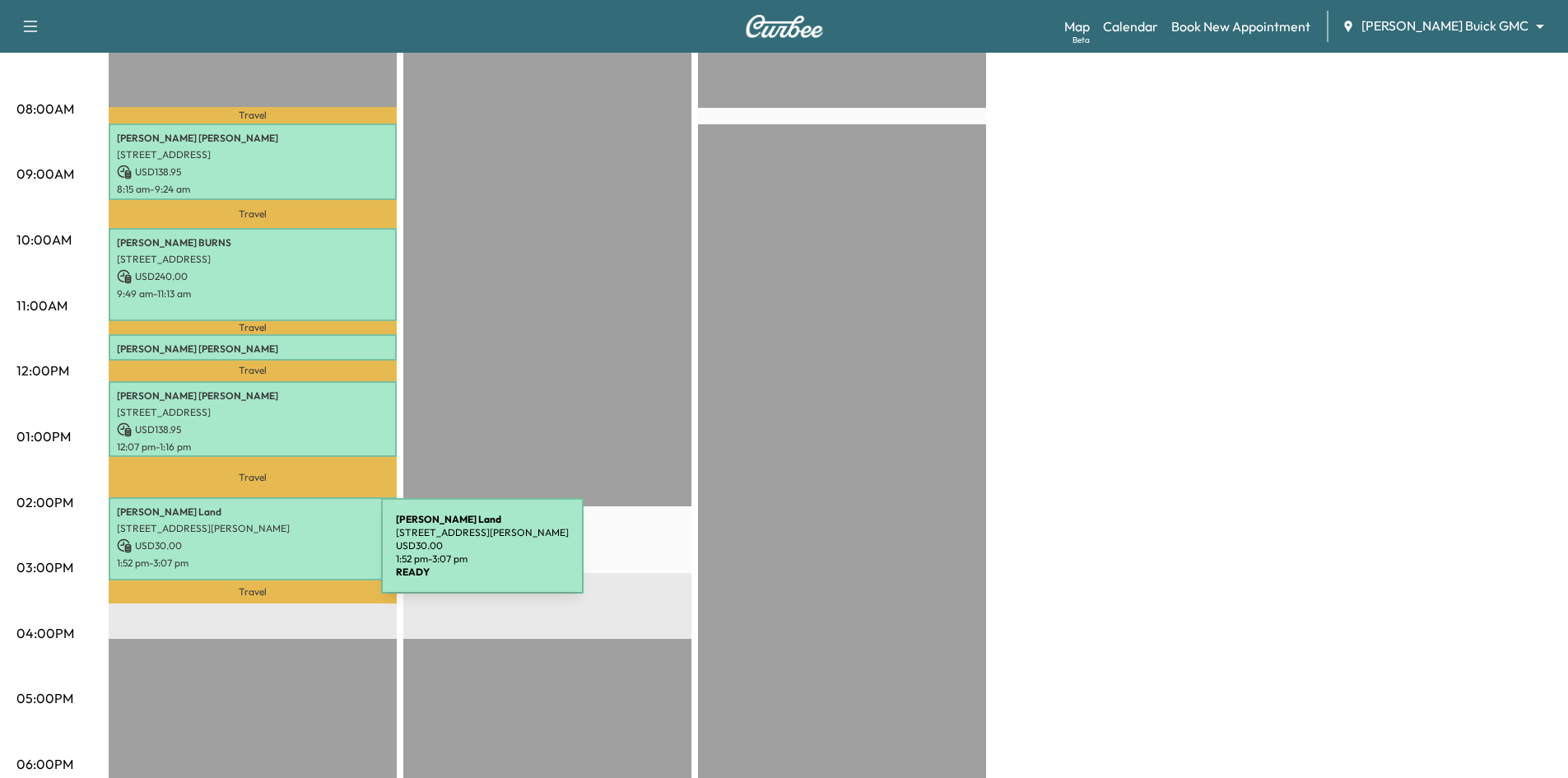
click at [261, 557] on p "1:52 pm - 3:07 pm" at bounding box center [253, 563] width 272 height 13
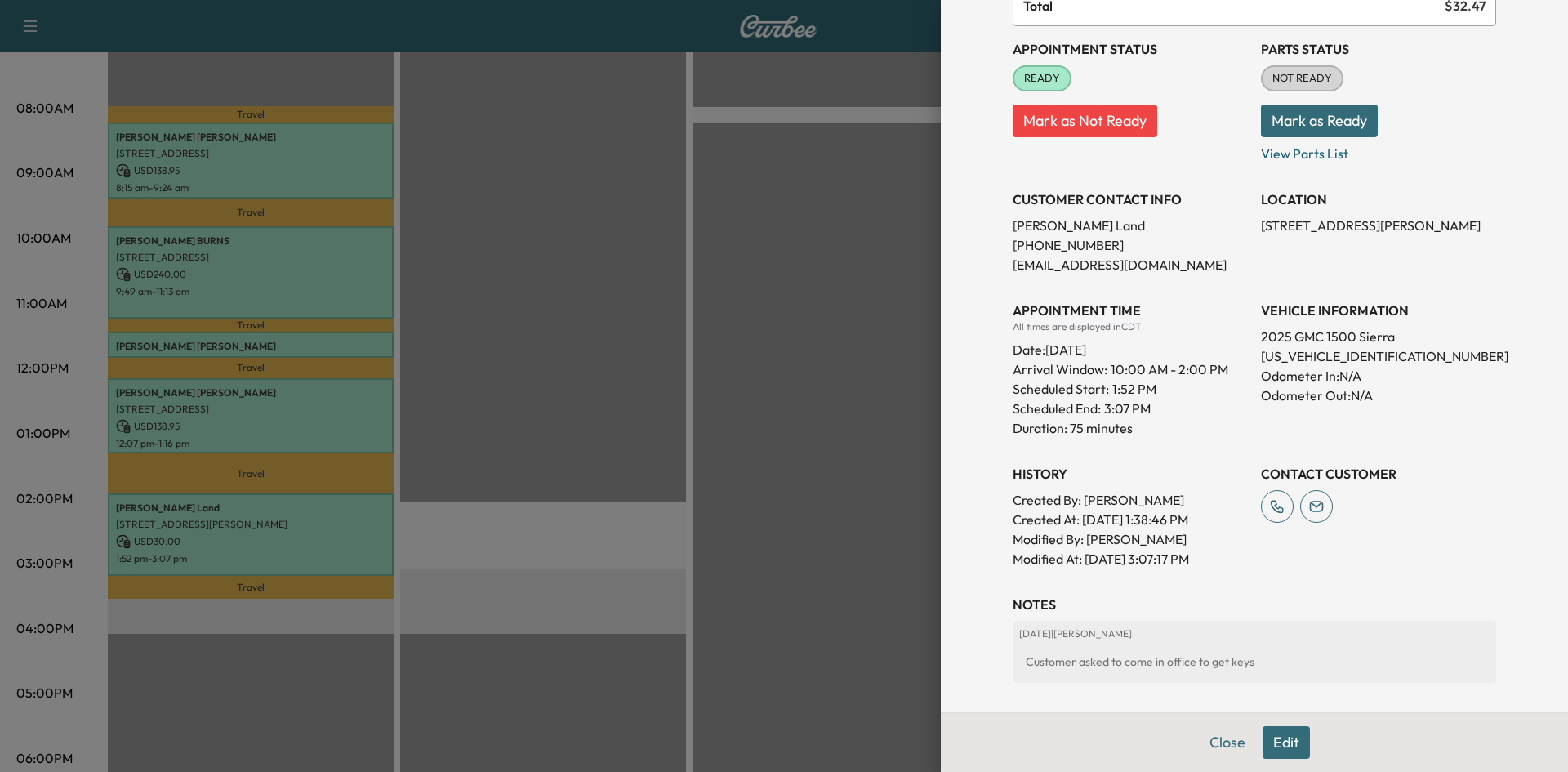
scroll to position [277, 0]
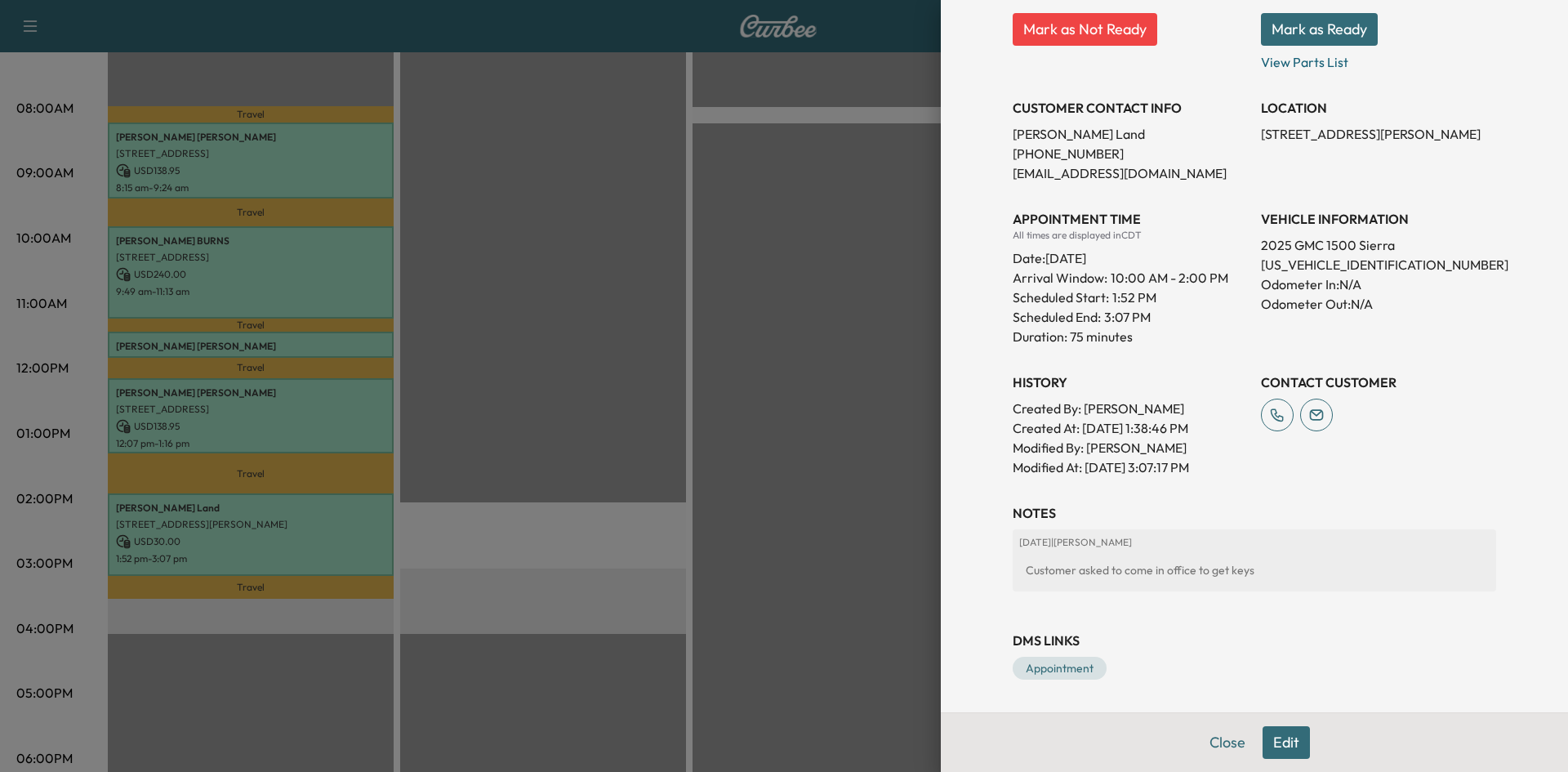
click at [809, 429] on div at bounding box center [784, 386] width 1568 height 772
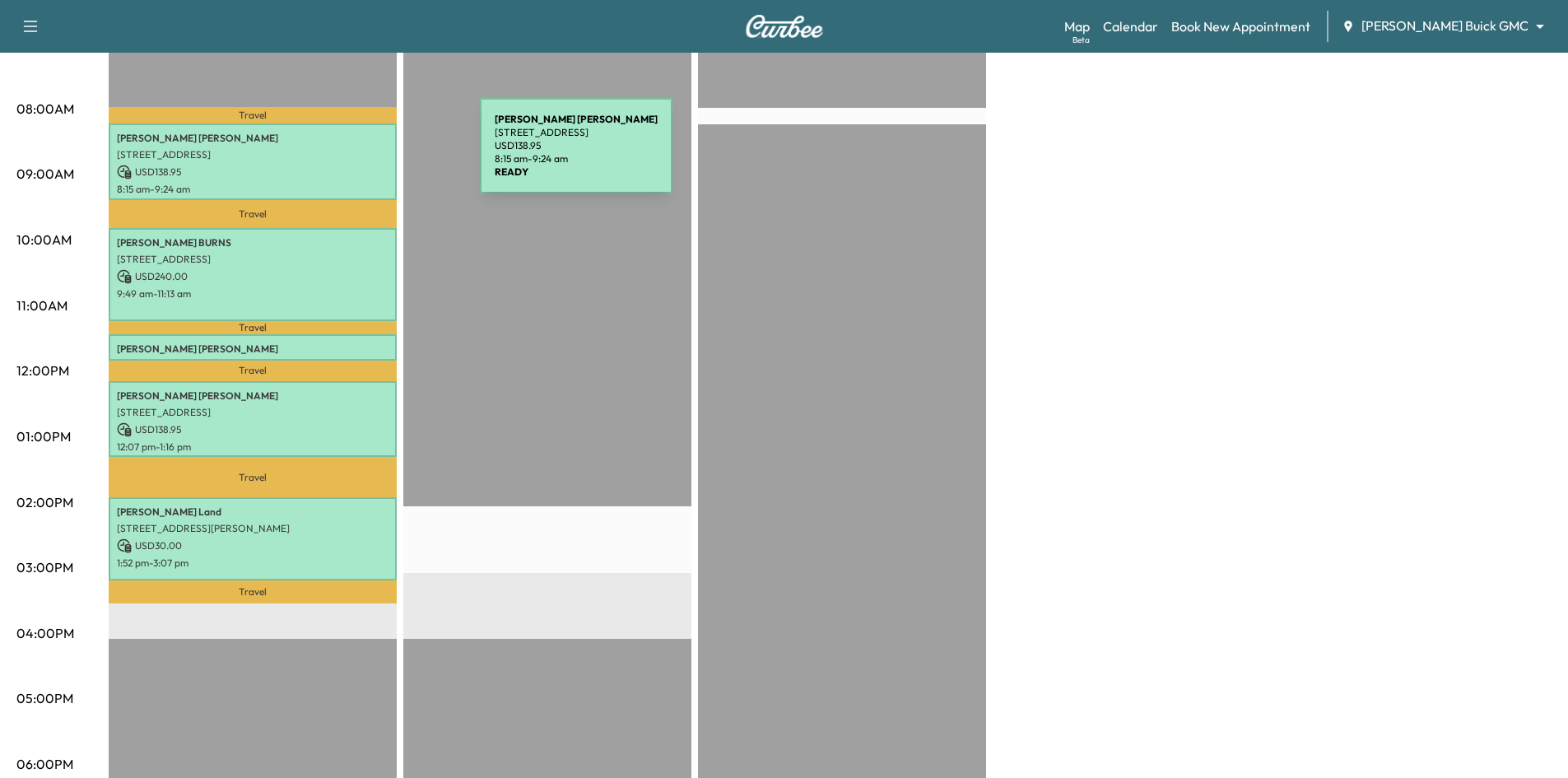
click at [356, 155] on p "2101 BROKEN BEND LN, FRISCO, TX 75036, USA" at bounding box center [253, 154] width 272 height 13
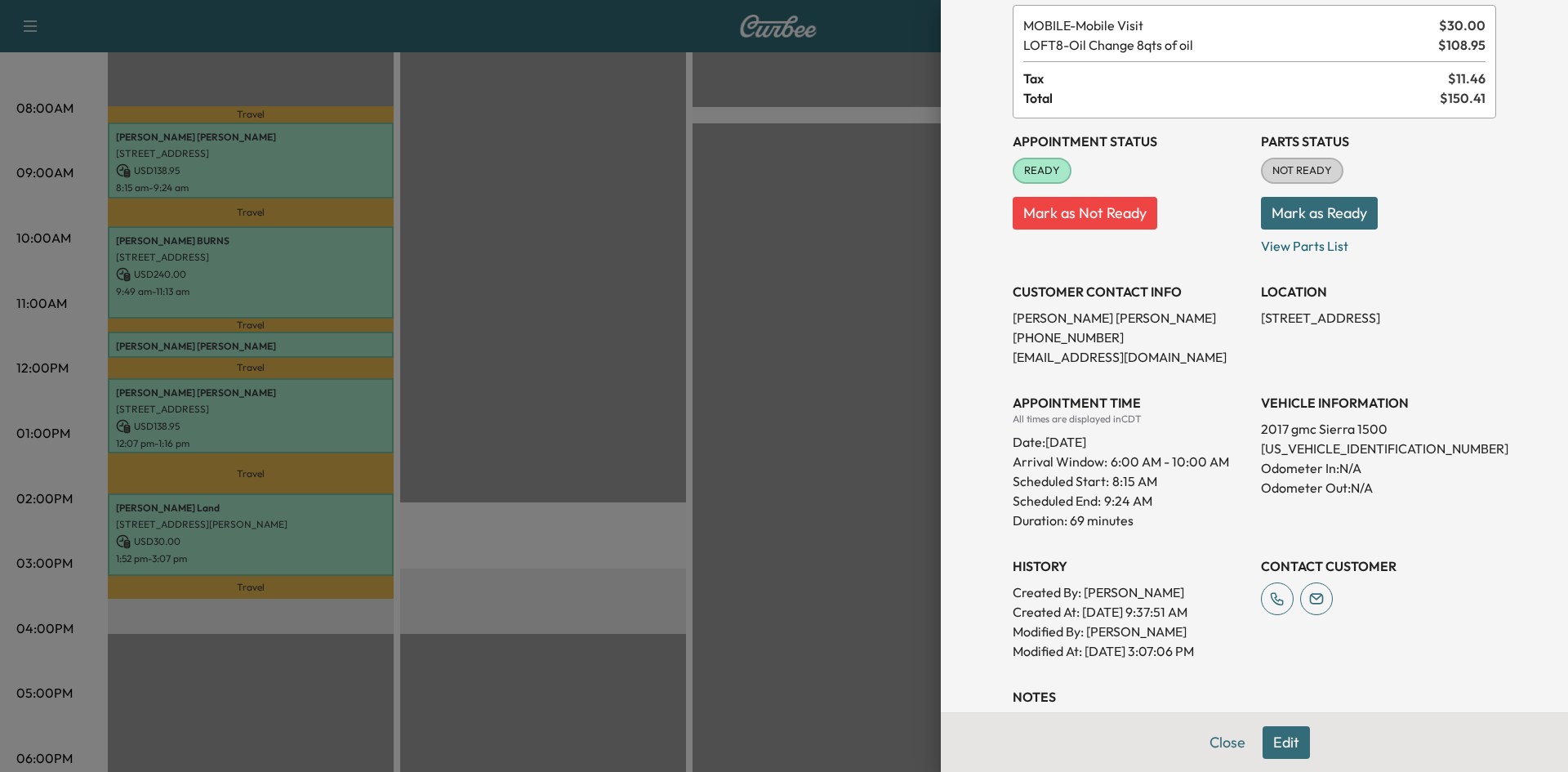
scroll to position [215, 0]
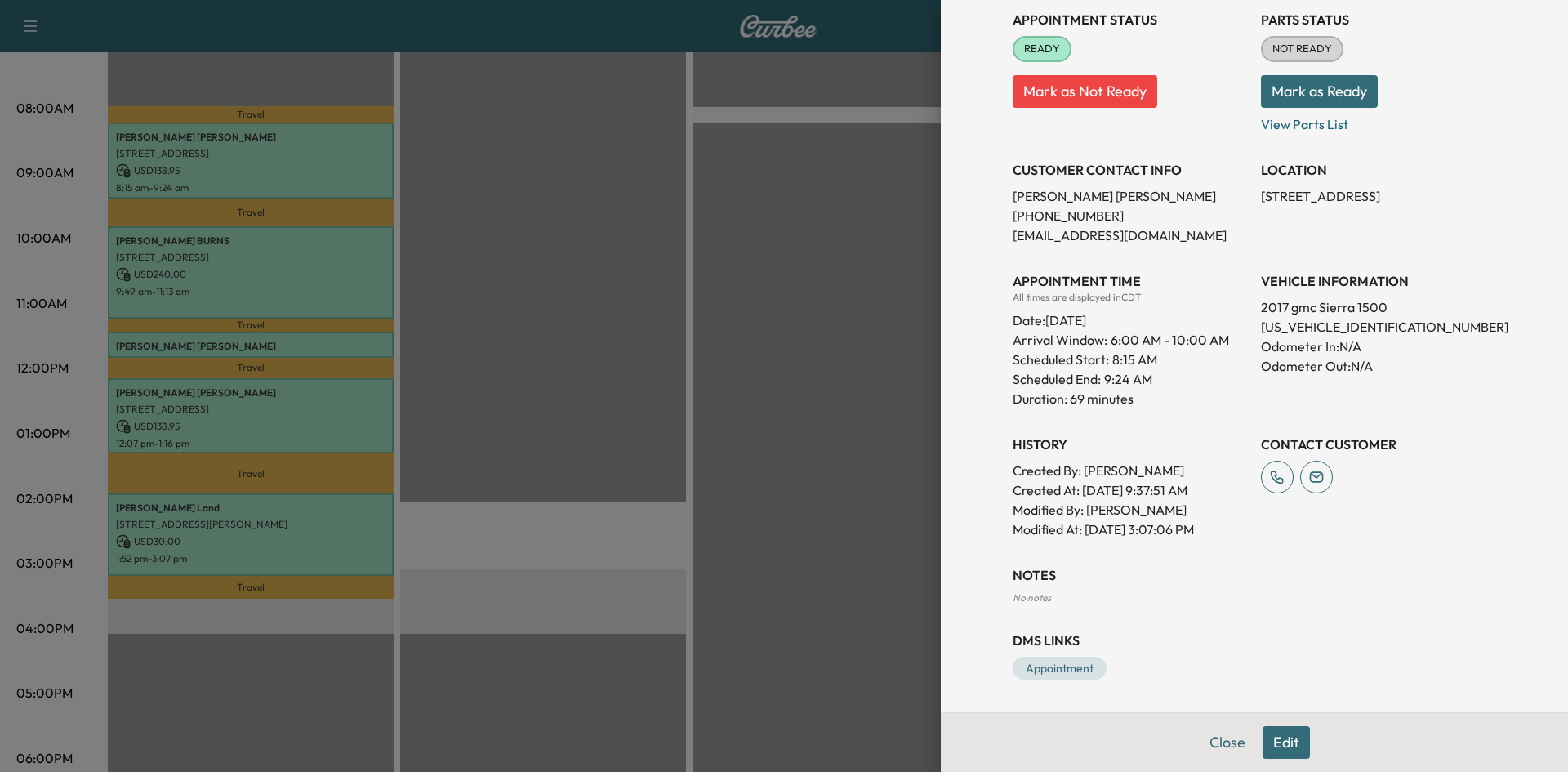
click at [704, 299] on div at bounding box center [784, 386] width 1568 height 772
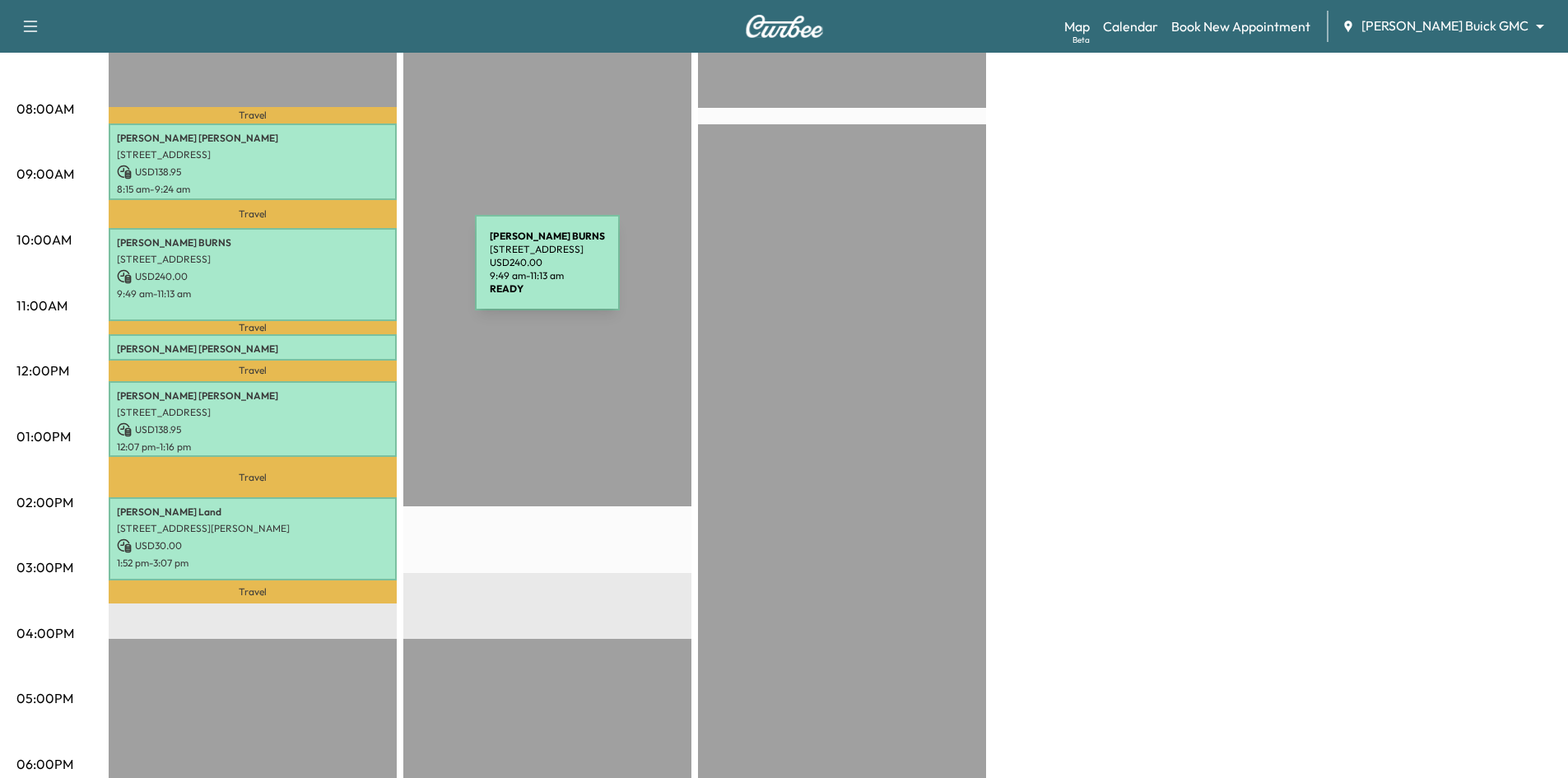
click at [352, 273] on p "USD 240.00" at bounding box center [253, 276] width 272 height 15
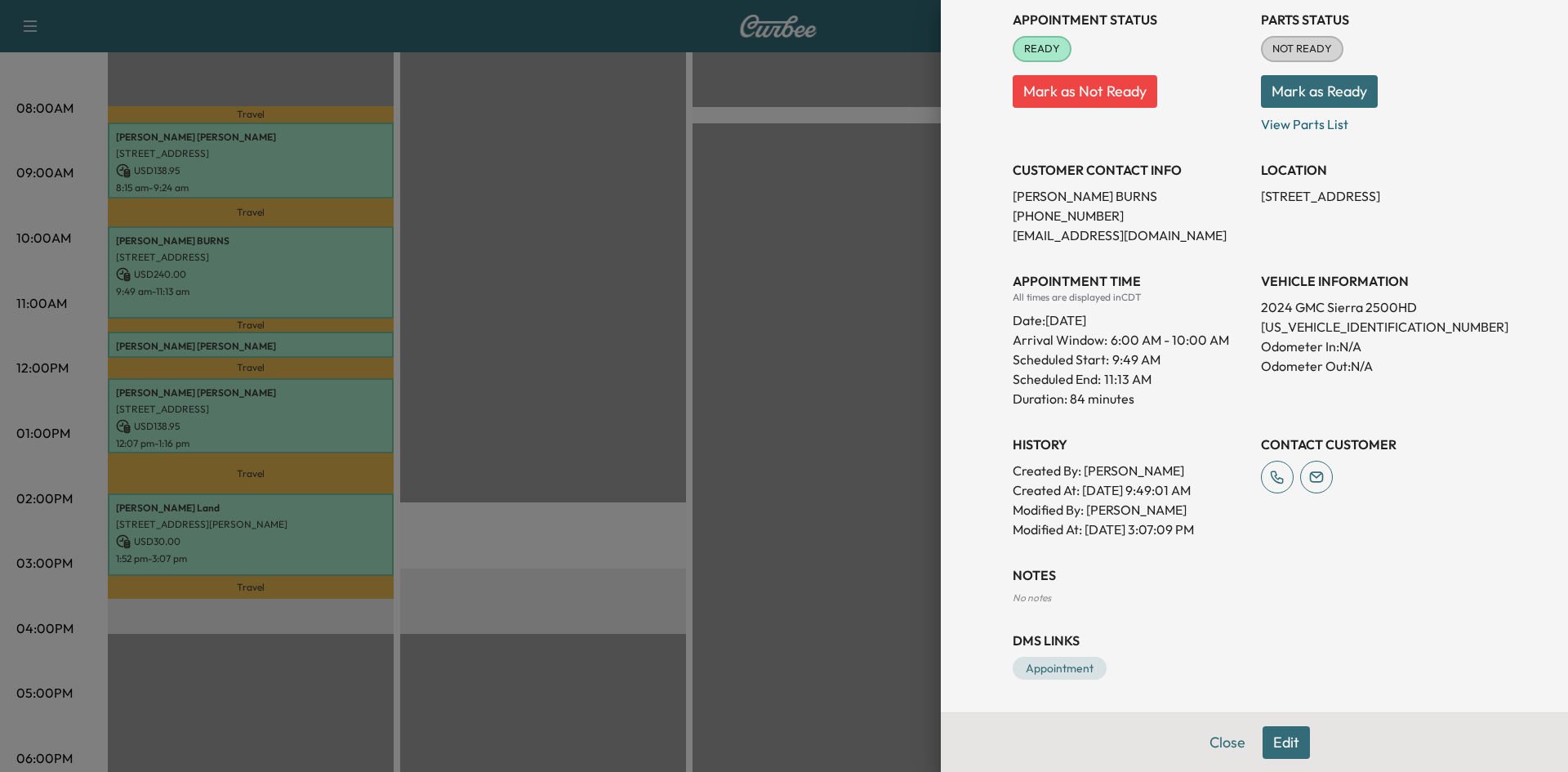
click at [649, 342] on div at bounding box center [784, 386] width 1568 height 772
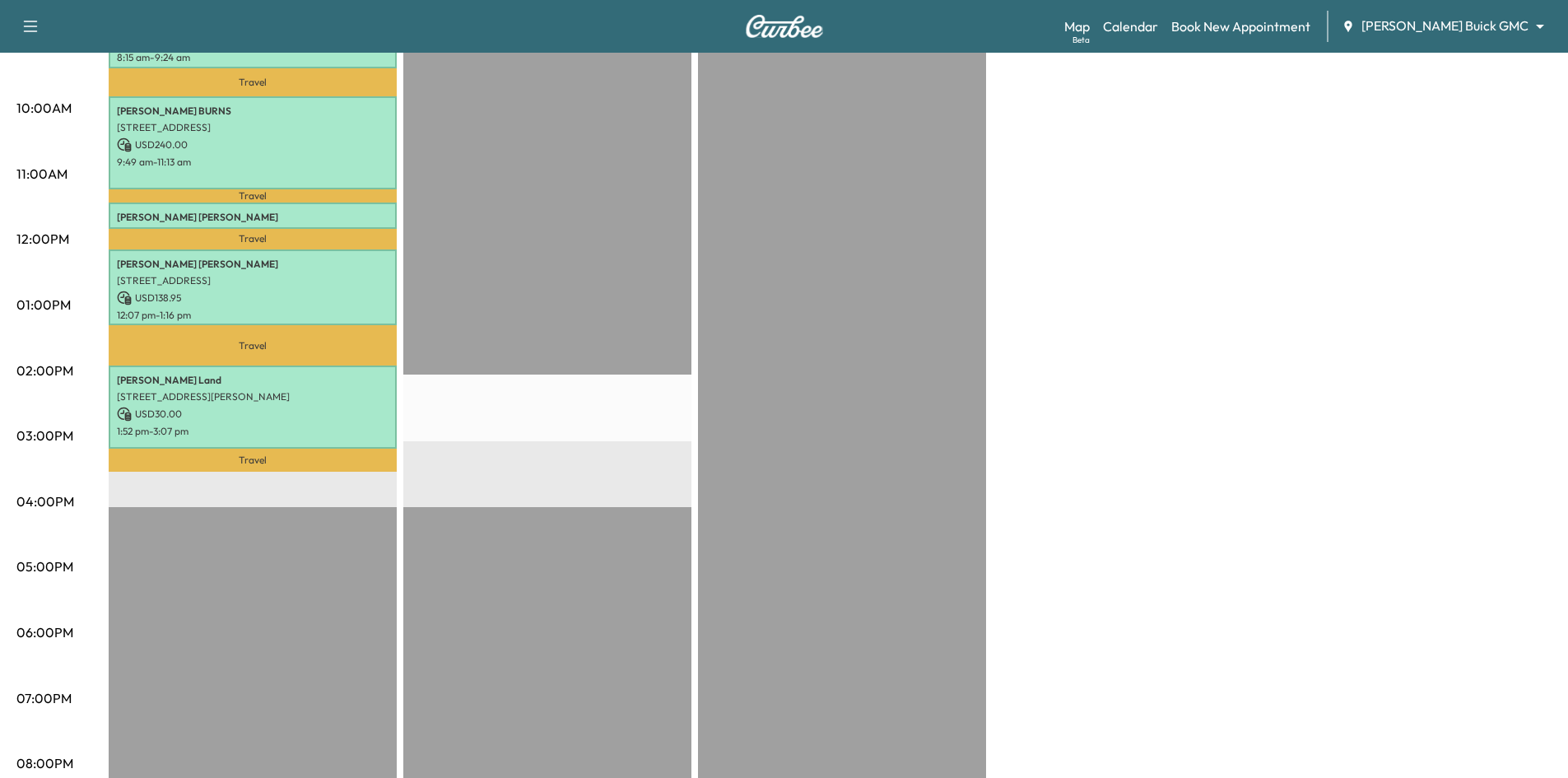
scroll to position [359, 0]
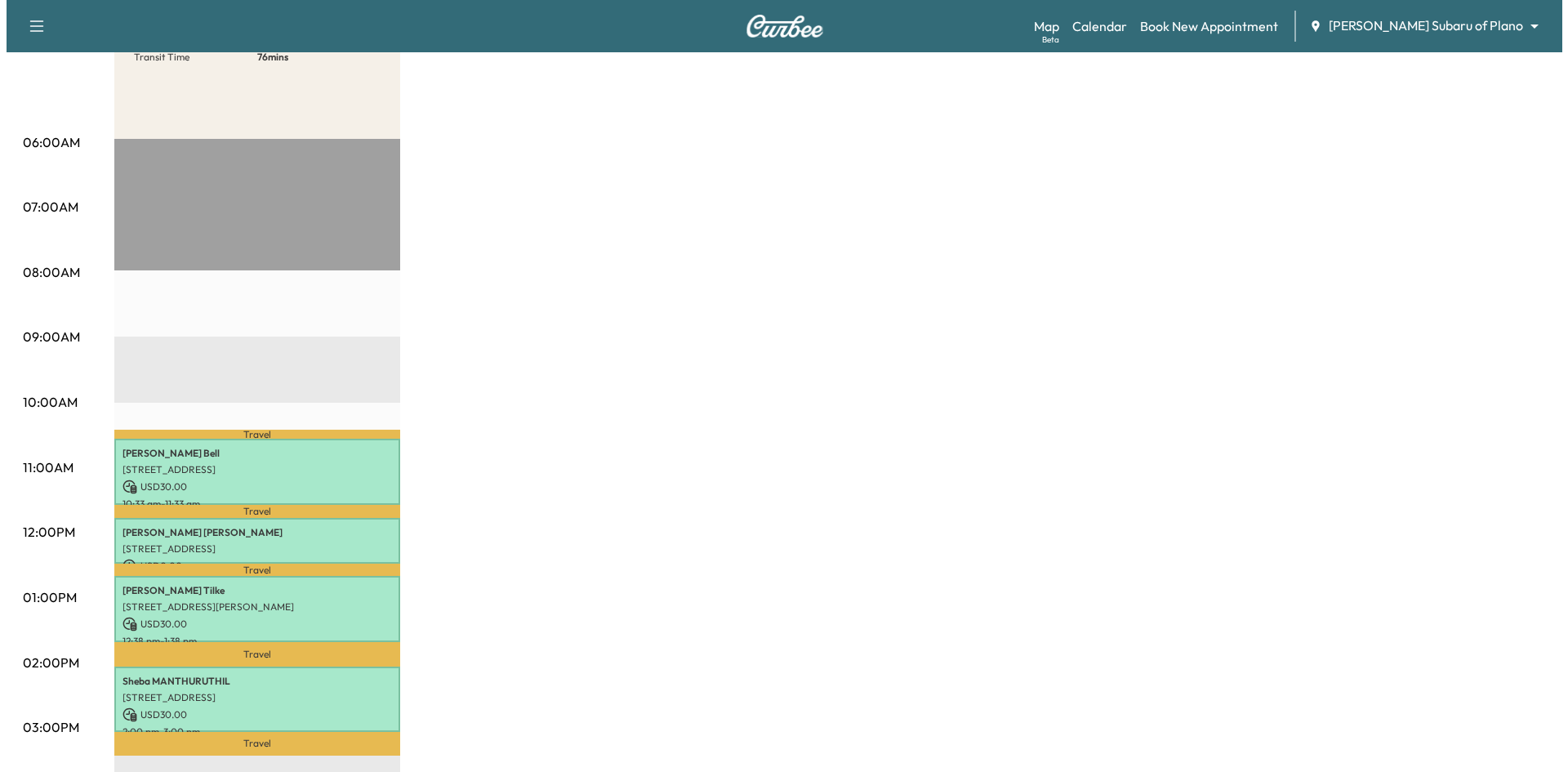
scroll to position [245, 0]
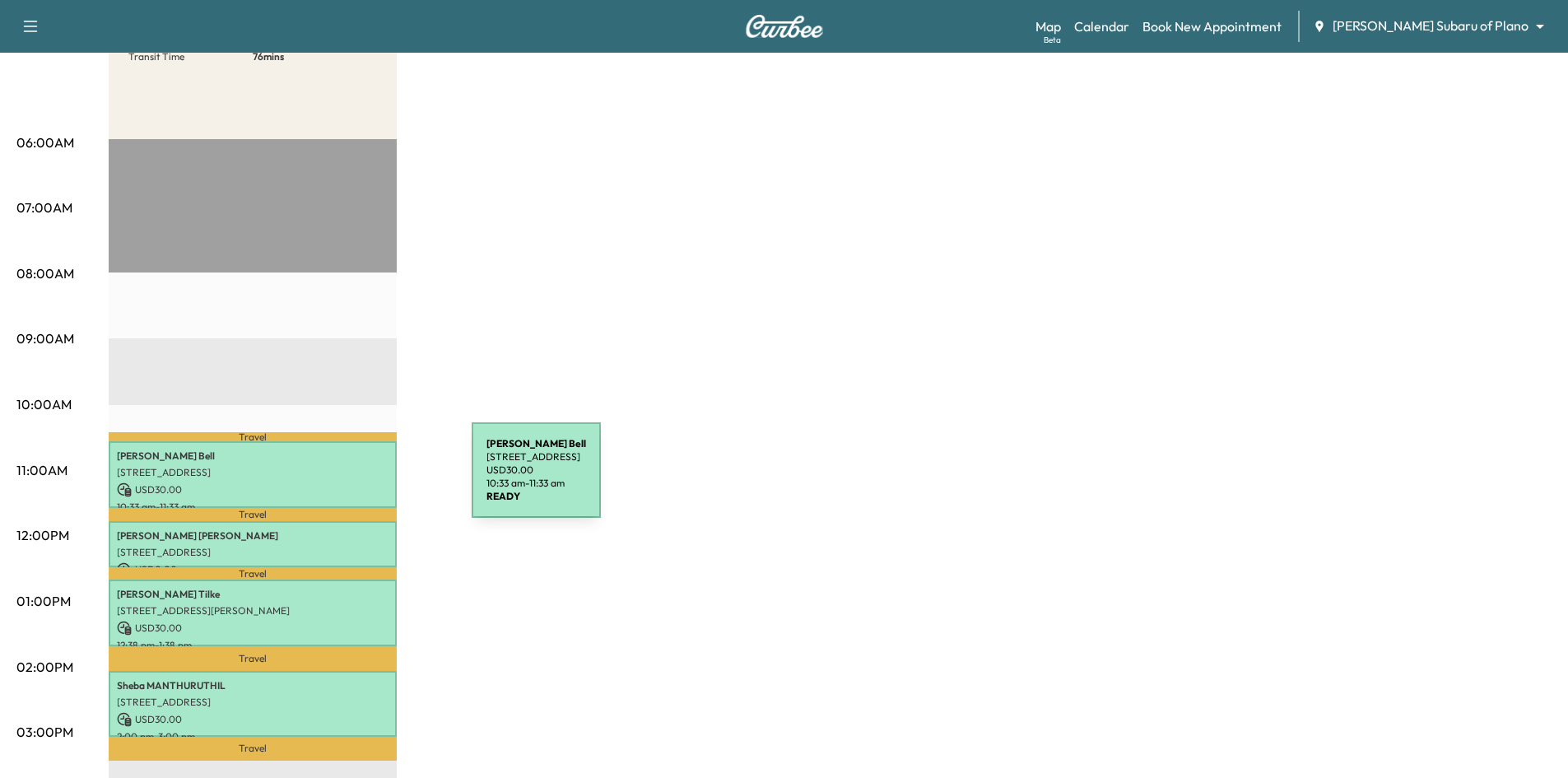
click at [348, 482] on p "USD 30.00" at bounding box center [253, 490] width 272 height 15
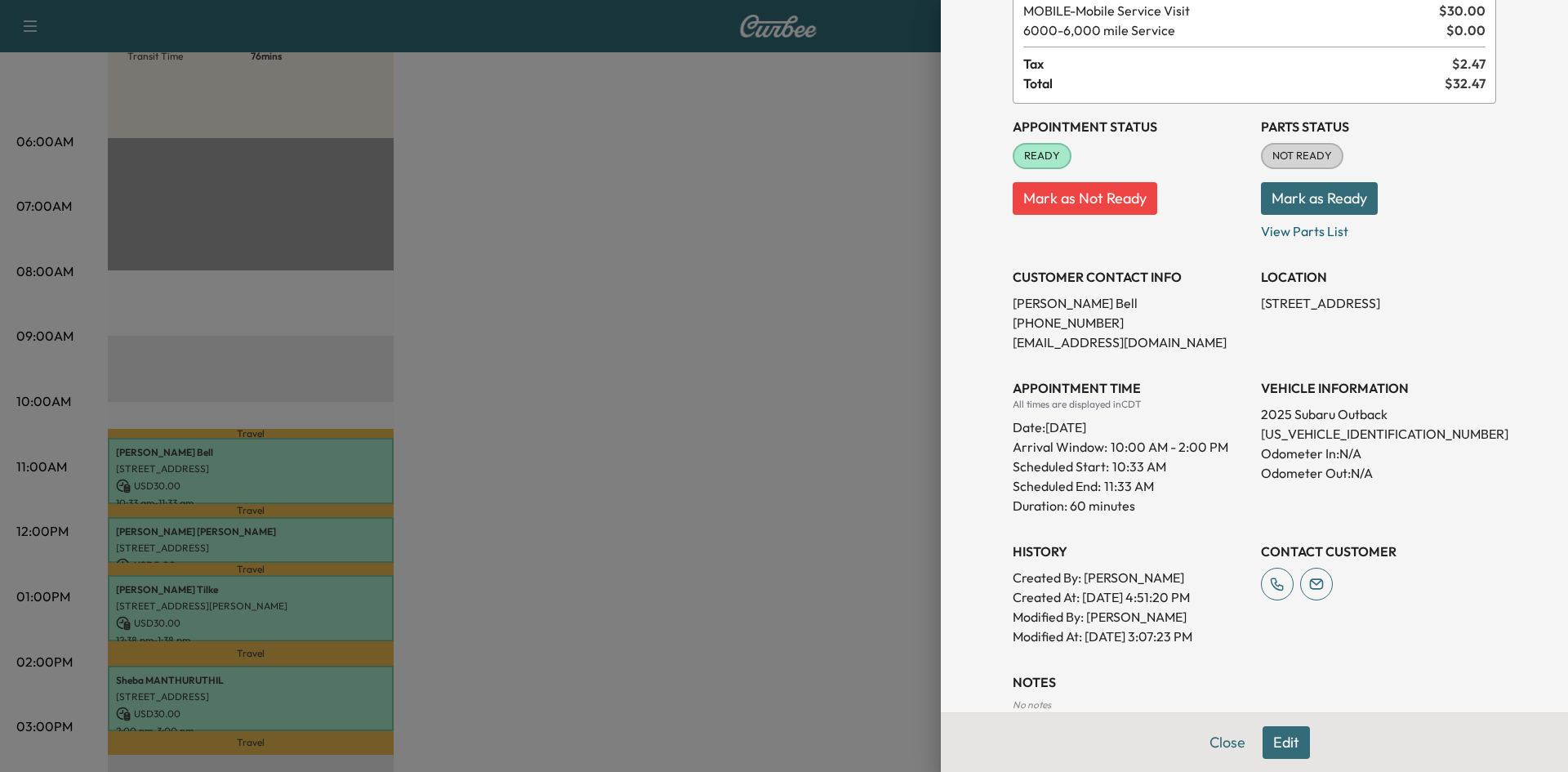
scroll to position [215, 0]
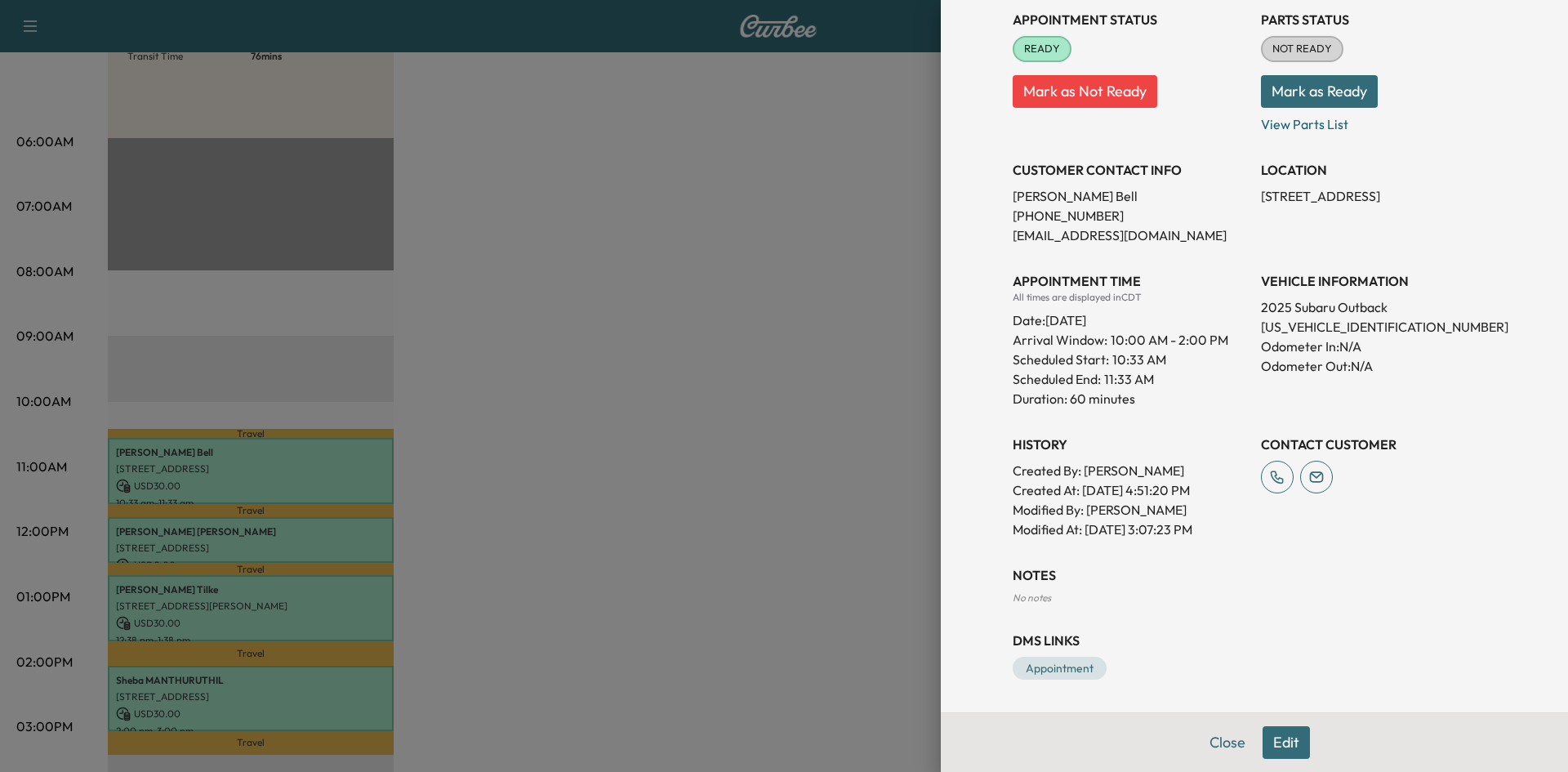
click at [254, 533] on div at bounding box center [784, 386] width 1568 height 772
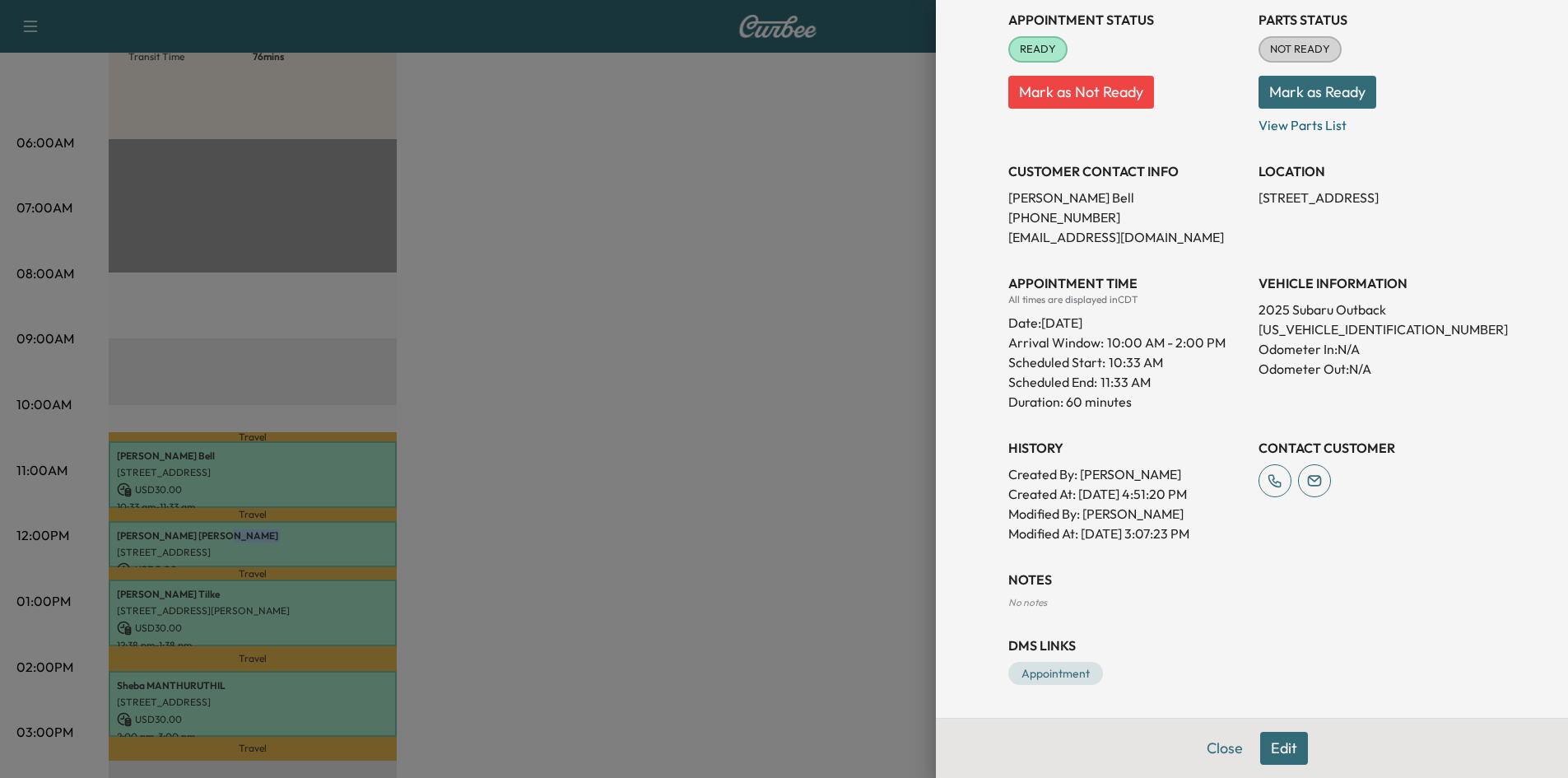
click at [256, 537] on p "[PERSON_NAME]" at bounding box center [253, 536] width 272 height 13
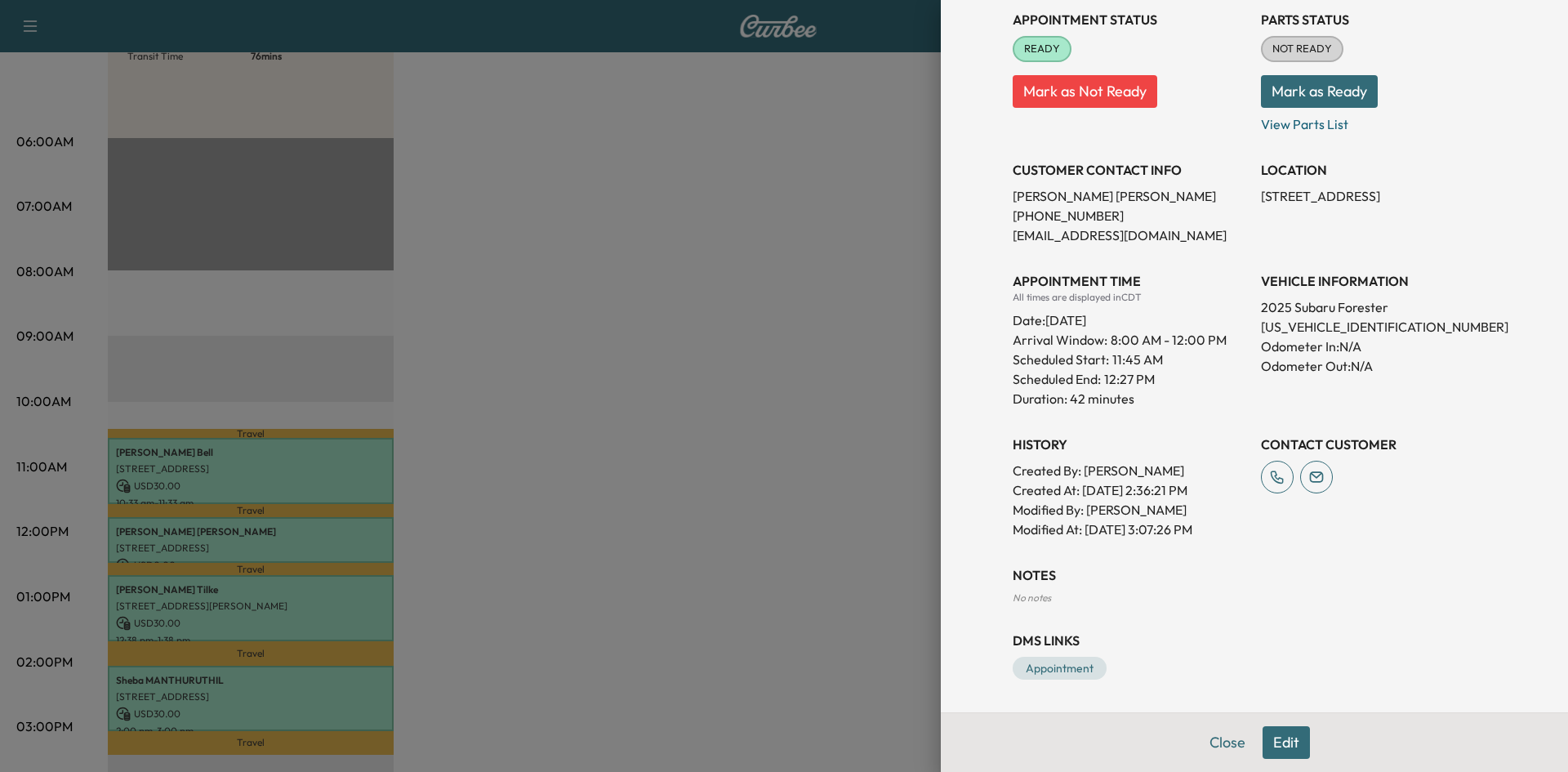
click at [329, 620] on div at bounding box center [784, 386] width 1568 height 772
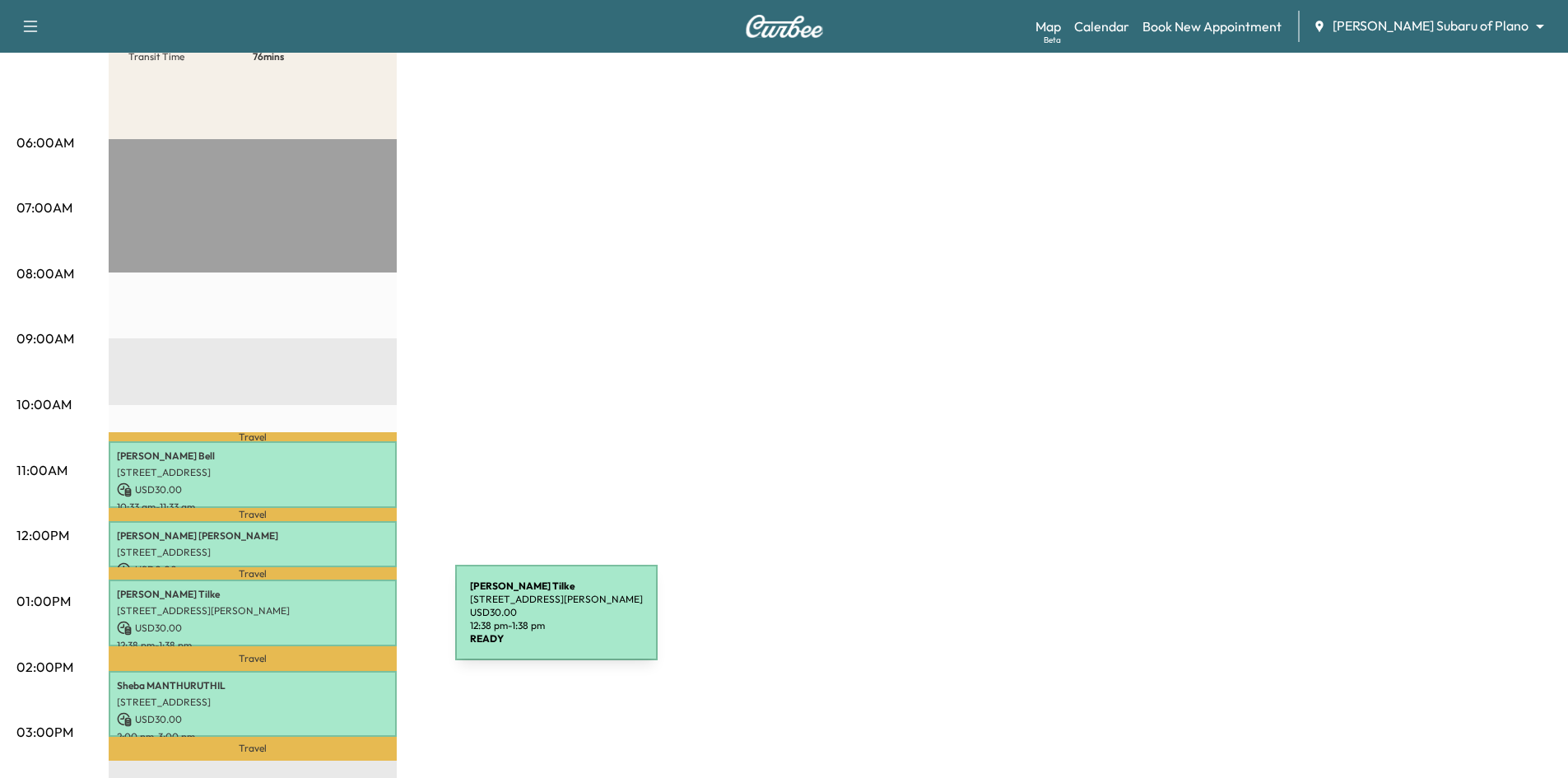
click at [332, 623] on p "USD 30.00" at bounding box center [253, 628] width 272 height 15
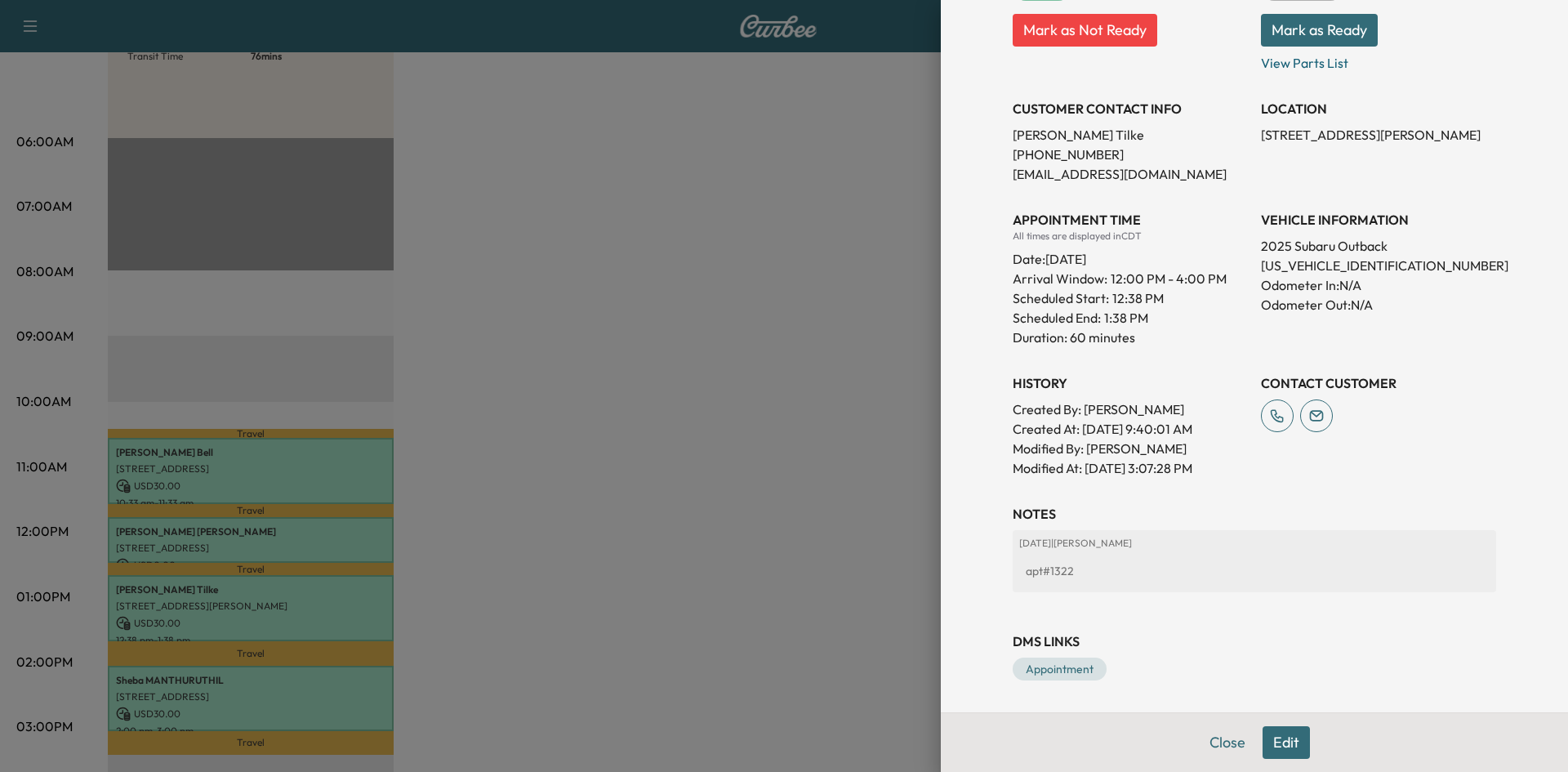
scroll to position [277, 0]
drag, startPoint x: 723, startPoint y: 643, endPoint x: 407, endPoint y: 695, distance: 320.2
click at [715, 645] on div at bounding box center [784, 386] width 1568 height 772
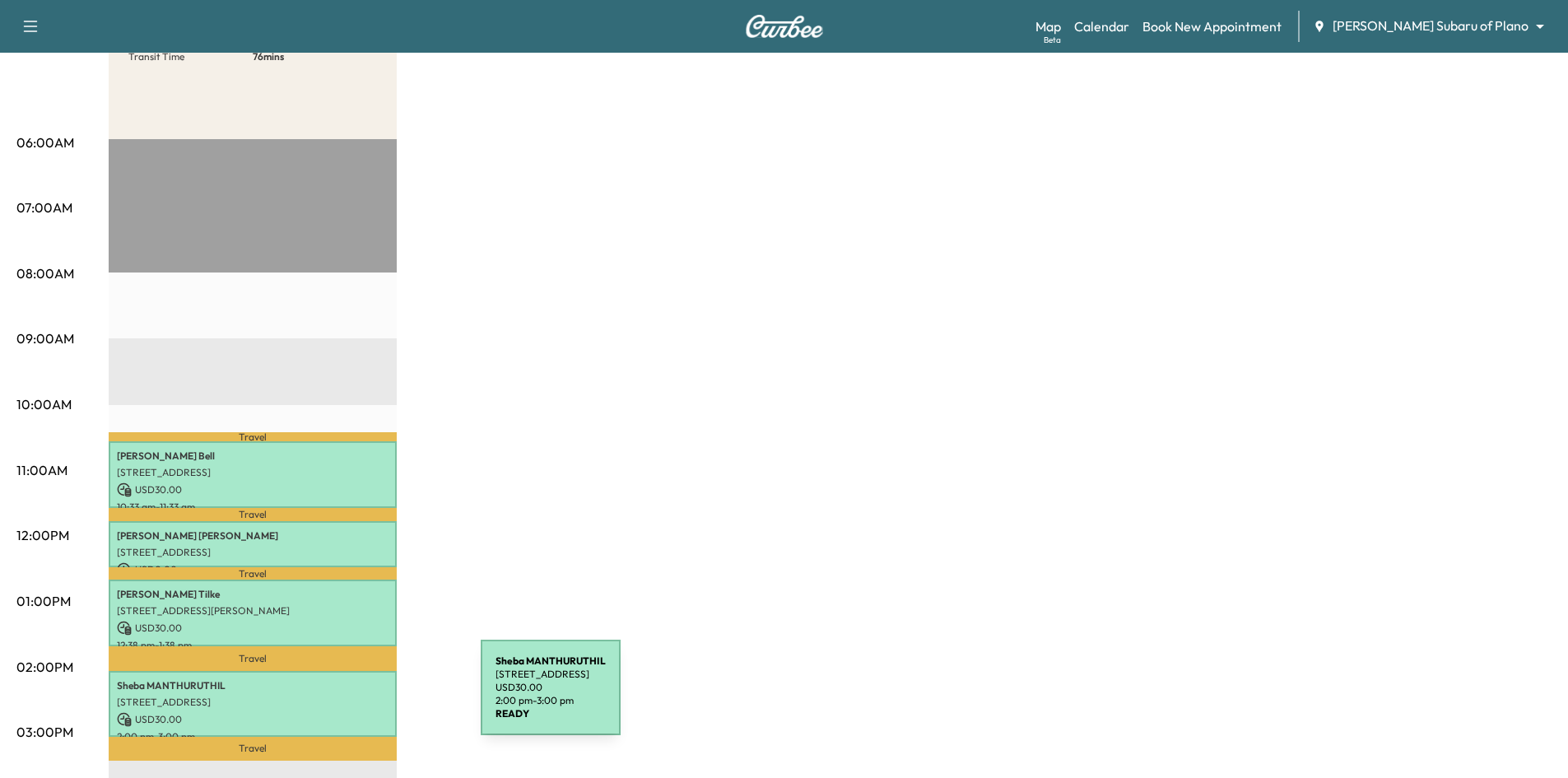
click at [357, 697] on p "[STREET_ADDRESS]" at bounding box center [253, 703] width 272 height 13
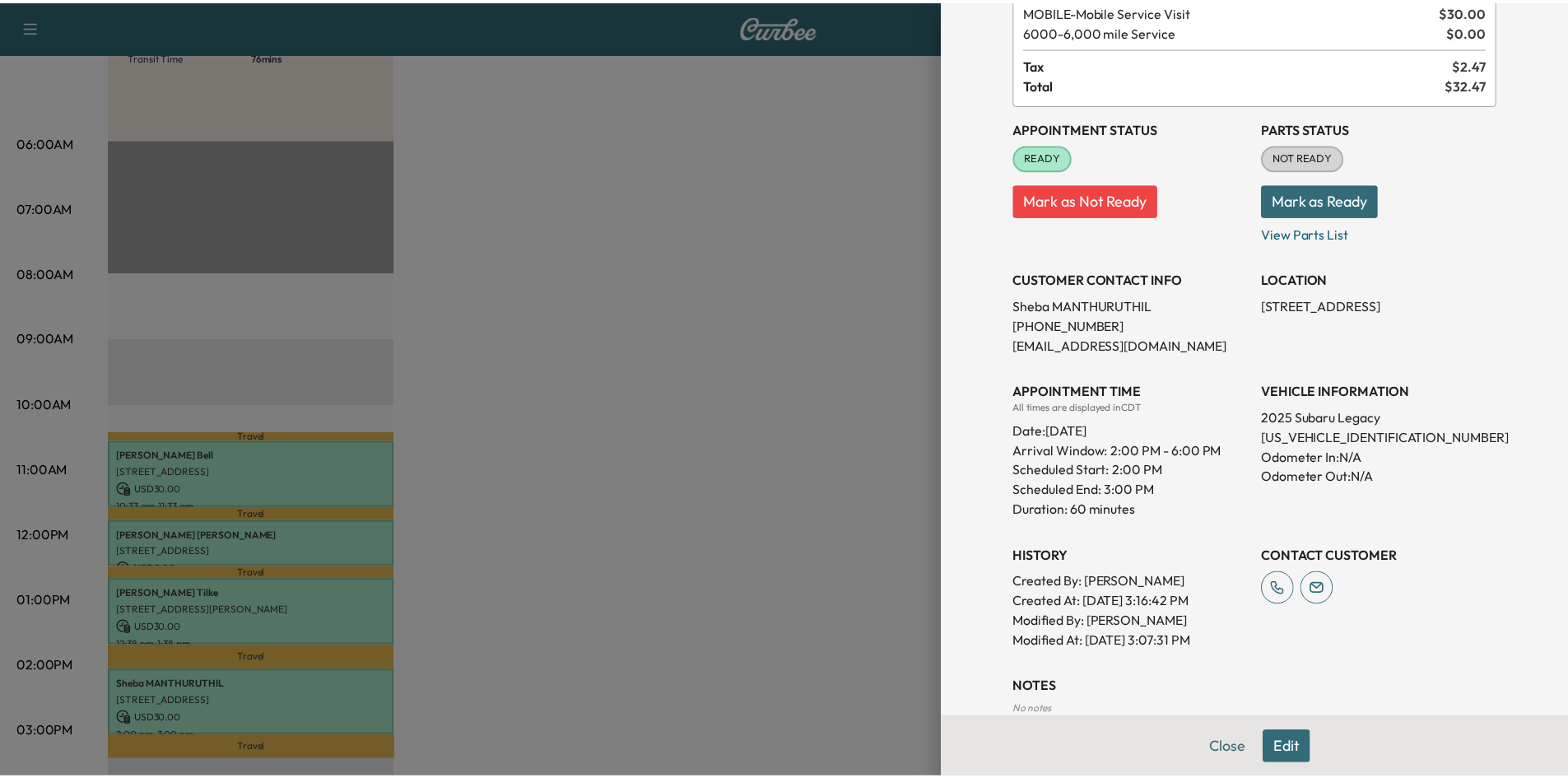
scroll to position [216, 0]
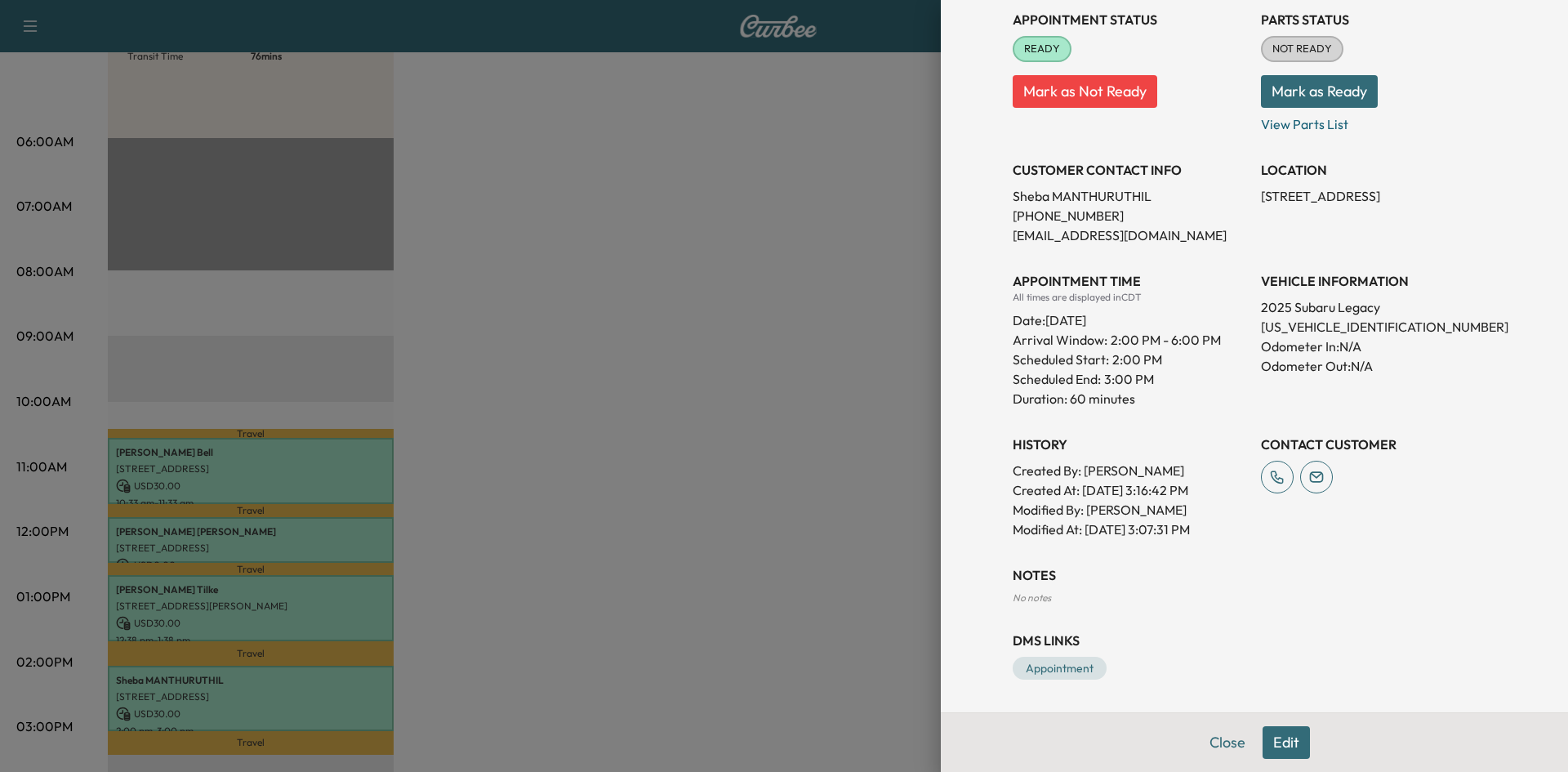
click at [727, 550] on div at bounding box center [784, 386] width 1568 height 772
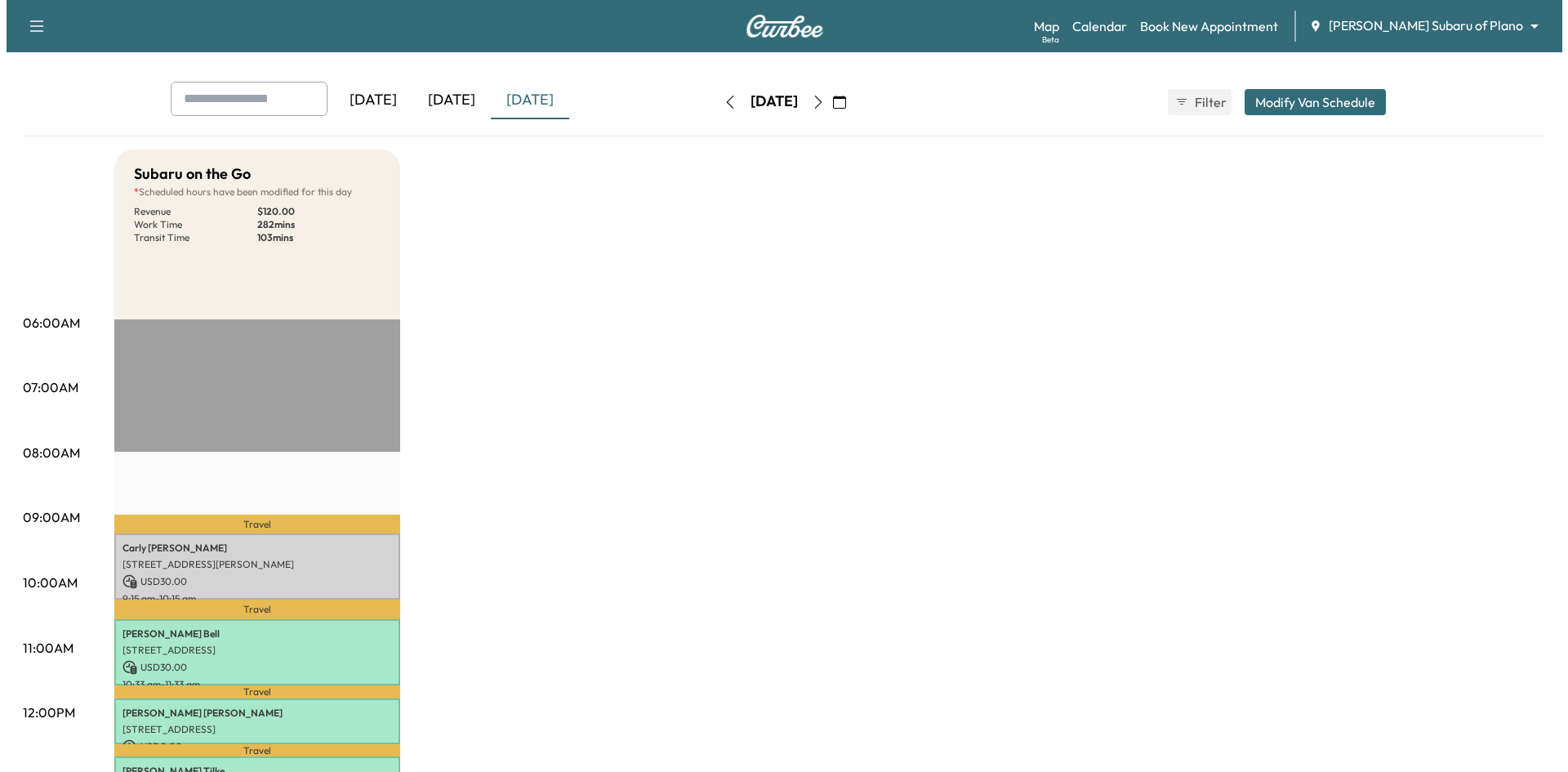
scroll to position [164, 0]
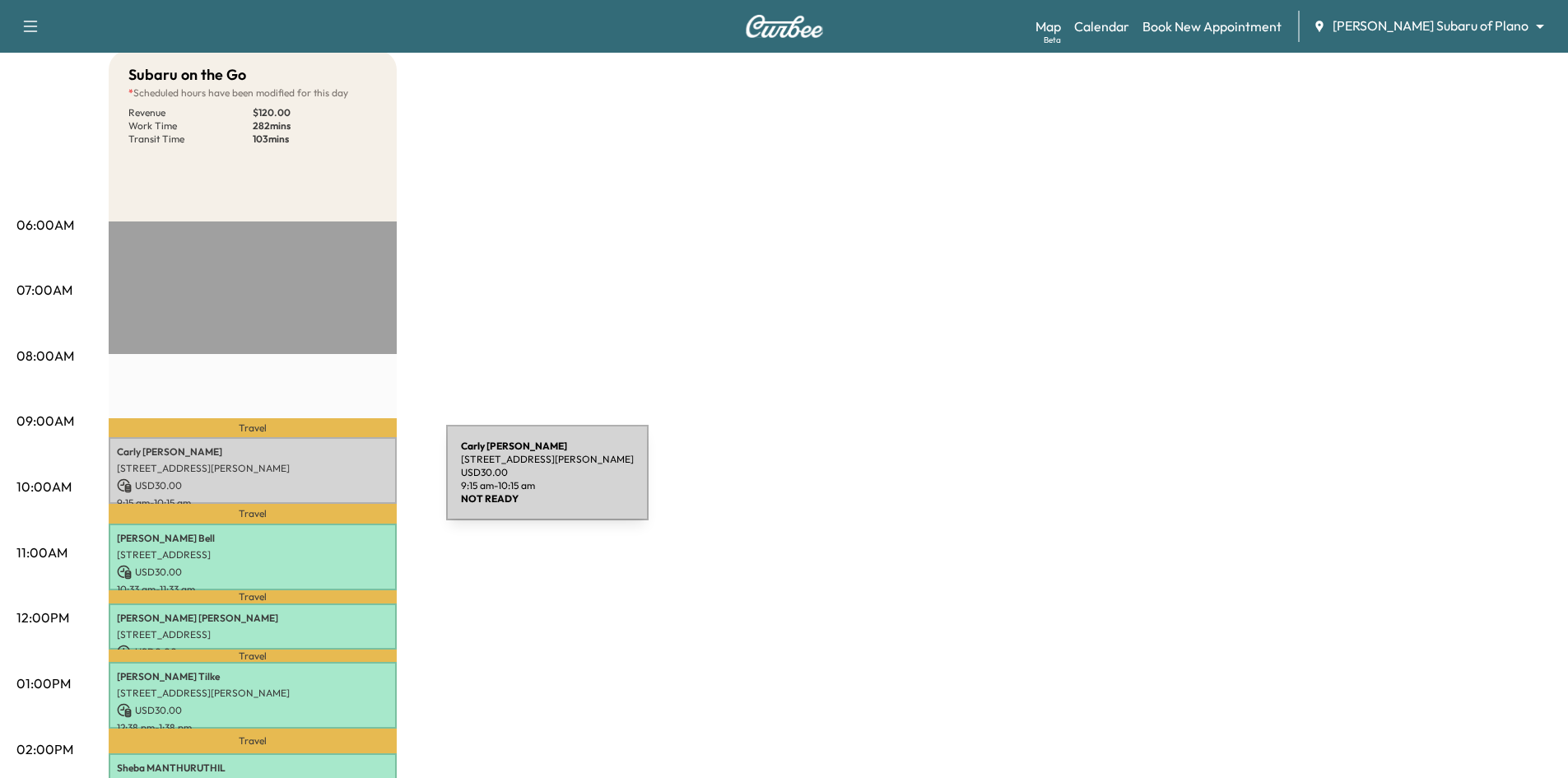
click at [323, 482] on p "USD 30.00" at bounding box center [253, 486] width 272 height 15
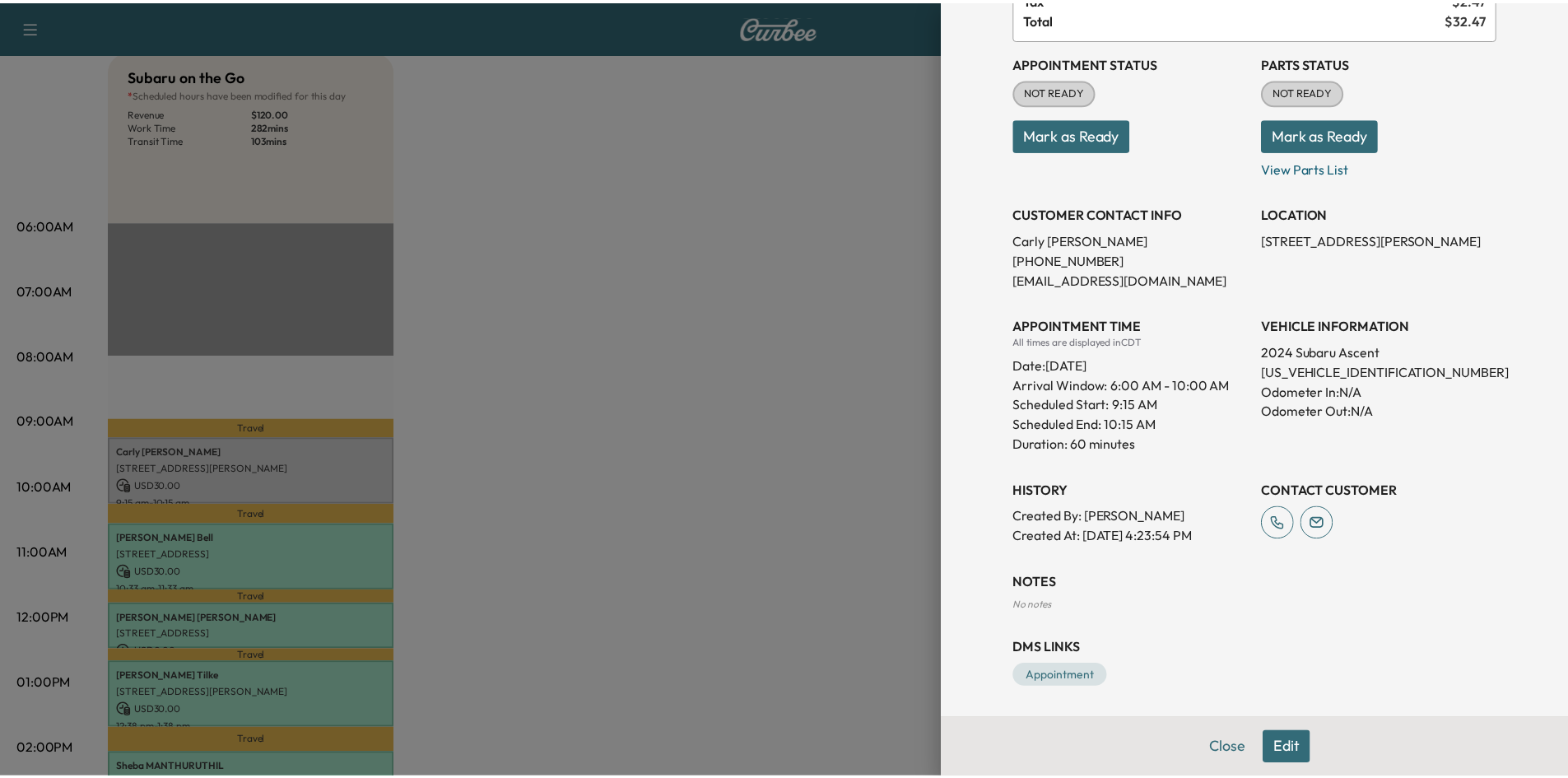
scroll to position [177, 0]
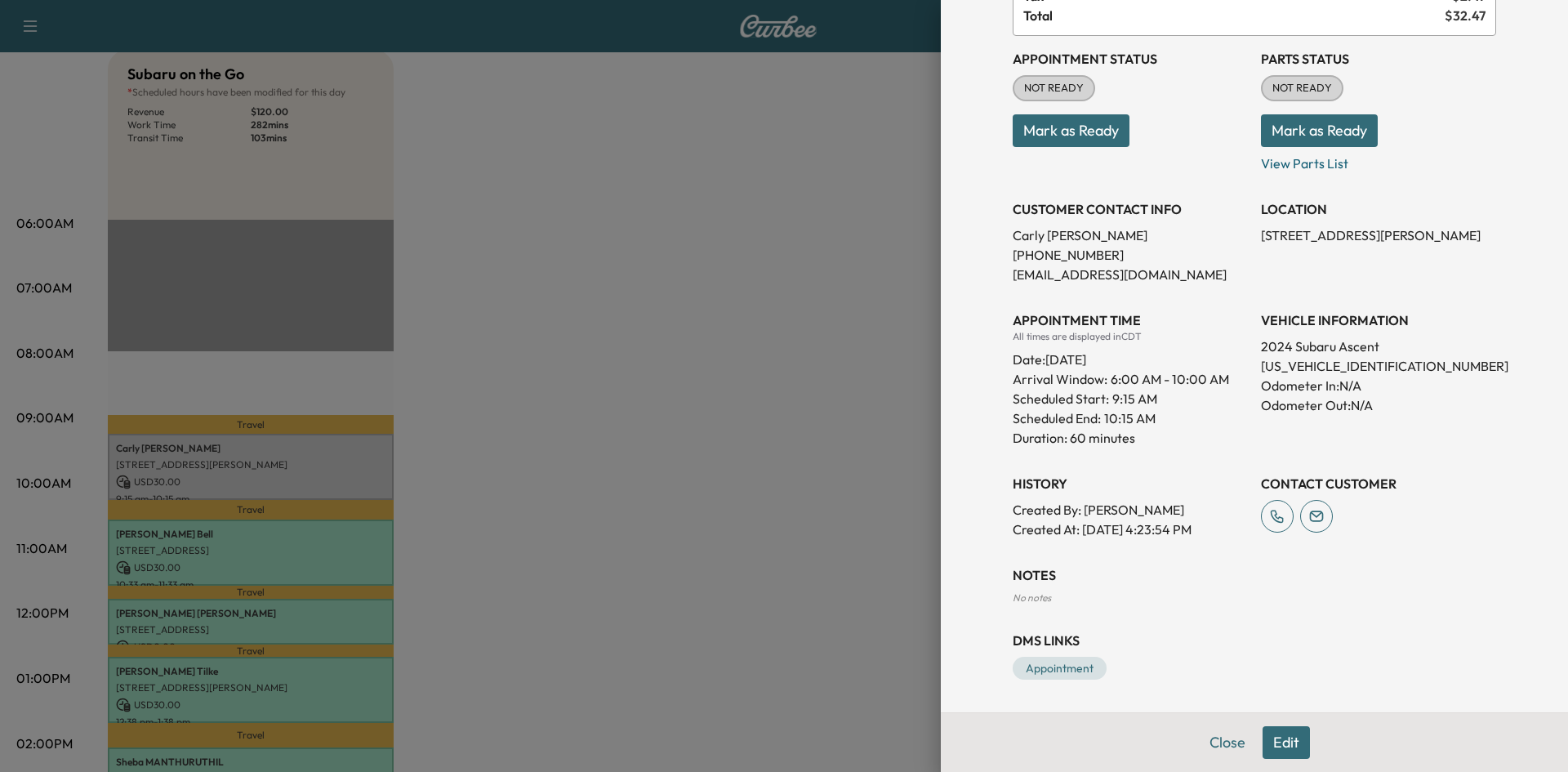
click at [1308, 363] on p "[US_VEHICLE_IDENTIFICATION_NUMBER]" at bounding box center [1378, 366] width 235 height 20
copy p "[US_VEHICLE_IDENTIFICATION_NUMBER]"
click at [644, 295] on div at bounding box center [784, 386] width 1568 height 772
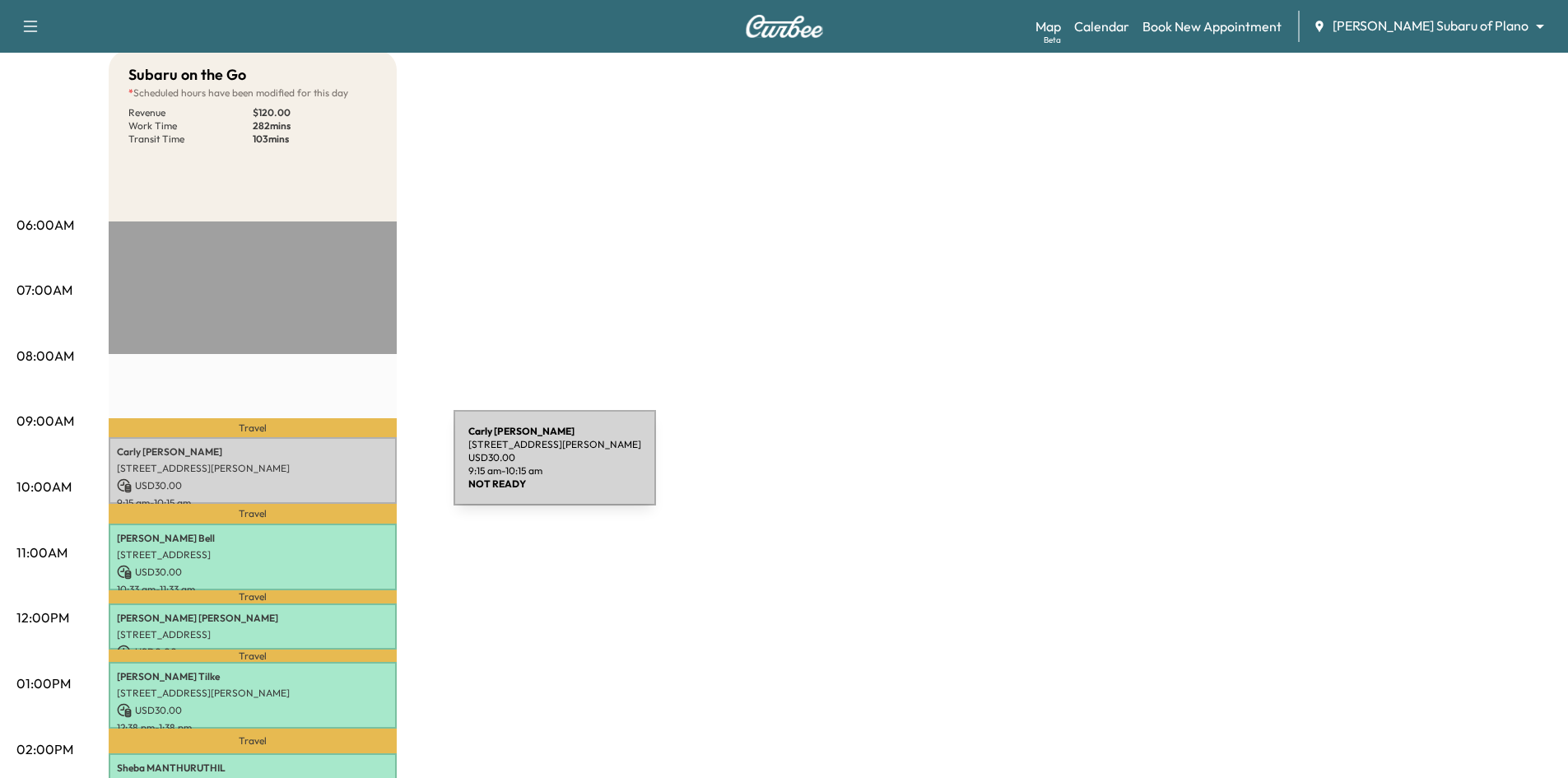
click at [330, 468] on p "[STREET_ADDRESS][PERSON_NAME]" at bounding box center [253, 468] width 272 height 13
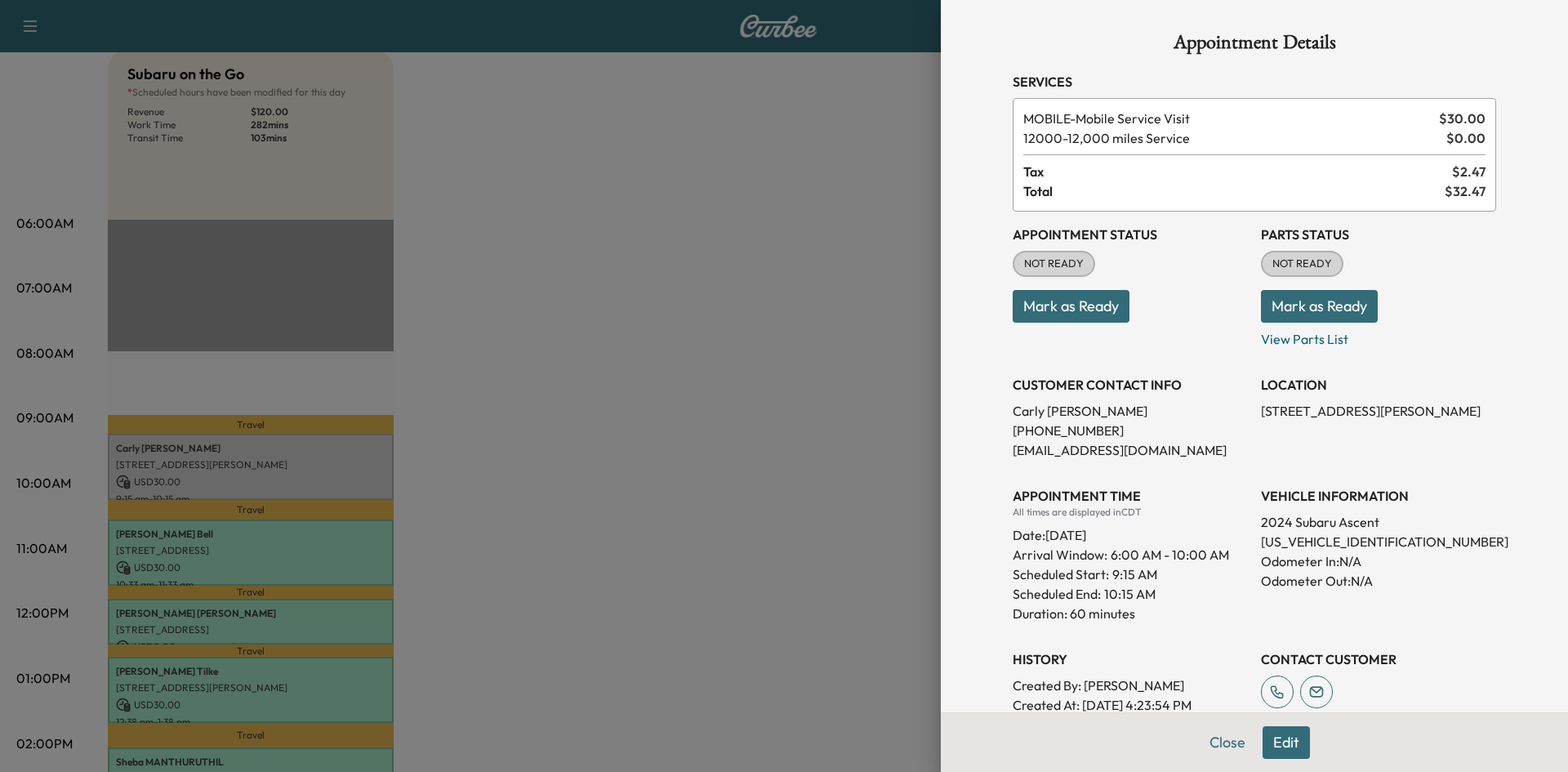
click at [1041, 308] on button "Mark as Ready" at bounding box center [1071, 307] width 116 height 33
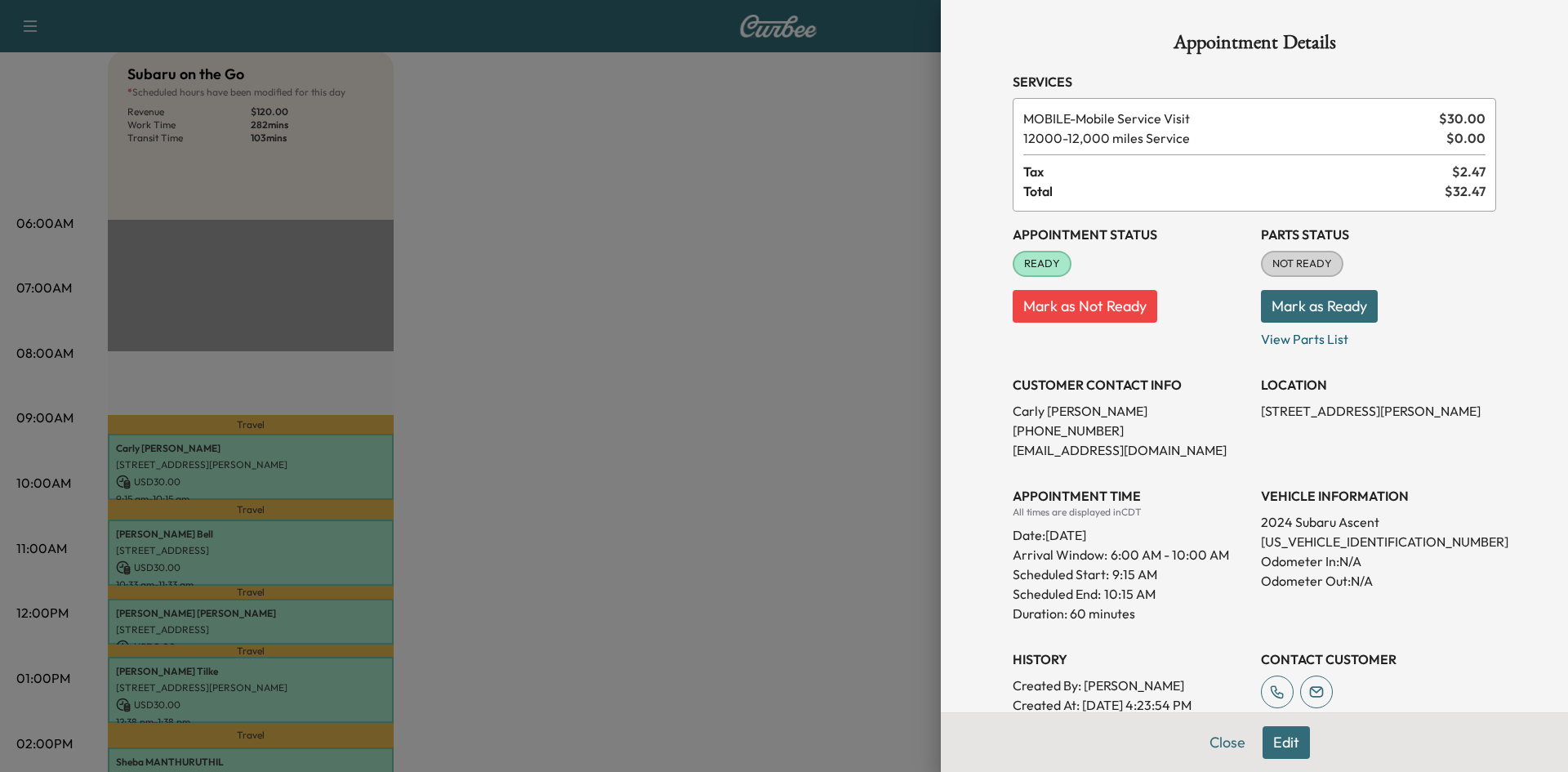
click at [648, 152] on div at bounding box center [784, 386] width 1568 height 772
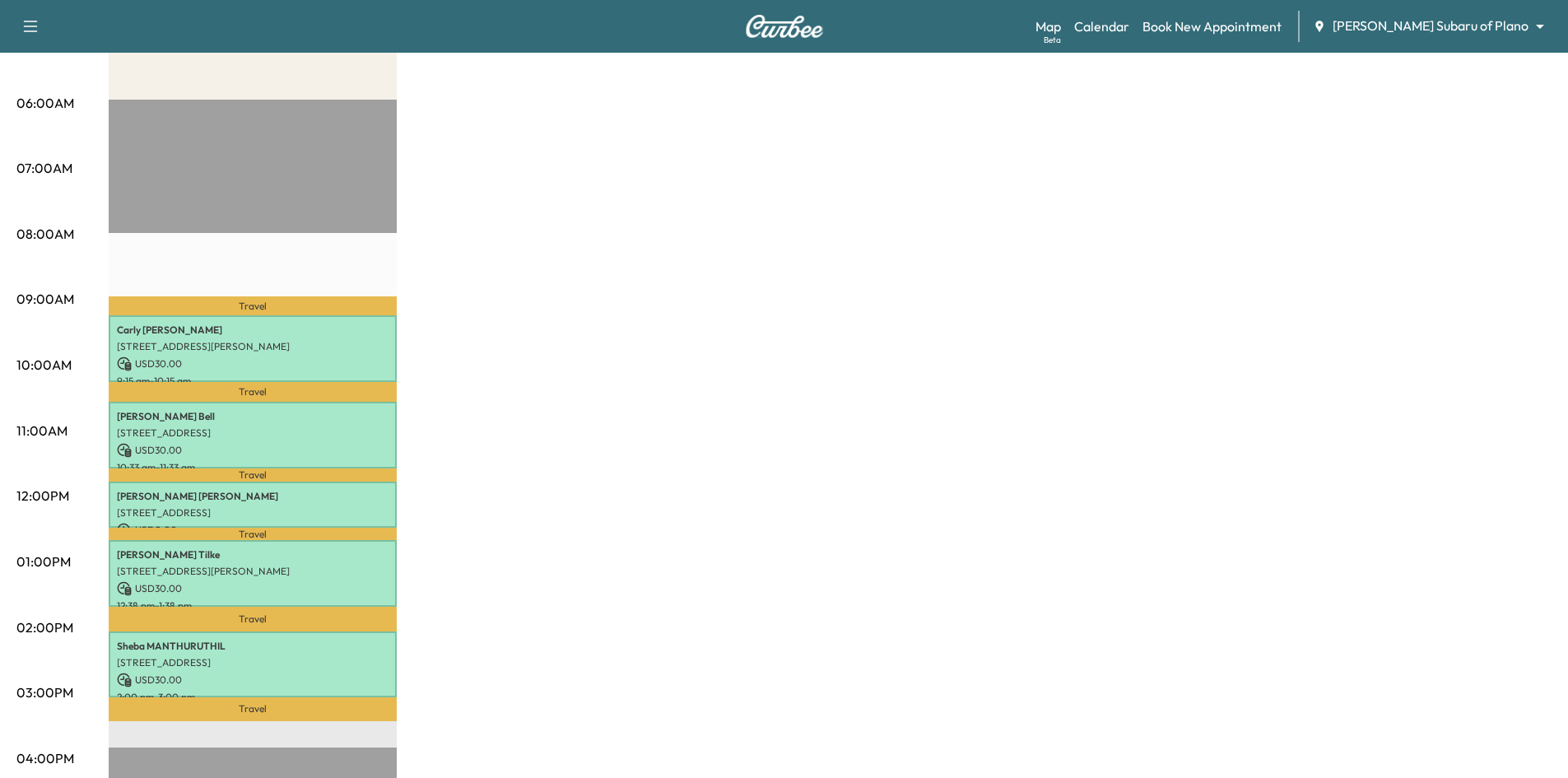
scroll to position [165, 0]
